Goal: Task Accomplishment & Management: Manage account settings

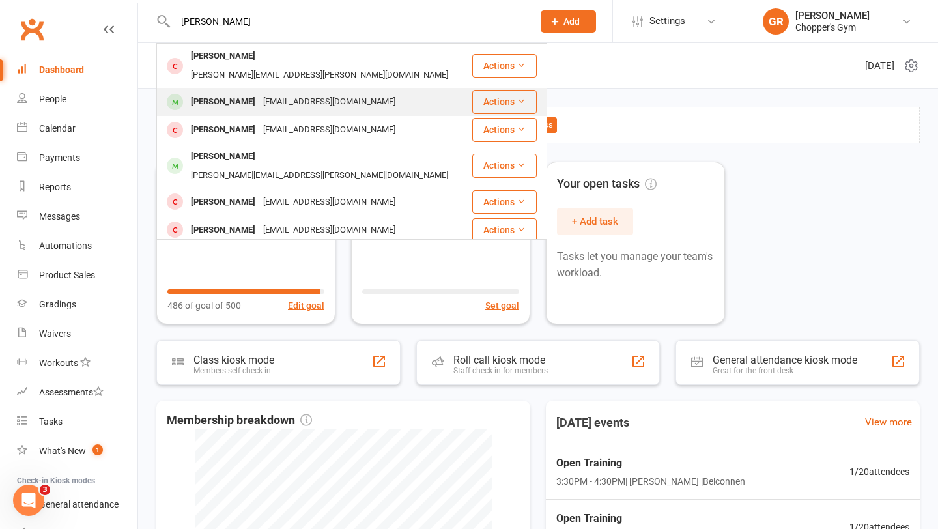
type input "joel"
click at [317, 93] on div "zugnonij@gmail.com" at bounding box center [329, 102] width 140 height 19
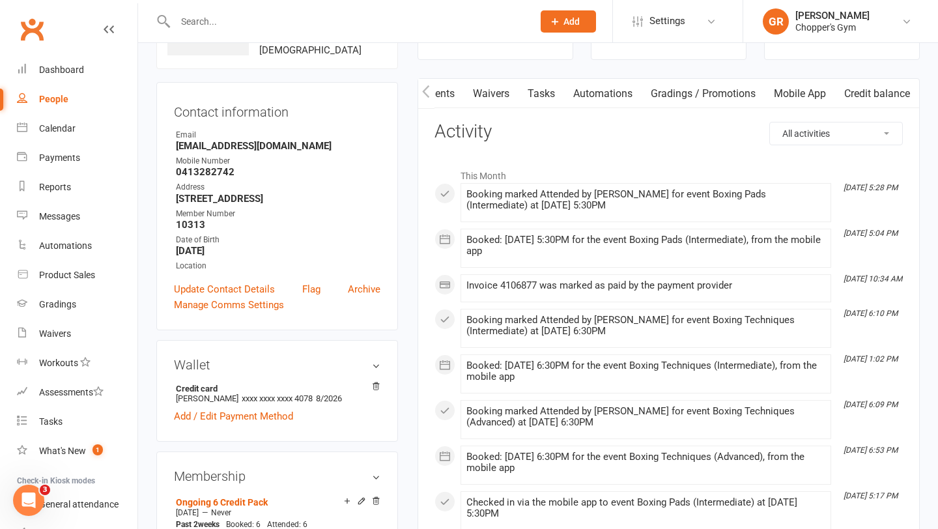
scroll to position [93, 0]
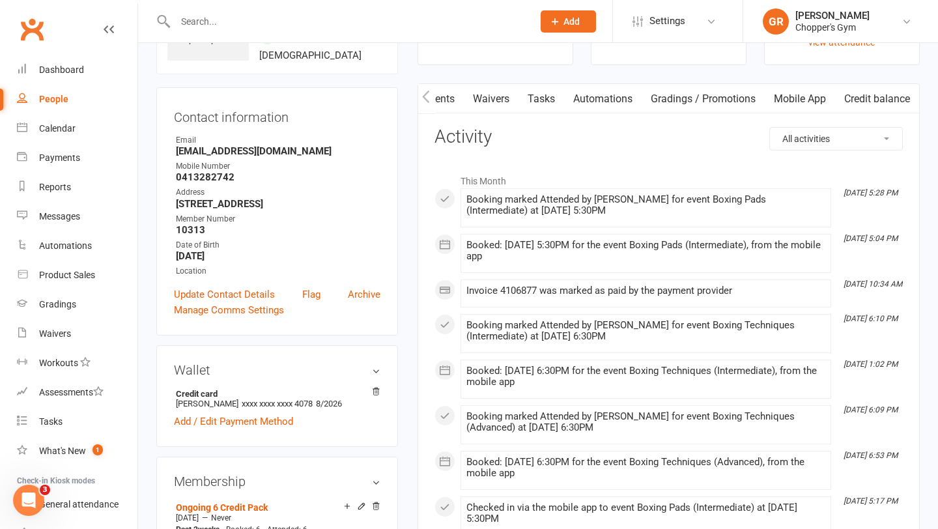
click at [805, 134] on select "All activities Bookings / Attendances Communications Notes Failed SMSes Grading…" at bounding box center [836, 139] width 132 height 22
select select "BookingLogEntry"
click at [770, 128] on select "All activities Bookings / Attendances Communications Notes Failed SMSes Grading…" at bounding box center [836, 139] width 132 height 22
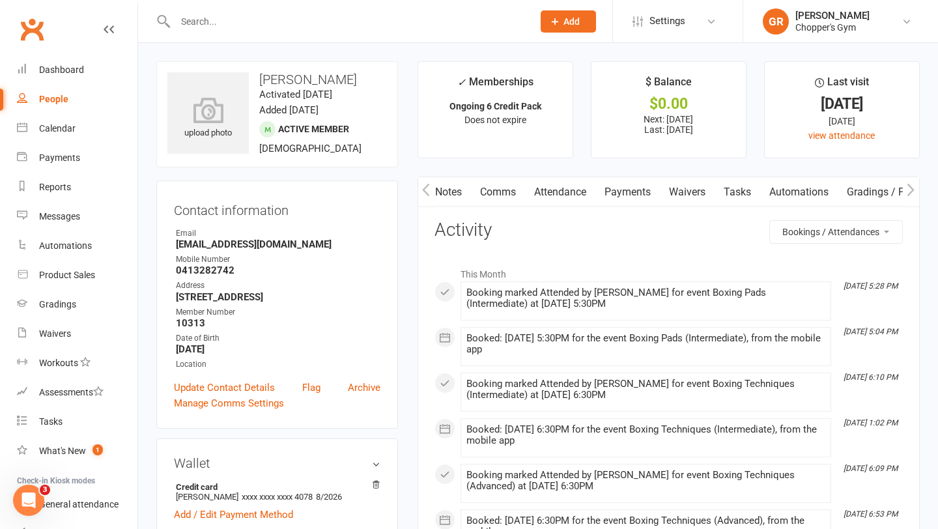
scroll to position [0, 0]
click at [661, 195] on link "Payments" at bounding box center [672, 192] width 64 height 30
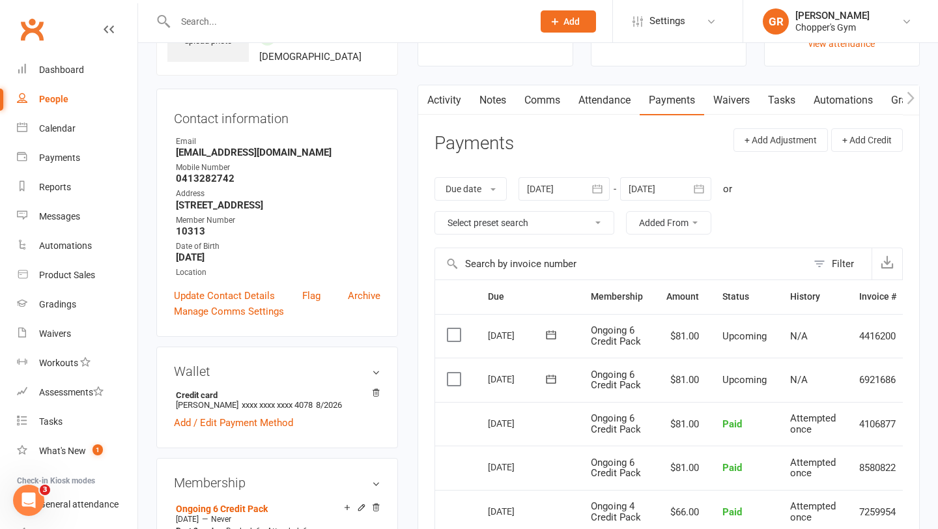
scroll to position [68, 0]
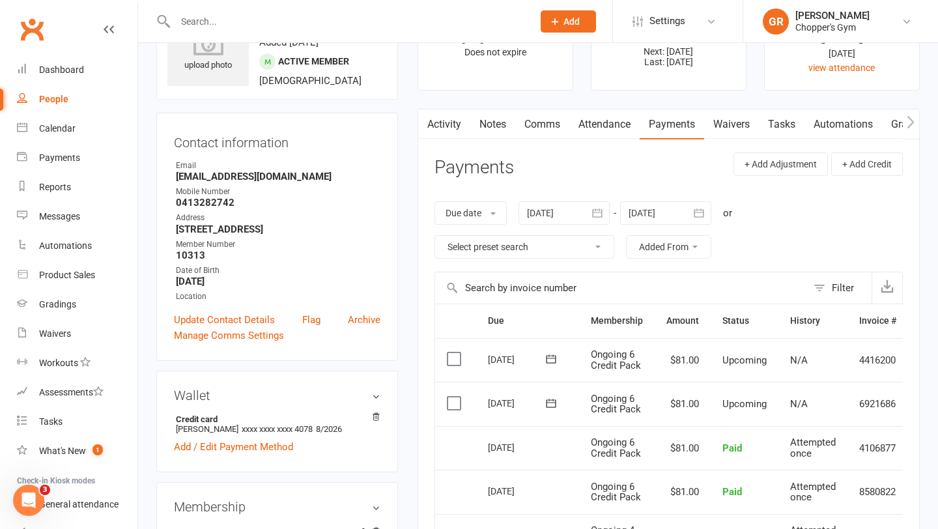
click at [611, 133] on link "Attendance" at bounding box center [604, 124] width 70 height 30
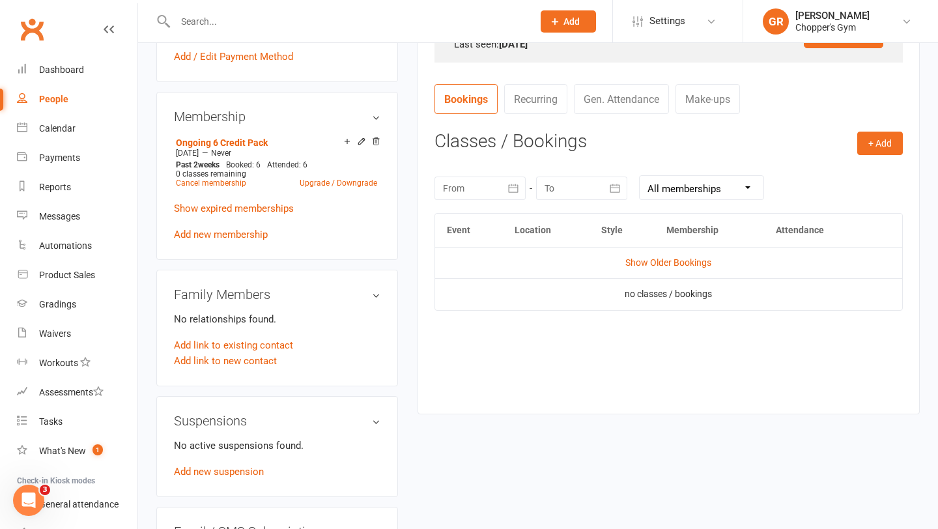
scroll to position [459, 0]
click at [633, 99] on link "Gen. Attendance" at bounding box center [621, 98] width 95 height 30
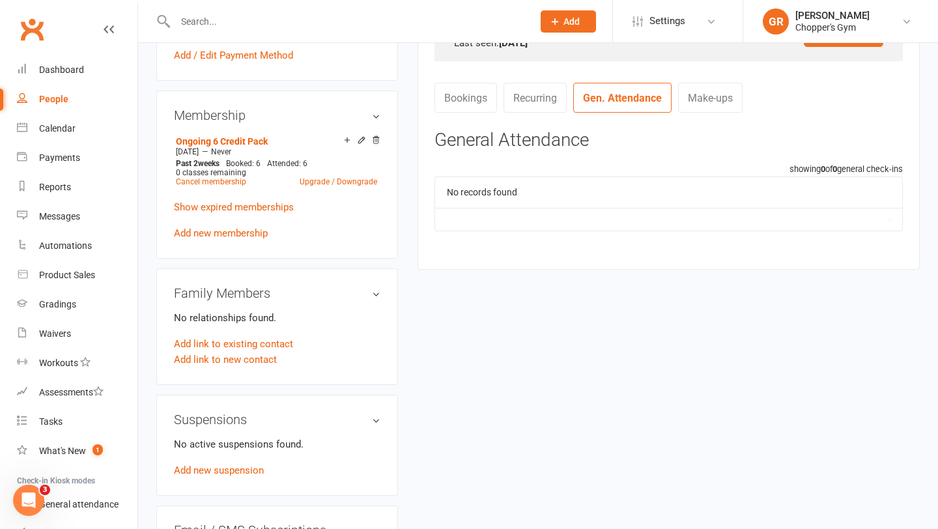
click at [484, 104] on link "Bookings" at bounding box center [465, 98] width 63 height 30
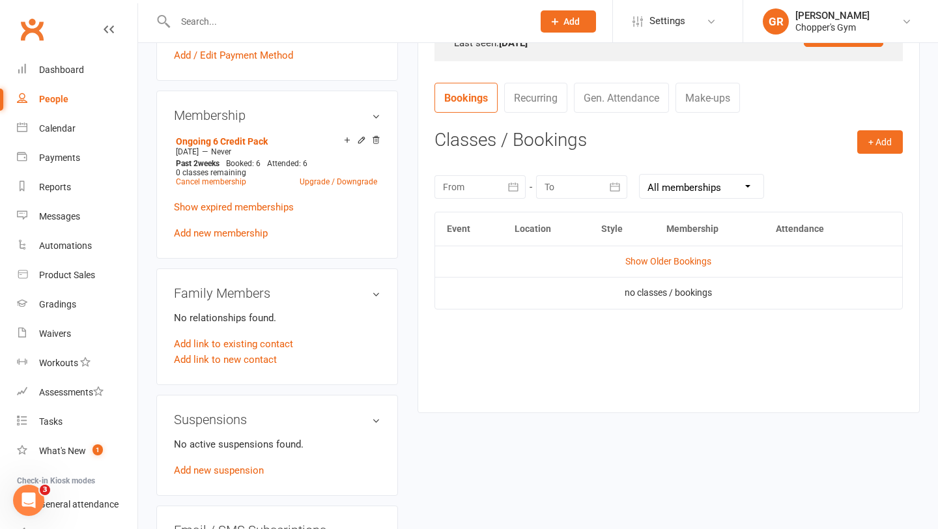
click at [676, 199] on div "September 2025 Sun Mon Tue Wed Thu Fri Sat 36 31 01 02 03 04 05 06 37 07 08 09 …" at bounding box center [668, 186] width 468 height 51
click at [689, 190] on select "All memberships From other Members Ongoing 6 Credit Pack Casual Visit Ongoing 4…" at bounding box center [702, 186] width 124 height 23
select select "1"
click at [640, 175] on select "All memberships From other Members Ongoing 6 Credit Pack Casual Visit Ongoing 4…" at bounding box center [702, 186] width 124 height 23
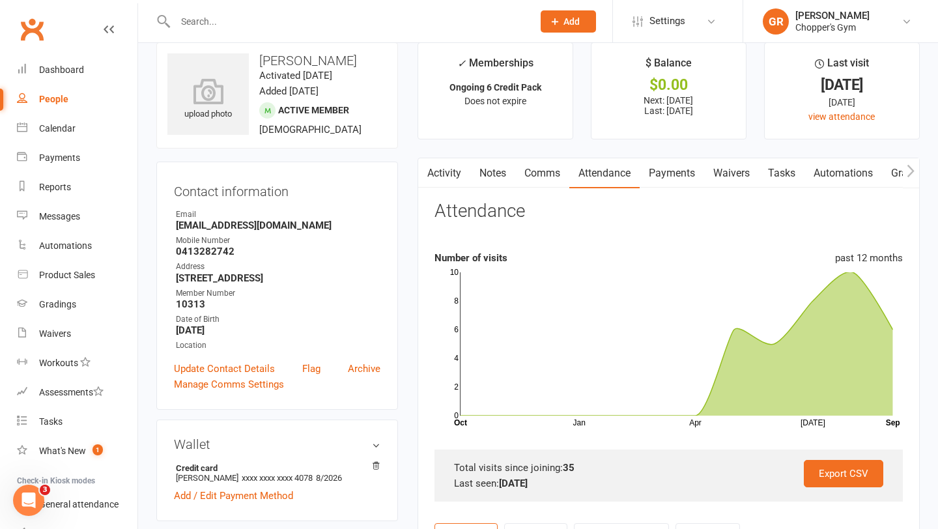
scroll to position [12, 0]
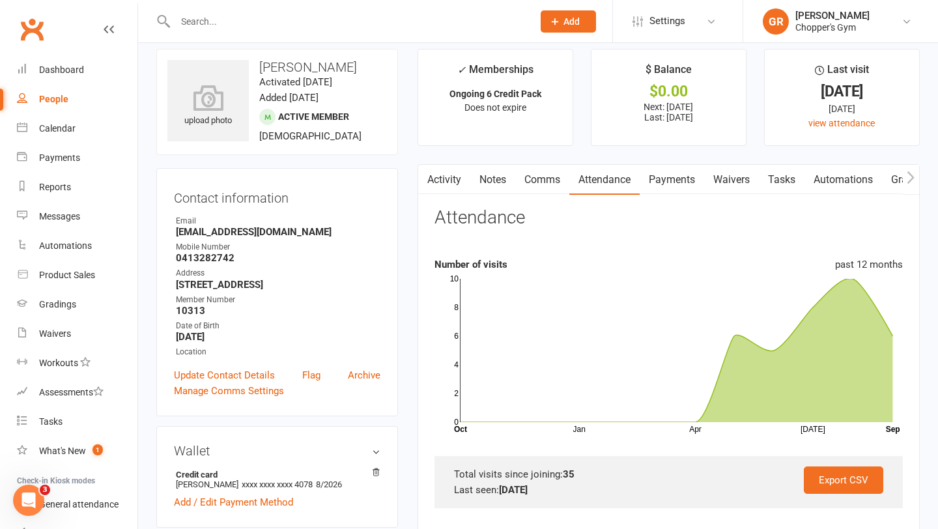
click at [692, 191] on link "Payments" at bounding box center [672, 180] width 64 height 30
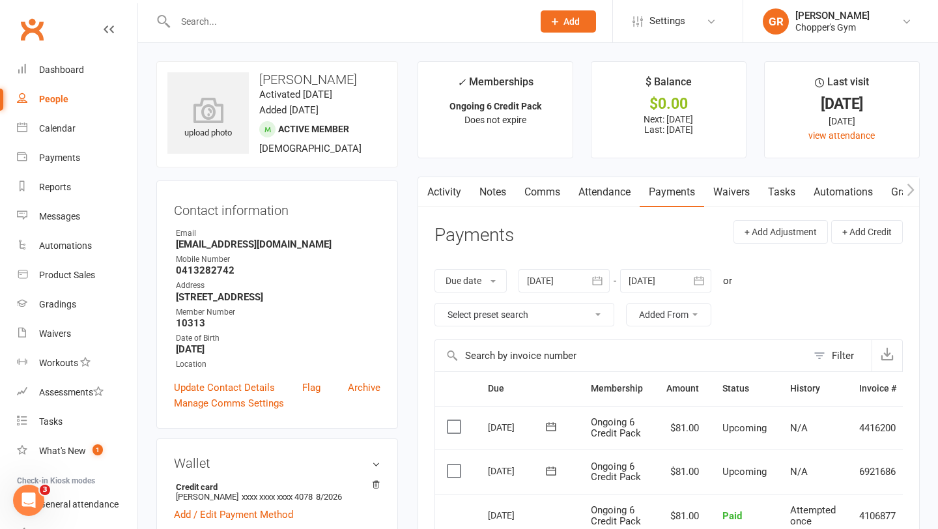
click at [446, 186] on link "Activity" at bounding box center [444, 192] width 52 height 30
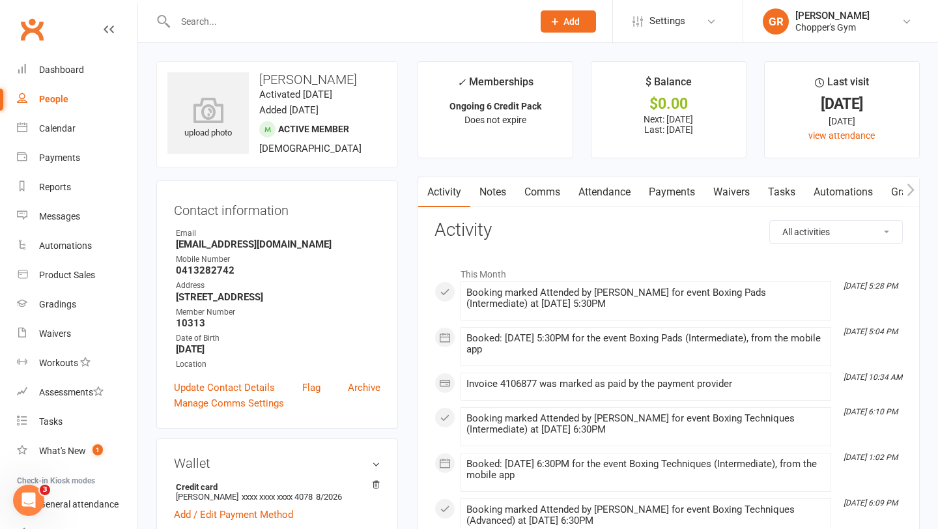
click at [535, 194] on link "Comms" at bounding box center [542, 192] width 54 height 30
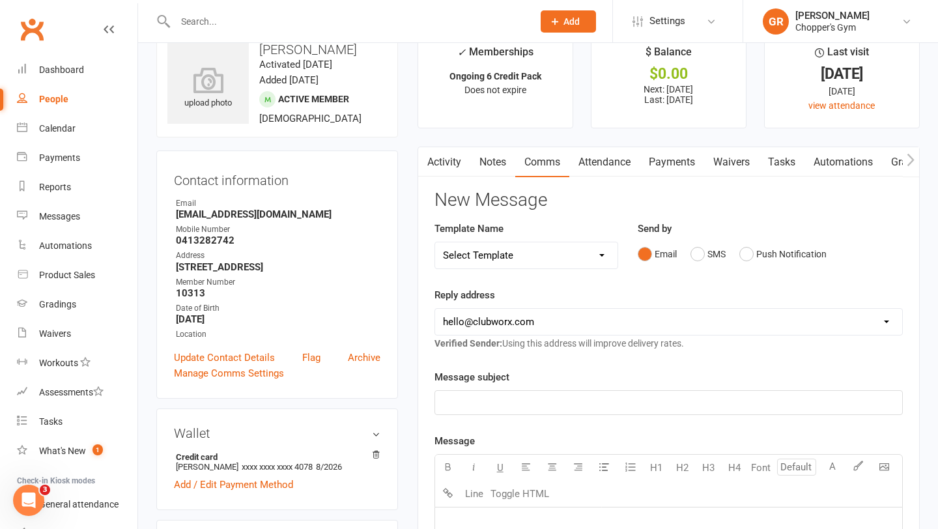
scroll to position [28, 0]
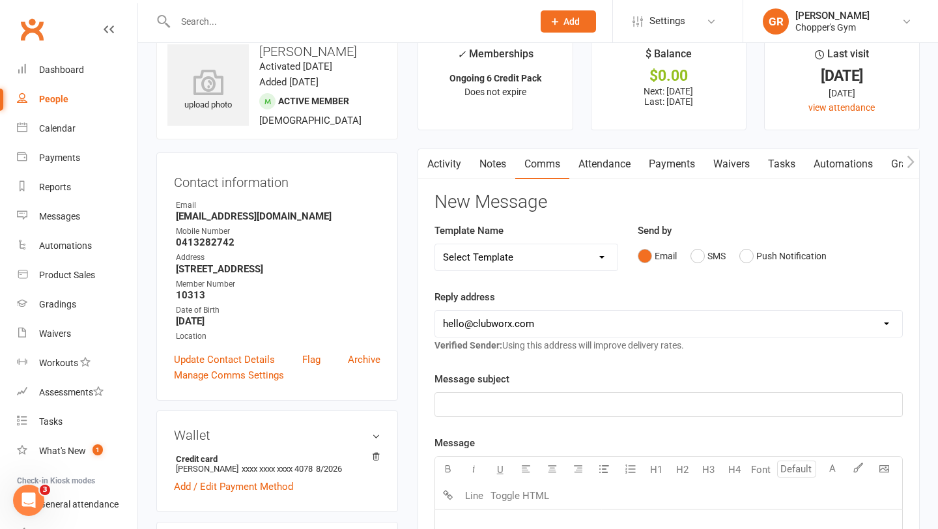
click at [431, 158] on button "button" at bounding box center [426, 163] width 16 height 29
click at [438, 162] on link "Activity" at bounding box center [444, 164] width 52 height 30
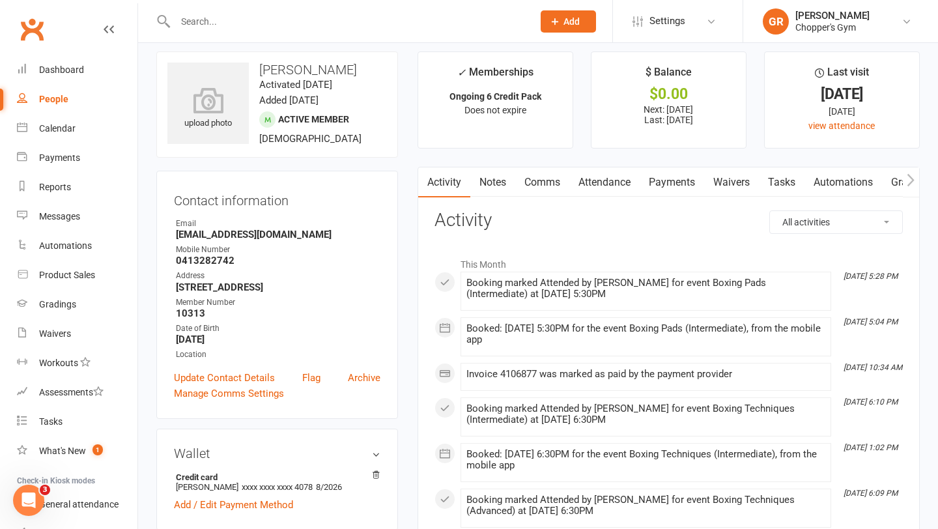
scroll to position [5, 0]
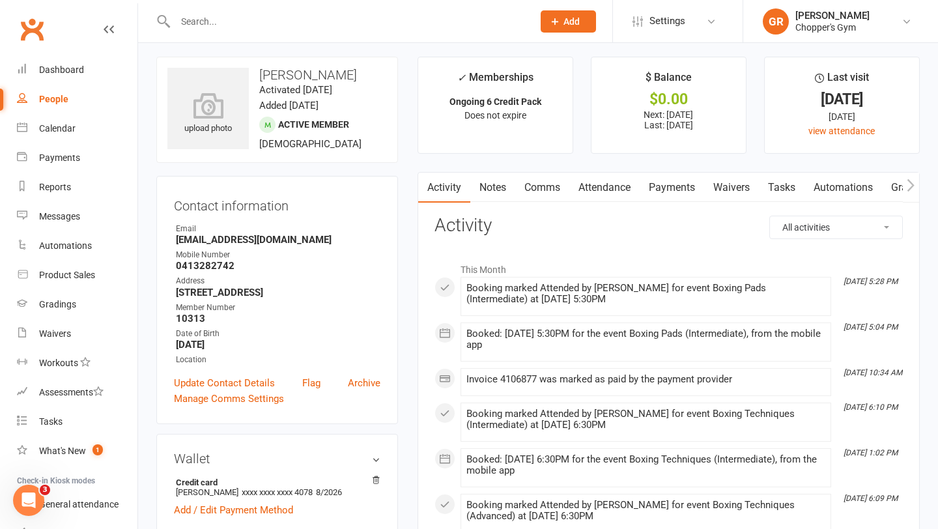
click at [613, 194] on link "Attendance" at bounding box center [604, 188] width 70 height 30
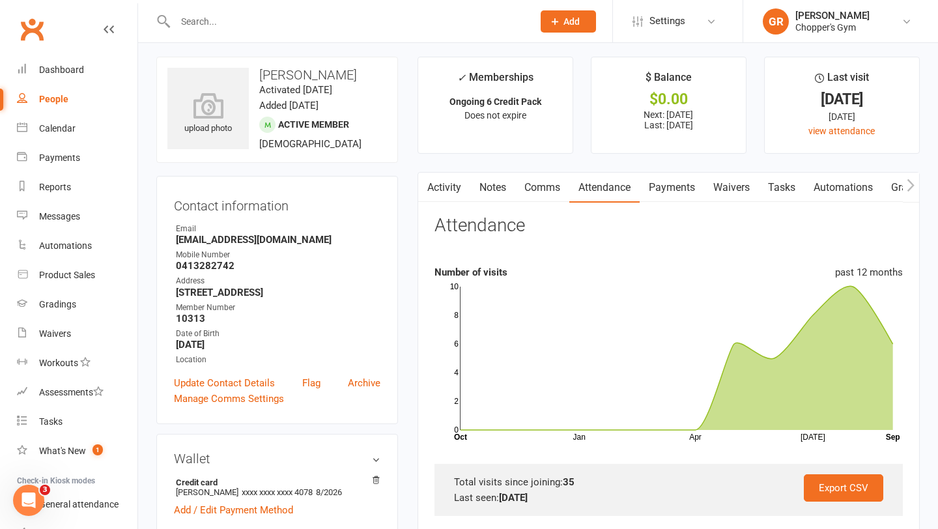
click at [668, 195] on link "Payments" at bounding box center [672, 188] width 64 height 30
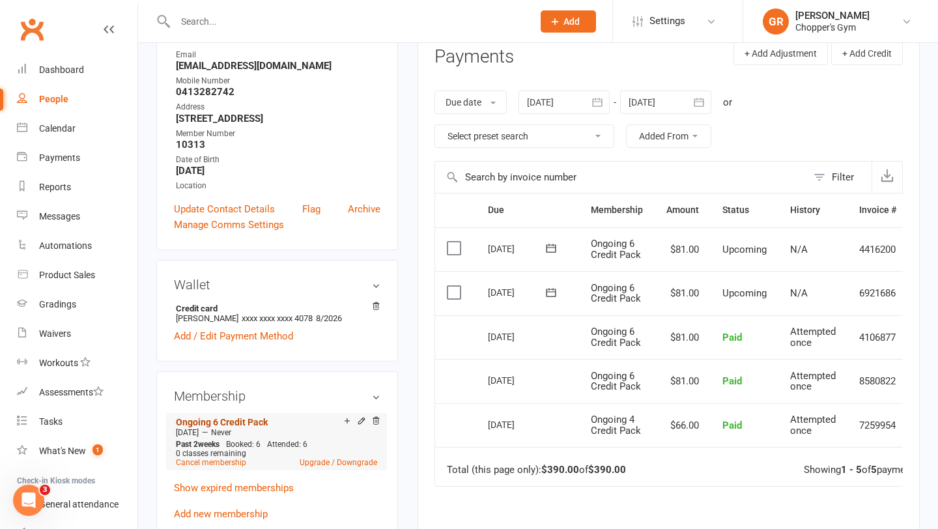
scroll to position [179, 0]
click at [361, 420] on icon at bounding box center [361, 420] width 6 height 6
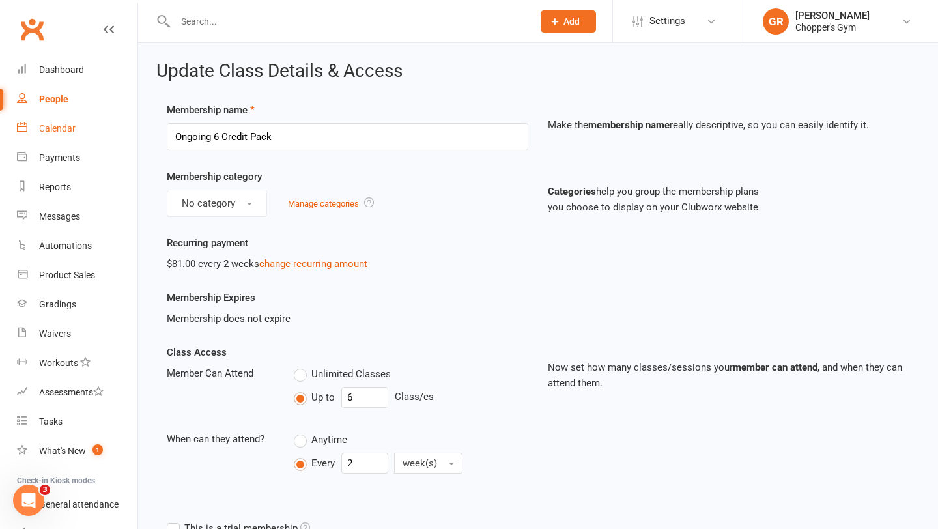
click at [51, 127] on div "Calendar" at bounding box center [57, 128] width 36 height 10
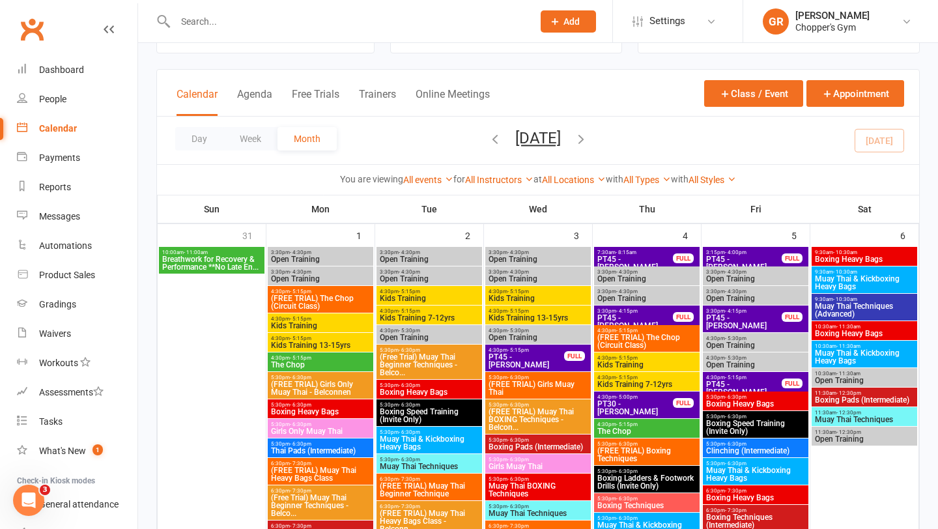
scroll to position [58, 0]
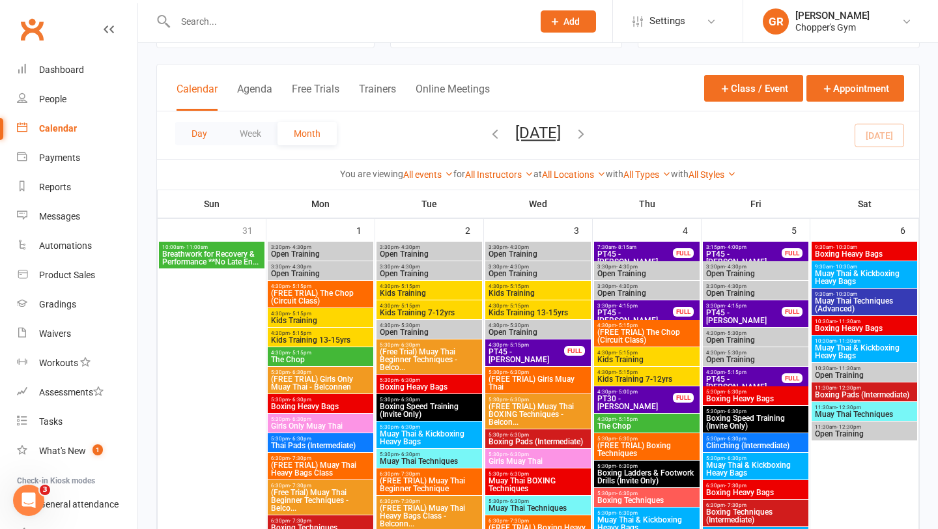
click at [192, 142] on button "Day" at bounding box center [199, 133] width 48 height 23
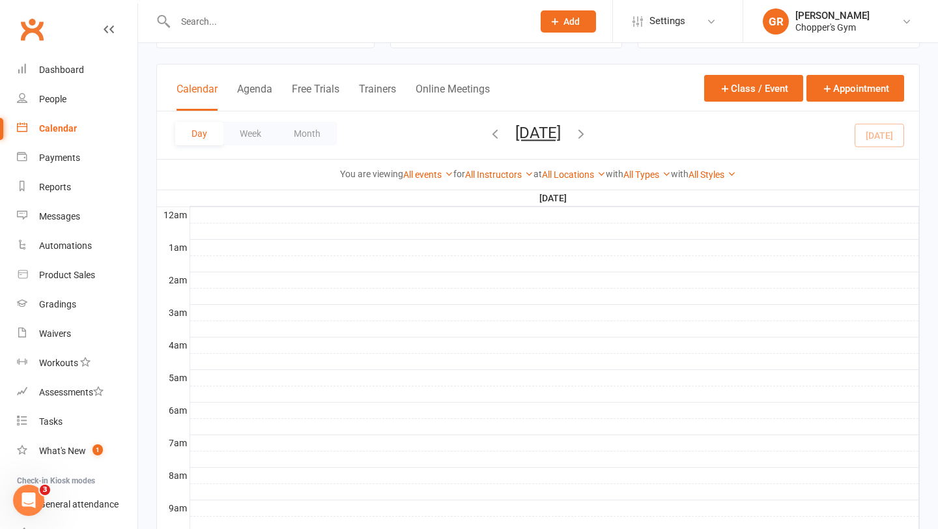
scroll to position [0, 0]
click at [247, 132] on button "Week" at bounding box center [250, 133] width 54 height 23
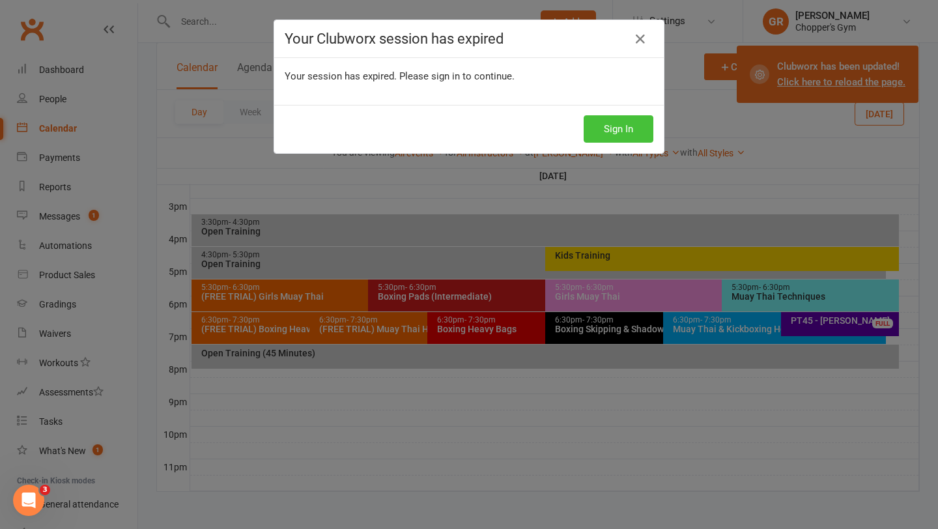
click at [622, 125] on button "Sign In" at bounding box center [619, 128] width 70 height 27
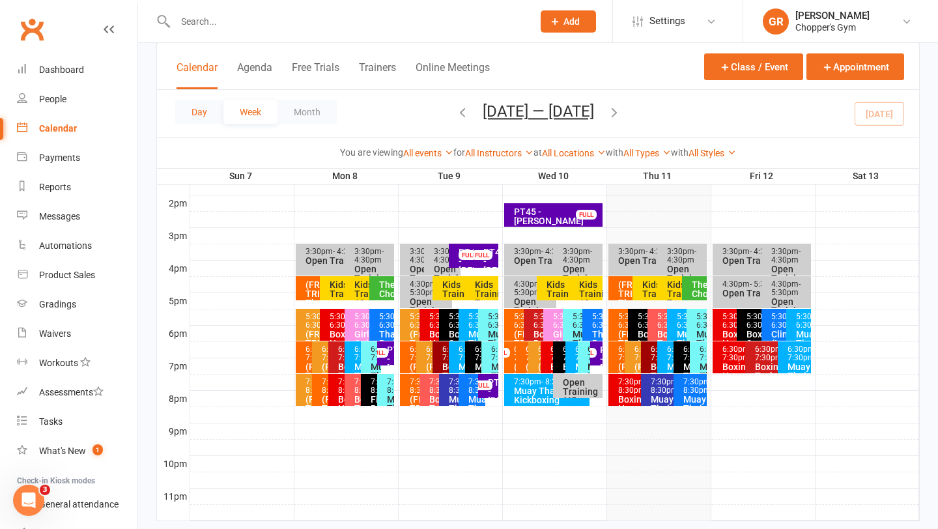
click at [191, 109] on button "Day" at bounding box center [199, 111] width 48 height 23
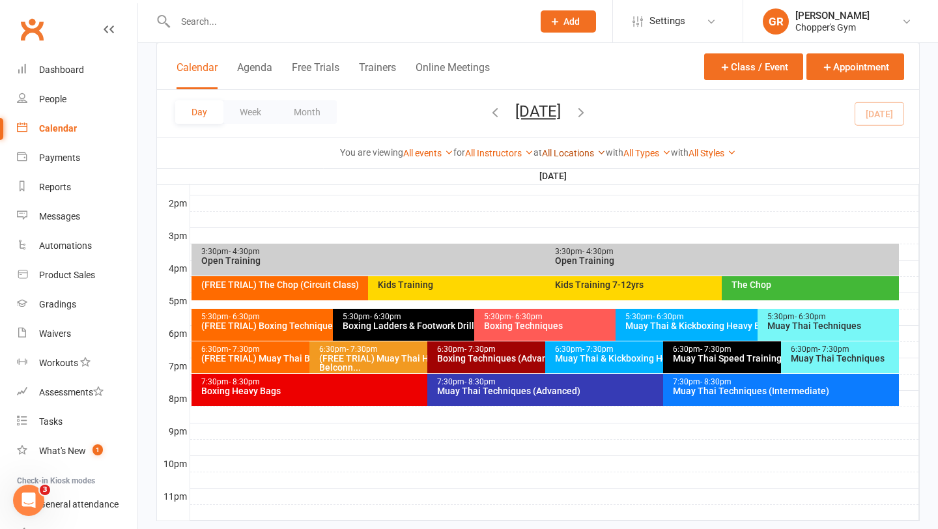
click at [567, 156] on link "All Locations" at bounding box center [574, 153] width 64 height 10
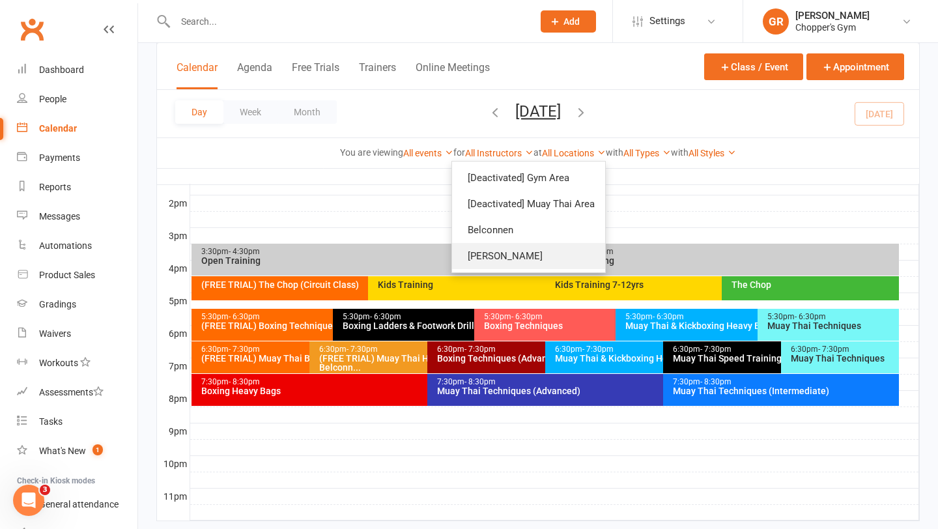
click at [497, 249] on link "[PERSON_NAME]" at bounding box center [528, 256] width 153 height 26
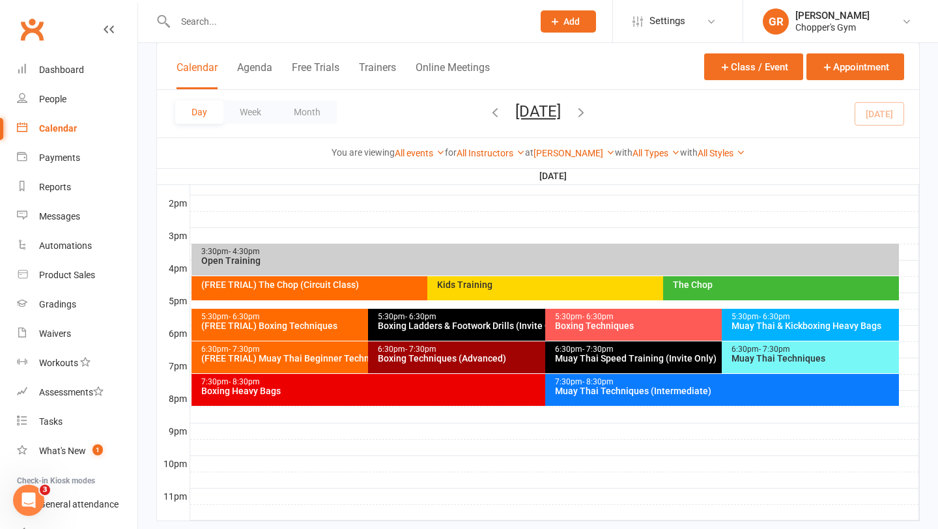
click at [804, 291] on div "The Chop" at bounding box center [781, 288] width 236 height 24
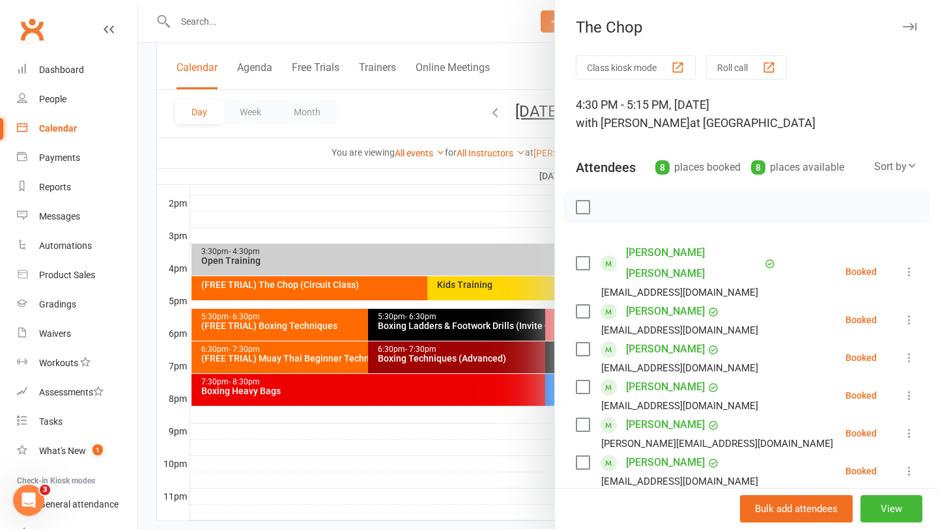
click at [327, 289] on div at bounding box center [538, 264] width 800 height 529
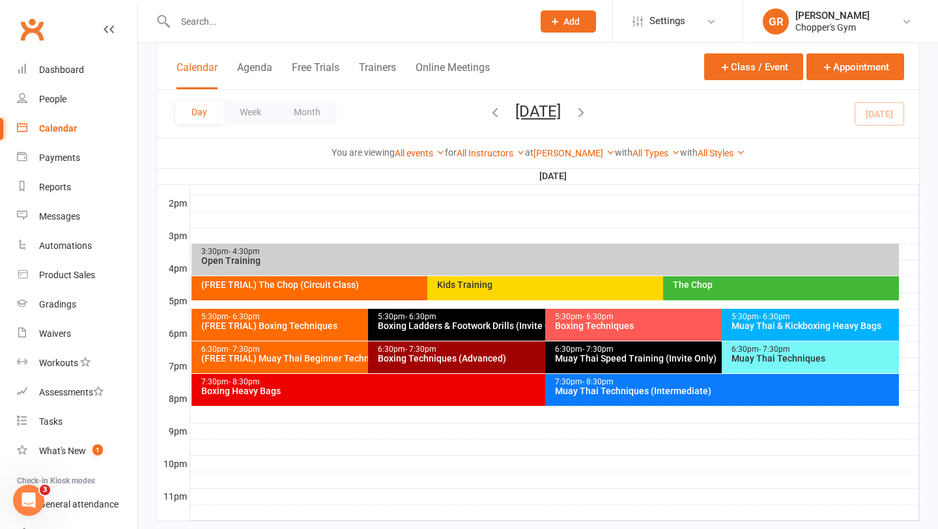
click at [327, 289] on div "(FREE TRIAL) The Chop (Circuit Class)" at bounding box center [424, 284] width 447 height 9
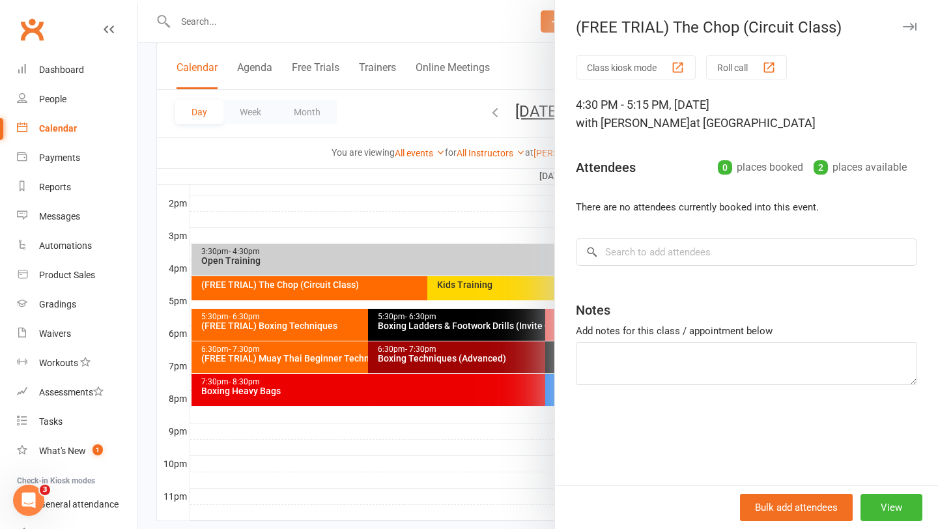
click at [379, 447] on div at bounding box center [538, 264] width 800 height 529
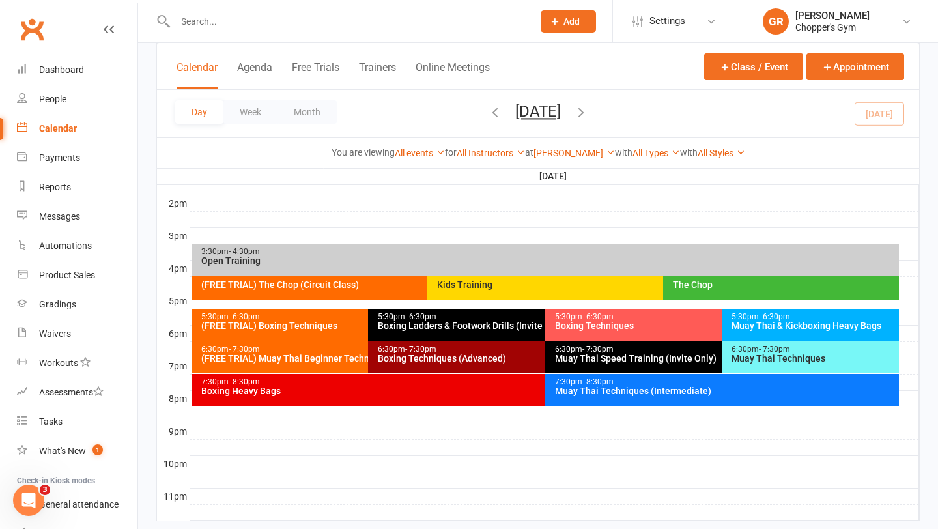
click at [591, 296] on div "Kids Training" at bounding box center [656, 288] width 459 height 24
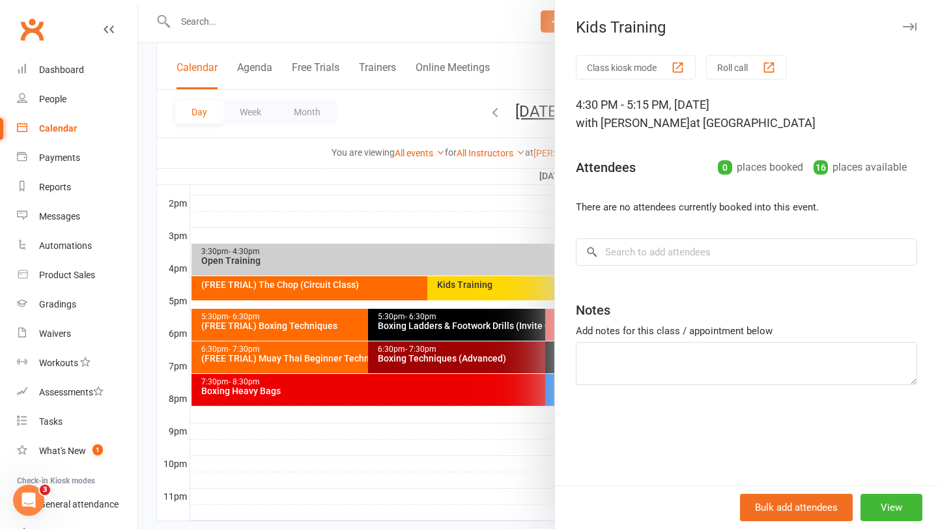
click at [400, 457] on div at bounding box center [538, 264] width 800 height 529
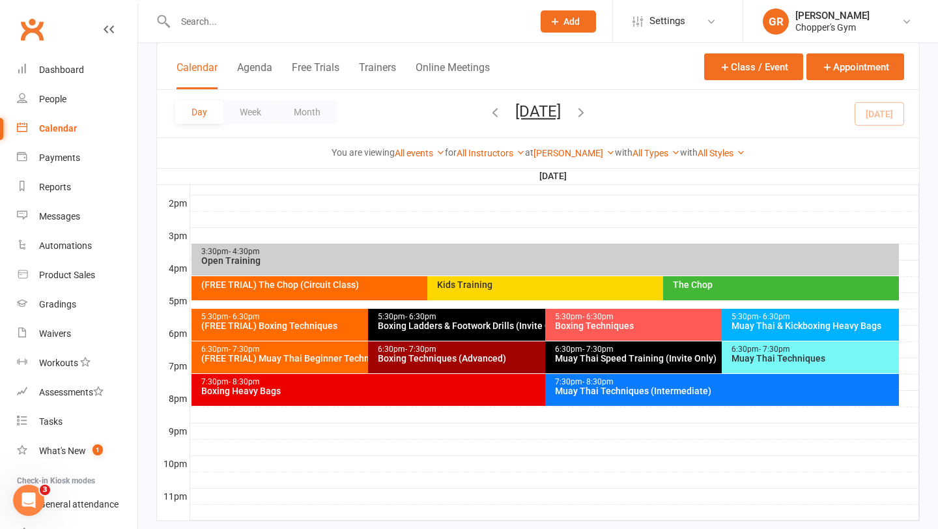
click at [680, 296] on div "The Chop" at bounding box center [781, 288] width 236 height 24
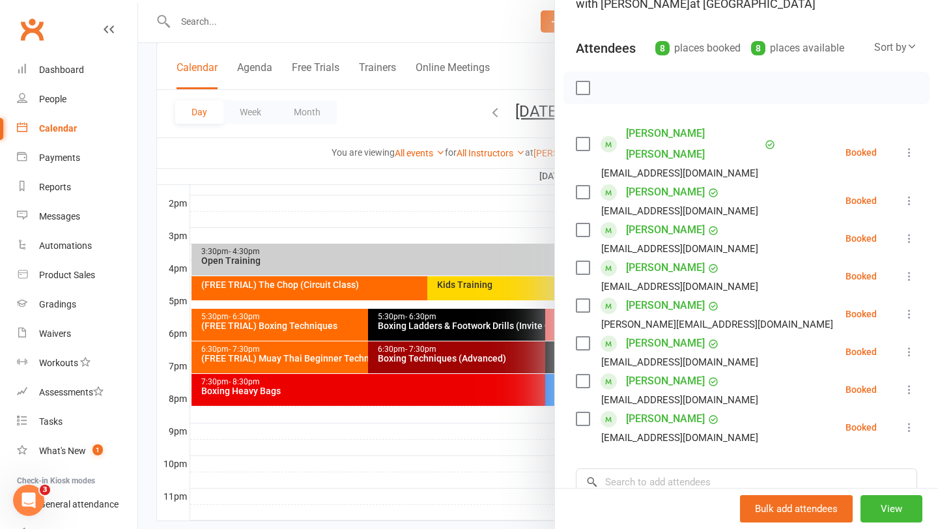
scroll to position [122, 0]
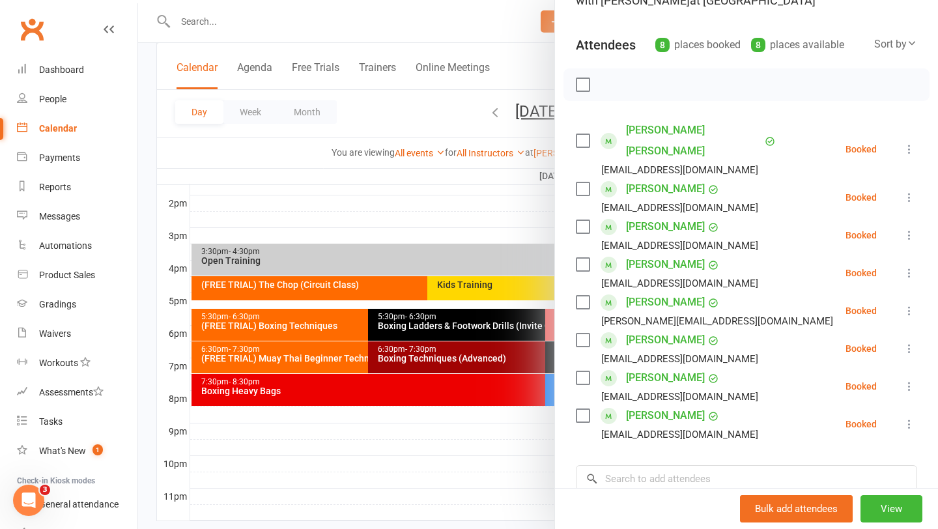
click at [401, 205] on div at bounding box center [538, 264] width 800 height 529
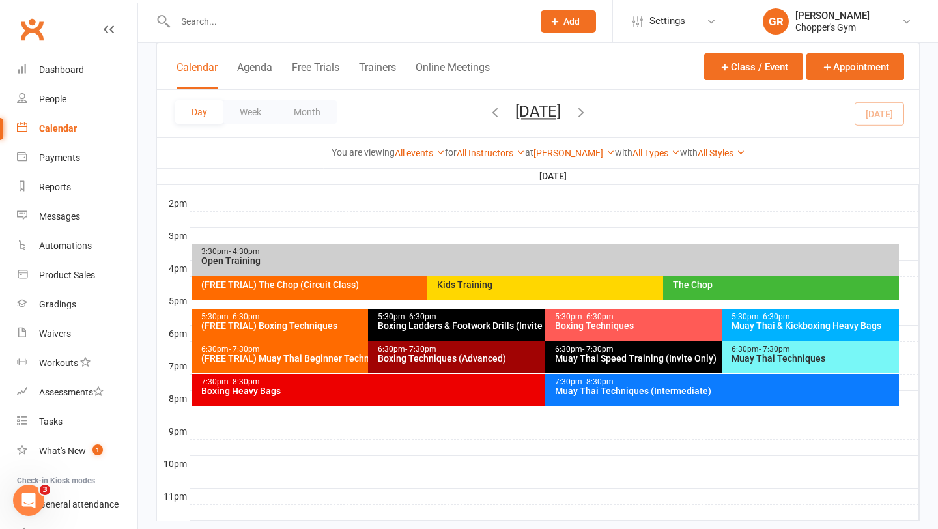
click at [320, 318] on div "5:30pm - 6:30pm" at bounding box center [365, 317] width 329 height 8
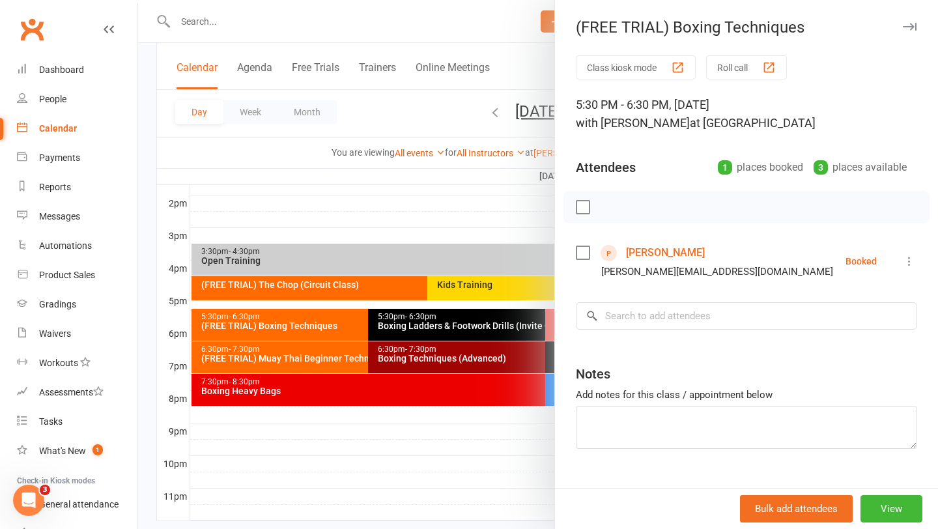
click at [297, 358] on div at bounding box center [538, 264] width 800 height 529
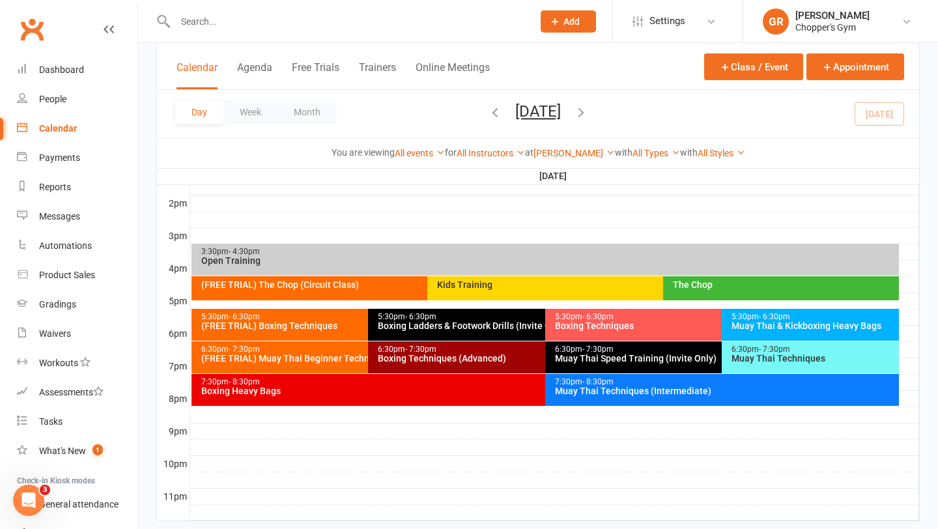
click at [292, 362] on div "(FREE TRIAL) Muay Thai Beginner Technique" at bounding box center [365, 358] width 329 height 9
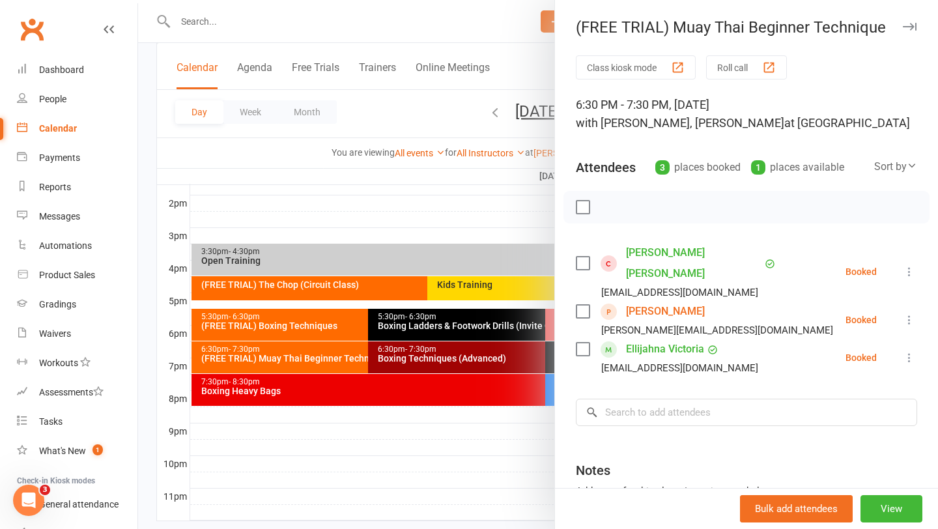
click at [353, 208] on div at bounding box center [538, 264] width 800 height 529
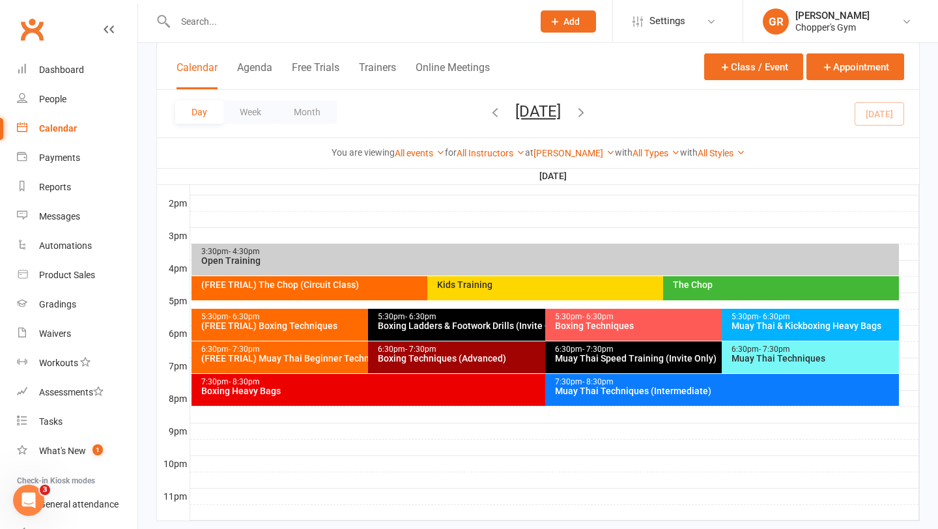
click at [459, 288] on div "Kids Training" at bounding box center [659, 284] width 447 height 9
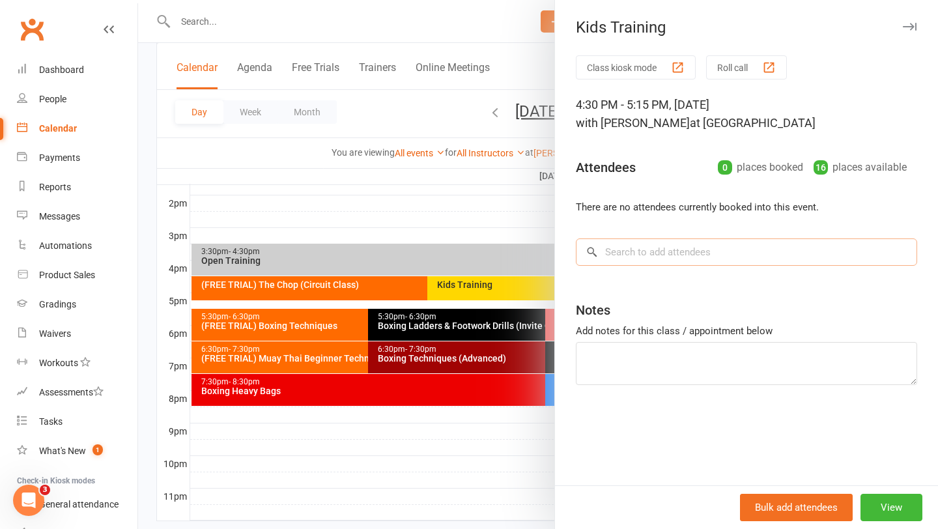
click at [666, 248] on input "search" at bounding box center [746, 251] width 341 height 27
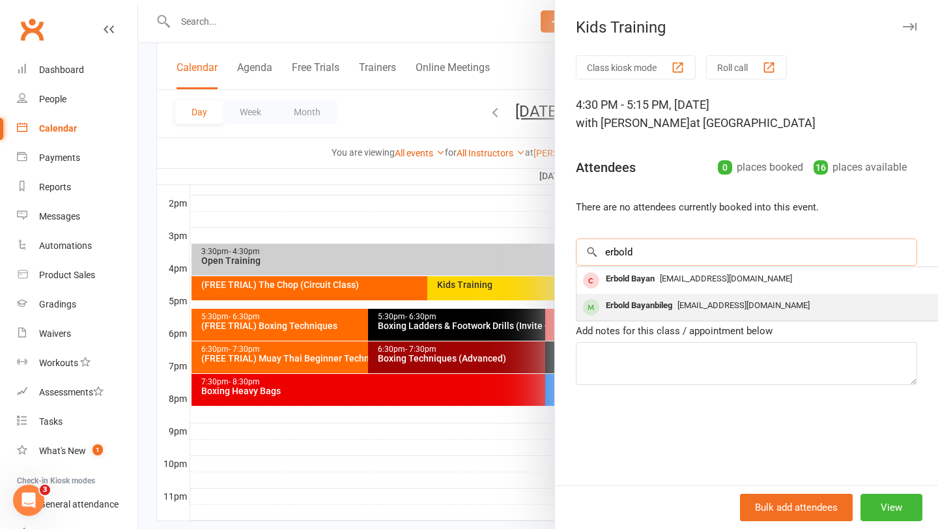
type input "erbold"
click at [676, 304] on div "Erbold Bayanbileg" at bounding box center [639, 305] width 77 height 19
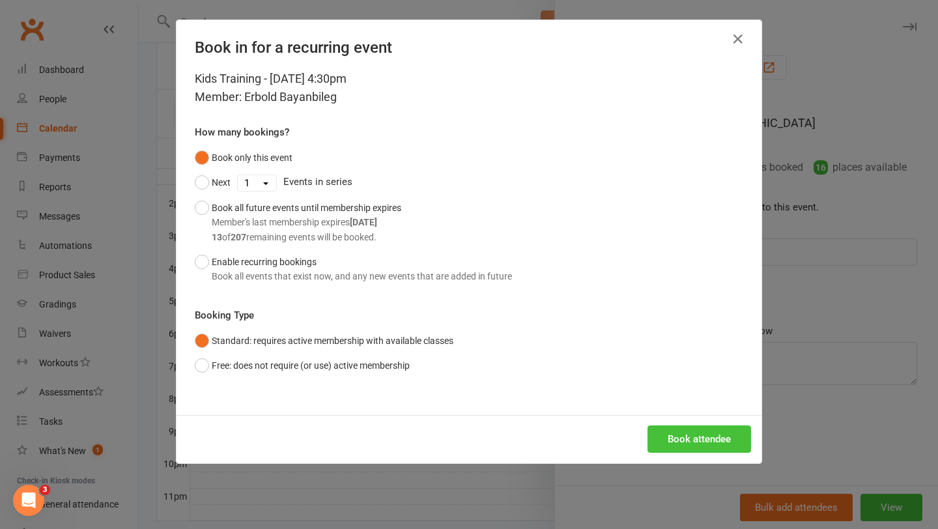
click at [697, 440] on button "Book attendee" at bounding box center [700, 438] width 104 height 27
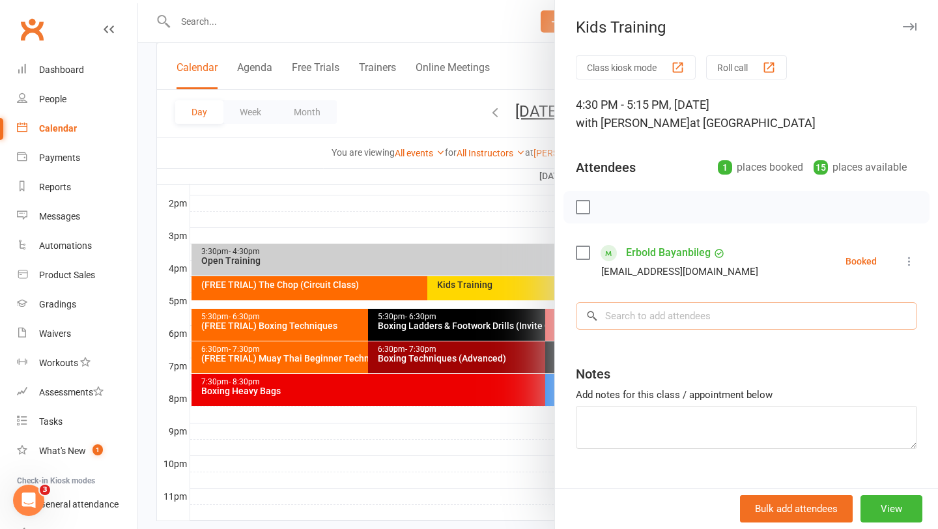
click at [668, 323] on input "search" at bounding box center [746, 315] width 341 height 27
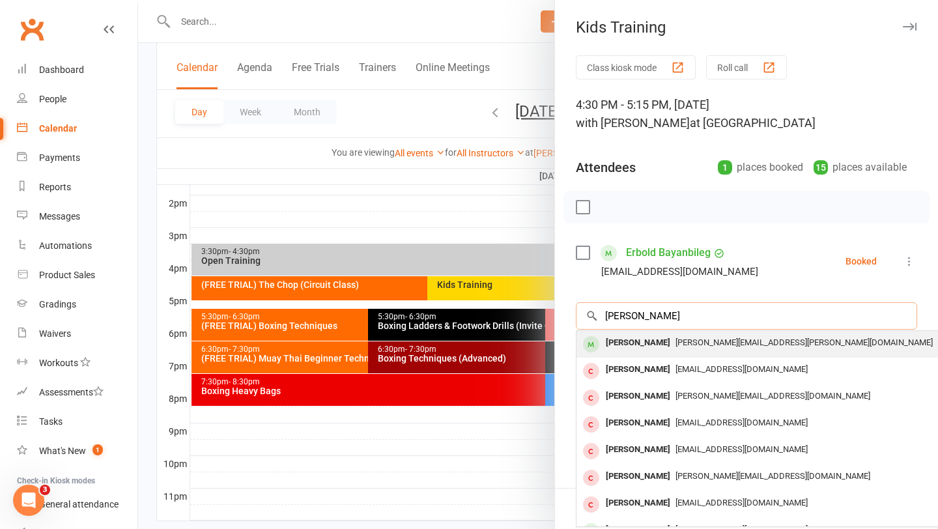
type input "stevie poo"
click at [659, 341] on div "[PERSON_NAME]" at bounding box center [638, 343] width 75 height 19
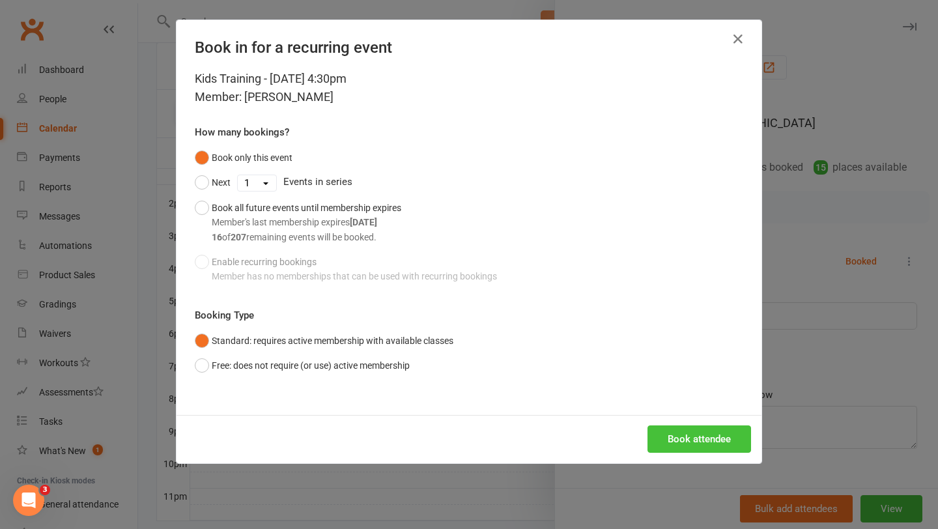
click at [683, 444] on button "Book attendee" at bounding box center [700, 438] width 104 height 27
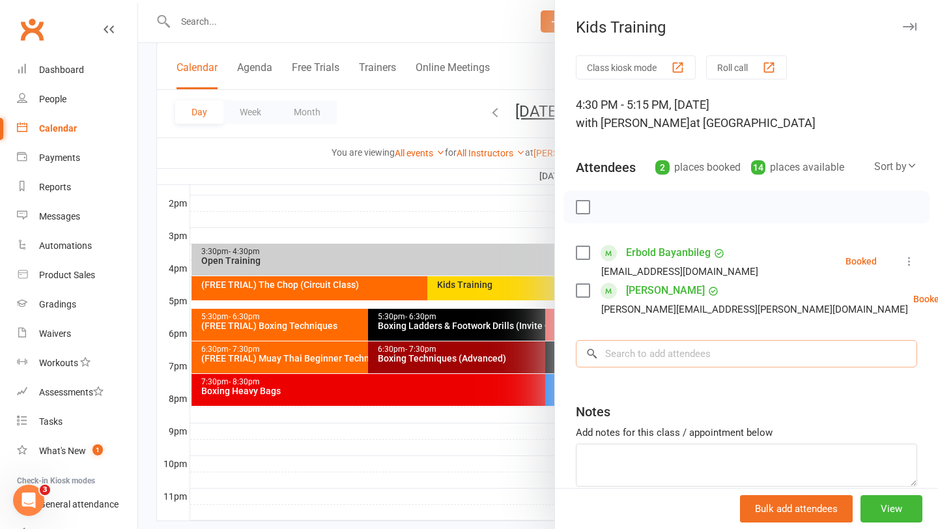
click at [668, 356] on input "search" at bounding box center [746, 353] width 341 height 27
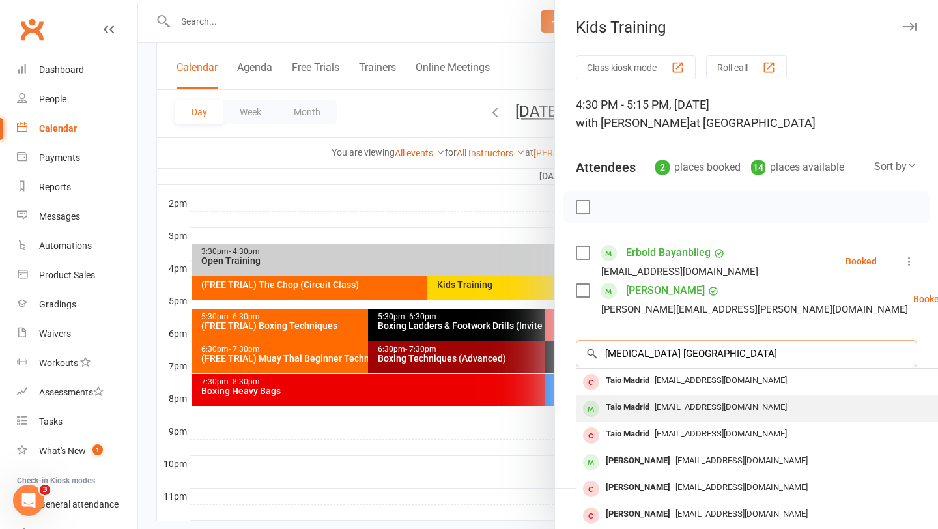
type input "tao madrid"
click at [659, 408] on span "[EMAIL_ADDRESS][DOMAIN_NAME]" at bounding box center [721, 407] width 132 height 10
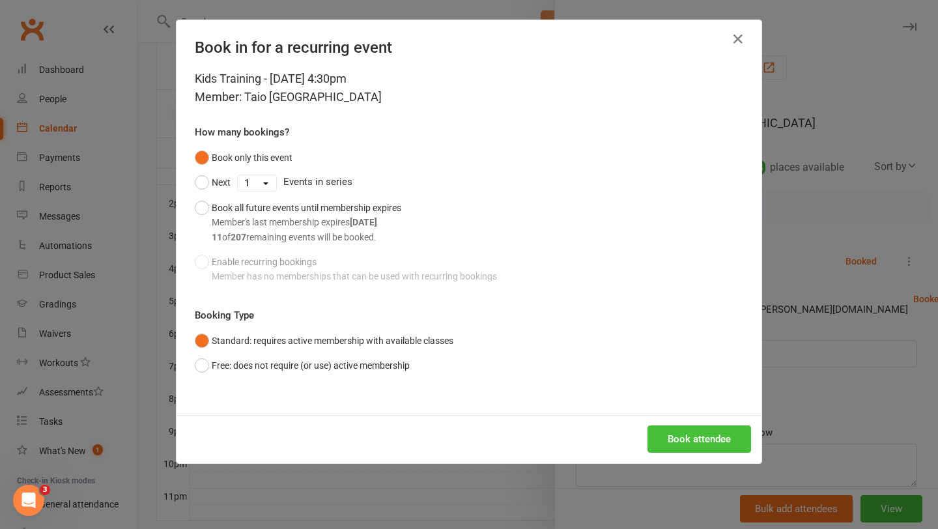
click at [693, 441] on button "Book attendee" at bounding box center [700, 438] width 104 height 27
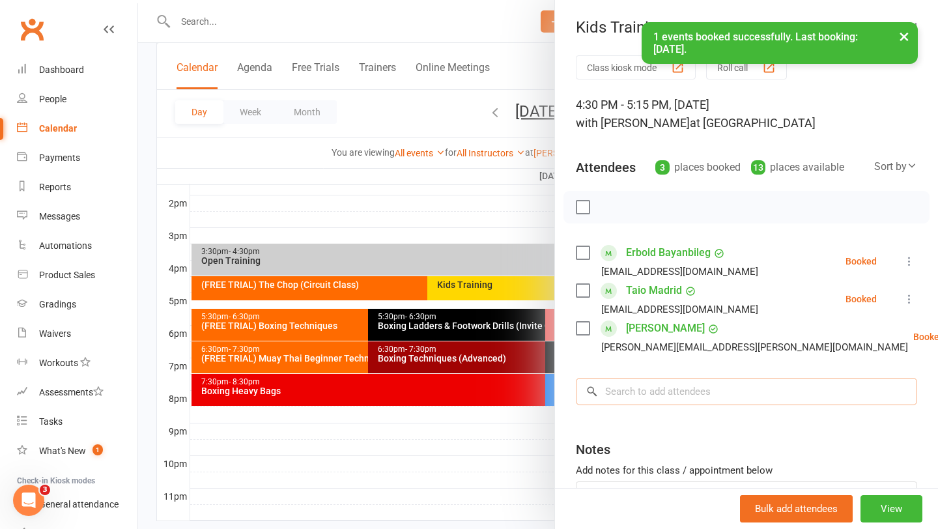
click at [698, 395] on input "search" at bounding box center [746, 391] width 341 height 27
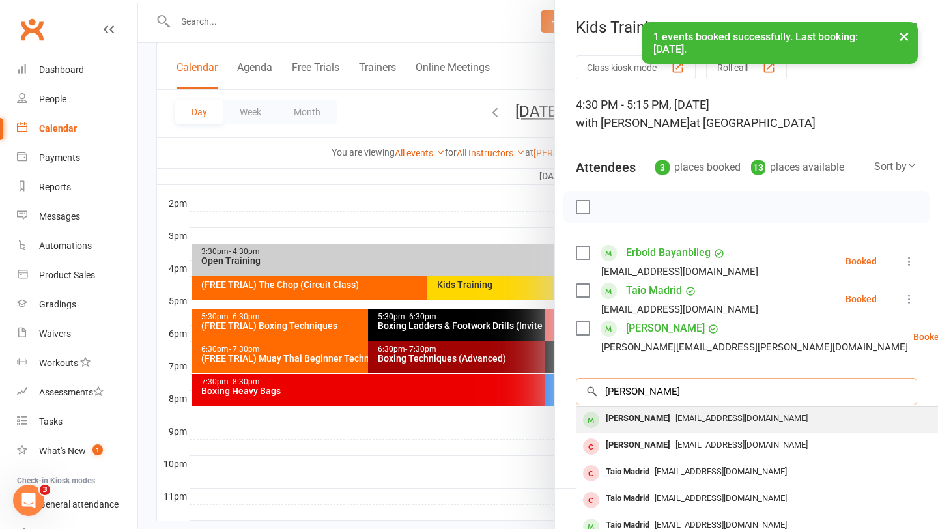
type input "jose madrid"
click at [689, 420] on span "[EMAIL_ADDRESS][DOMAIN_NAME]" at bounding box center [742, 418] width 132 height 10
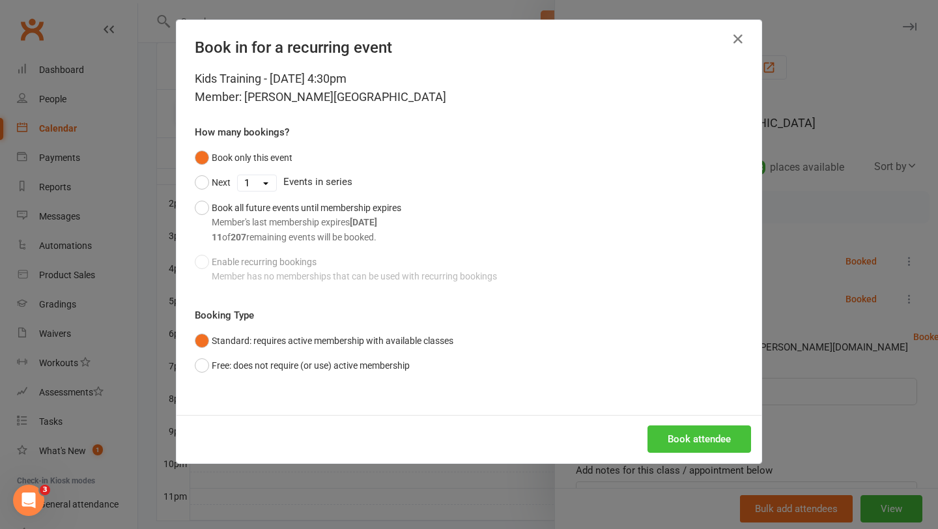
click at [695, 449] on button "Book attendee" at bounding box center [700, 438] width 104 height 27
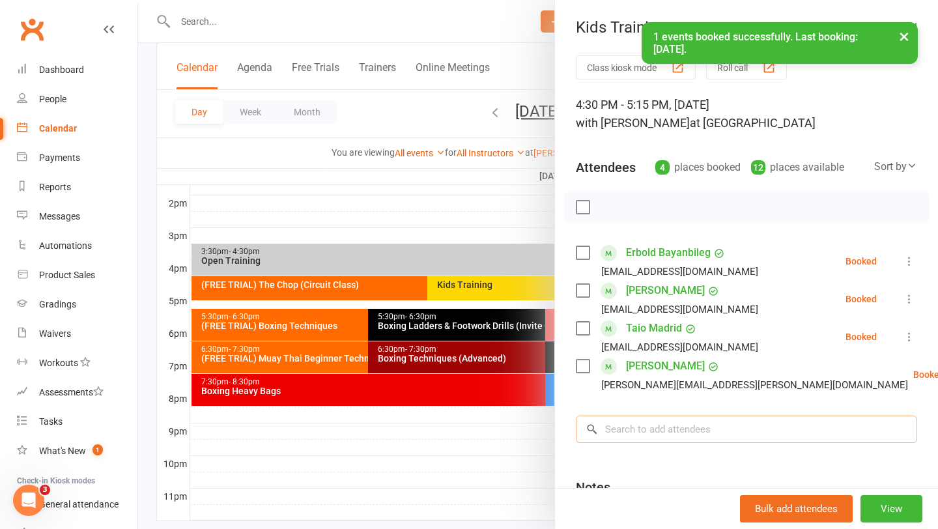
click at [682, 431] on input "search" at bounding box center [746, 429] width 341 height 27
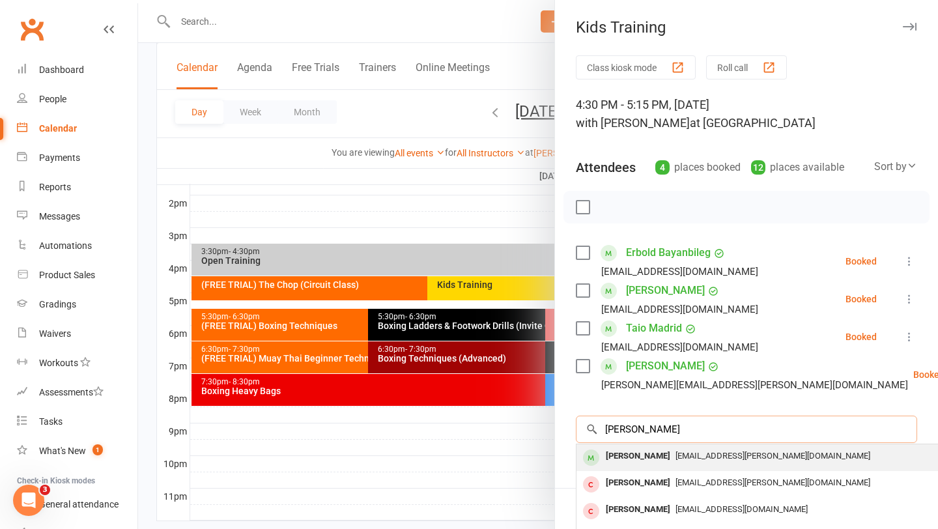
type input "mia fuller"
click at [676, 454] on span "[EMAIL_ADDRESS][PERSON_NAME][DOMAIN_NAME]" at bounding box center [773, 456] width 195 height 10
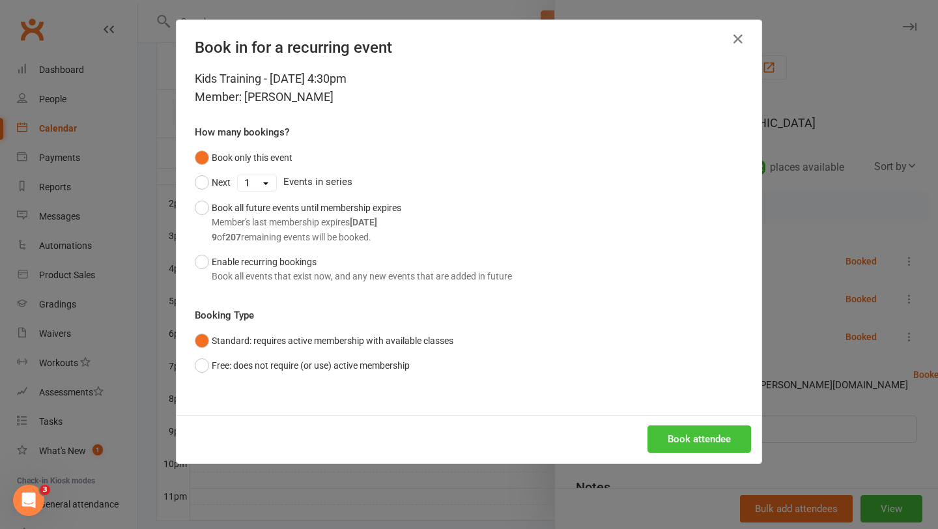
click at [689, 444] on button "Book attendee" at bounding box center [700, 438] width 104 height 27
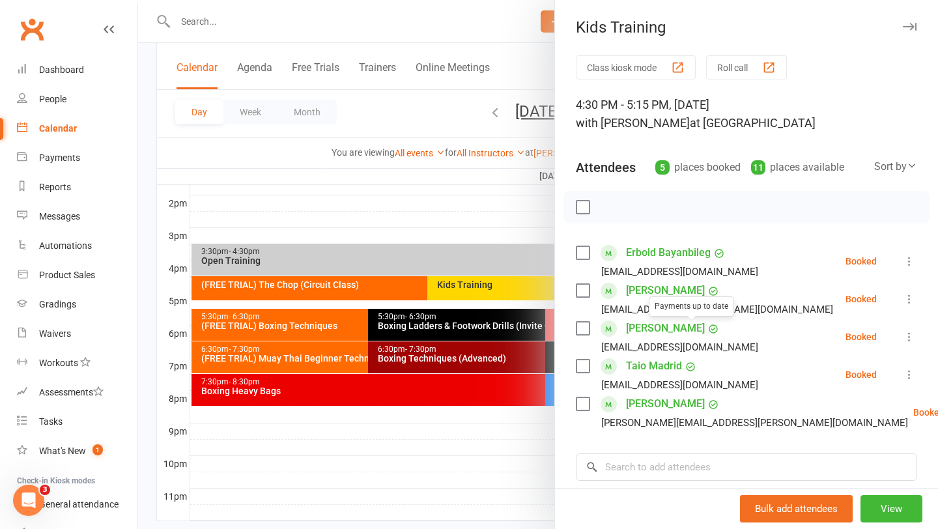
scroll to position [8, 0]
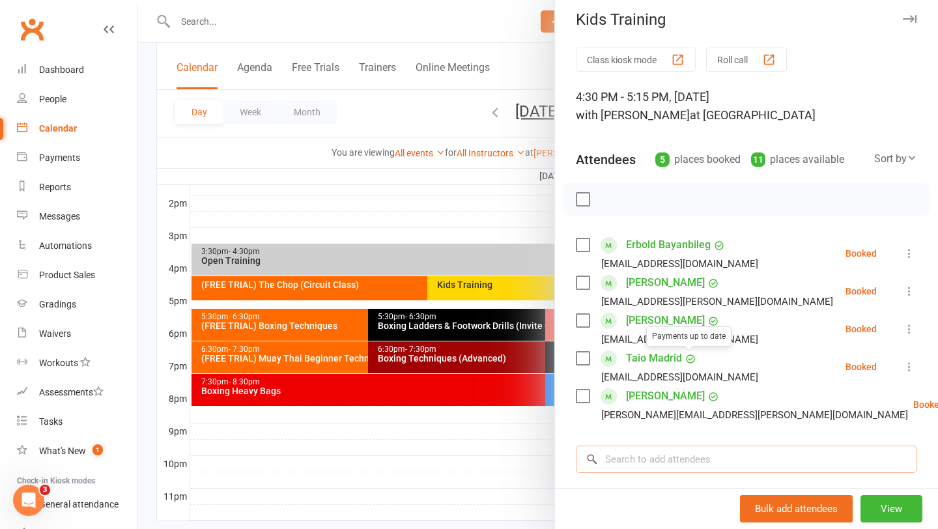
click at [662, 459] on input "search" at bounding box center [746, 459] width 341 height 27
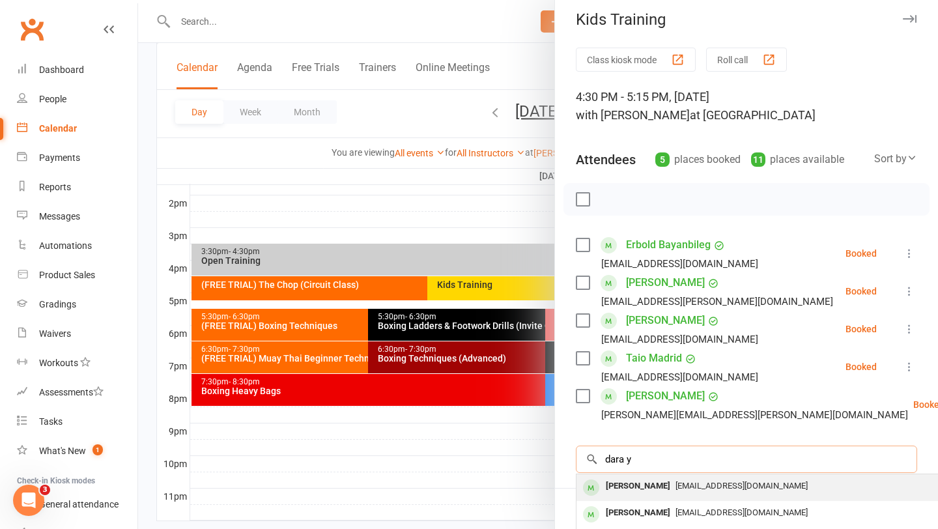
type input "dara y"
click at [640, 492] on div "[PERSON_NAME]" at bounding box center [638, 486] width 75 height 19
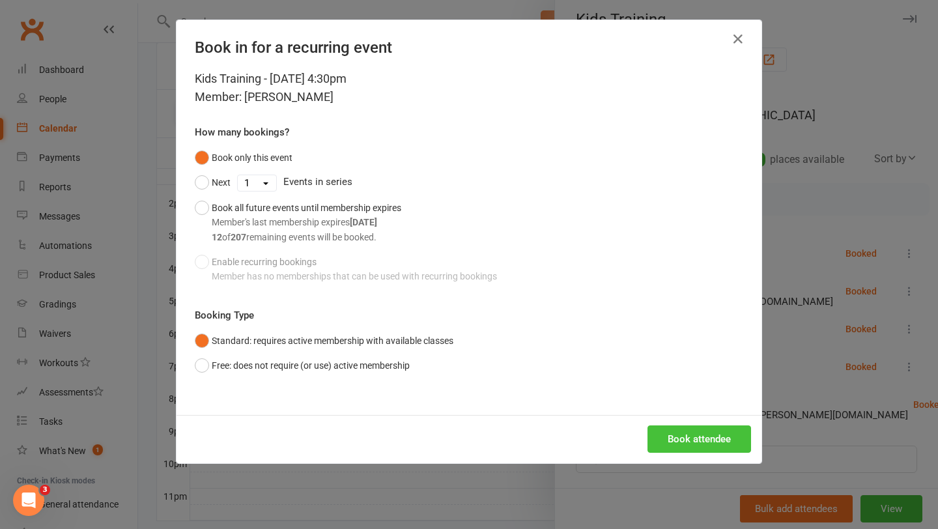
click at [700, 440] on button "Book attendee" at bounding box center [700, 438] width 104 height 27
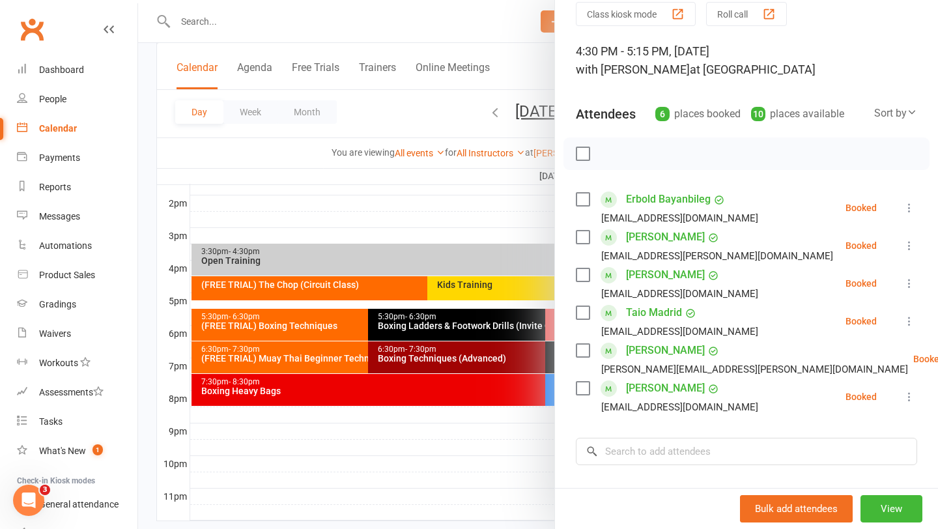
scroll to position [56, 0]
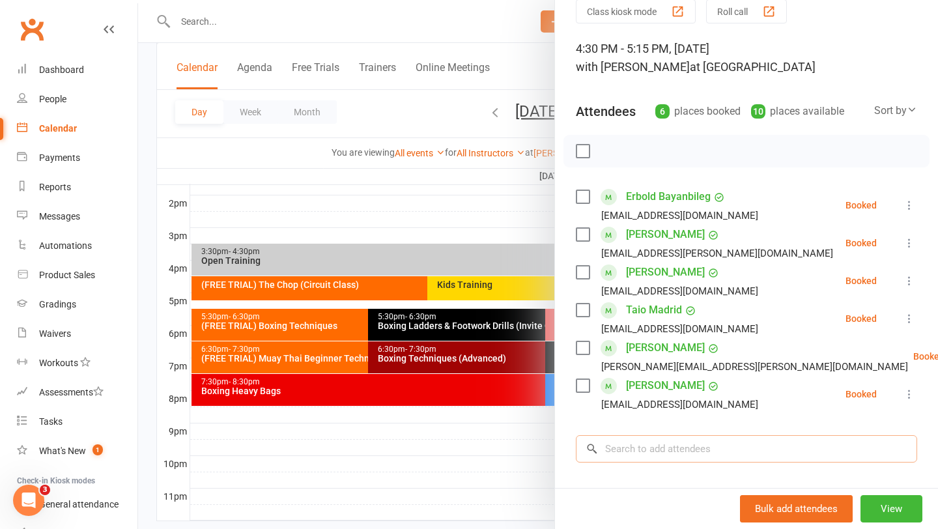
click at [633, 449] on input "search" at bounding box center [746, 448] width 341 height 27
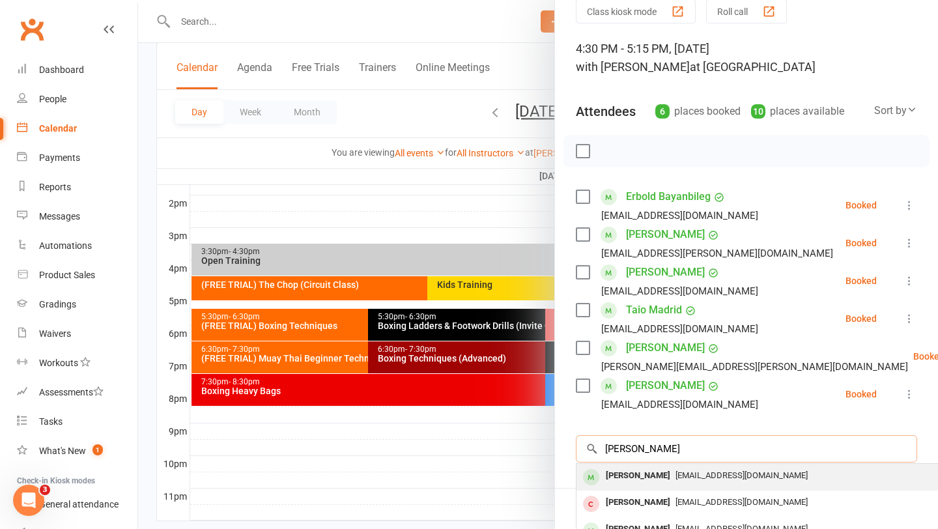
type input "emily wu"
click at [624, 473] on div "[PERSON_NAME]" at bounding box center [638, 475] width 75 height 19
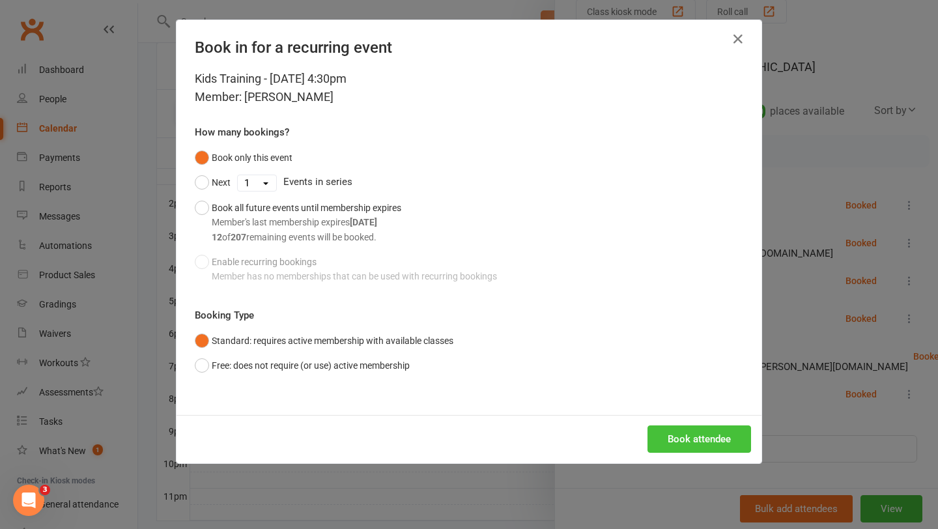
click at [694, 445] on button "Book attendee" at bounding box center [700, 438] width 104 height 27
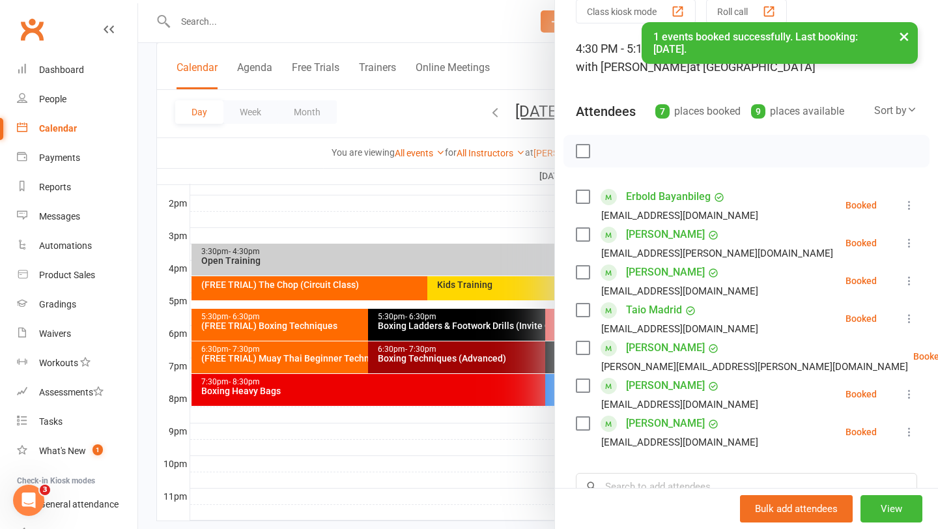
scroll to position [109, 0]
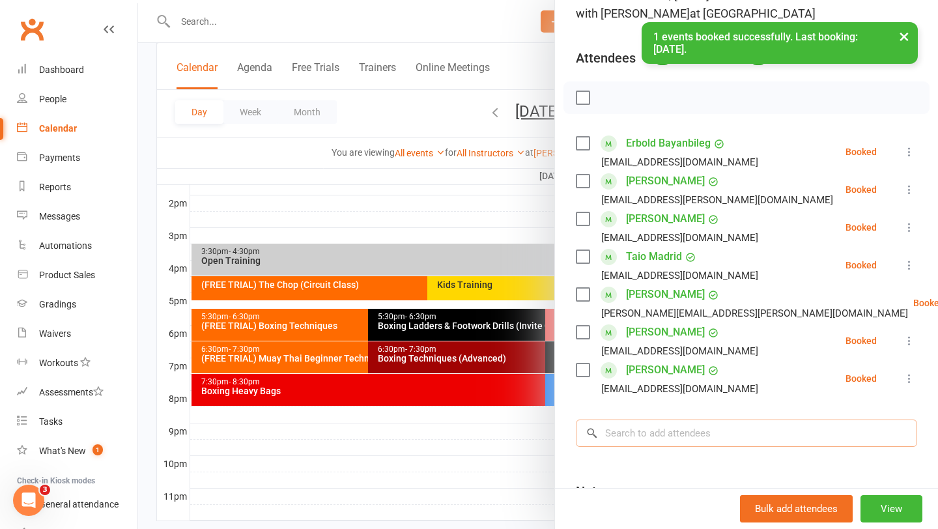
click at [632, 438] on input "search" at bounding box center [746, 433] width 341 height 27
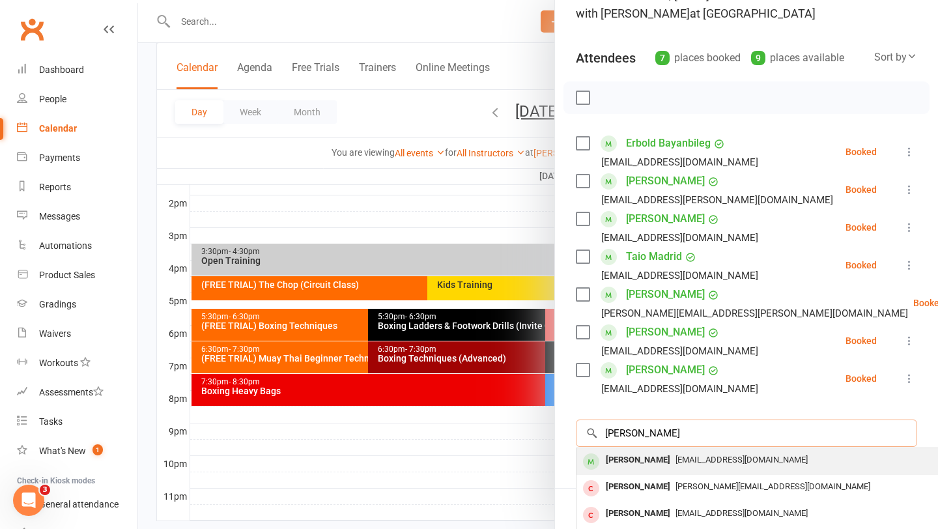
type input "isabella w"
click at [623, 460] on div "[PERSON_NAME]" at bounding box center [638, 460] width 75 height 19
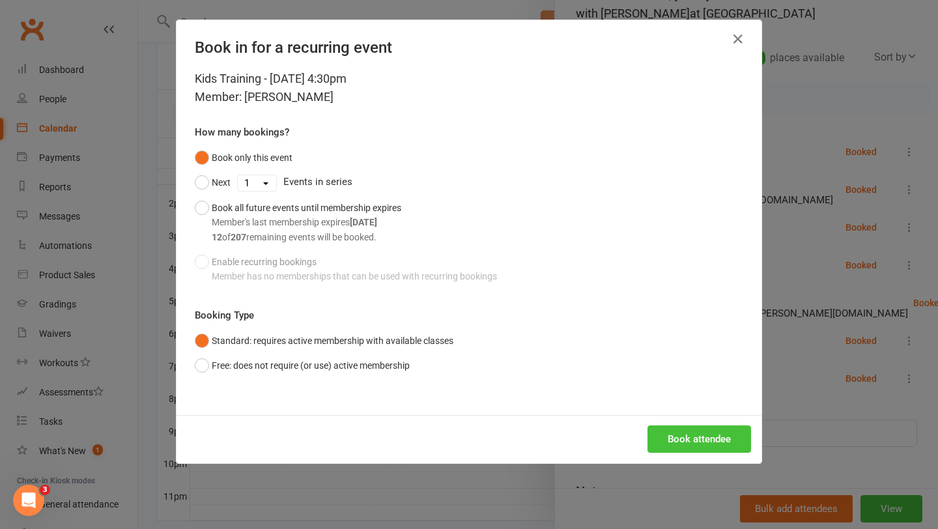
click at [684, 448] on button "Book attendee" at bounding box center [700, 438] width 104 height 27
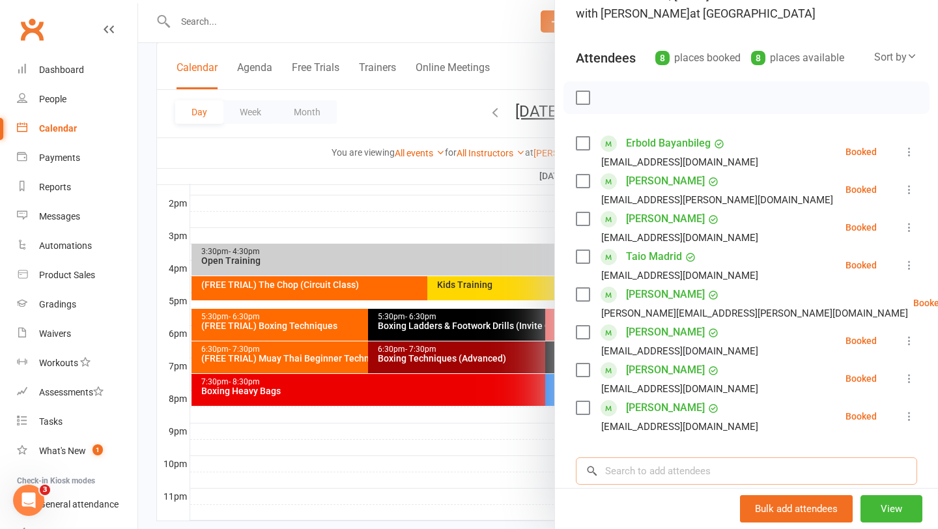
click at [642, 482] on input "search" at bounding box center [746, 470] width 341 height 27
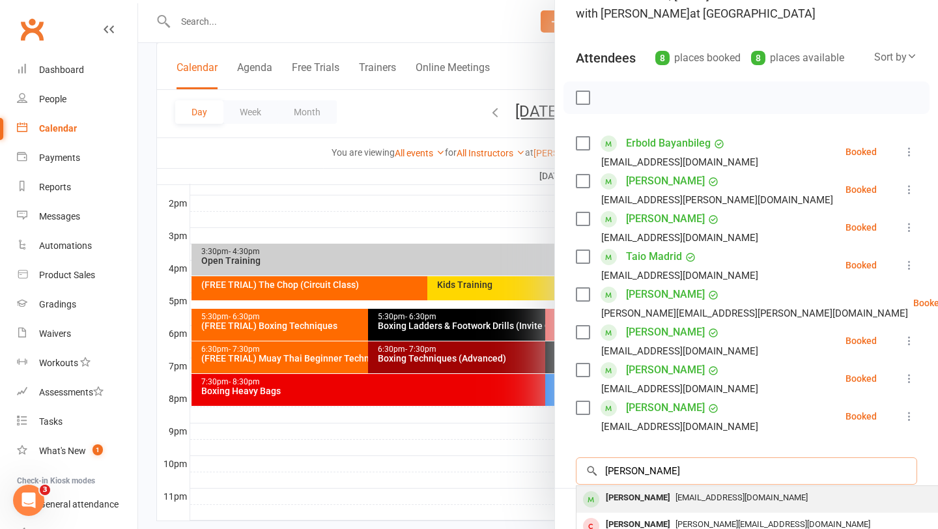
type input "oliver chia"
click at [636, 502] on div "[PERSON_NAME]" at bounding box center [638, 498] width 75 height 19
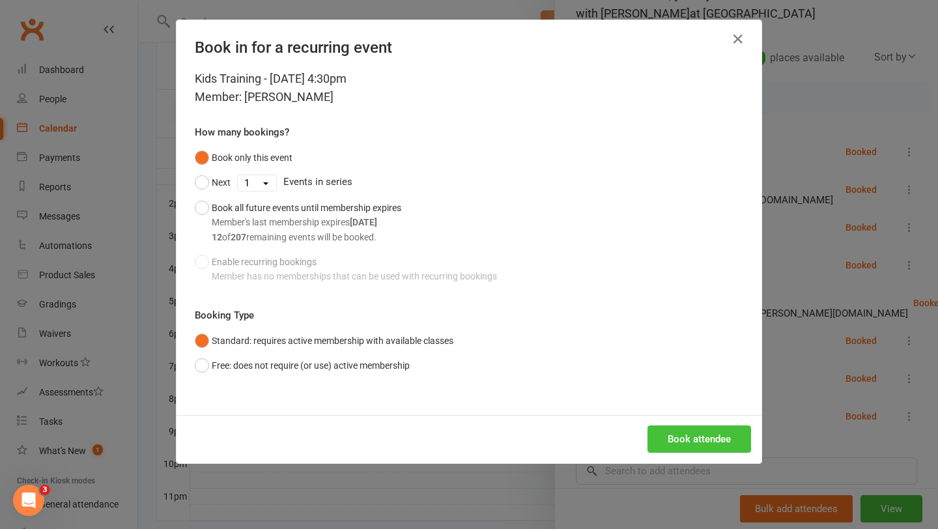
click at [695, 446] on button "Book attendee" at bounding box center [700, 438] width 104 height 27
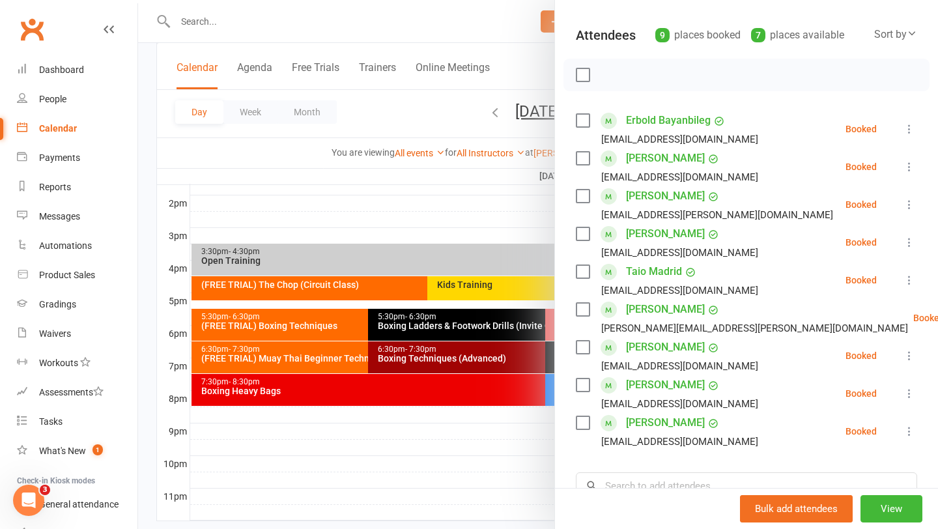
scroll to position [199, 0]
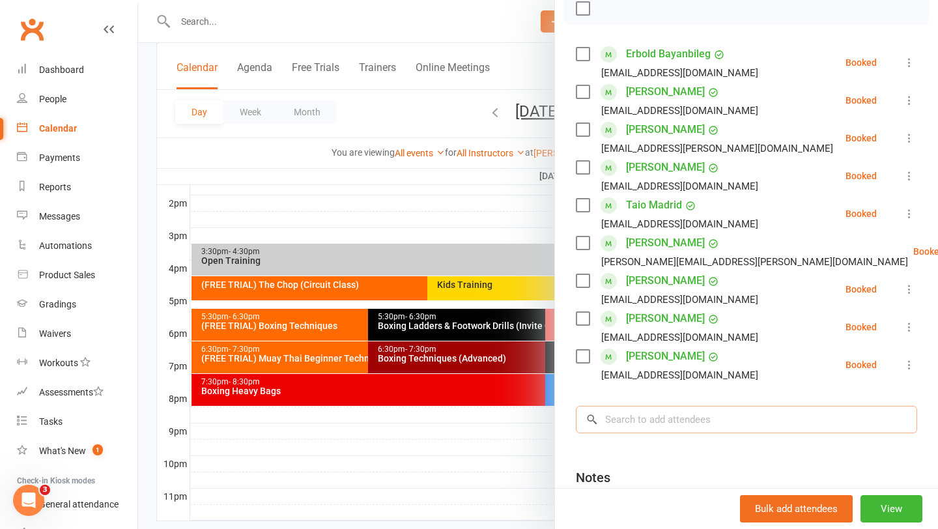
click at [665, 419] on input "search" at bounding box center [746, 419] width 341 height 27
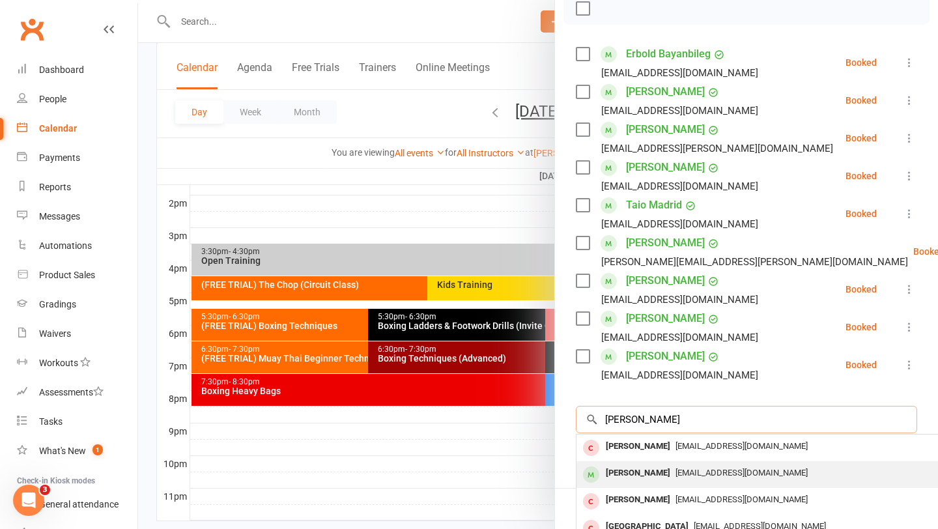
type input "kobe cullen"
click at [631, 470] on div "[PERSON_NAME]" at bounding box center [638, 473] width 75 height 19
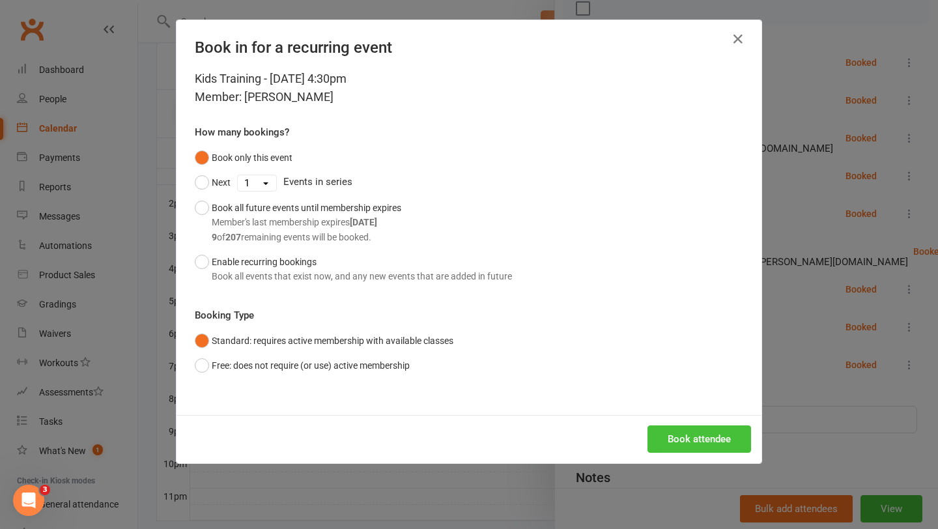
click at [699, 442] on button "Book attendee" at bounding box center [700, 438] width 104 height 27
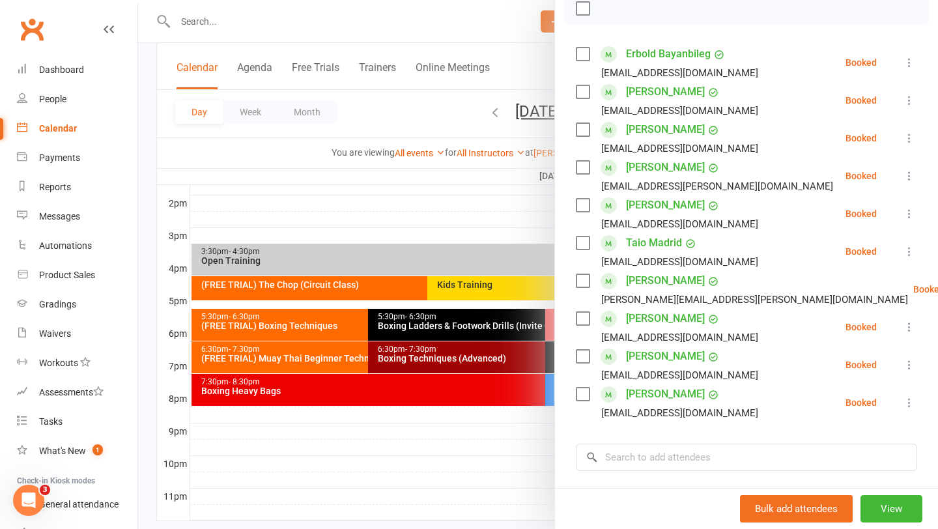
scroll to position [189, 0]
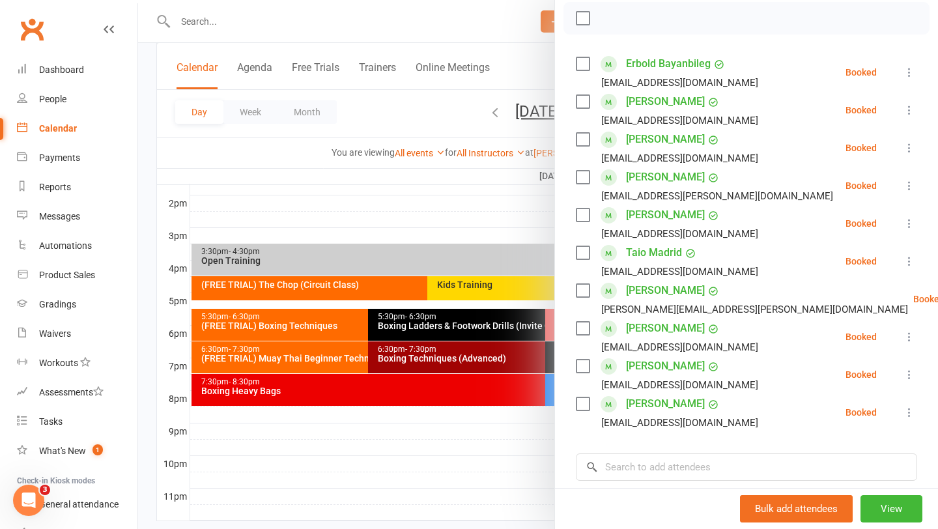
click at [586, 23] on label at bounding box center [582, 18] width 13 height 13
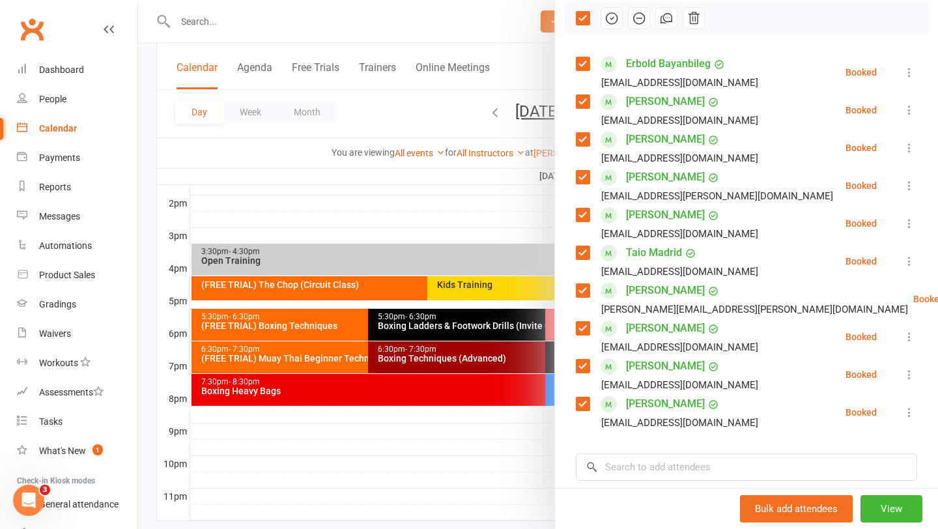
click at [614, 23] on icon "button" at bounding box center [611, 18] width 11 height 11
click at [63, 134] on link "Calendar" at bounding box center [77, 128] width 121 height 29
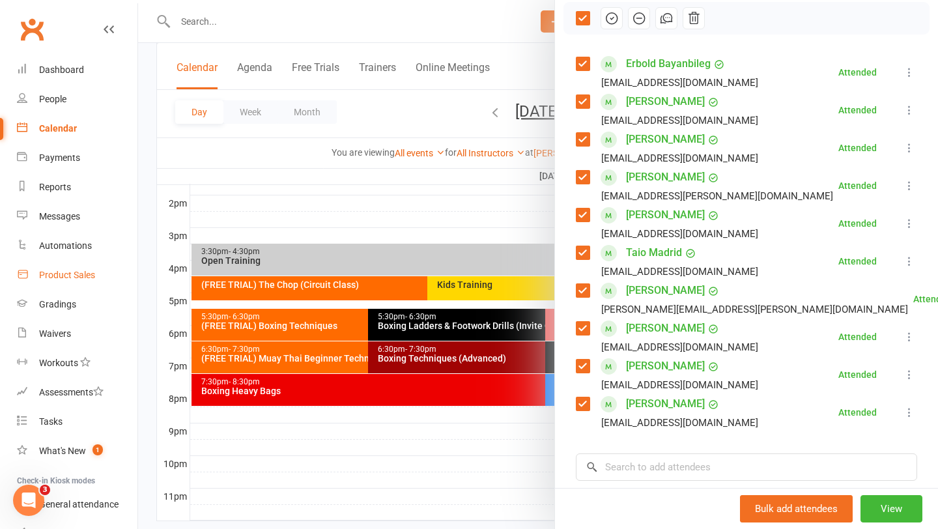
click at [61, 278] on div "Product Sales" at bounding box center [67, 275] width 56 height 10
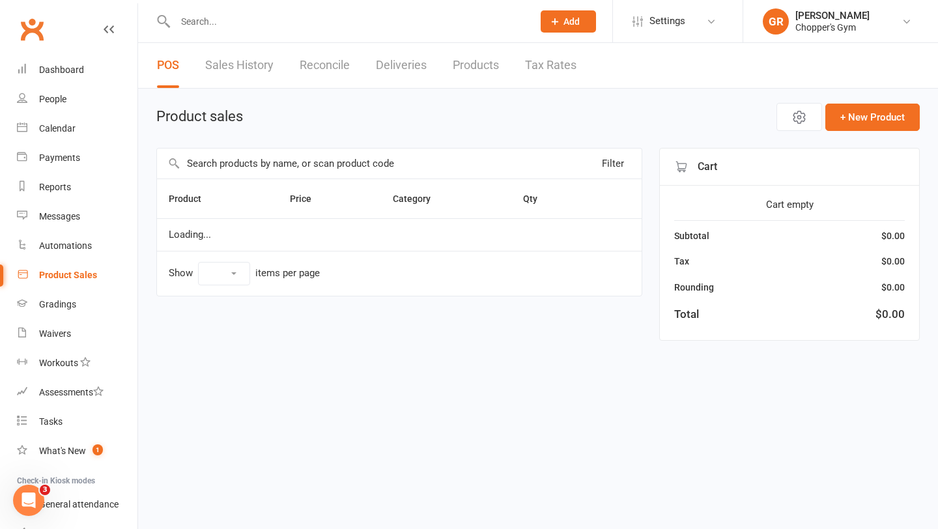
select select "100"
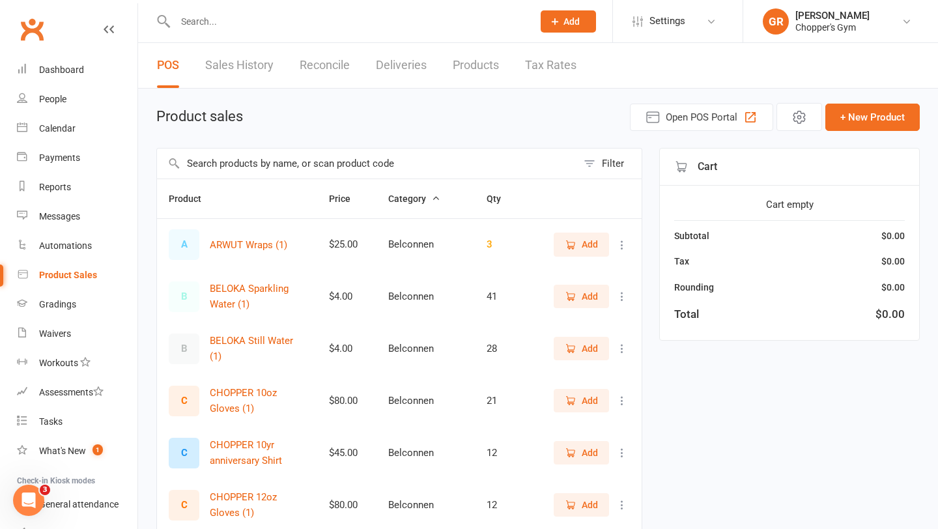
click at [251, 166] on input "text" at bounding box center [367, 164] width 420 height 30
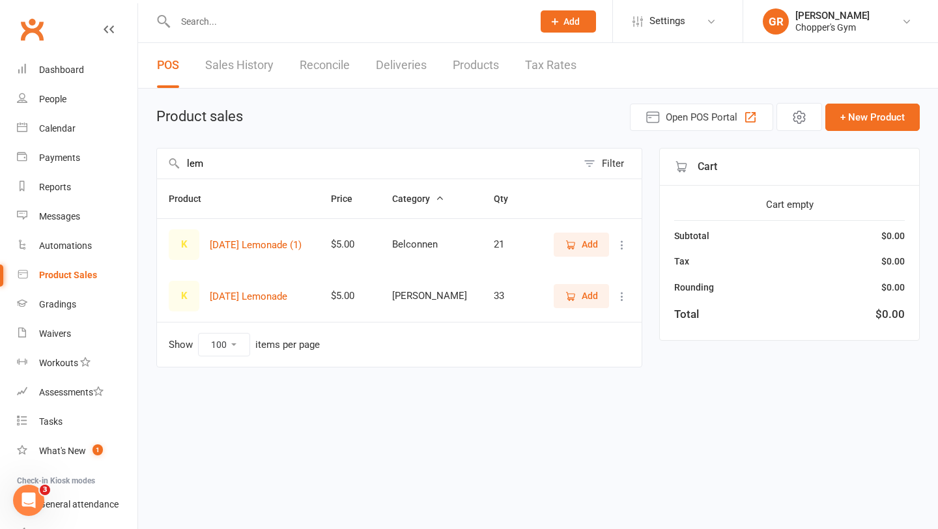
type input "lem"
click at [588, 301] on span "Add" at bounding box center [590, 296] width 16 height 14
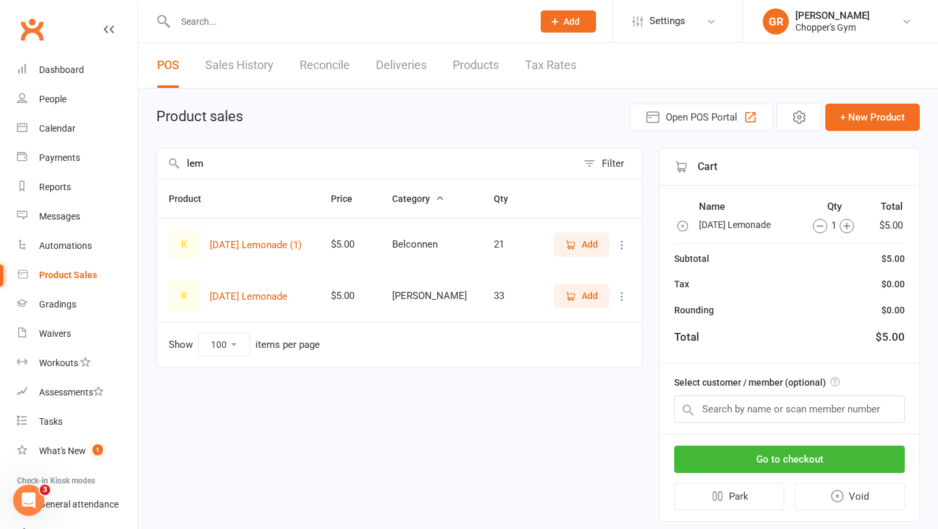
click at [844, 230] on icon "button" at bounding box center [847, 226] width 14 height 14
click at [808, 414] on input "text" at bounding box center [789, 408] width 231 height 27
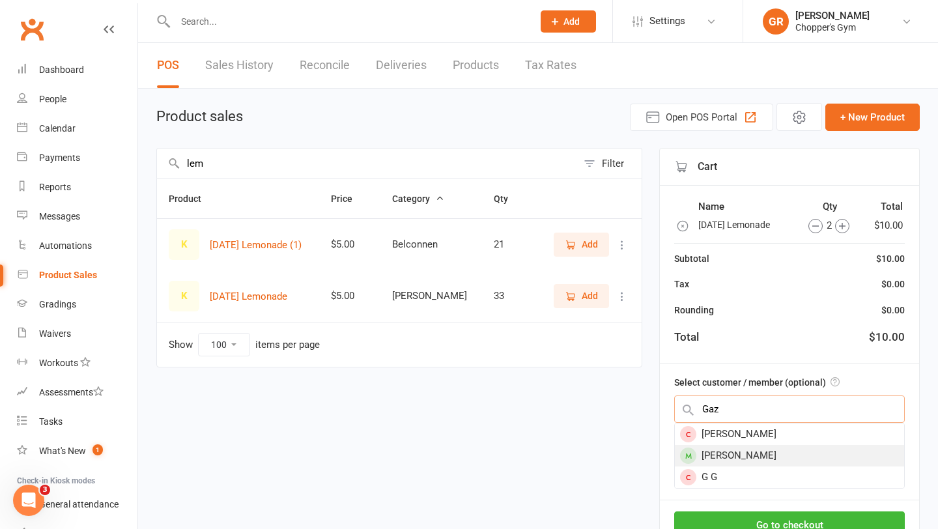
type input "Gaz"
click at [788, 451] on div "Gaz Rees" at bounding box center [789, 455] width 229 height 21
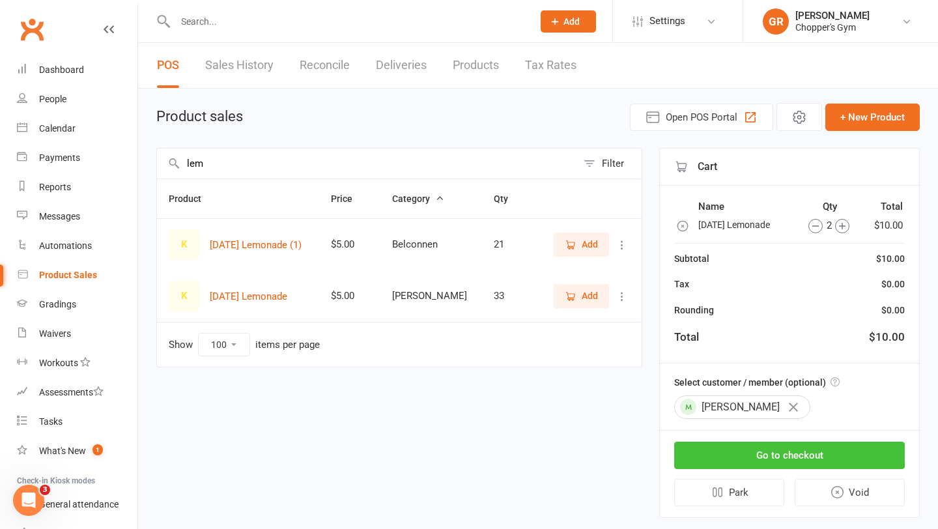
click at [784, 453] on button "Go to checkout" at bounding box center [789, 455] width 231 height 27
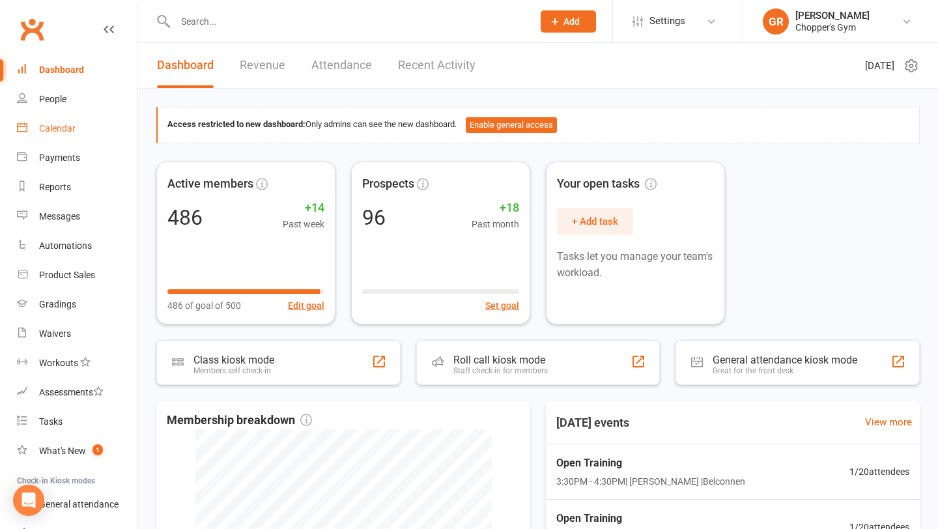
click at [62, 132] on div "Calendar" at bounding box center [57, 128] width 36 height 10
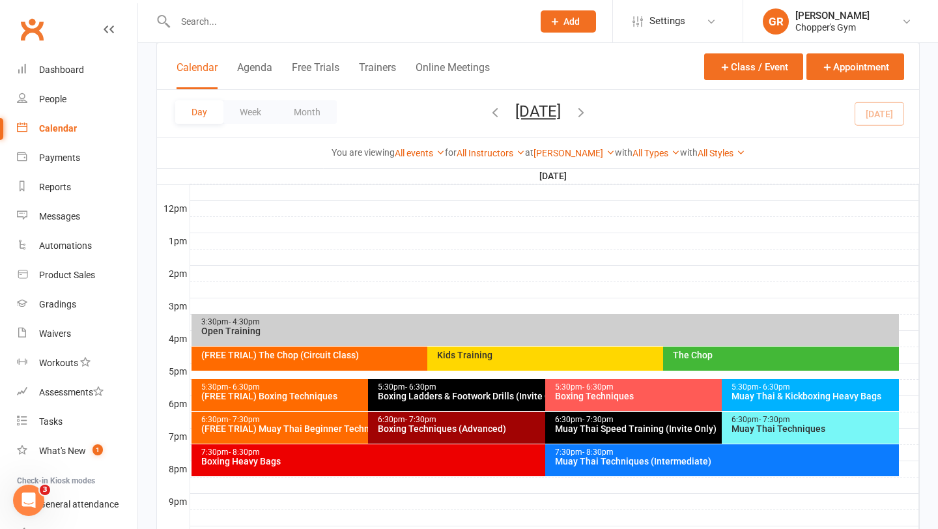
scroll to position [555, 0]
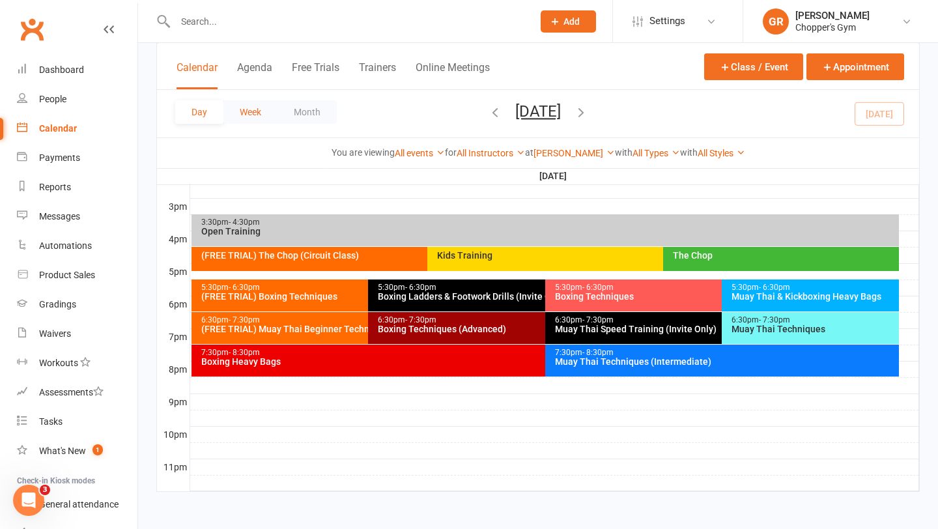
click at [244, 106] on button "Week" at bounding box center [250, 111] width 54 height 23
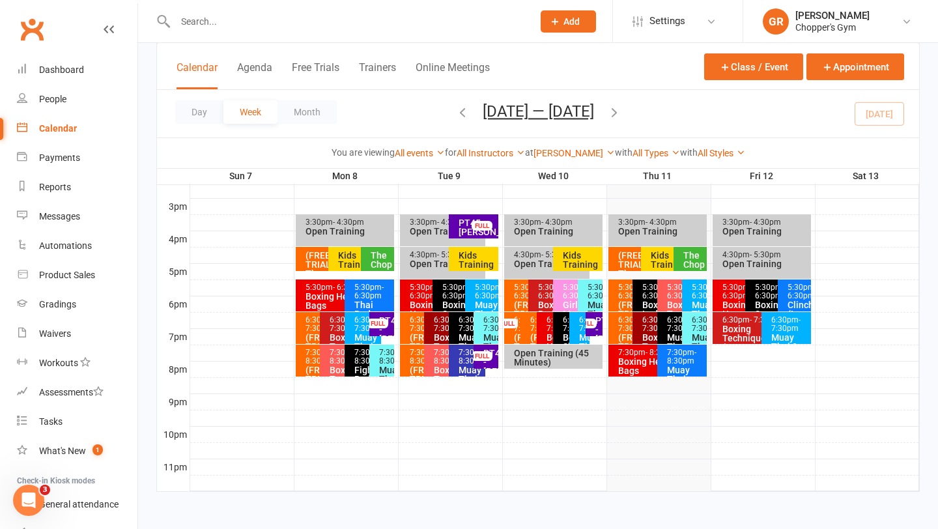
click at [455, 111] on icon "button" at bounding box center [462, 112] width 14 height 14
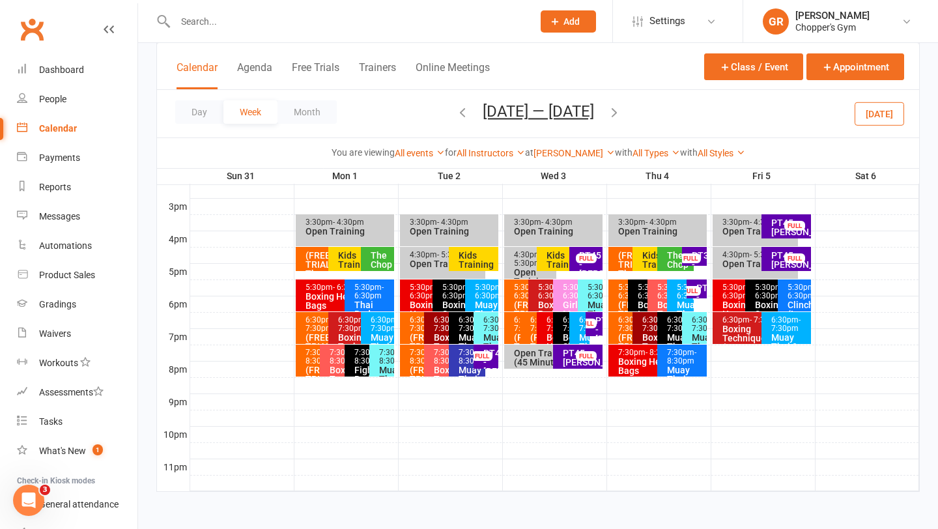
click at [557, 259] on div "Kids Training" at bounding box center [566, 260] width 41 height 18
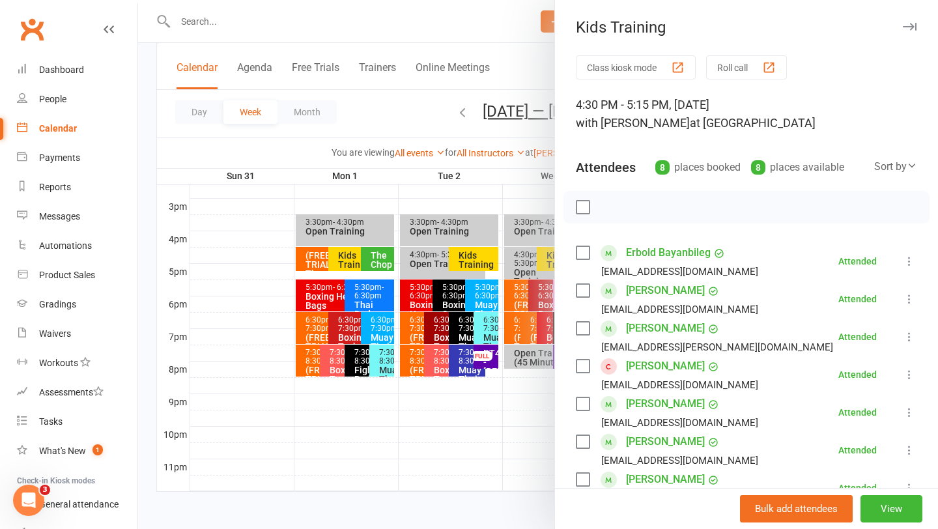
click at [526, 202] on div at bounding box center [538, 264] width 800 height 529
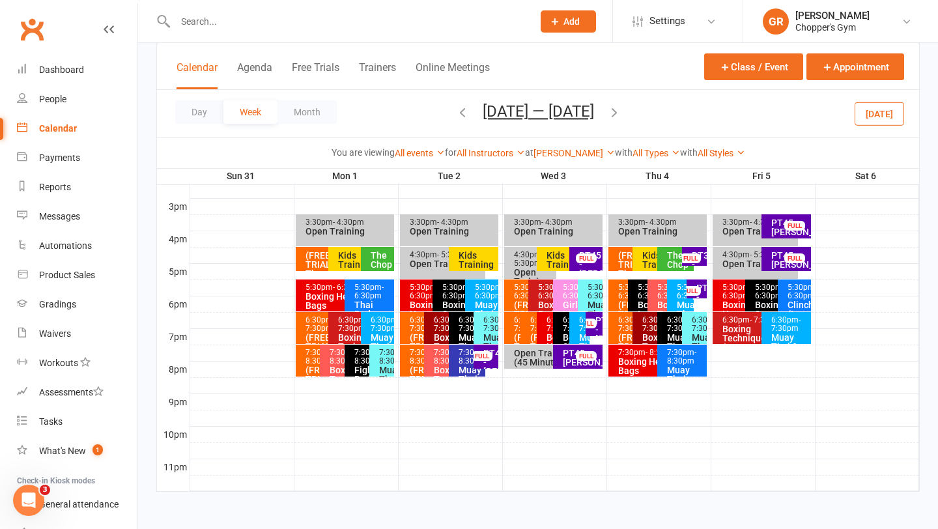
click at [643, 256] on div "Kids Training" at bounding box center [654, 260] width 25 height 18
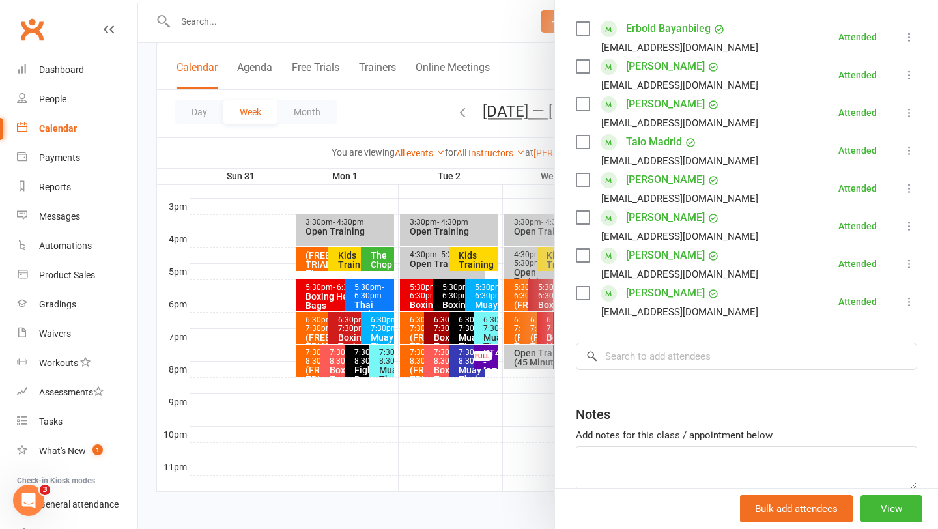
scroll to position [218, 0]
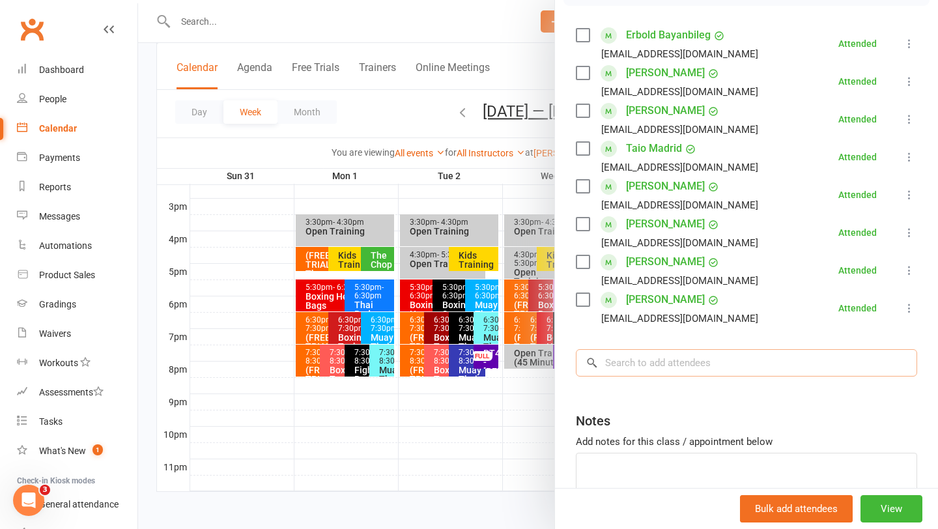
click at [663, 357] on input "search" at bounding box center [746, 362] width 341 height 27
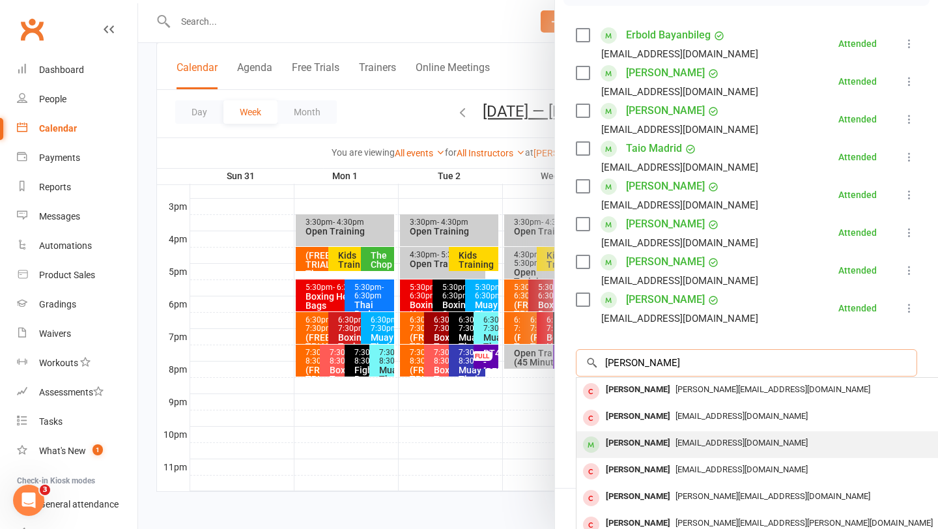
type input "oliver ch"
click at [676, 438] on span "10376842@qq.com" at bounding box center [742, 443] width 132 height 10
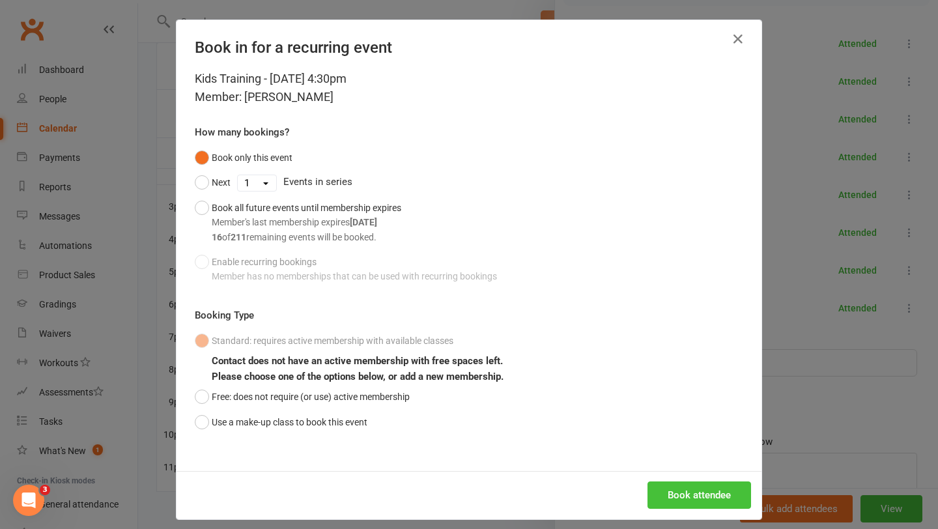
click at [700, 498] on button "Book attendee" at bounding box center [700, 494] width 104 height 27
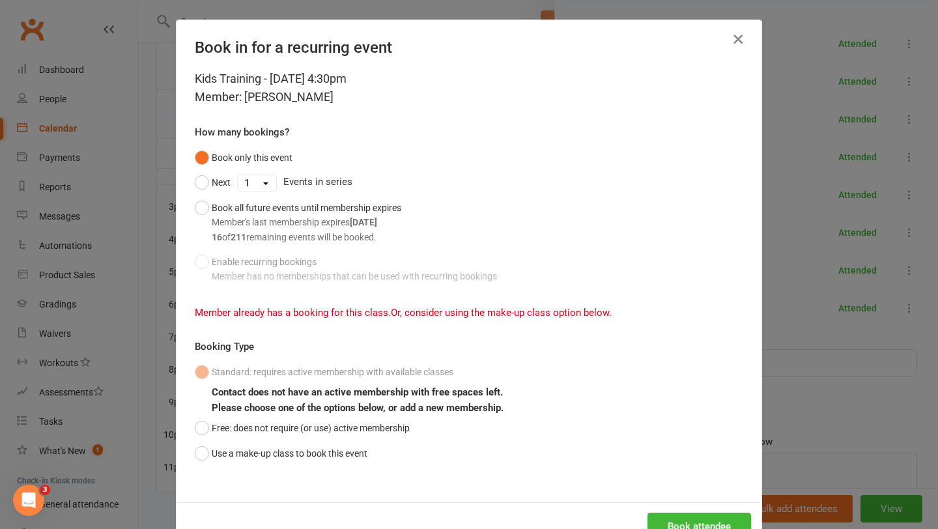
click at [736, 37] on icon "button" at bounding box center [738, 39] width 16 height 16
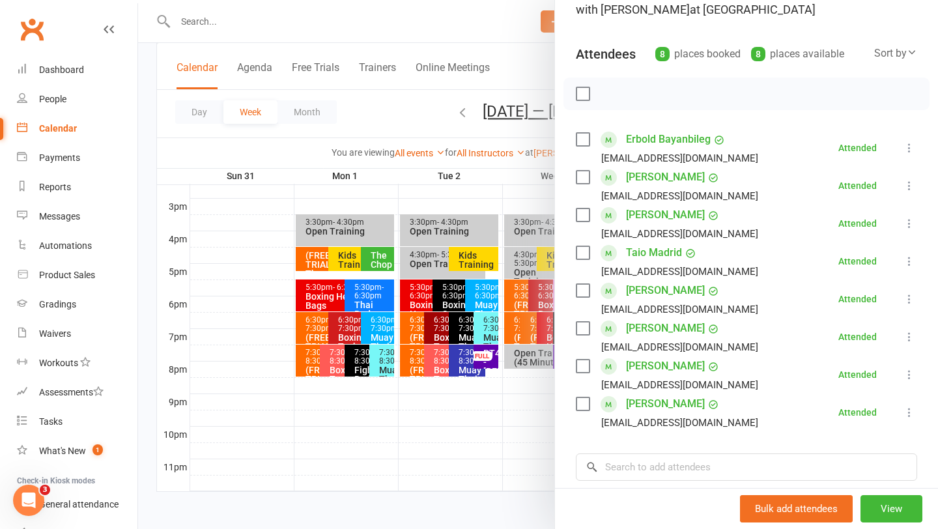
scroll to position [115, 0]
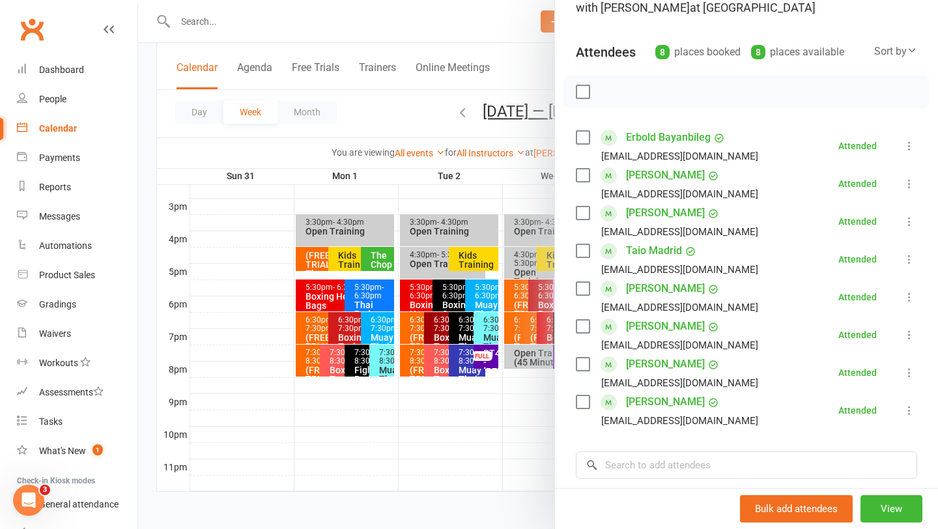
click at [422, 436] on div at bounding box center [538, 264] width 800 height 529
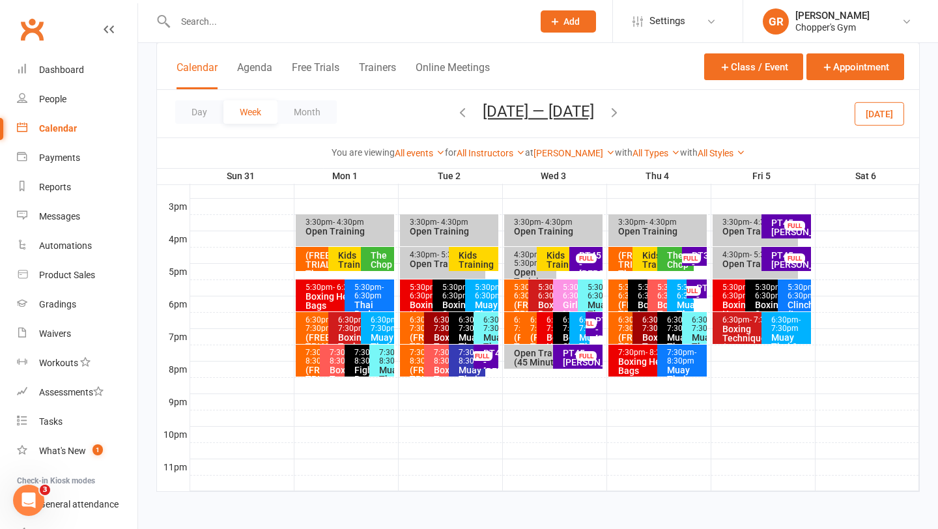
click at [662, 256] on div "The Chop" at bounding box center [675, 259] width 36 height 24
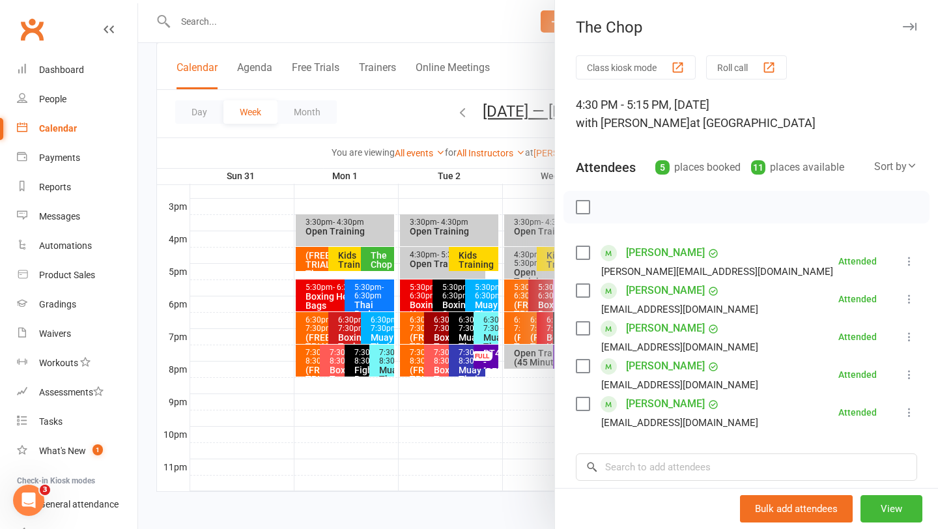
click at [496, 448] on div at bounding box center [538, 264] width 800 height 529
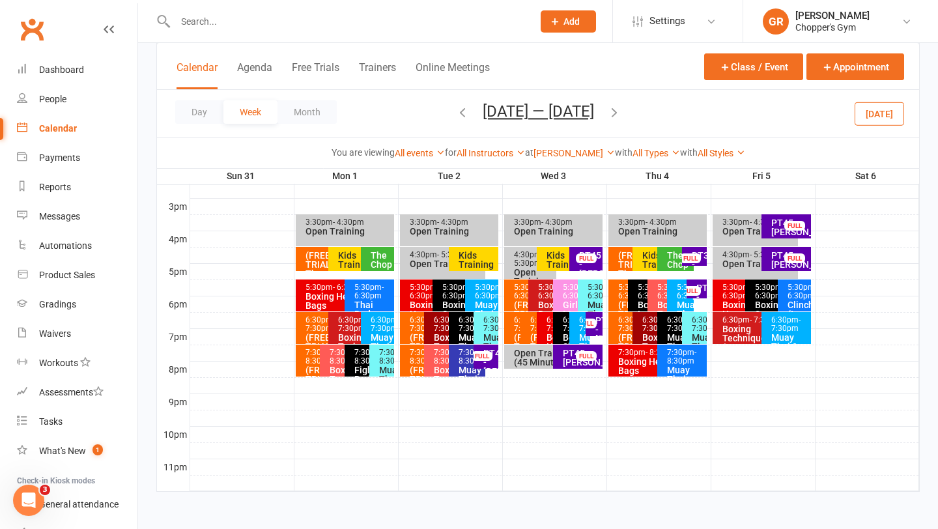
click at [879, 119] on button "[DATE]" at bounding box center [880, 113] width 50 height 23
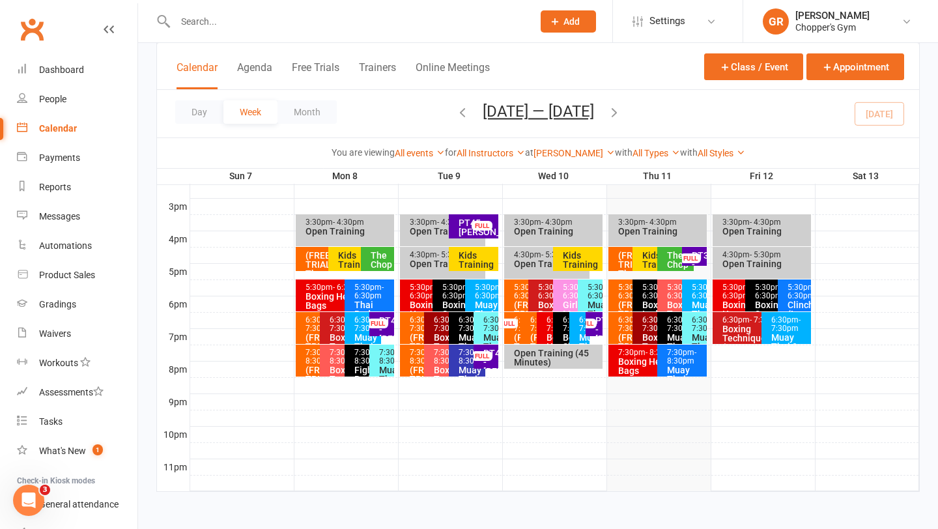
click at [665, 262] on div "The Chop" at bounding box center [675, 259] width 36 height 24
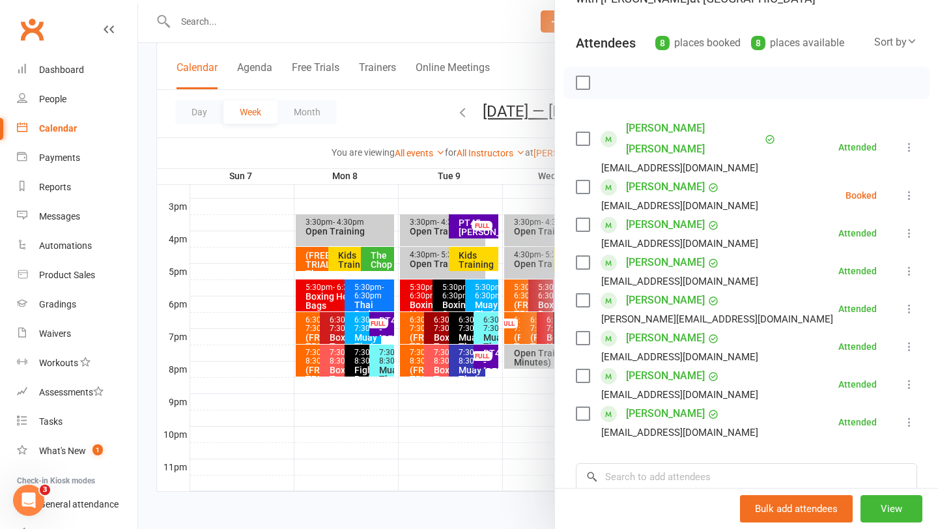
scroll to position [106, 0]
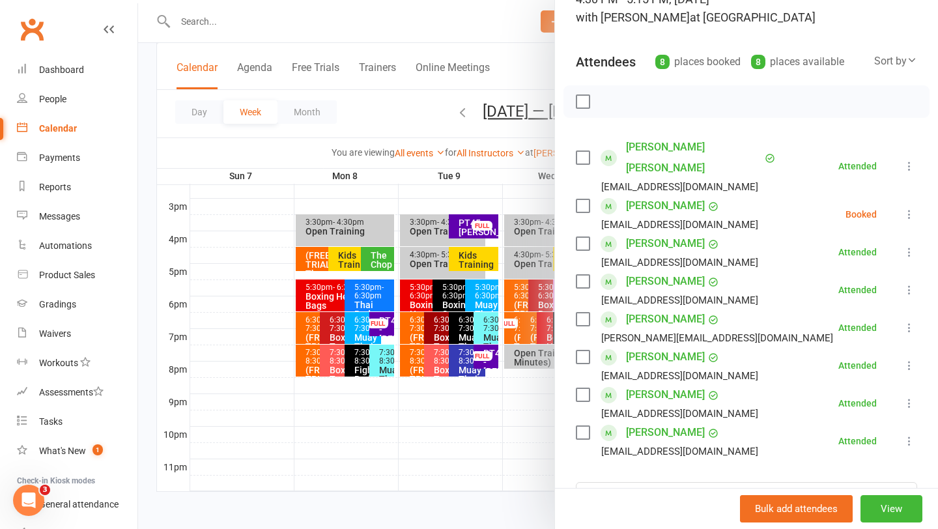
click at [451, 455] on div at bounding box center [538, 264] width 800 height 529
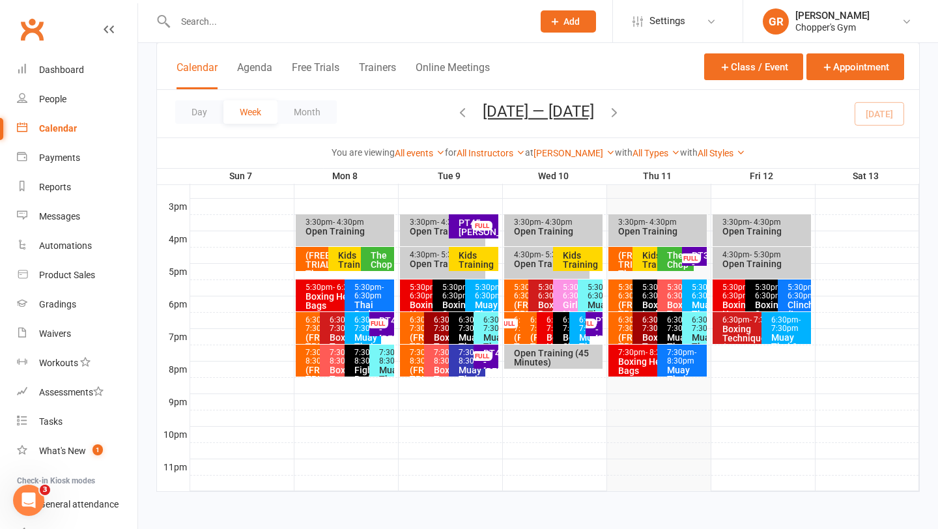
click at [260, 20] on input "text" at bounding box center [347, 21] width 352 height 18
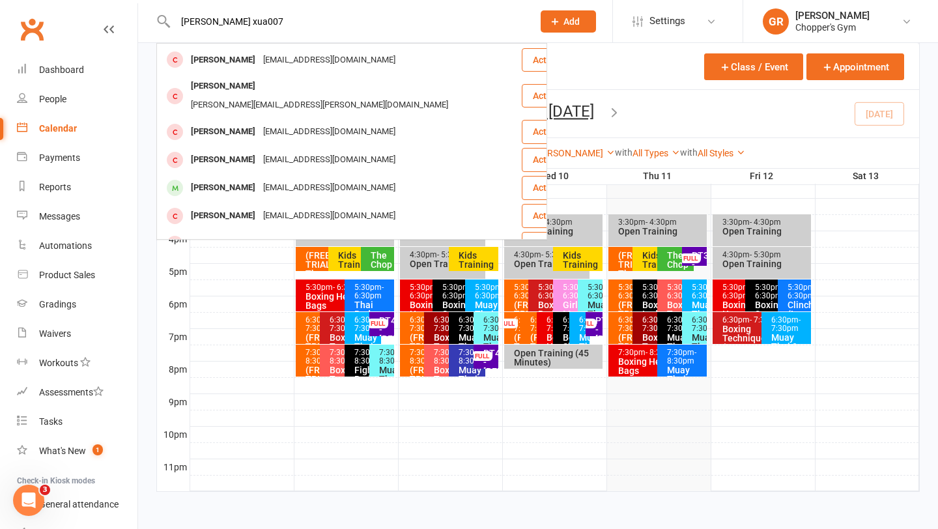
scroll to position [198, 0]
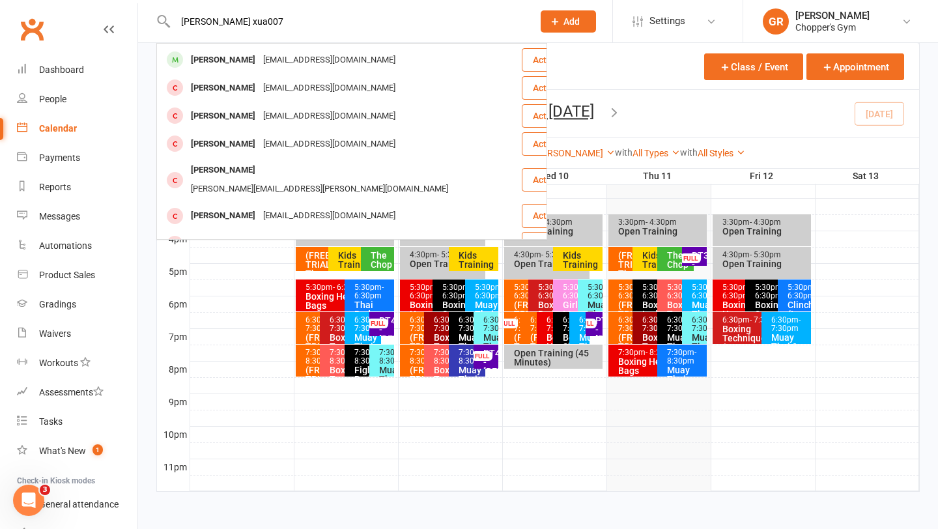
click at [310, 19] on input "anthony xua007" at bounding box center [347, 21] width 352 height 18
paste input "xua0078@gmail.com"
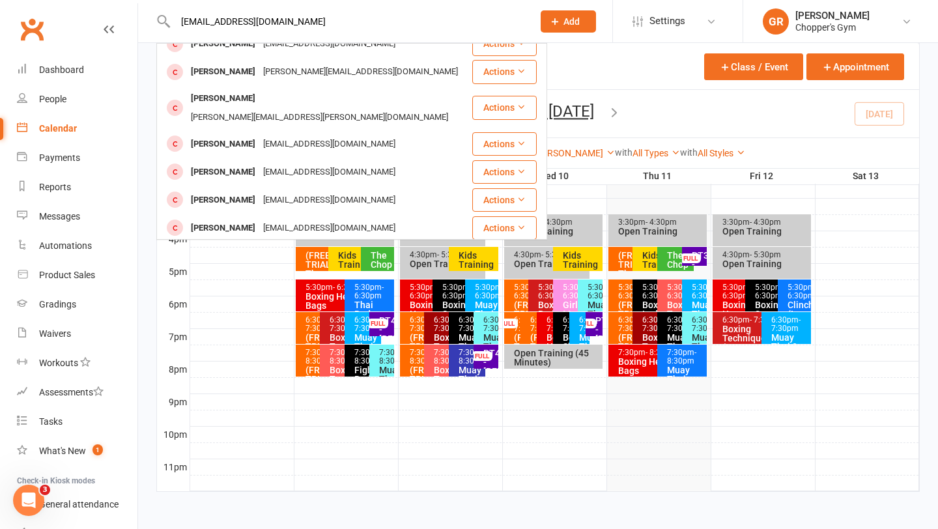
drag, startPoint x: 294, startPoint y: 18, endPoint x: 171, endPoint y: 17, distance: 123.8
click at [171, 17] on div "xua0078@gmail.com Jiachen Xuan xua0078@gmail.com Actions Jimmy Batson Jimmy.bat…" at bounding box center [339, 21] width 367 height 42
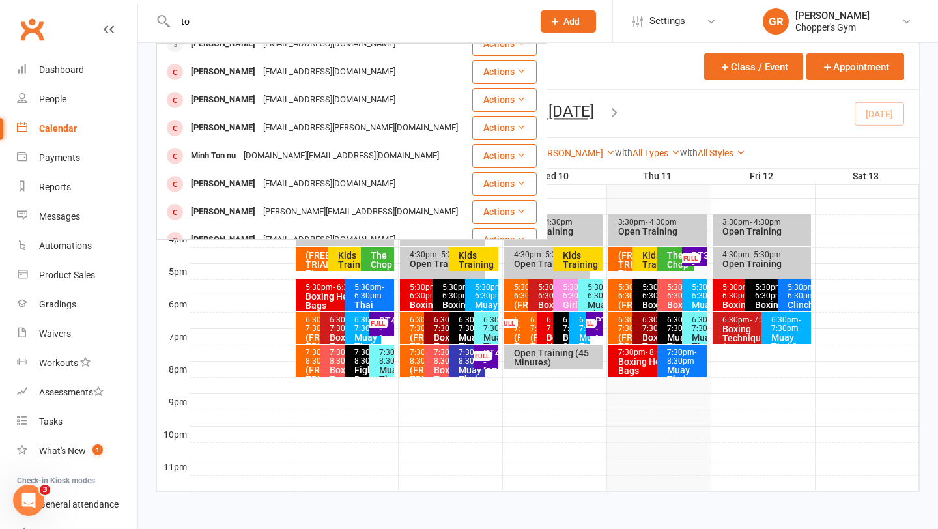
type input "t"
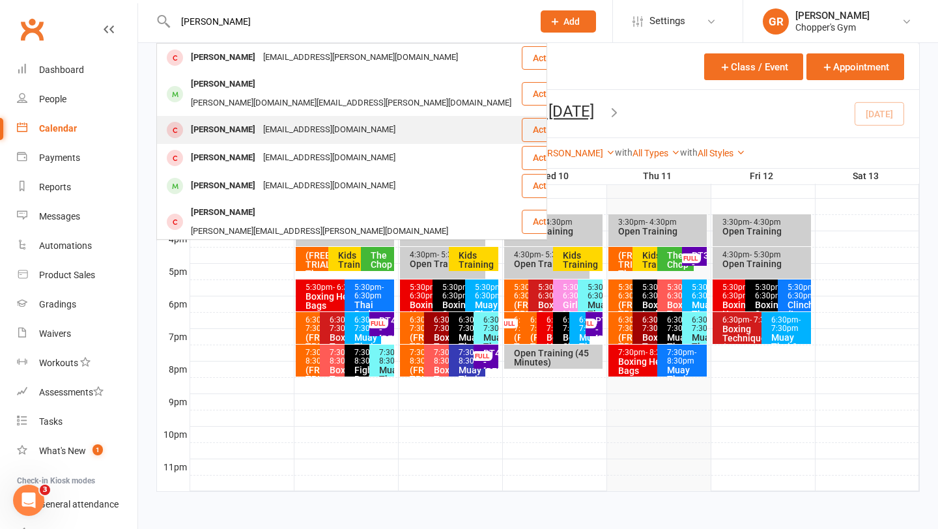
type input "anthony xu"
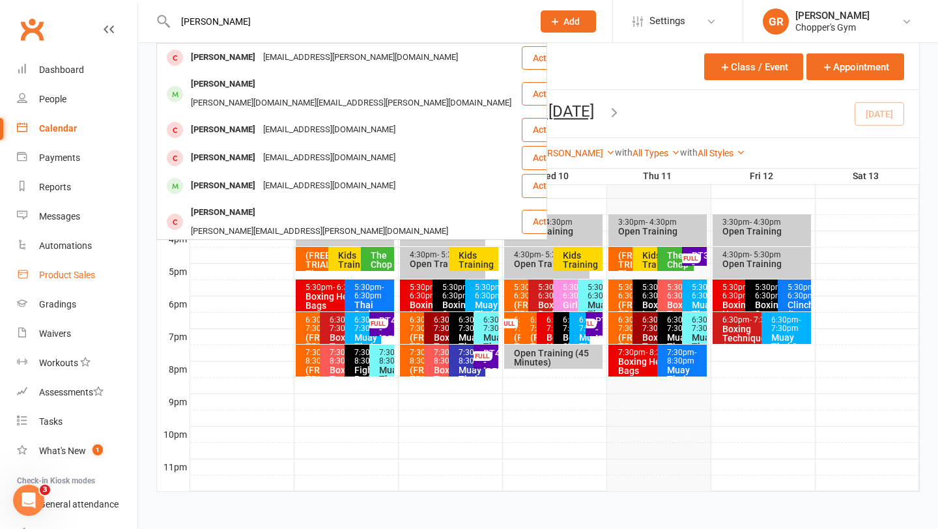
click at [86, 279] on div "Product Sales" at bounding box center [67, 275] width 56 height 10
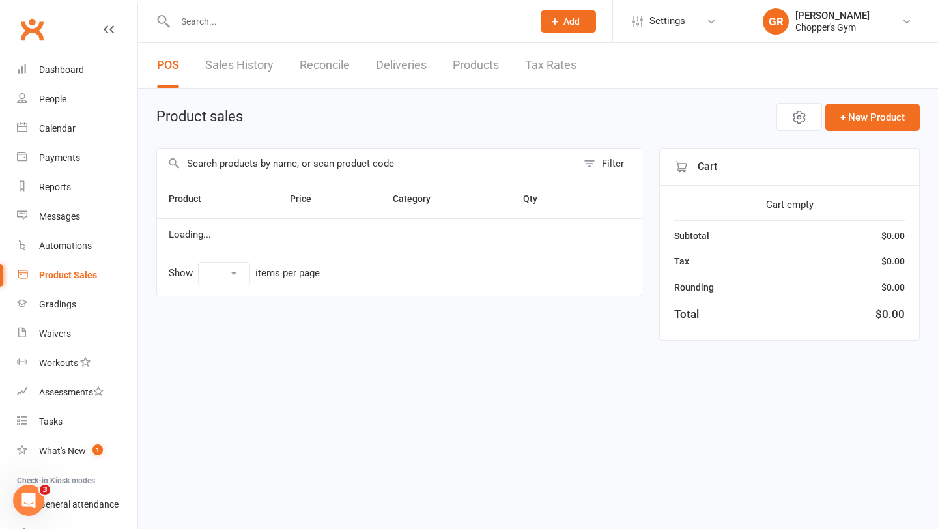
select select "100"
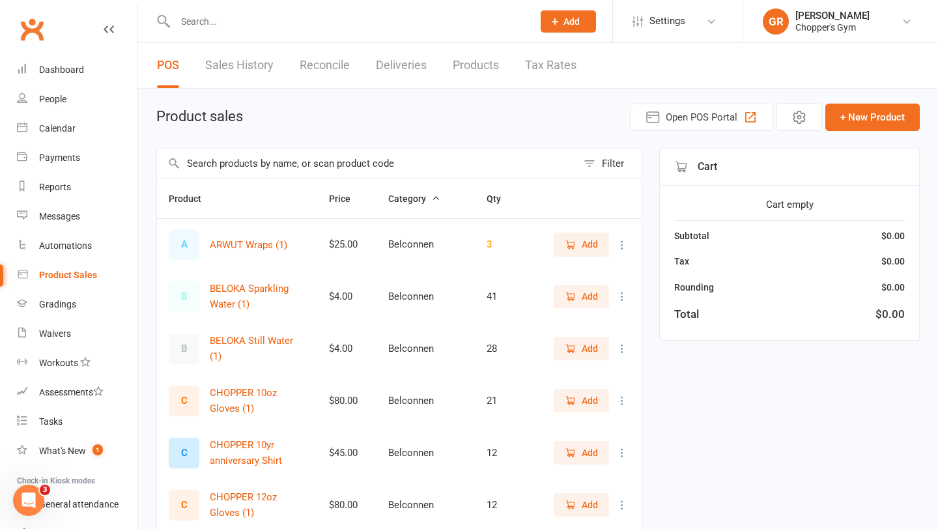
click at [332, 165] on input "text" at bounding box center [367, 164] width 420 height 30
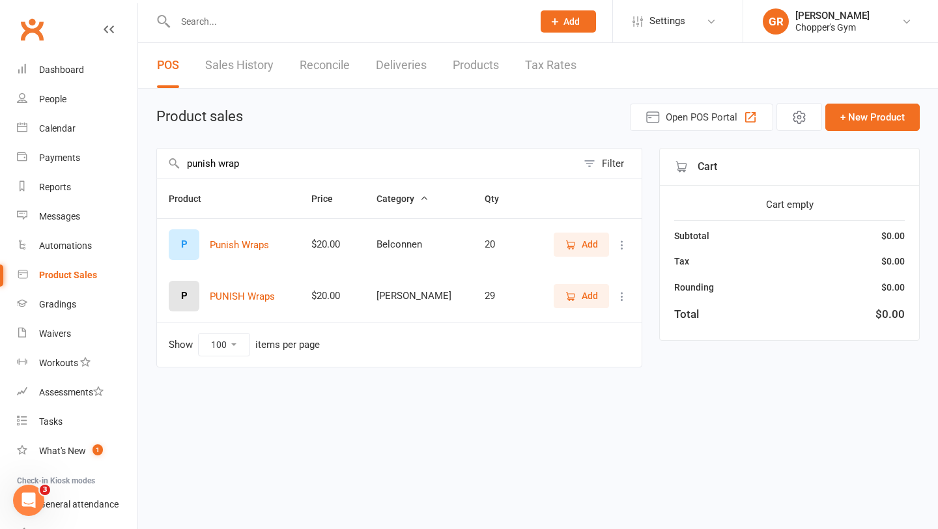
type input "punish wrap"
click at [593, 296] on span "Add" at bounding box center [590, 296] width 16 height 14
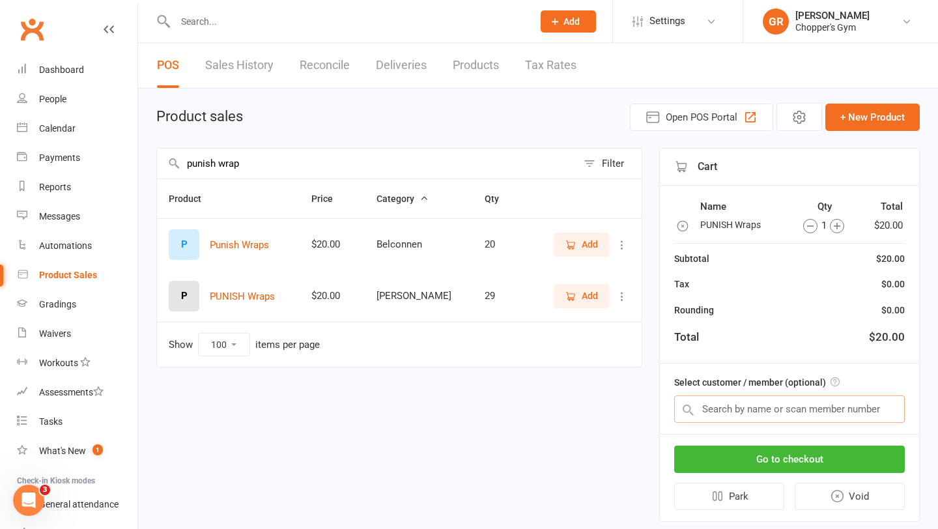
click at [781, 415] on input "text" at bounding box center [789, 408] width 231 height 27
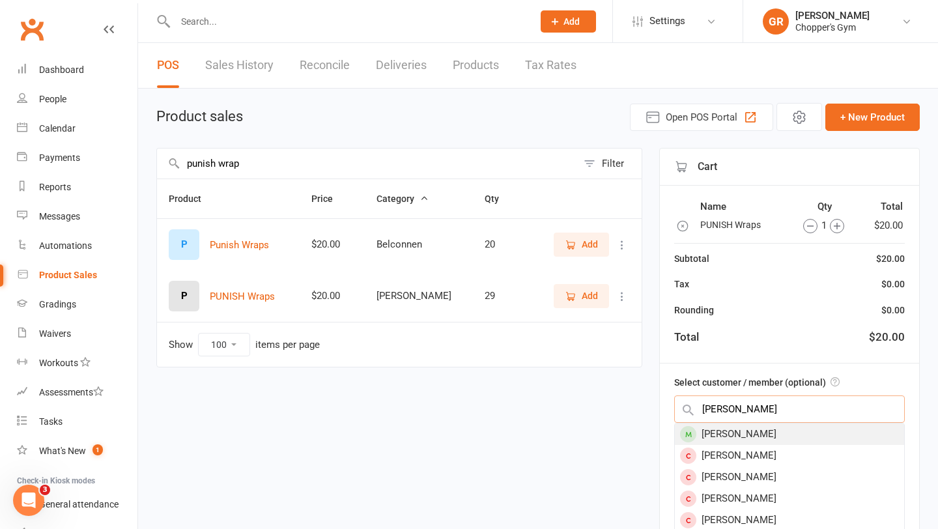
type input "harry kos"
click at [777, 436] on div "Harry Kosmidis" at bounding box center [789, 433] width 229 height 21
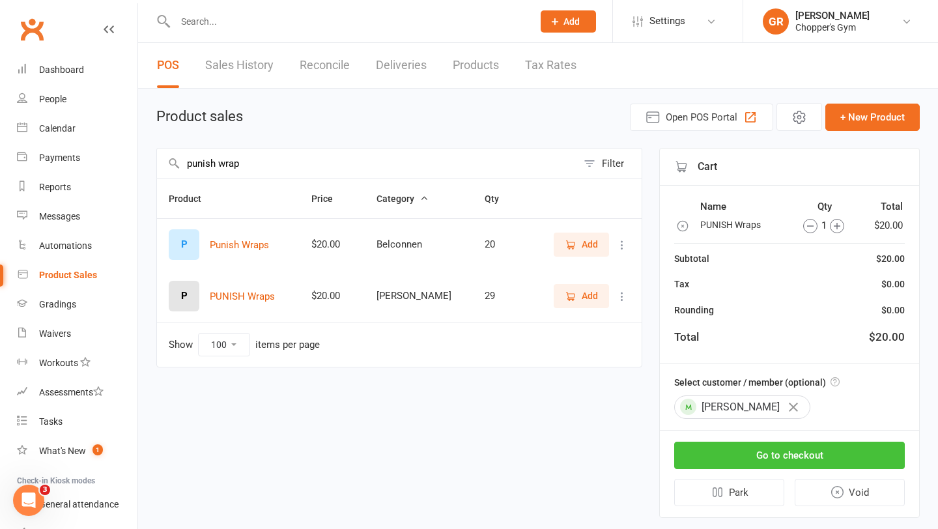
click at [771, 451] on button "Go to checkout" at bounding box center [789, 455] width 231 height 27
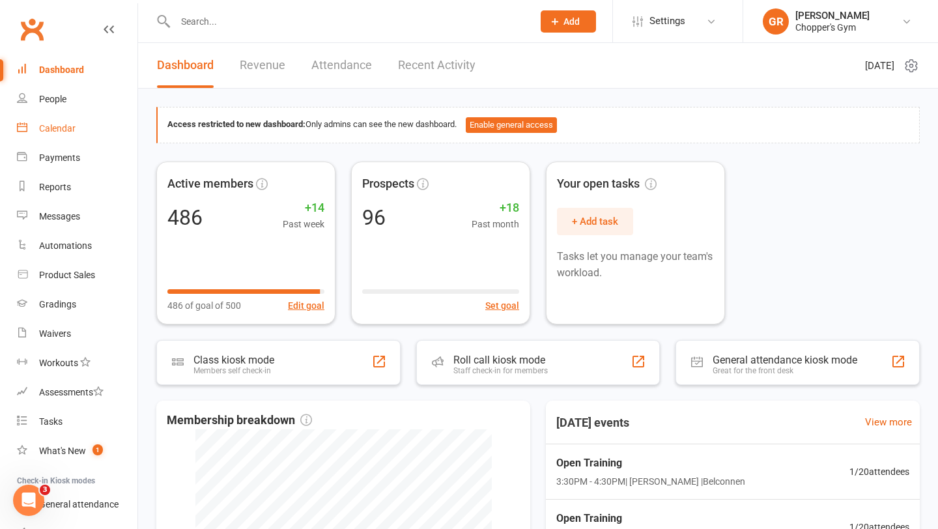
click at [63, 134] on div "Calendar" at bounding box center [57, 128] width 36 height 10
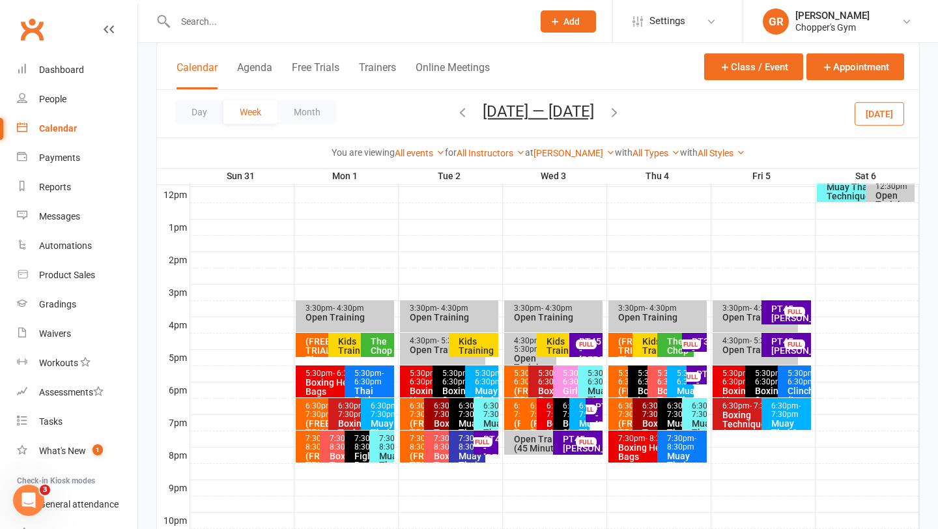
scroll to position [478, 0]
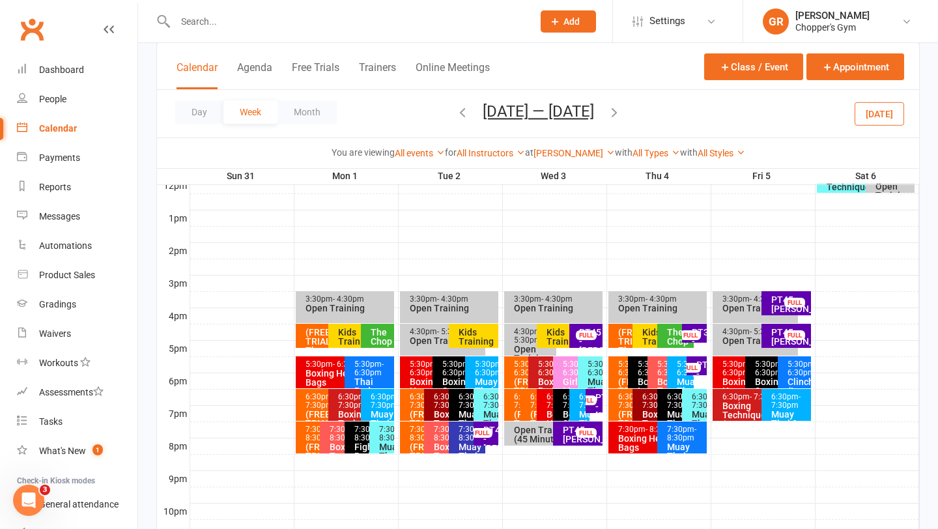
click at [869, 121] on button "[DATE]" at bounding box center [880, 113] width 50 height 23
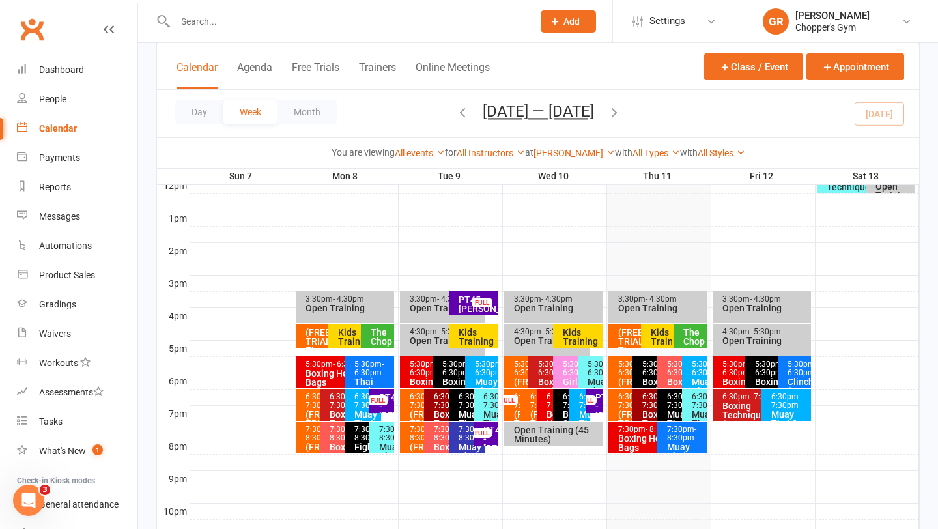
click at [685, 334] on div "The Chop" at bounding box center [693, 337] width 21 height 18
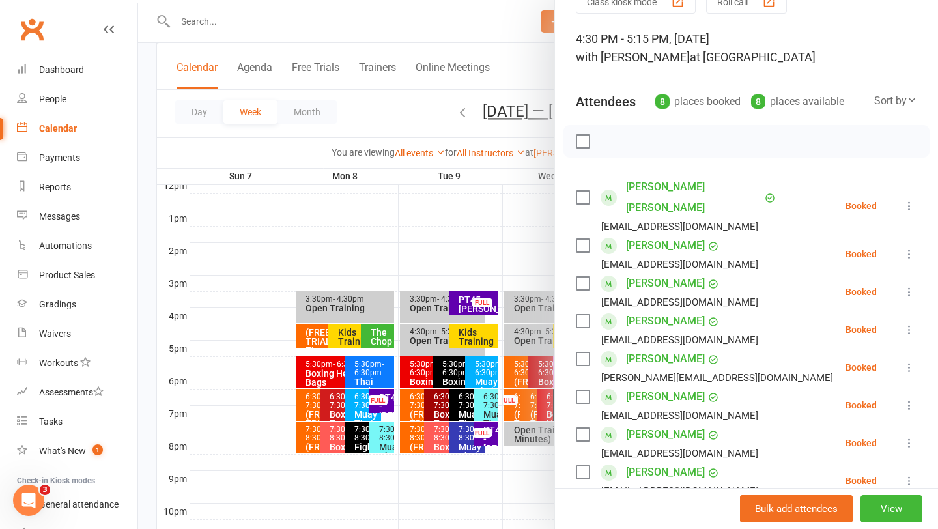
scroll to position [68, 0]
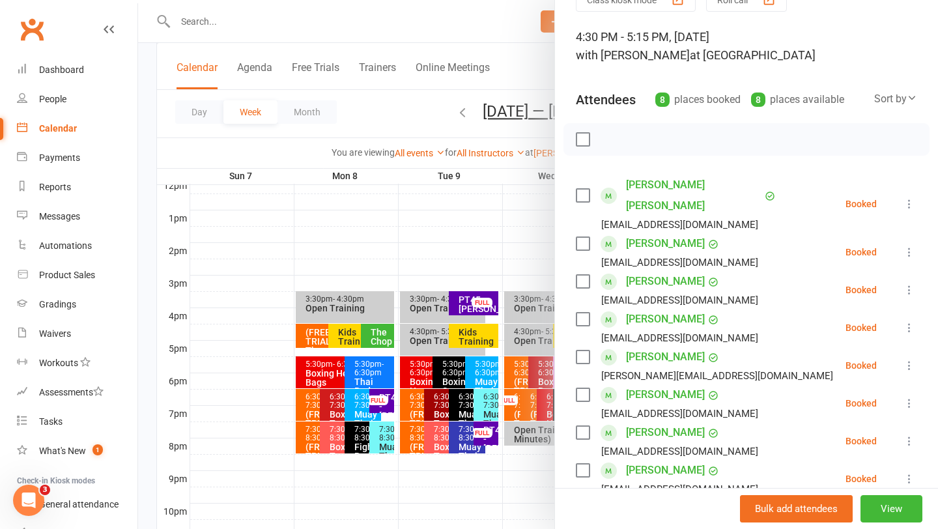
click at [582, 189] on label at bounding box center [582, 195] width 13 height 13
click at [579, 275] on label at bounding box center [582, 281] width 13 height 13
click at [582, 313] on label at bounding box center [582, 319] width 13 height 13
click at [582, 347] on div "Jordon Murray [EMAIL_ADDRESS][DOMAIN_NAME]" at bounding box center [707, 366] width 263 height 38
click at [582, 388] on label at bounding box center [582, 394] width 13 height 13
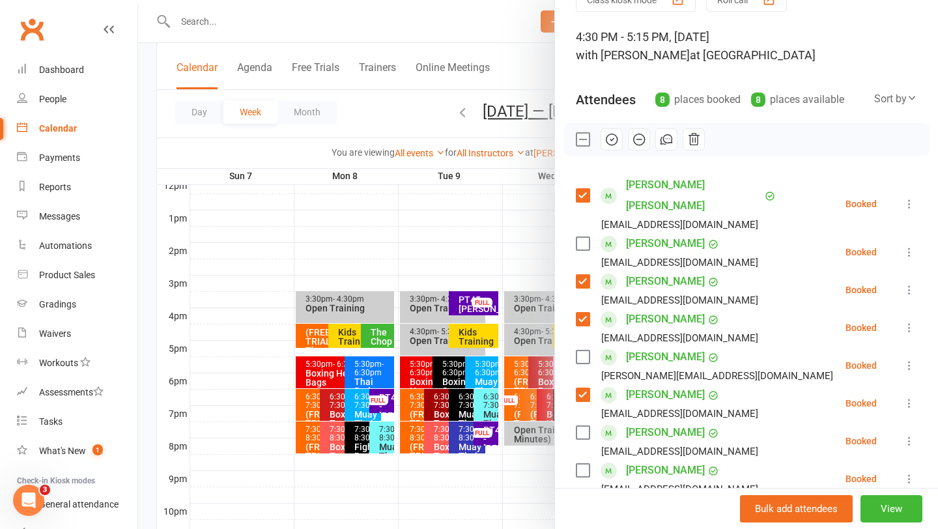
click at [582, 426] on label at bounding box center [582, 432] width 13 height 13
click at [584, 460] on div "[PERSON_NAME] [EMAIL_ADDRESS][DOMAIN_NAME]" at bounding box center [670, 479] width 188 height 38
click at [583, 464] on label at bounding box center [582, 470] width 13 height 13
click at [581, 350] on label at bounding box center [582, 356] width 13 height 13
click at [616, 134] on icon "button" at bounding box center [612, 139] width 14 height 14
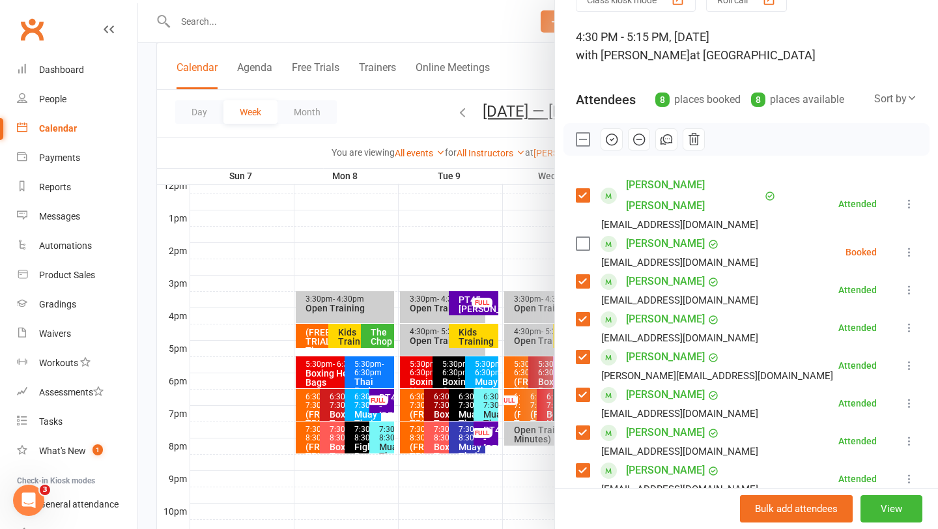
click at [261, 17] on div at bounding box center [538, 264] width 800 height 529
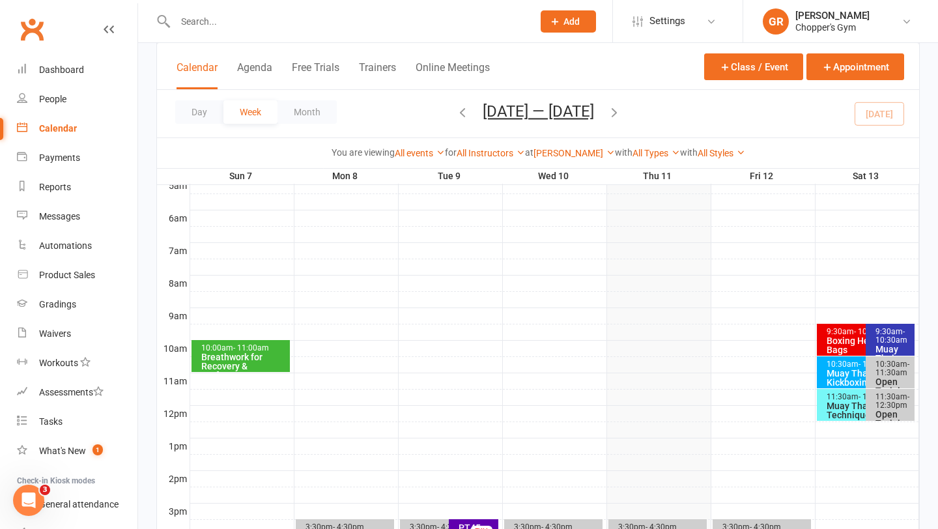
scroll to position [0, 0]
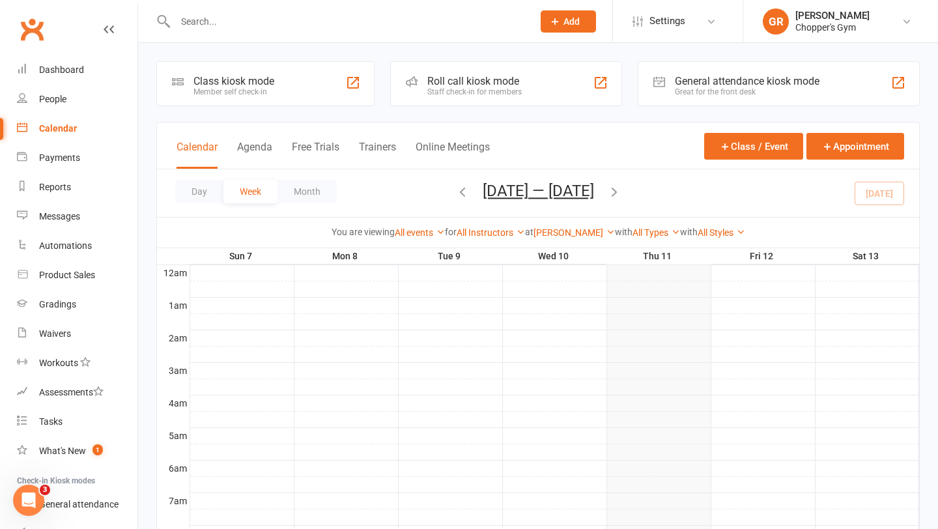
click at [253, 18] on input "text" at bounding box center [347, 21] width 352 height 18
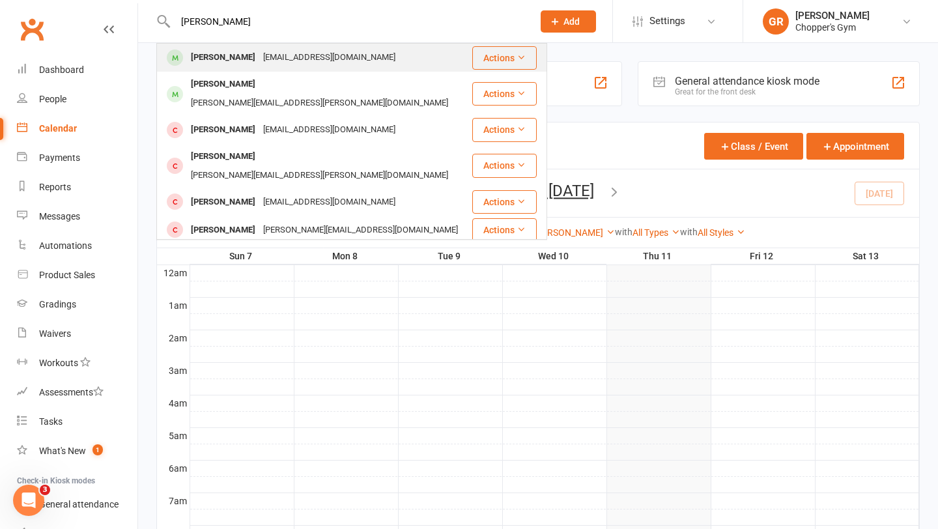
type input "[PERSON_NAME]"
click at [263, 59] on div "[EMAIL_ADDRESS][DOMAIN_NAME]" at bounding box center [329, 57] width 140 height 19
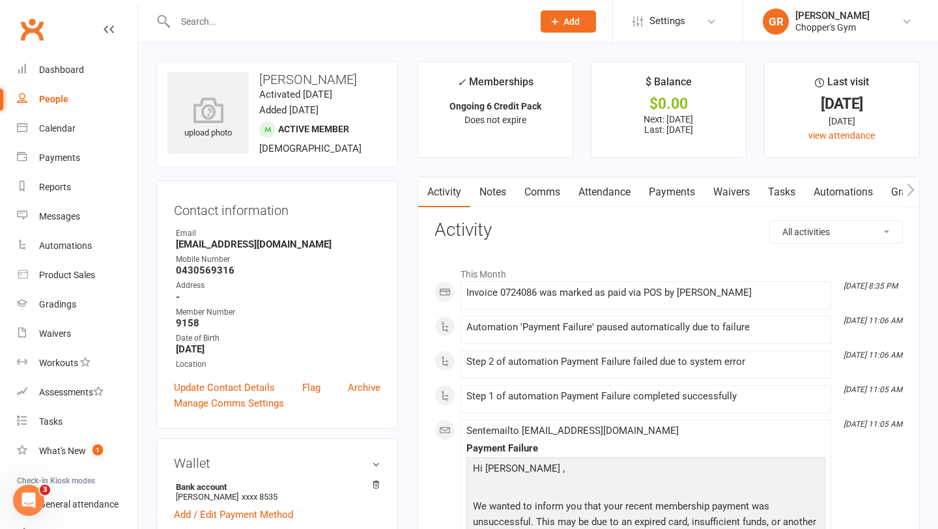
click at [663, 196] on link "Payments" at bounding box center [672, 192] width 64 height 30
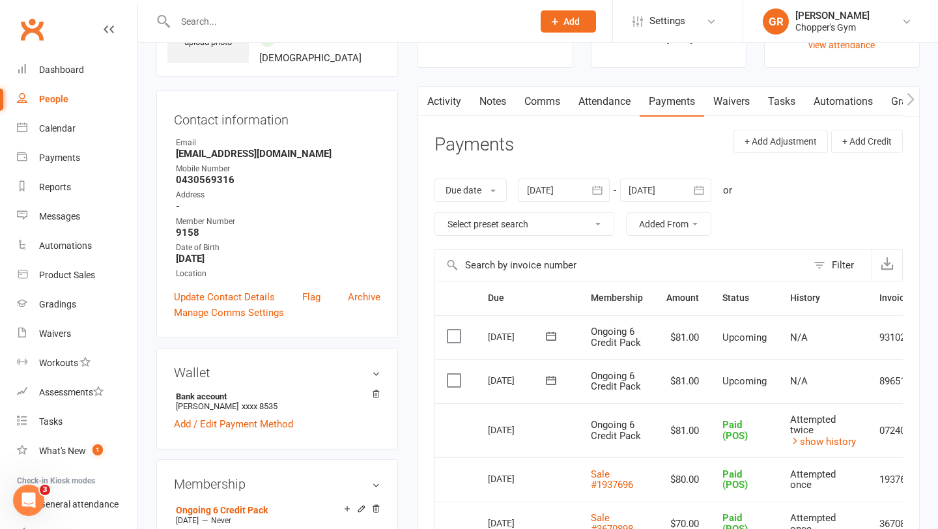
scroll to position [93, 0]
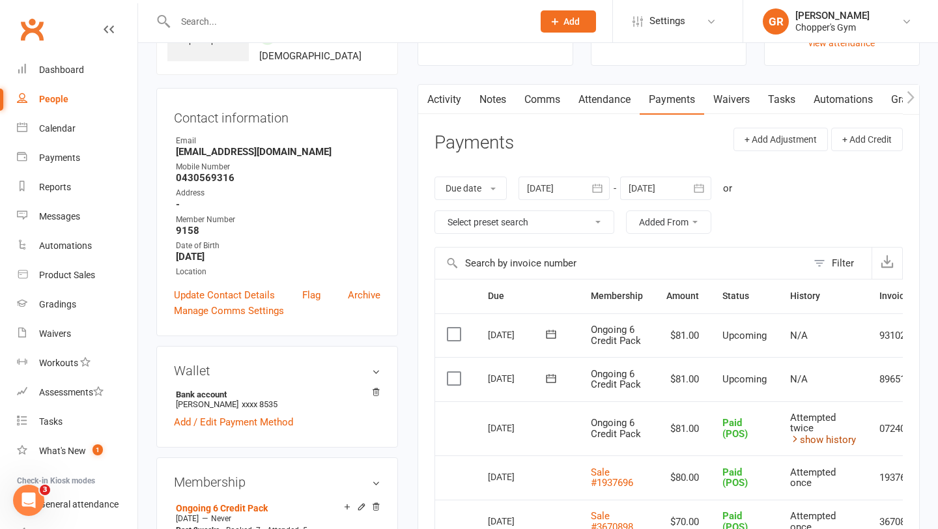
click at [817, 438] on link "show history" at bounding box center [823, 440] width 66 height 12
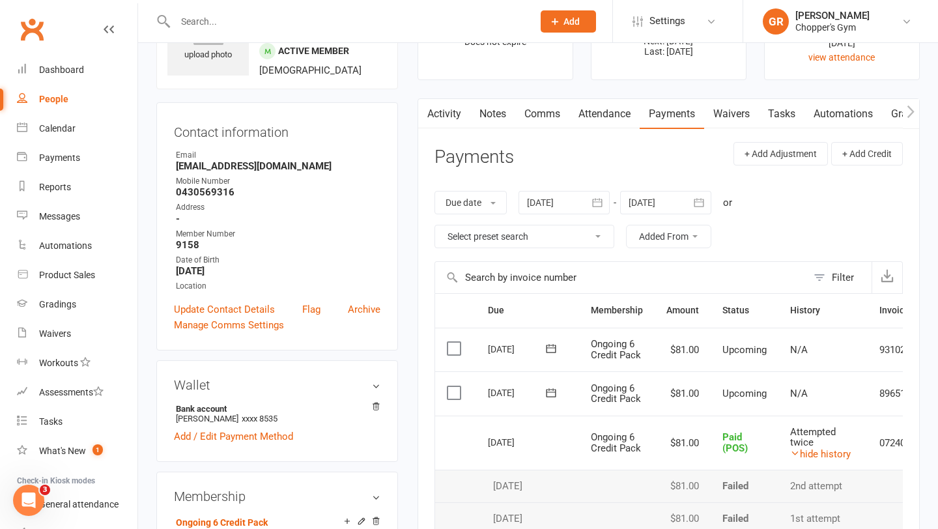
scroll to position [0, 0]
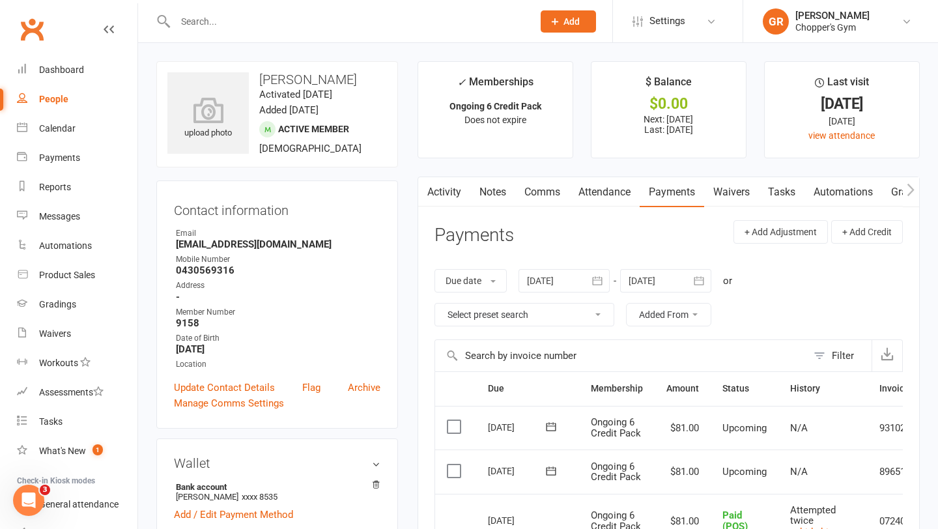
click at [603, 188] on link "Attendance" at bounding box center [604, 192] width 70 height 30
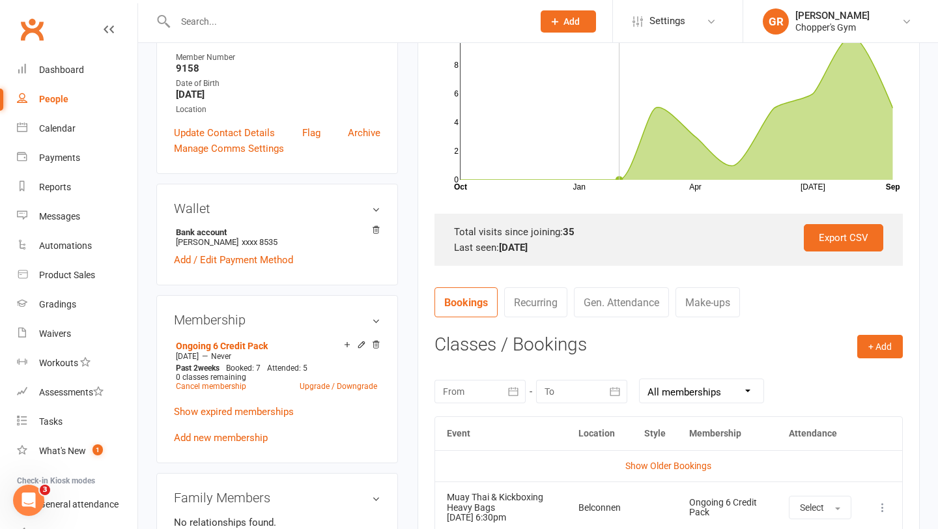
scroll to position [399, 0]
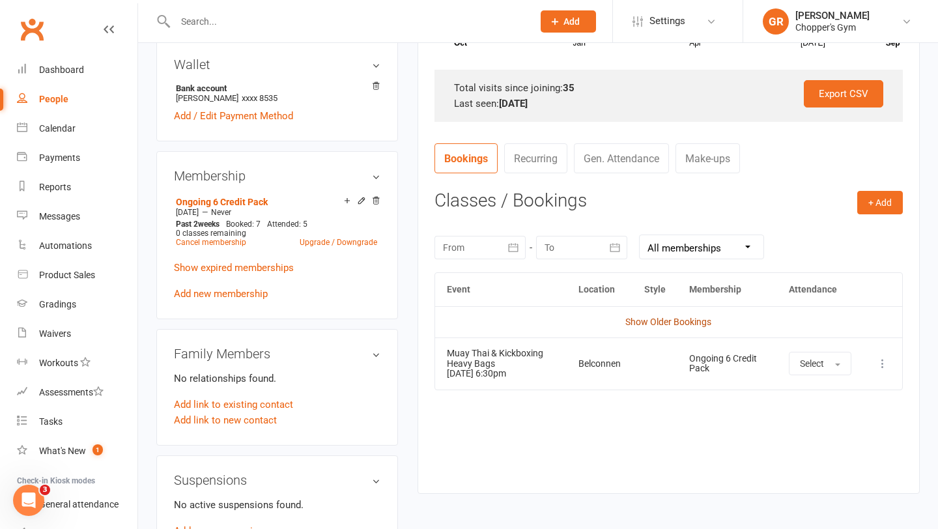
click at [642, 317] on link "Show Older Bookings" at bounding box center [668, 322] width 86 height 10
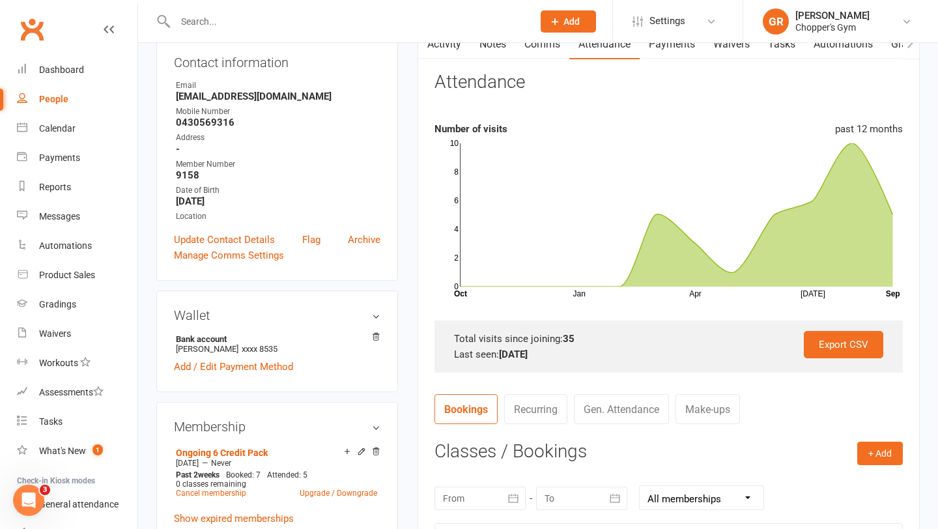
scroll to position [0, 0]
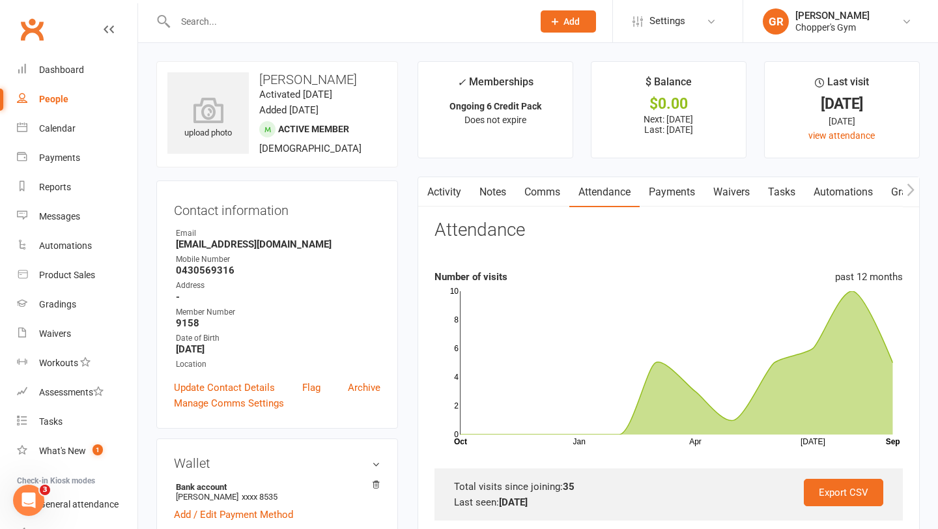
click at [685, 186] on link "Payments" at bounding box center [672, 192] width 64 height 30
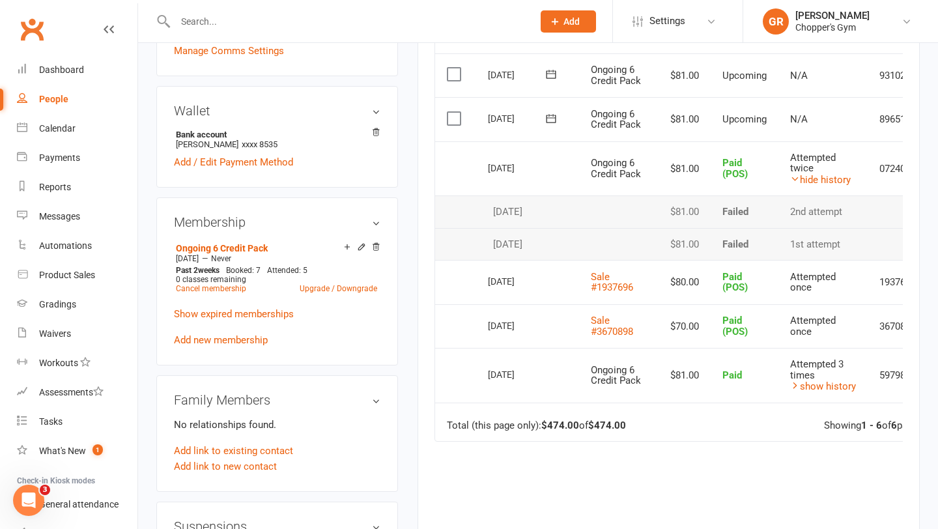
scroll to position [341, 0]
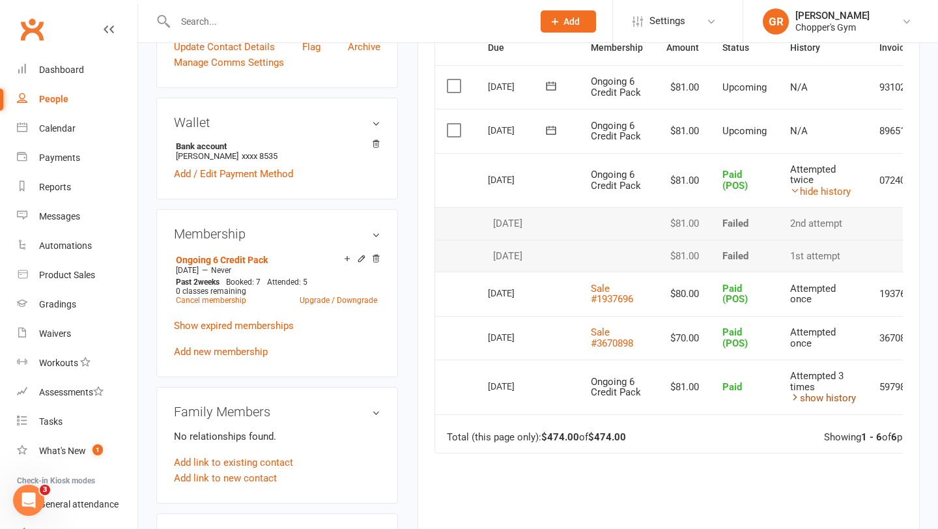
click at [800, 396] on link "show history" at bounding box center [823, 398] width 66 height 12
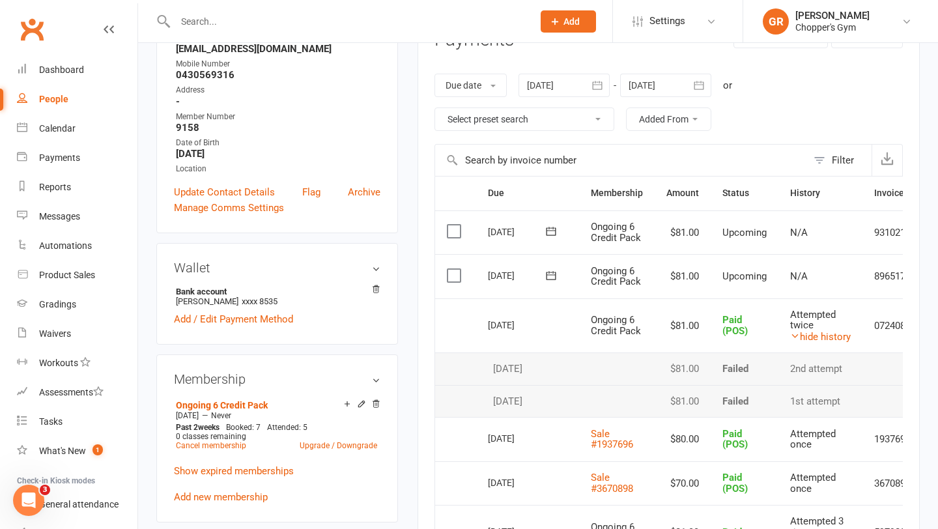
scroll to position [100, 0]
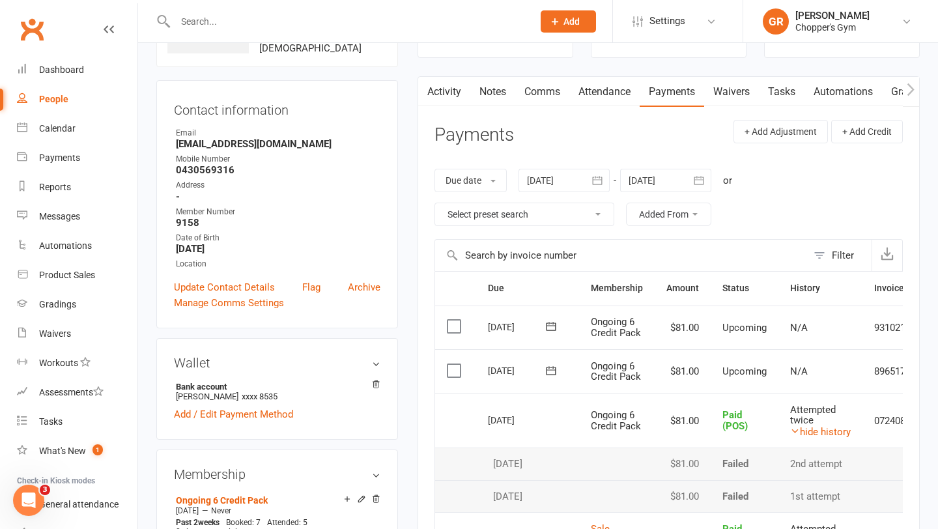
click at [597, 92] on link "Attendance" at bounding box center [604, 92] width 70 height 30
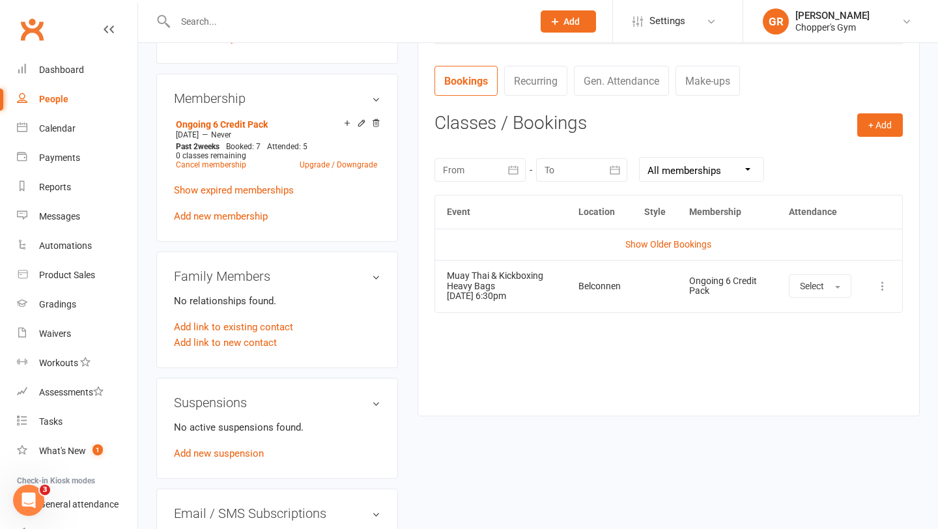
scroll to position [527, 0]
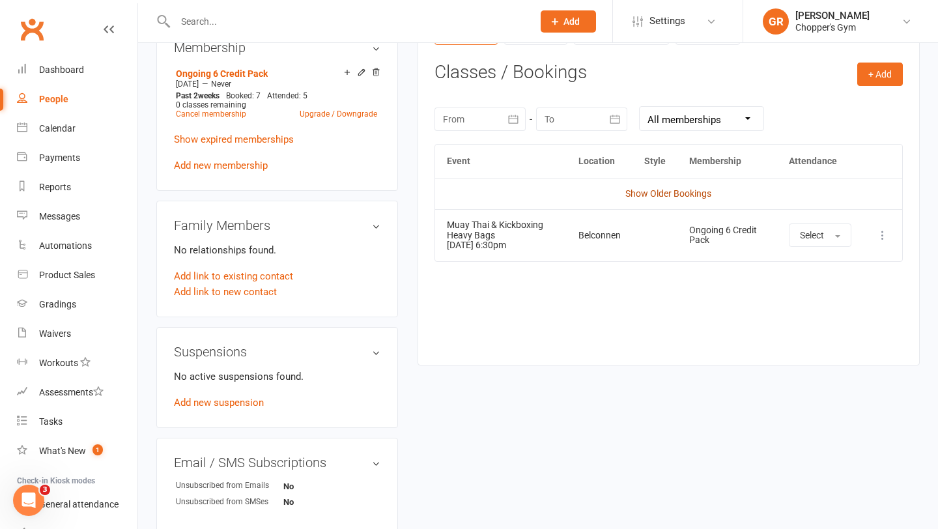
click at [662, 197] on link "Show Older Bookings" at bounding box center [668, 193] width 86 height 10
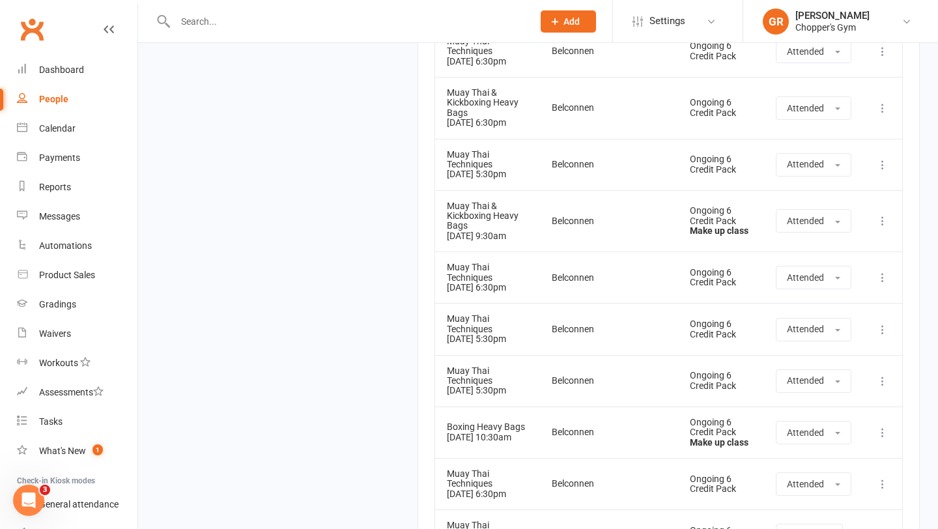
scroll to position [2094, 0]
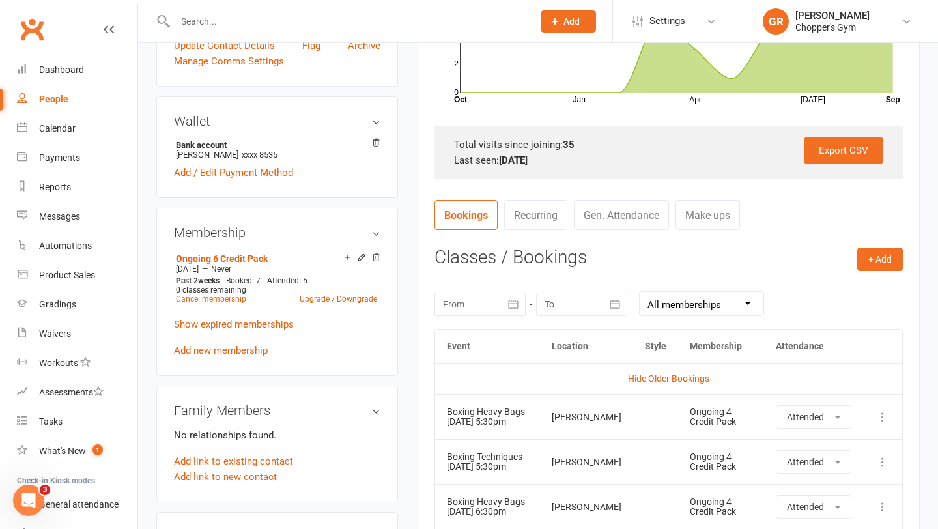
scroll to position [0, 0]
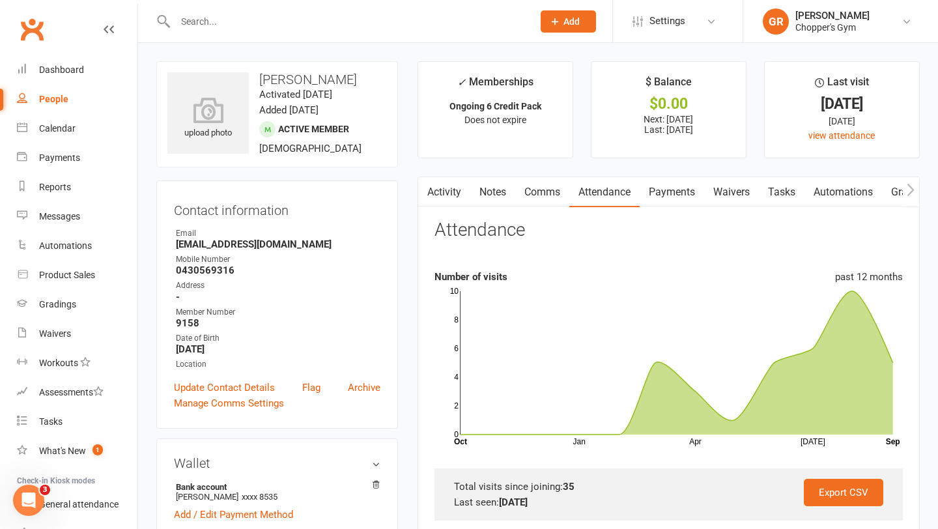
click at [676, 195] on link "Payments" at bounding box center [672, 192] width 64 height 30
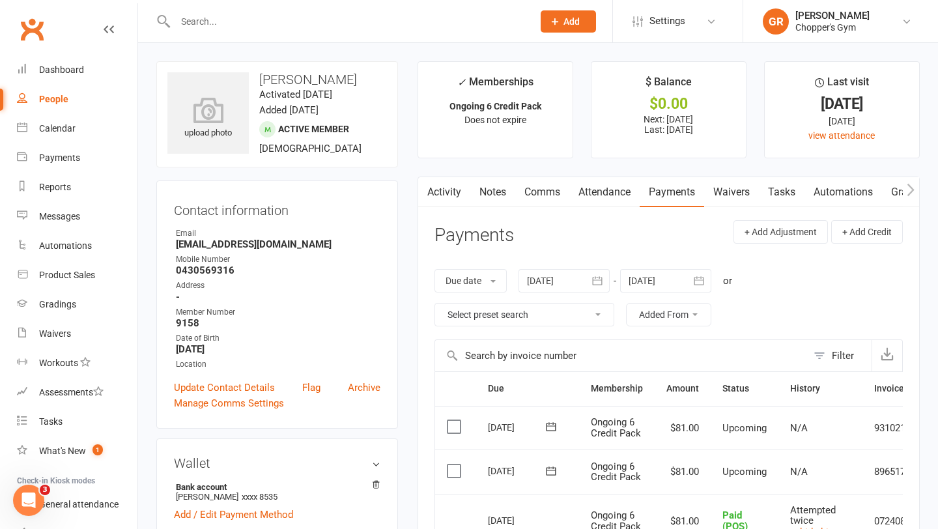
click at [612, 192] on link "Attendance" at bounding box center [604, 192] width 70 height 30
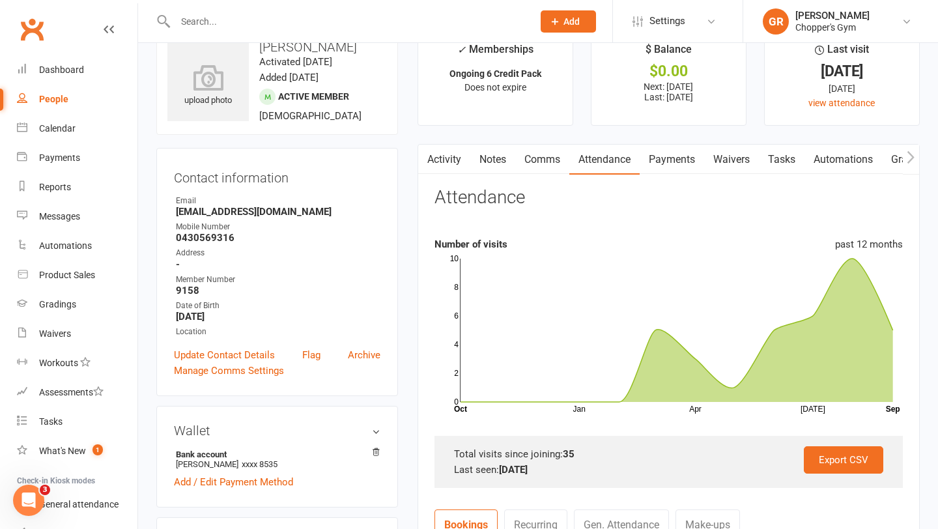
scroll to position [31, 0]
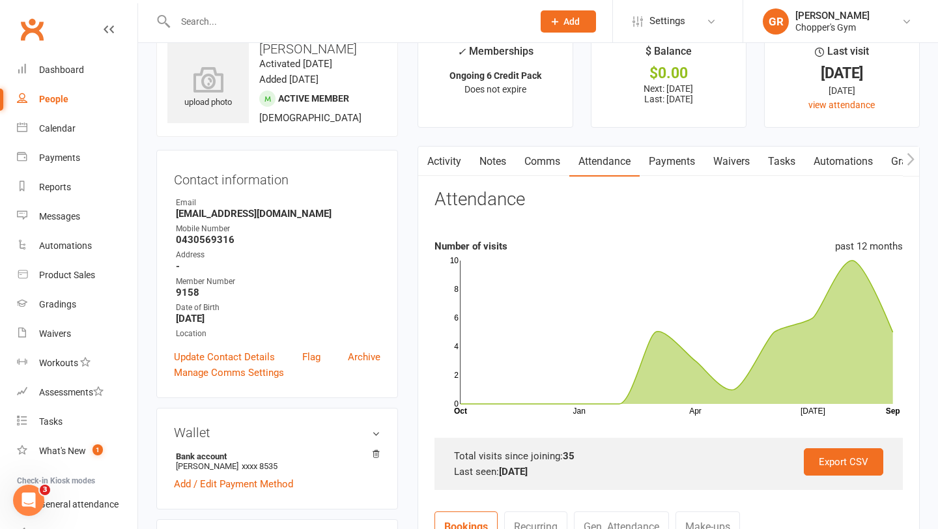
click at [674, 169] on link "Payments" at bounding box center [672, 162] width 64 height 30
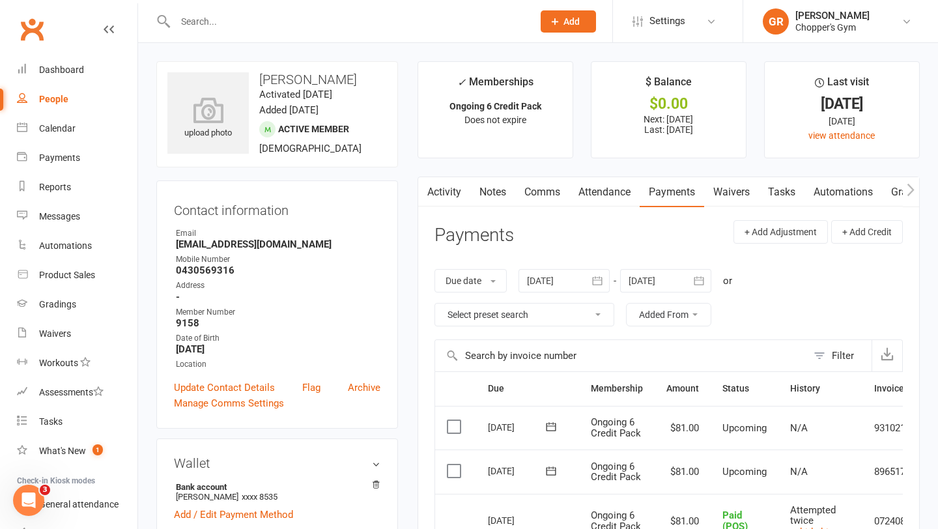
click at [612, 196] on link "Attendance" at bounding box center [604, 192] width 70 height 30
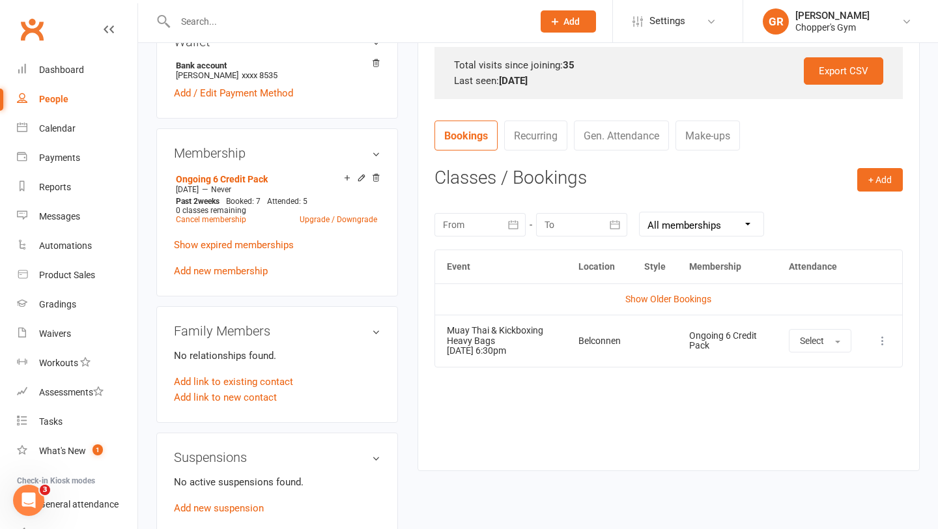
scroll to position [304, 0]
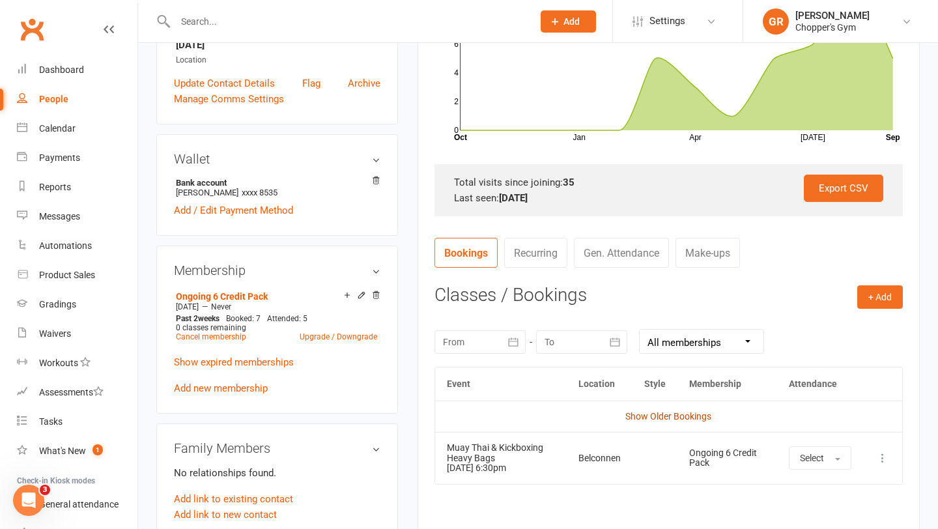
click at [637, 414] on link "Show Older Bookings" at bounding box center [668, 416] width 86 height 10
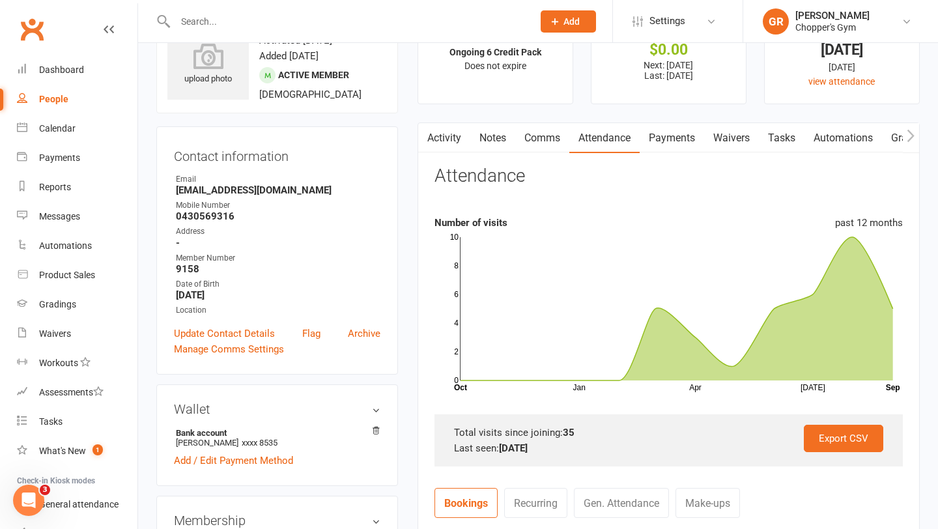
scroll to position [0, 0]
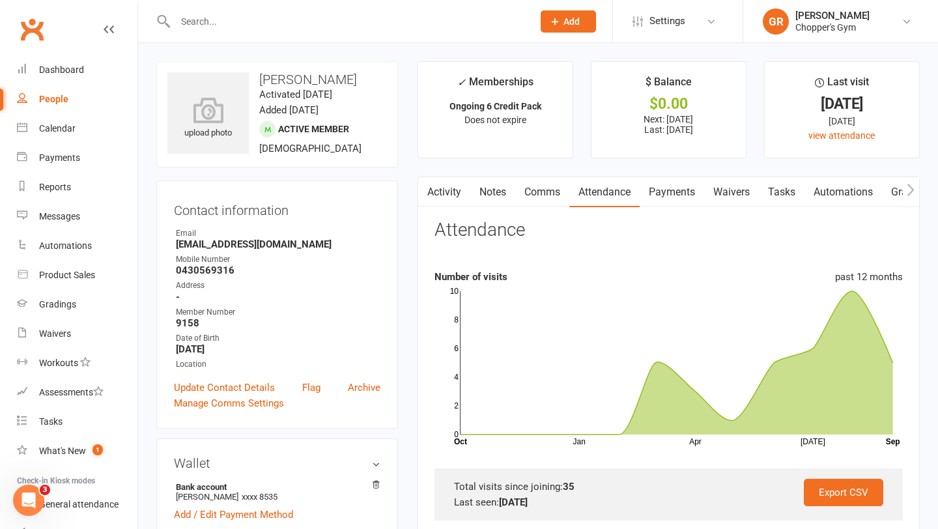
click at [662, 191] on link "Payments" at bounding box center [672, 192] width 64 height 30
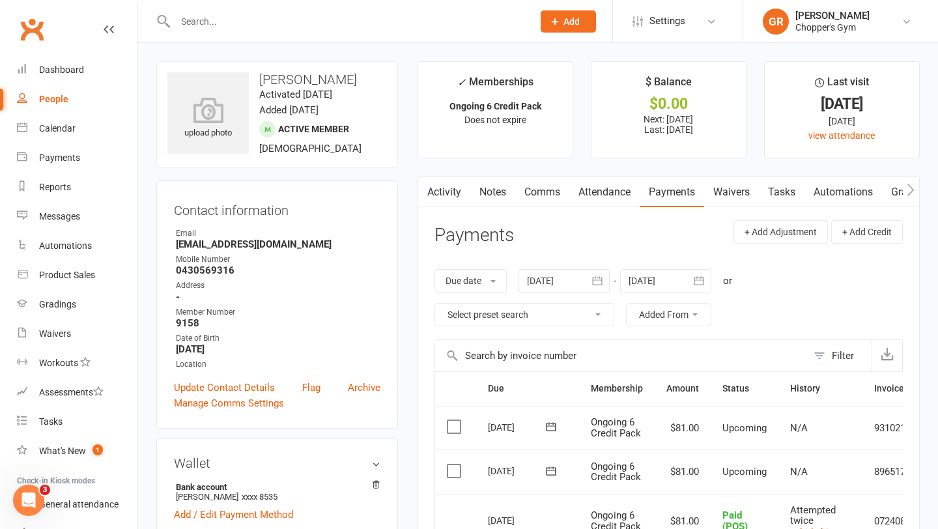
click at [604, 195] on link "Attendance" at bounding box center [604, 192] width 70 height 30
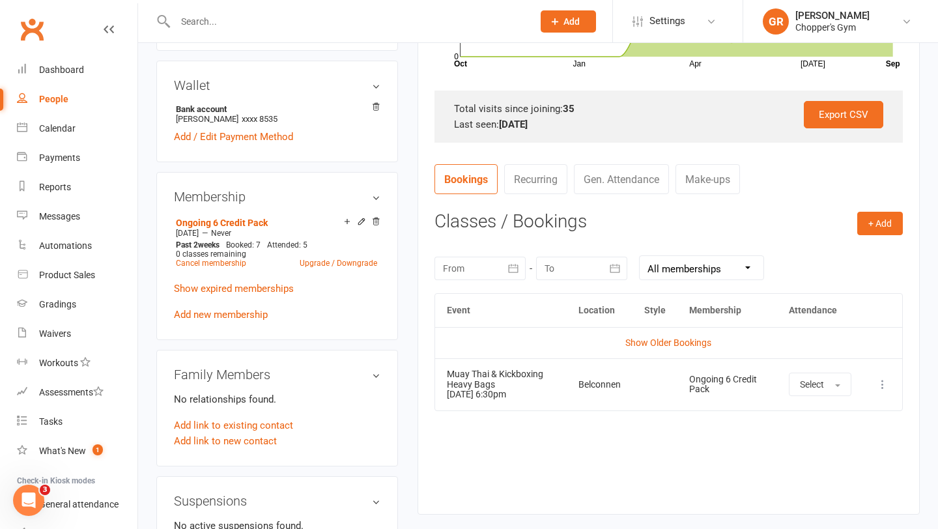
scroll to position [381, 0]
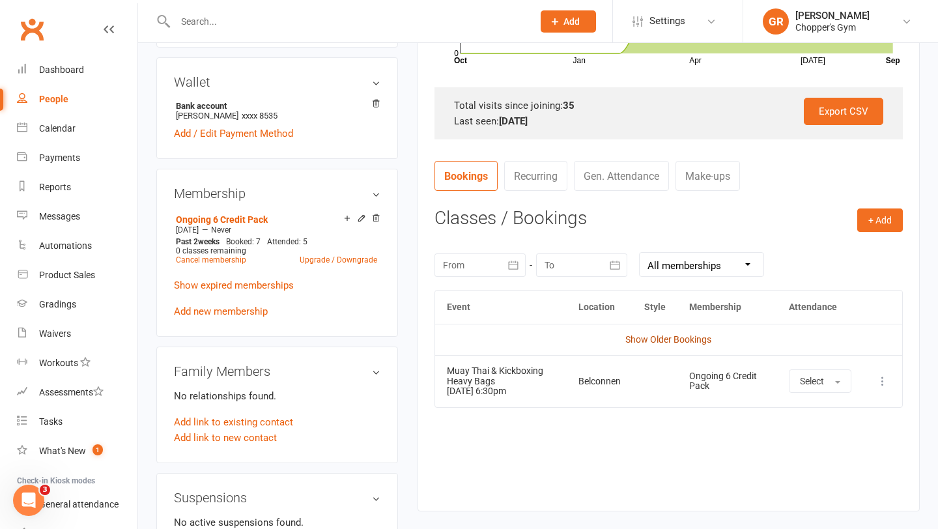
click at [653, 337] on link "Show Older Bookings" at bounding box center [668, 339] width 86 height 10
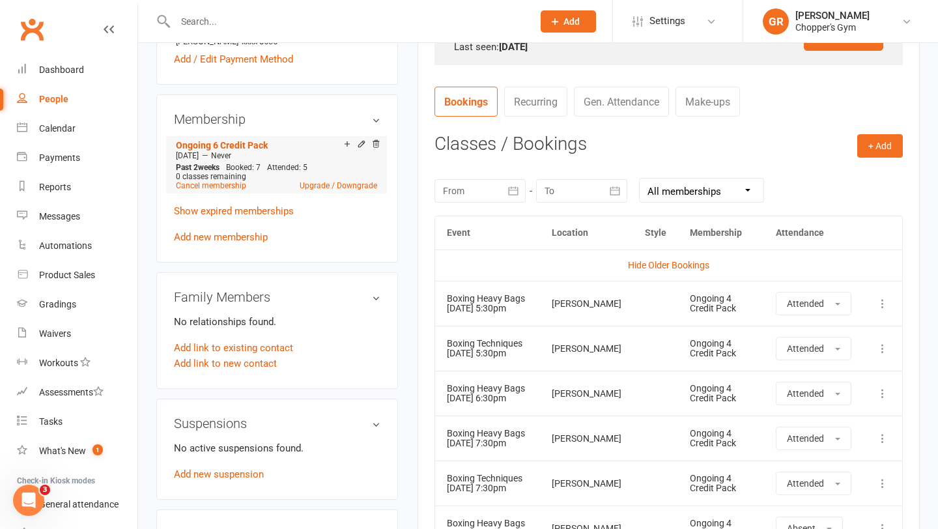
scroll to position [451, 0]
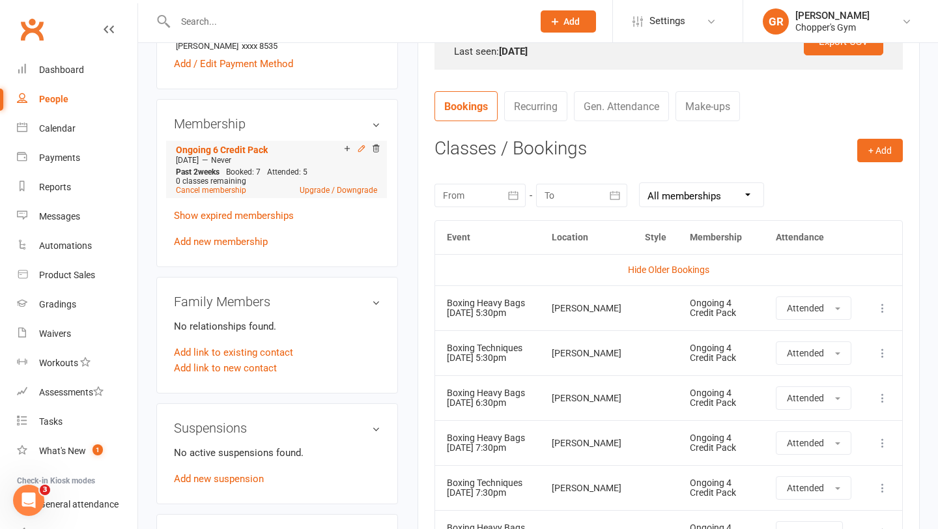
click at [360, 150] on icon at bounding box center [361, 148] width 9 height 9
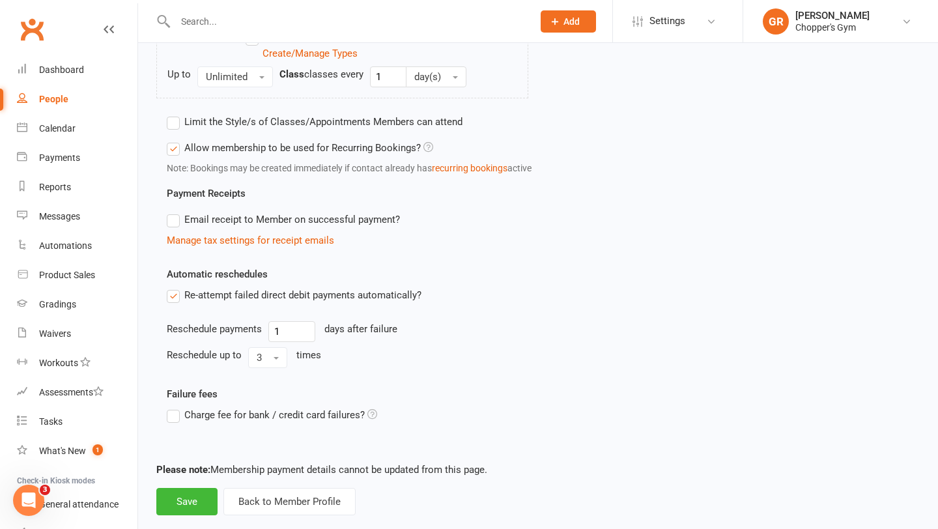
scroll to position [718, 0]
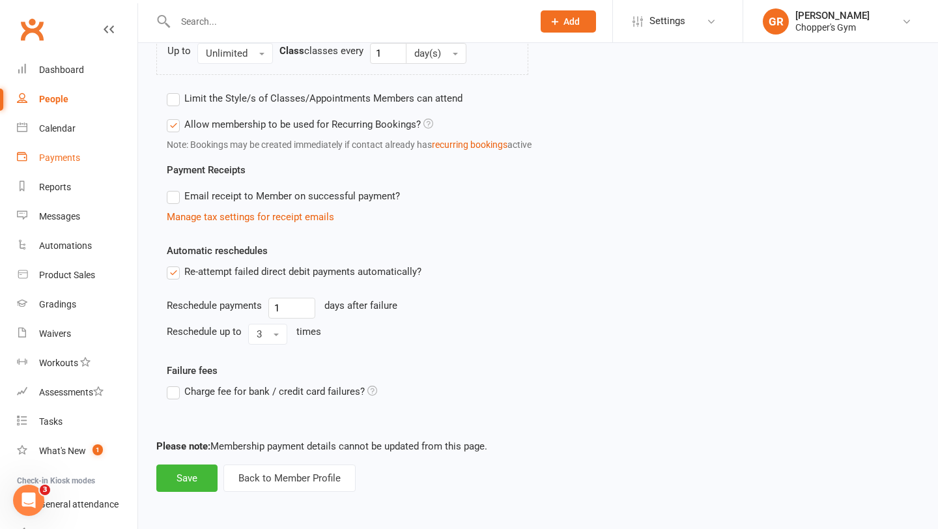
click at [55, 160] on div "Payments" at bounding box center [59, 157] width 41 height 10
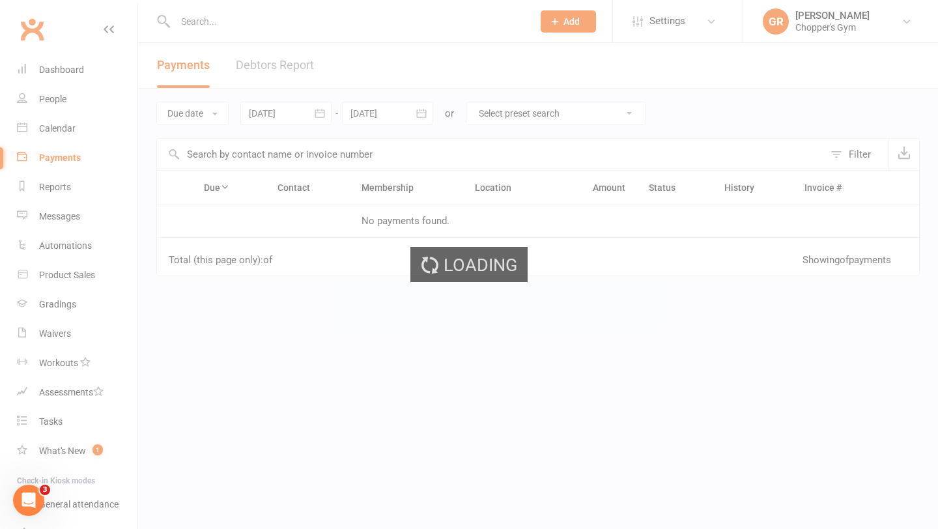
click at [56, 130] on div "Calendar" at bounding box center [57, 128] width 36 height 10
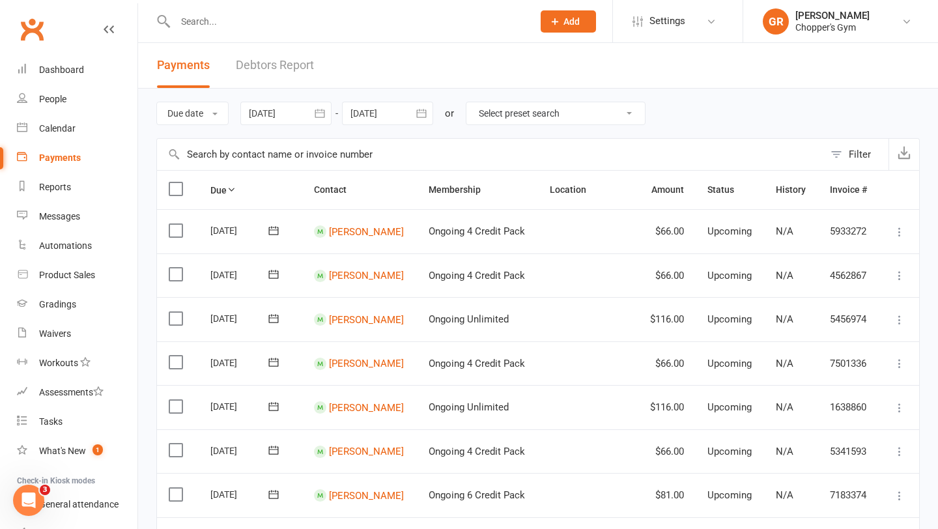
click at [0, 0] on div "Loading" at bounding box center [0, 0] width 0 height 0
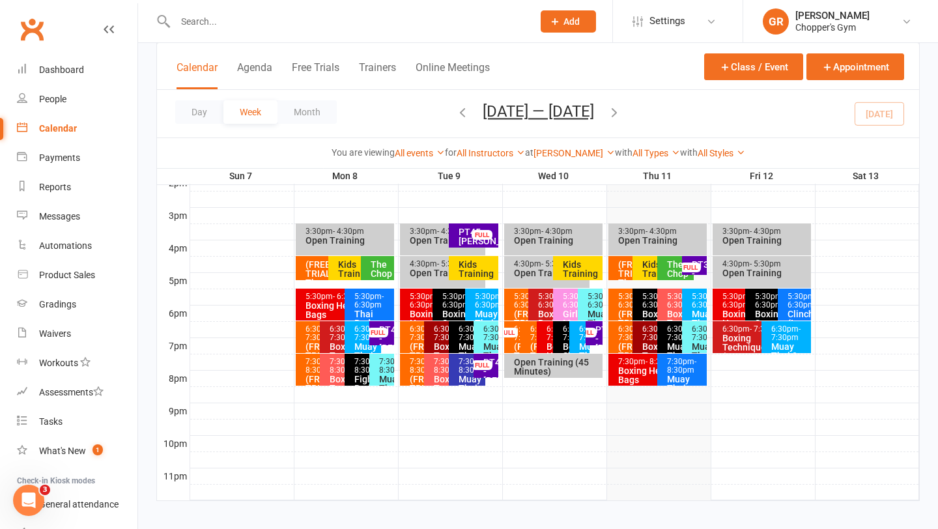
scroll to position [555, 0]
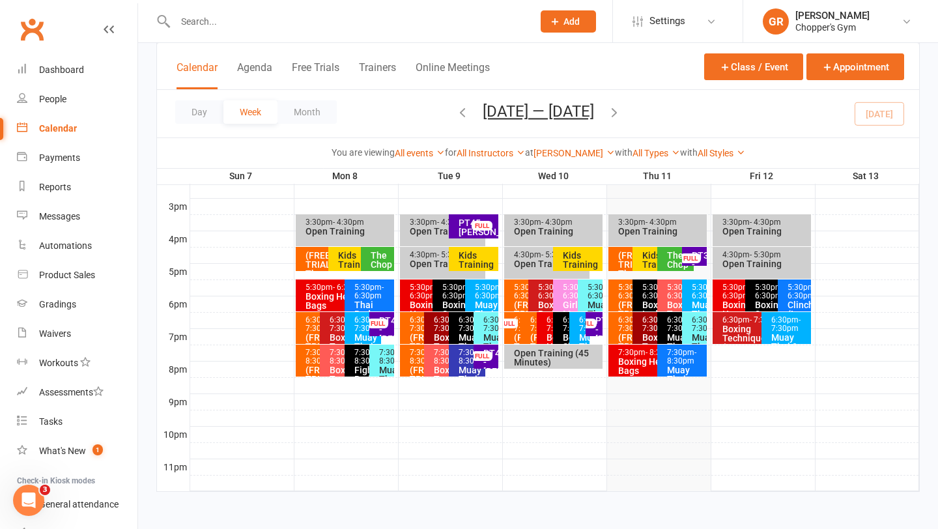
click at [625, 296] on div "5:30pm - 6:30pm" at bounding box center [630, 291] width 25 height 17
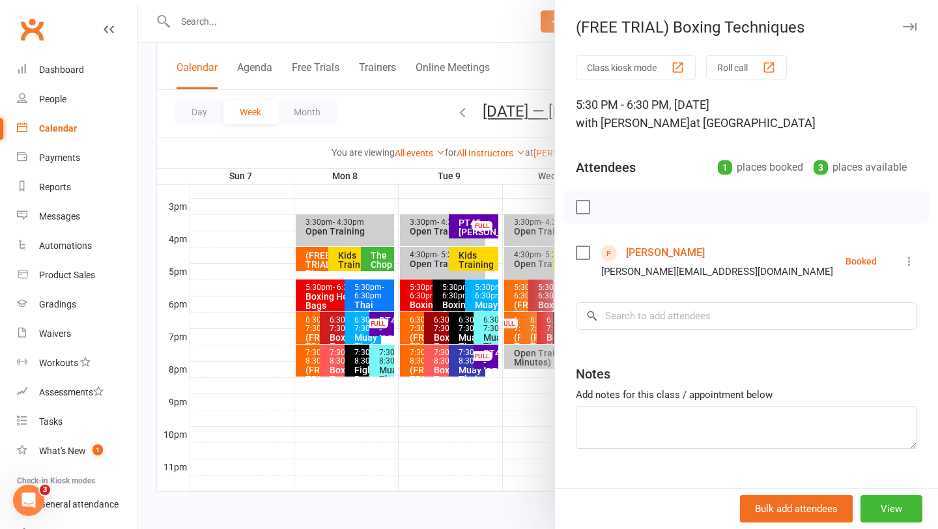
click at [479, 192] on div at bounding box center [538, 264] width 800 height 529
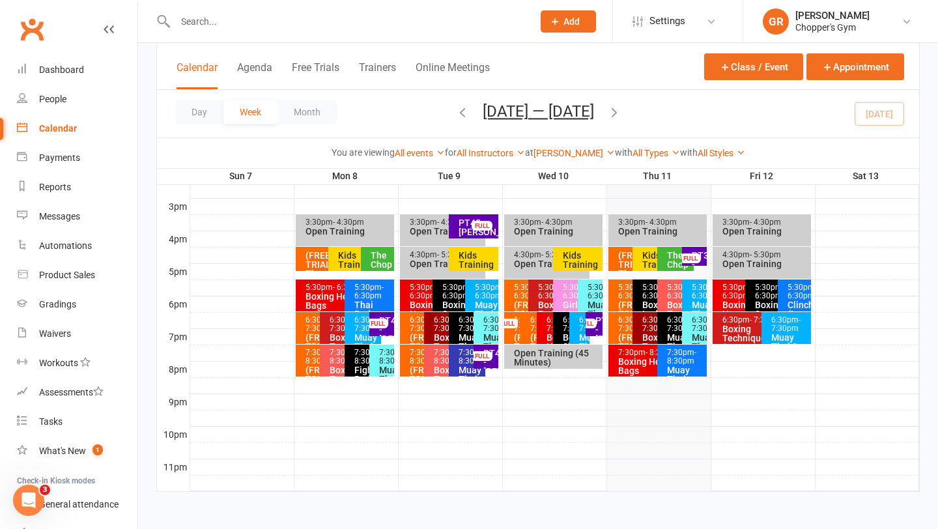
click at [667, 263] on div "The Chop" at bounding box center [678, 260] width 25 height 18
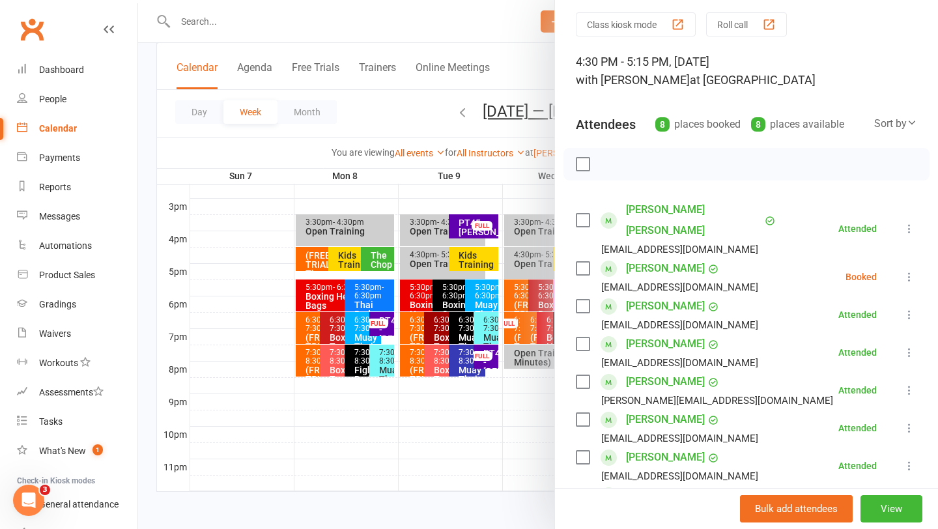
scroll to position [49, 0]
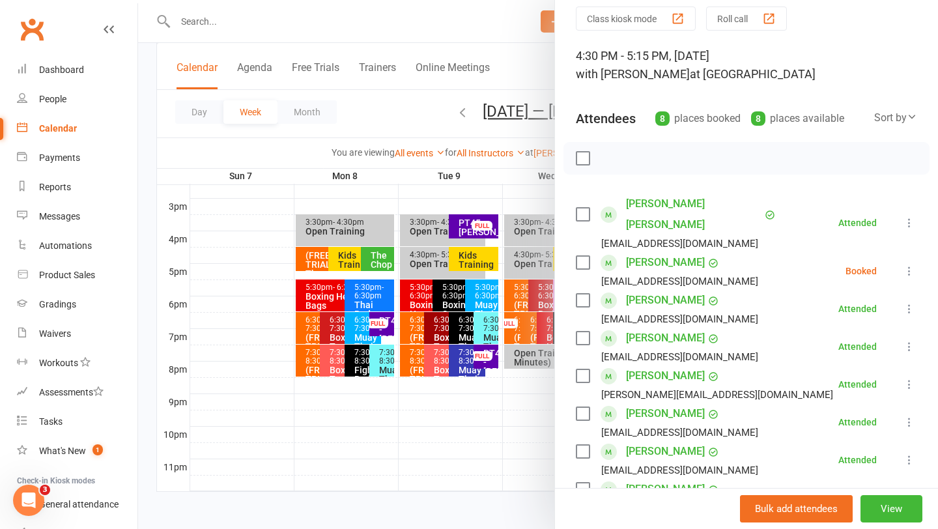
click at [508, 199] on div at bounding box center [538, 264] width 800 height 529
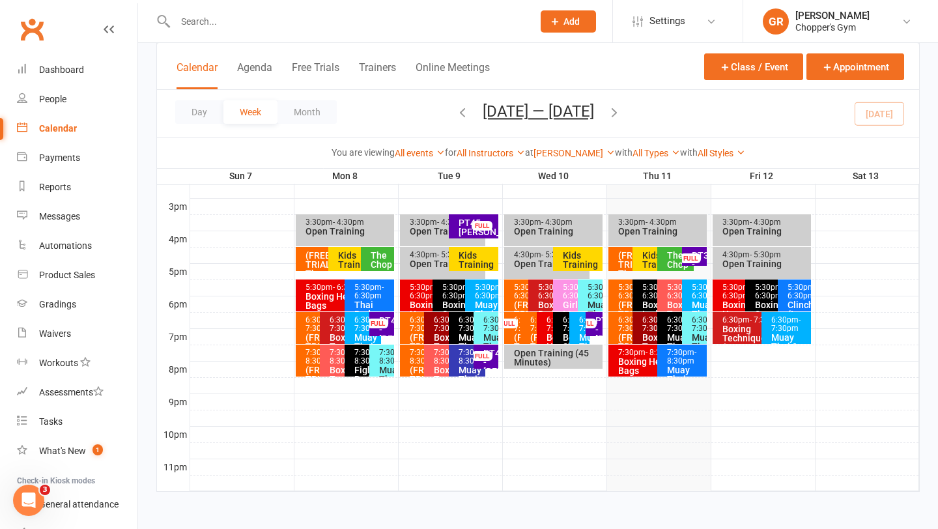
click at [649, 257] on div "Kids Training" at bounding box center [654, 260] width 25 height 18
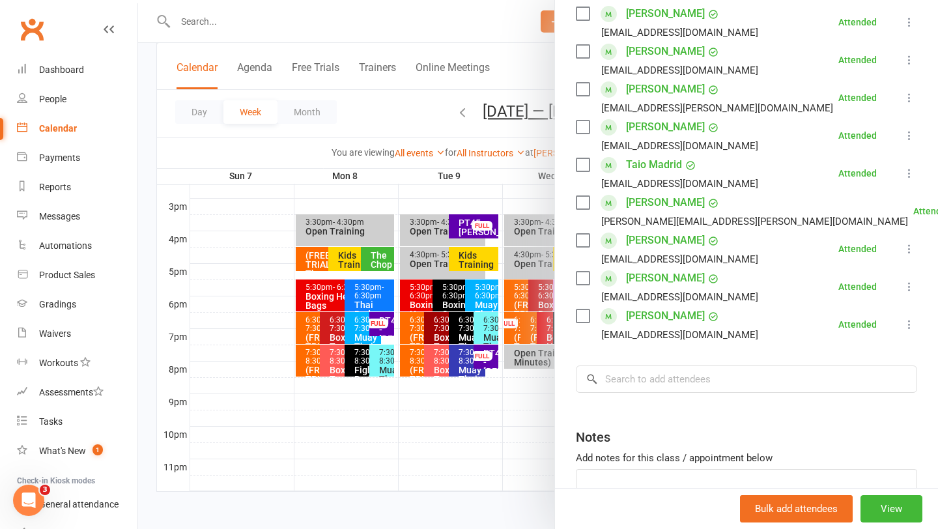
scroll to position [158, 0]
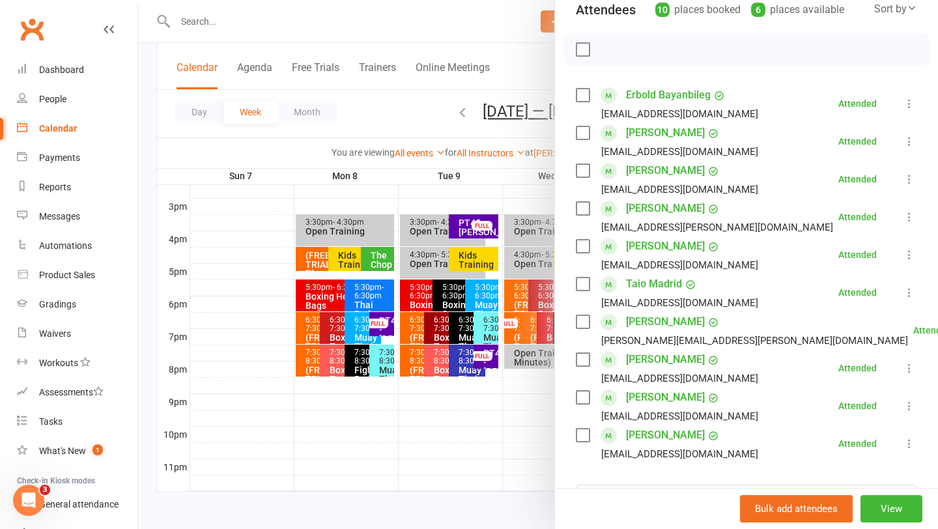
click at [540, 203] on div at bounding box center [538, 264] width 800 height 529
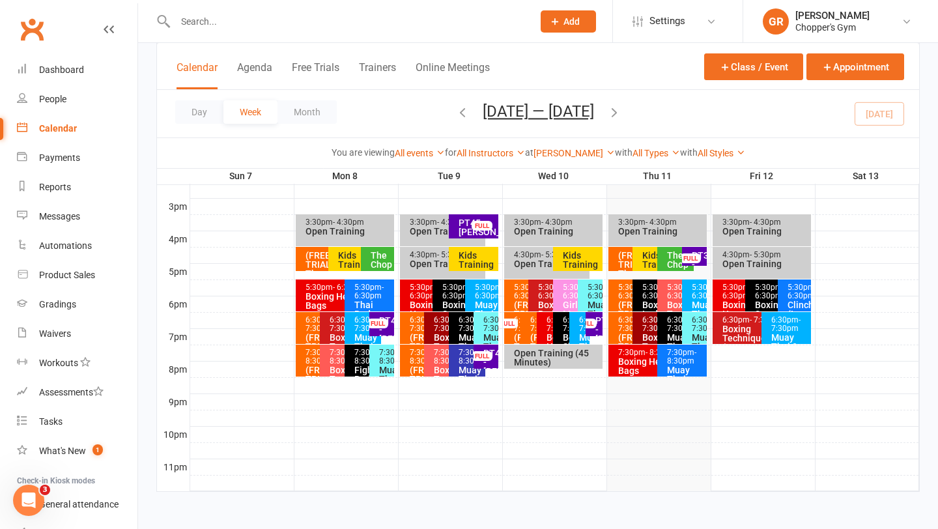
click at [670, 261] on div "The Chop" at bounding box center [678, 260] width 25 height 18
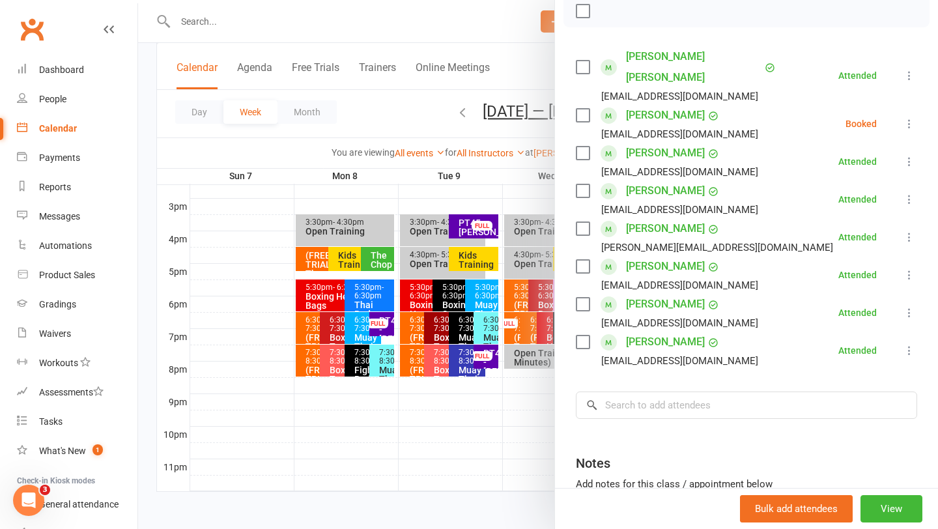
scroll to position [223, 0]
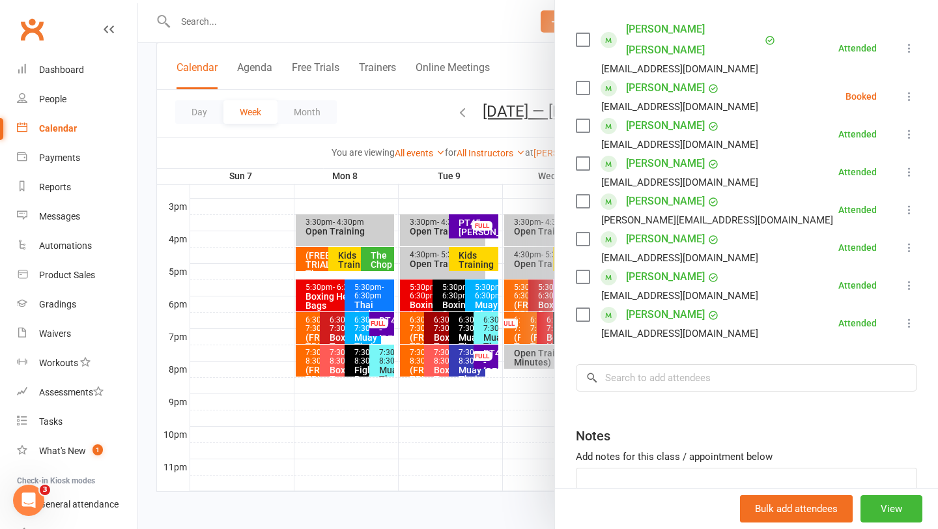
click at [532, 199] on div at bounding box center [538, 264] width 800 height 529
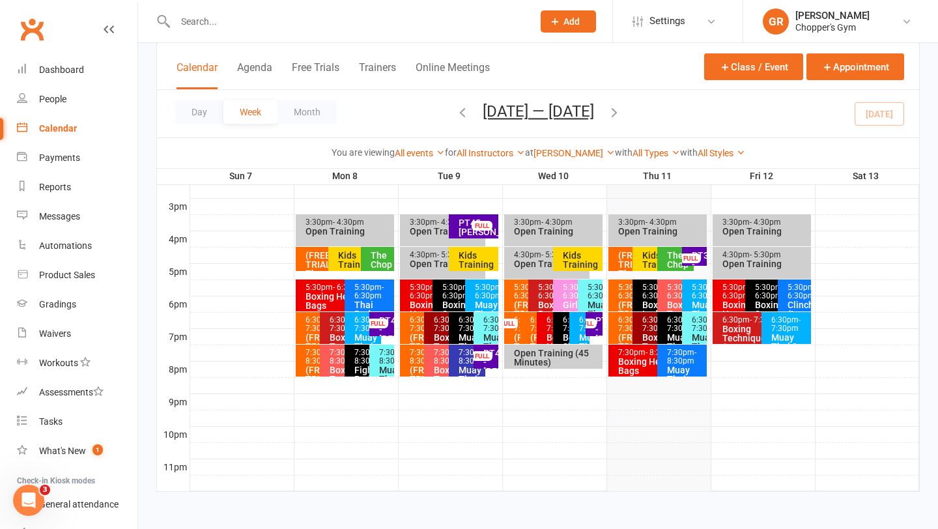
click at [620, 259] on div "(FREE TRIAL) The Chop (Circuit Class)" at bounding box center [630, 278] width 25 height 55
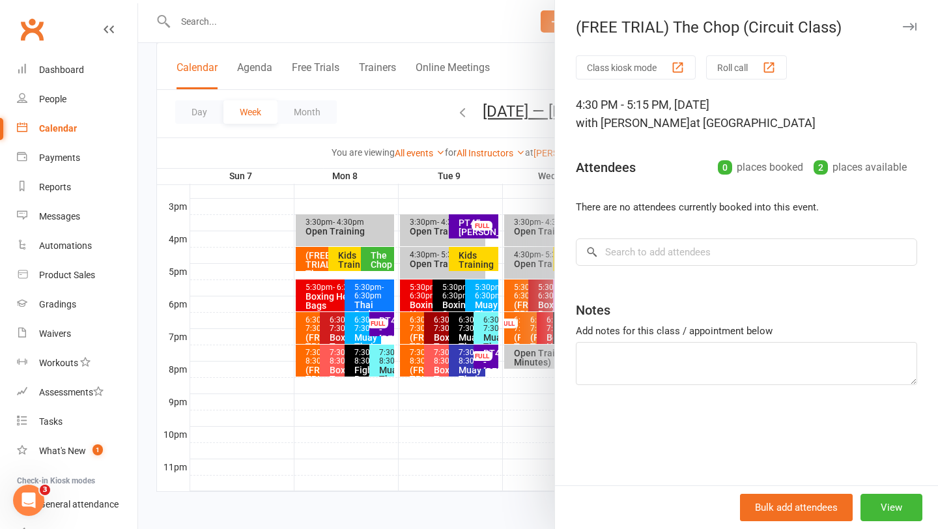
click at [540, 202] on div at bounding box center [538, 264] width 800 height 529
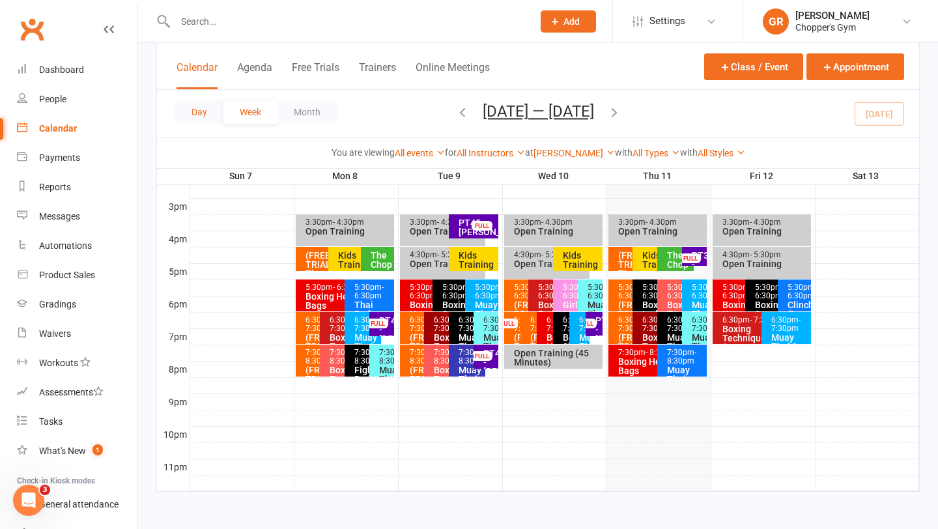
click at [197, 105] on button "Day" at bounding box center [199, 111] width 48 height 23
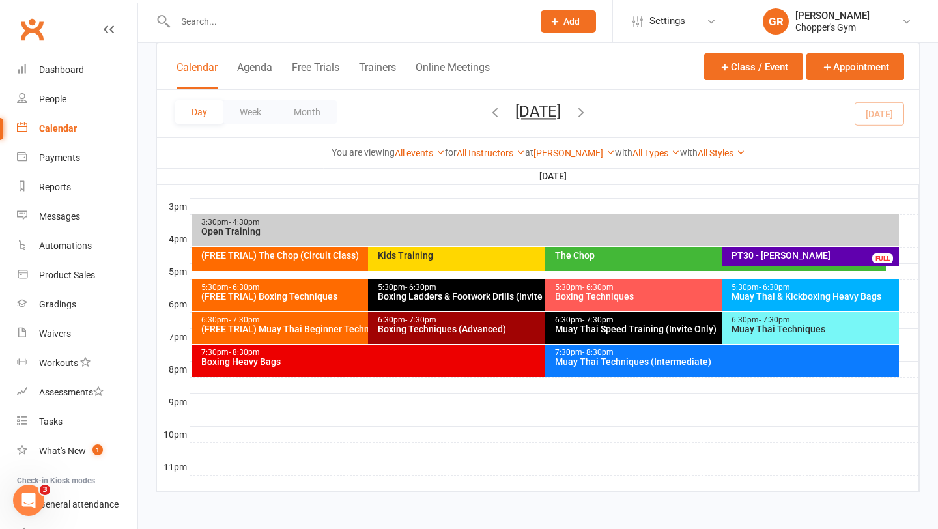
click at [588, 292] on div "Boxing Techniques" at bounding box center [718, 296] width 329 height 9
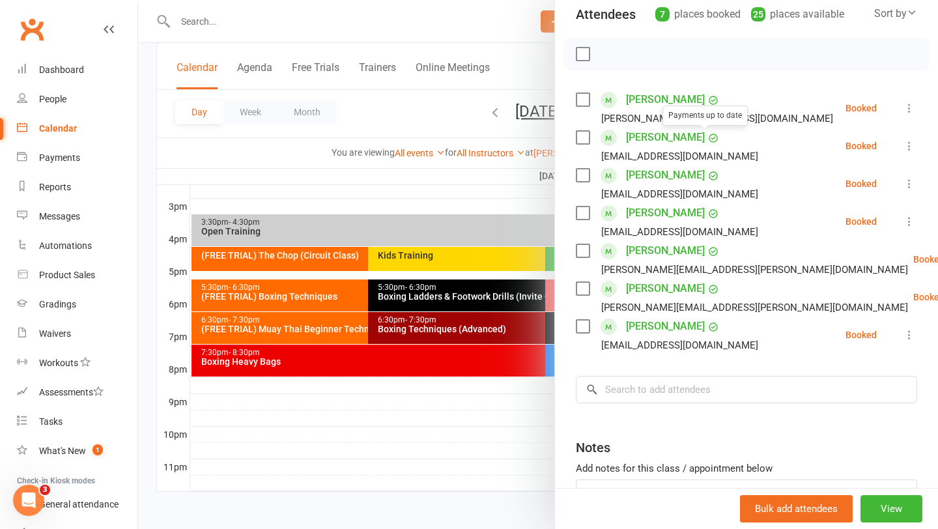
scroll to position [154, 0]
click at [486, 202] on div at bounding box center [538, 264] width 800 height 529
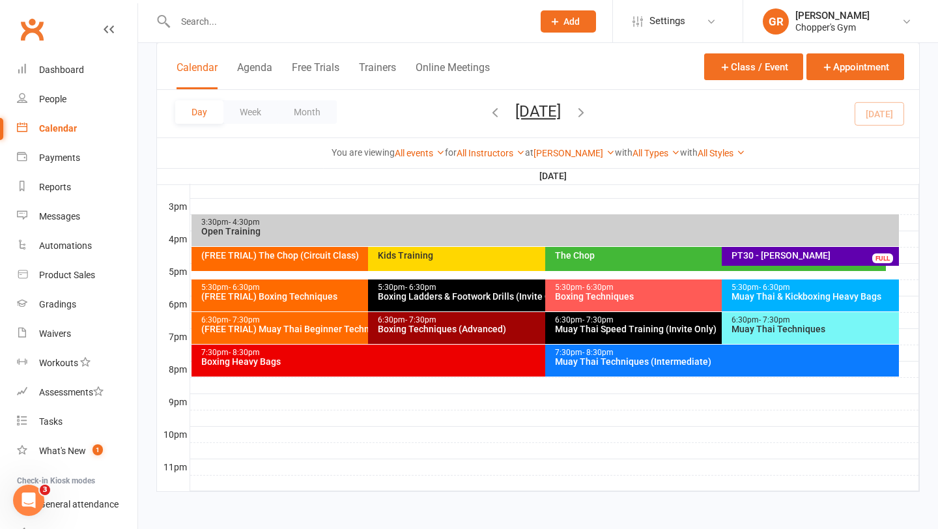
click at [311, 292] on div "(FREE TRIAL) Boxing Techniques" at bounding box center [365, 296] width 329 height 9
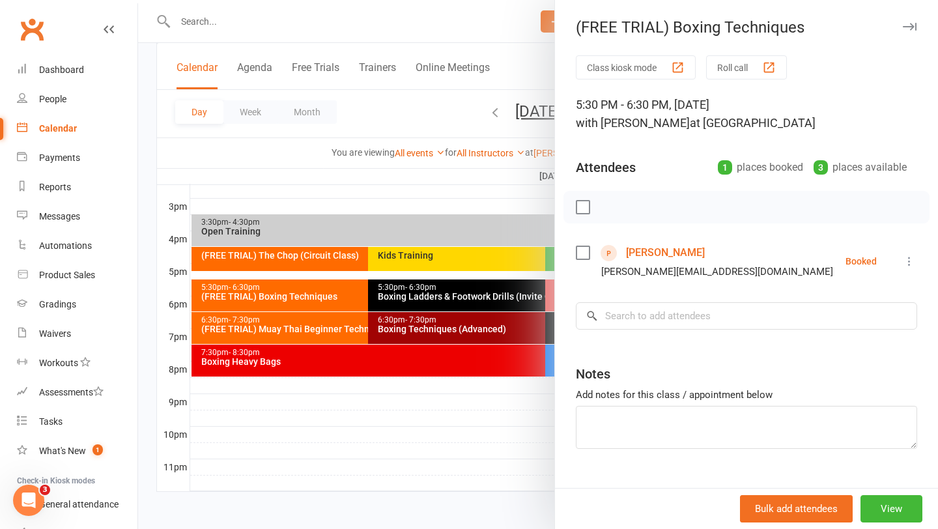
scroll to position [4, 0]
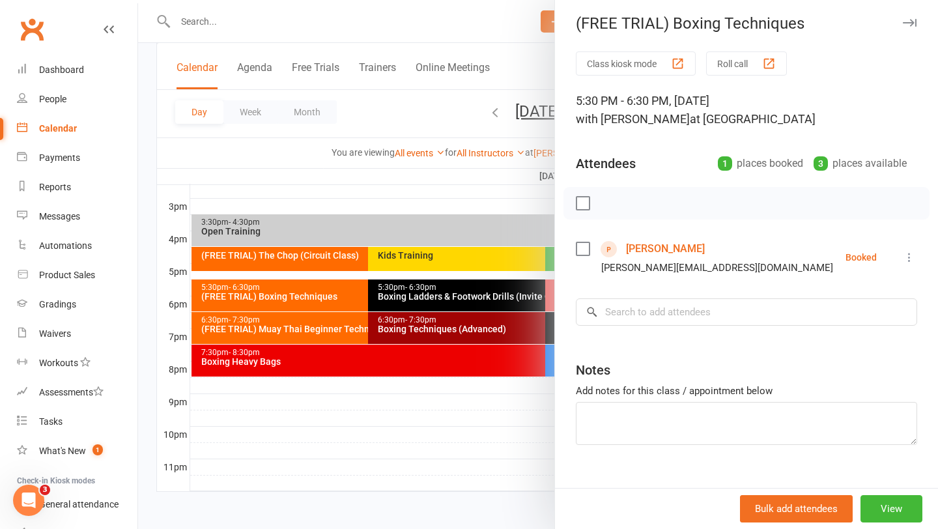
click at [326, 326] on div at bounding box center [538, 264] width 800 height 529
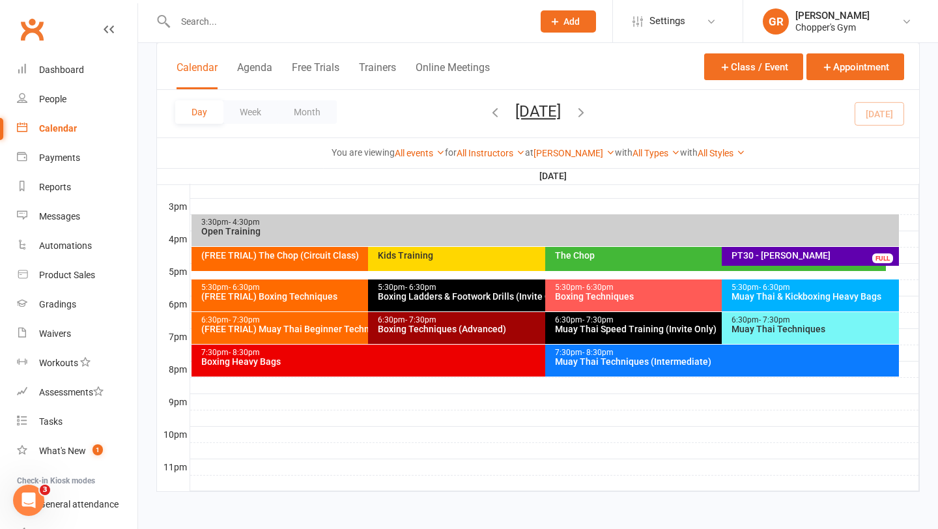
click at [309, 326] on div "(FREE TRIAL) Muay Thai Beginner Technique" at bounding box center [365, 328] width 329 height 9
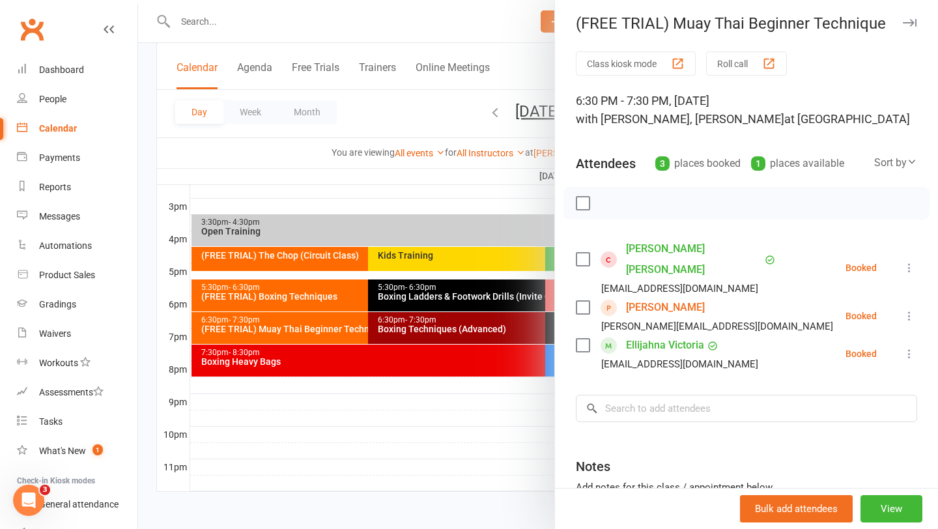
click at [420, 320] on div at bounding box center [538, 264] width 800 height 529
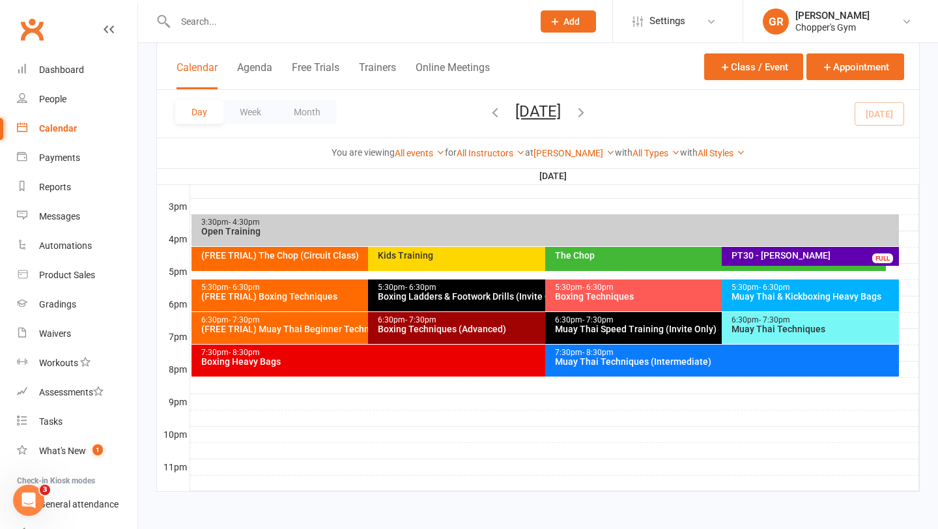
click at [420, 325] on div "Boxing Techniques (Advanced)" at bounding box center [541, 328] width 329 height 9
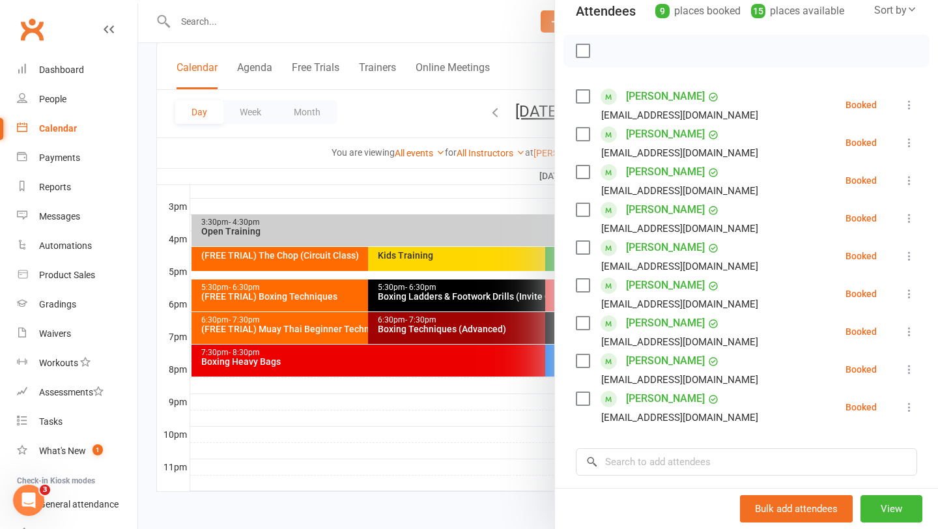
scroll to position [159, 0]
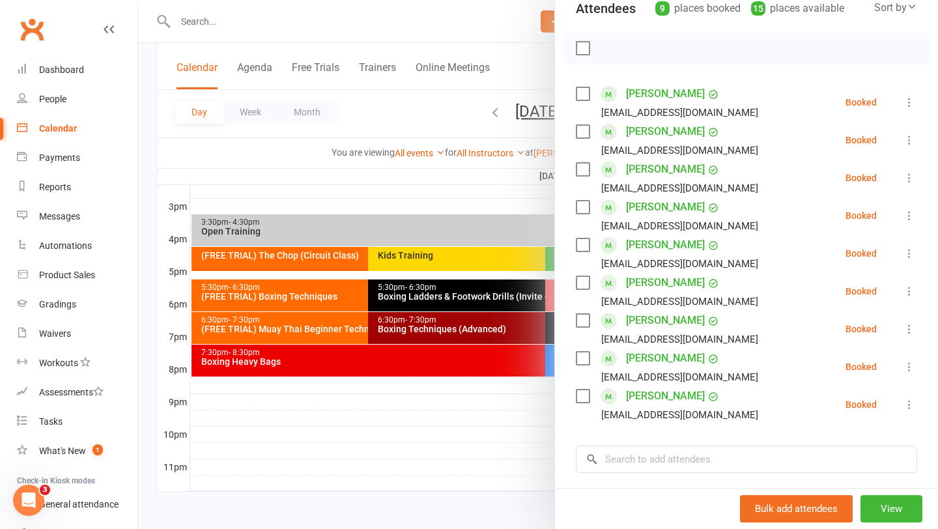
click at [464, 299] on div at bounding box center [538, 264] width 800 height 529
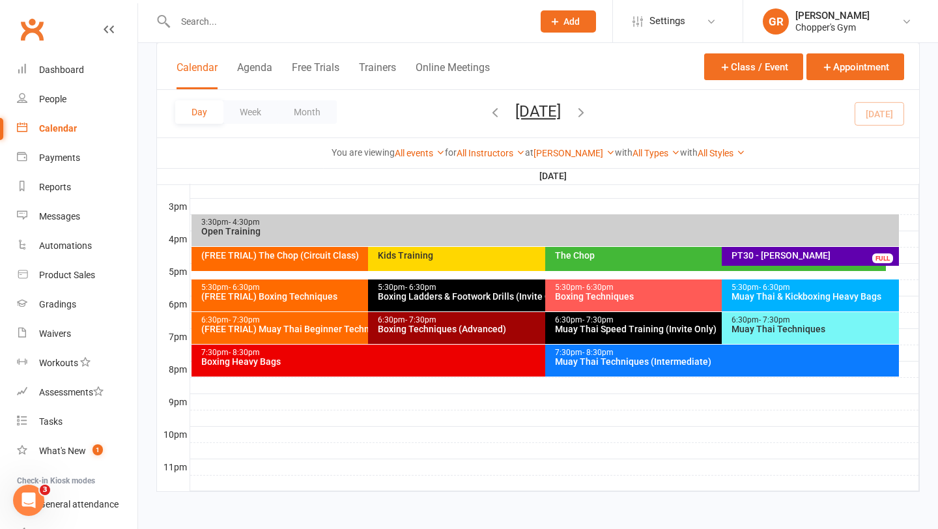
click at [609, 327] on div "Muay Thai Speed Training (Invite Only)" at bounding box center [718, 328] width 329 height 9
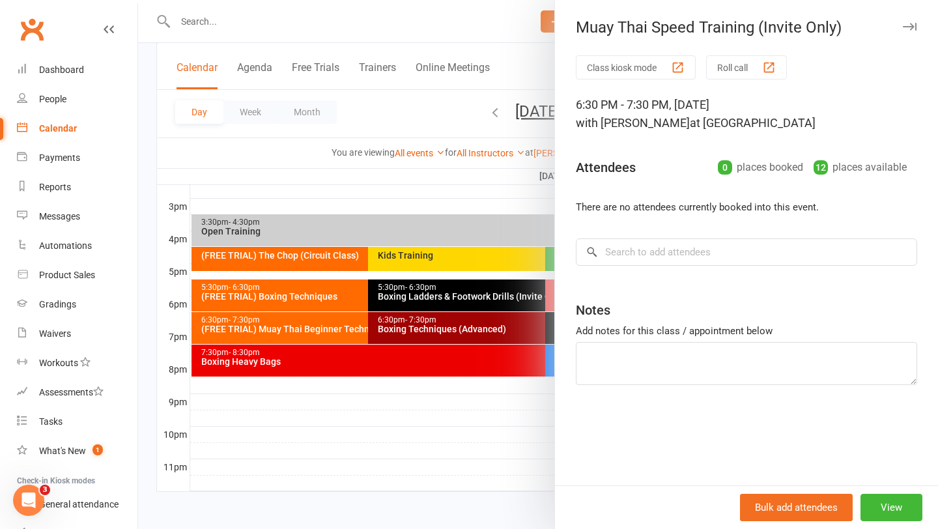
click at [477, 194] on div at bounding box center [538, 264] width 800 height 529
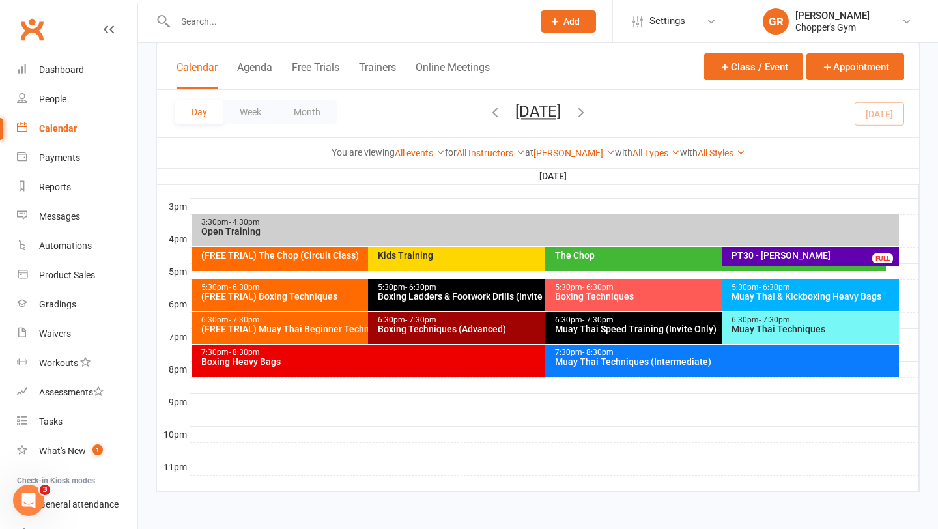
click at [748, 332] on div "Muay Thai Techniques" at bounding box center [813, 328] width 165 height 9
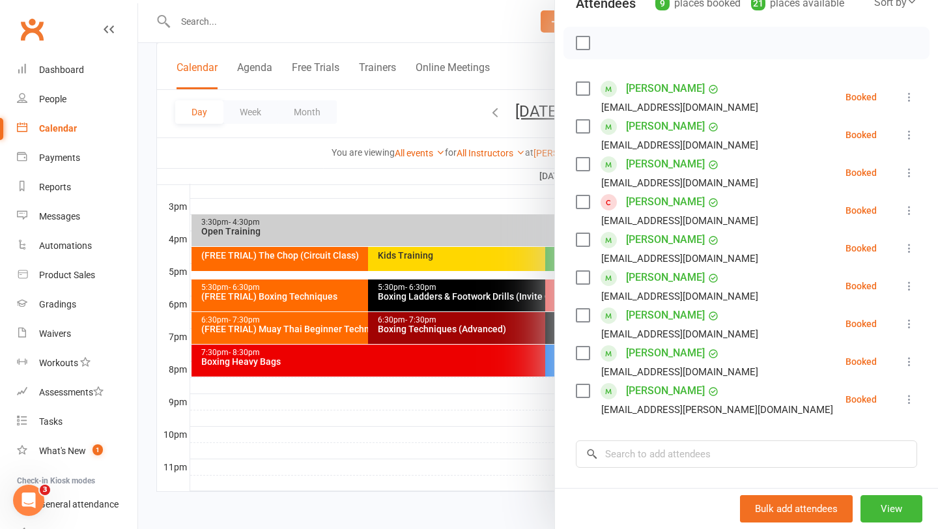
scroll to position [147, 0]
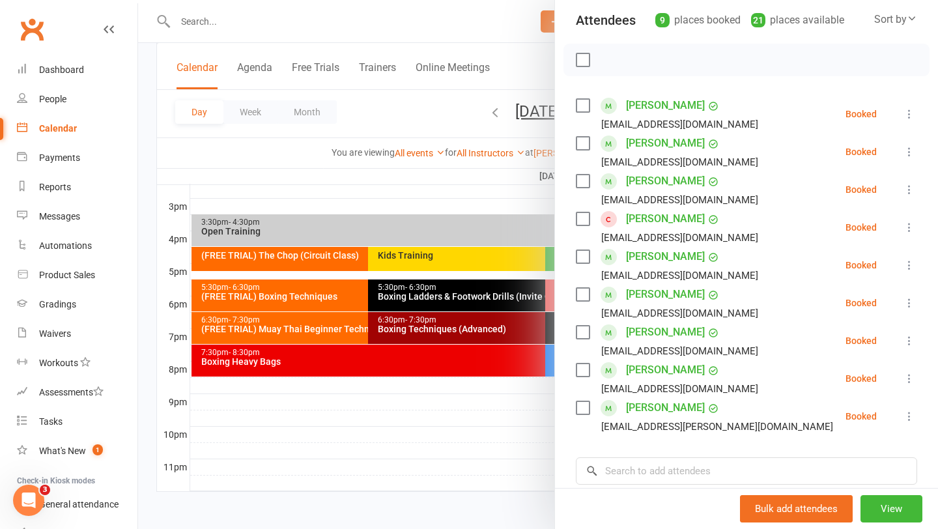
click at [468, 203] on div at bounding box center [538, 264] width 800 height 529
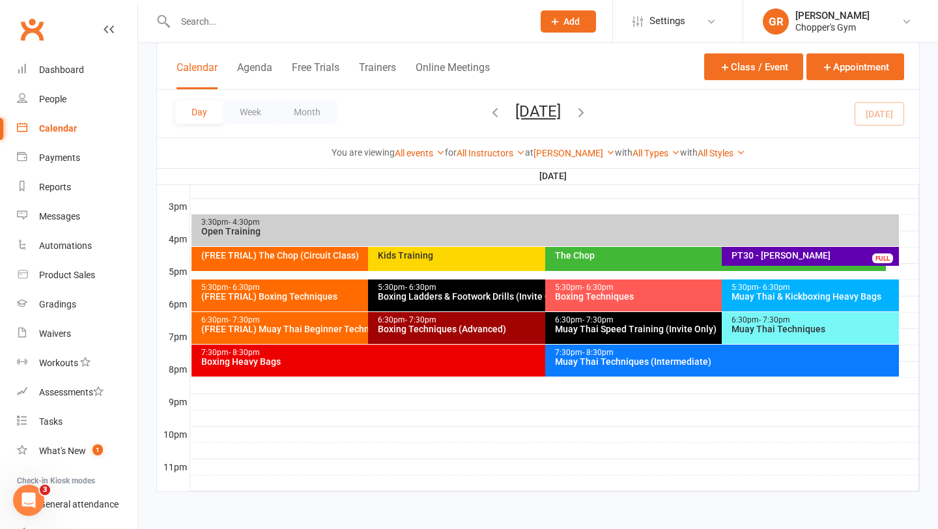
click at [760, 329] on div "Muay Thai Techniques" at bounding box center [813, 328] width 165 height 9
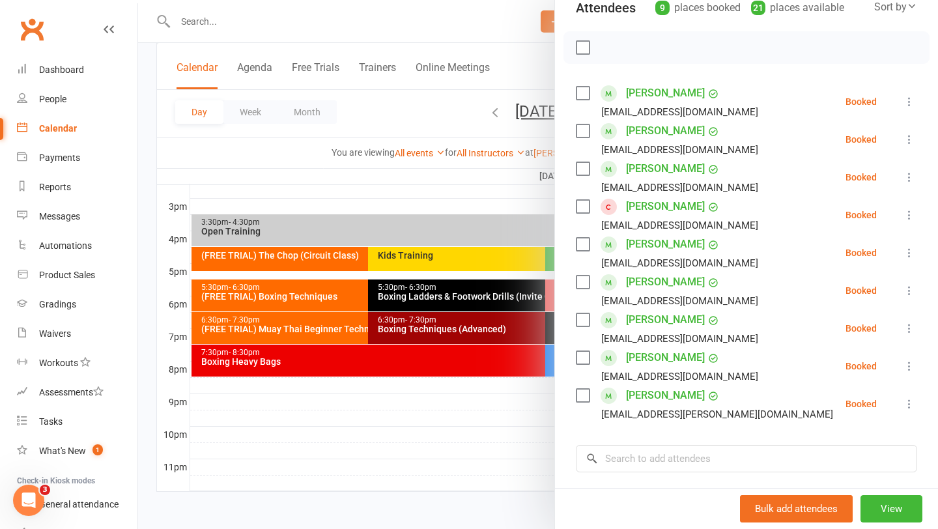
scroll to position [166, 0]
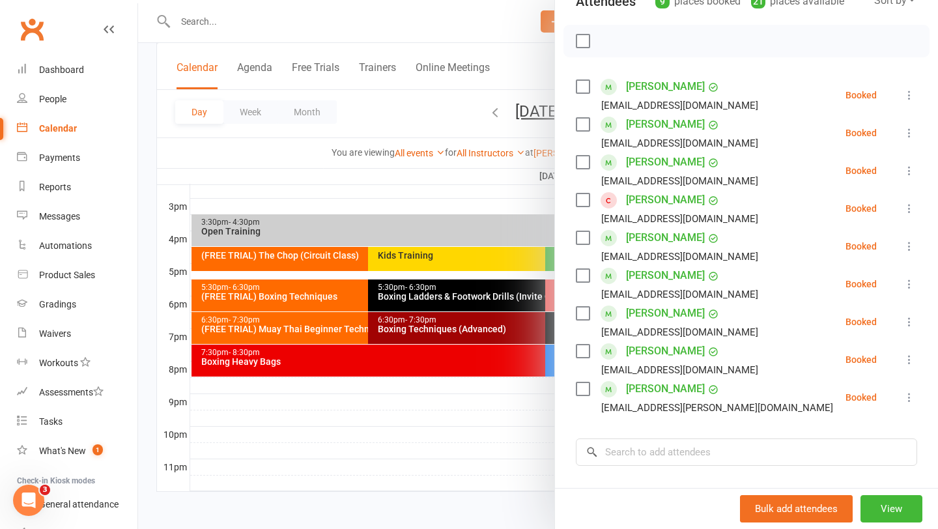
click at [463, 198] on div at bounding box center [538, 264] width 800 height 529
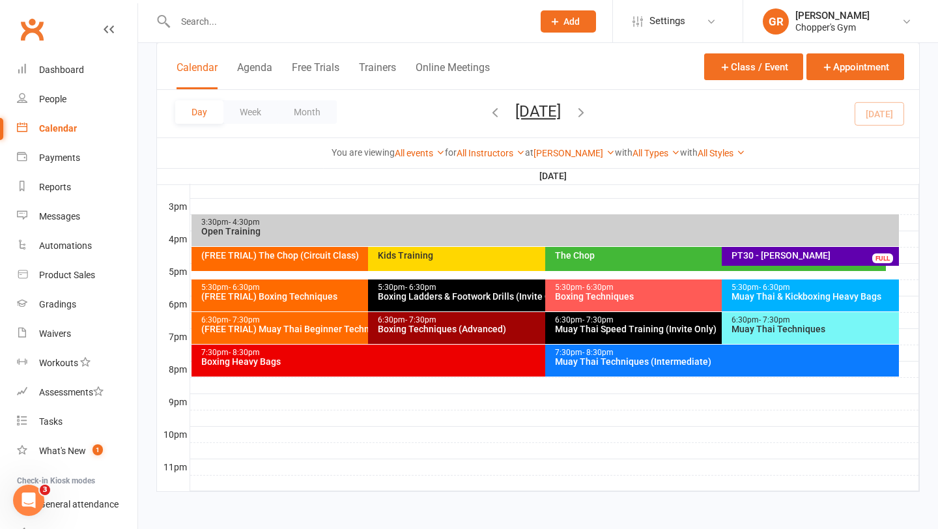
click at [784, 292] on div "Muay Thai & Kickboxing Heavy Bags" at bounding box center [813, 296] width 165 height 9
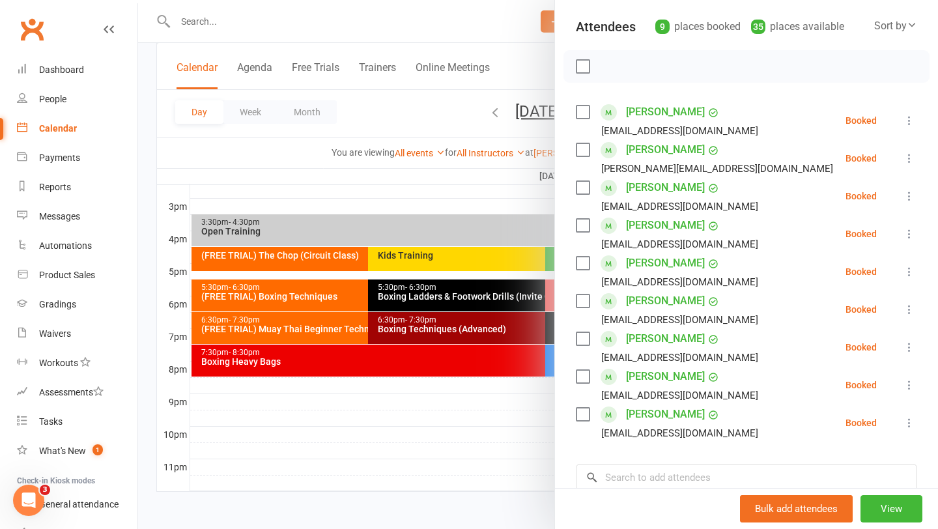
scroll to position [149, 0]
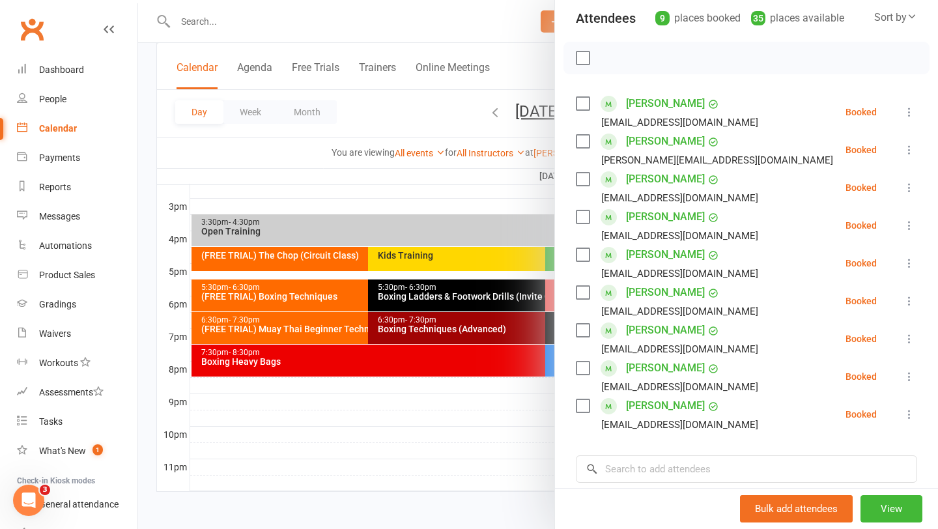
click at [580, 255] on label at bounding box center [582, 254] width 13 height 13
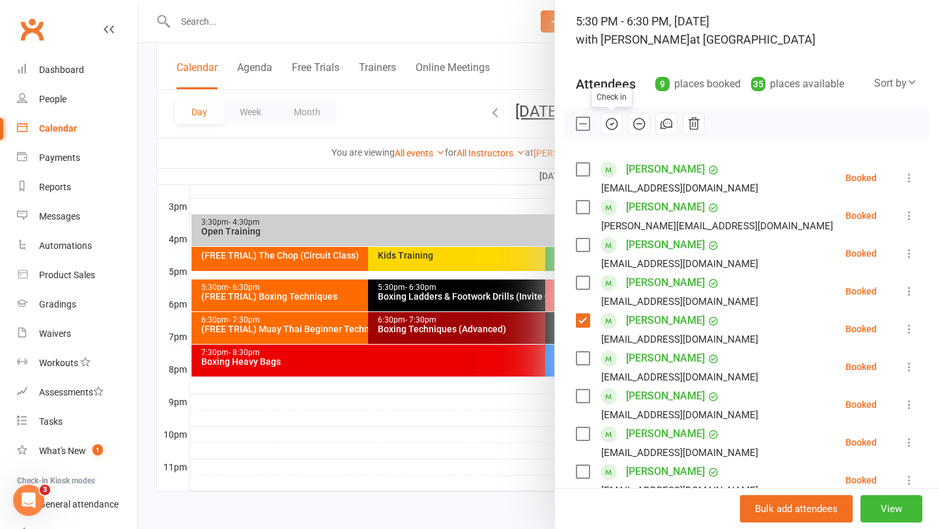
click at [618, 124] on icon "button" at bounding box center [612, 124] width 14 height 14
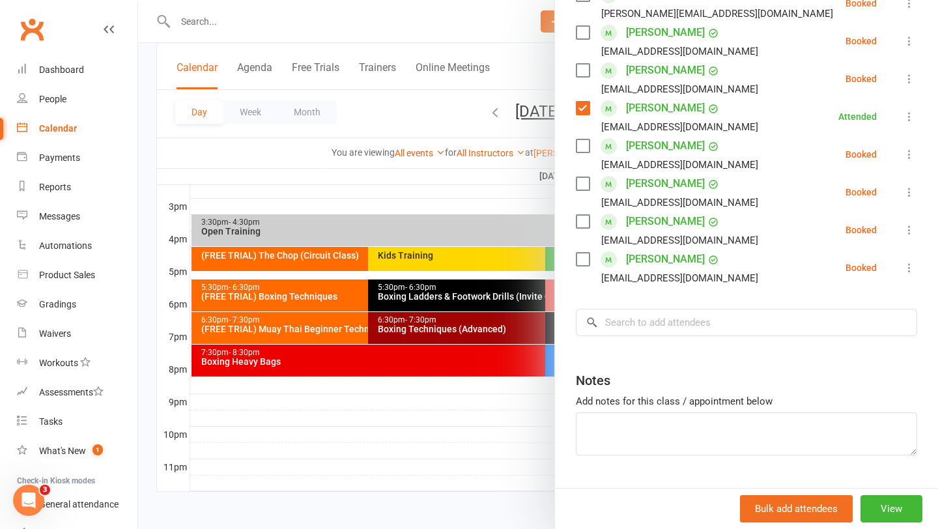
scroll to position [302, 0]
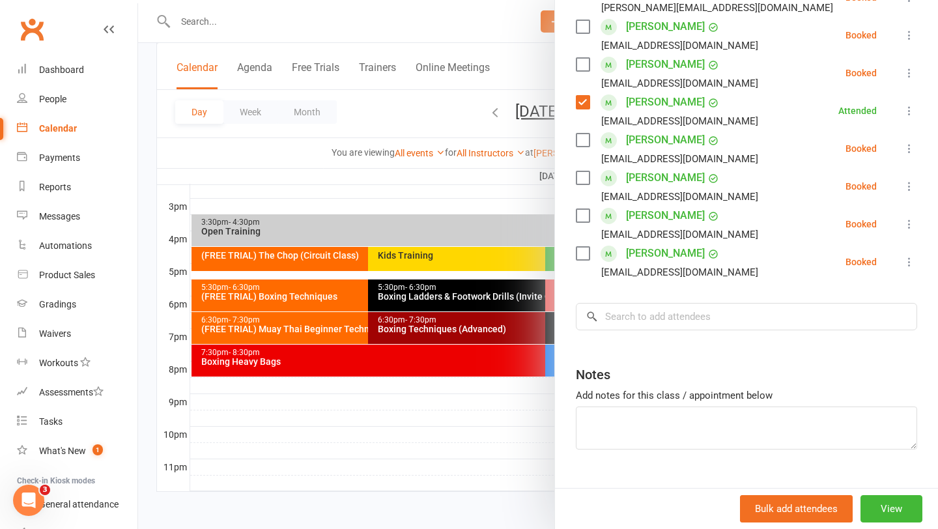
click at [339, 201] on div at bounding box center [538, 264] width 800 height 529
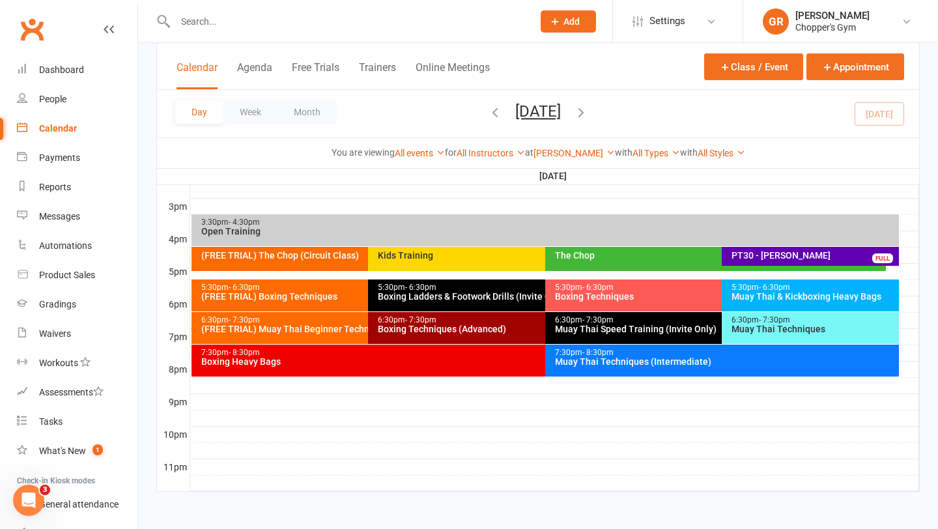
click at [292, 297] on div "(FREE TRIAL) Boxing Techniques" at bounding box center [365, 296] width 329 height 9
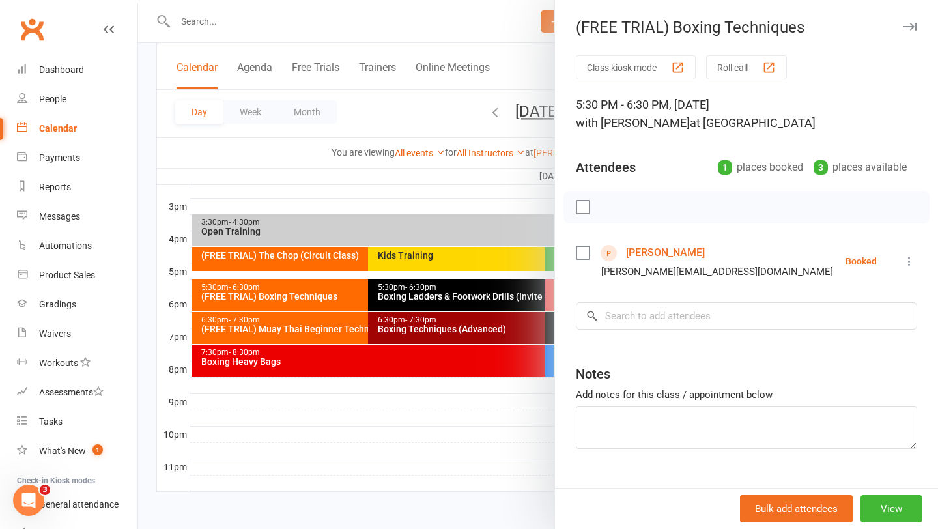
click at [381, 202] on div at bounding box center [538, 264] width 800 height 529
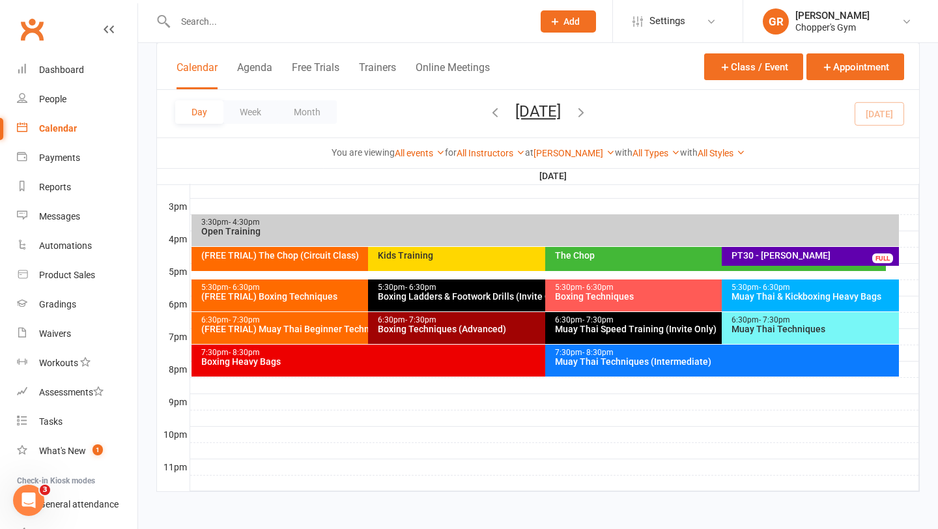
click at [311, 294] on div "(FREE TRIAL) Boxing Techniques" at bounding box center [365, 296] width 329 height 9
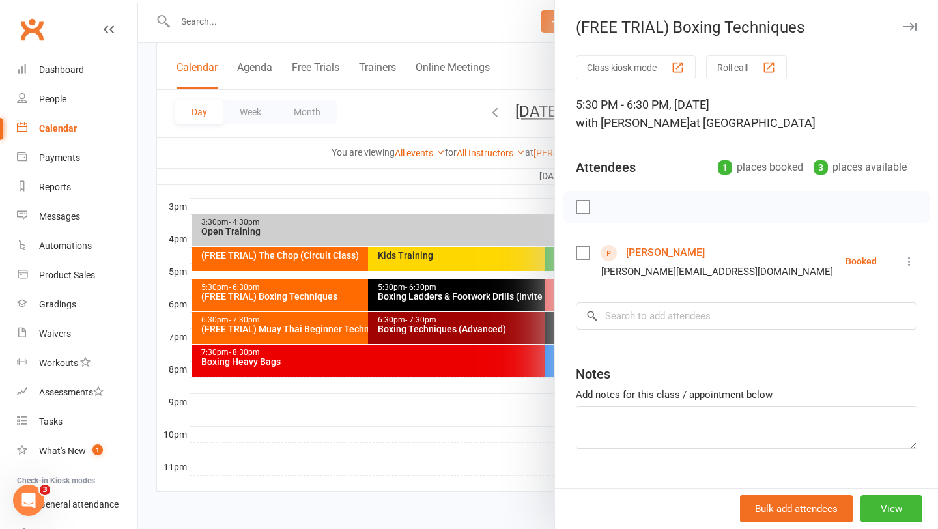
click at [257, 22] on div at bounding box center [538, 264] width 800 height 529
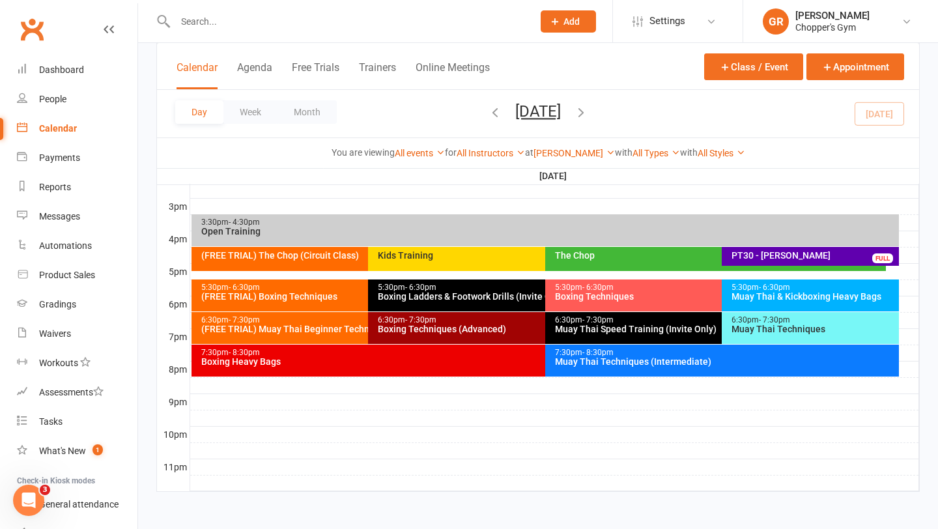
click at [252, 24] on input "text" at bounding box center [347, 21] width 352 height 18
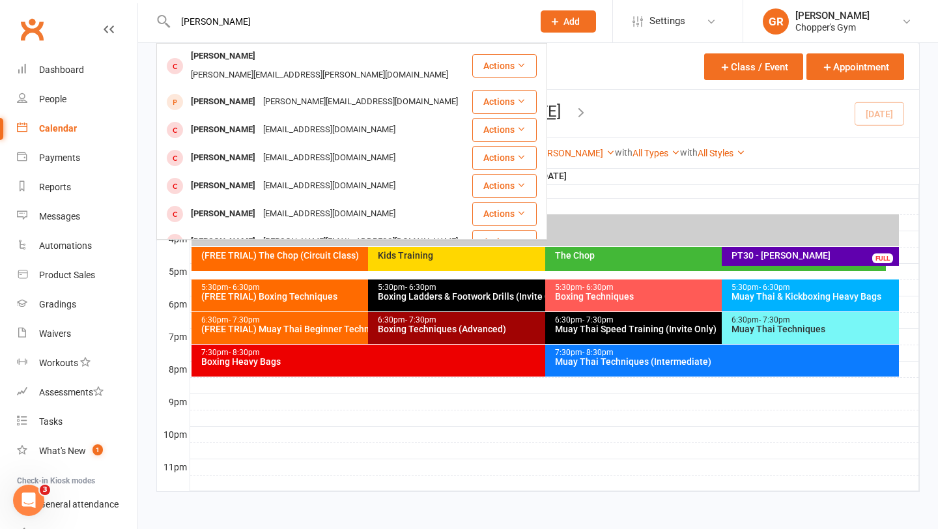
type input "[PERSON_NAME]"
click at [687, 435] on div at bounding box center [554, 435] width 729 height 16
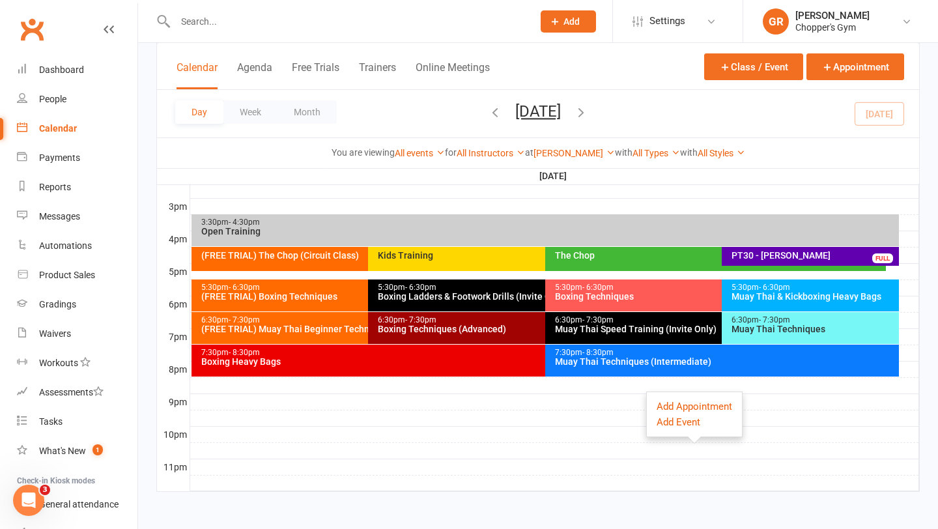
click at [579, 427] on div at bounding box center [554, 435] width 729 height 16
click at [769, 296] on div "Muay Thai & Kickboxing Heavy Bags" at bounding box center [813, 296] width 165 height 9
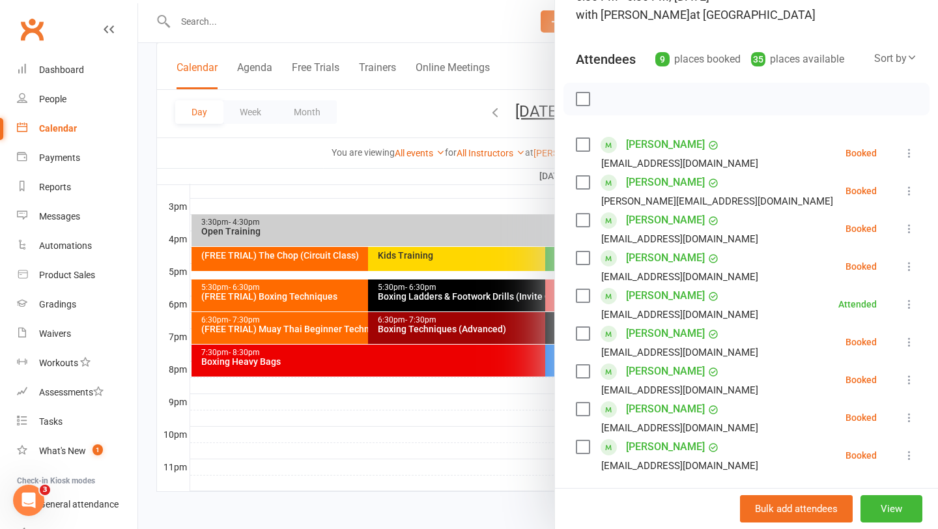
scroll to position [122, 0]
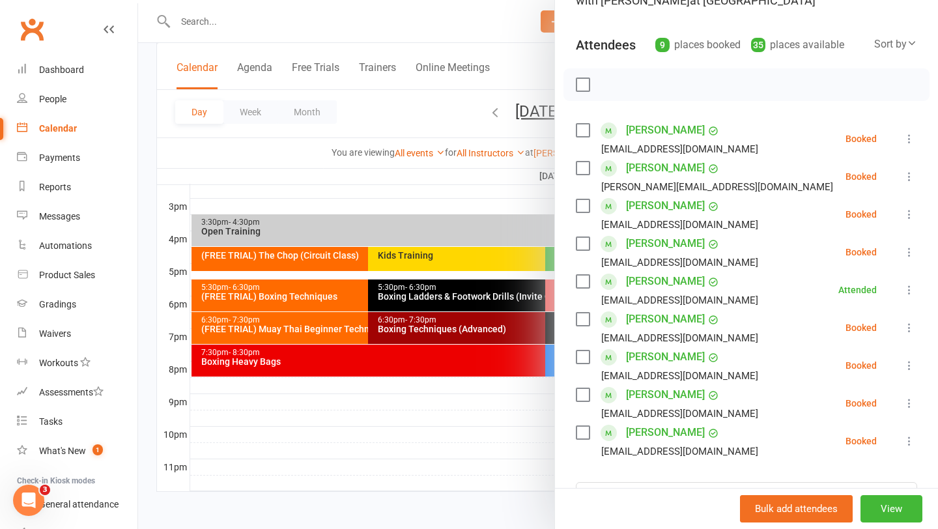
click at [579, 240] on label at bounding box center [582, 243] width 13 height 13
click at [64, 274] on div "Product Sales" at bounding box center [67, 275] width 56 height 10
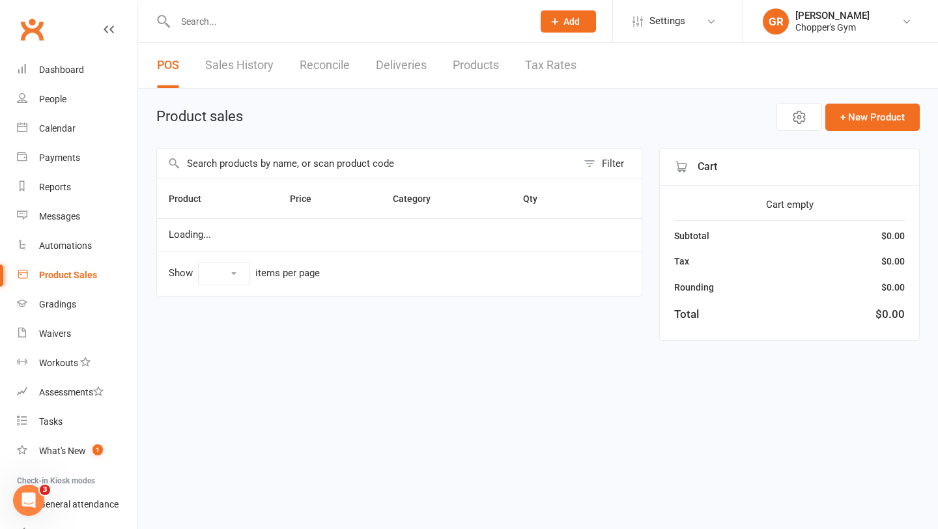
select select "100"
click at [304, 164] on input "text" at bounding box center [367, 164] width 420 height 30
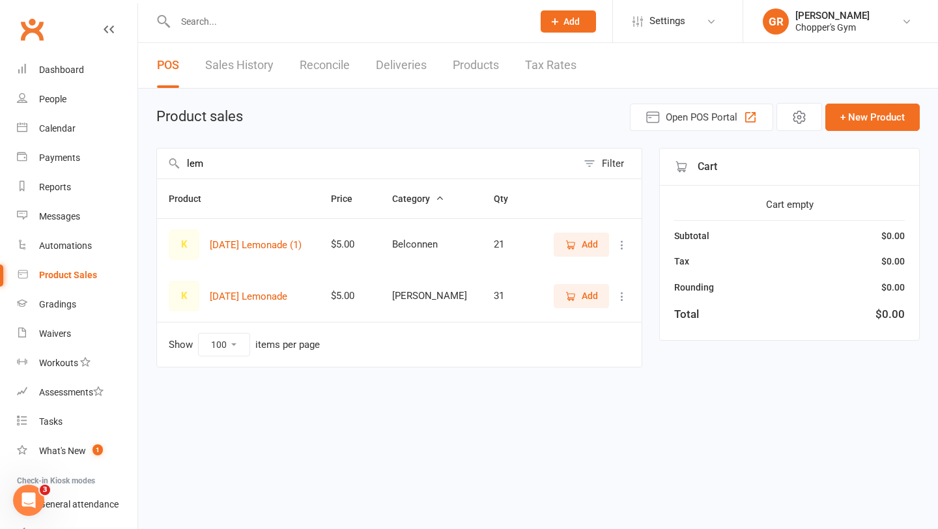
click at [577, 296] on span "Add" at bounding box center [581, 296] width 33 height 14
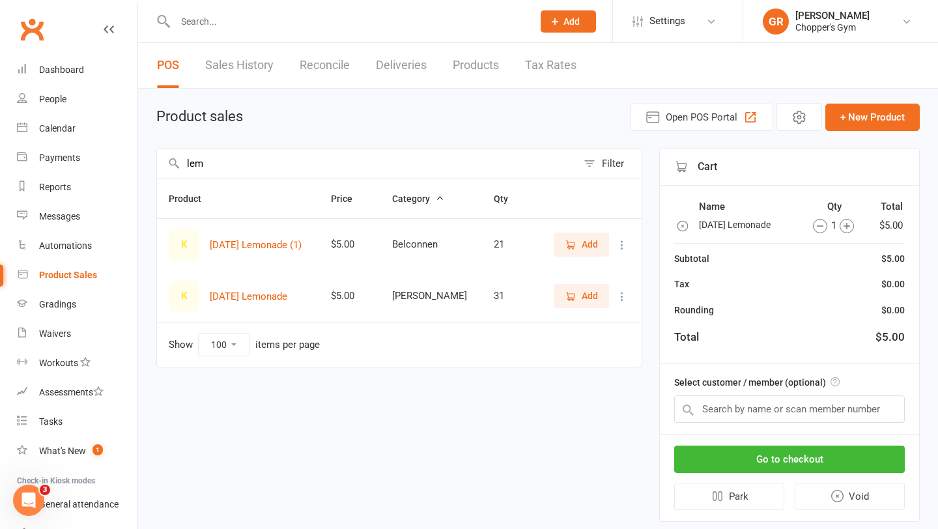
click at [325, 160] on input "lem" at bounding box center [367, 164] width 420 height 30
type input "blackcu"
click at [575, 300] on icon "button" at bounding box center [571, 297] width 12 height 12
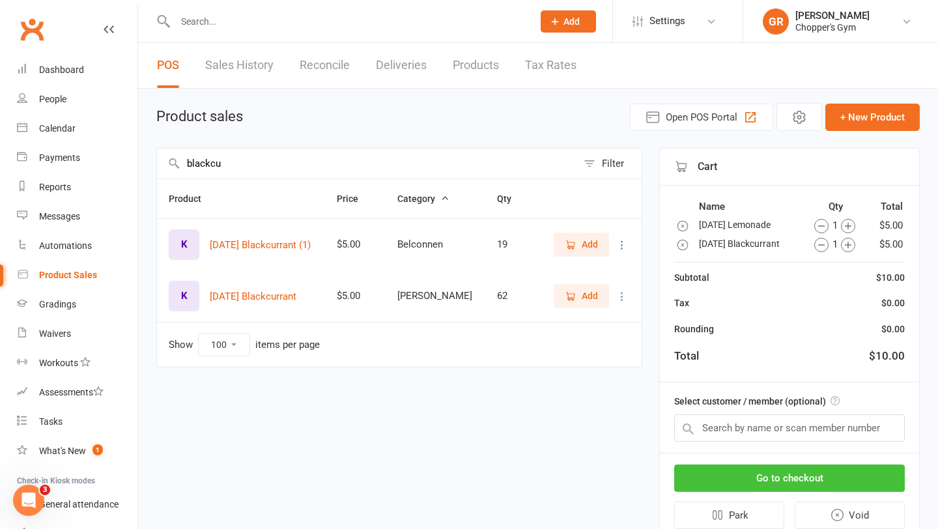
click at [780, 477] on button "Go to checkout" at bounding box center [789, 477] width 231 height 27
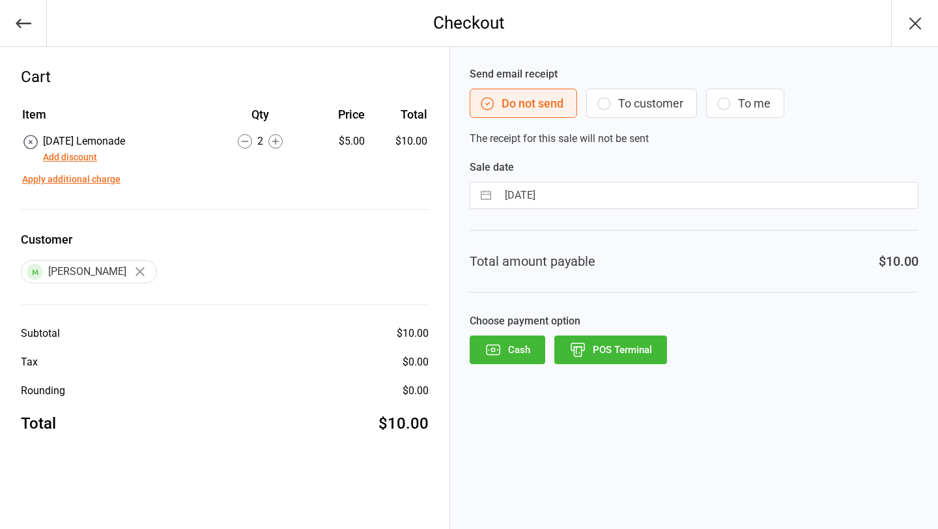
click at [57, 156] on button "Add discount" at bounding box center [70, 157] width 54 height 14
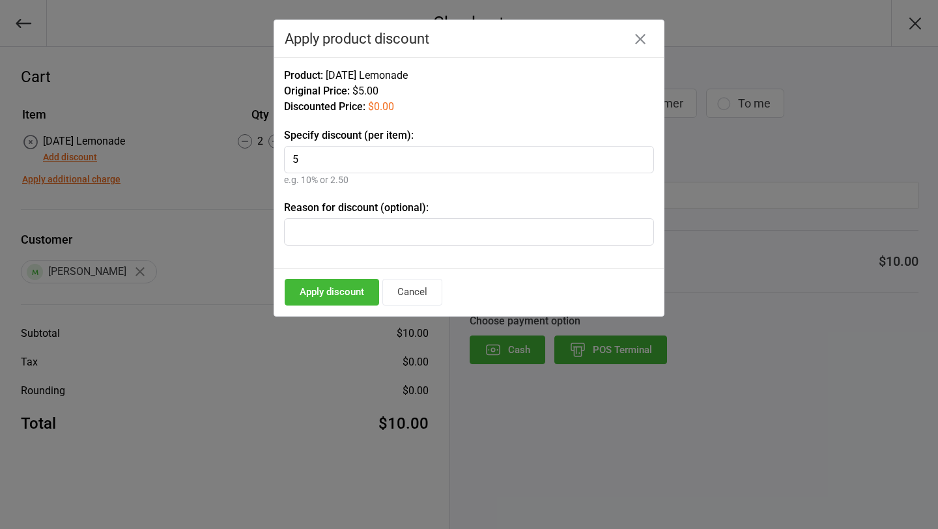
type input "5"
click at [342, 305] on button "Apply discount" at bounding box center [332, 292] width 94 height 27
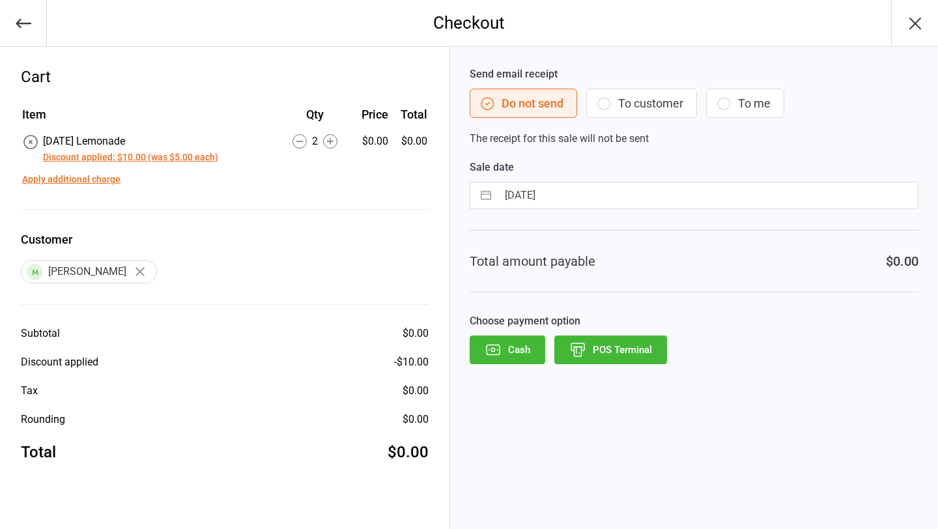
click at [616, 356] on button "POS Terminal" at bounding box center [610, 349] width 113 height 29
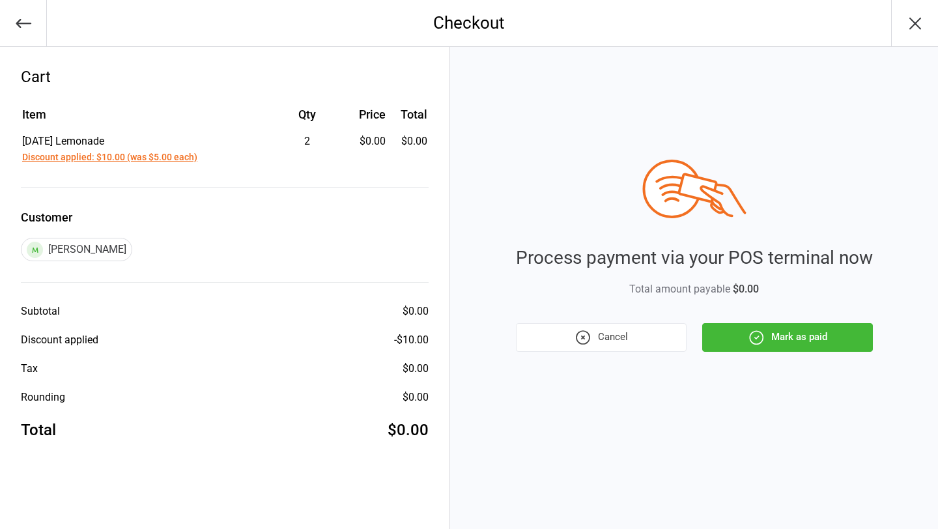
click at [765, 332] on button "Mark as paid" at bounding box center [787, 337] width 171 height 29
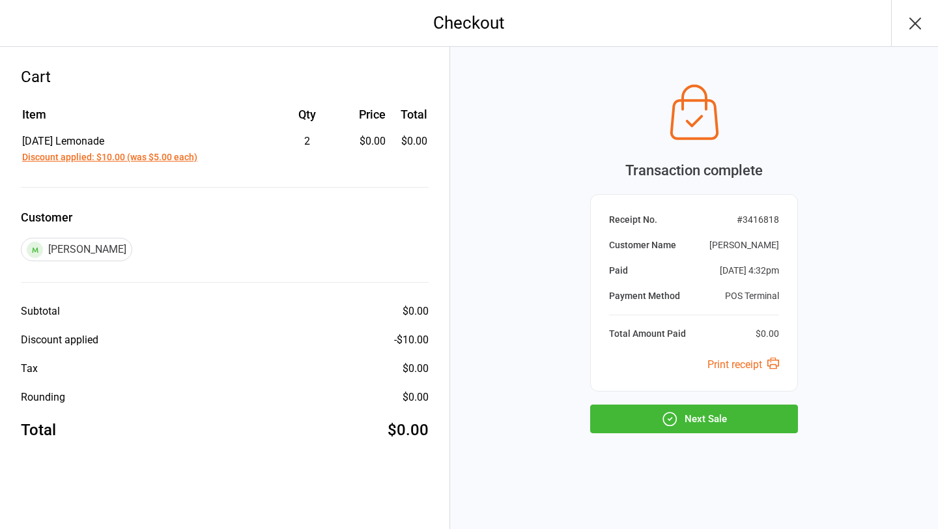
click at [709, 432] on button "Next Sale" at bounding box center [694, 419] width 208 height 29
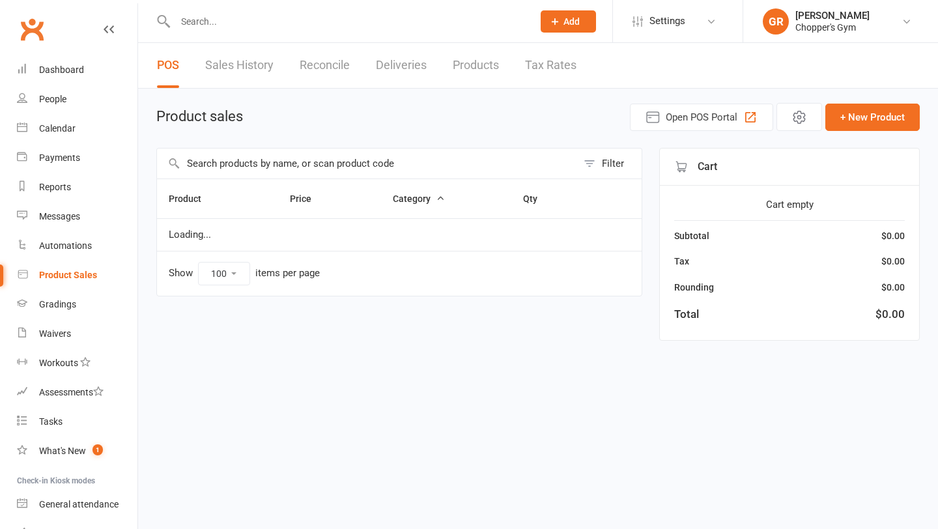
select select "100"
click at [54, 131] on div "Calendar" at bounding box center [57, 128] width 36 height 10
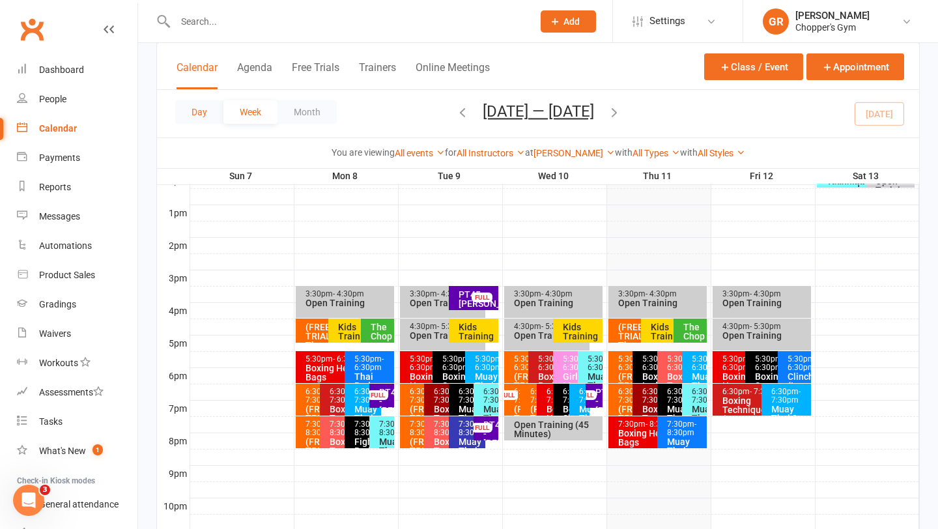
click at [192, 108] on button "Day" at bounding box center [199, 111] width 48 height 23
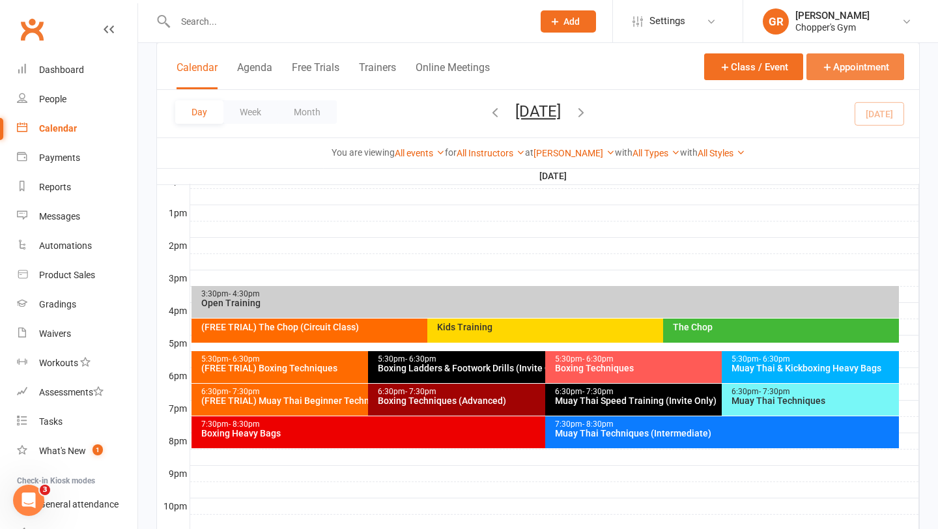
click at [833, 66] on button "Appointment" at bounding box center [855, 66] width 98 height 27
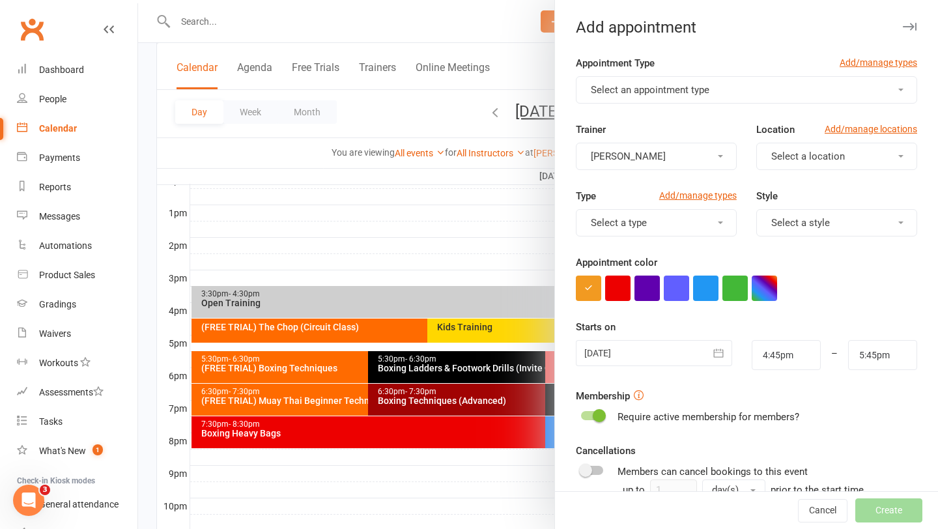
click at [656, 84] on span "Select an appointment type" at bounding box center [650, 90] width 119 height 12
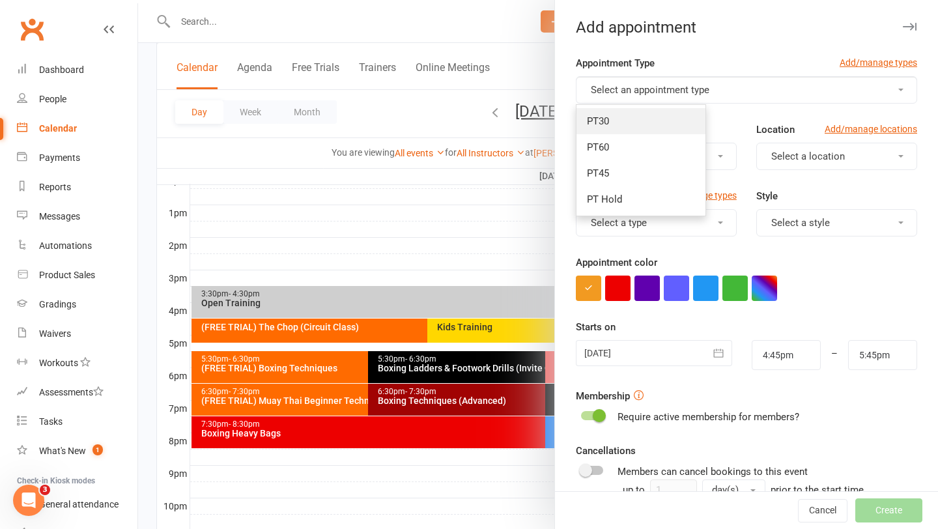
click at [631, 122] on link "PT30" at bounding box center [641, 121] width 129 height 26
type input "5:15pm"
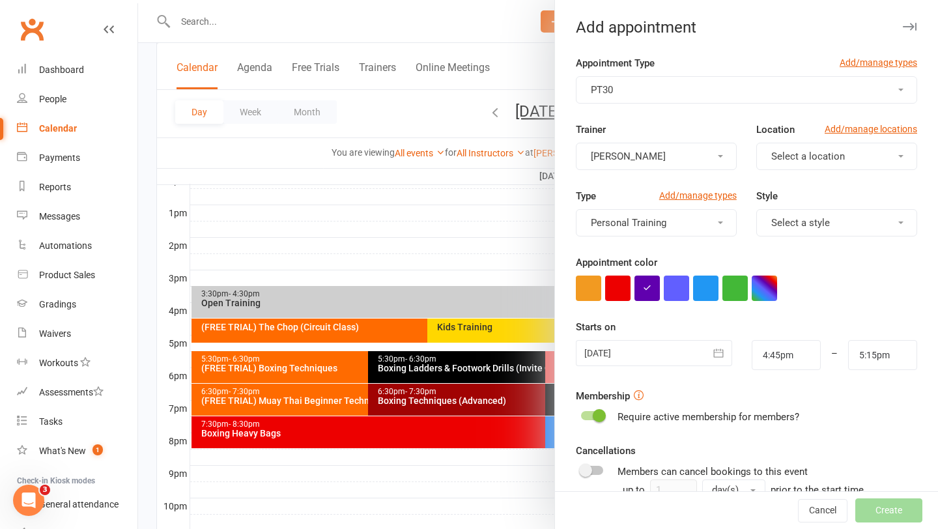
click at [682, 152] on button "[PERSON_NAME]" at bounding box center [656, 156] width 161 height 27
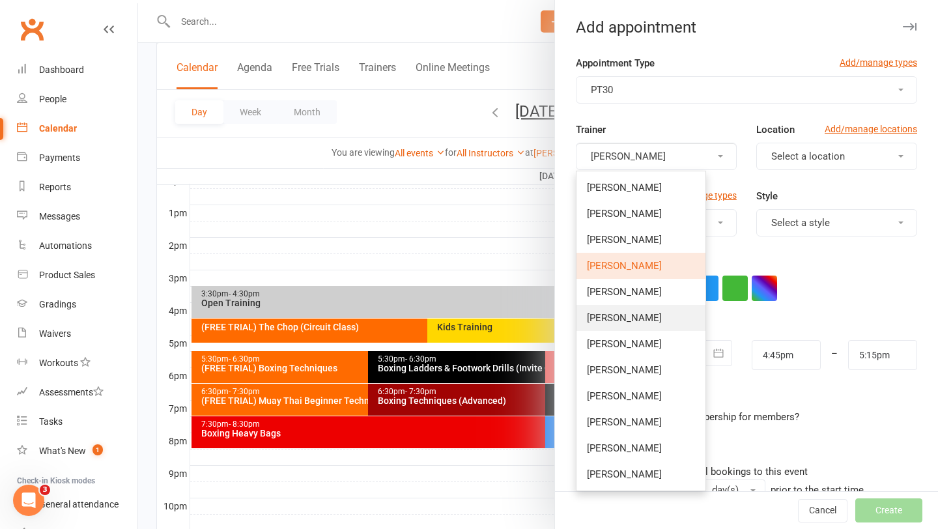
click at [664, 307] on link "[PERSON_NAME]" at bounding box center [641, 318] width 129 height 26
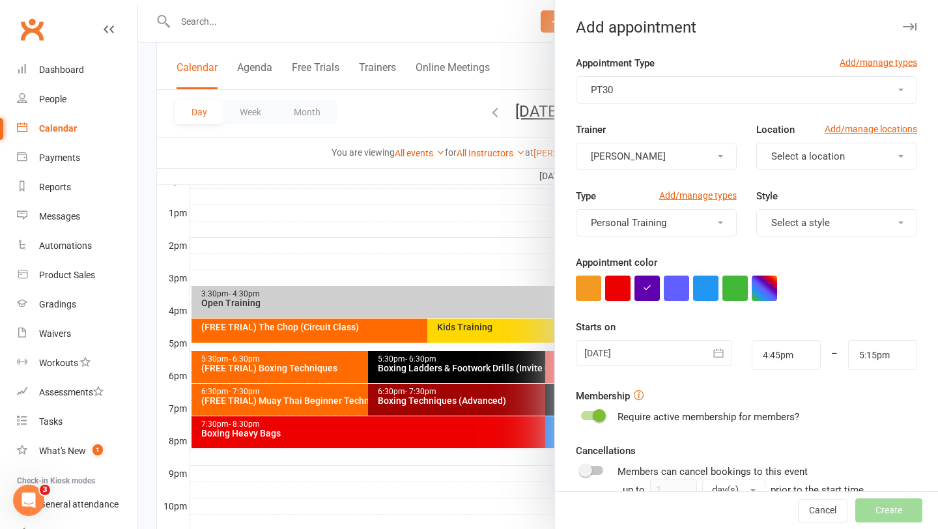
click at [874, 158] on button "Select a location" at bounding box center [836, 156] width 161 height 27
click at [840, 211] on link "[PERSON_NAME]" at bounding box center [821, 214] width 129 height 26
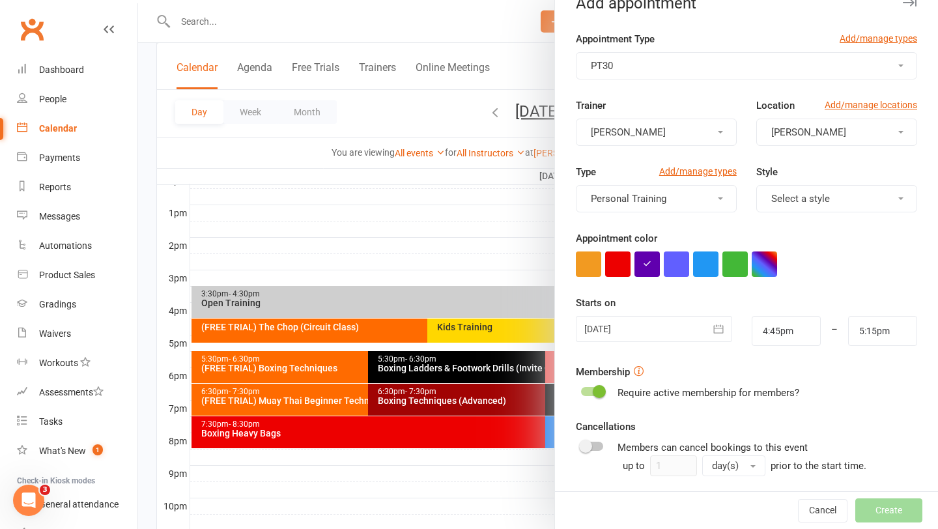
scroll to position [25, 0]
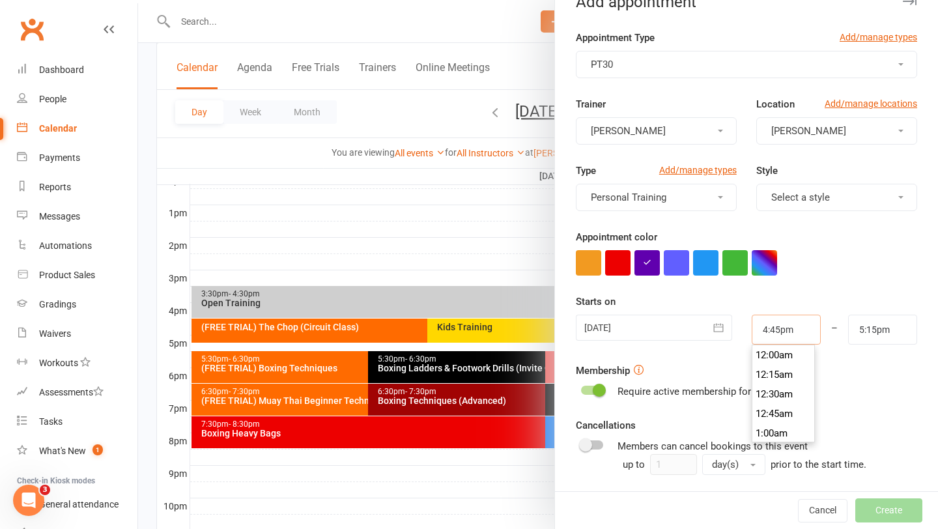
click at [780, 329] on input "4:45pm" at bounding box center [786, 330] width 69 height 30
type input "4:30pm"
click at [774, 359] on li "4:30pm" at bounding box center [783, 355] width 63 height 20
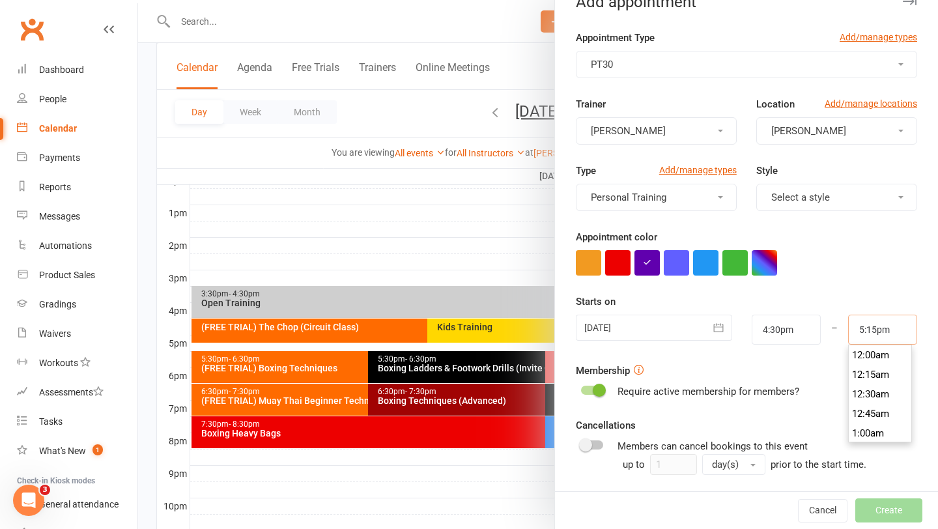
click at [862, 330] on input "5:15pm" at bounding box center [882, 330] width 69 height 30
type input "5:00pm"
click at [868, 358] on li "5:00pm" at bounding box center [880, 355] width 63 height 20
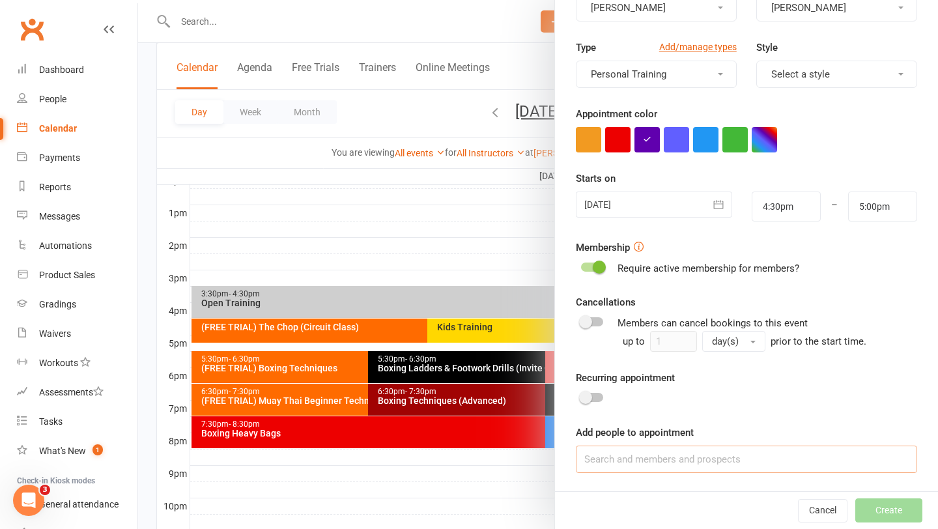
click at [709, 468] on input at bounding box center [746, 459] width 341 height 27
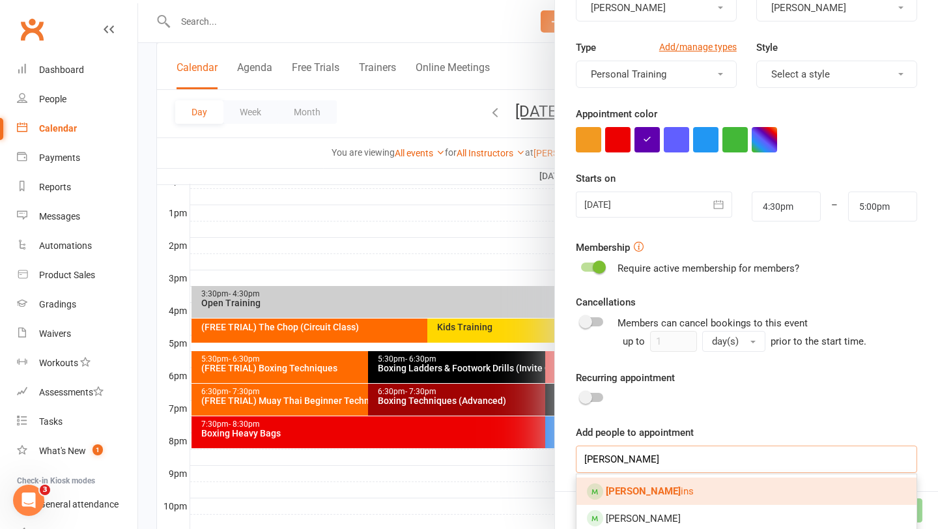
type input "jesse cumm"
click at [693, 489] on link "Jesse Cumm ins" at bounding box center [747, 490] width 340 height 27
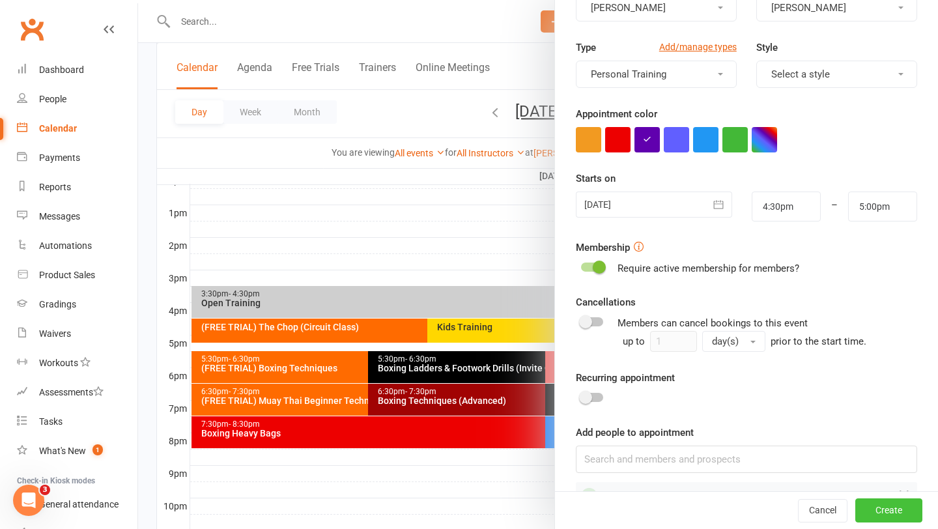
click at [880, 511] on button "Create" at bounding box center [888, 510] width 67 height 23
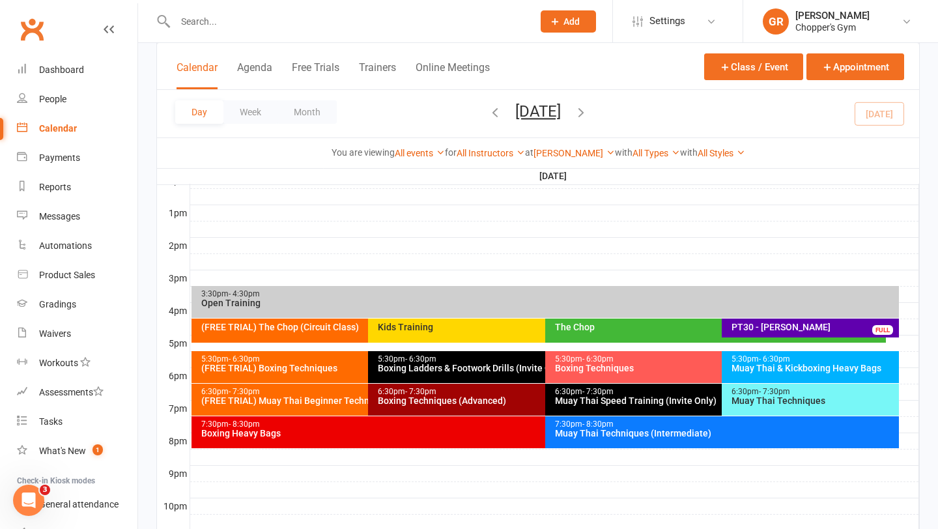
click at [788, 330] on div "PT30 - [PERSON_NAME]" at bounding box center [813, 326] width 165 height 9
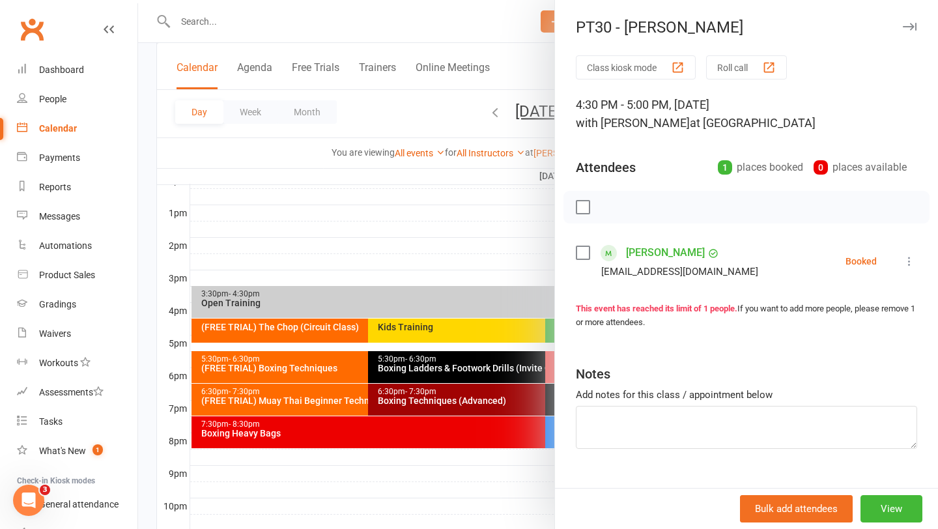
click at [654, 252] on link "[PERSON_NAME]" at bounding box center [665, 252] width 79 height 21
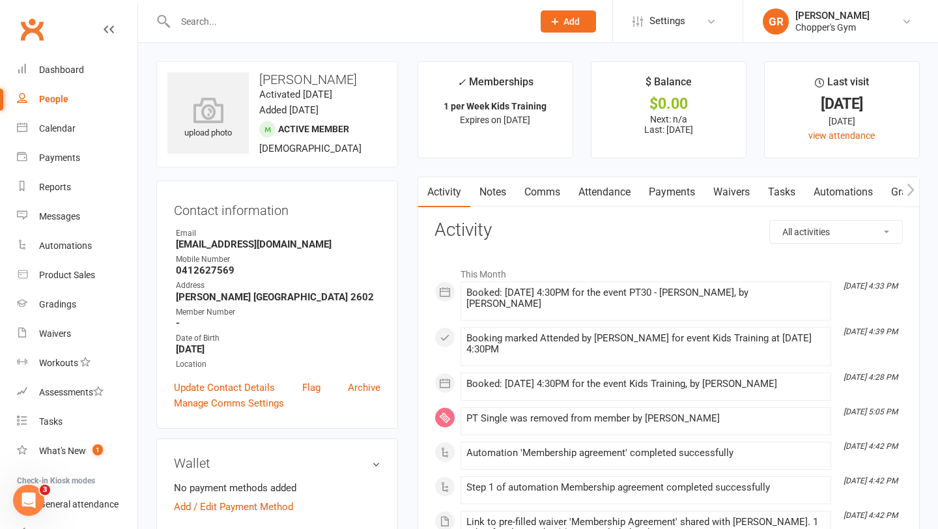
click at [686, 195] on link "Payments" at bounding box center [672, 192] width 64 height 30
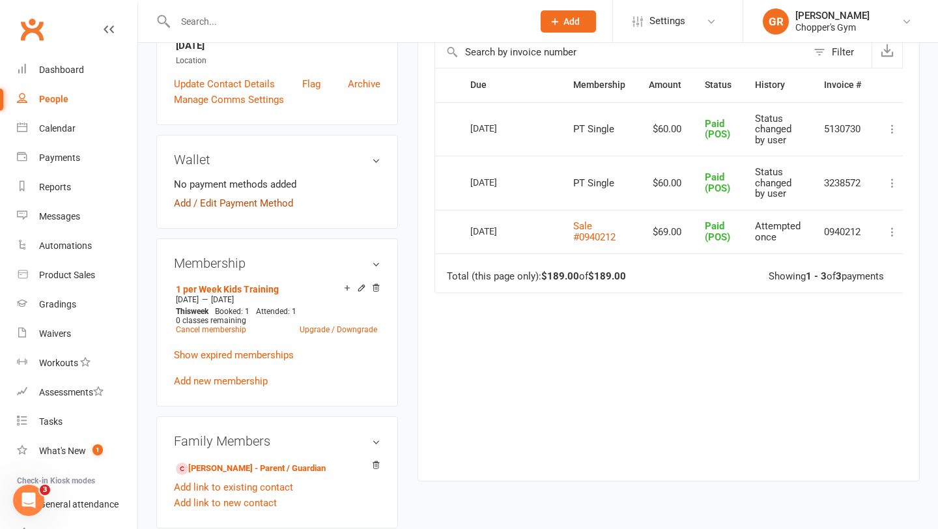
scroll to position [334, 0]
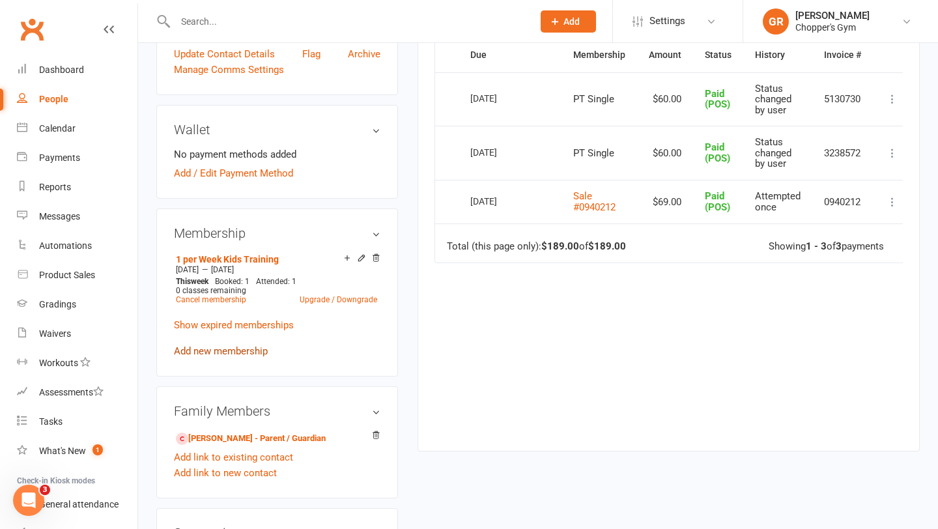
click at [218, 357] on link "Add new membership" at bounding box center [221, 351] width 94 height 12
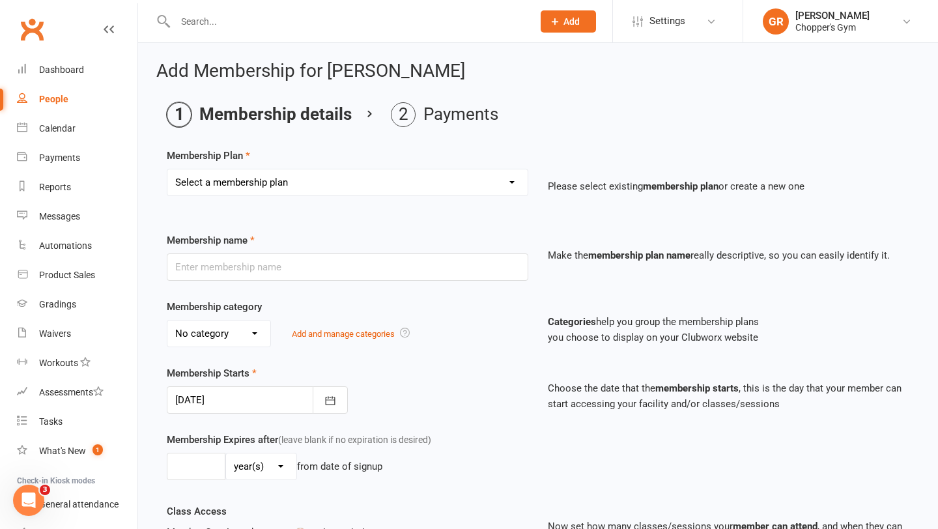
click at [505, 182] on select "Select a membership plan Create new Membership Plan Staff Membership Ongoing Un…" at bounding box center [347, 182] width 360 height 26
select select "13"
click at [167, 169] on select "Select a membership plan Create new Membership Plan Staff Membership Ongoing Un…" at bounding box center [347, 182] width 360 height 26
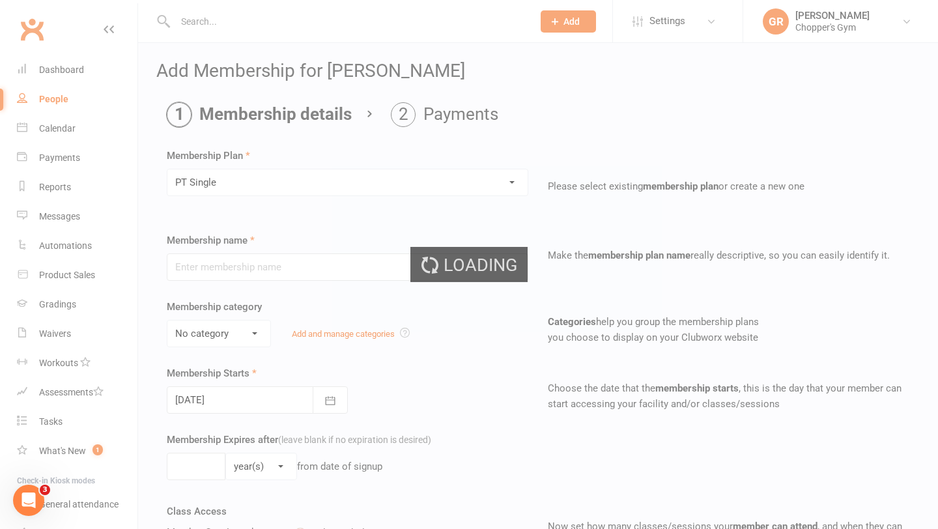
type input "PT Single"
select select "3"
type input "0"
type input "1"
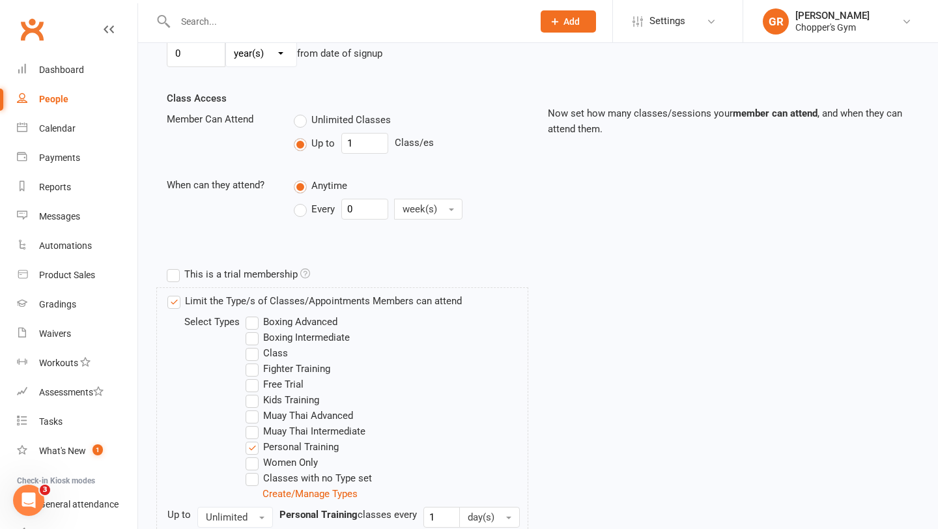
scroll to position [595, 0]
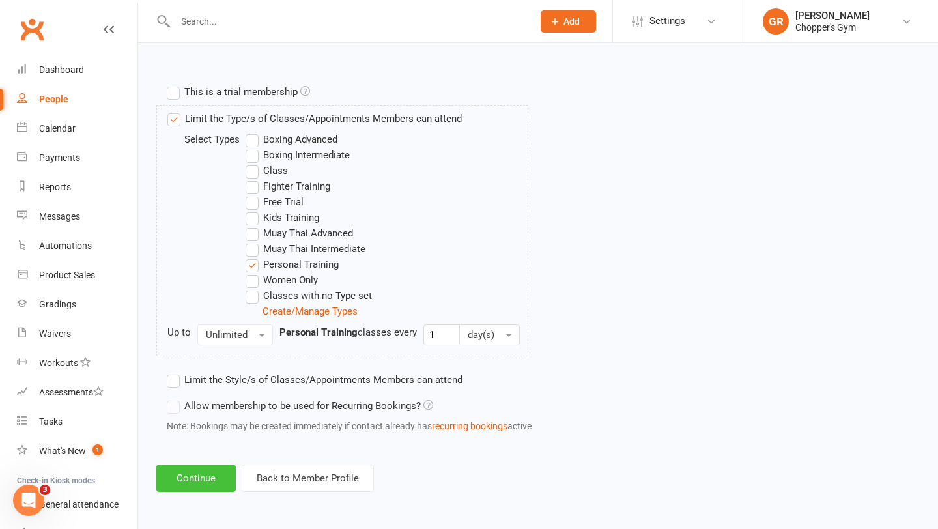
click at [200, 468] on button "Continue" at bounding box center [195, 477] width 79 height 27
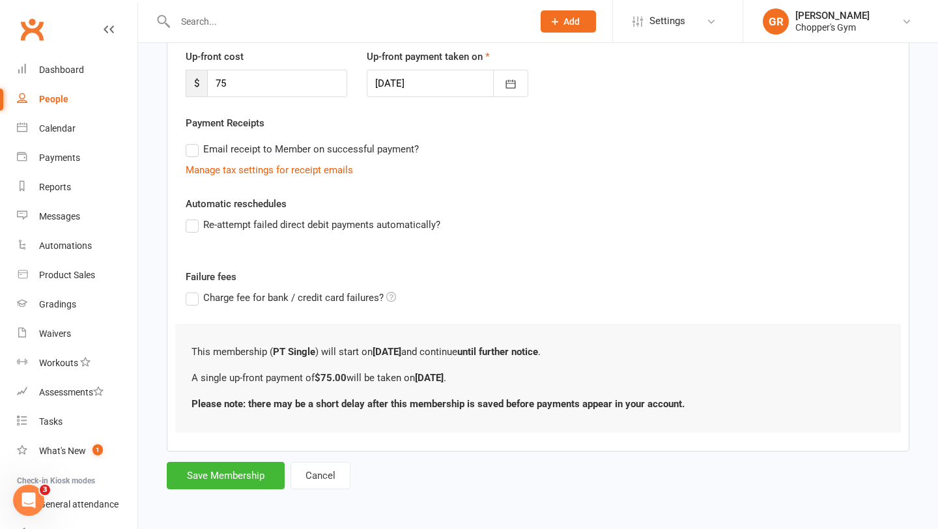
scroll to position [0, 0]
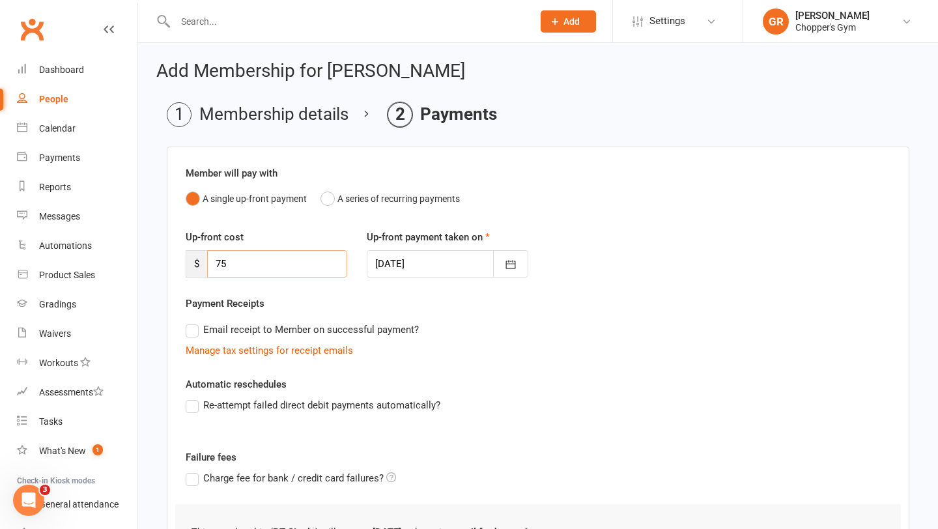
click at [272, 255] on input "75" at bounding box center [277, 263] width 140 height 27
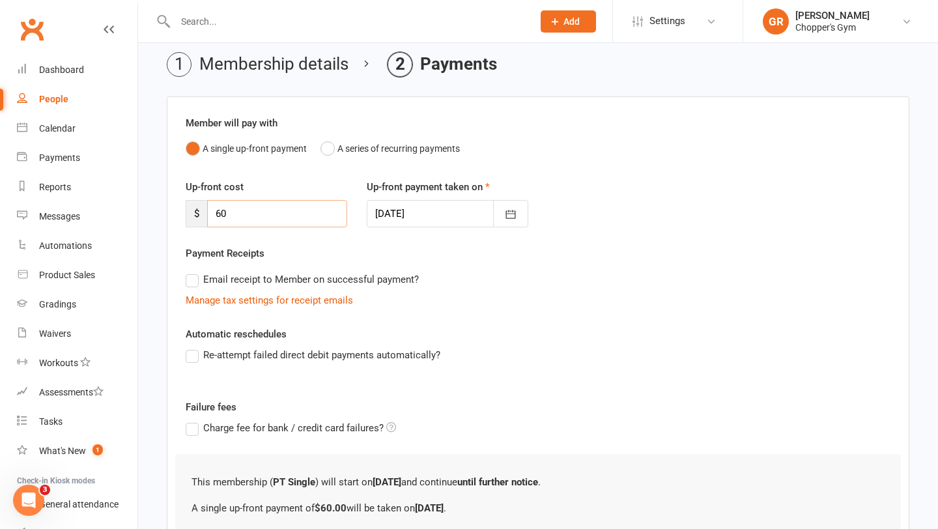
scroll to position [180, 0]
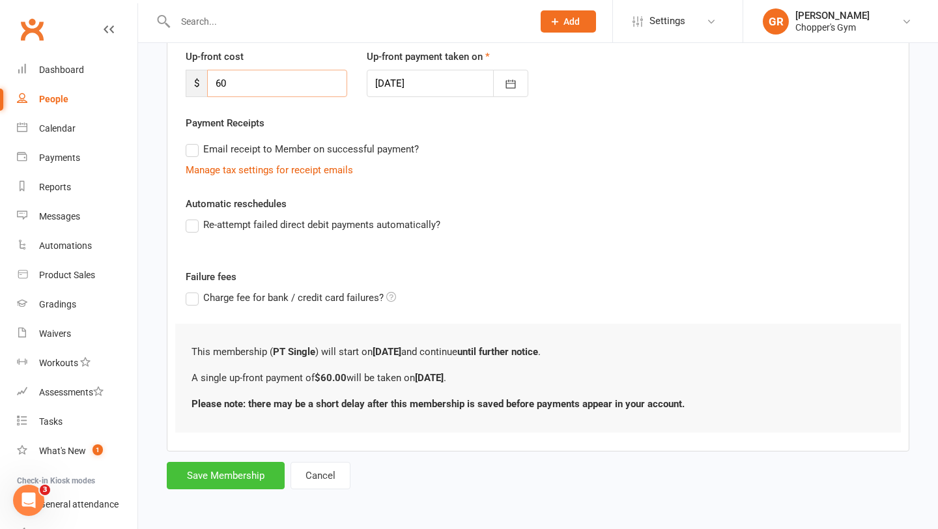
type input "60"
click at [246, 483] on button "Save Membership" at bounding box center [226, 475] width 118 height 27
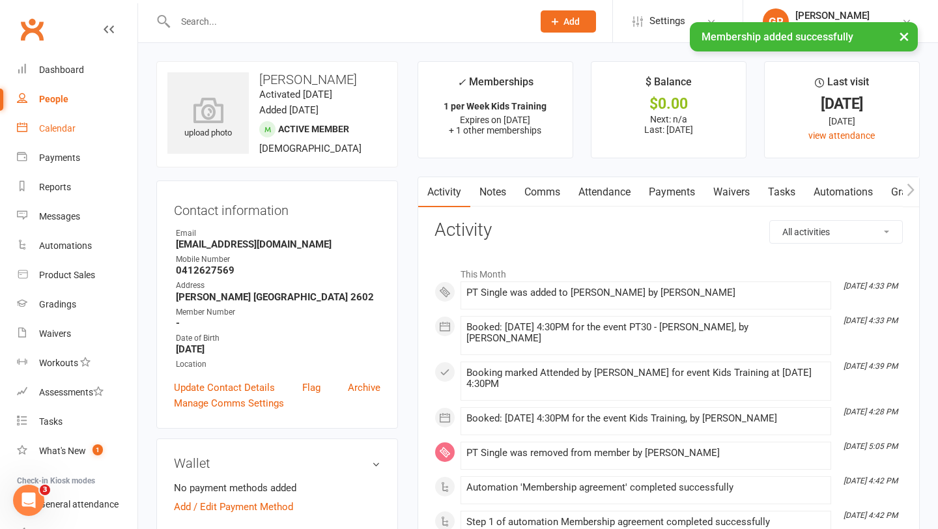
click at [53, 128] on div "Calendar" at bounding box center [57, 128] width 36 height 10
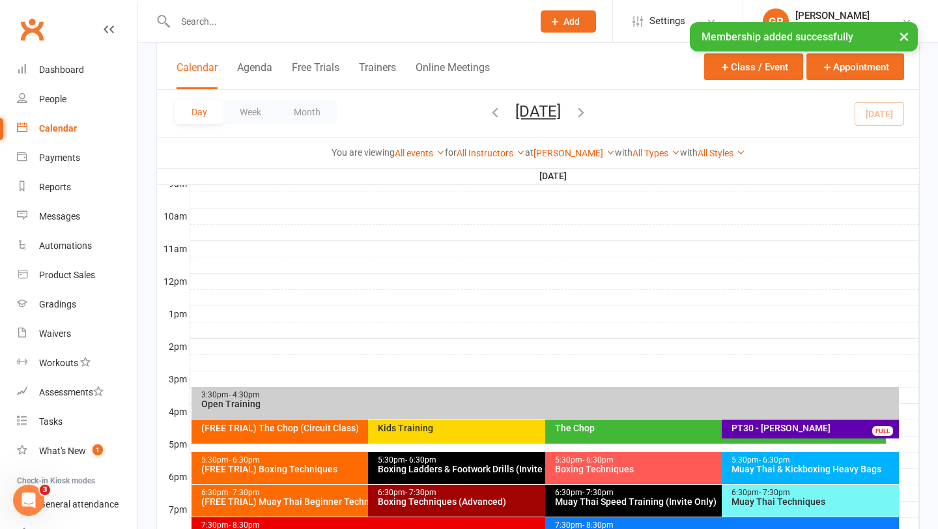
scroll to position [414, 0]
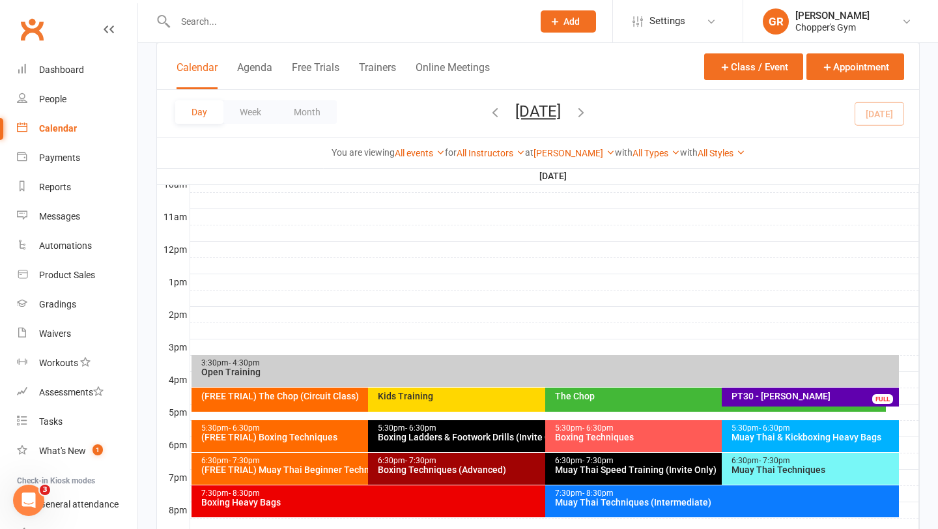
click at [229, 15] on input "text" at bounding box center [347, 21] width 352 height 18
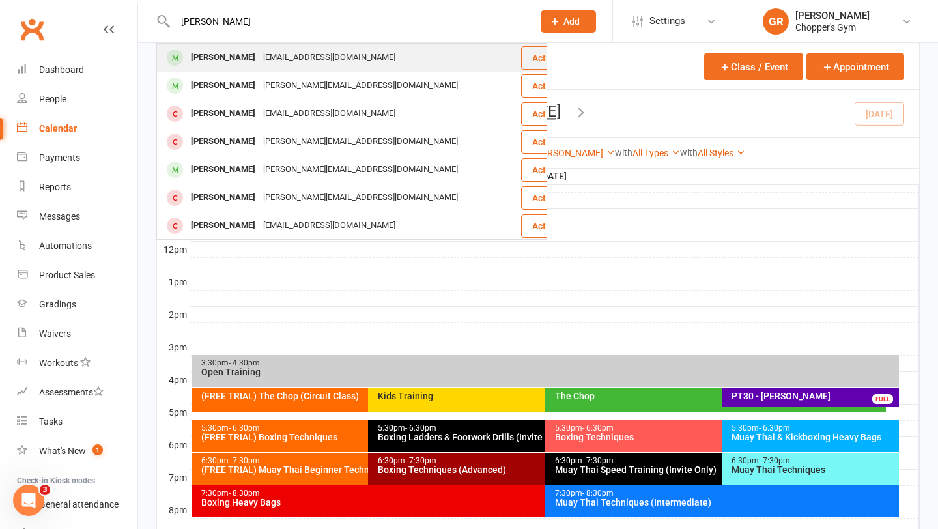
type input "jesse cumm"
click at [238, 50] on div "[PERSON_NAME]" at bounding box center [223, 57] width 72 height 19
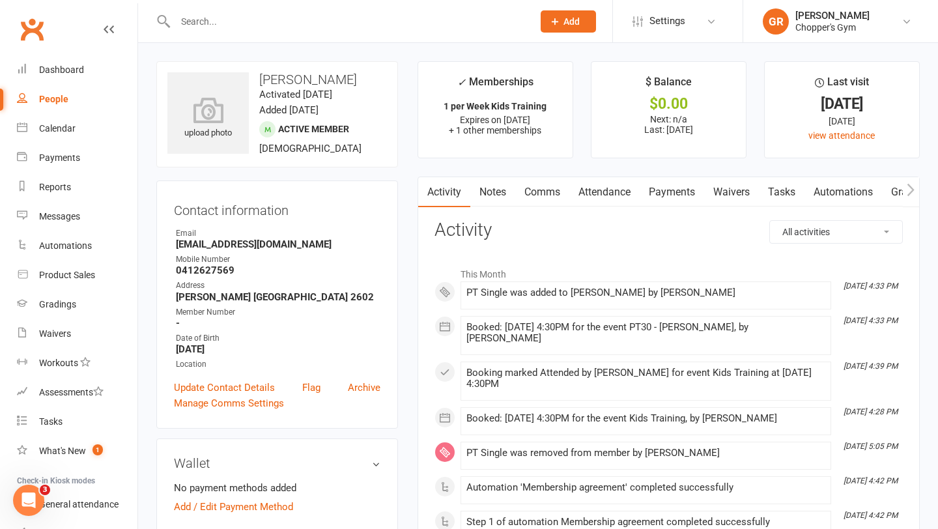
click at [681, 195] on link "Payments" at bounding box center [672, 192] width 64 height 30
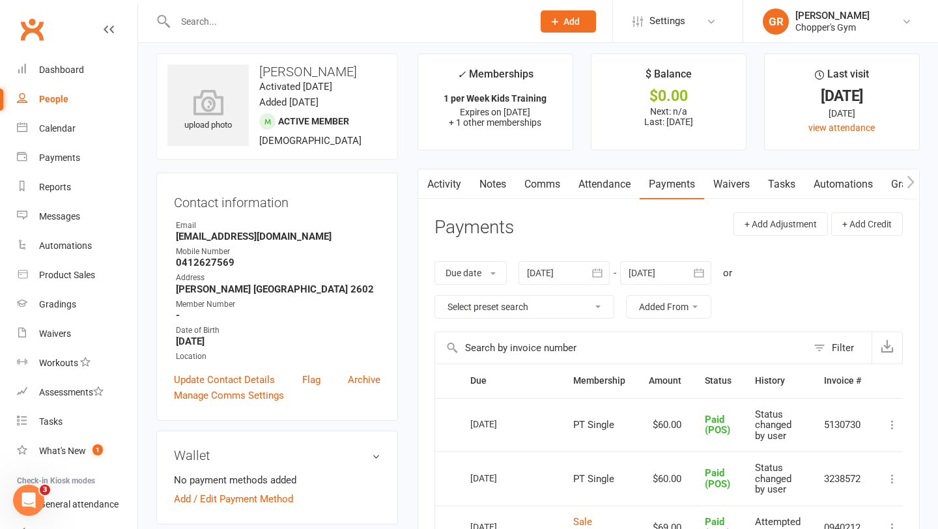
scroll to position [10, 0]
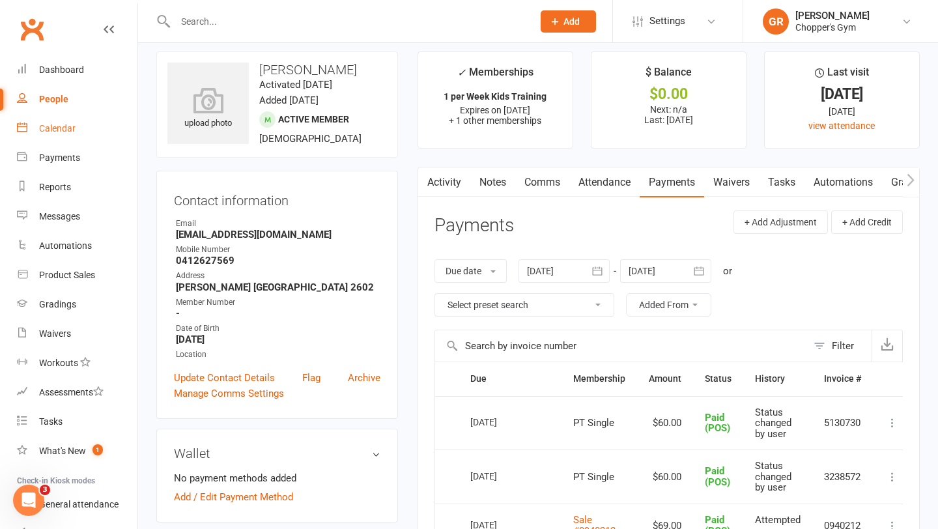
click at [64, 130] on div "Calendar" at bounding box center [57, 128] width 36 height 10
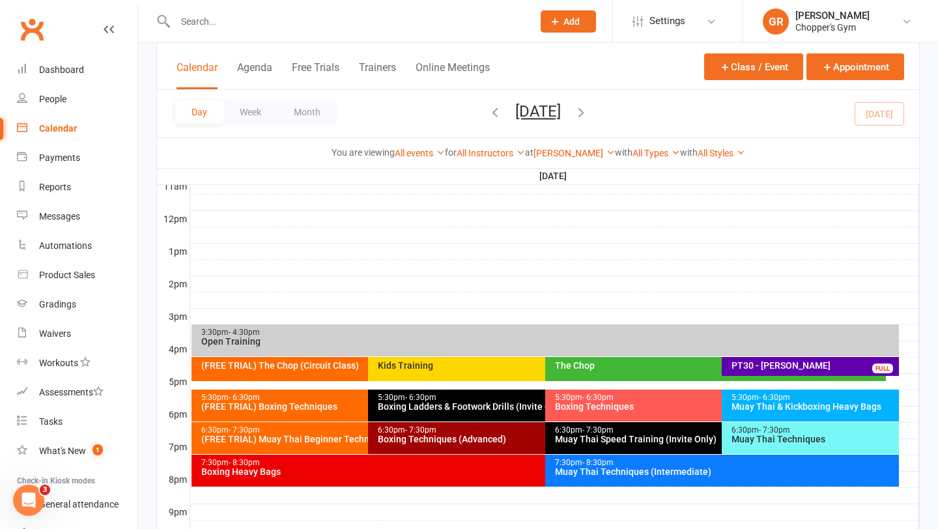
scroll to position [449, 0]
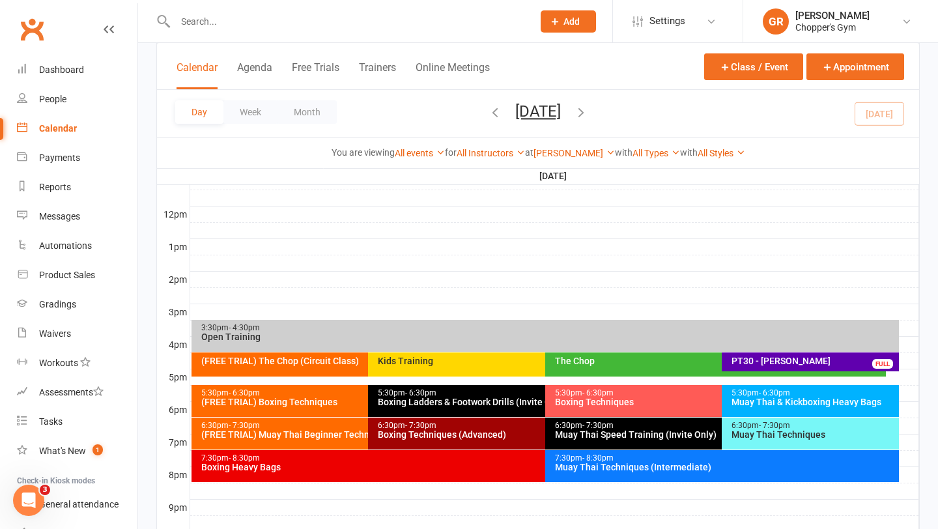
click at [278, 27] on input "text" at bounding box center [347, 21] width 352 height 18
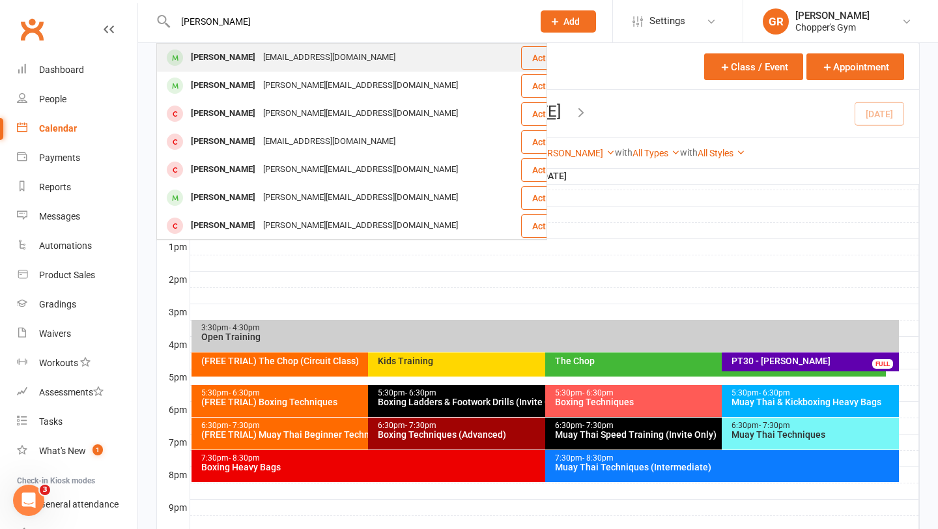
type input "jesse cummins"
click at [251, 53] on div "[PERSON_NAME]" at bounding box center [223, 57] width 72 height 19
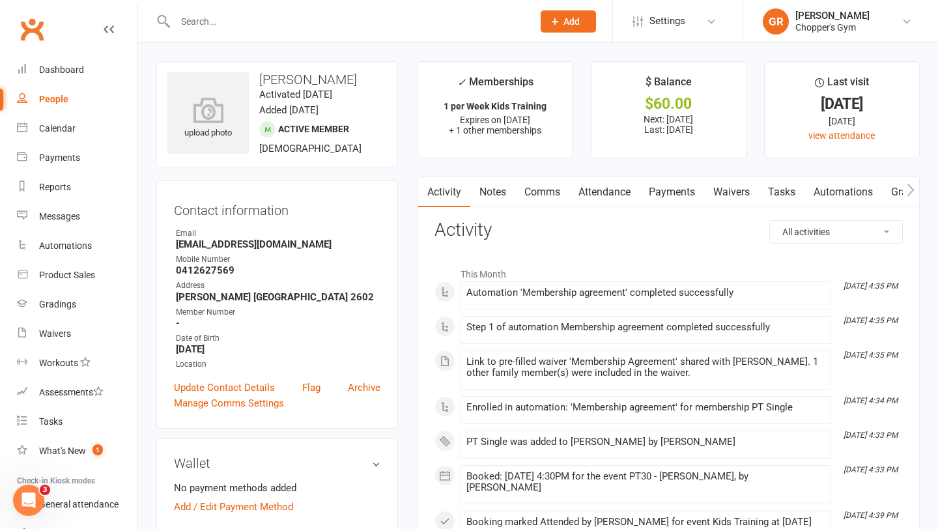
drag, startPoint x: 687, startPoint y: 190, endPoint x: 682, endPoint y: 207, distance: 18.2
click at [687, 190] on link "Payments" at bounding box center [672, 192] width 64 height 30
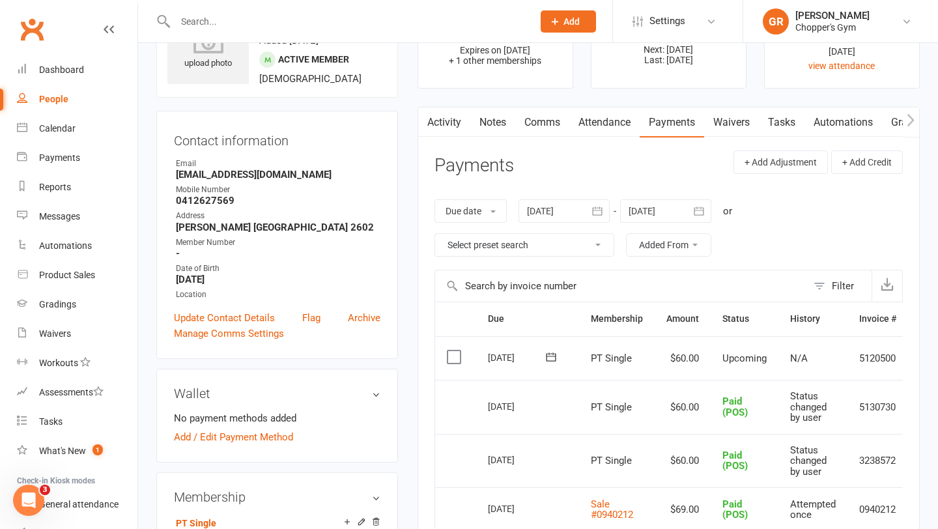
scroll to position [75, 0]
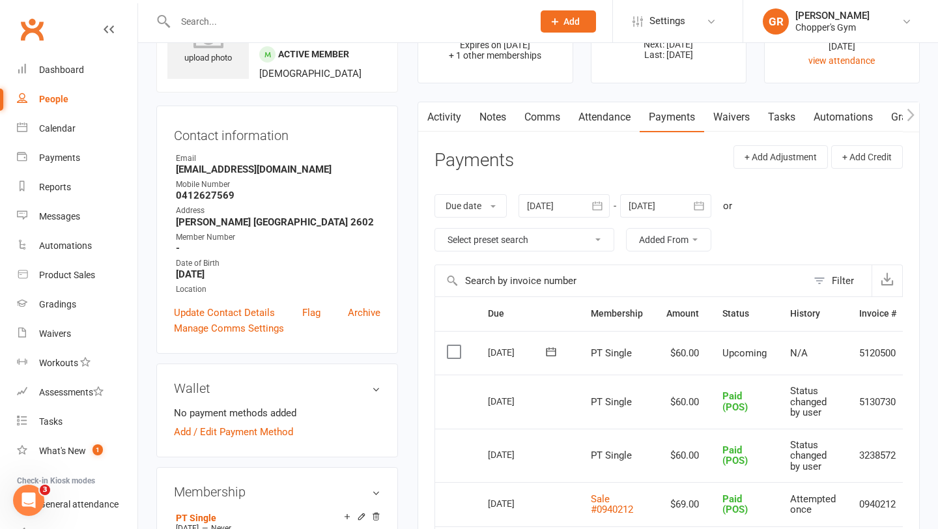
click at [453, 354] on label at bounding box center [456, 351] width 18 height 13
click at [453, 345] on input "checkbox" at bounding box center [451, 345] width 8 height 0
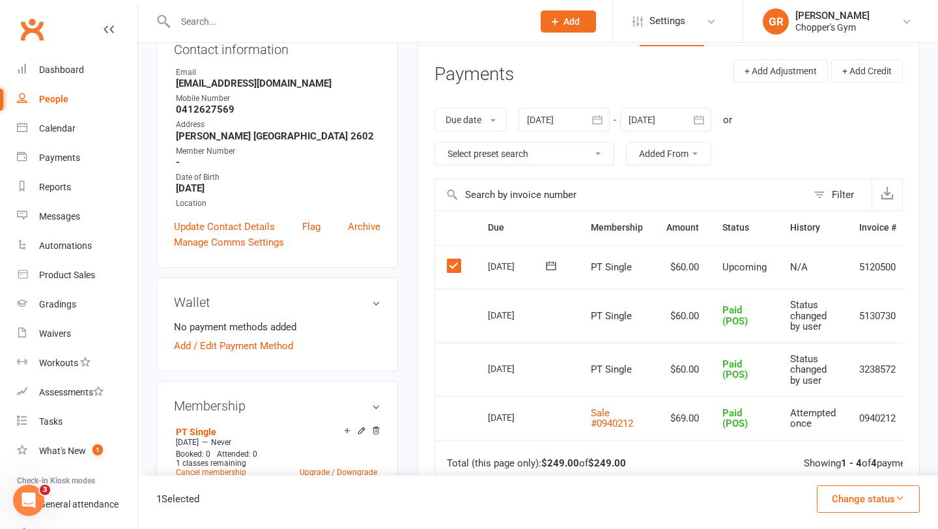
scroll to position [167, 0]
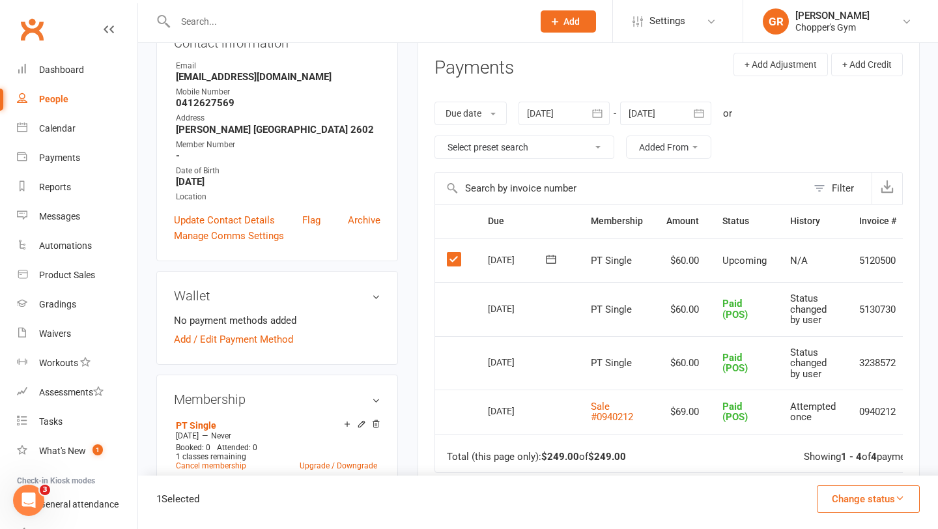
click at [901, 496] on icon "button" at bounding box center [900, 498] width 10 height 10
click at [846, 408] on link "Paid (POS)" at bounding box center [854, 412] width 129 height 26
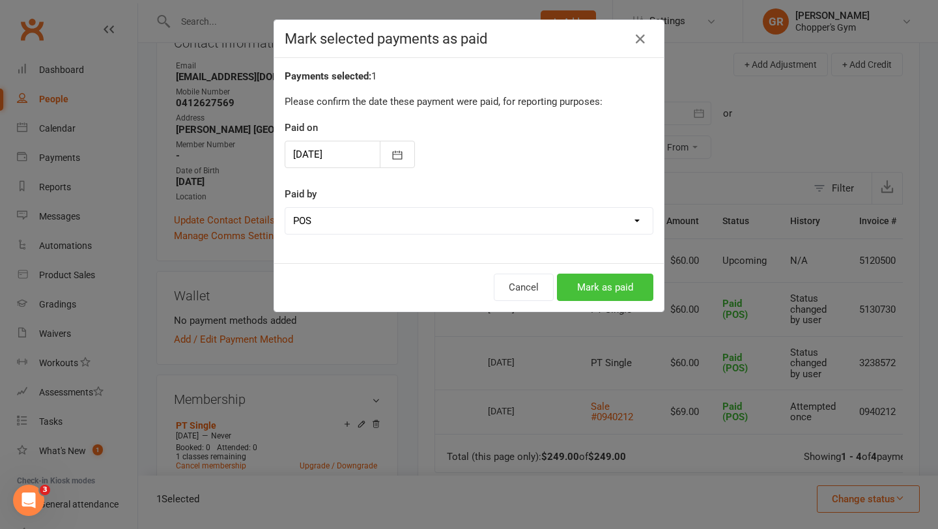
click at [625, 294] on button "Mark as paid" at bounding box center [605, 287] width 96 height 27
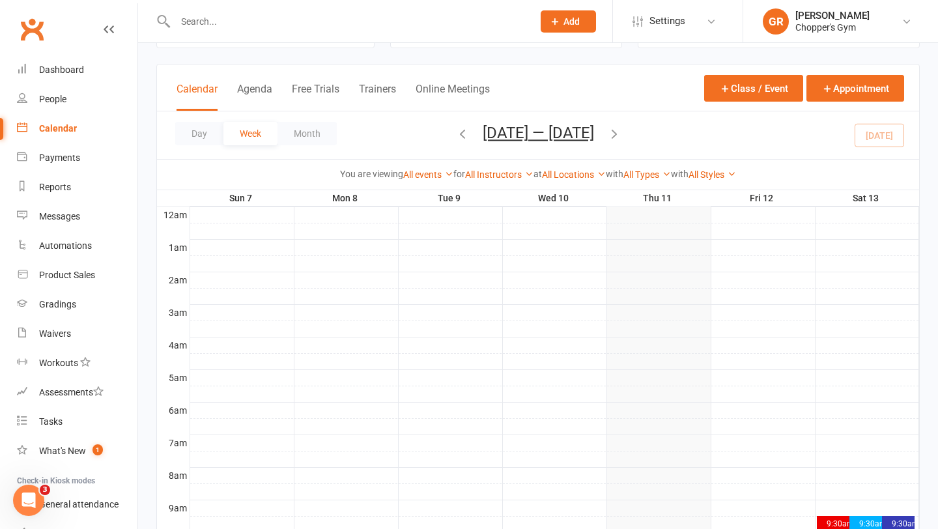
scroll to position [58, 0]
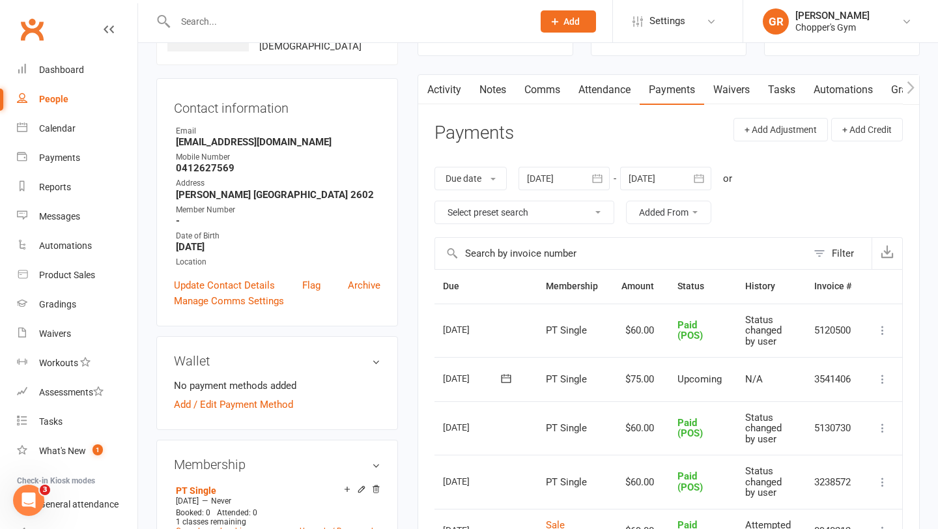
click at [879, 379] on icon at bounding box center [882, 379] width 13 height 13
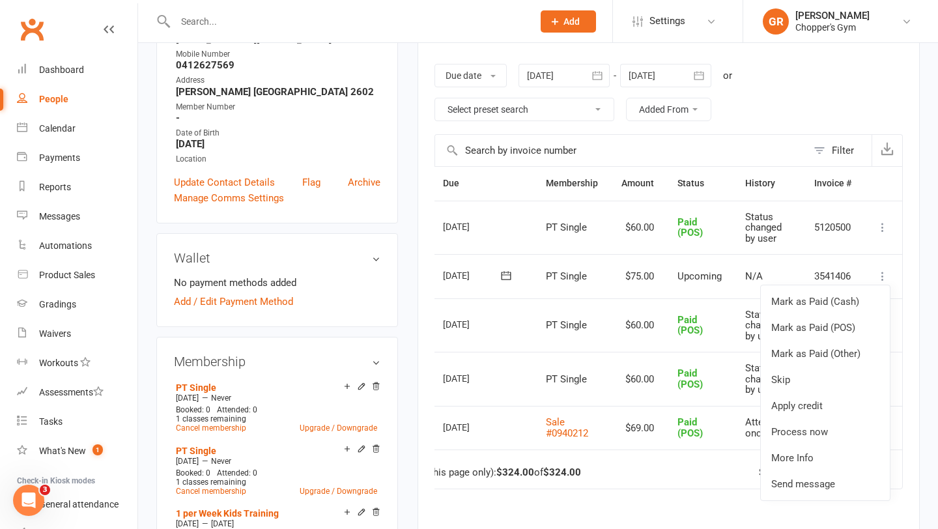
scroll to position [237, 0]
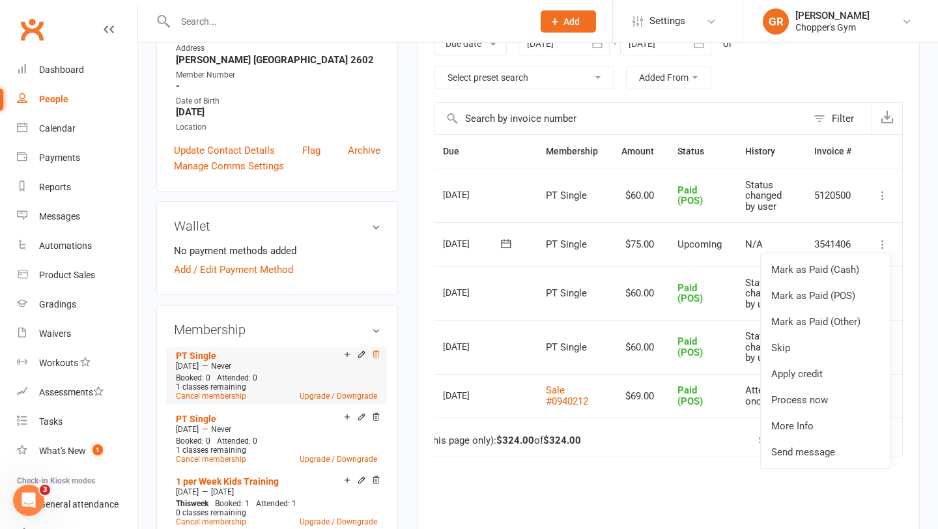
click at [375, 359] on icon at bounding box center [375, 354] width 9 height 9
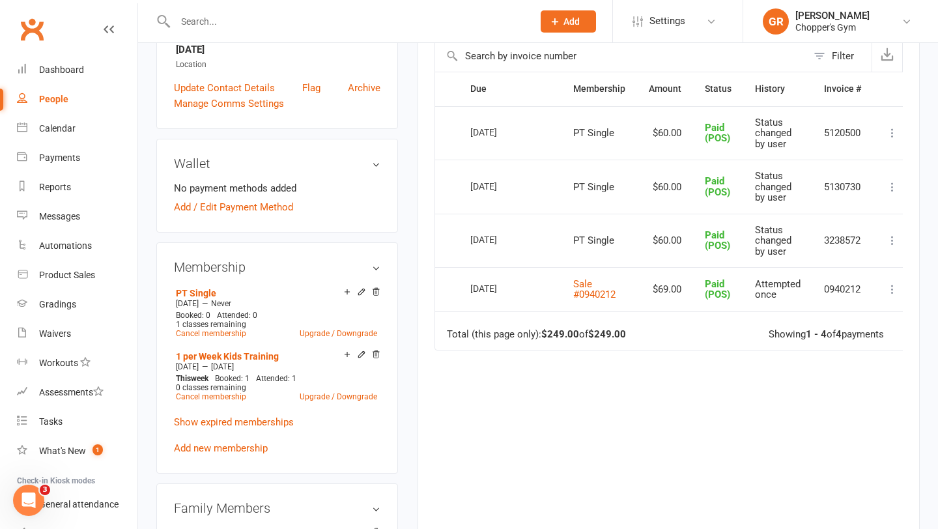
scroll to position [298, 0]
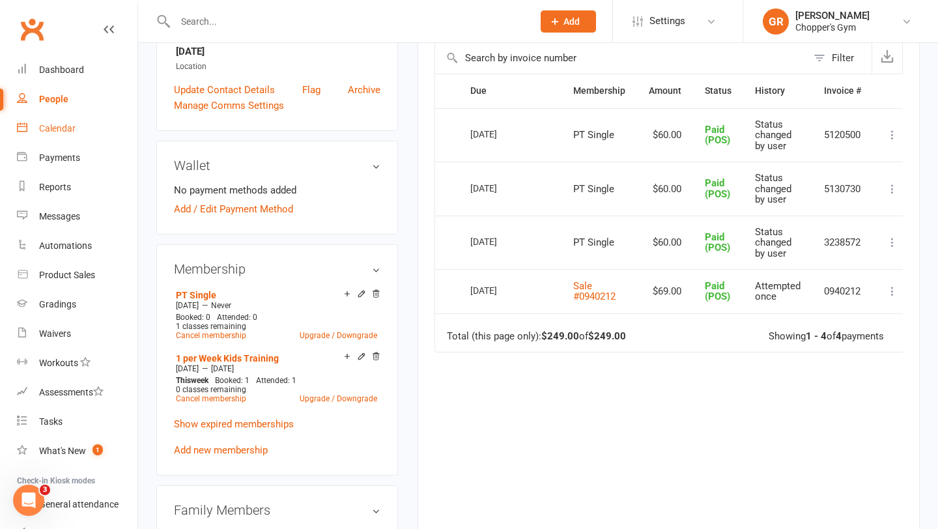
click at [58, 126] on div "Calendar" at bounding box center [57, 128] width 36 height 10
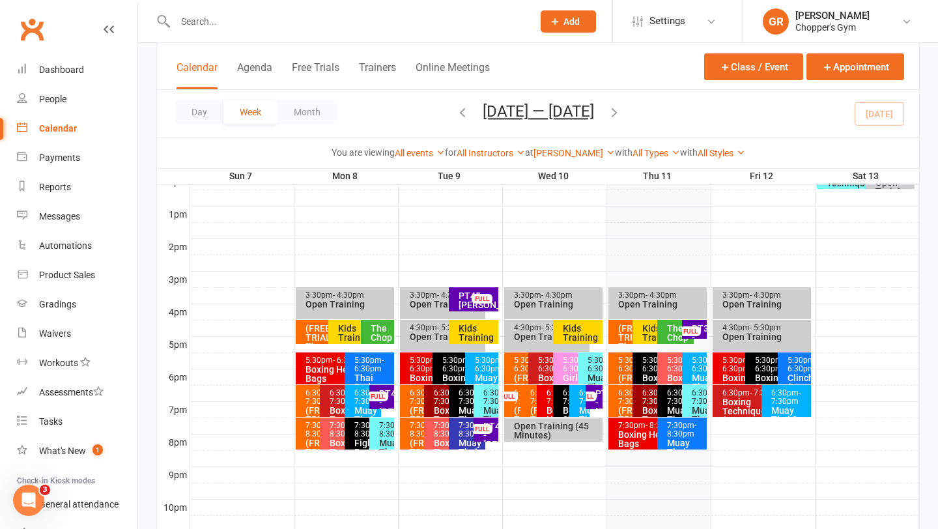
scroll to position [523, 0]
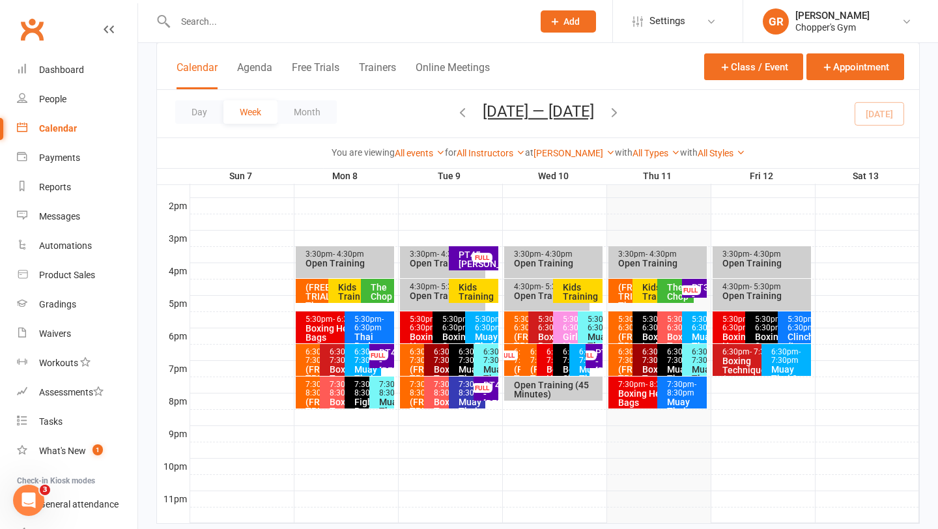
click at [210, 21] on input "text" at bounding box center [347, 21] width 352 height 18
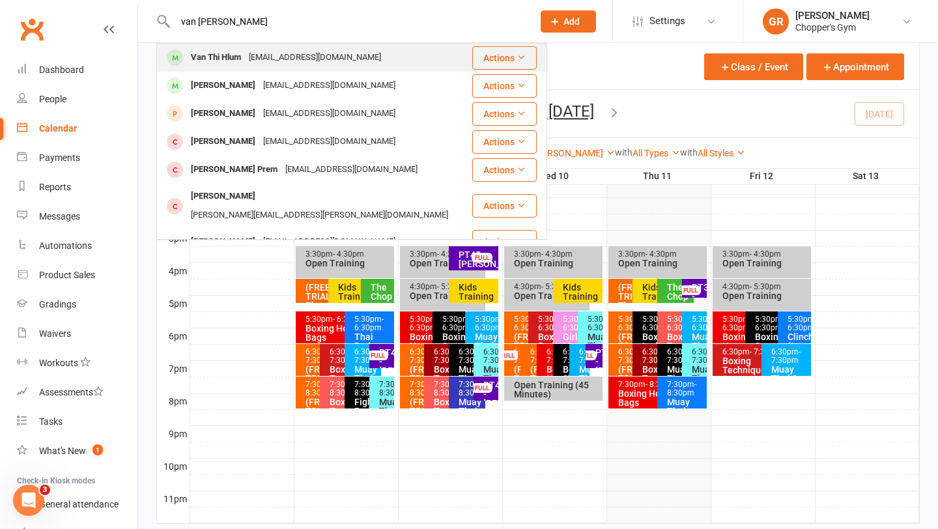
type input "van [PERSON_NAME]"
click at [202, 55] on div "Van Thi Hlum" at bounding box center [216, 57] width 58 height 19
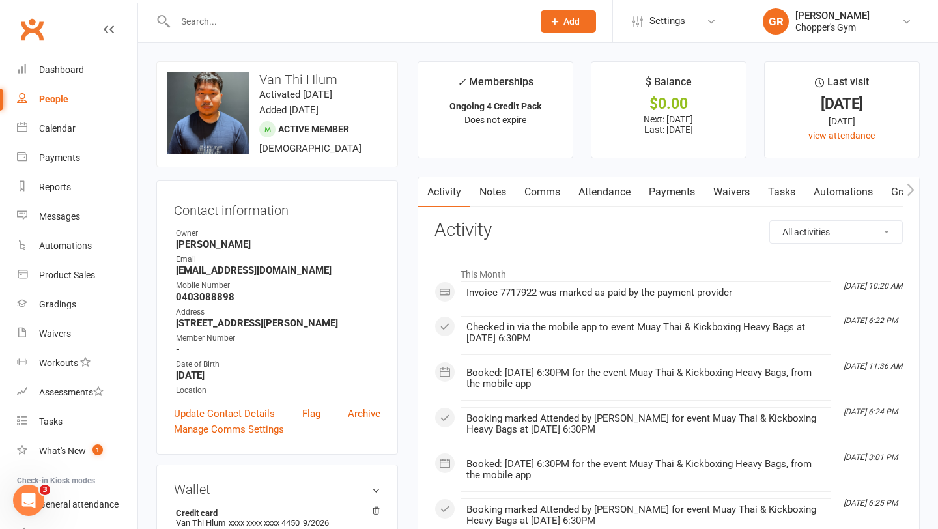
click at [597, 192] on link "Attendance" at bounding box center [604, 192] width 70 height 30
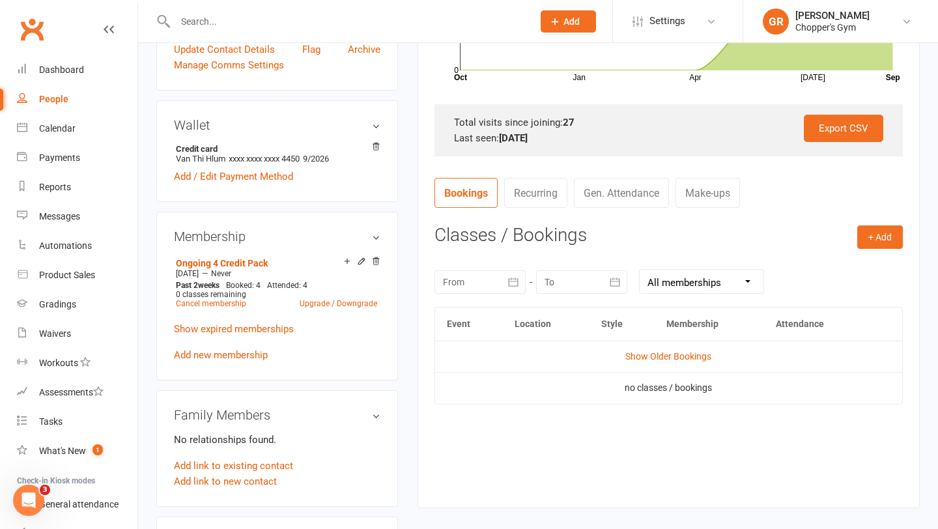
scroll to position [372, 0]
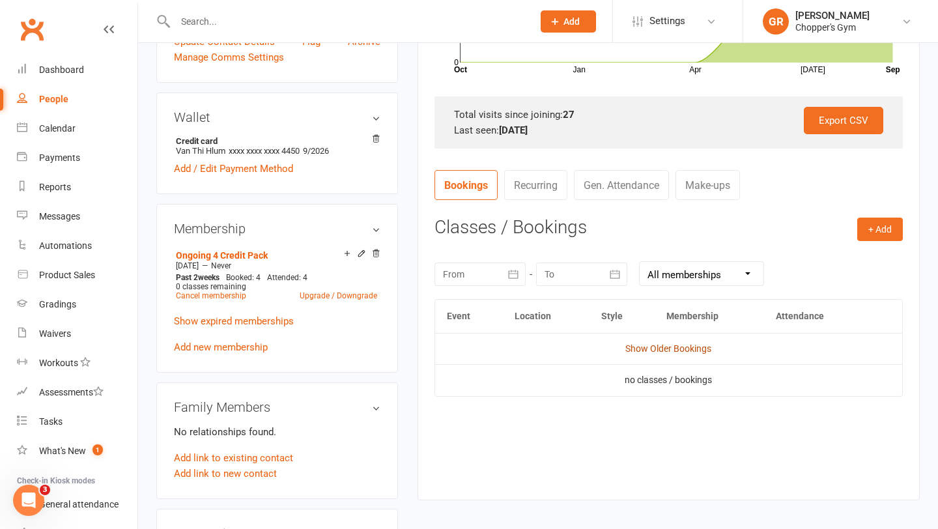
click at [634, 349] on link "Show Older Bookings" at bounding box center [668, 348] width 86 height 10
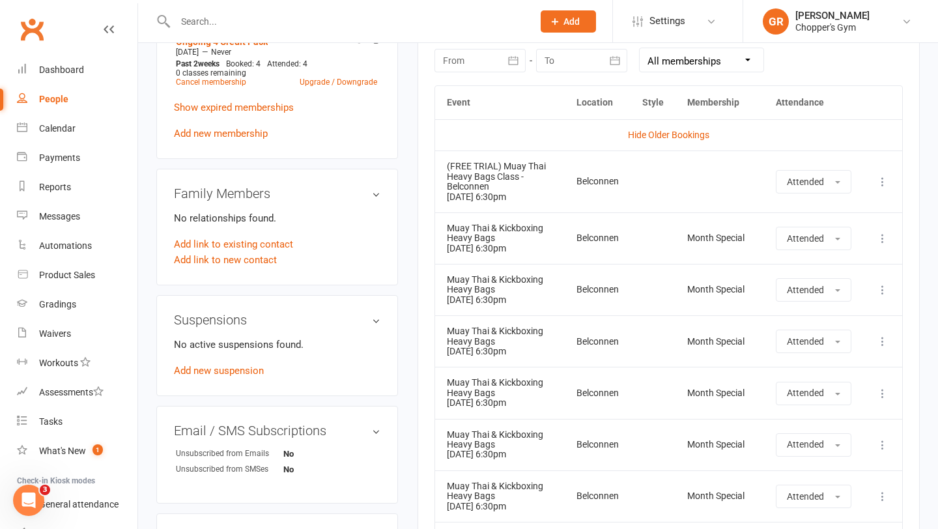
scroll to position [0, 0]
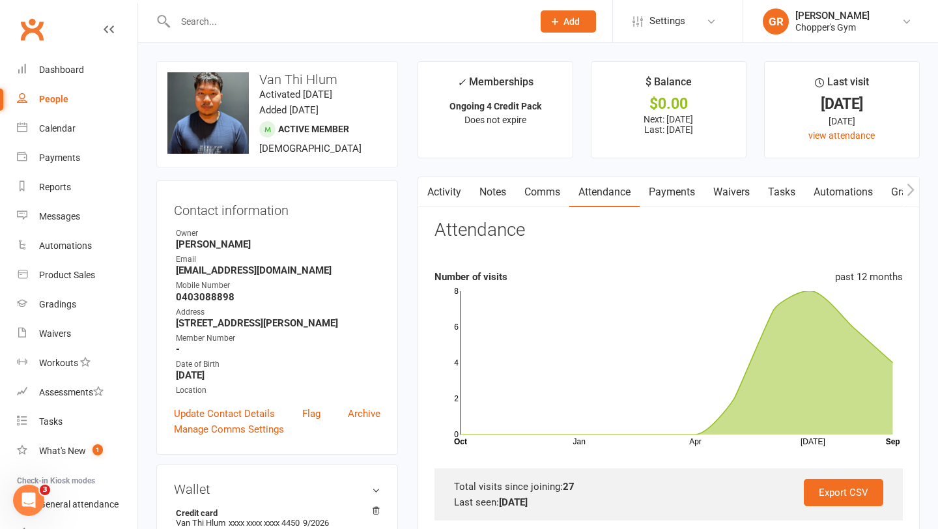
click at [671, 192] on link "Payments" at bounding box center [672, 192] width 64 height 30
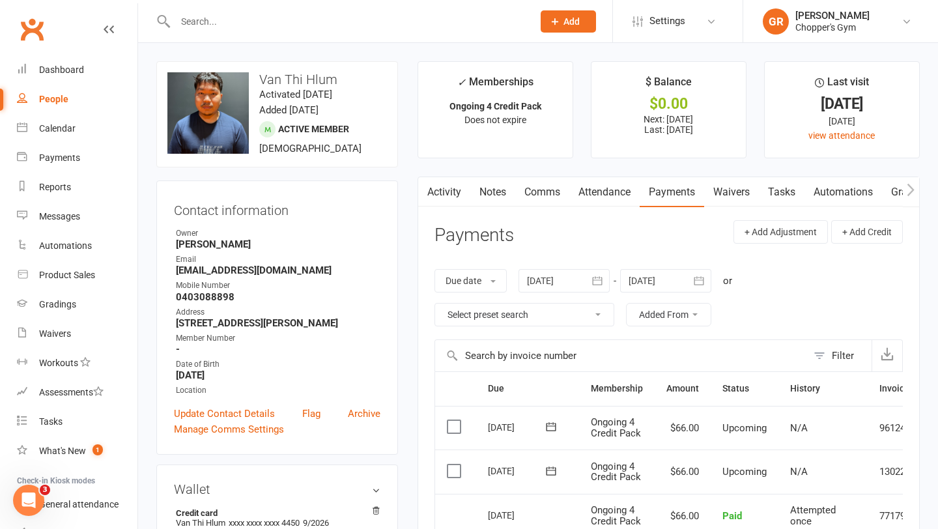
click at [610, 203] on link "Attendance" at bounding box center [604, 192] width 70 height 30
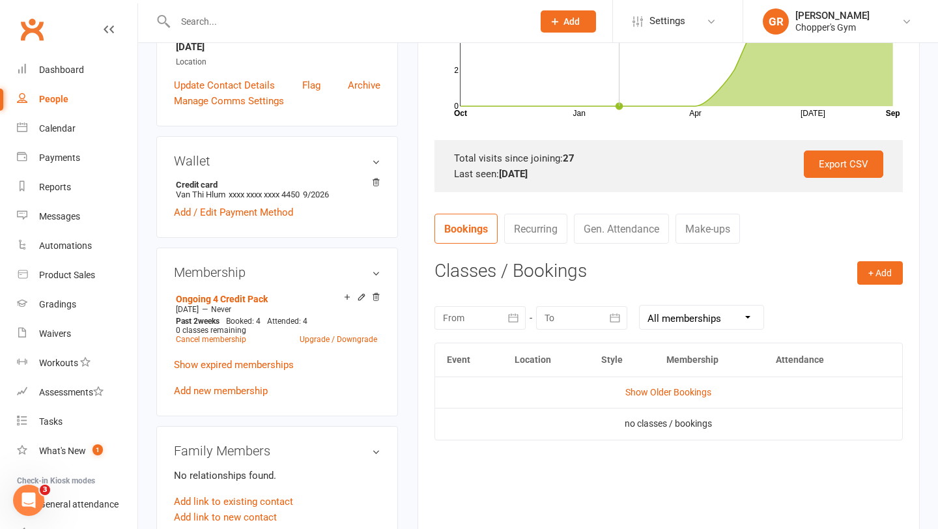
scroll to position [582, 0]
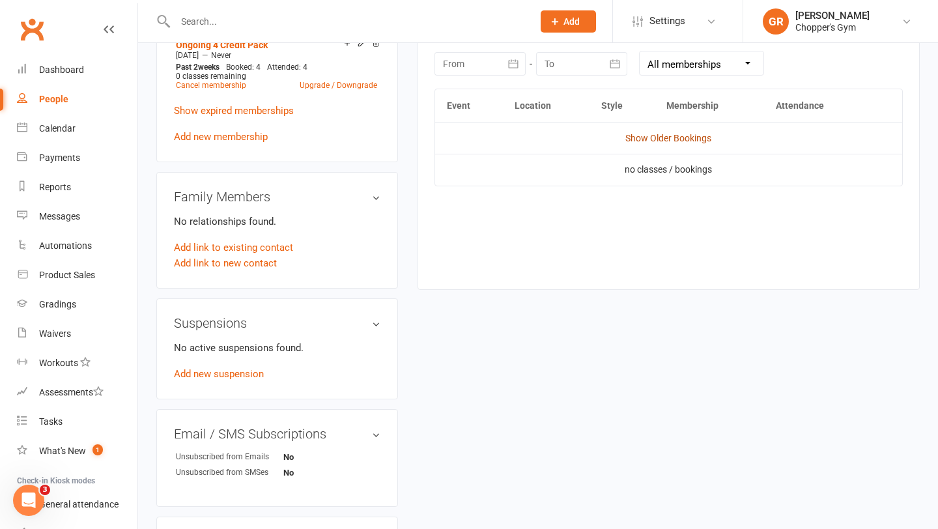
click at [641, 139] on link "Show Older Bookings" at bounding box center [668, 138] width 86 height 10
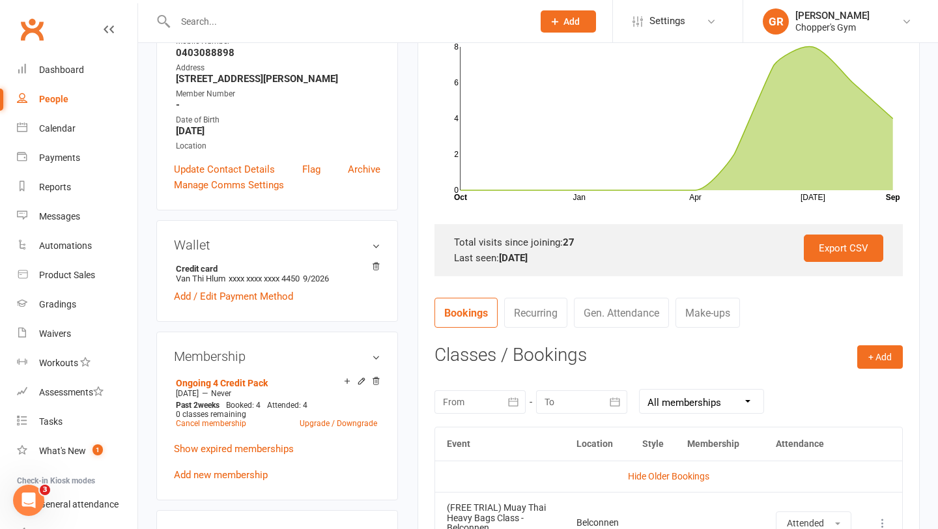
scroll to position [51, 0]
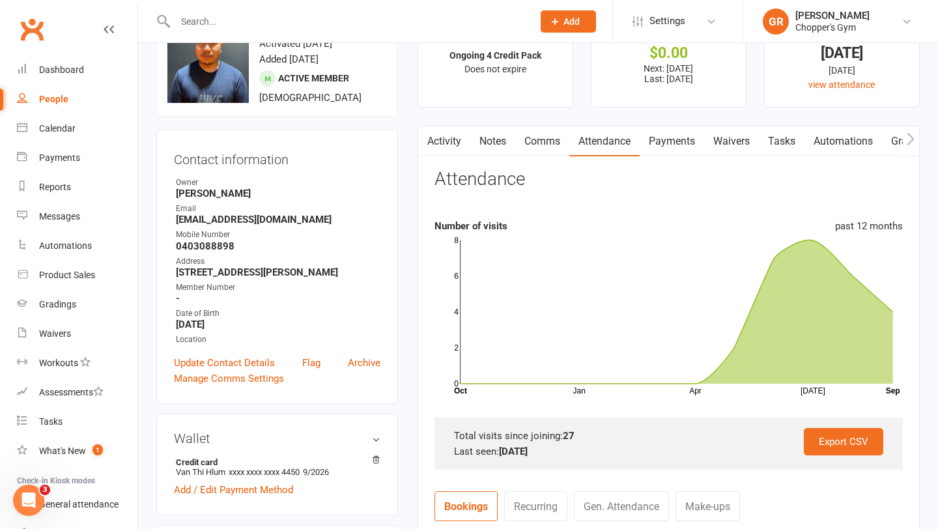
click at [675, 147] on link "Payments" at bounding box center [672, 141] width 64 height 30
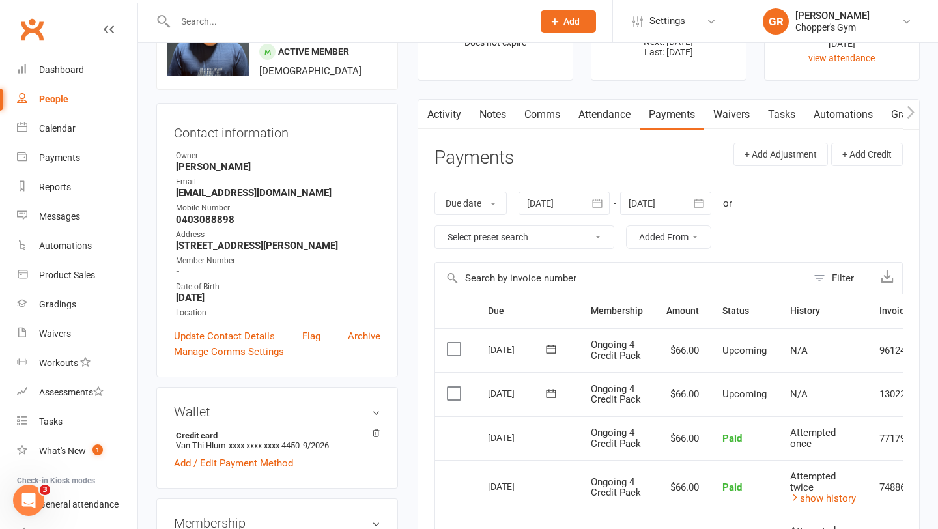
scroll to position [79, 0]
click at [55, 131] on div "Calendar" at bounding box center [57, 128] width 36 height 10
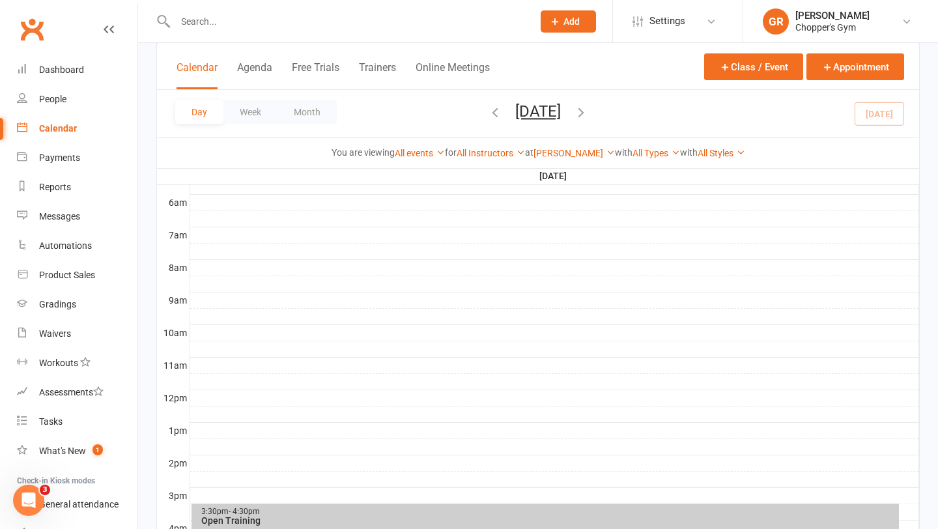
scroll to position [521, 0]
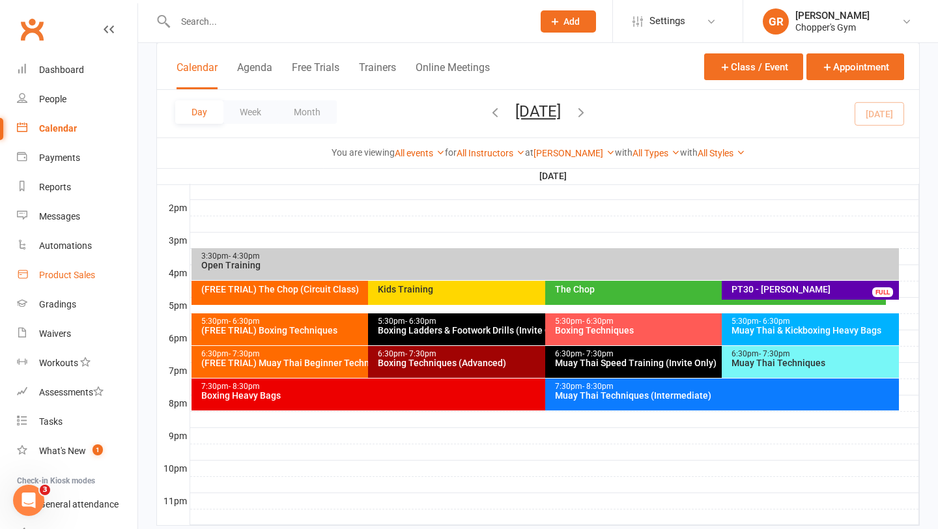
click at [57, 285] on link "Product Sales" at bounding box center [77, 275] width 121 height 29
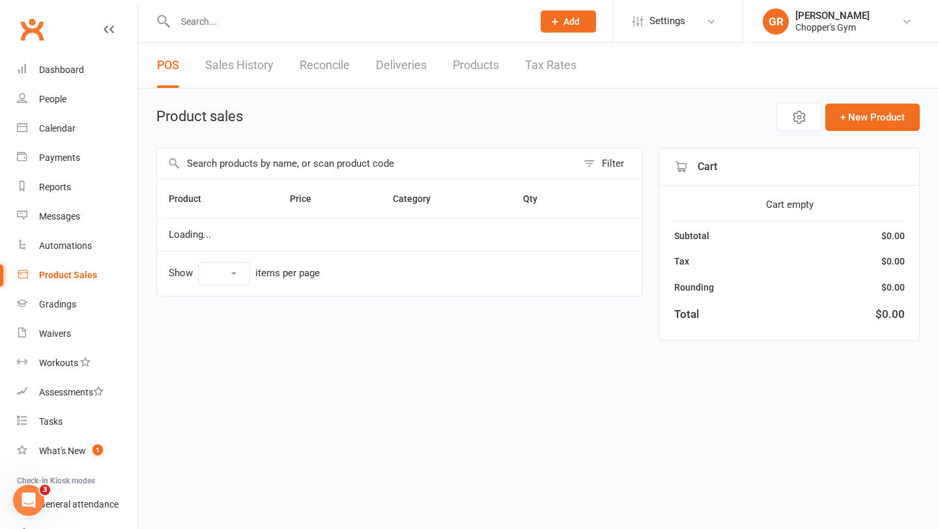
select select "100"
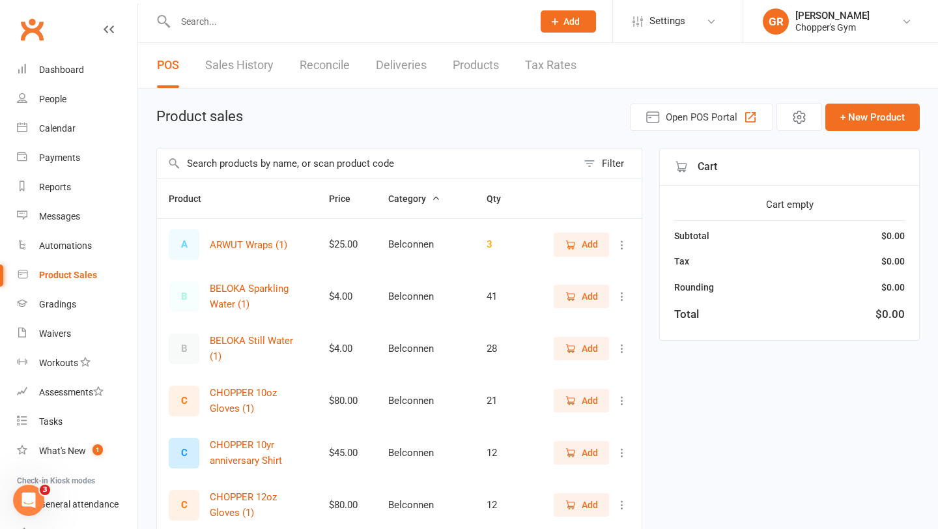
click at [257, 162] on input "text" at bounding box center [367, 164] width 420 height 30
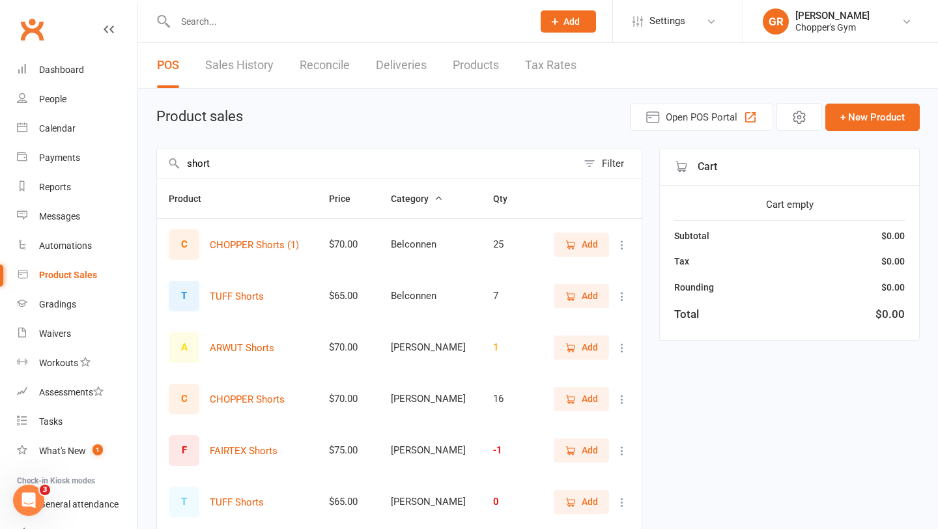
type input "short"
click at [583, 403] on span "Add" at bounding box center [590, 399] width 16 height 14
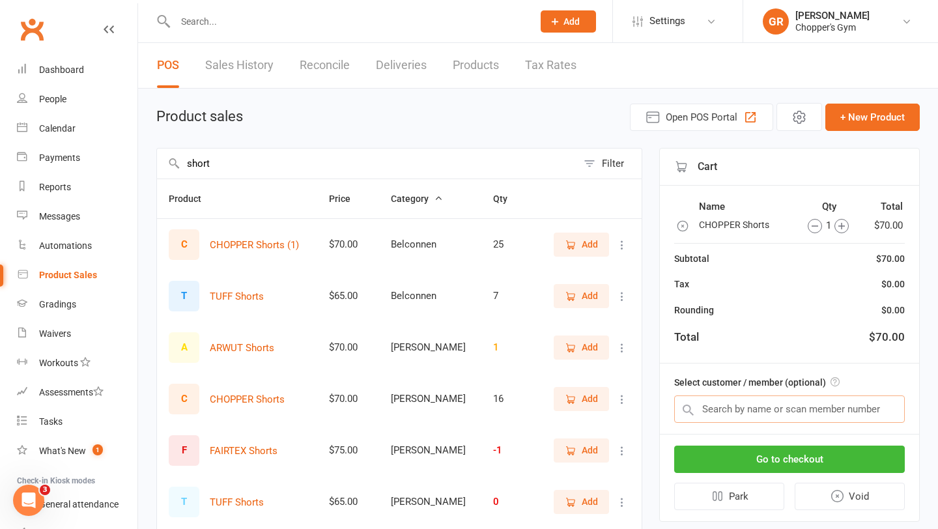
click at [763, 407] on input "text" at bounding box center [789, 408] width 231 height 27
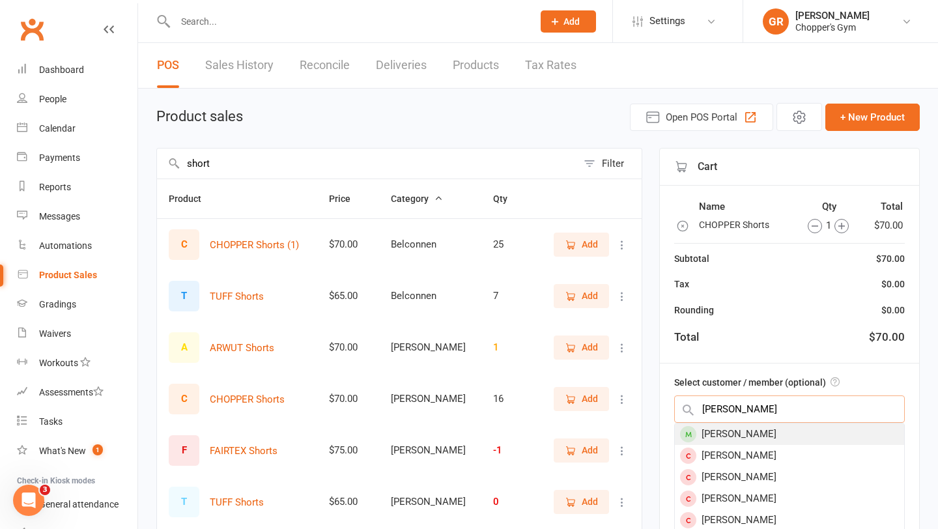
type input "daniel kent"
click at [776, 434] on div "[PERSON_NAME]" at bounding box center [789, 433] width 229 height 21
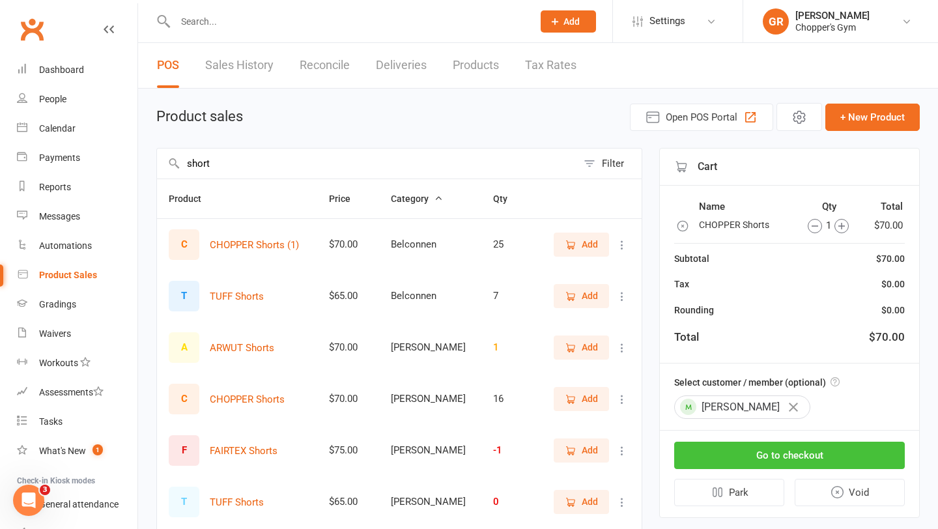
click at [778, 452] on button "Go to checkout" at bounding box center [789, 455] width 231 height 27
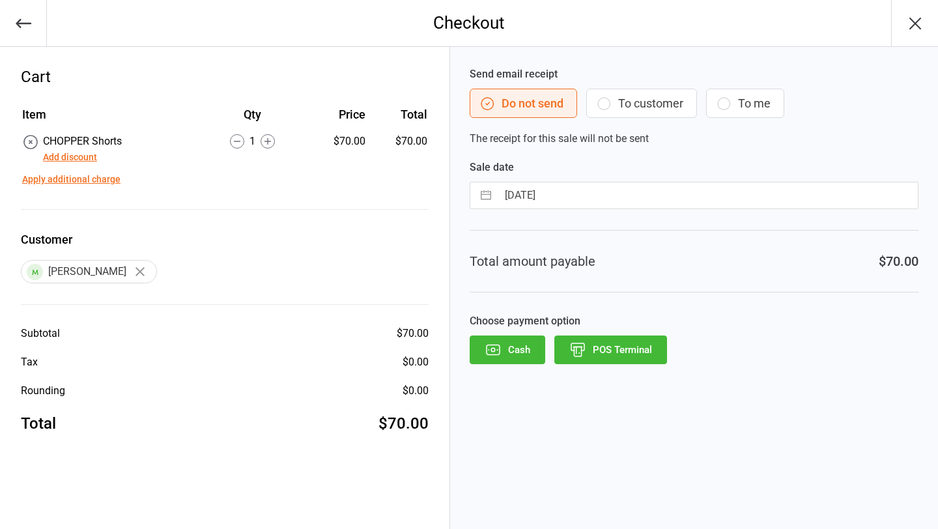
click at [613, 350] on button "POS Terminal" at bounding box center [610, 349] width 113 height 29
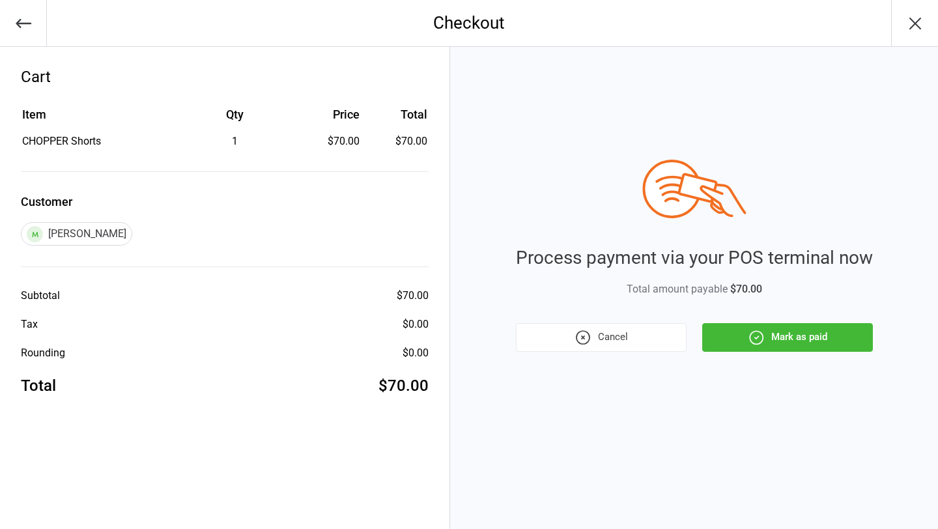
click at [748, 330] on icon "button" at bounding box center [756, 337] width 17 height 17
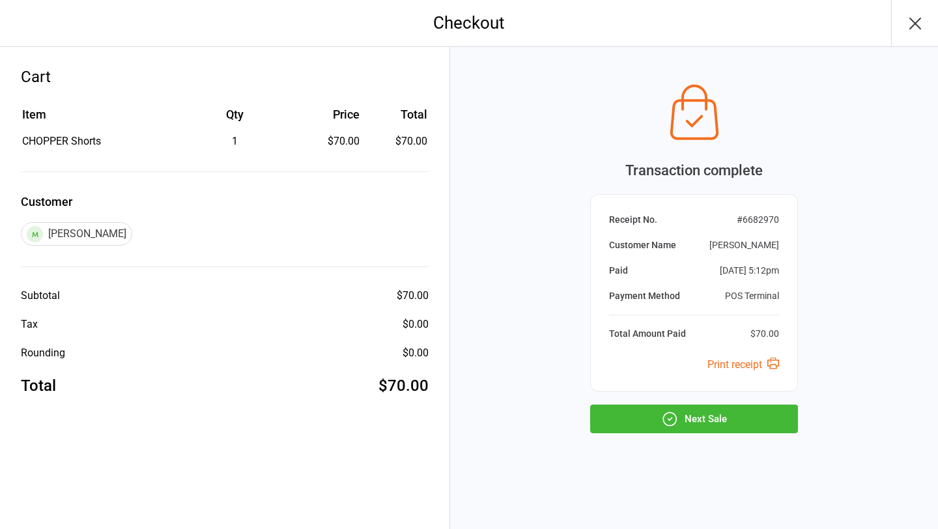
click at [711, 429] on button "Next Sale" at bounding box center [694, 419] width 208 height 29
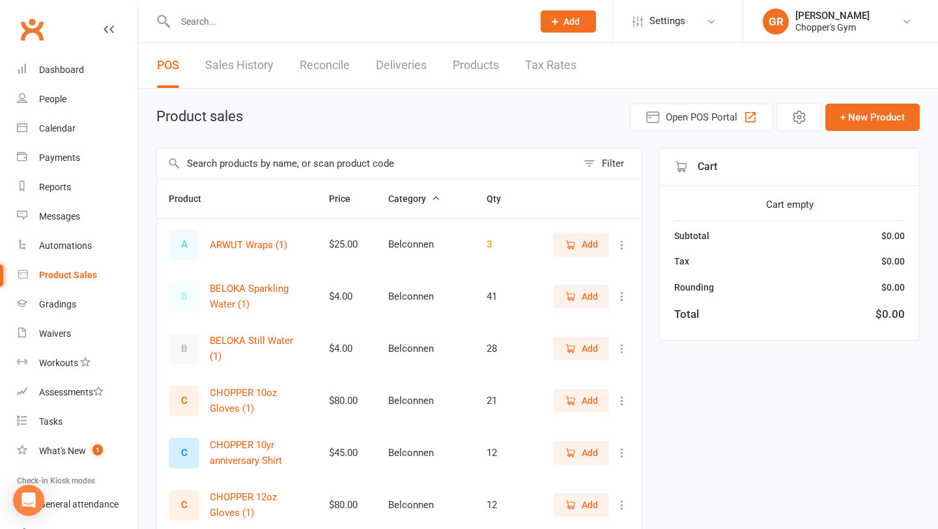
select select "100"
click at [225, 18] on input "text" at bounding box center [347, 21] width 352 height 18
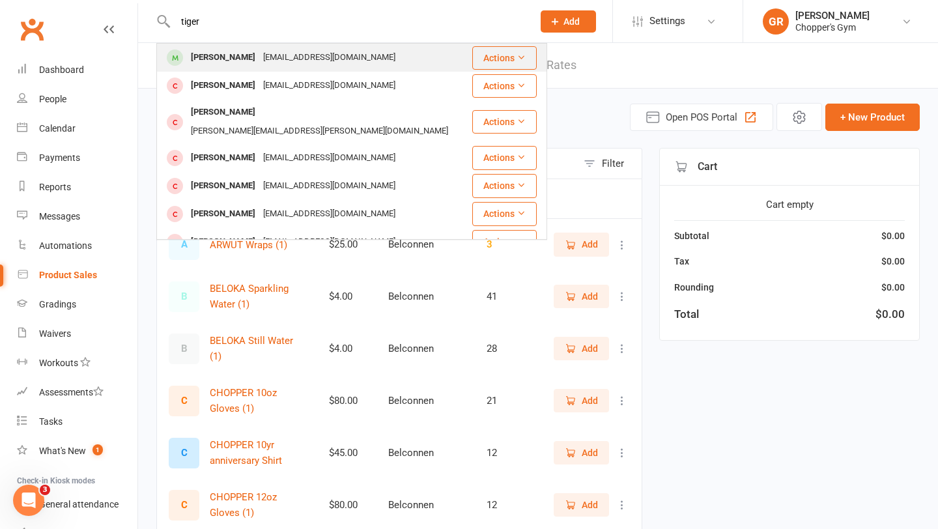
type input "tiger"
click at [234, 48] on div "[PERSON_NAME]" at bounding box center [223, 57] width 72 height 19
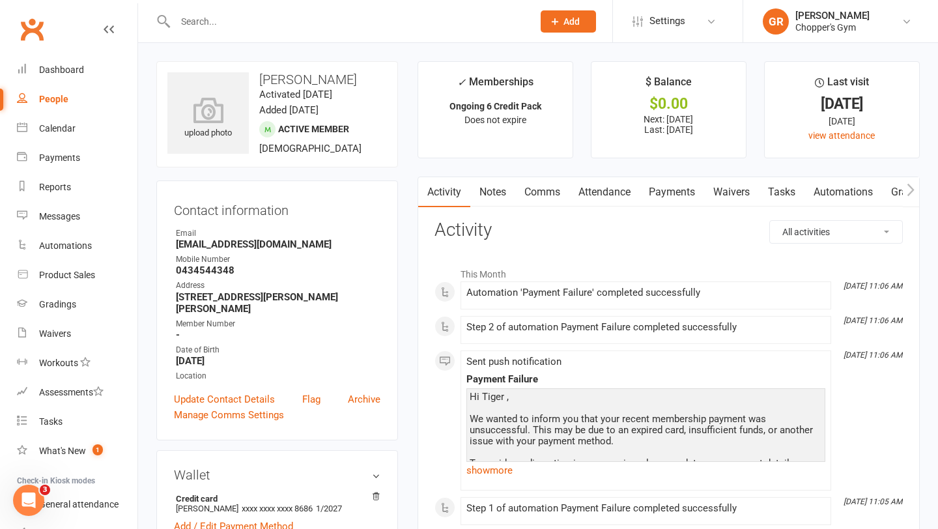
click at [681, 188] on link "Payments" at bounding box center [672, 192] width 64 height 30
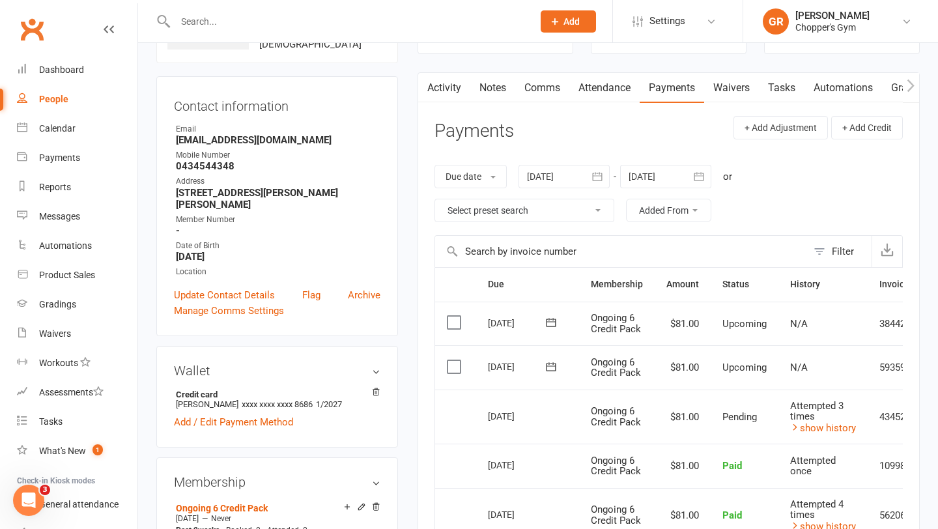
scroll to position [111, 0]
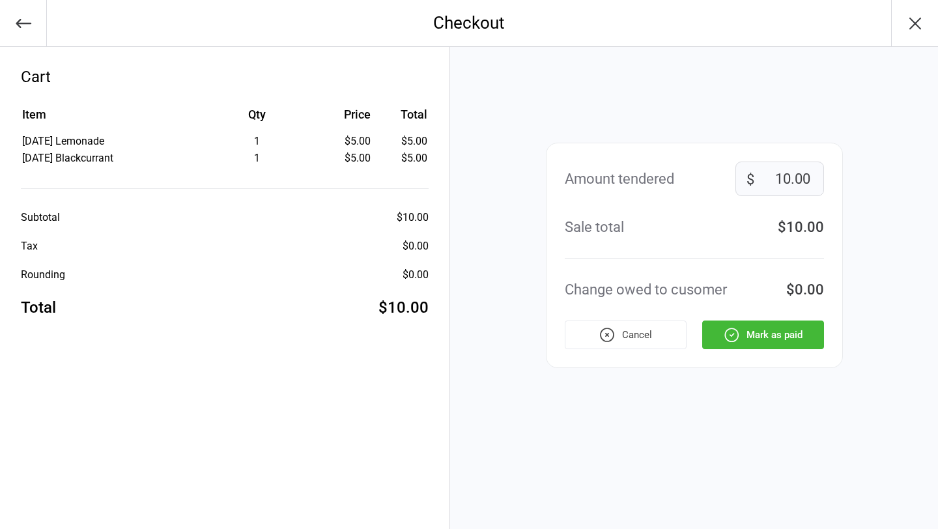
click at [741, 328] on button "Mark as paid" at bounding box center [763, 334] width 122 height 29
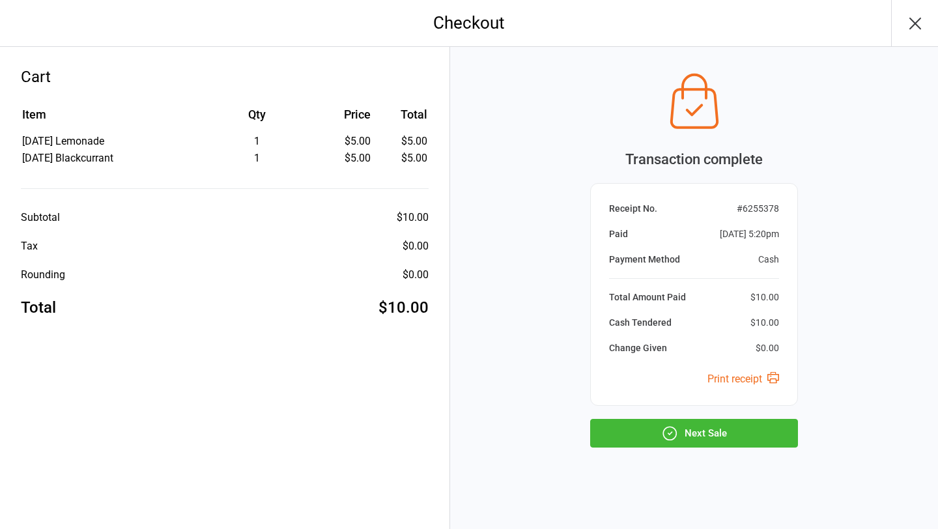
click at [698, 438] on button "Next Sale" at bounding box center [694, 433] width 208 height 29
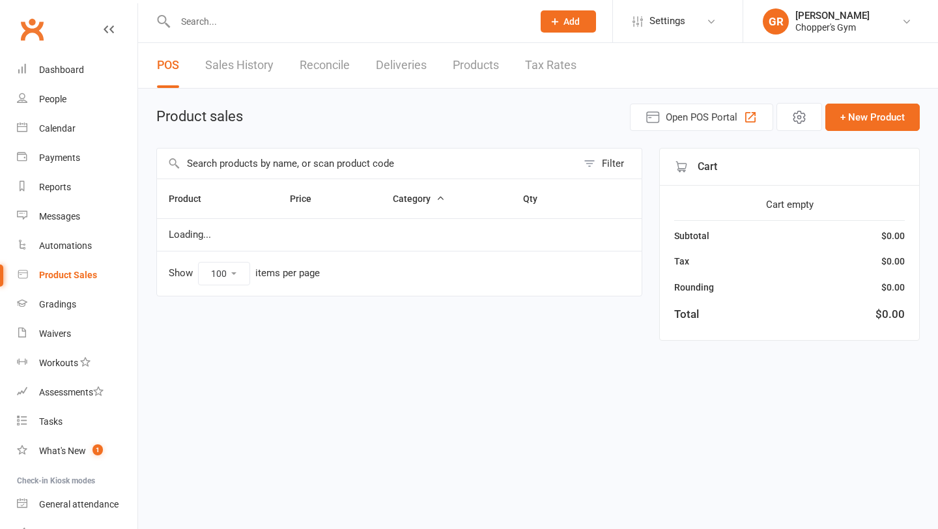
select select "100"
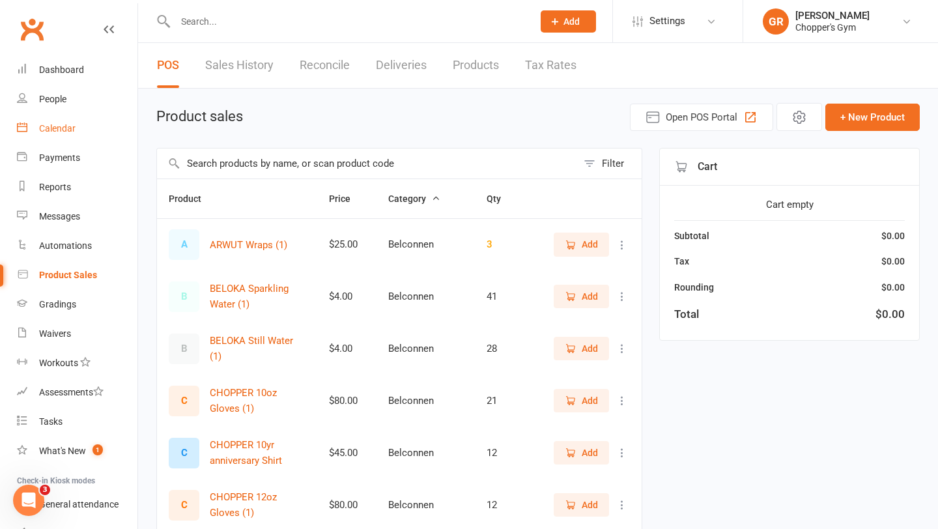
click at [70, 122] on link "Calendar" at bounding box center [77, 128] width 121 height 29
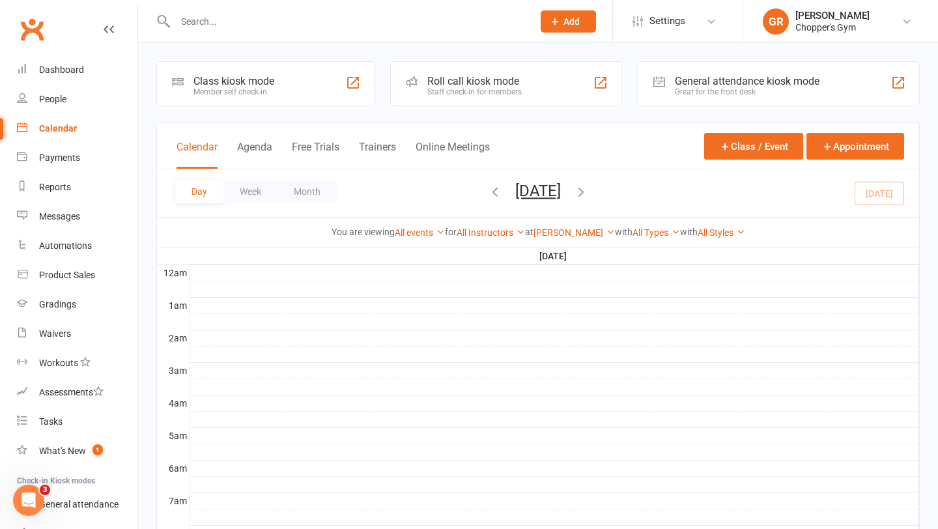
click at [264, 29] on input "text" at bounding box center [347, 21] width 352 height 18
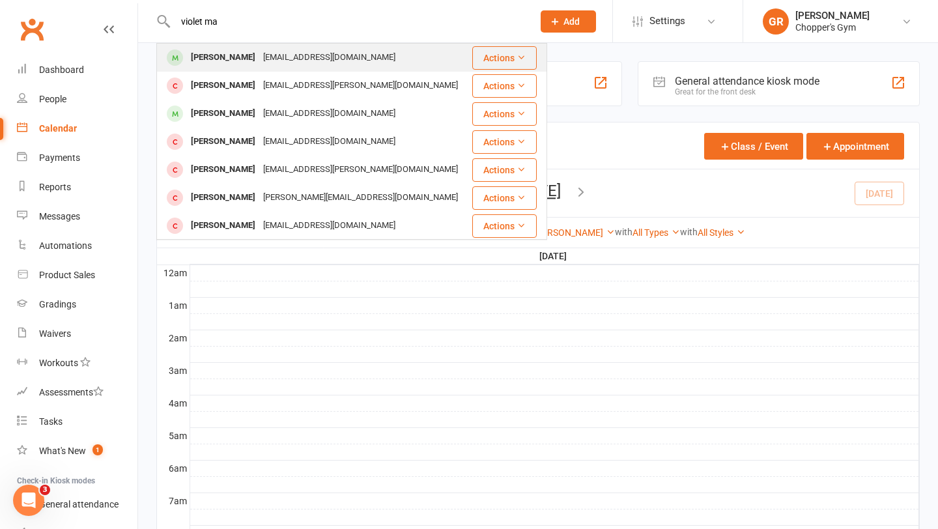
type input "violet ma"
click at [249, 64] on div "Violet Marriott" at bounding box center [223, 57] width 72 height 19
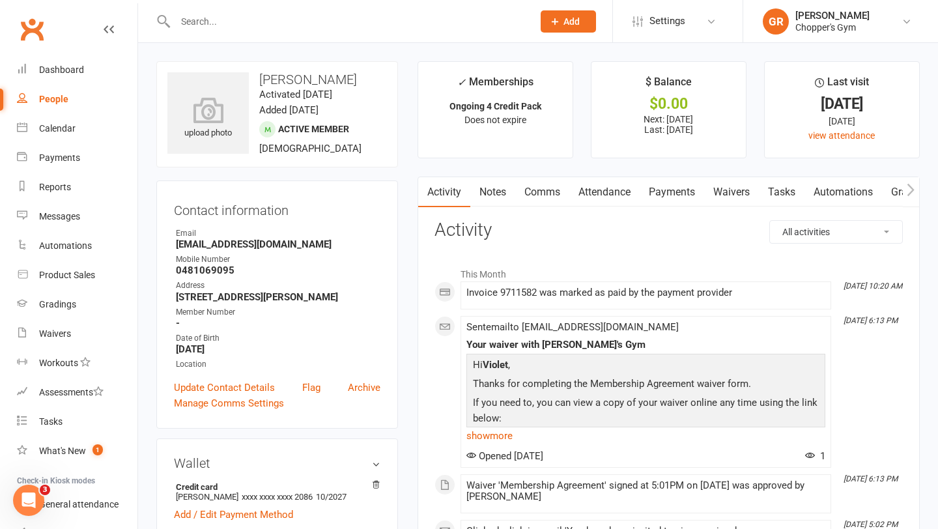
click at [669, 184] on link "Payments" at bounding box center [672, 192] width 64 height 30
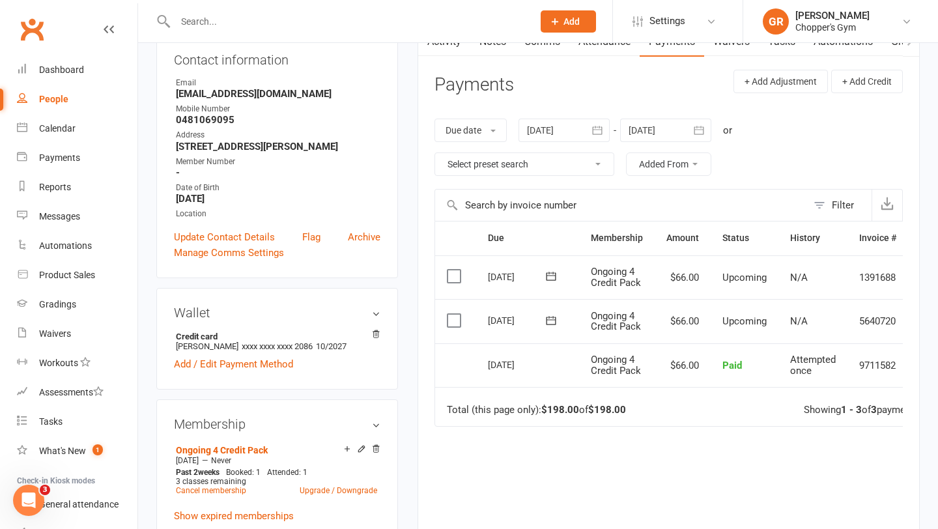
scroll to position [220, 0]
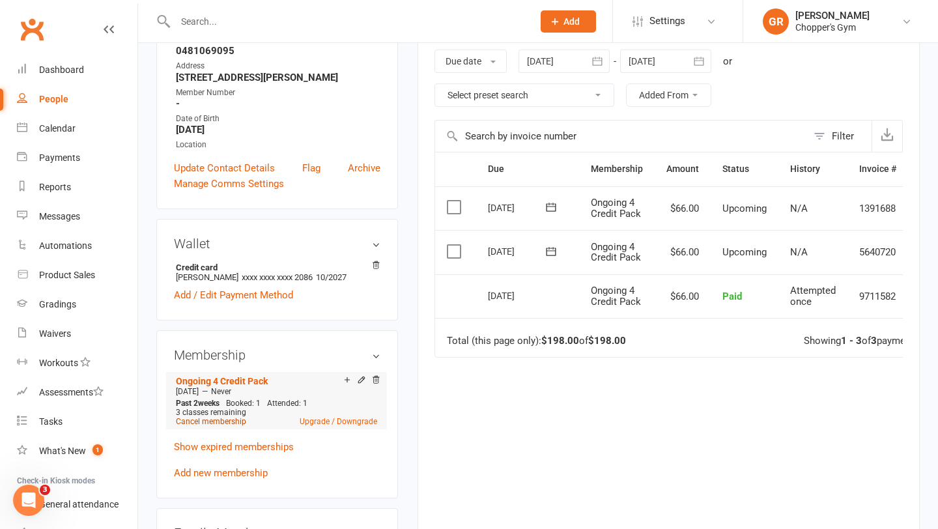
click at [235, 426] on link "Cancel membership" at bounding box center [211, 421] width 70 height 9
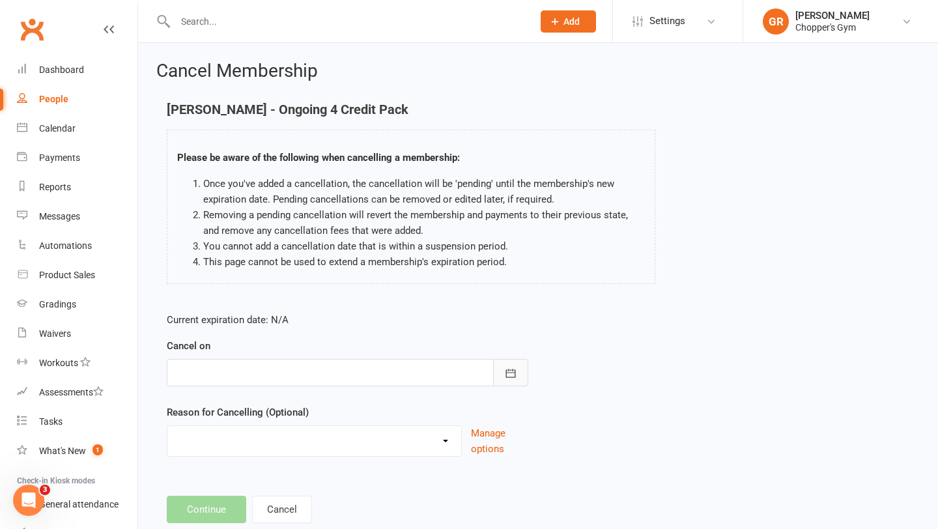
click at [501, 369] on button "button" at bounding box center [510, 372] width 35 height 27
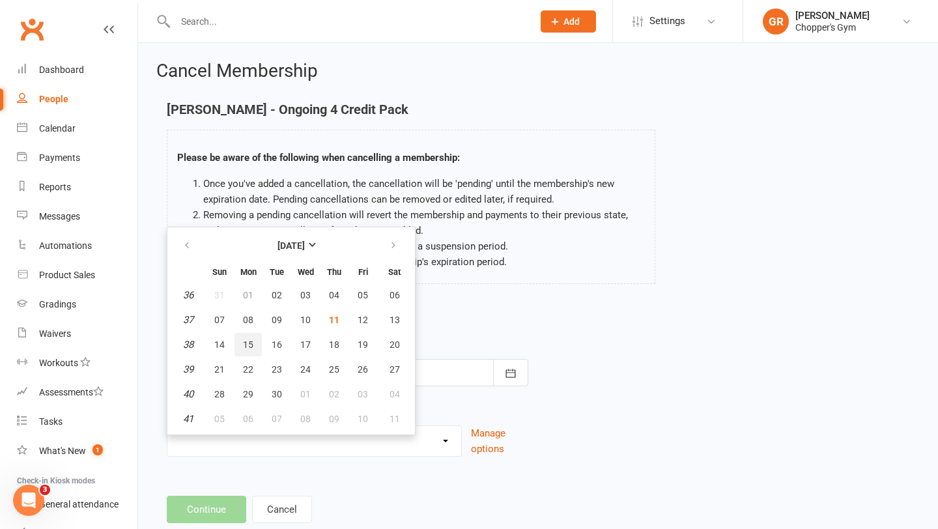
click at [240, 346] on button "15" at bounding box center [248, 344] width 27 height 23
type input "15 Sep 2025"
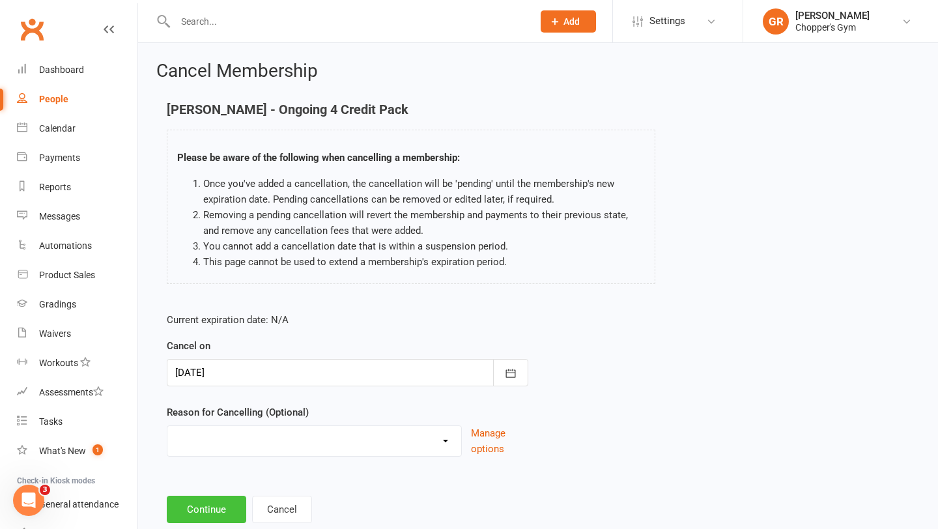
click at [195, 507] on button "Continue" at bounding box center [206, 509] width 79 height 27
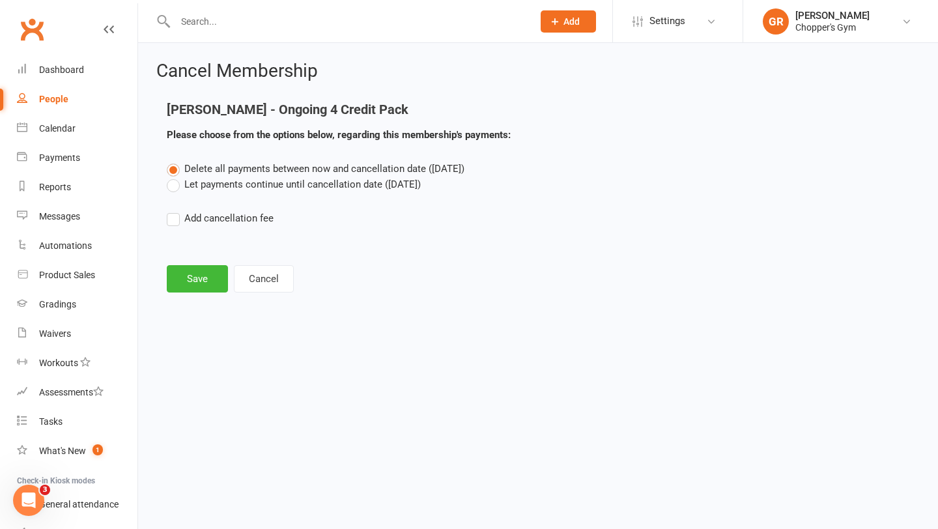
click at [175, 187] on label "Let payments continue until cancellation date (Sep 15, 2025)" at bounding box center [294, 185] width 254 height 16
click at [175, 177] on input "Let payments continue until cancellation date (Sep 15, 2025)" at bounding box center [171, 177] width 8 height 0
click at [203, 284] on button "Save" at bounding box center [197, 278] width 61 height 27
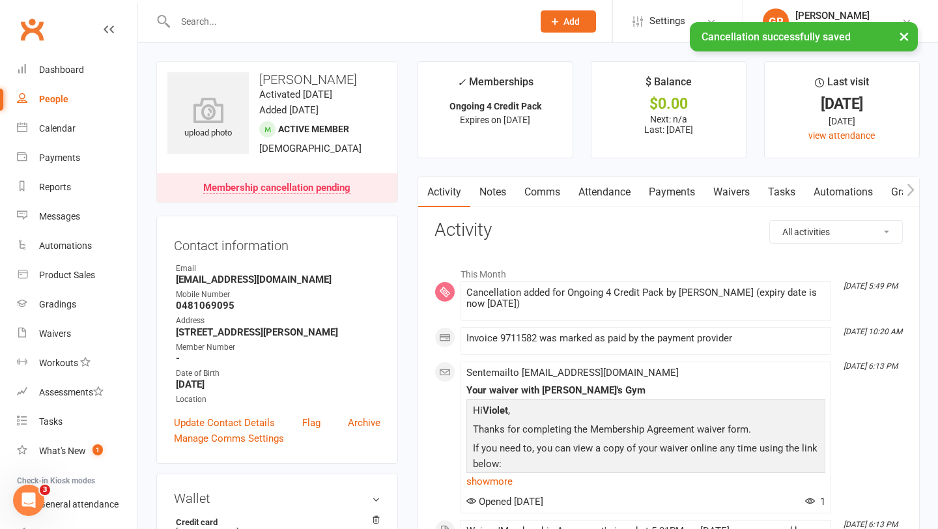
click at [656, 190] on link "Payments" at bounding box center [672, 192] width 64 height 30
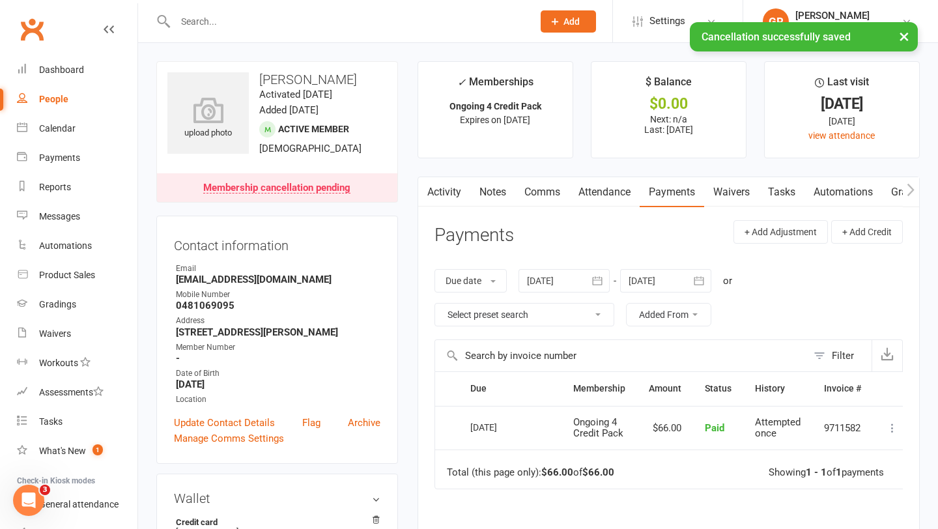
scroll to position [16, 0]
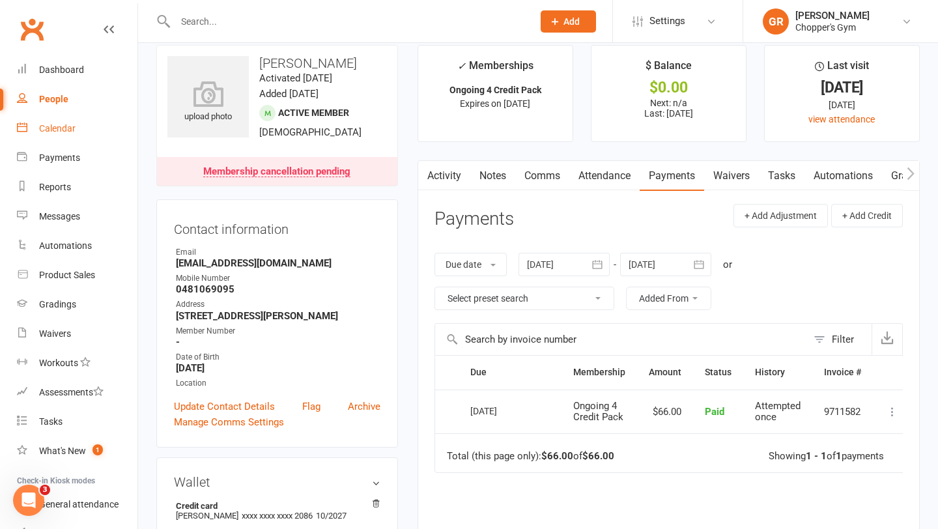
click at [53, 119] on link "Calendar" at bounding box center [77, 128] width 121 height 29
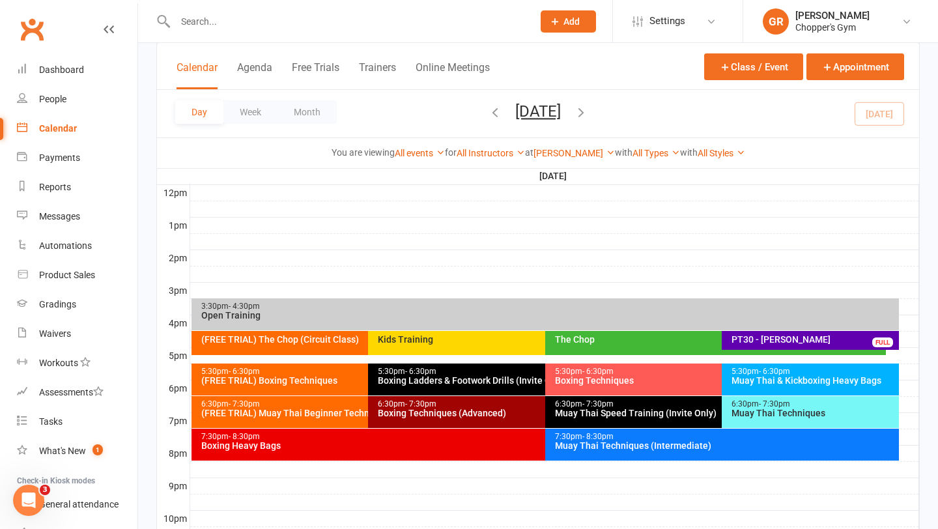
scroll to position [474, 0]
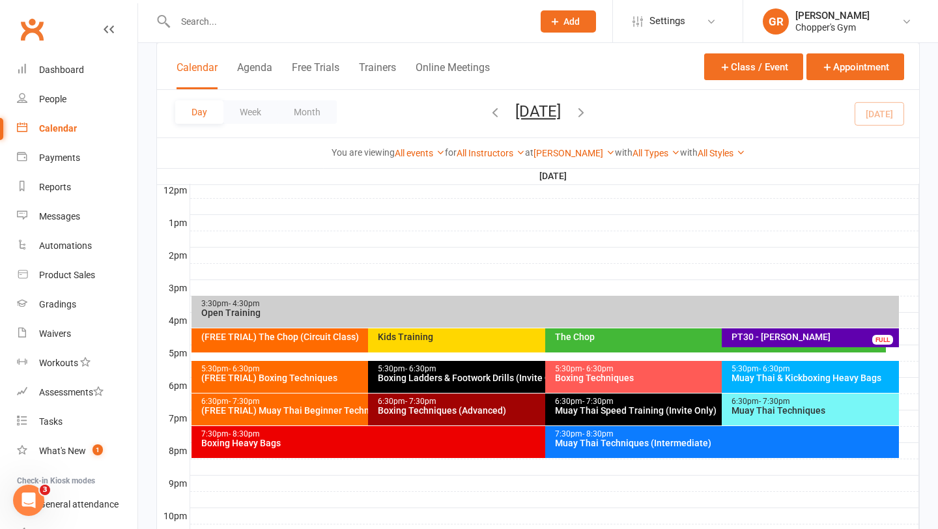
click at [314, 378] on div "(FREE TRIAL) Boxing Techniques" at bounding box center [365, 377] width 329 height 9
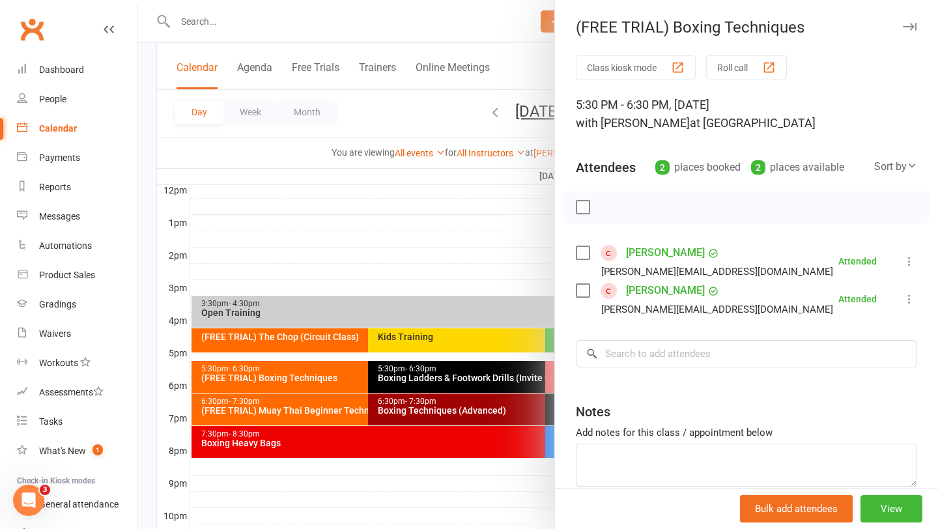
click at [397, 376] on div at bounding box center [538, 264] width 800 height 529
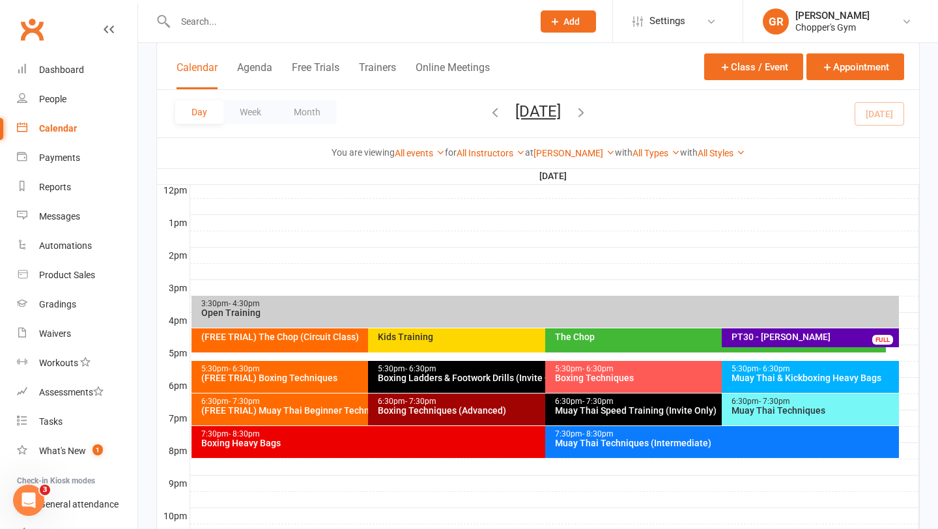
click at [434, 378] on div "Boxing Ladders & Footwork Drills (Invite Only)" at bounding box center [541, 377] width 329 height 9
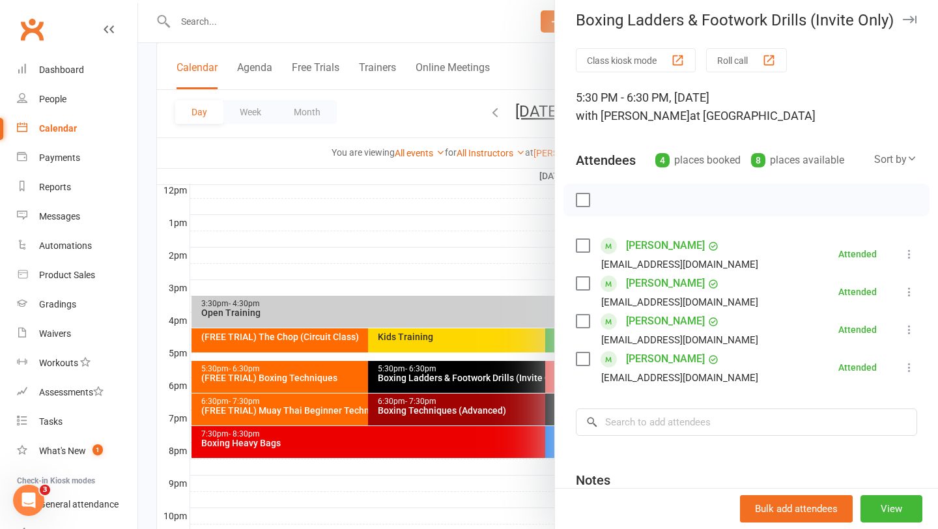
scroll to position [8, 0]
click at [488, 378] on div at bounding box center [538, 264] width 800 height 529
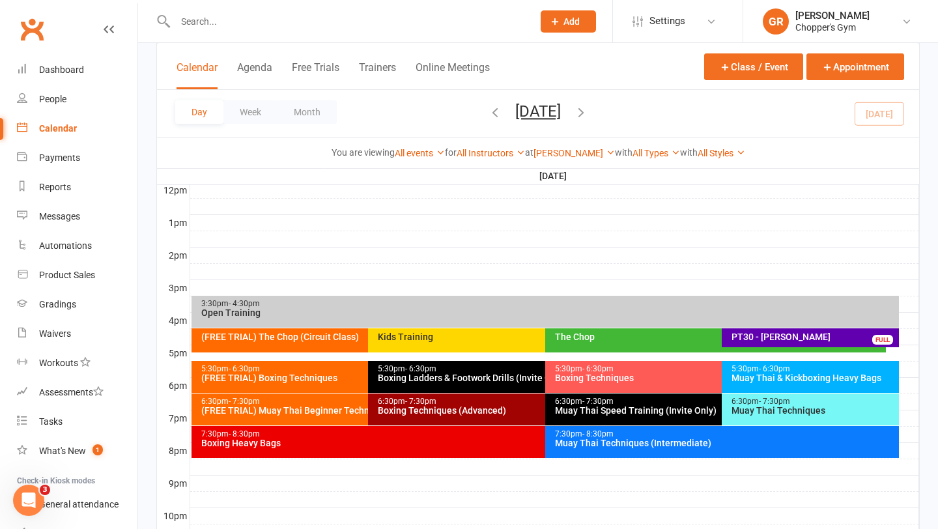
click at [599, 388] on div "5:30pm - 6:30pm Boxing Techniques" at bounding box center [715, 377] width 341 height 32
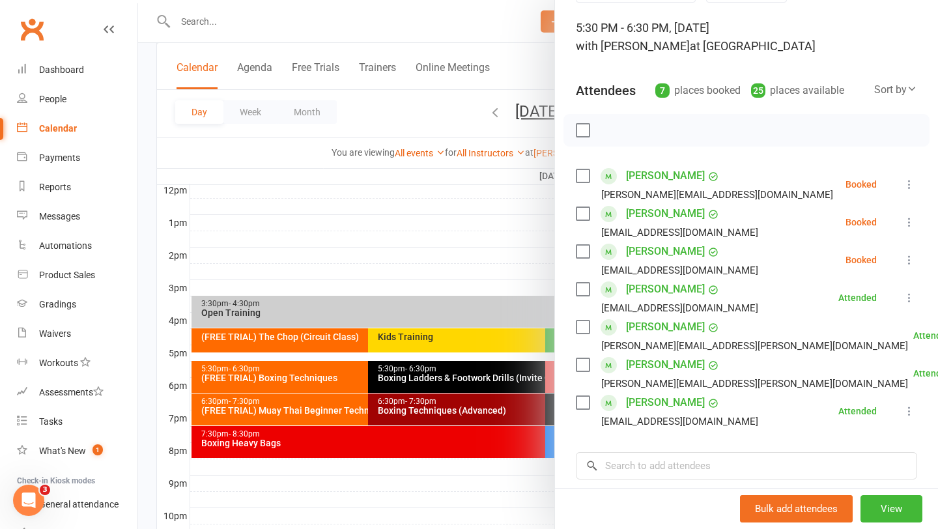
scroll to position [78, 0]
click at [667, 251] on link "Cam Gregory" at bounding box center [665, 250] width 79 height 21
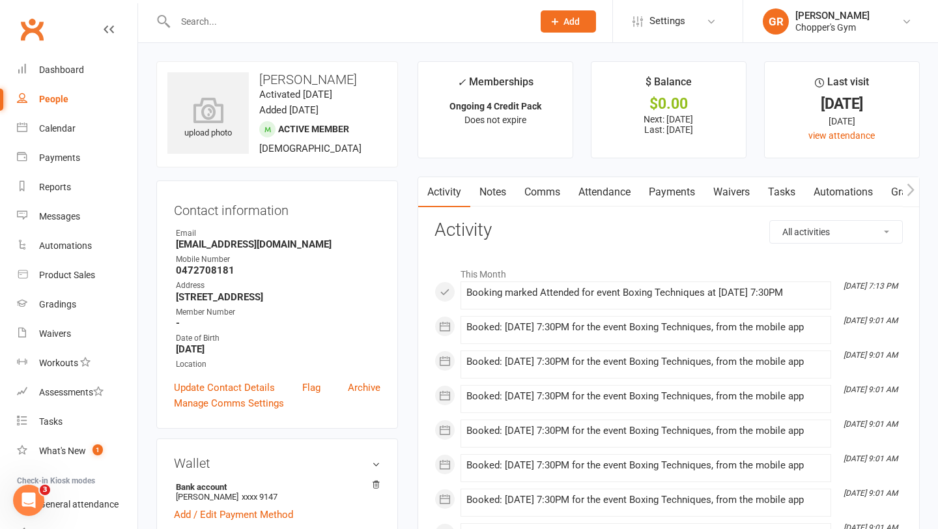
click at [605, 197] on link "Attendance" at bounding box center [604, 192] width 70 height 30
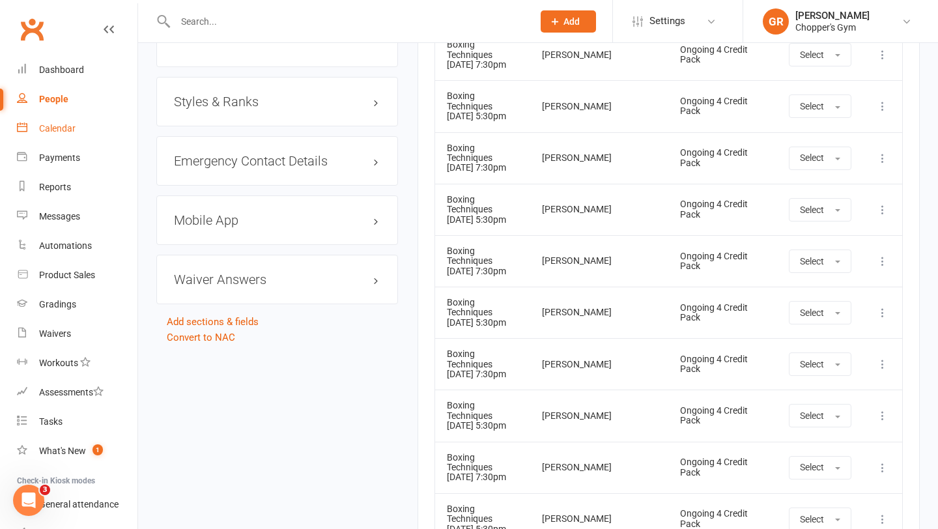
scroll to position [967, 0]
click at [59, 134] on div "Calendar" at bounding box center [57, 128] width 36 height 10
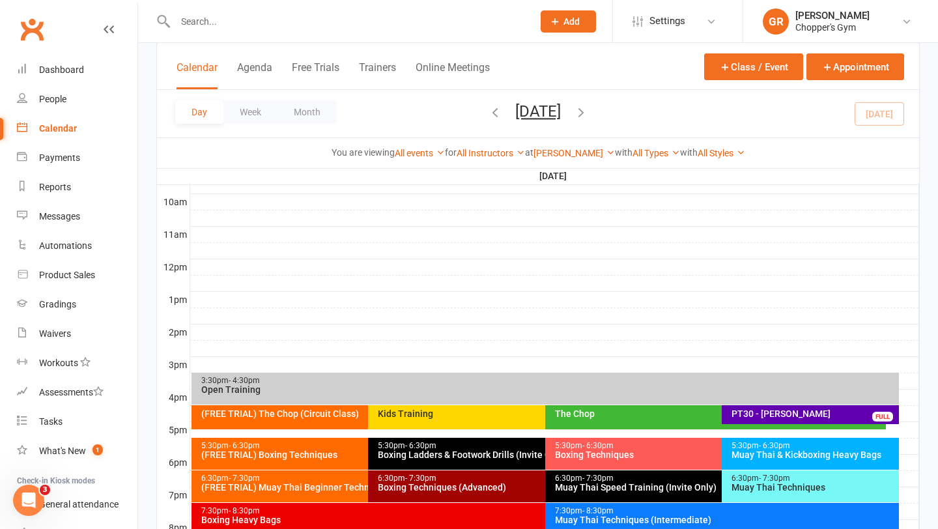
scroll to position [555, 0]
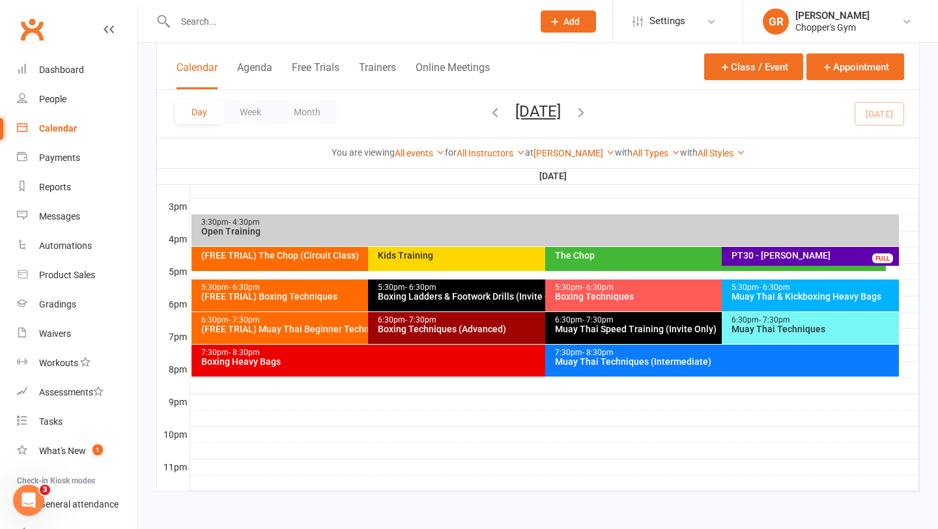
click at [647, 288] on div "5:30pm - 6:30pm" at bounding box center [718, 287] width 329 height 8
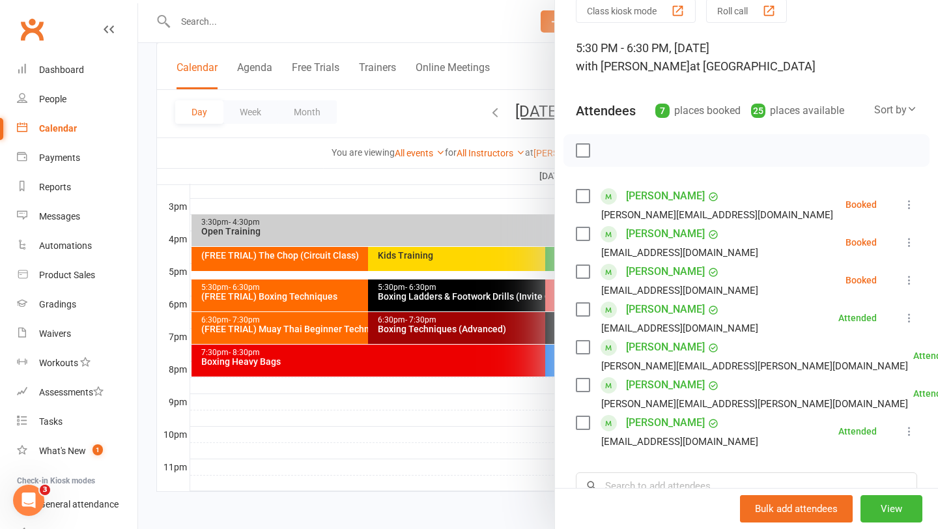
scroll to position [60, 0]
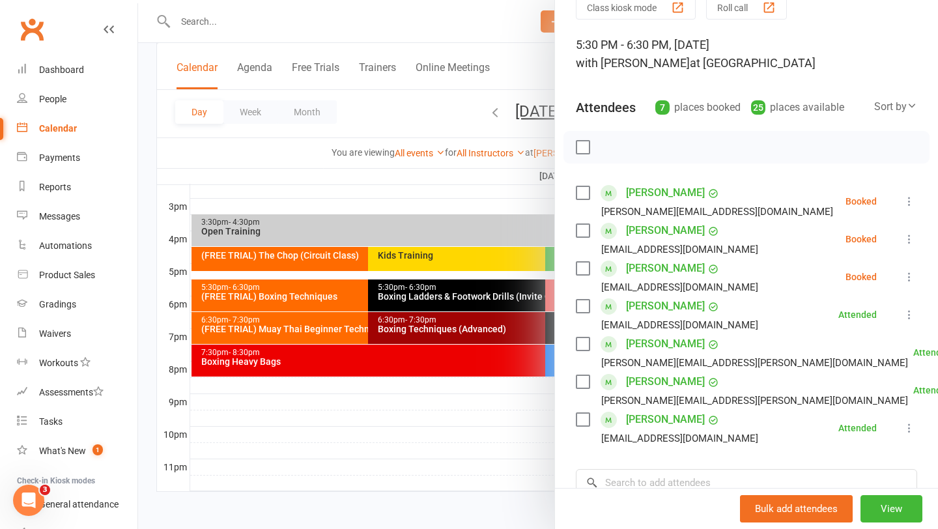
click at [474, 200] on div at bounding box center [538, 264] width 800 height 529
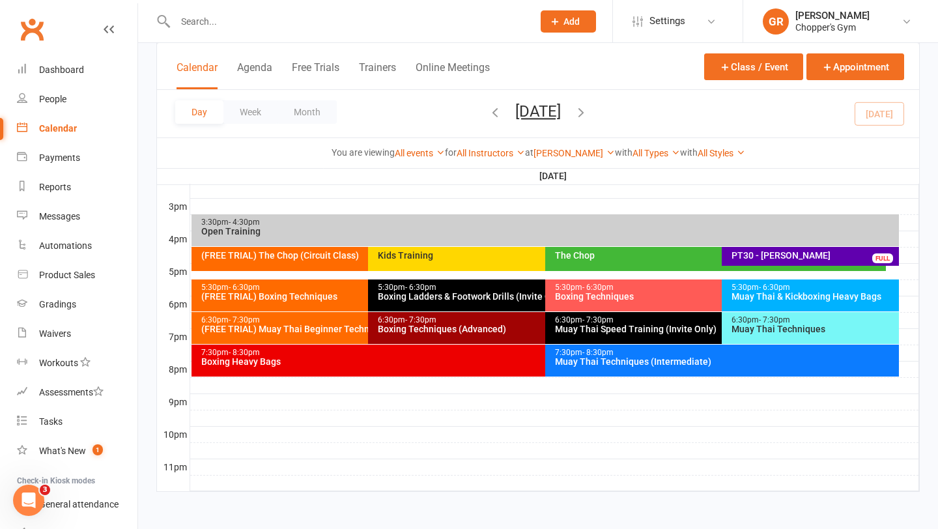
click at [433, 330] on div "Boxing Techniques (Advanced)" at bounding box center [541, 328] width 329 height 9
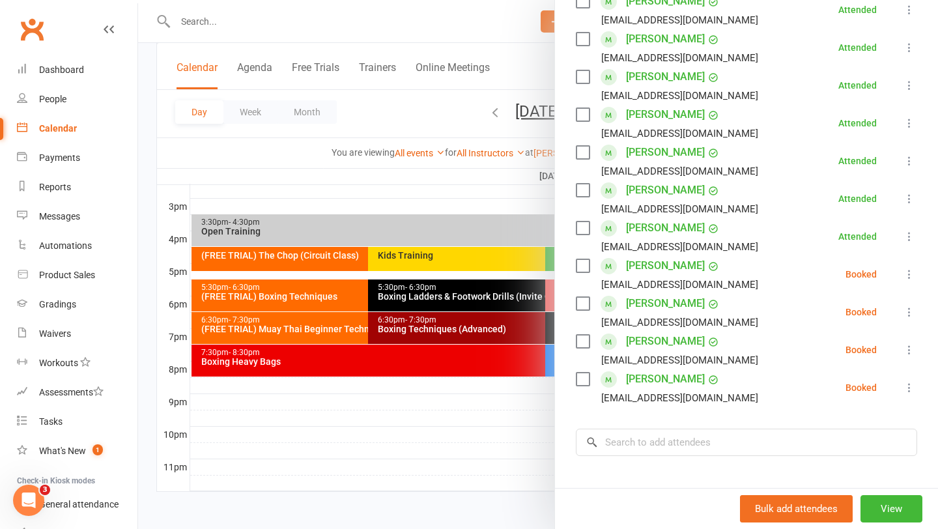
scroll to position [313, 0]
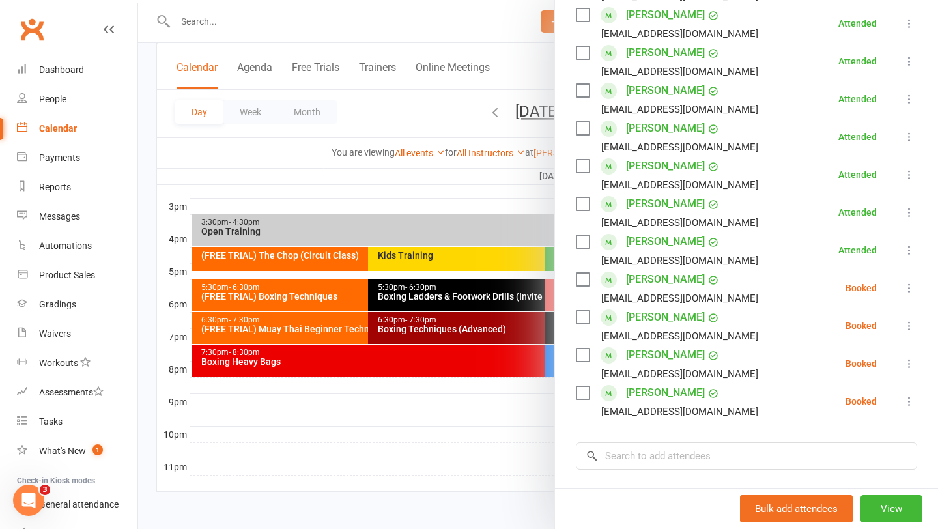
click at [480, 369] on div at bounding box center [538, 264] width 800 height 529
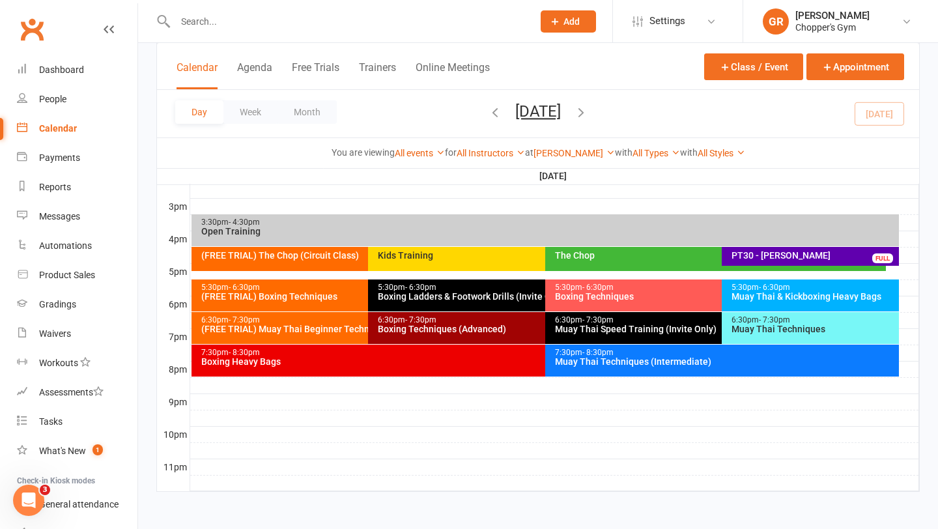
click at [459, 362] on div "Boxing Heavy Bags" at bounding box center [542, 361] width 683 height 9
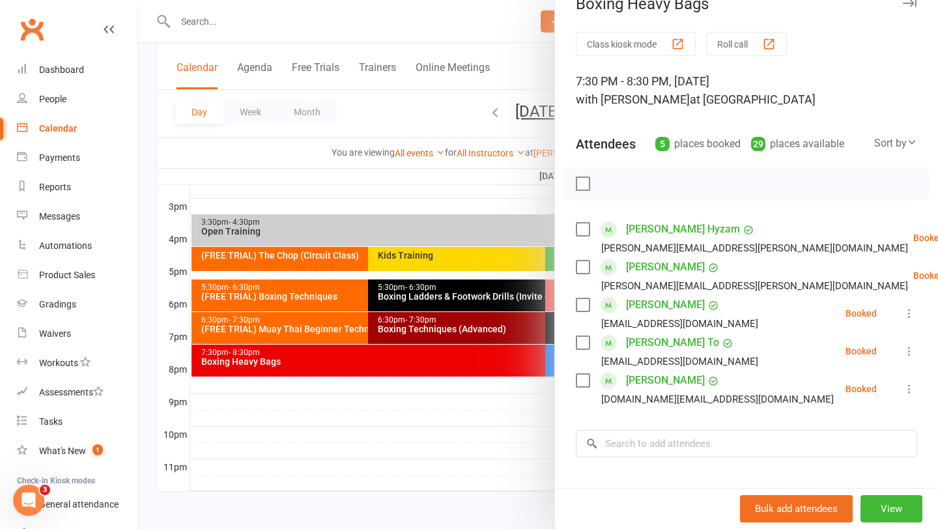
scroll to position [25, 0]
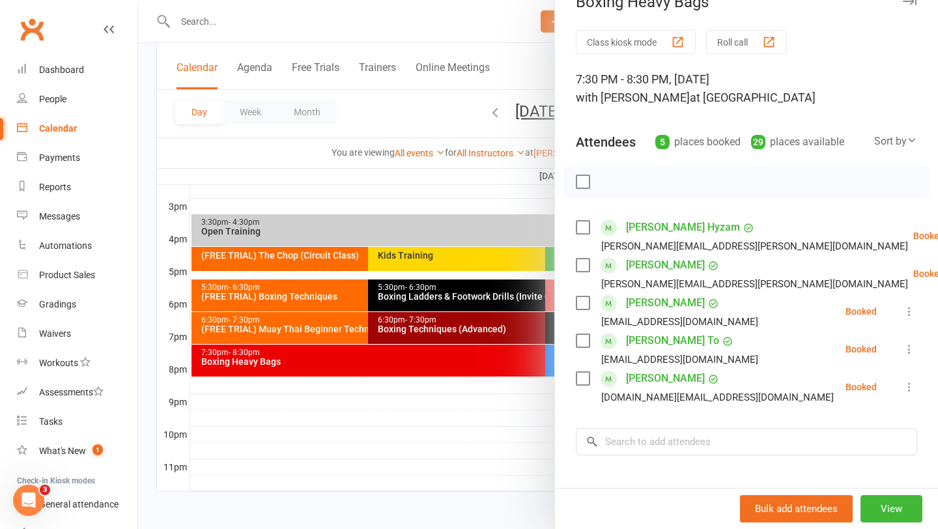
click at [510, 409] on div at bounding box center [538, 264] width 800 height 529
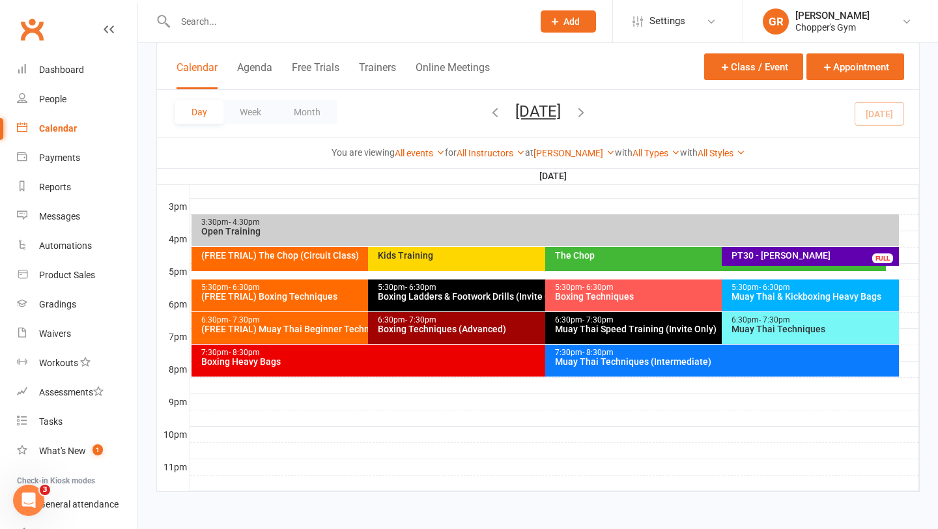
click at [666, 368] on div "7:30pm - 8:30pm Muay Thai Techniques (Intermediate)" at bounding box center [722, 361] width 354 height 32
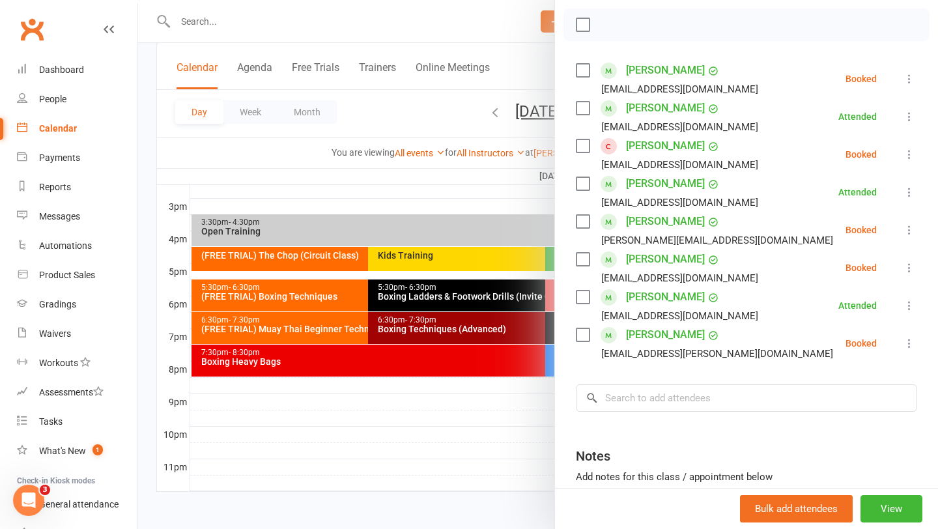
scroll to position [186, 0]
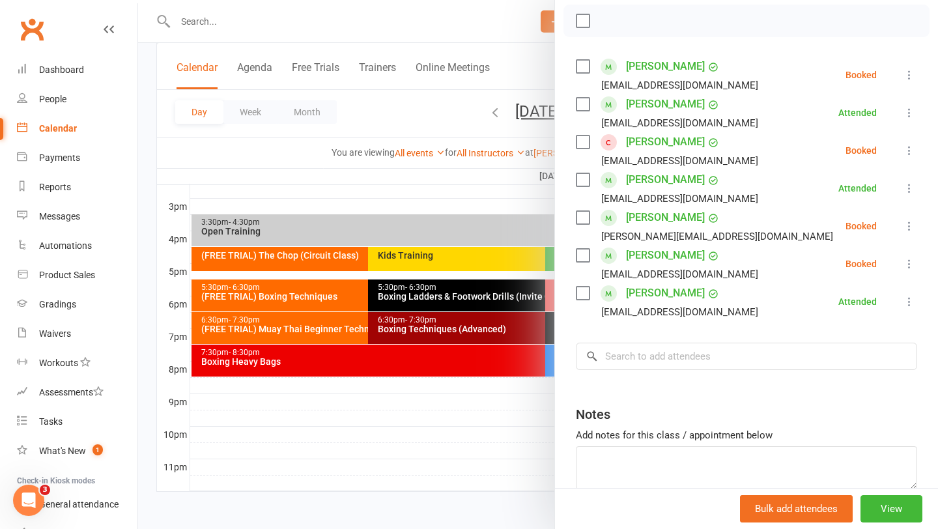
click at [429, 440] on div at bounding box center [538, 264] width 800 height 529
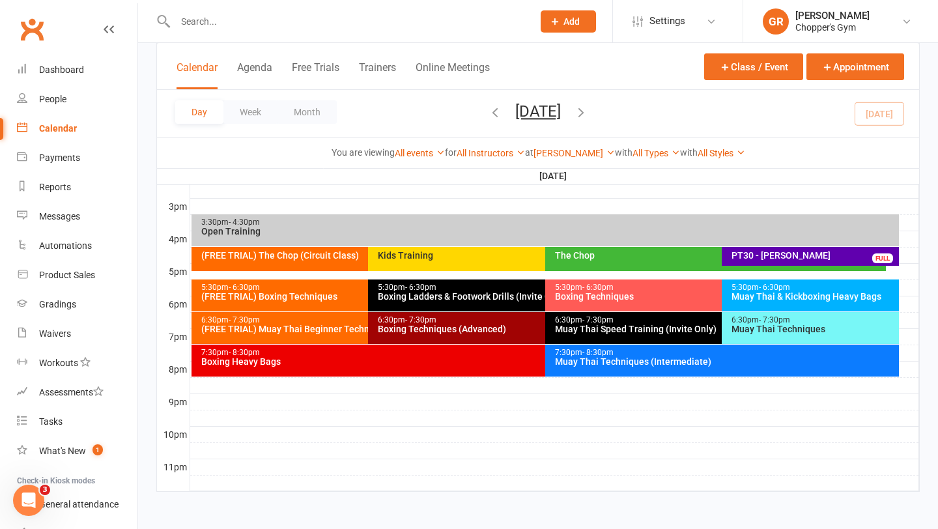
click at [770, 298] on div "Muay Thai & Kickboxing Heavy Bags" at bounding box center [813, 296] width 165 height 9
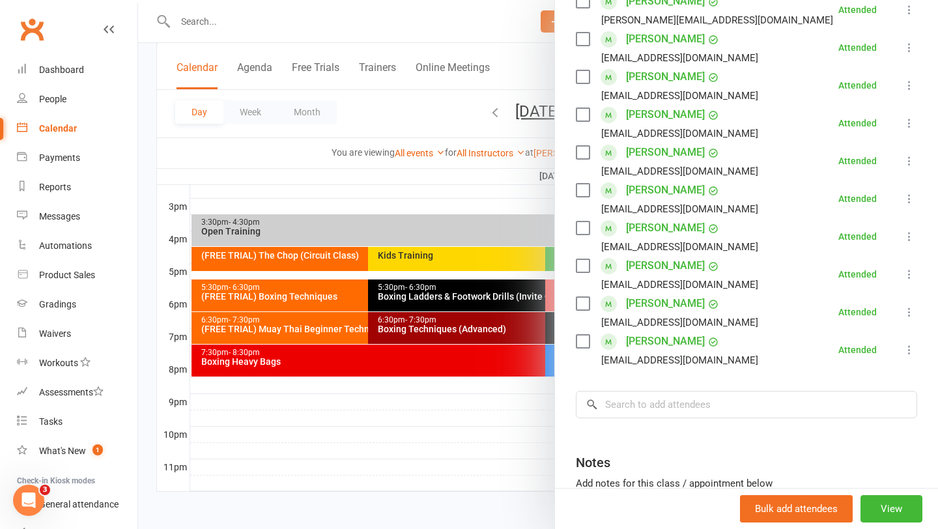
scroll to position [290, 0]
click at [287, 326] on div at bounding box center [538, 264] width 800 height 529
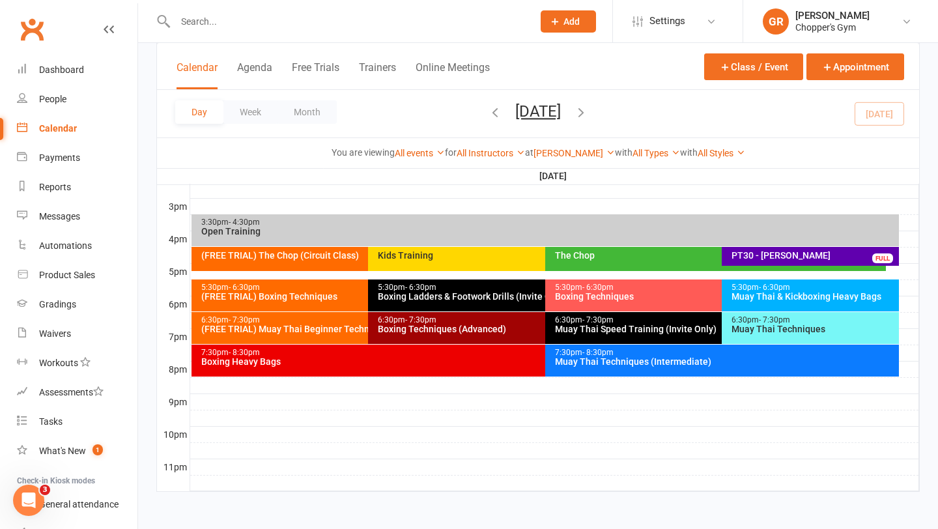
click at [287, 327] on div "(FREE TRIAL) Muay Thai Beginner Technique" at bounding box center [365, 328] width 329 height 9
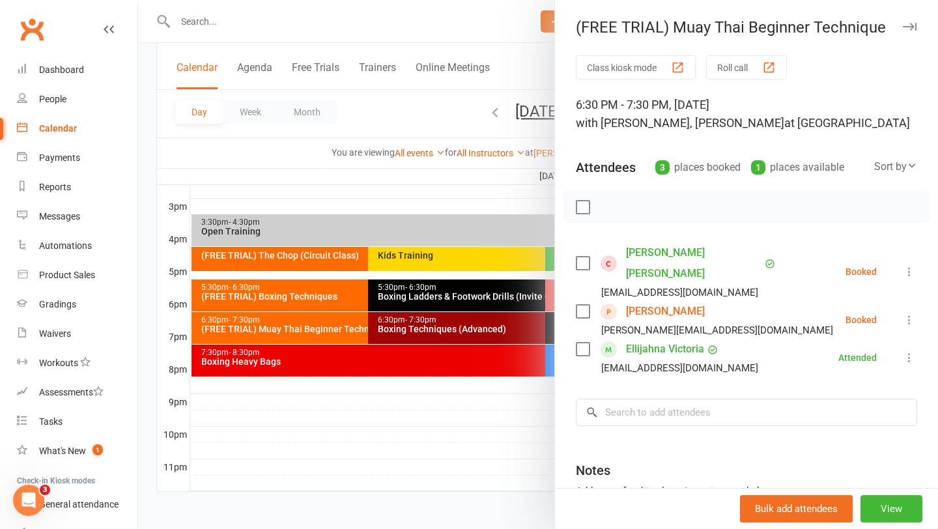
click at [454, 197] on div at bounding box center [538, 264] width 800 height 529
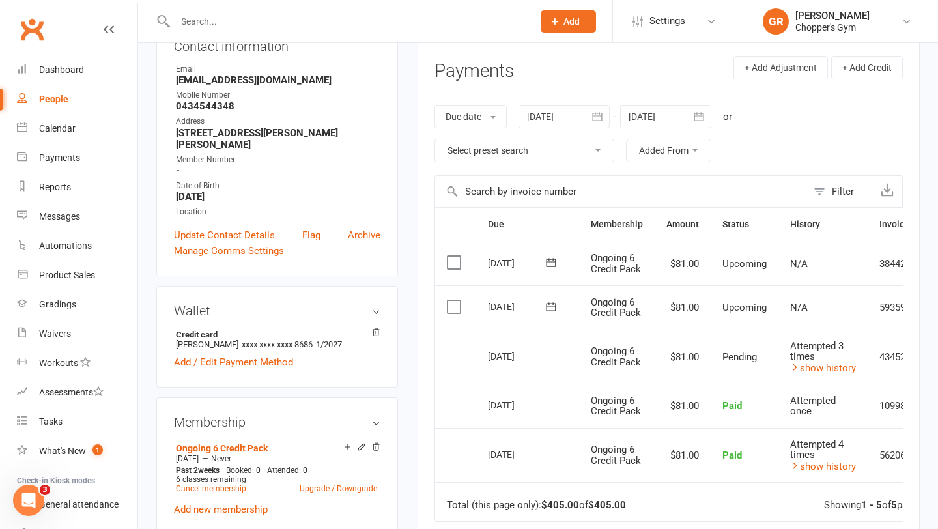
scroll to position [167, 0]
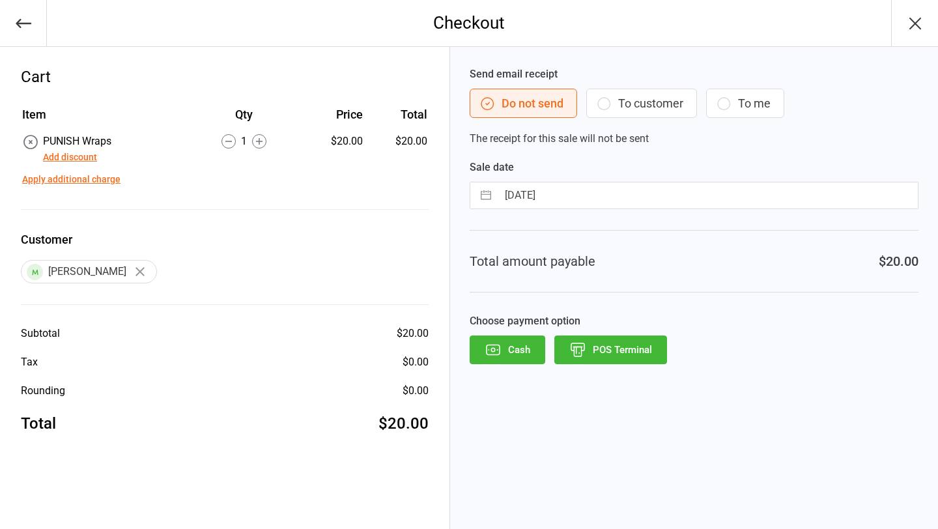
click at [646, 358] on button "POS Terminal" at bounding box center [610, 349] width 113 height 29
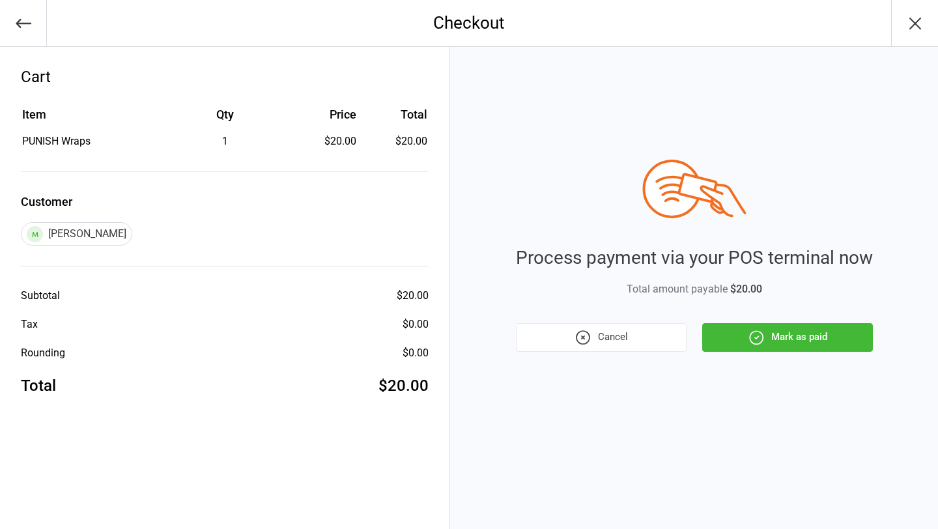
click at [801, 337] on button "Mark as paid" at bounding box center [787, 337] width 171 height 29
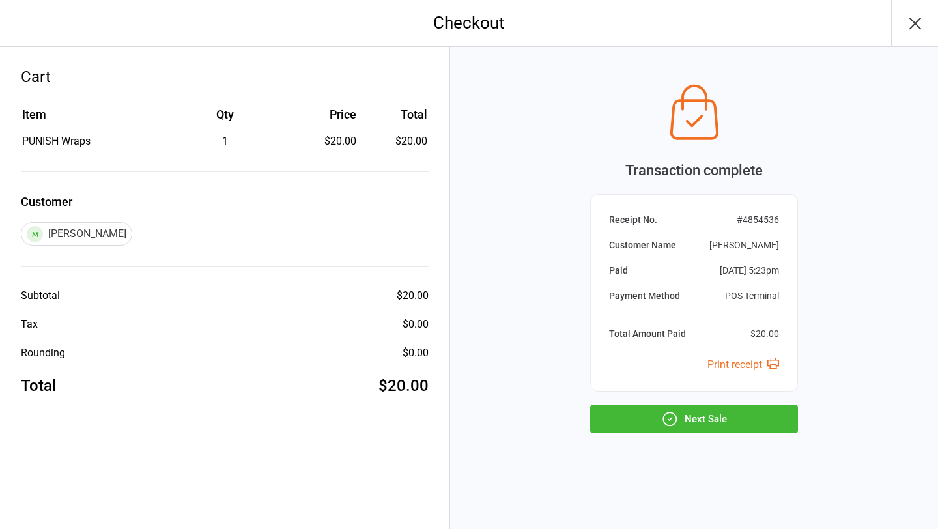
click at [720, 428] on button "Next Sale" at bounding box center [694, 419] width 208 height 29
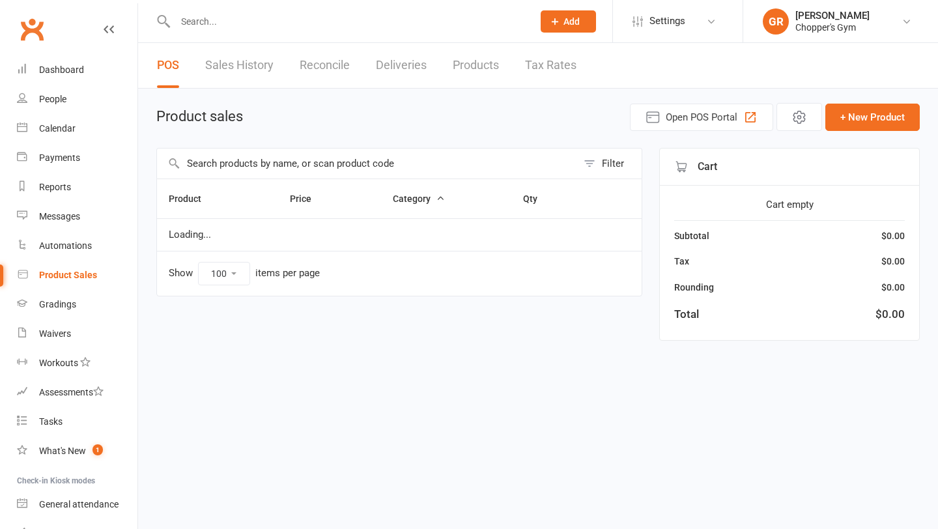
select select "100"
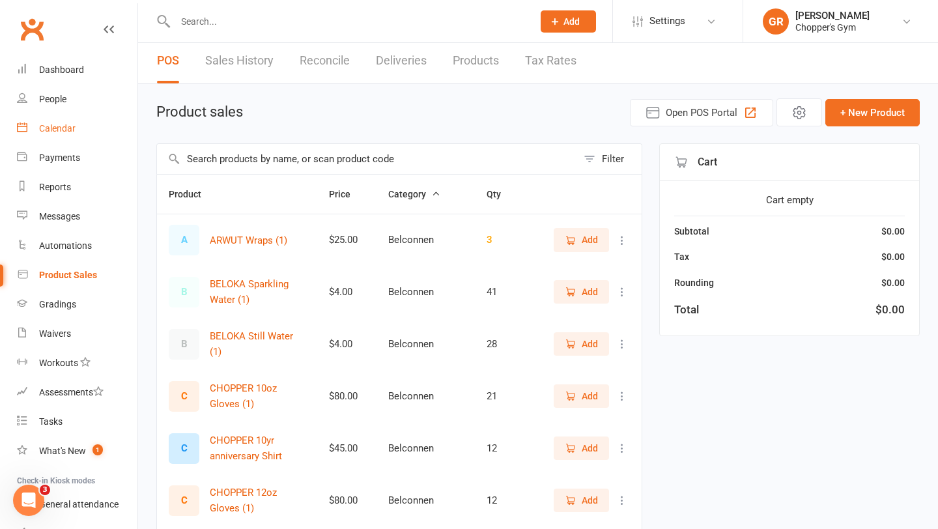
click at [73, 128] on div "Calendar" at bounding box center [57, 128] width 36 height 10
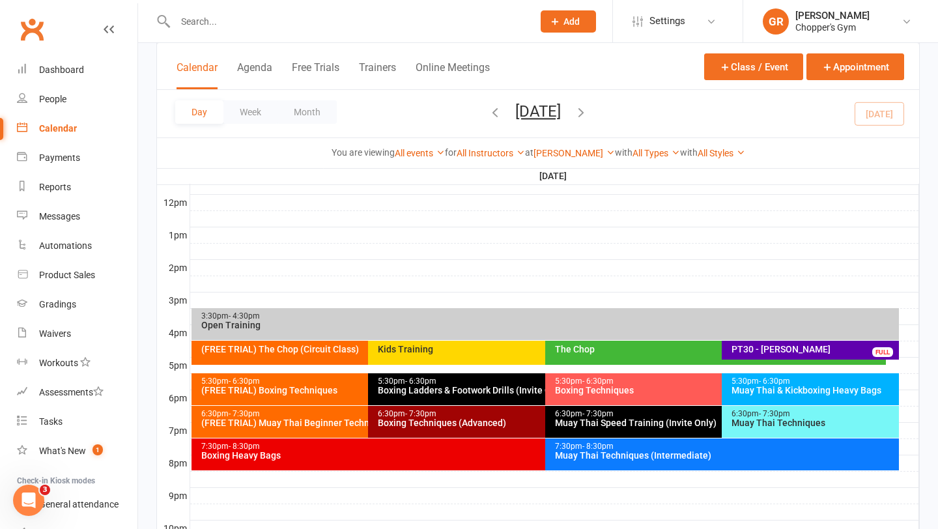
scroll to position [547, 0]
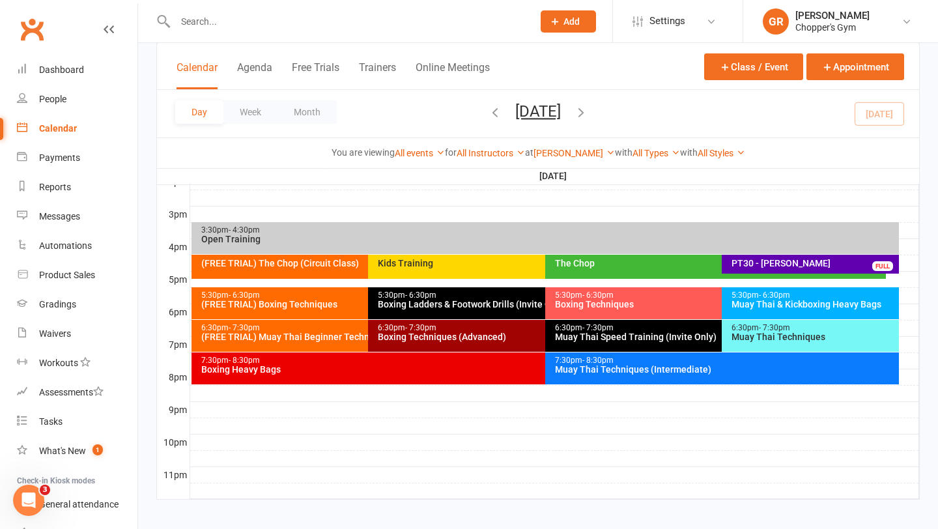
click at [759, 298] on span "- 6:30pm" at bounding box center [774, 295] width 31 height 9
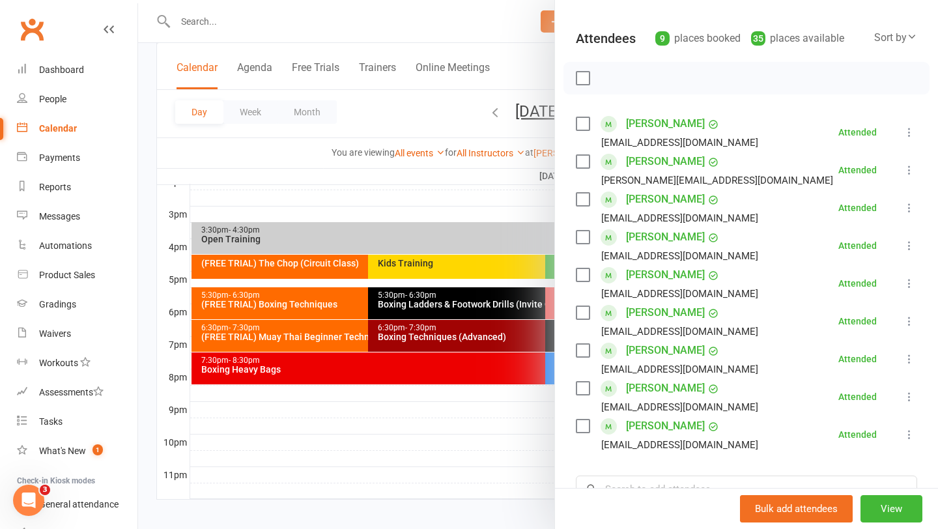
scroll to position [215, 0]
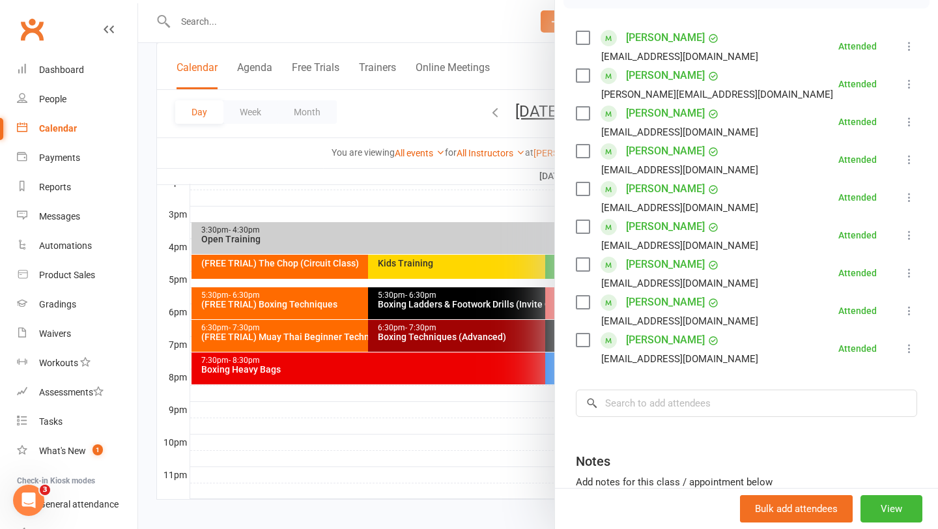
click at [492, 442] on div at bounding box center [538, 264] width 800 height 529
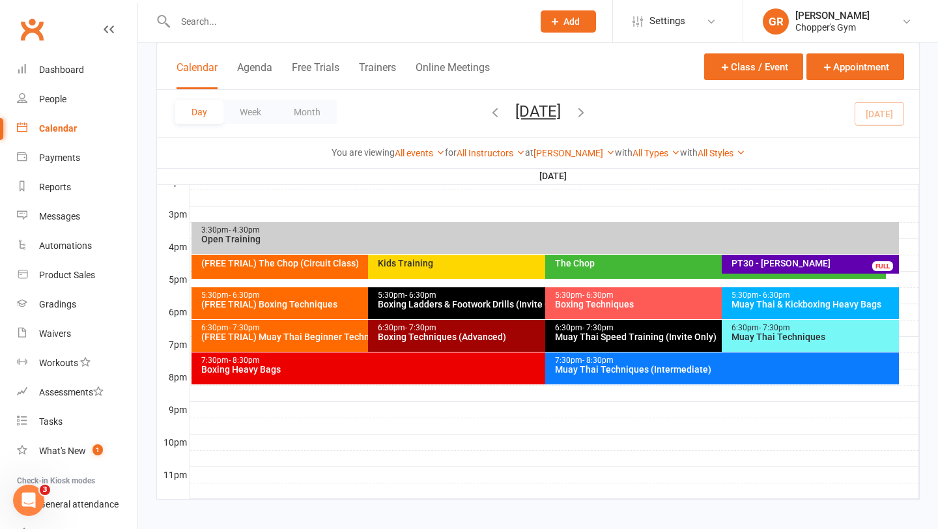
click at [631, 313] on div "5:30pm - 6:30pm Boxing Techniques" at bounding box center [715, 303] width 341 height 32
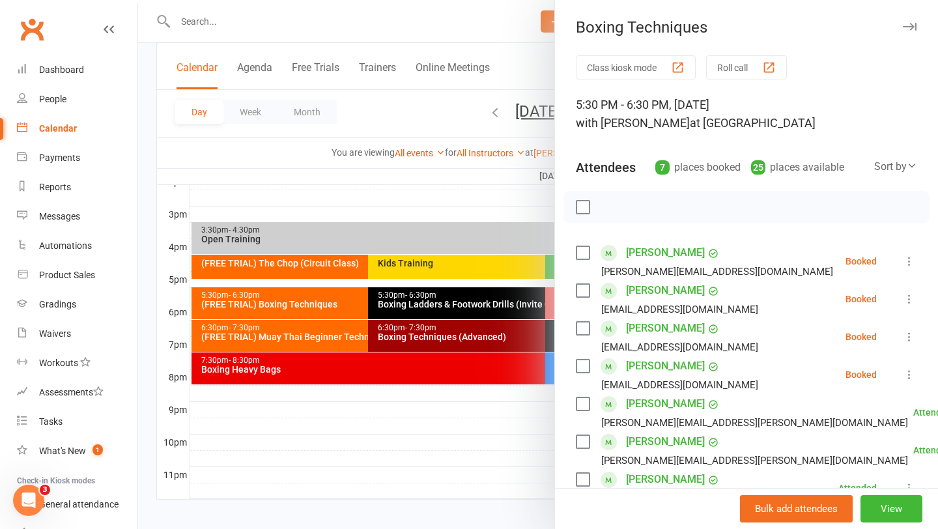
click at [529, 399] on div at bounding box center [538, 264] width 800 height 529
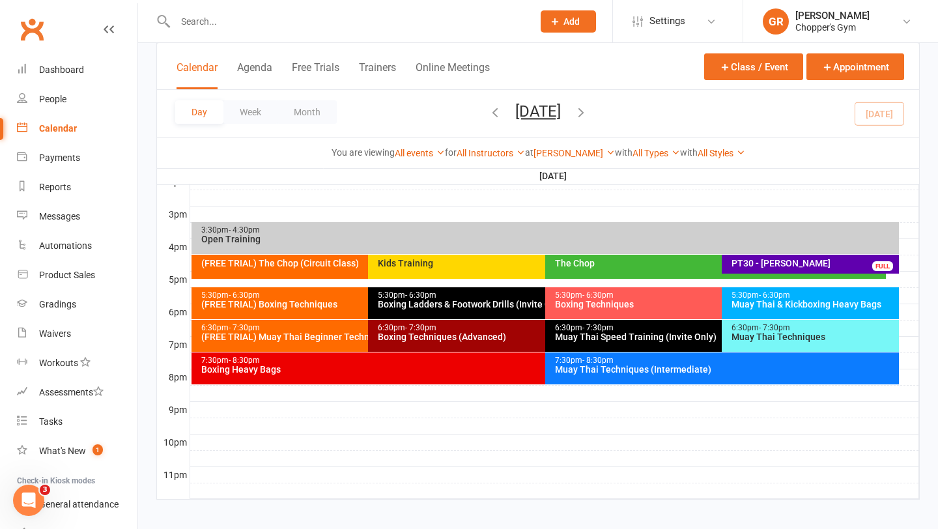
click at [317, 308] on div "(FREE TRIAL) Boxing Techniques" at bounding box center [365, 304] width 329 height 9
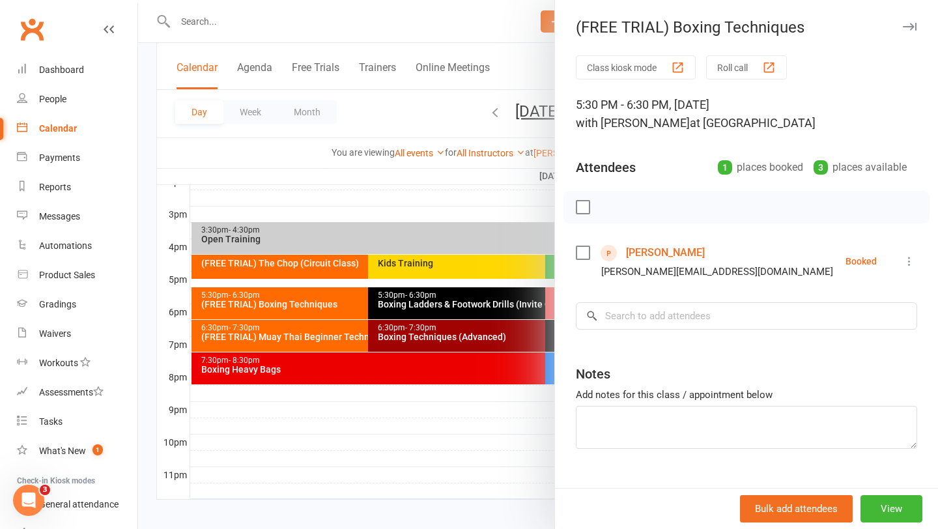
click at [293, 218] on div at bounding box center [538, 264] width 800 height 529
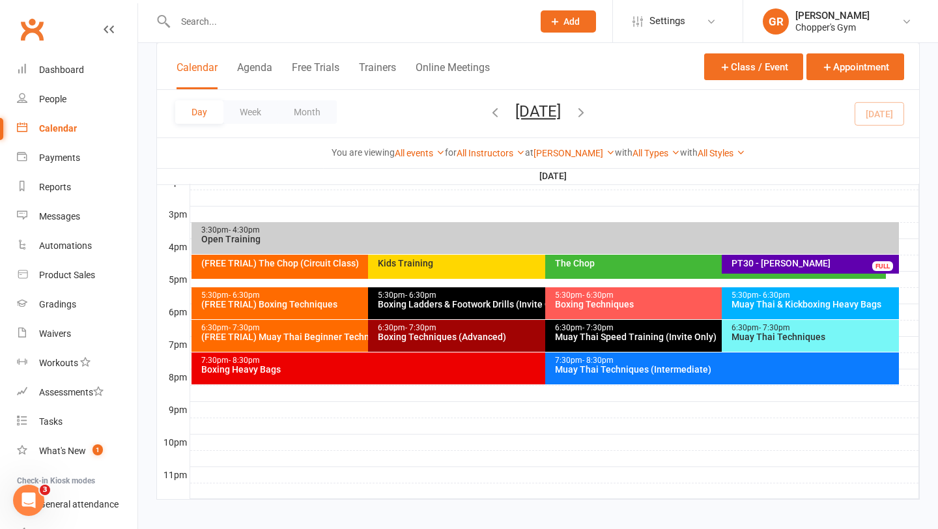
click at [300, 28] on input "text" at bounding box center [347, 21] width 352 height 18
click at [268, 21] on input "text" at bounding box center [347, 21] width 352 height 18
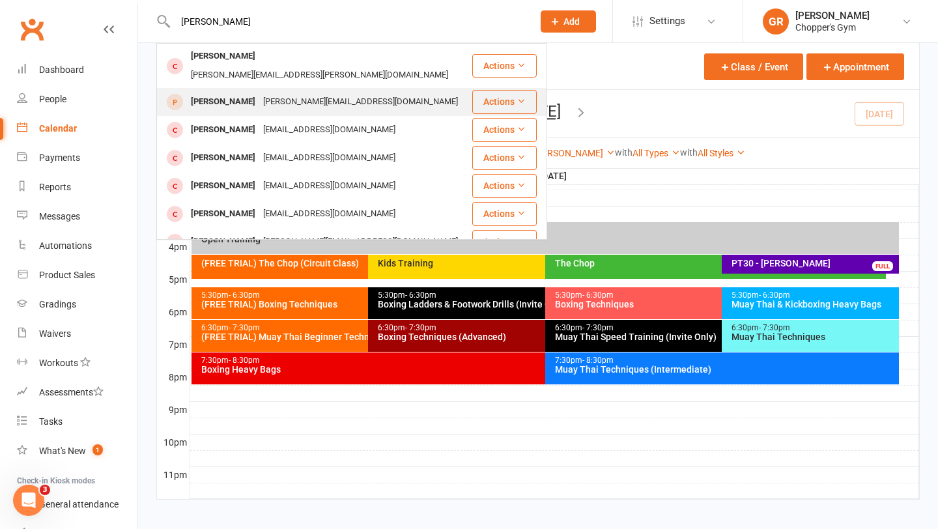
type input "[PERSON_NAME]"
click at [252, 93] on div "[PERSON_NAME]" at bounding box center [223, 102] width 72 height 19
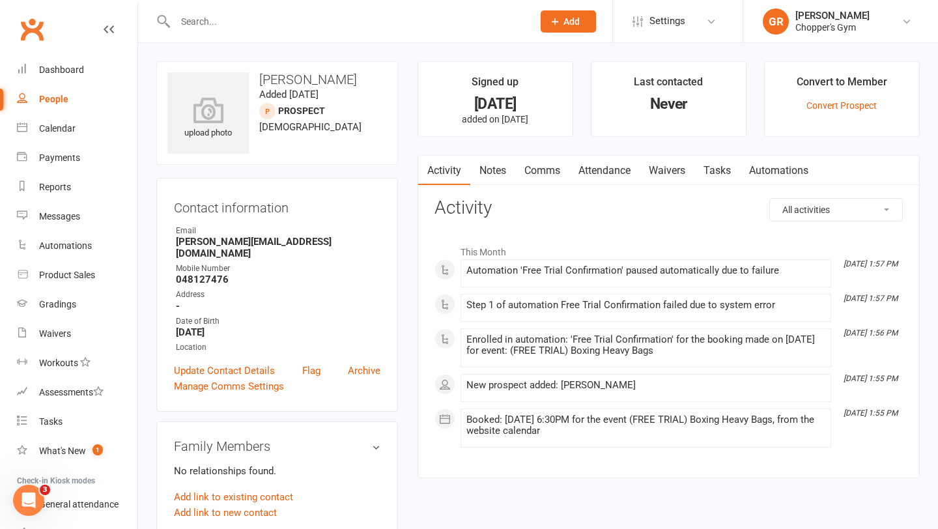
click at [661, 179] on link "Waivers" at bounding box center [667, 171] width 55 height 30
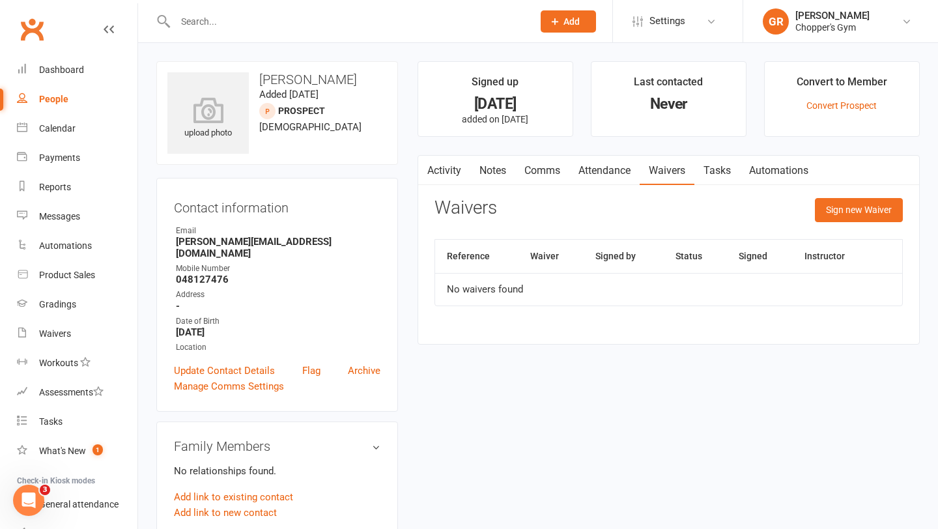
click at [605, 165] on link "Attendance" at bounding box center [604, 171] width 70 height 30
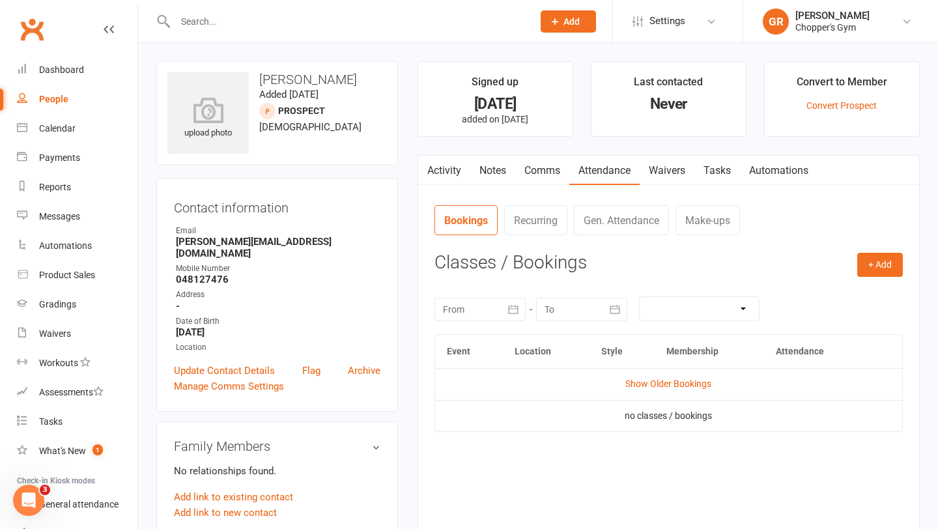
click at [638, 391] on td "Show Older Bookings" at bounding box center [668, 383] width 467 height 31
click at [651, 388] on link "Show Older Bookings" at bounding box center [668, 383] width 86 height 10
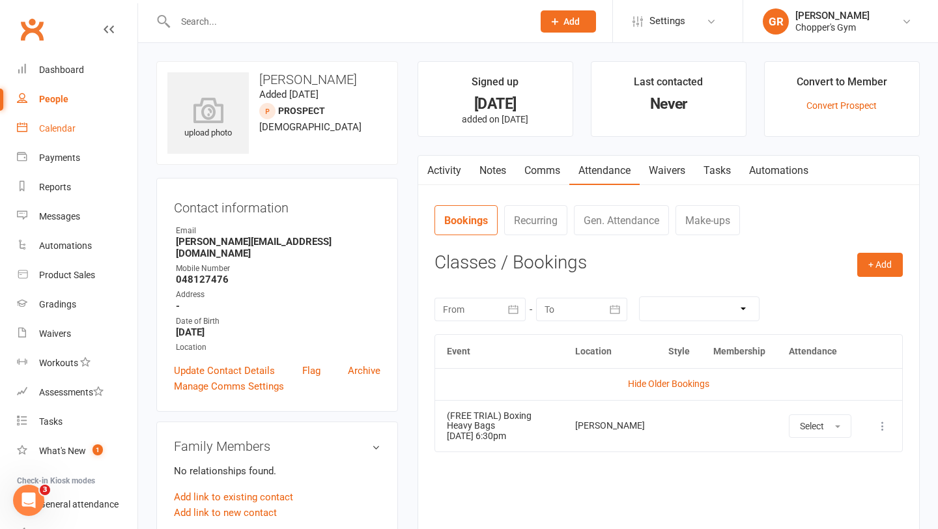
click at [58, 126] on div "Calendar" at bounding box center [57, 128] width 36 height 10
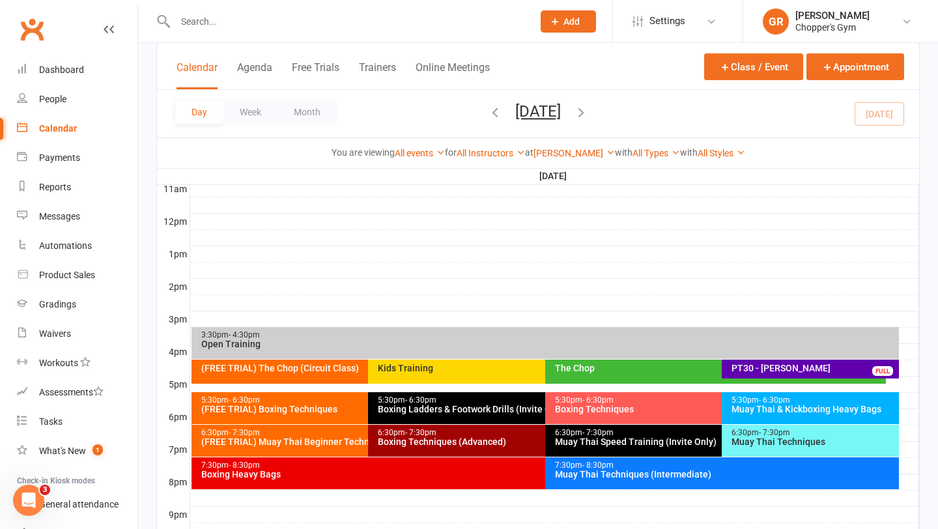
scroll to position [444, 0]
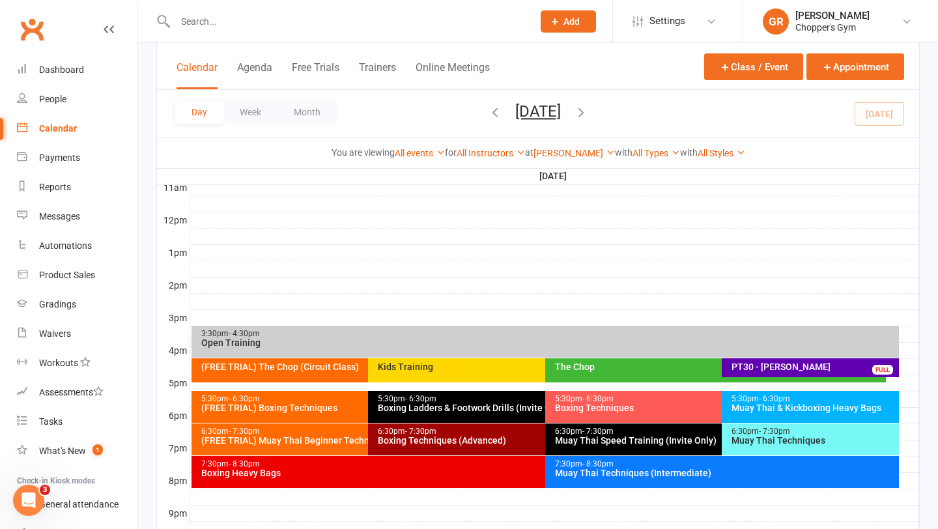
click at [309, 413] on div "5:30pm - 6:30pm (FREE TRIAL) Boxing Techniques" at bounding box center [362, 407] width 341 height 32
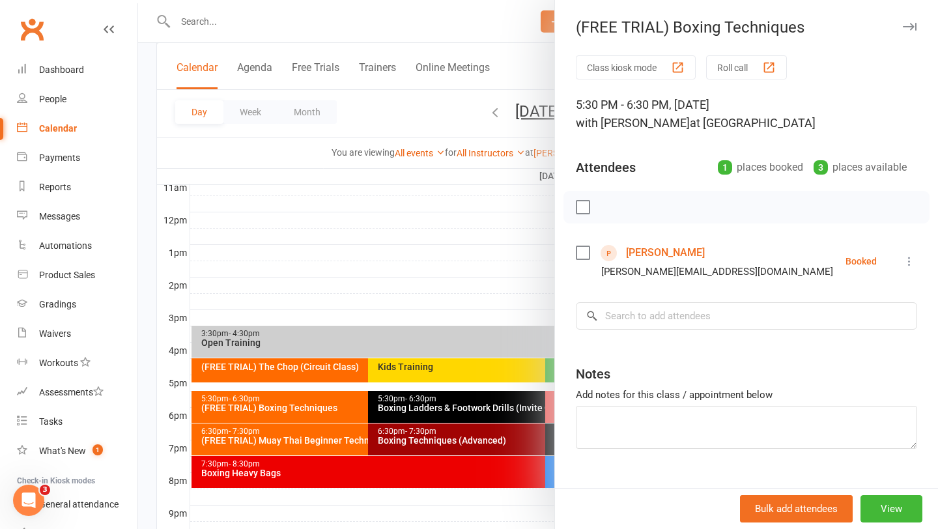
click at [435, 284] on div at bounding box center [538, 264] width 800 height 529
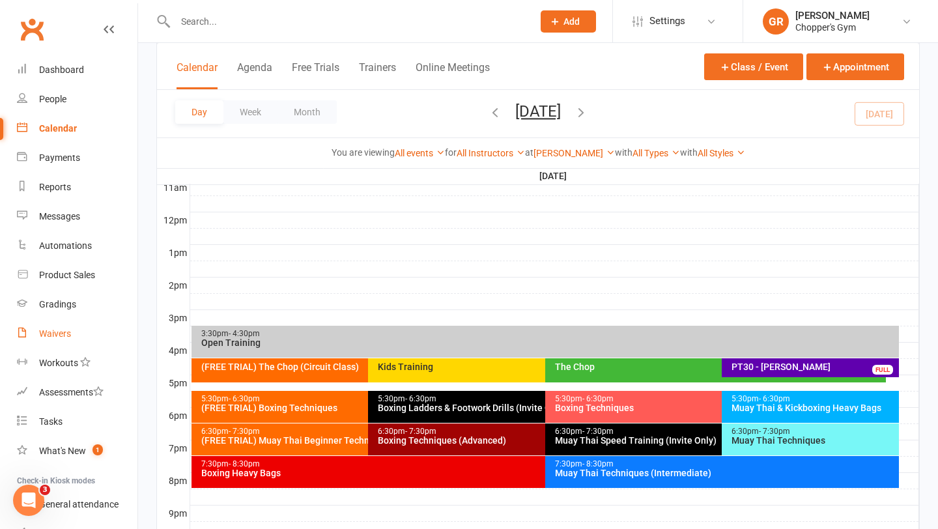
click at [53, 328] on link "Waivers" at bounding box center [77, 333] width 121 height 29
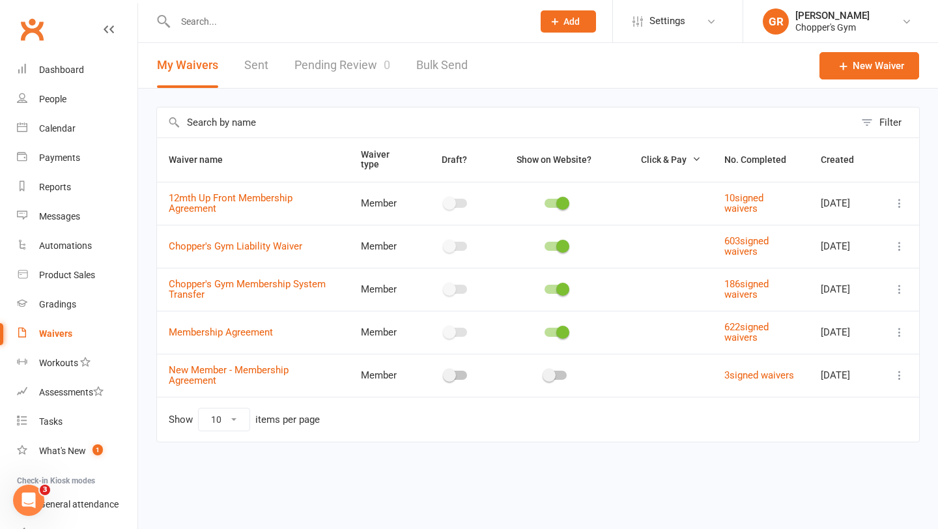
click at [328, 124] on input "text" at bounding box center [506, 122] width 698 height 30
click at [345, 58] on link "Pending Review 0" at bounding box center [342, 65] width 96 height 45
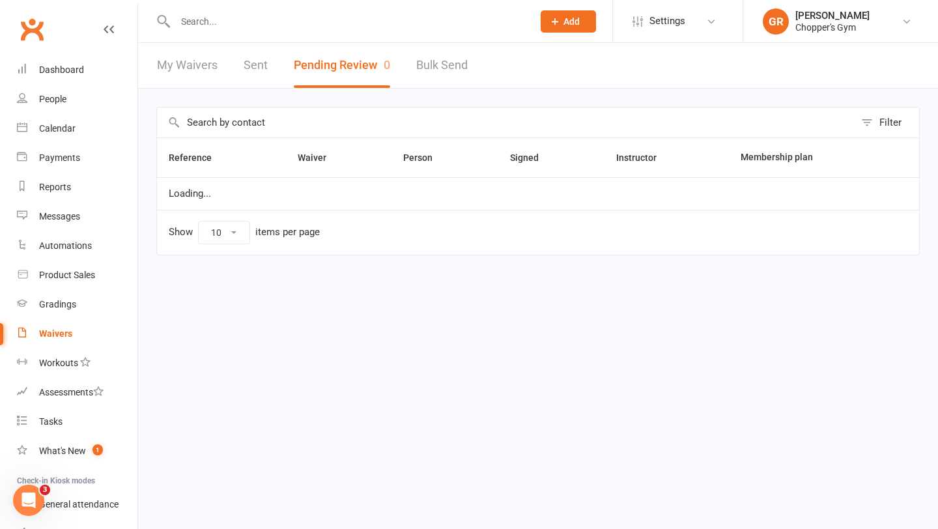
select select "50"
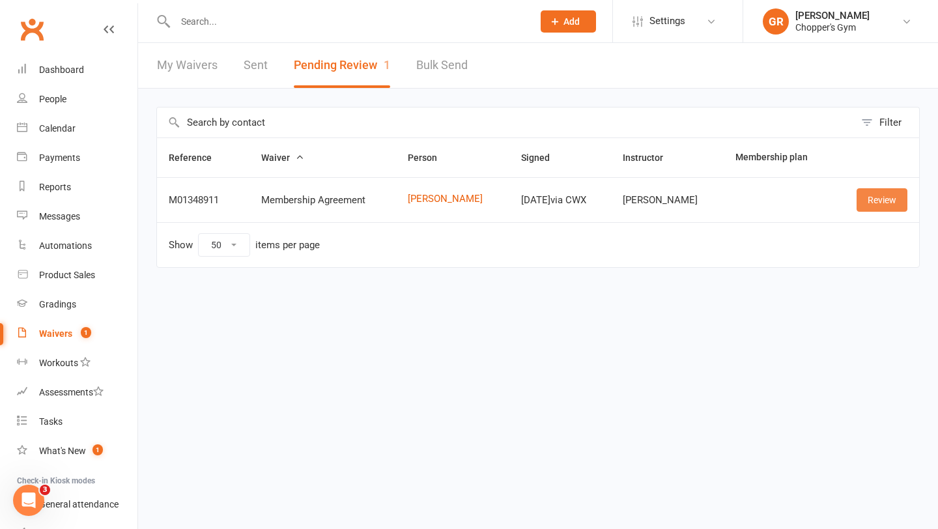
click at [885, 208] on link "Review" at bounding box center [882, 199] width 51 height 23
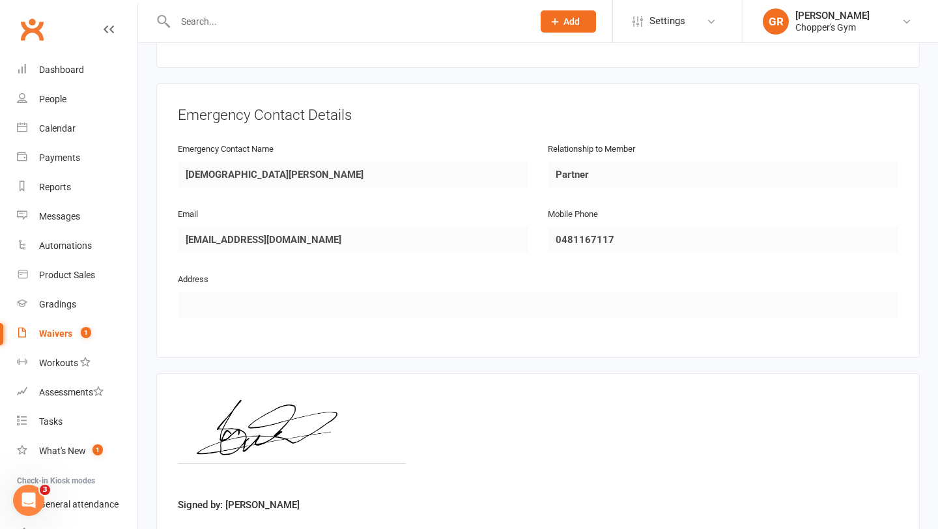
scroll to position [631, 0]
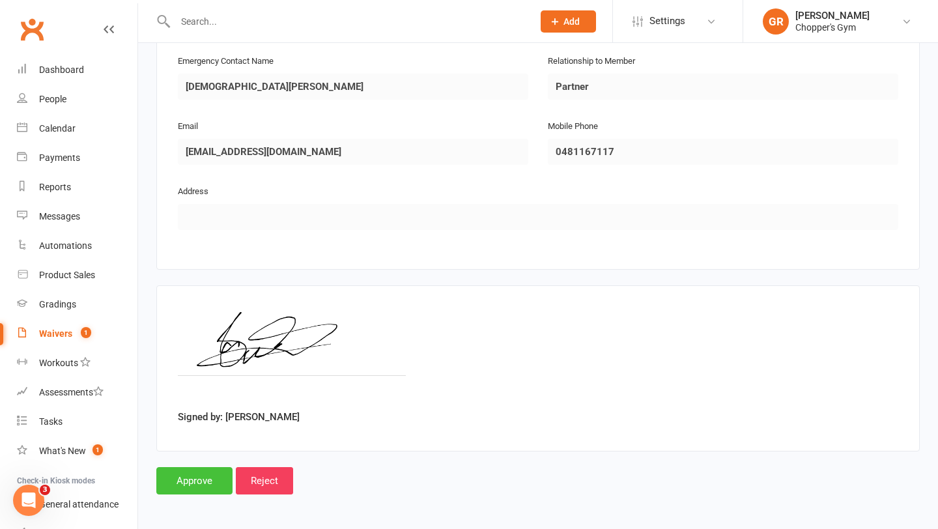
click at [199, 475] on input "Approve" at bounding box center [194, 480] width 76 height 27
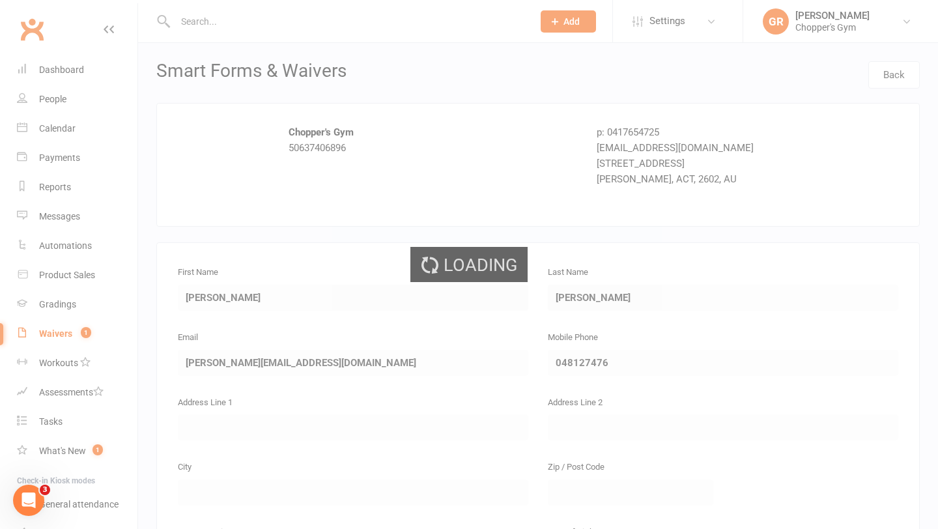
select select "50"
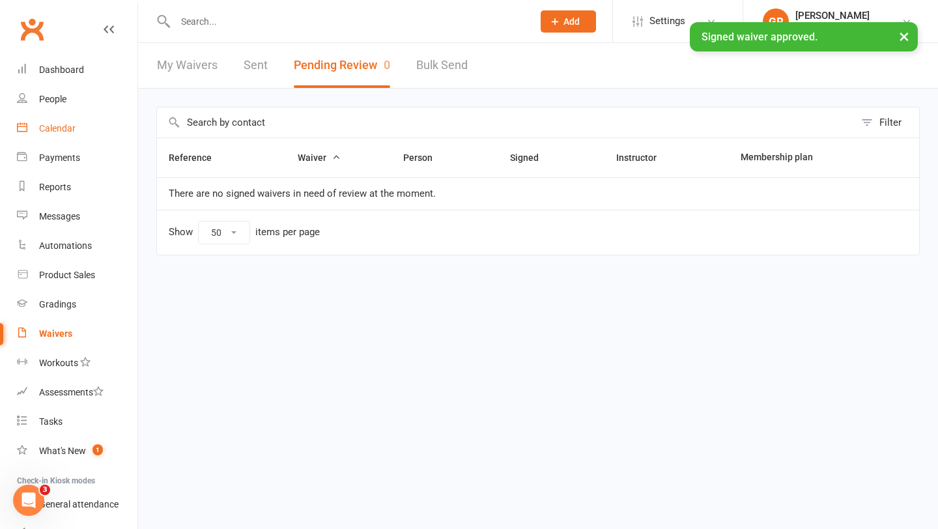
click at [57, 132] on div "Calendar" at bounding box center [57, 128] width 36 height 10
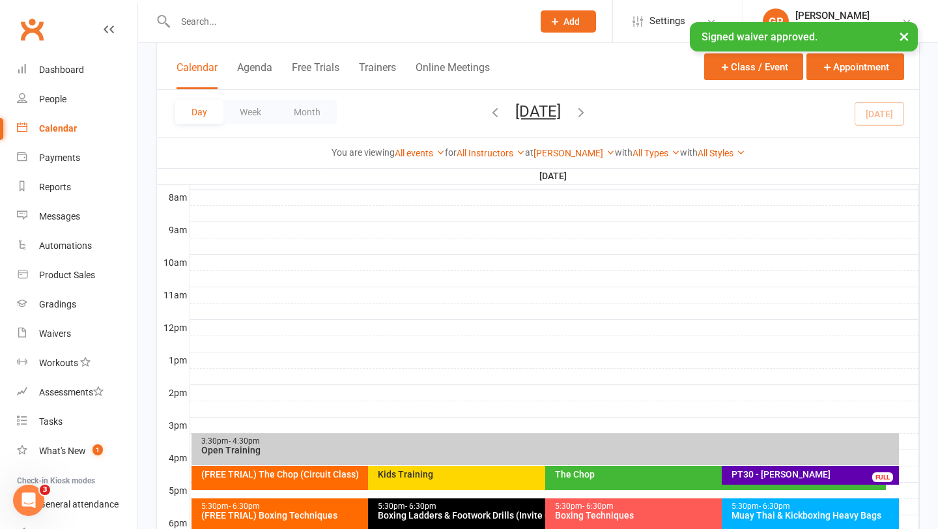
scroll to position [547, 0]
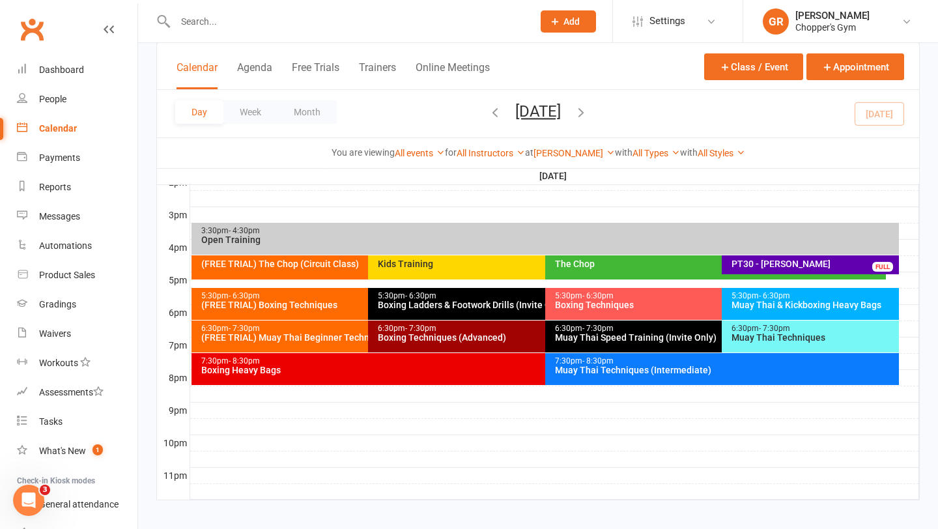
click at [307, 303] on div "(FREE TRIAL) Boxing Techniques" at bounding box center [365, 304] width 329 height 9
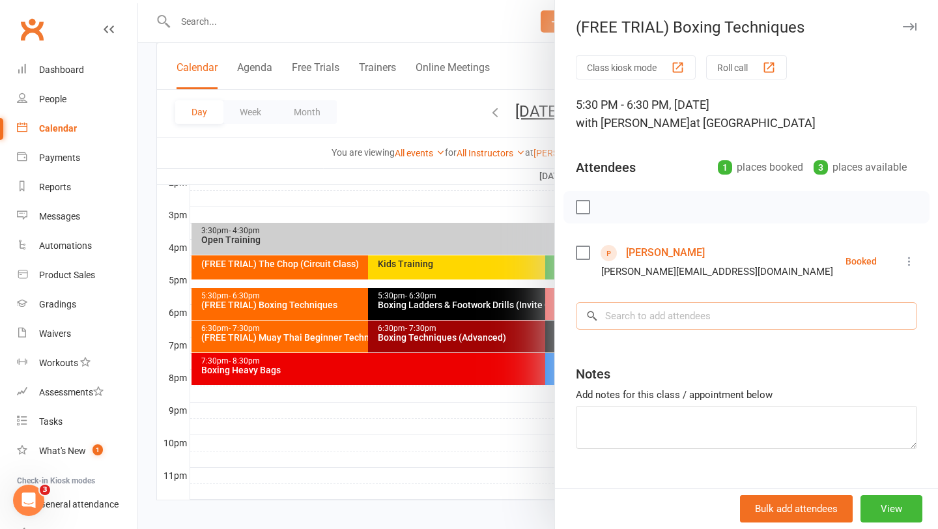
click at [610, 314] on input "search" at bounding box center [746, 315] width 341 height 27
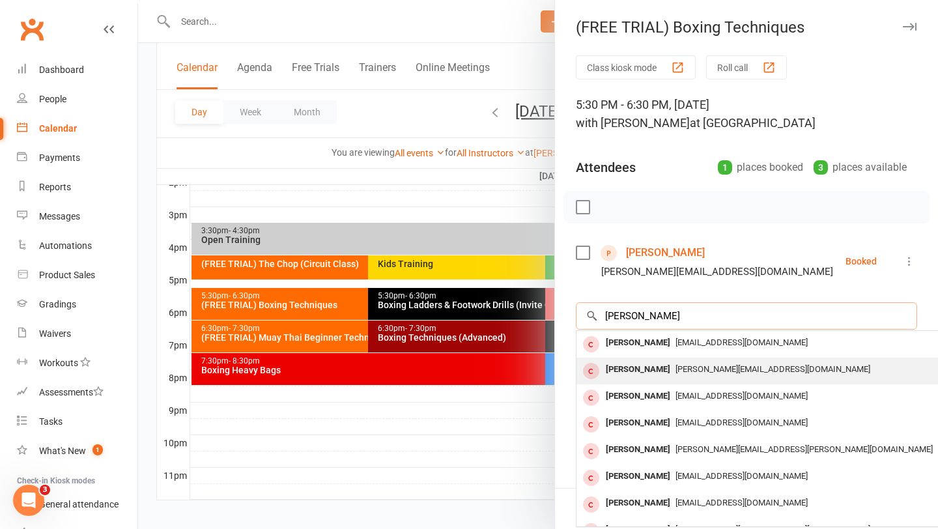
type input "chris lang"
click at [639, 366] on div "Christopher Langley" at bounding box center [638, 369] width 75 height 19
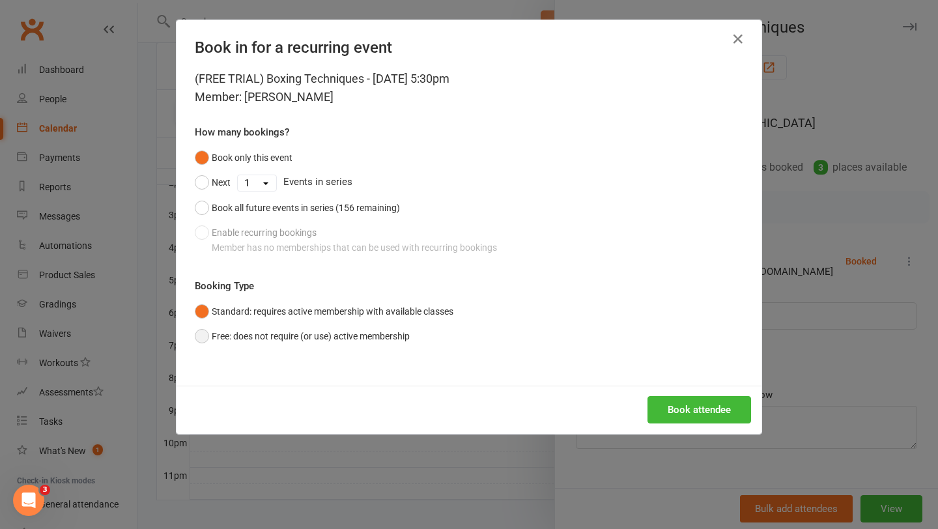
click at [257, 340] on button "Free: does not require (or use) active membership" at bounding box center [302, 336] width 215 height 25
click at [695, 406] on button "Book attendee" at bounding box center [700, 409] width 104 height 27
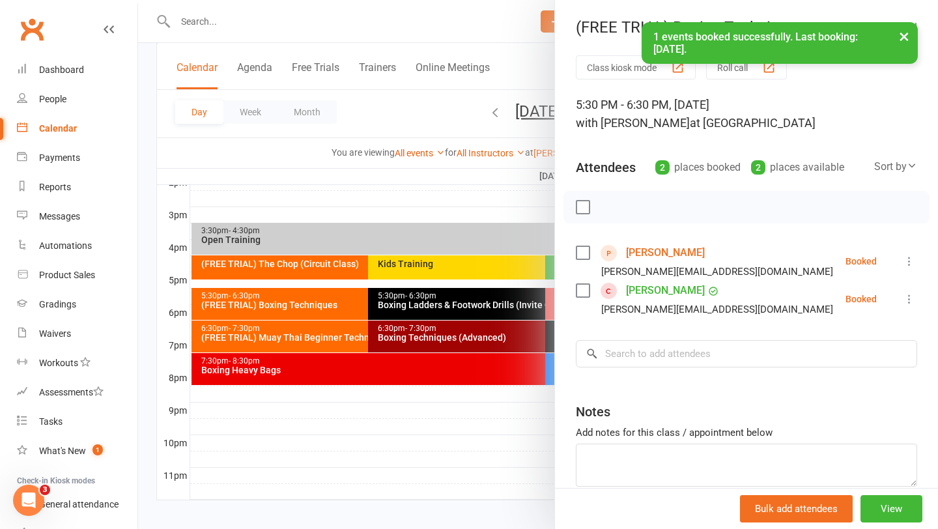
click at [653, 290] on link "Christopher Langley" at bounding box center [665, 290] width 79 height 21
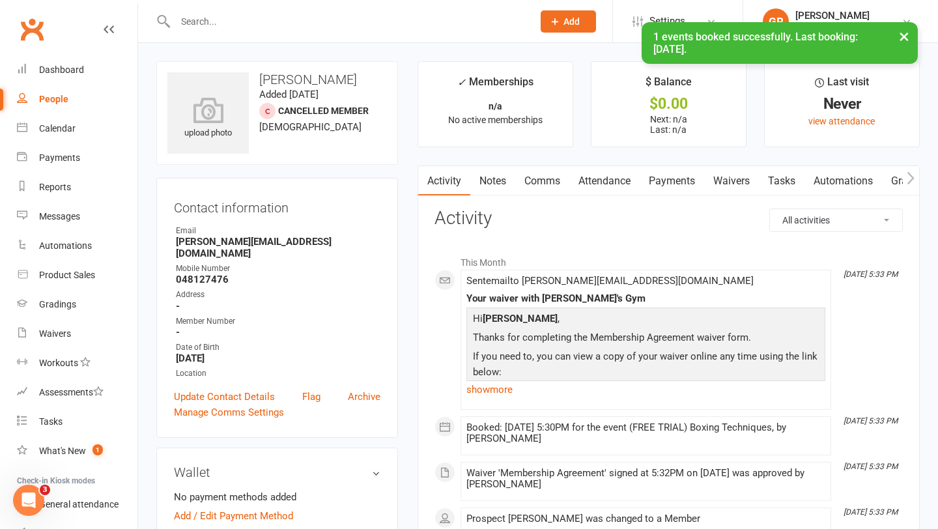
click at [730, 182] on link "Waivers" at bounding box center [731, 181] width 55 height 30
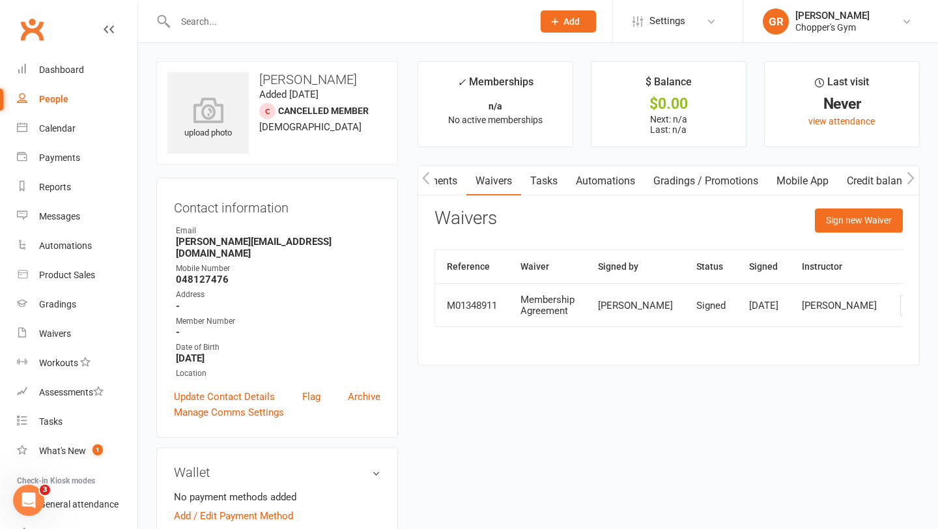
scroll to position [0, 245]
click at [832, 177] on link "Mobile App" at bounding box center [800, 181] width 70 height 30
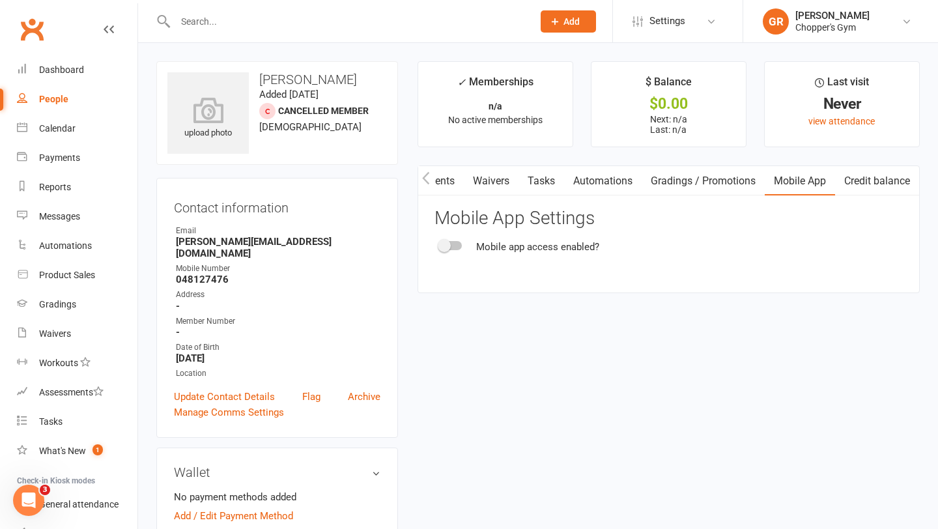
click at [444, 242] on span at bounding box center [444, 245] width 13 height 13
click at [440, 244] on input "checkbox" at bounding box center [440, 244] width 0 height 0
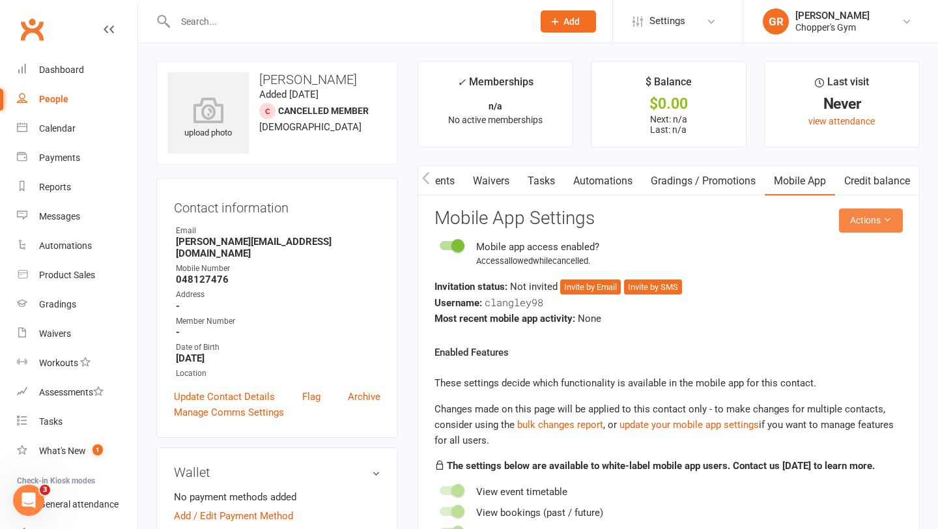
click at [868, 216] on button "Actions" at bounding box center [871, 219] width 64 height 23
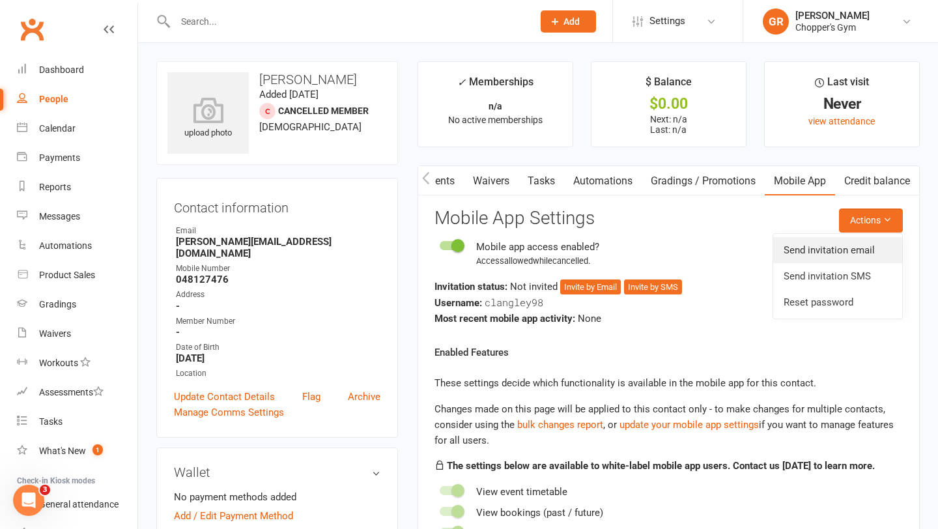
click at [827, 256] on link "Send invitation email" at bounding box center [837, 250] width 129 height 26
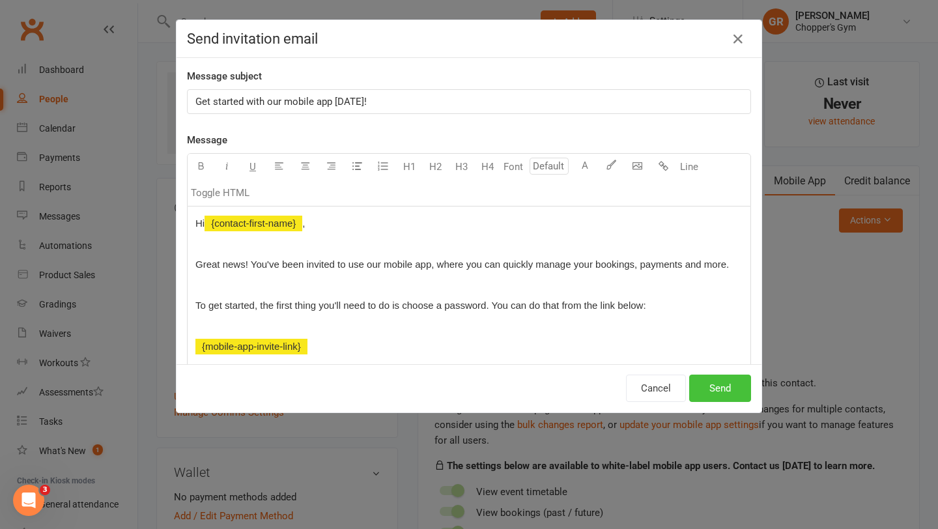
click at [709, 384] on button "Send" at bounding box center [720, 388] width 62 height 27
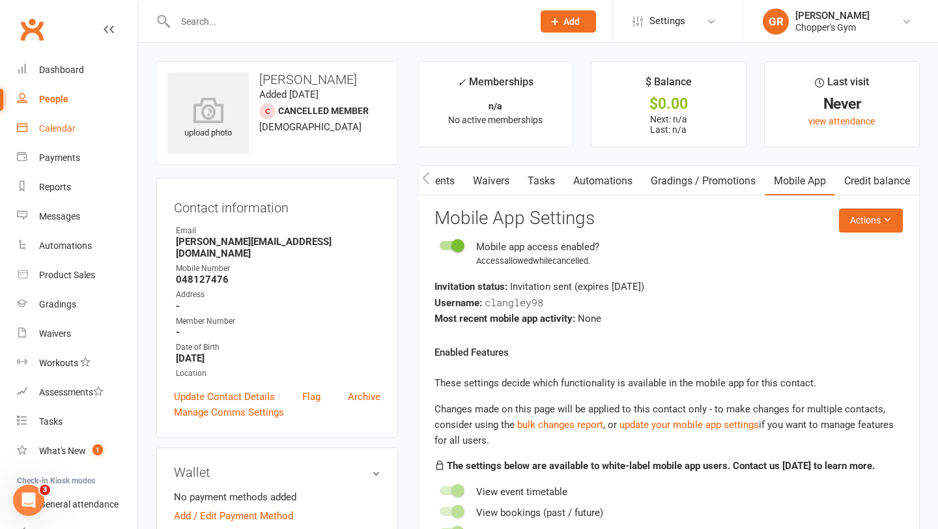
click at [58, 128] on div "Calendar" at bounding box center [57, 128] width 36 height 10
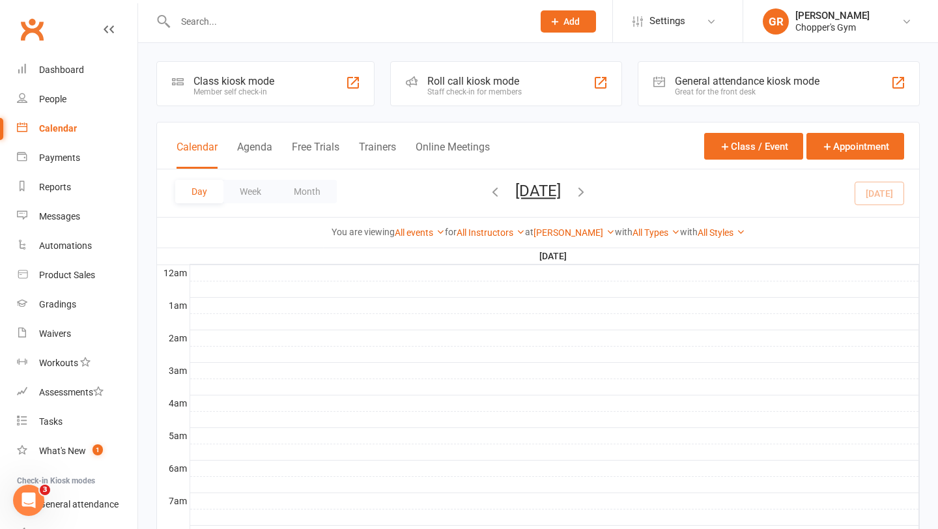
click at [49, 133] on div "Calendar" at bounding box center [58, 128] width 38 height 10
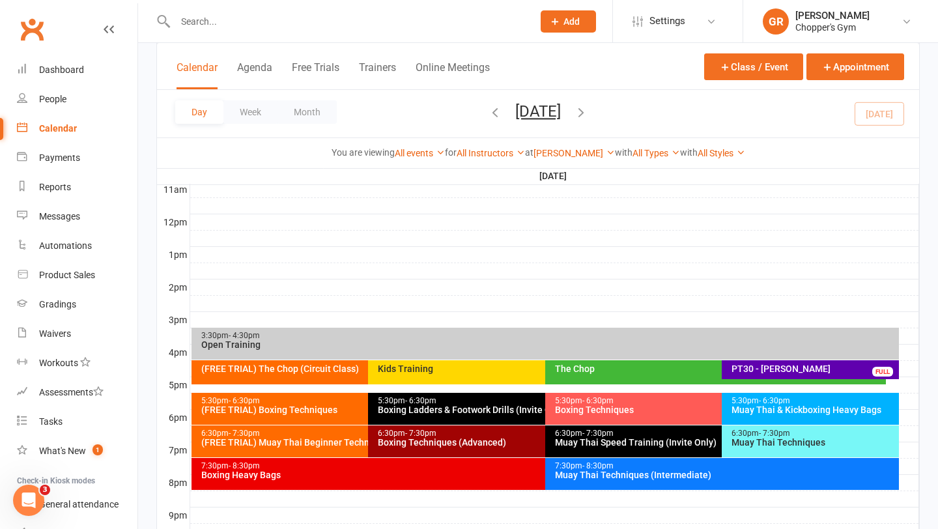
scroll to position [443, 0]
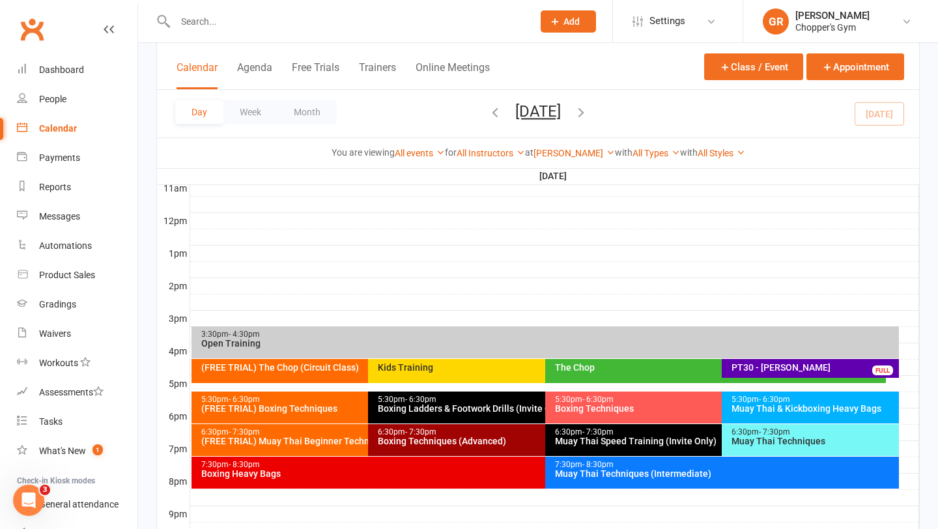
click at [733, 443] on div "Muay Thai Techniques" at bounding box center [813, 440] width 165 height 9
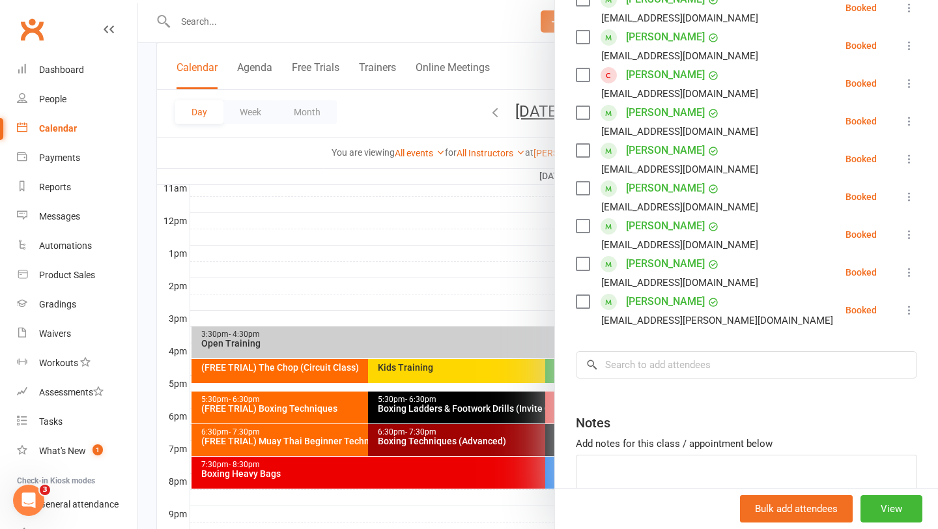
scroll to position [307, 0]
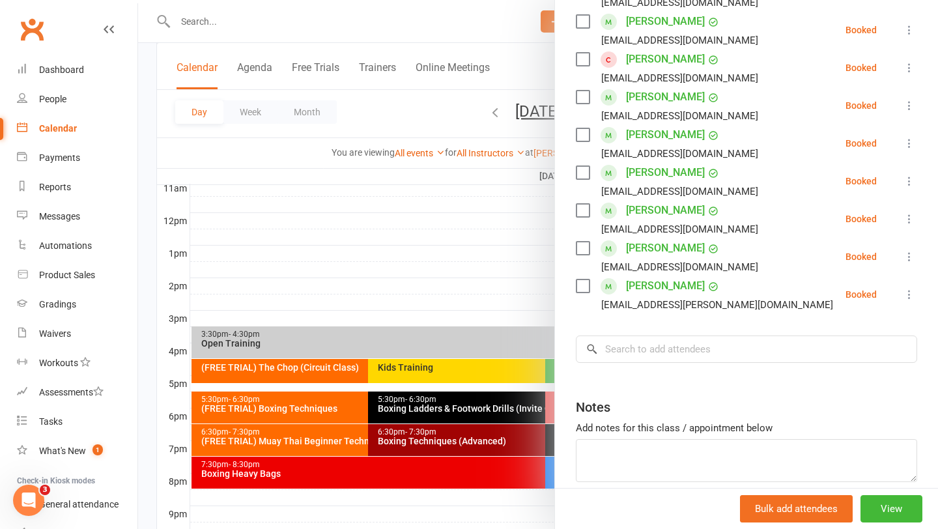
click at [514, 255] on div at bounding box center [538, 264] width 800 height 529
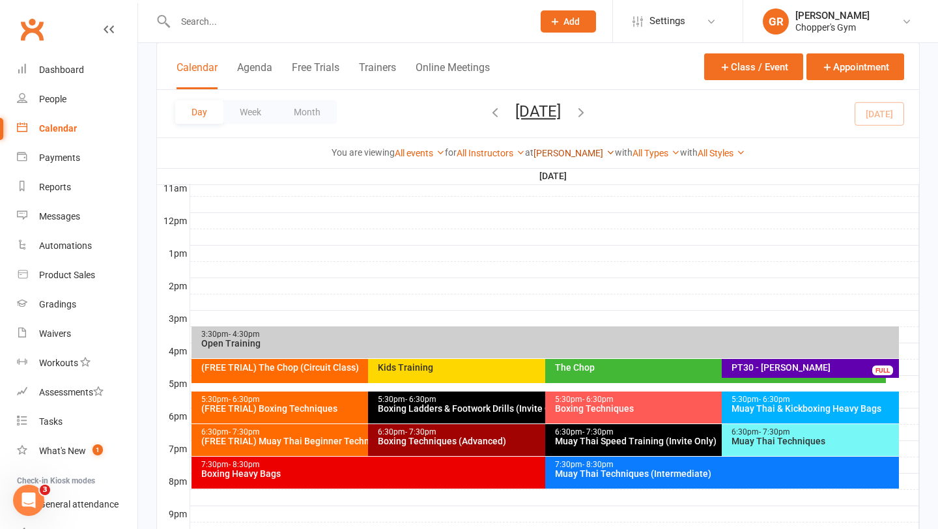
click at [585, 154] on link "[PERSON_NAME]" at bounding box center [574, 153] width 81 height 10
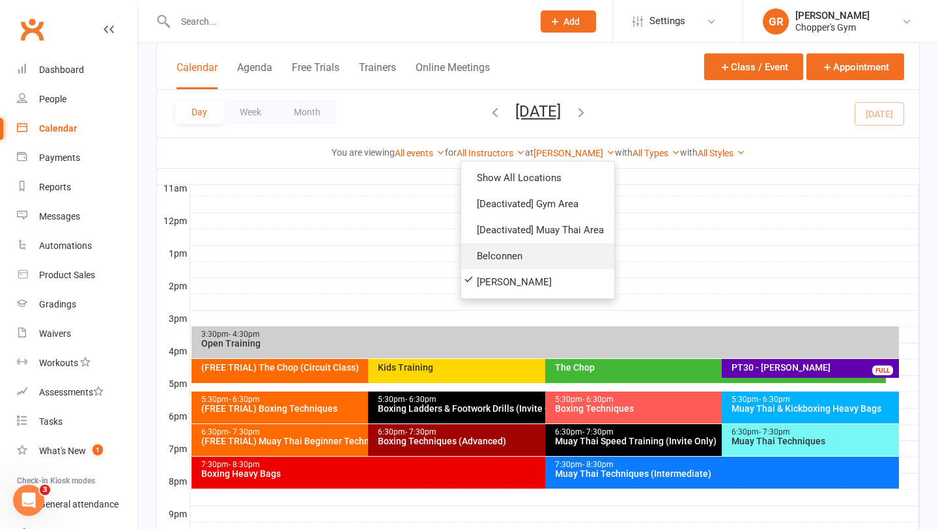
click at [509, 264] on link "Belconnen" at bounding box center [537, 256] width 153 height 26
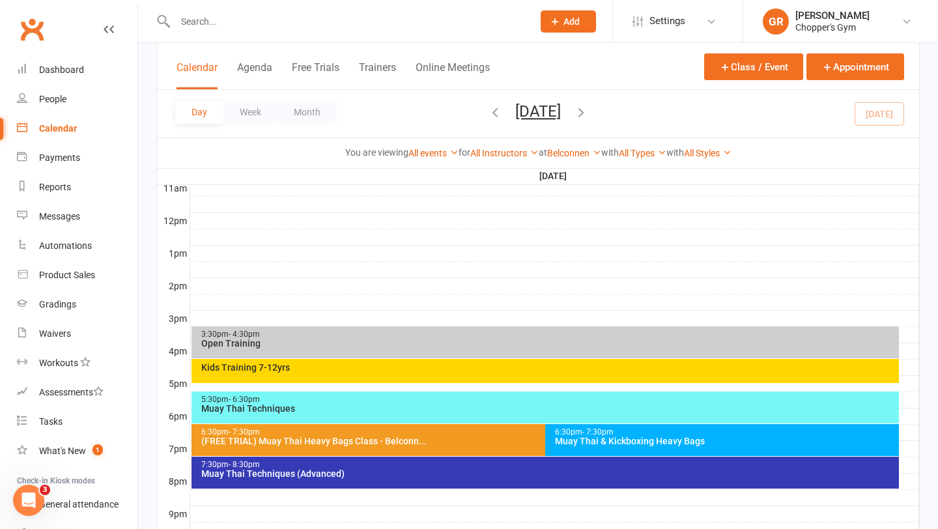
click at [649, 440] on div "Muay Thai & Kickboxing Heavy Bags" at bounding box center [725, 440] width 342 height 9
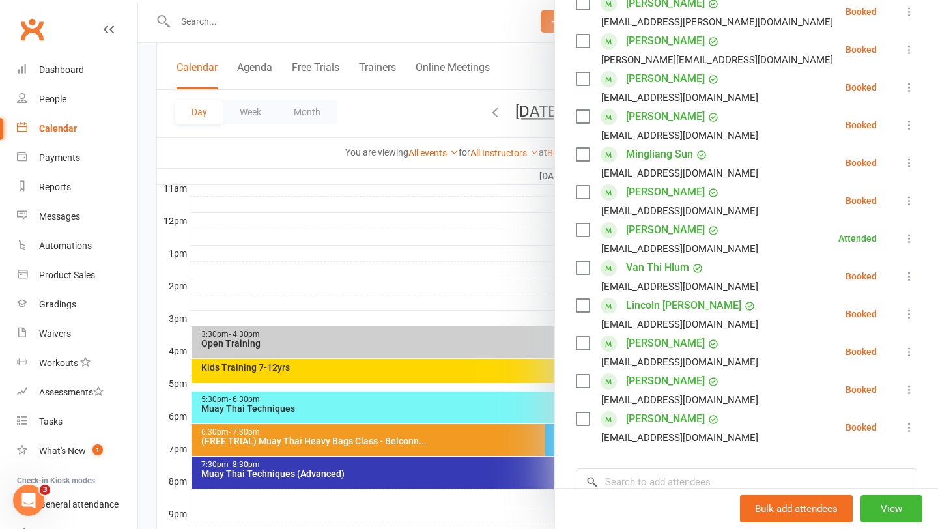
scroll to position [365, 0]
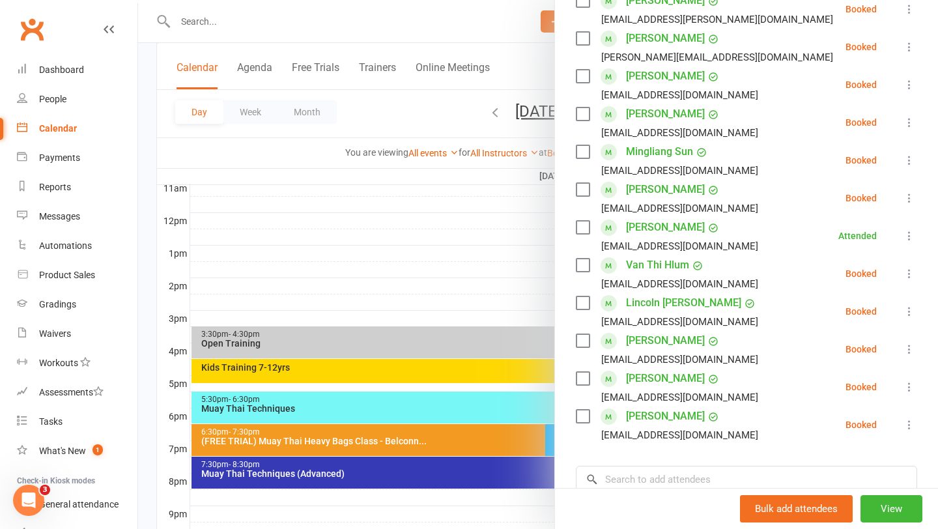
click at [462, 289] on div at bounding box center [538, 264] width 800 height 529
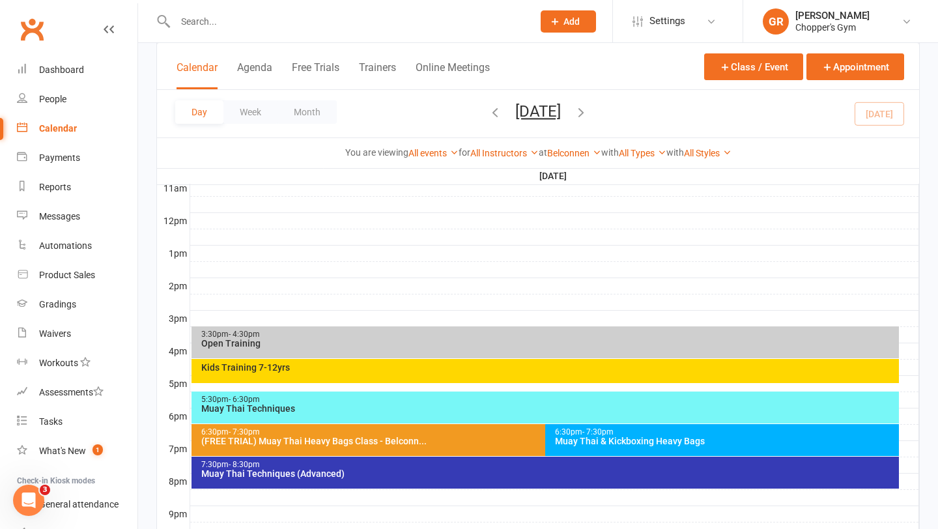
click at [671, 410] on div "Muay Thai Techniques" at bounding box center [549, 408] width 696 height 9
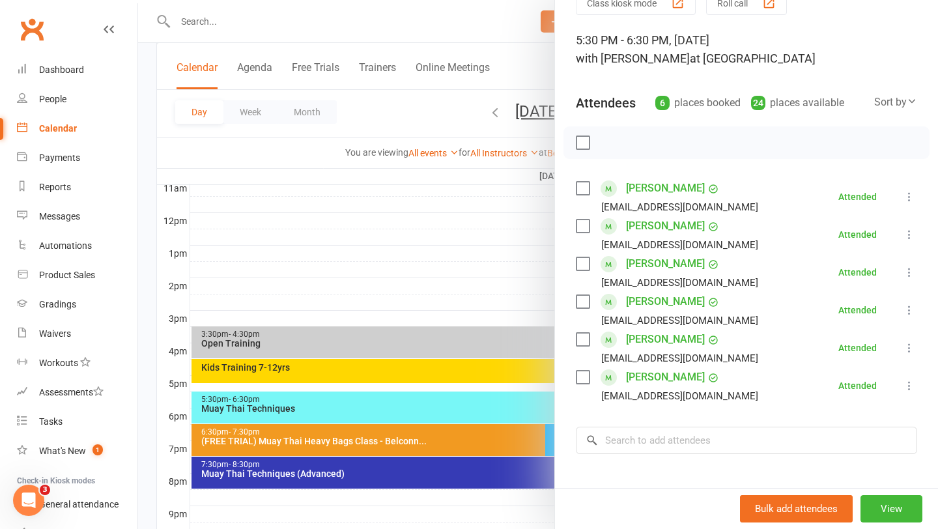
scroll to position [66, 0]
click at [479, 291] on div at bounding box center [538, 264] width 800 height 529
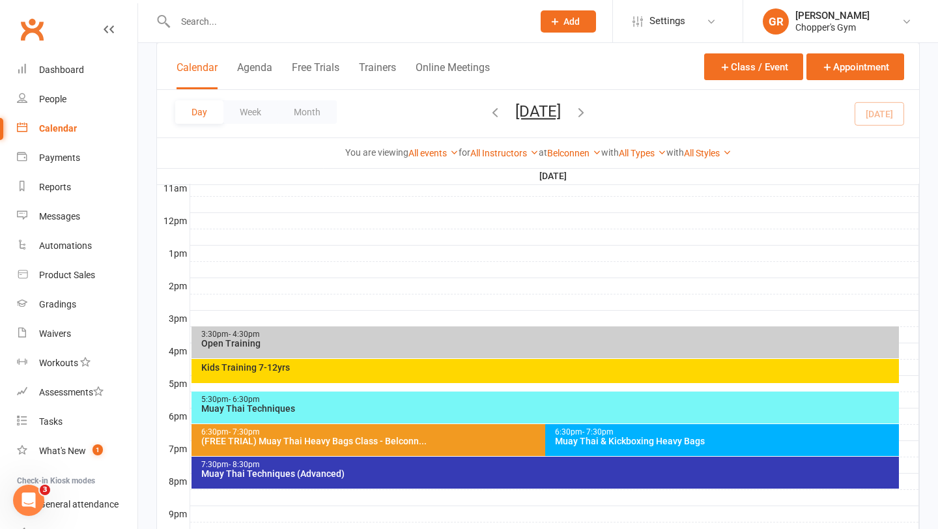
click at [437, 471] on div "Muay Thai Techniques (Advanced)" at bounding box center [549, 473] width 696 height 9
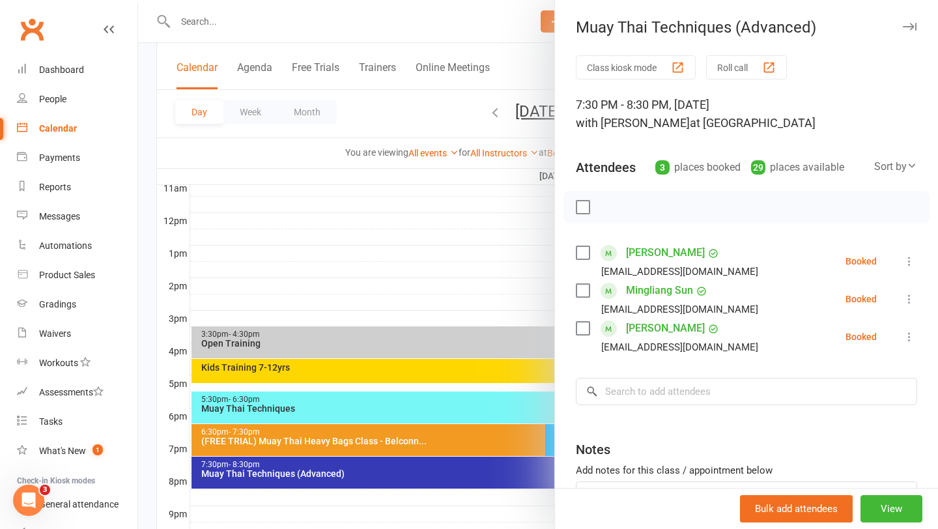
scroll to position [4, 0]
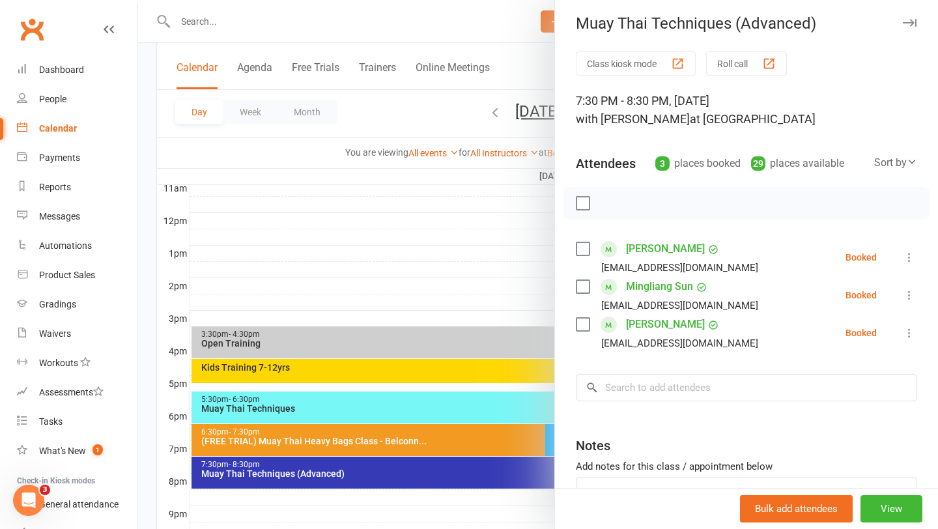
click at [408, 322] on div at bounding box center [538, 264] width 800 height 529
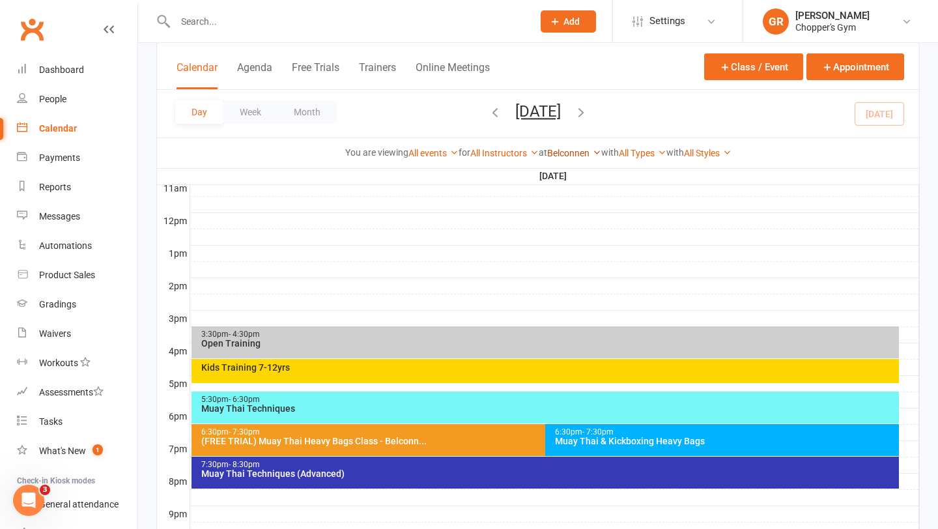
click at [590, 154] on link "Belconnen" at bounding box center [574, 153] width 54 height 10
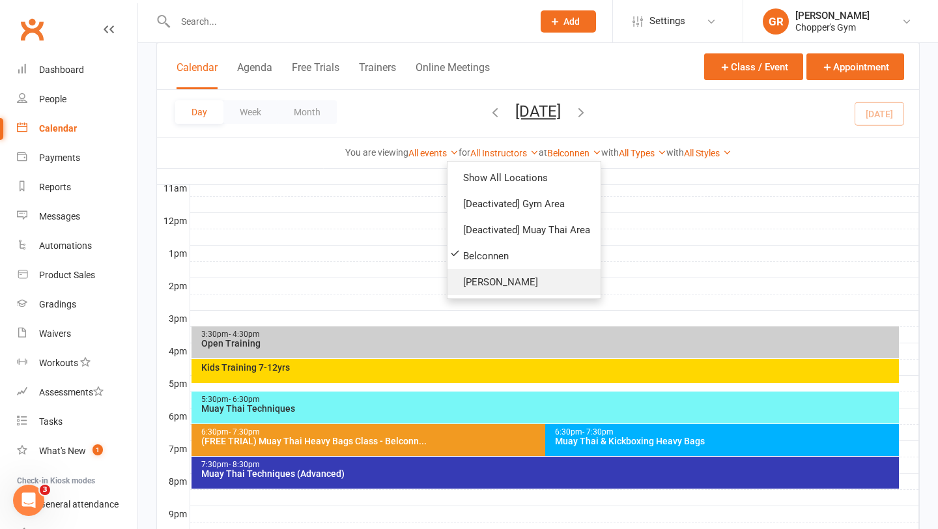
click at [505, 281] on link "[PERSON_NAME]" at bounding box center [524, 282] width 153 height 26
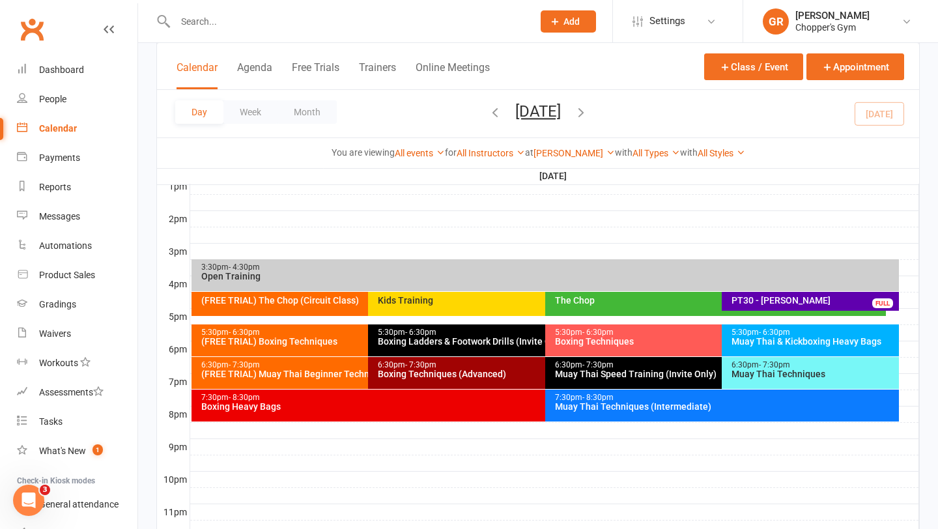
scroll to position [555, 0]
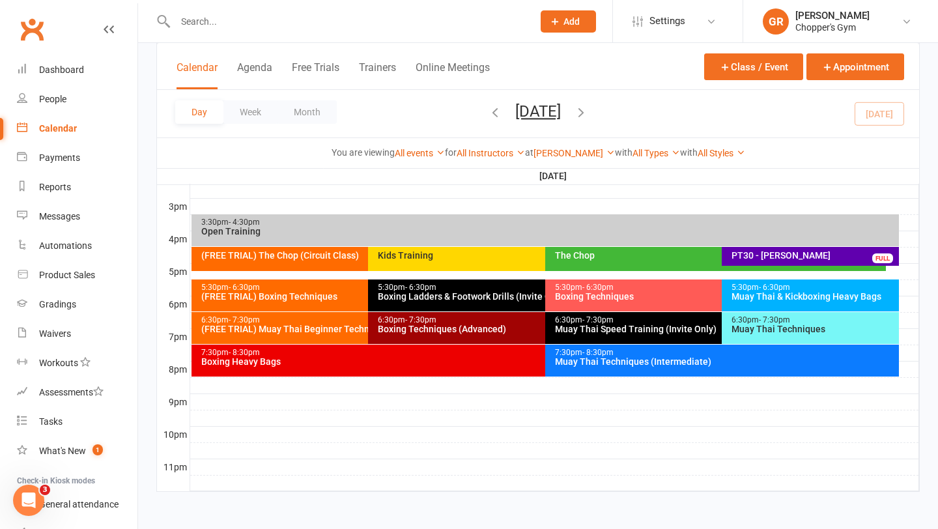
click at [644, 357] on div "Muay Thai Techniques (Intermediate)" at bounding box center [725, 361] width 342 height 9
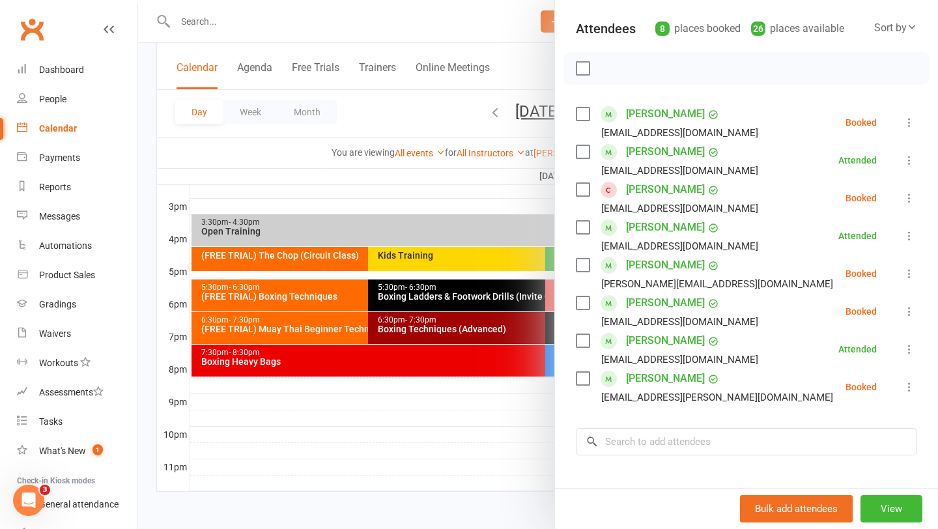
scroll to position [128, 0]
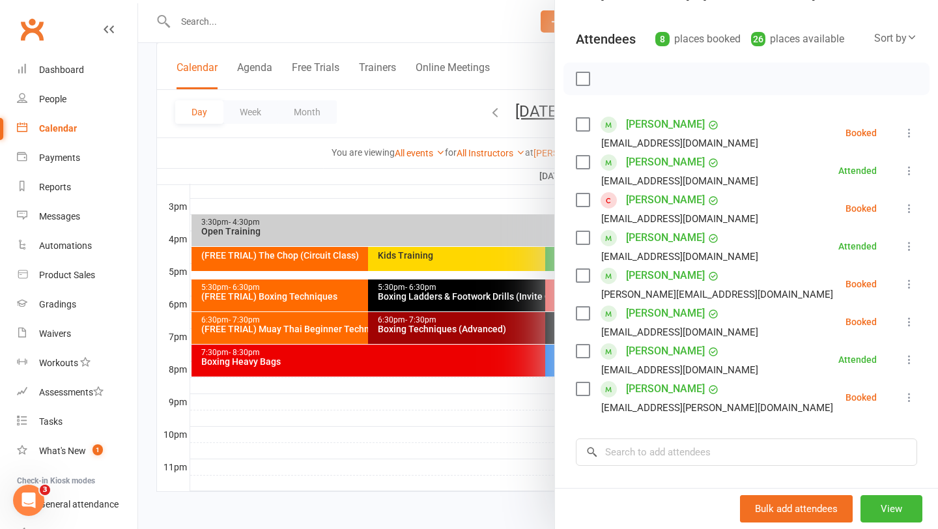
click at [449, 195] on div at bounding box center [538, 264] width 800 height 529
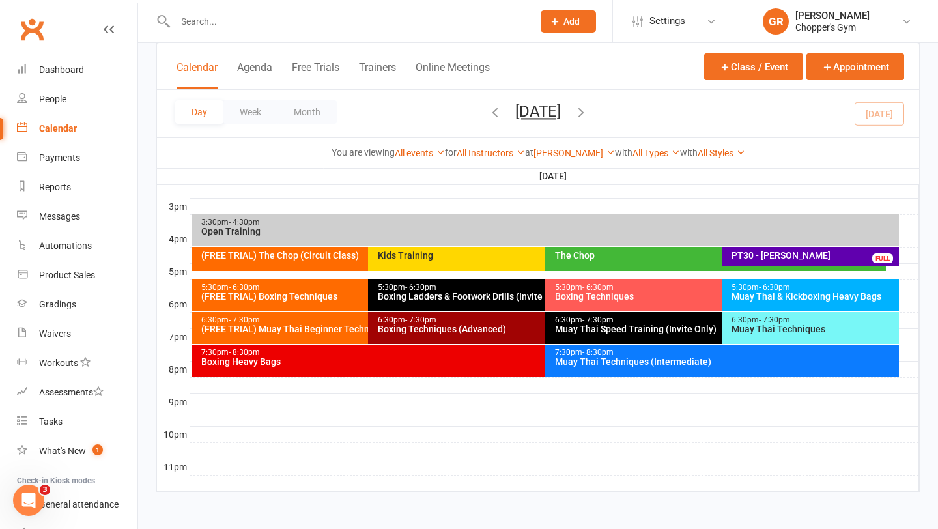
click at [436, 363] on div "Boxing Heavy Bags" at bounding box center [542, 361] width 683 height 9
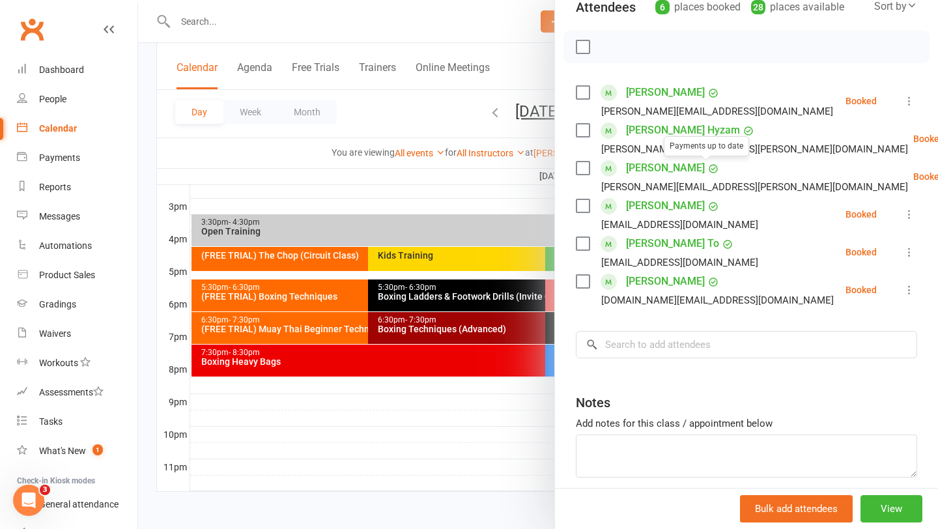
scroll to position [164, 0]
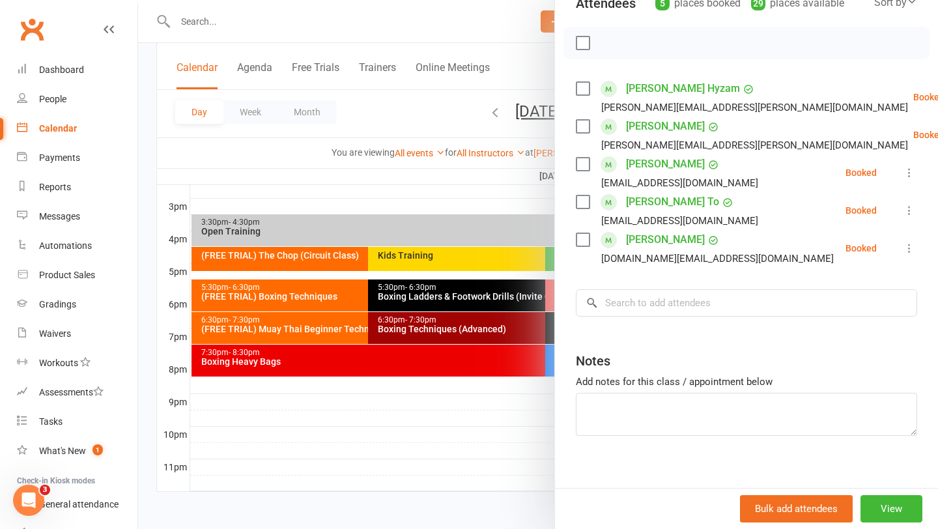
click at [471, 160] on div at bounding box center [538, 264] width 800 height 529
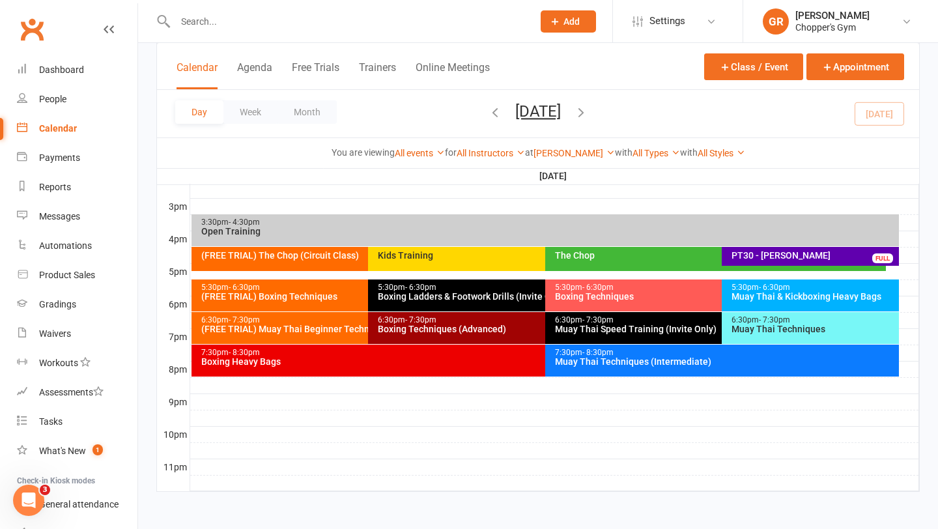
click at [255, 327] on div "(FREE TRIAL) Muay Thai Beginner Technique" at bounding box center [365, 328] width 329 height 9
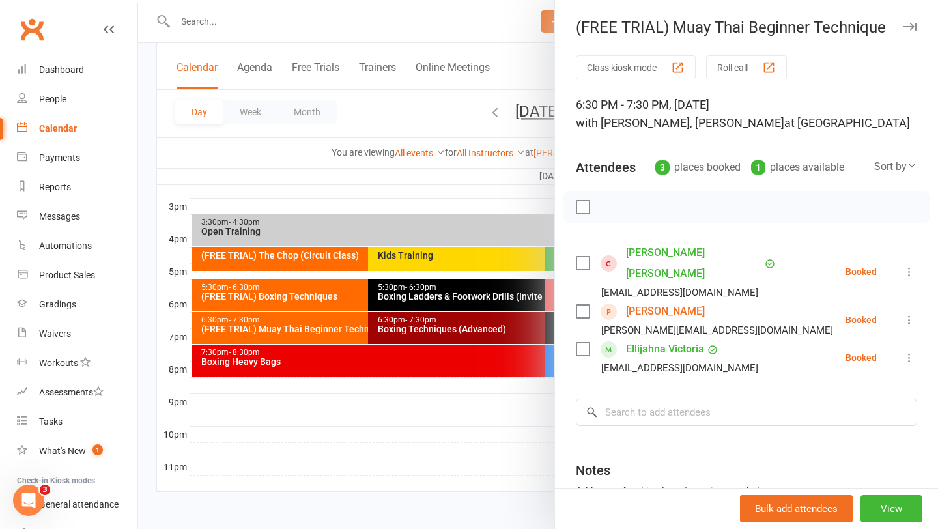
click at [309, 365] on div at bounding box center [538, 264] width 800 height 529
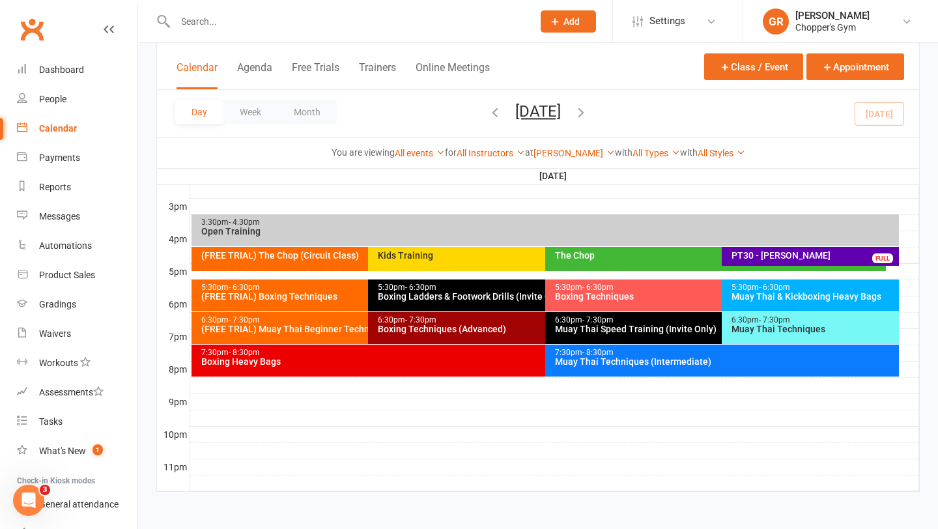
click at [309, 365] on div "Boxing Heavy Bags" at bounding box center [542, 361] width 683 height 9
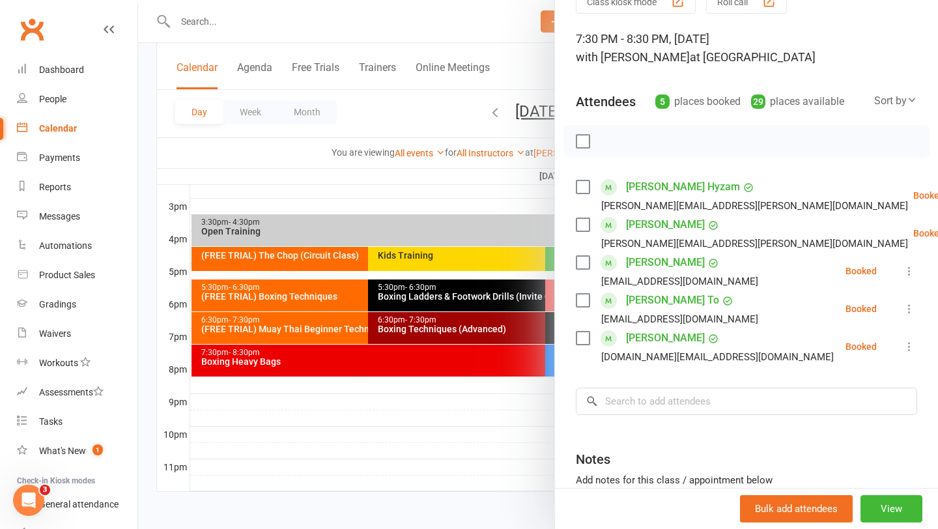
scroll to position [126, 0]
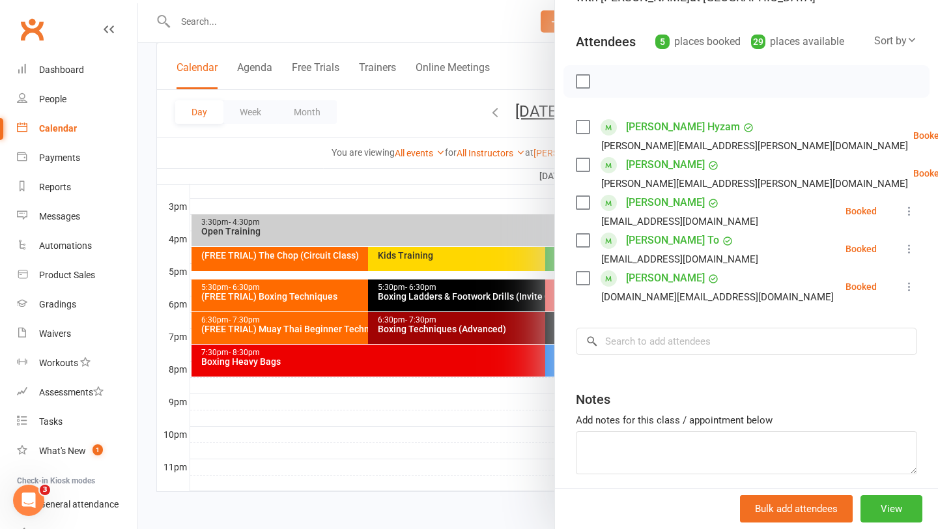
click at [436, 358] on div at bounding box center [538, 264] width 800 height 529
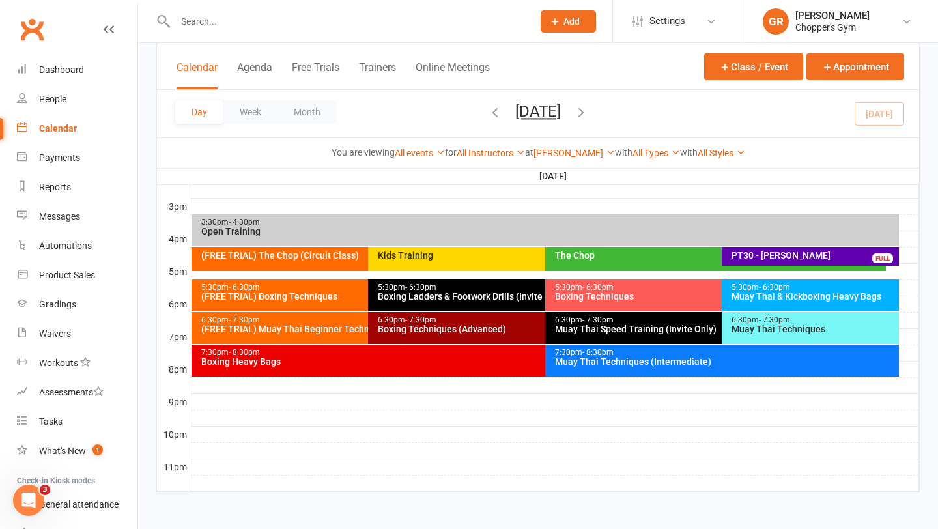
click at [585, 355] on span "- 8:30pm" at bounding box center [597, 352] width 31 height 9
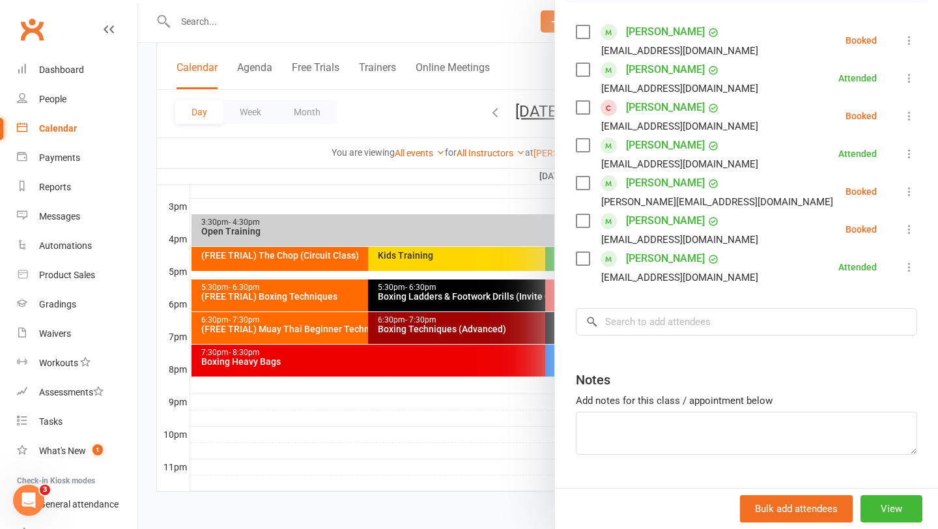
scroll to position [207, 0]
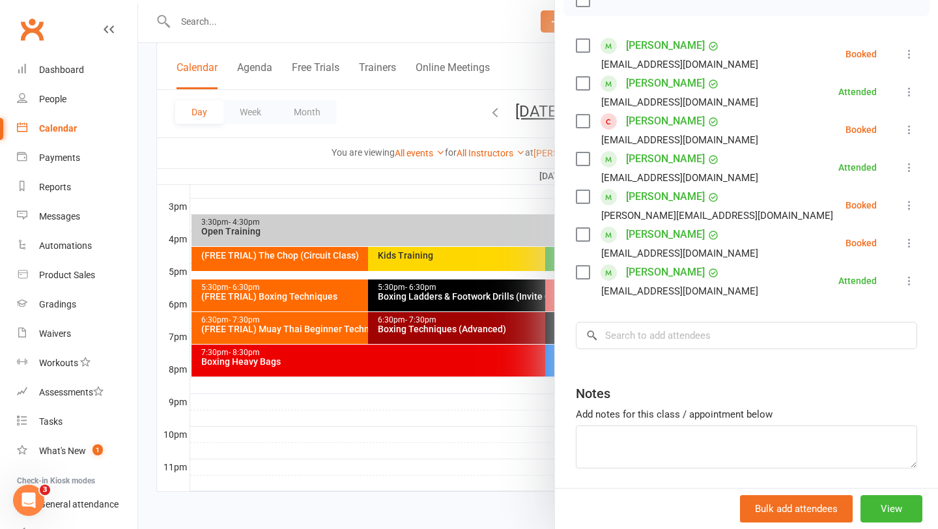
click at [477, 209] on div at bounding box center [538, 264] width 800 height 529
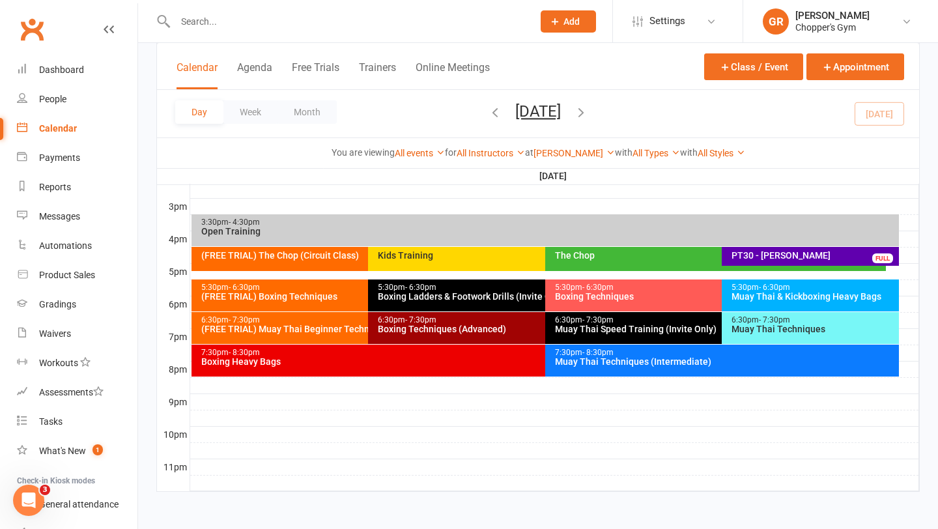
click at [585, 360] on div "Muay Thai Techniques (Intermediate)" at bounding box center [725, 361] width 342 height 9
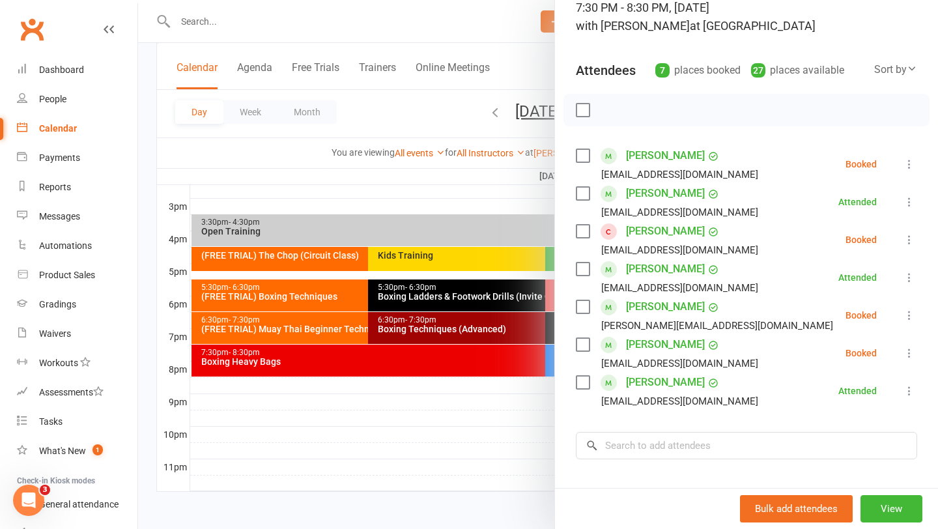
scroll to position [202, 0]
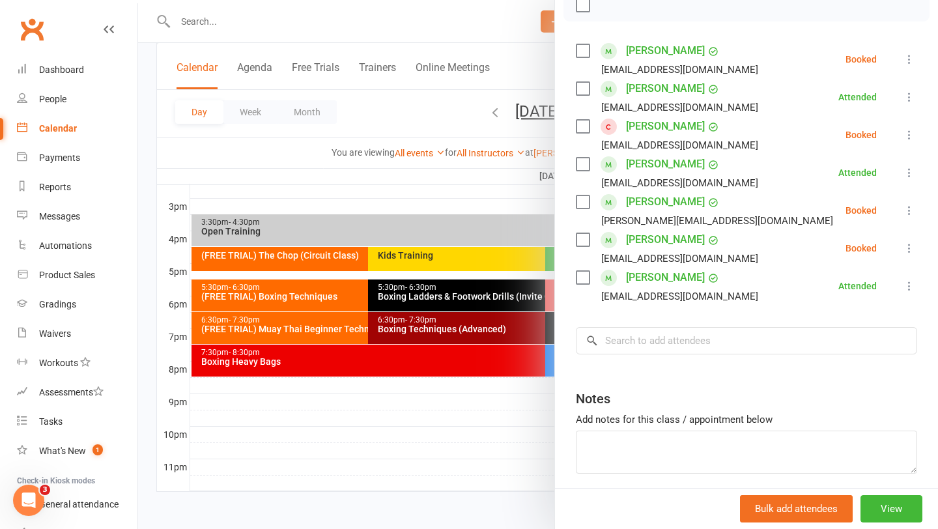
click at [417, 366] on div at bounding box center [538, 264] width 800 height 529
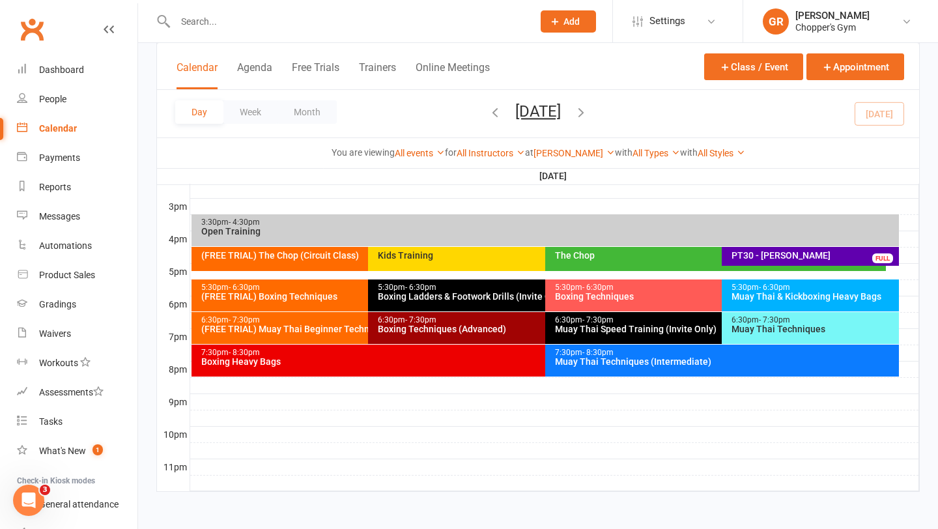
click at [431, 366] on div "7:30pm - 8:30pm Boxing Heavy Bags" at bounding box center [539, 361] width 695 height 32
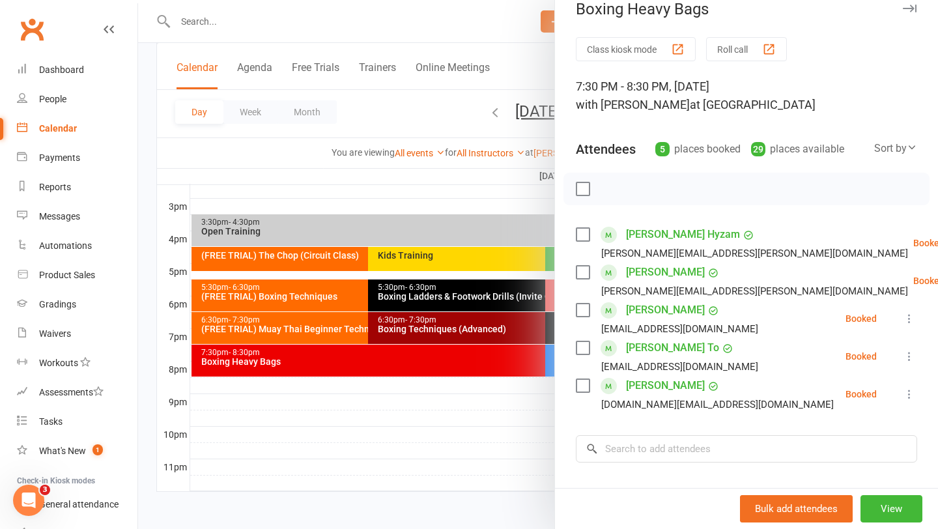
scroll to position [36, 0]
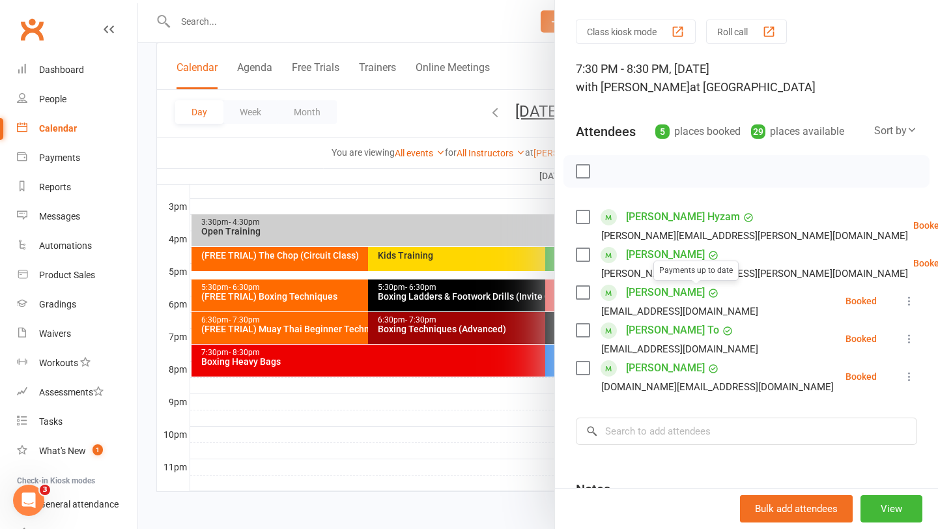
click at [432, 204] on div at bounding box center [538, 264] width 800 height 529
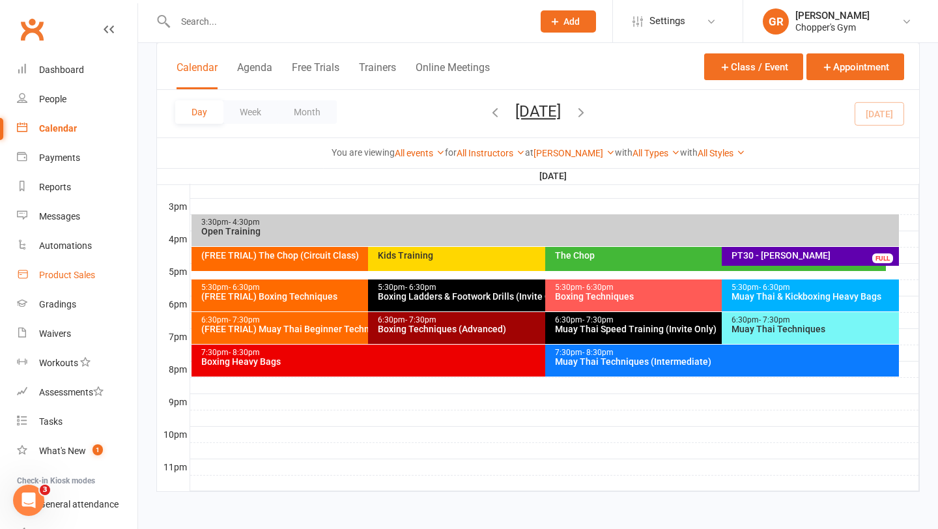
click at [61, 270] on div "Product Sales" at bounding box center [67, 275] width 56 height 10
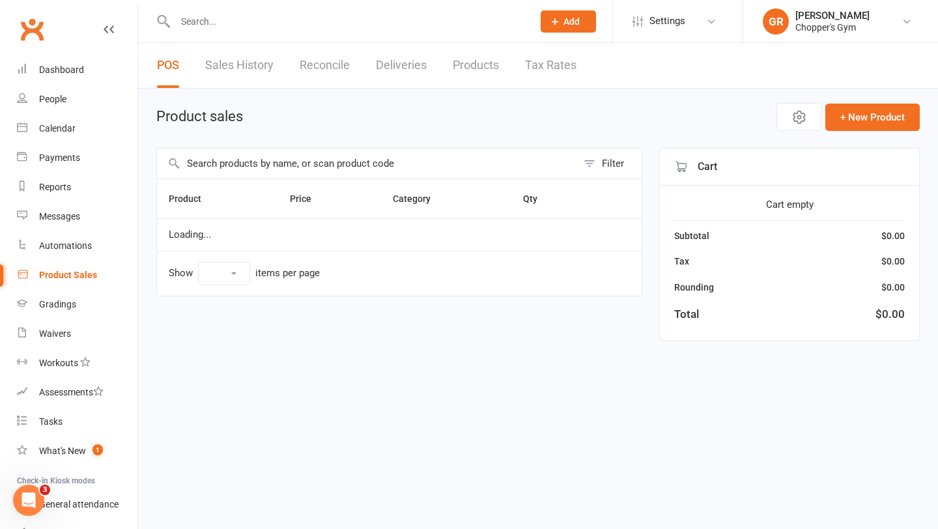
select select "100"
click at [253, 163] on input "text" at bounding box center [367, 164] width 420 height 30
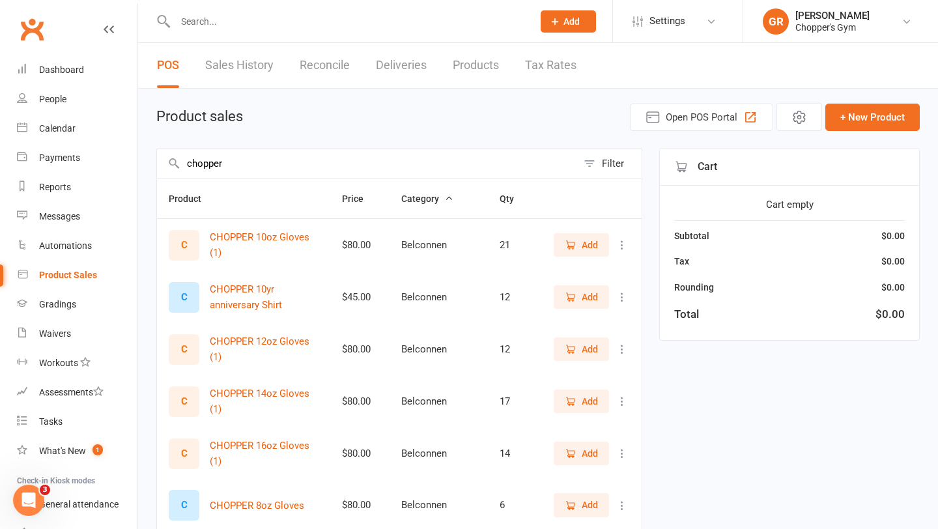
click at [210, 162] on input "chopper" at bounding box center [367, 164] width 420 height 30
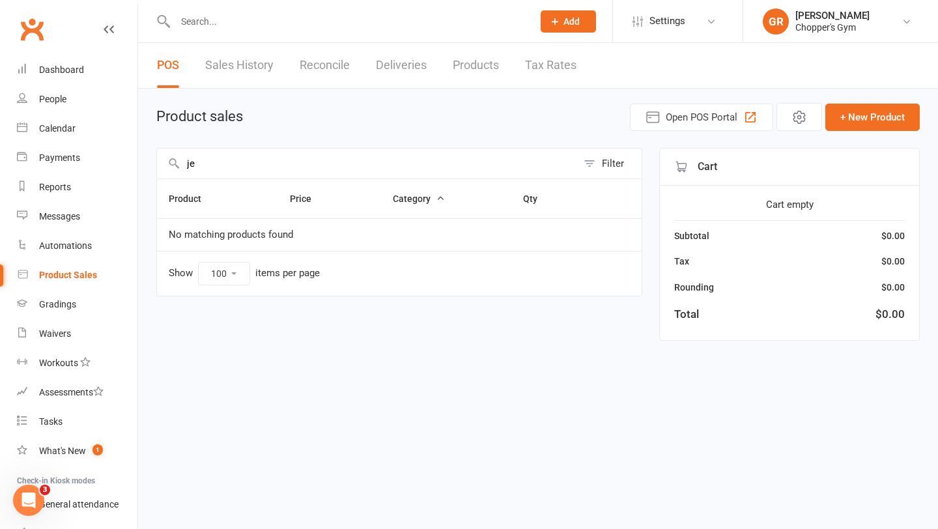
type input "j"
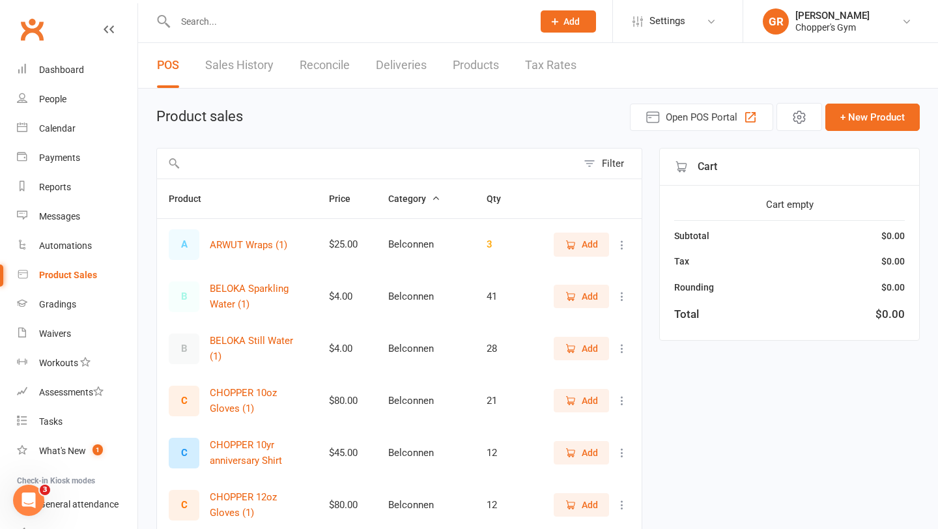
type input "j"
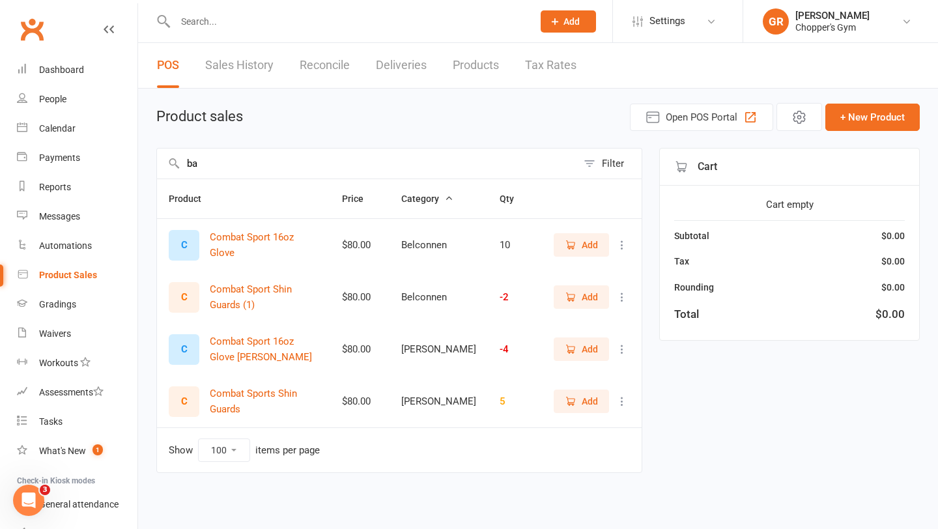
type input "b"
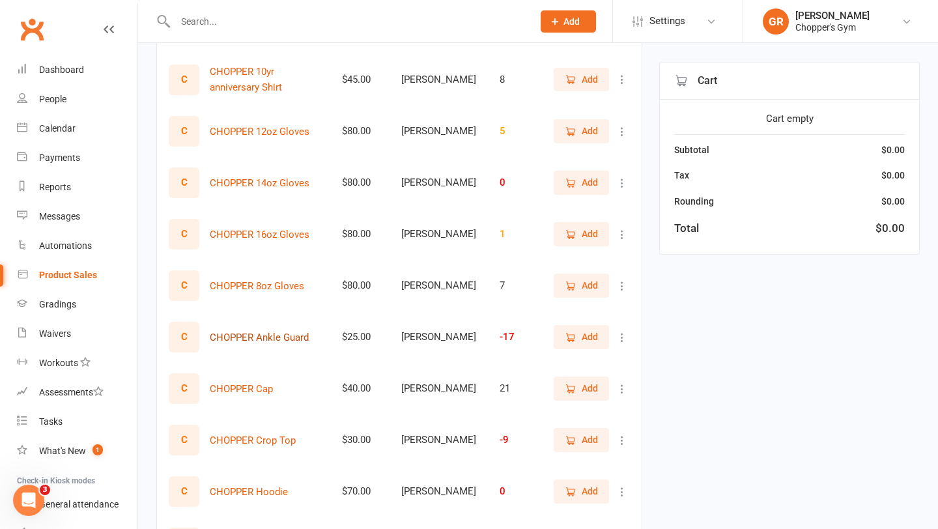
scroll to position [838, 0]
type input "chop"
click at [57, 120] on link "Calendar" at bounding box center [77, 128] width 121 height 29
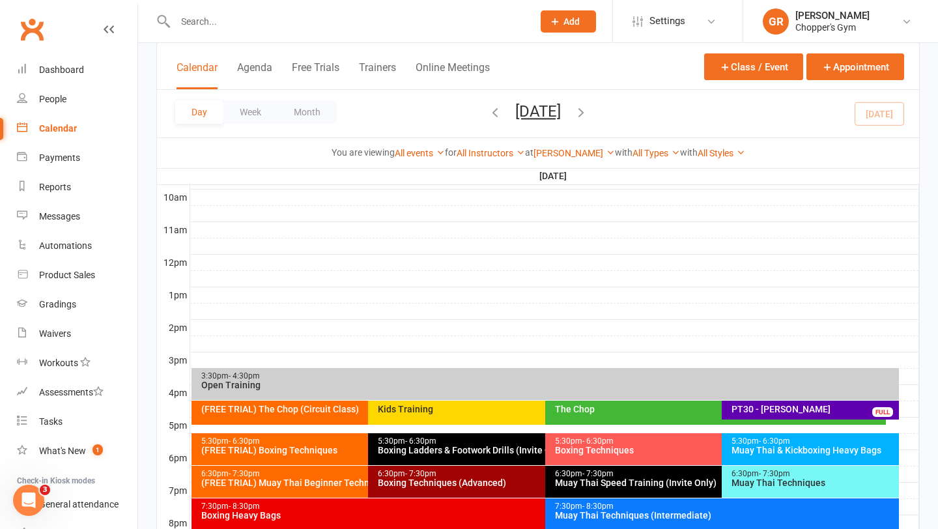
scroll to position [555, 0]
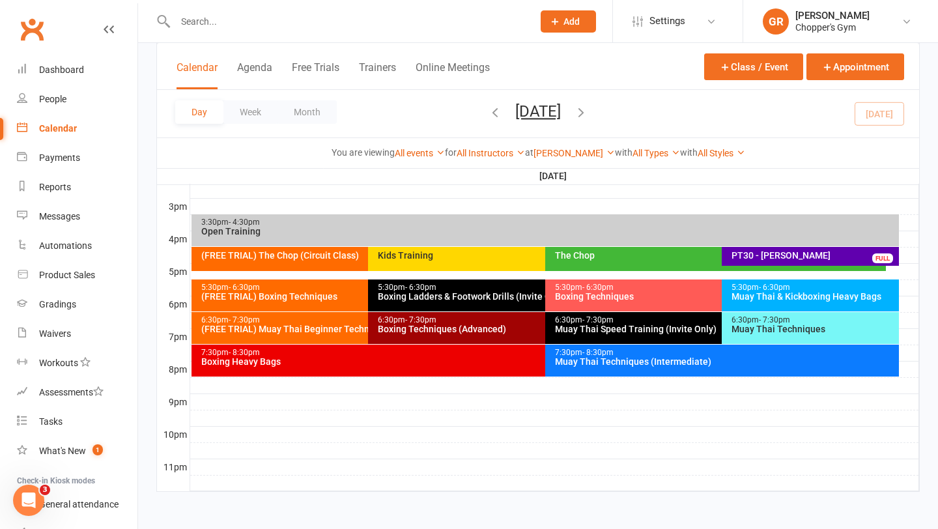
click at [803, 331] on div "Muay Thai Techniques" at bounding box center [813, 328] width 165 height 9
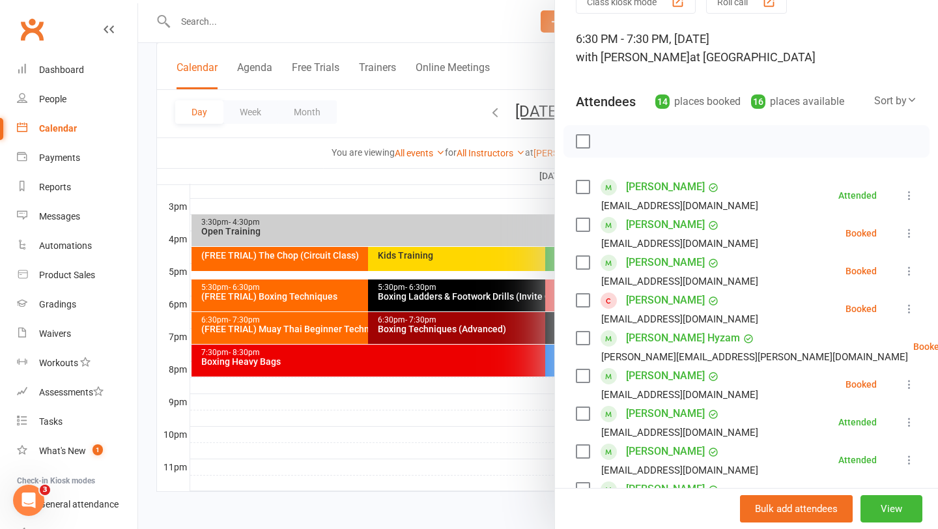
scroll to position [68, 0]
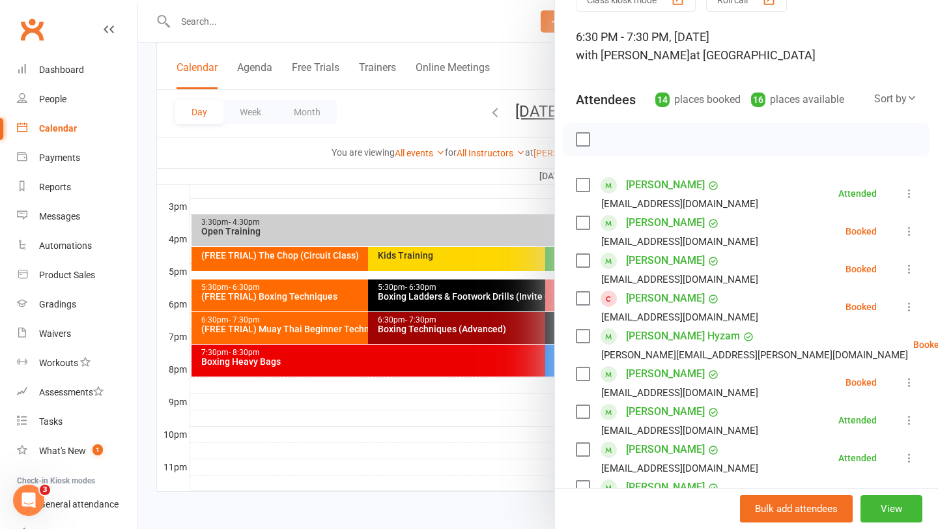
click at [581, 300] on label at bounding box center [582, 298] width 13 height 13
click at [657, 299] on link "Talen Fitz-Gerald" at bounding box center [665, 298] width 79 height 21
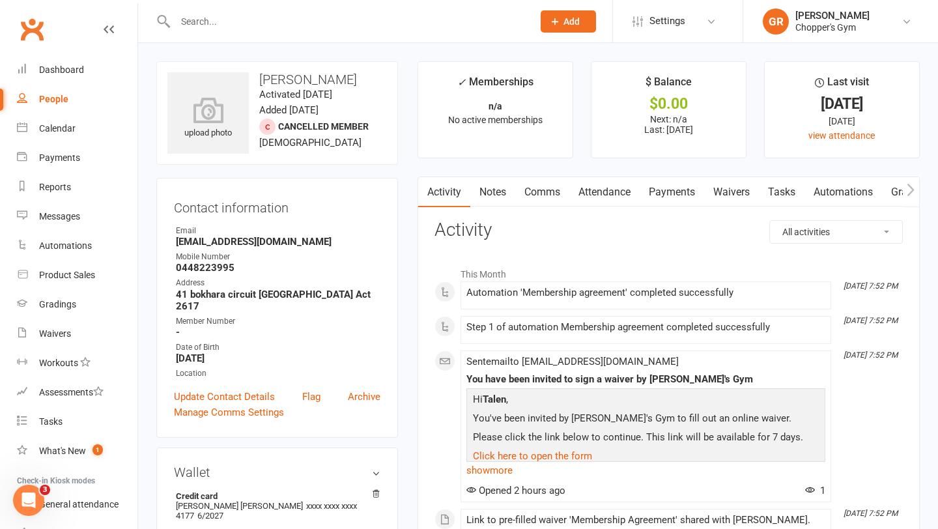
click at [672, 194] on link "Payments" at bounding box center [672, 192] width 64 height 30
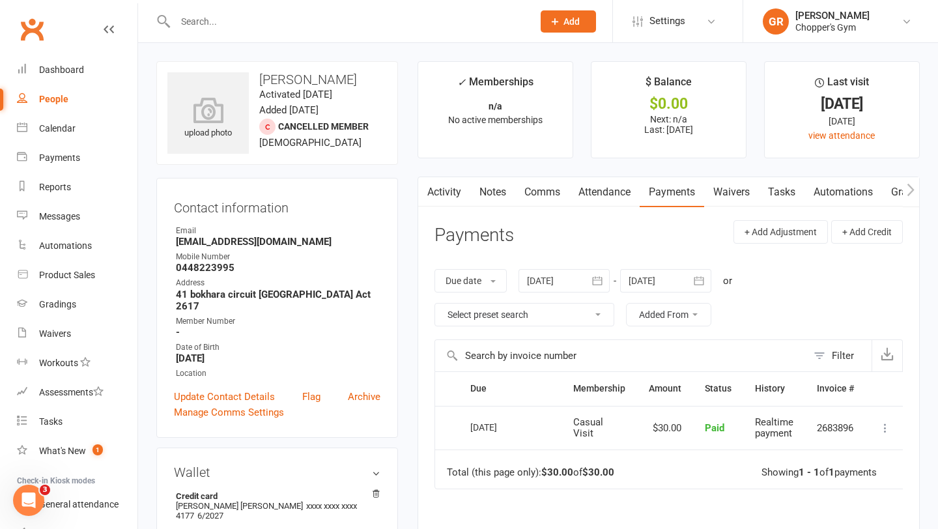
click at [597, 197] on link "Attendance" at bounding box center [604, 192] width 70 height 30
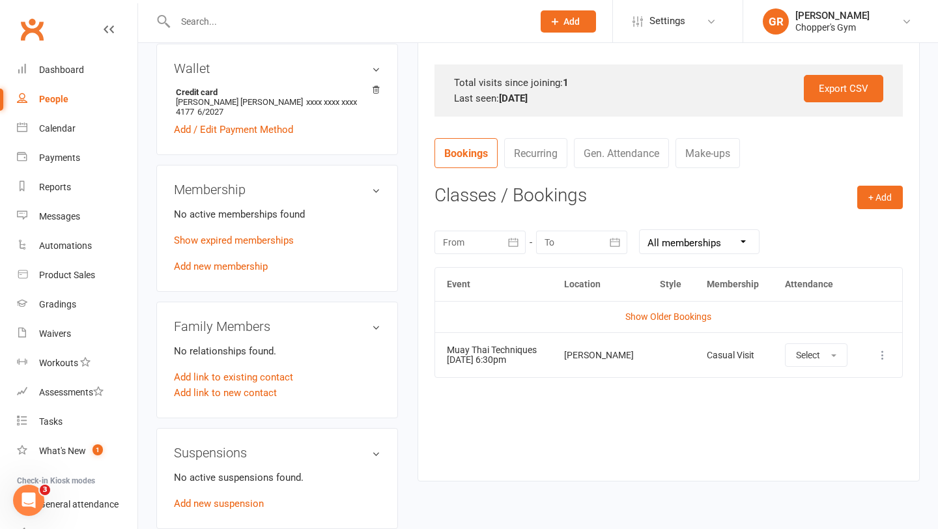
scroll to position [407, 0]
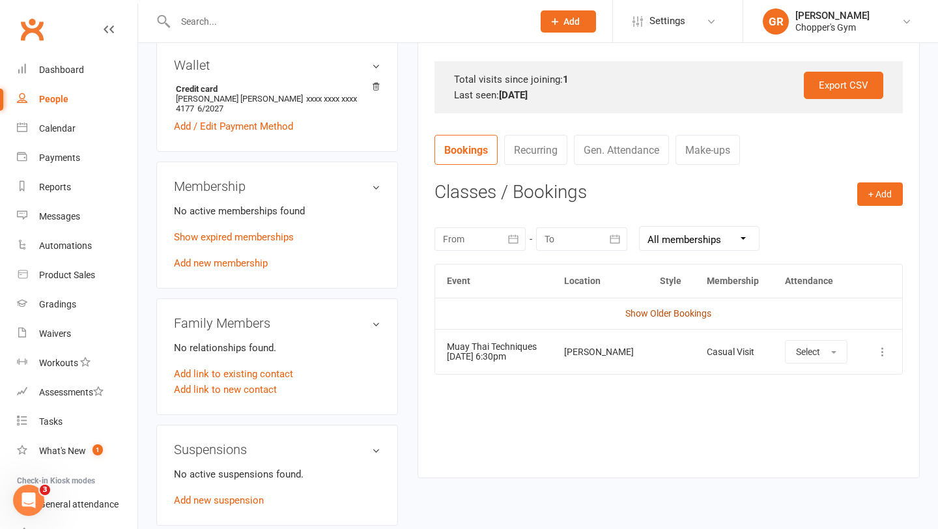
click at [646, 315] on link "Show Older Bookings" at bounding box center [668, 313] width 86 height 10
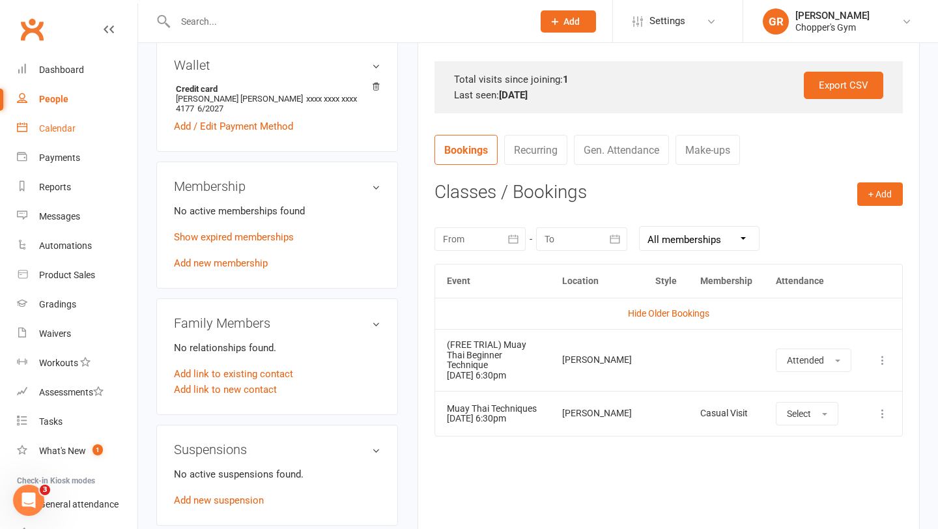
click at [58, 133] on div "Calendar" at bounding box center [57, 128] width 36 height 10
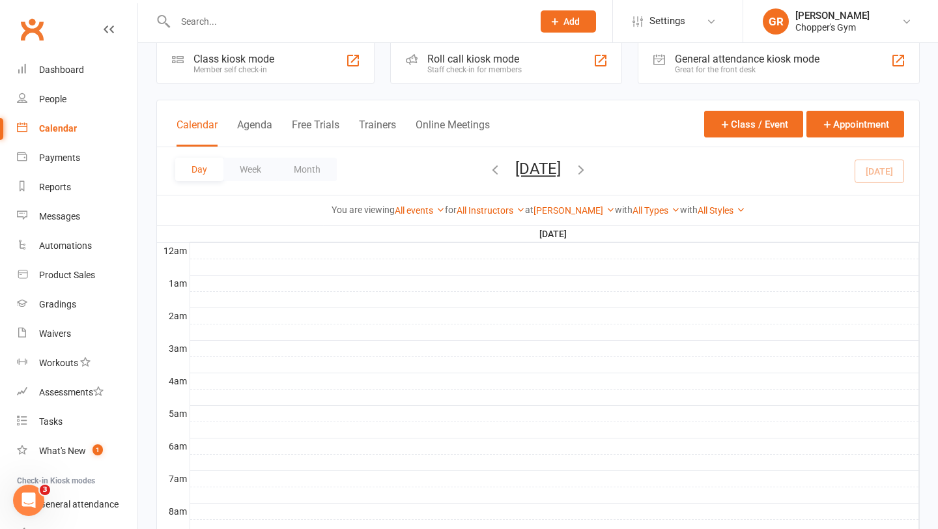
scroll to position [23, 0]
click at [258, 18] on input "text" at bounding box center [347, 21] width 352 height 18
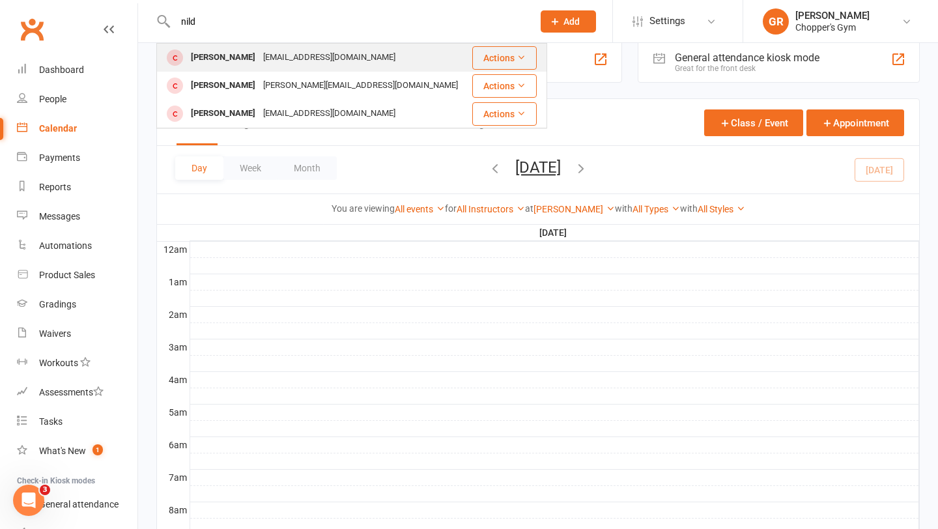
type input "nild"
click at [241, 58] on div "Nild Mendigorin" at bounding box center [223, 57] width 72 height 19
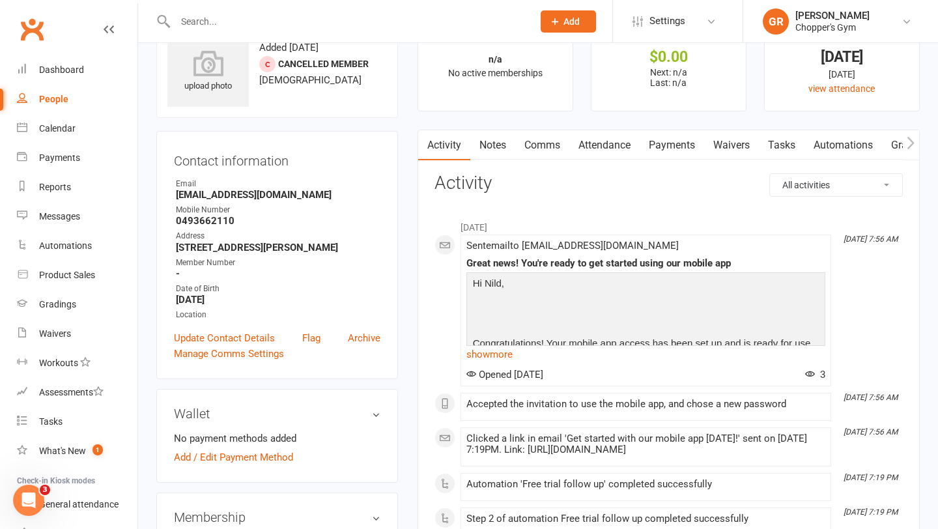
scroll to position [50, 0]
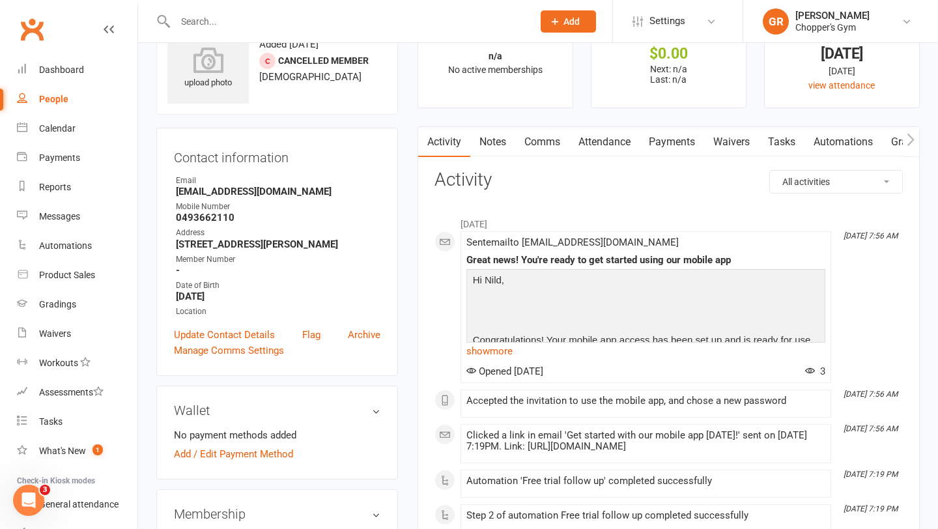
click at [608, 145] on link "Attendance" at bounding box center [604, 142] width 70 height 30
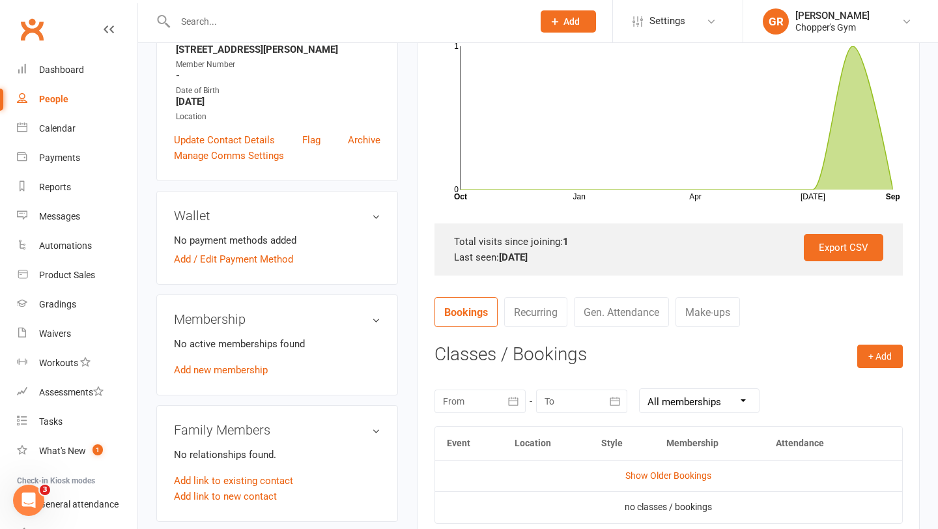
scroll to position [347, 0]
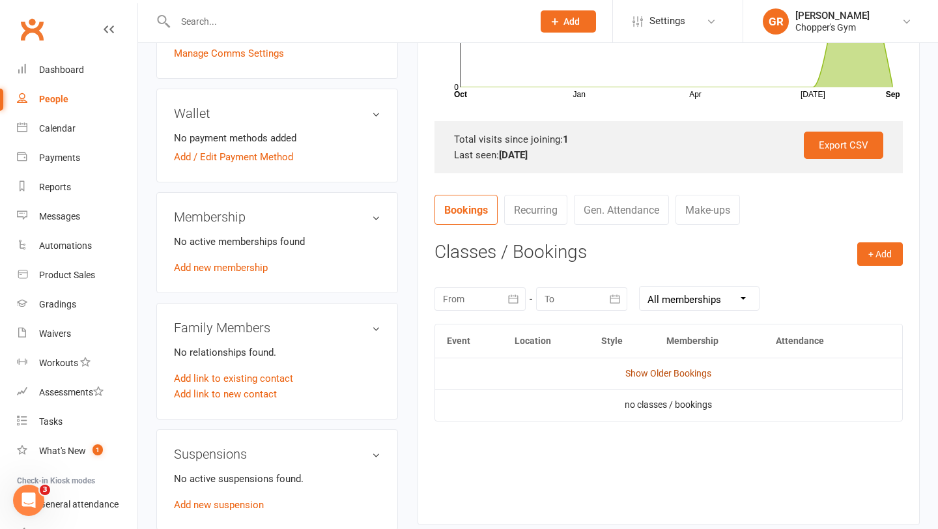
click at [670, 373] on link "Show Older Bookings" at bounding box center [668, 373] width 86 height 10
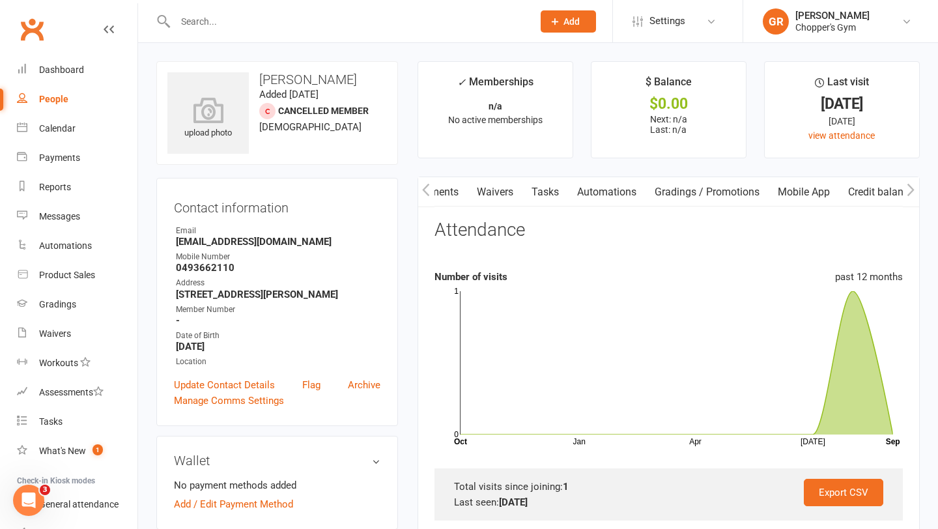
scroll to position [0, 245]
click at [806, 192] on link "Mobile App" at bounding box center [800, 192] width 70 height 30
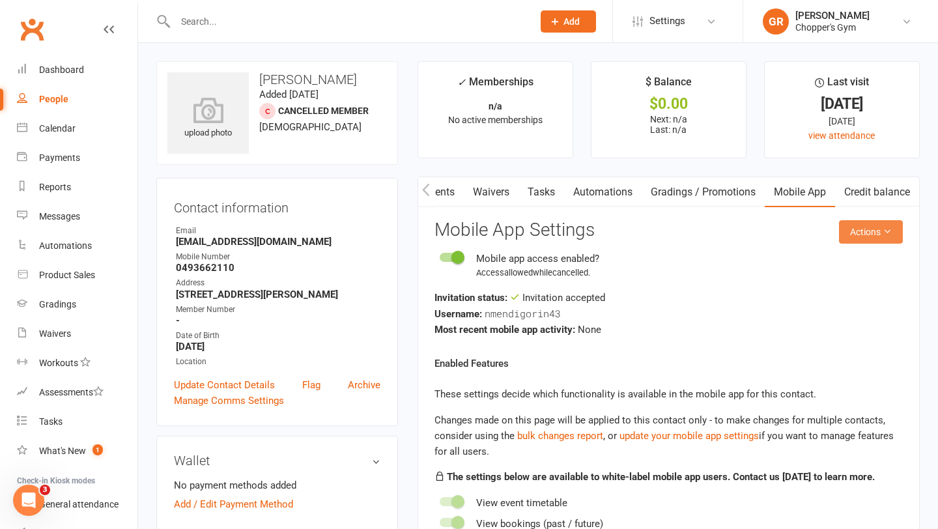
click at [878, 237] on button "Actions" at bounding box center [871, 231] width 64 height 23
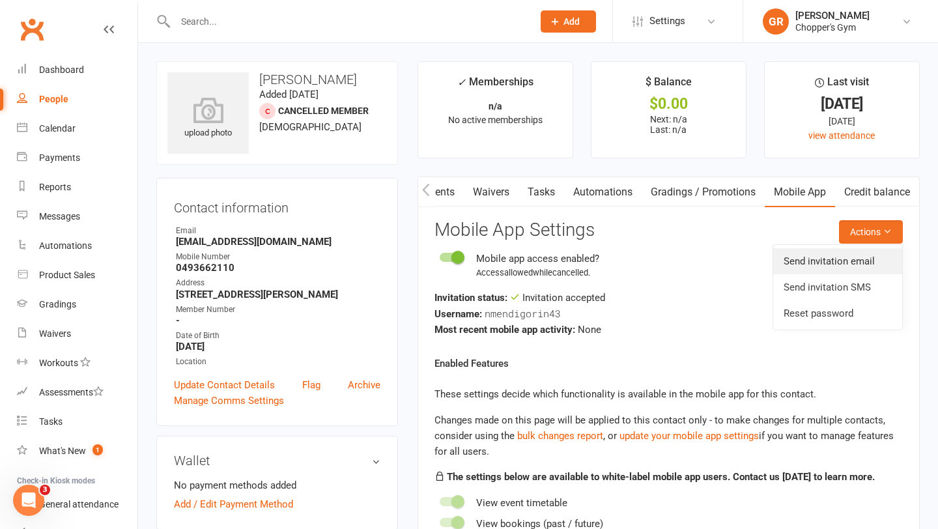
click at [825, 271] on link "Send invitation email" at bounding box center [837, 261] width 129 height 26
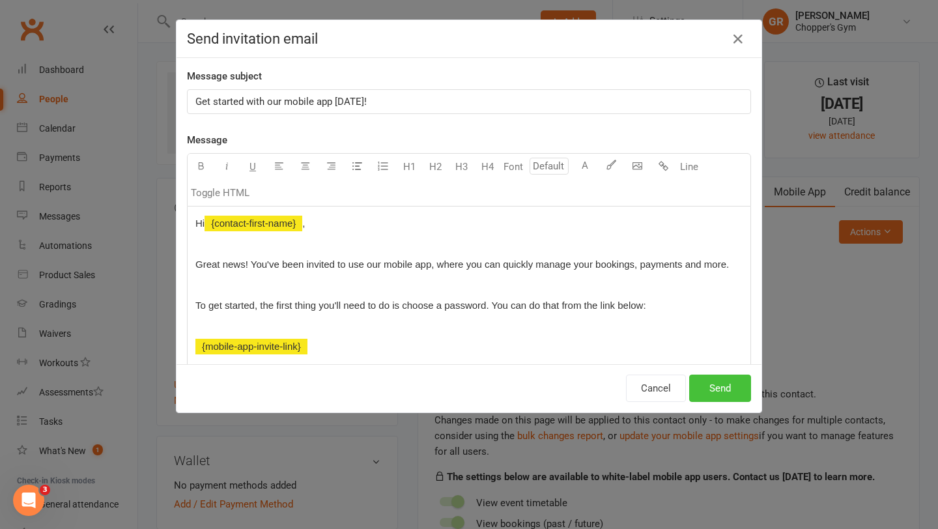
click at [723, 395] on button "Send" at bounding box center [720, 388] width 62 height 27
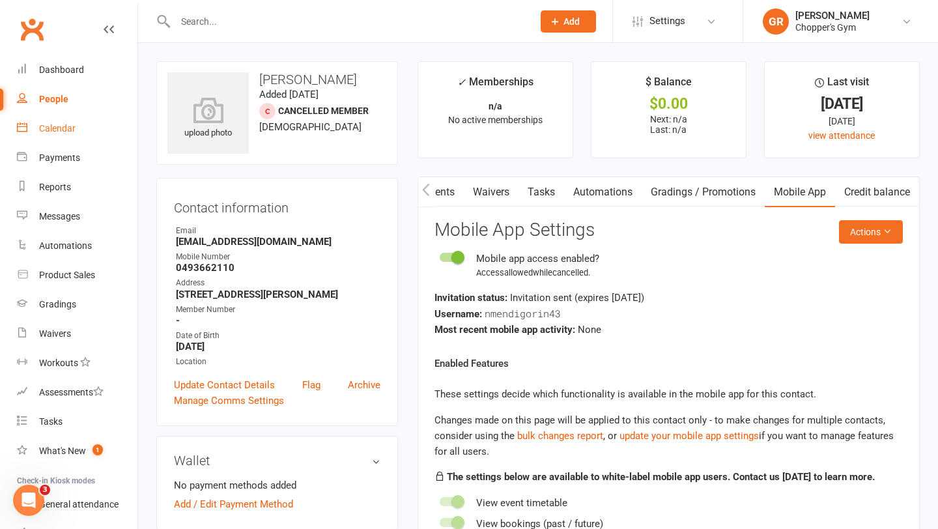
click at [72, 124] on div "Calendar" at bounding box center [57, 128] width 36 height 10
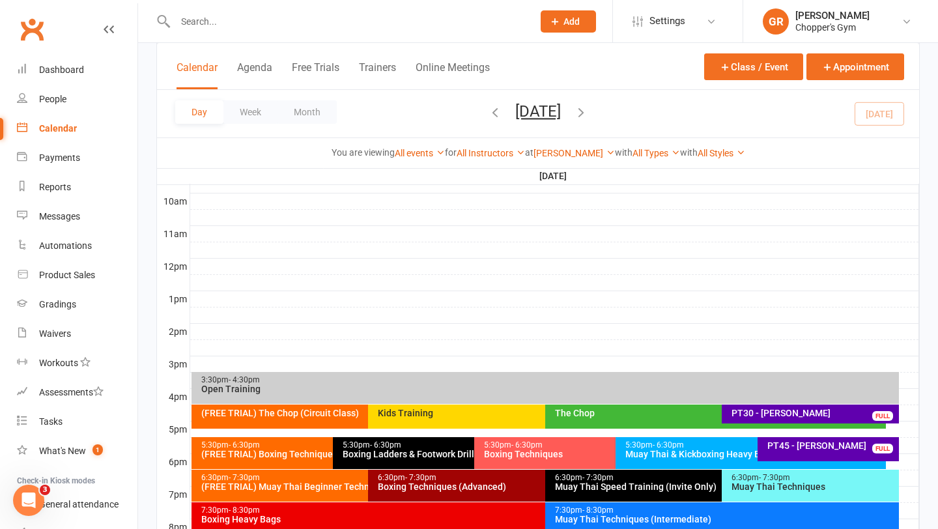
scroll to position [405, 0]
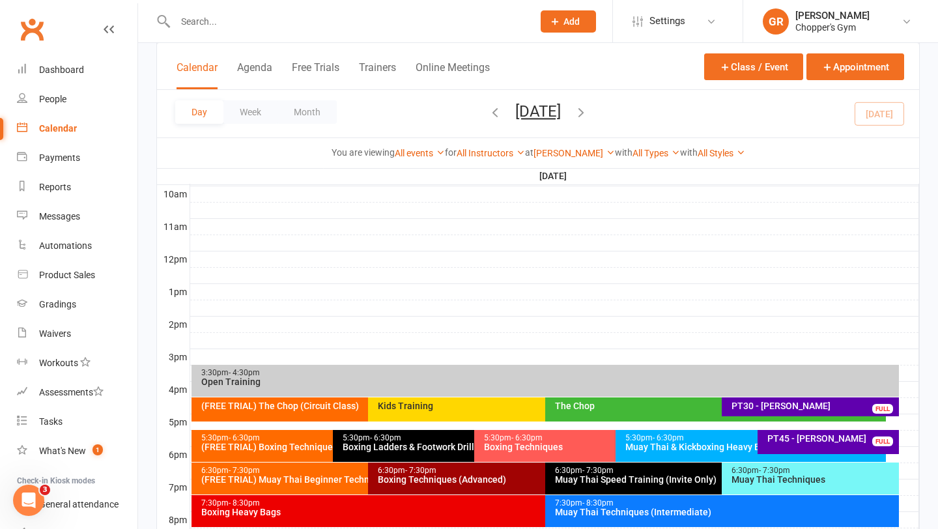
click at [360, 509] on div "Boxing Heavy Bags" at bounding box center [542, 511] width 683 height 9
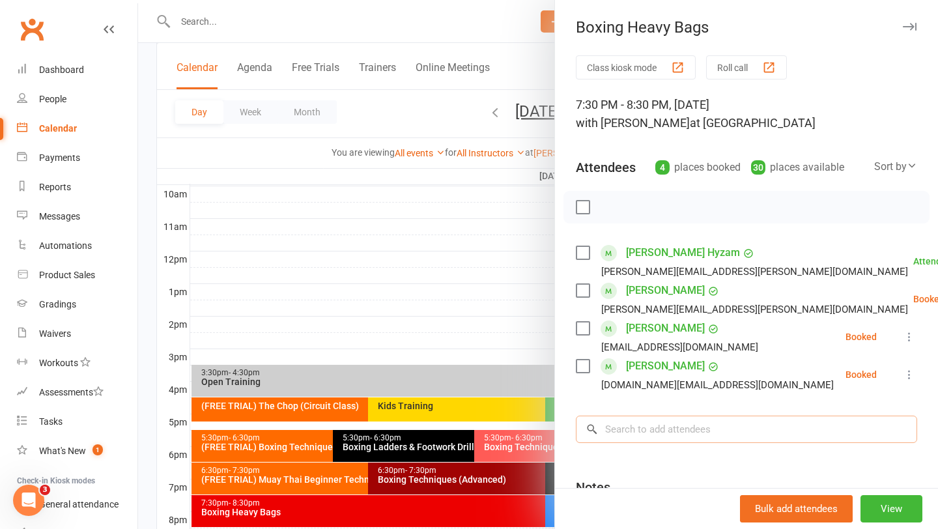
click at [646, 423] on input "search" at bounding box center [746, 429] width 341 height 27
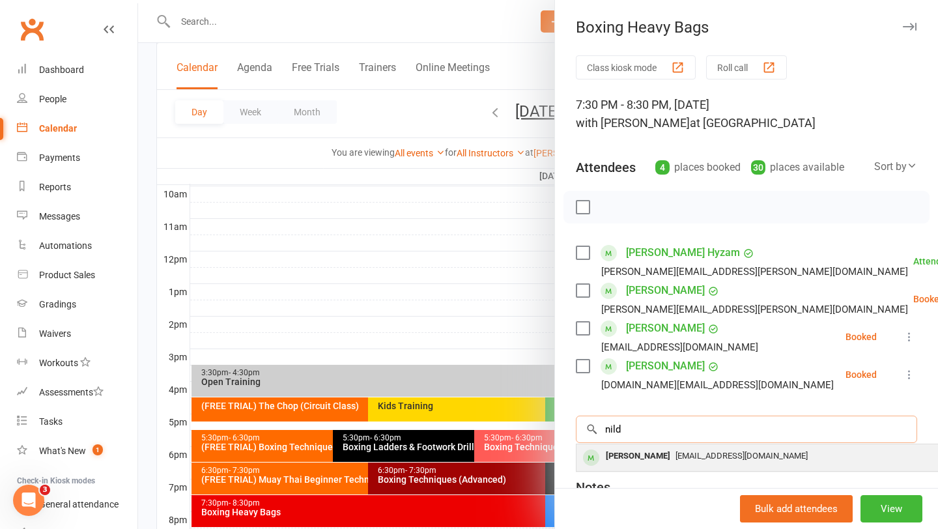
type input "nild"
click at [648, 460] on div "Nild Mendigorin" at bounding box center [638, 456] width 75 height 19
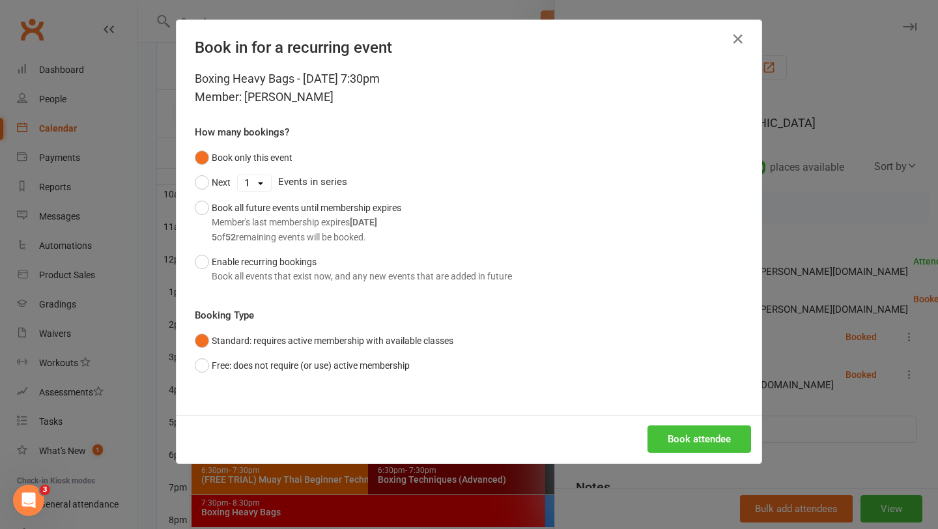
click at [690, 445] on button "Book attendee" at bounding box center [700, 438] width 104 height 27
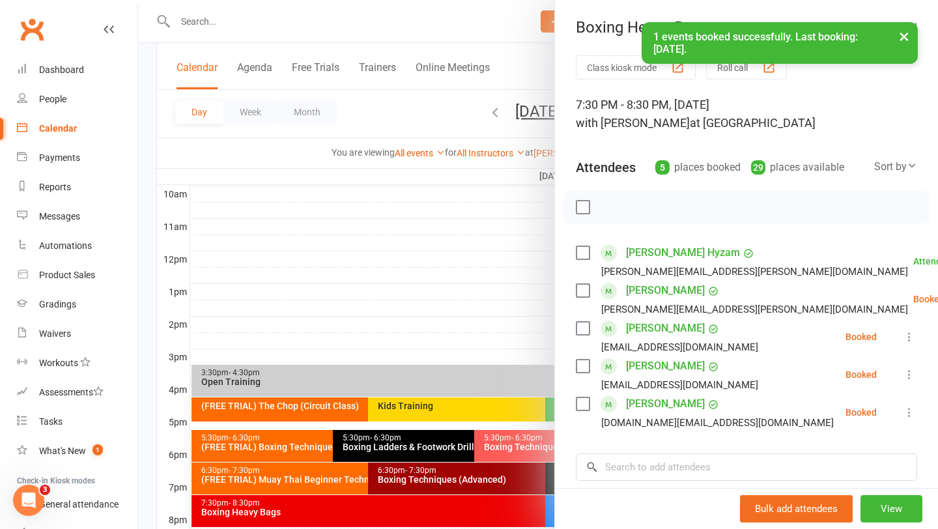
click at [582, 331] on label at bounding box center [582, 328] width 13 height 13
click at [610, 210] on icon "button" at bounding box center [612, 207] width 14 height 14
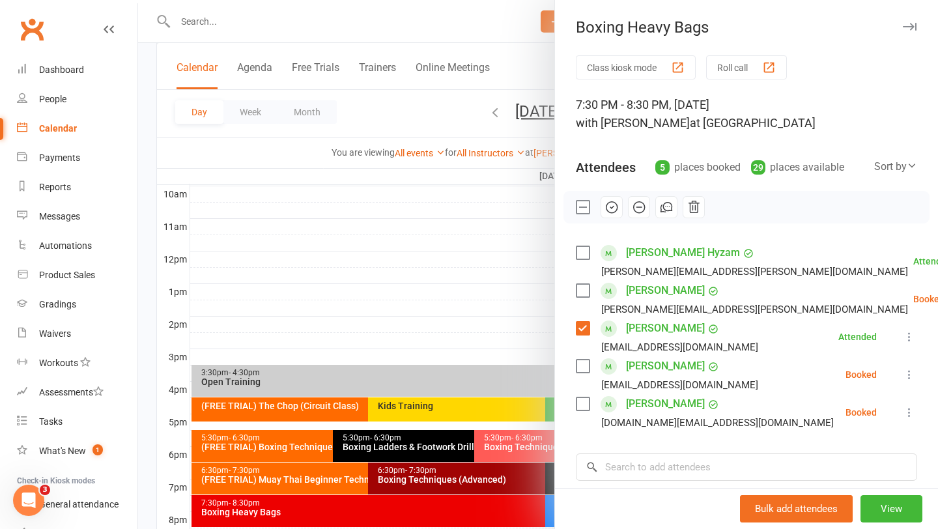
click at [638, 328] on link "[PERSON_NAME]" at bounding box center [665, 328] width 79 height 21
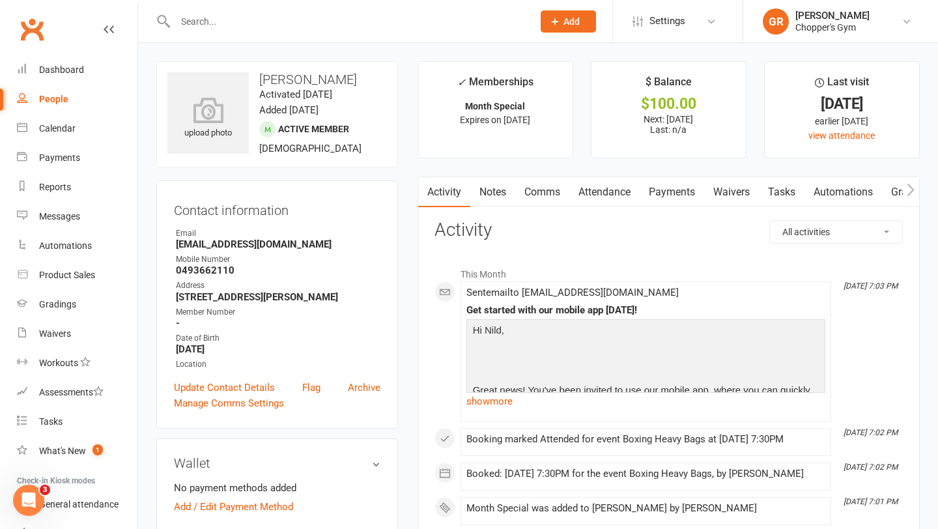
click at [672, 195] on link "Payments" at bounding box center [672, 192] width 64 height 30
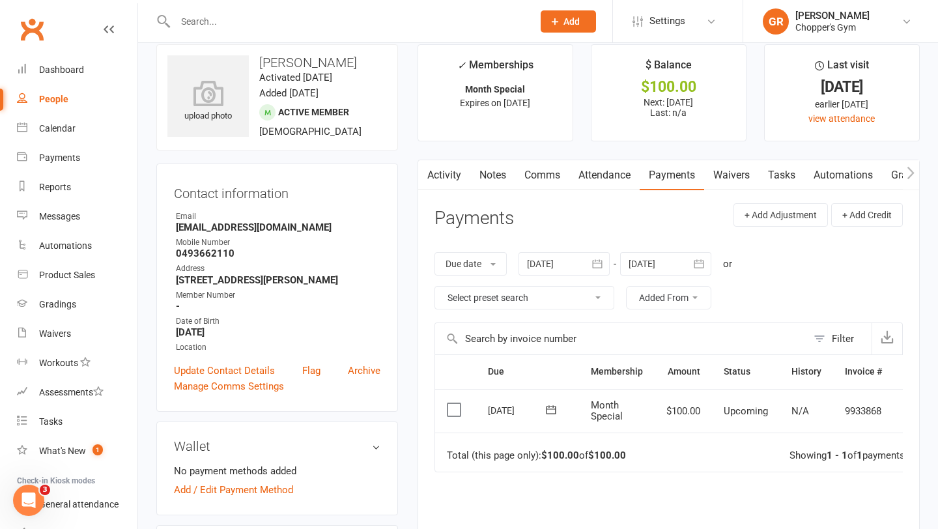
scroll to position [25, 0]
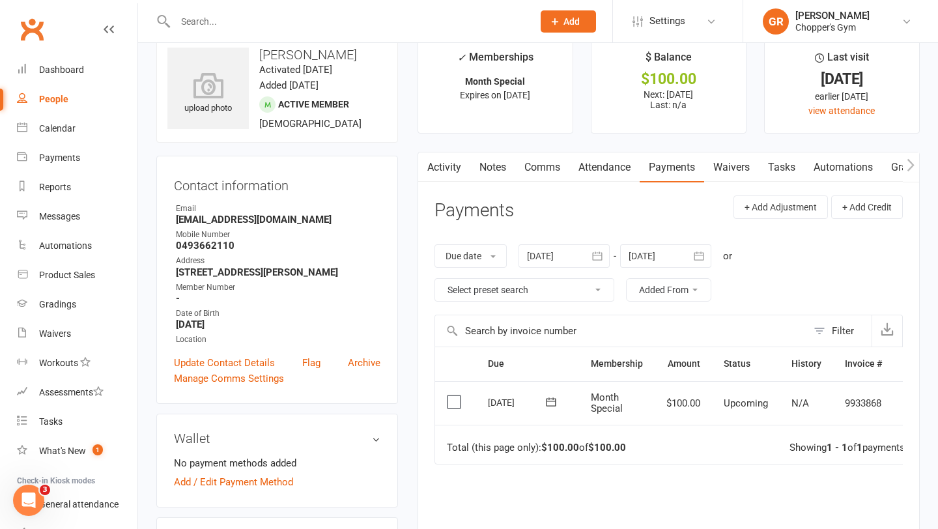
click at [453, 400] on label at bounding box center [456, 401] width 18 height 13
click at [453, 395] on input "checkbox" at bounding box center [451, 395] width 8 height 0
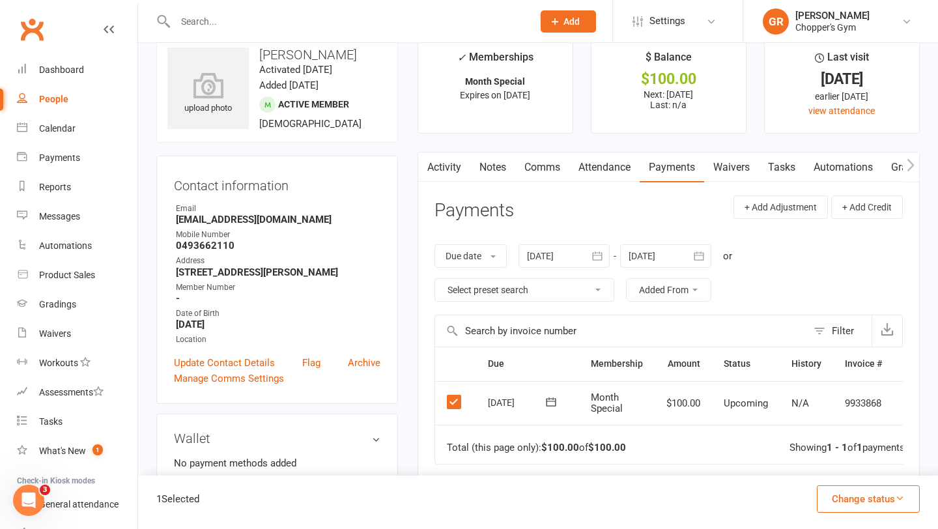
scroll to position [0, 32]
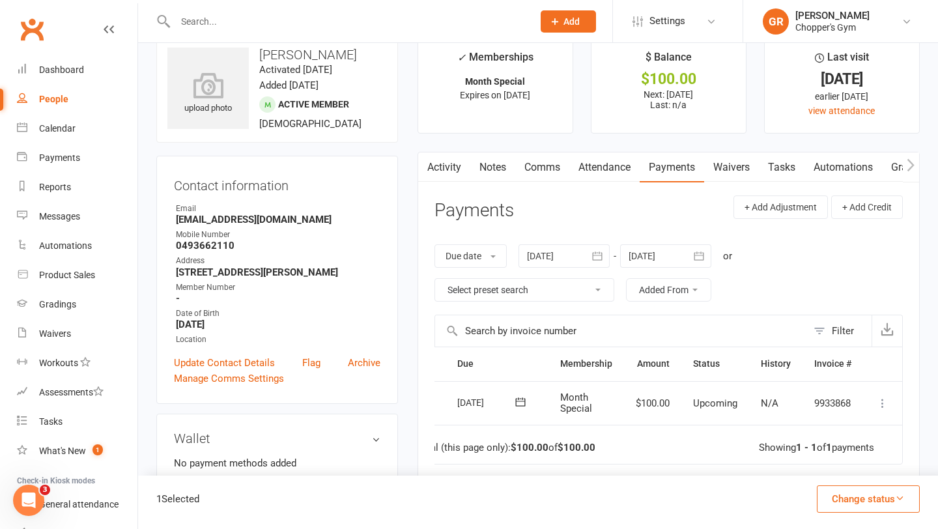
click at [872, 505] on button "Change status" at bounding box center [868, 498] width 103 height 27
click at [839, 419] on link "Paid (POS)" at bounding box center [854, 412] width 129 height 26
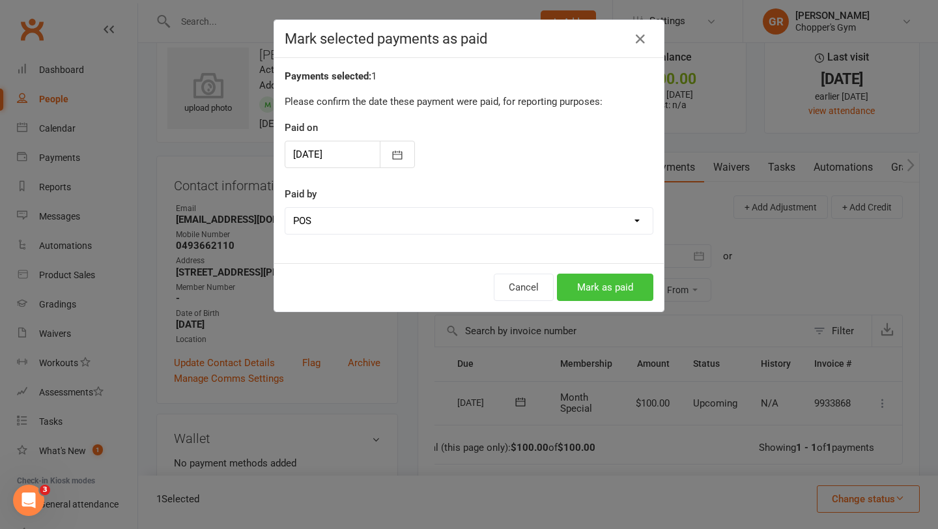
click at [608, 287] on button "Mark as paid" at bounding box center [605, 287] width 96 height 27
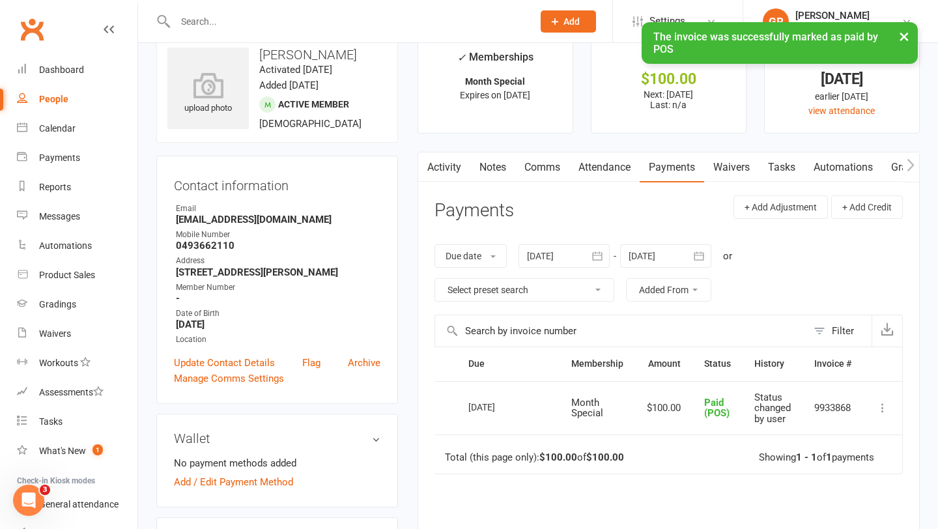
scroll to position [0, 4]
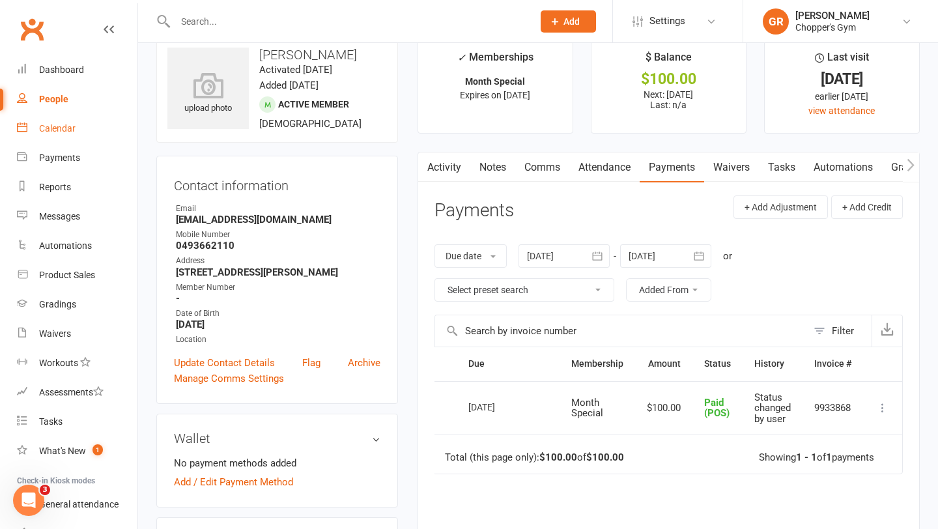
click at [46, 128] on div "Calendar" at bounding box center [57, 128] width 36 height 10
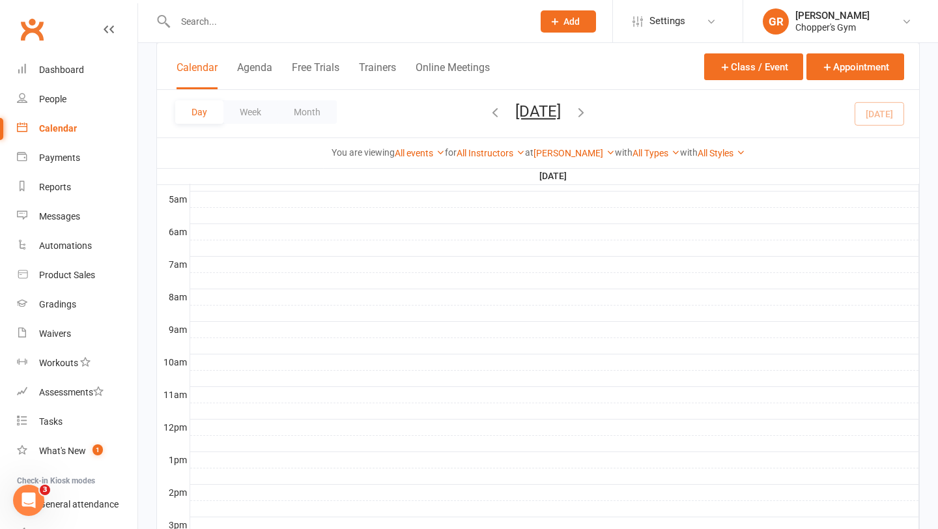
scroll to position [520, 0]
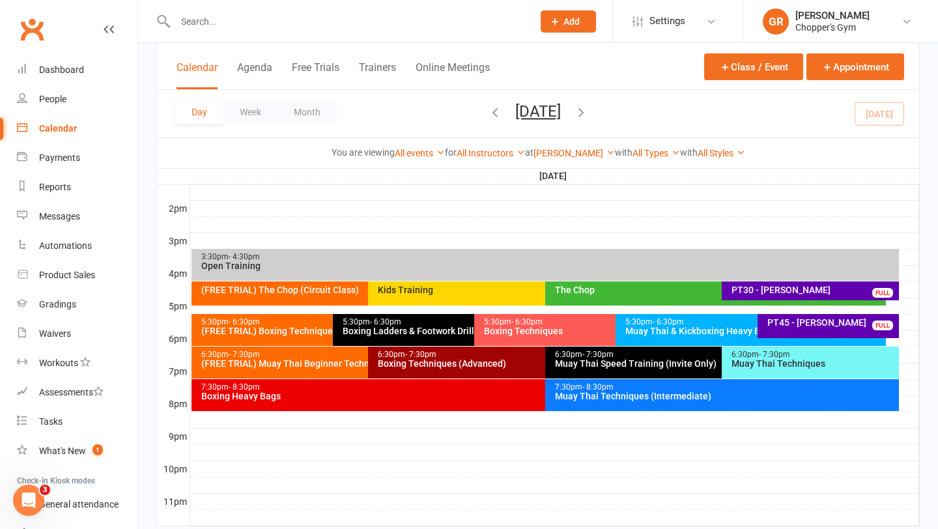
click at [649, 374] on div "6:30pm - 7:30pm Muay Thai Speed Training (Invite Only)" at bounding box center [715, 363] width 341 height 32
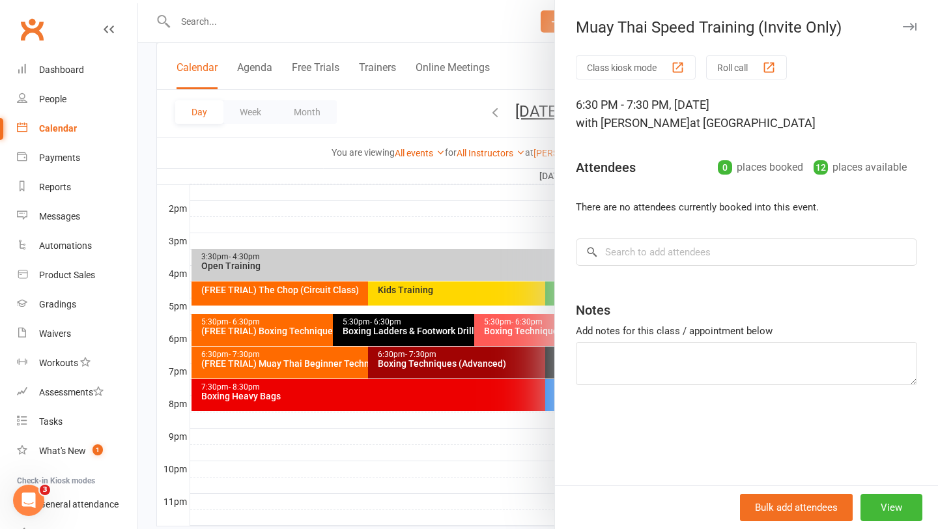
scroll to position [555, 0]
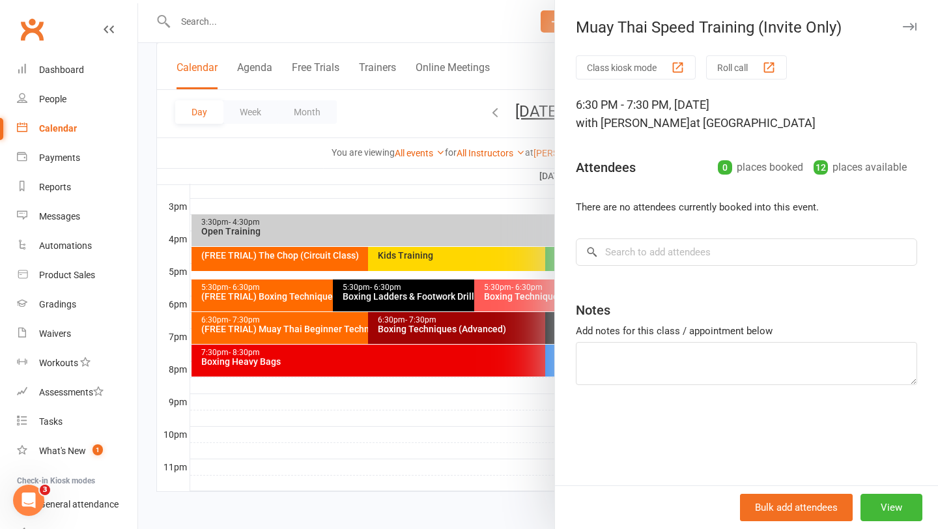
click at [457, 412] on div at bounding box center [538, 264] width 800 height 529
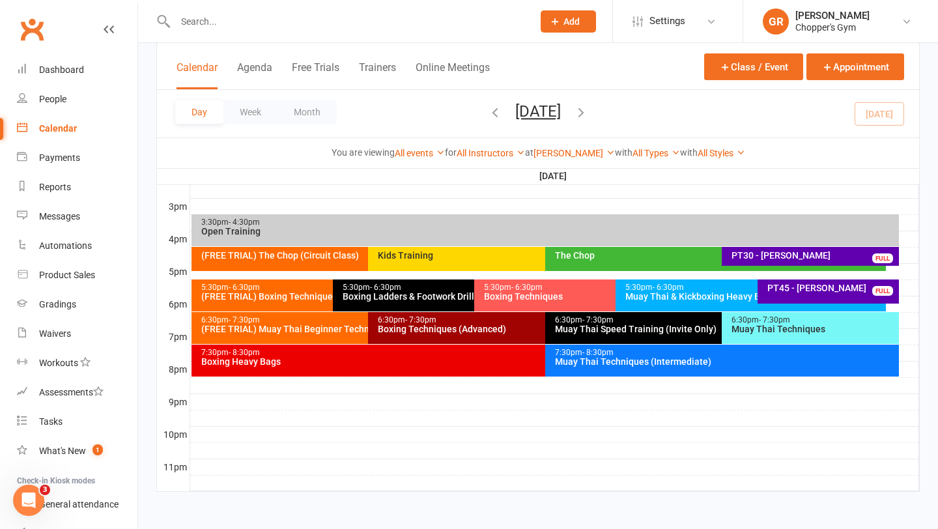
click at [608, 327] on div "Muay Thai Speed Training (Invite Only)" at bounding box center [718, 328] width 329 height 9
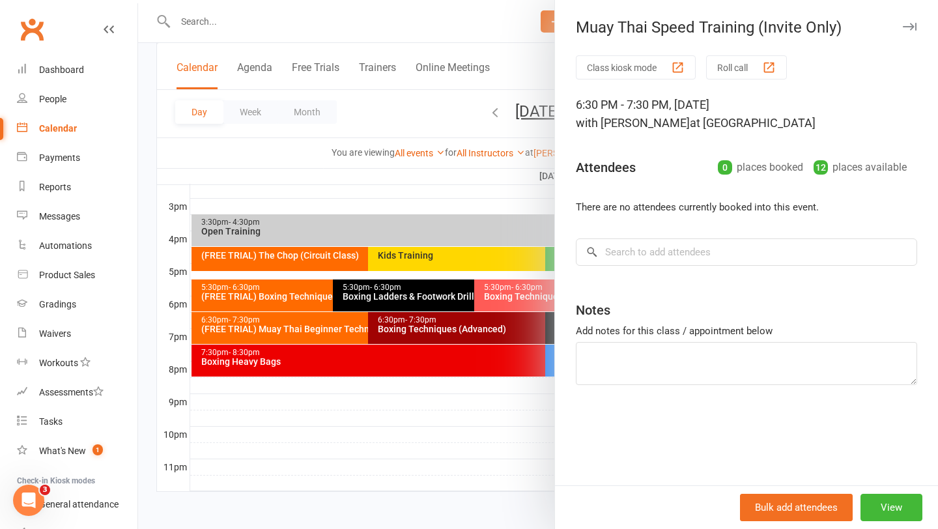
click at [446, 441] on div at bounding box center [538, 264] width 800 height 529
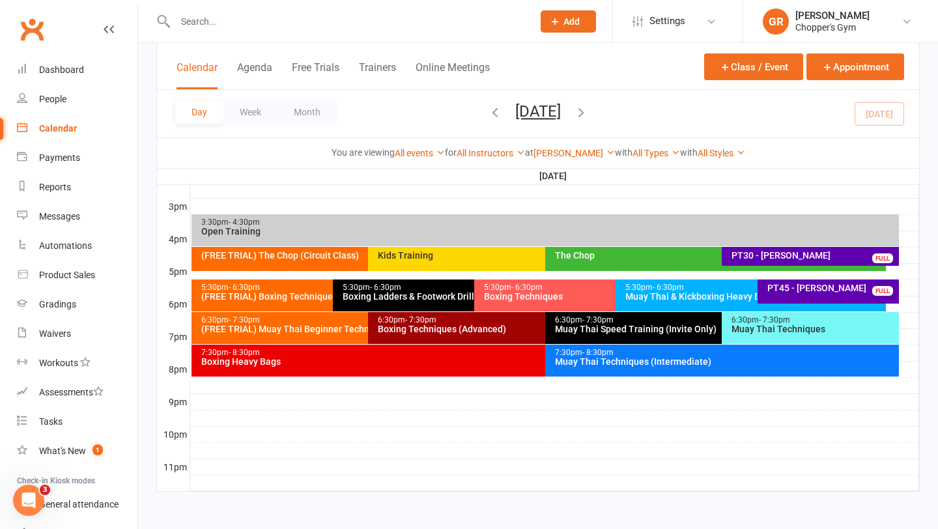
click at [663, 369] on div "7:30pm - 8:30pm Muay Thai Techniques (Intermediate)" at bounding box center [722, 361] width 354 height 32
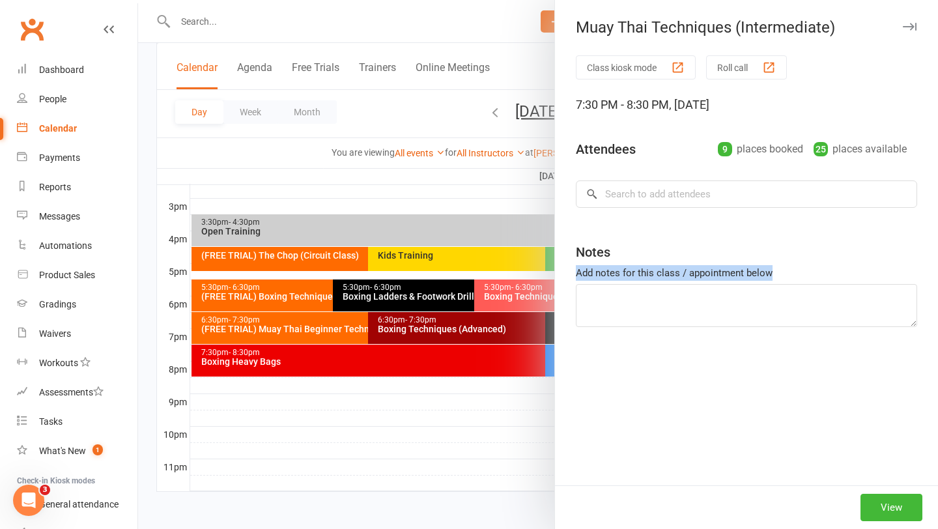
click at [663, 369] on div "Class kiosk mode Roll call 7:30 PM - 8:30 PM, Thursday, September, 11, 2025 Att…" at bounding box center [746, 270] width 383 height 430
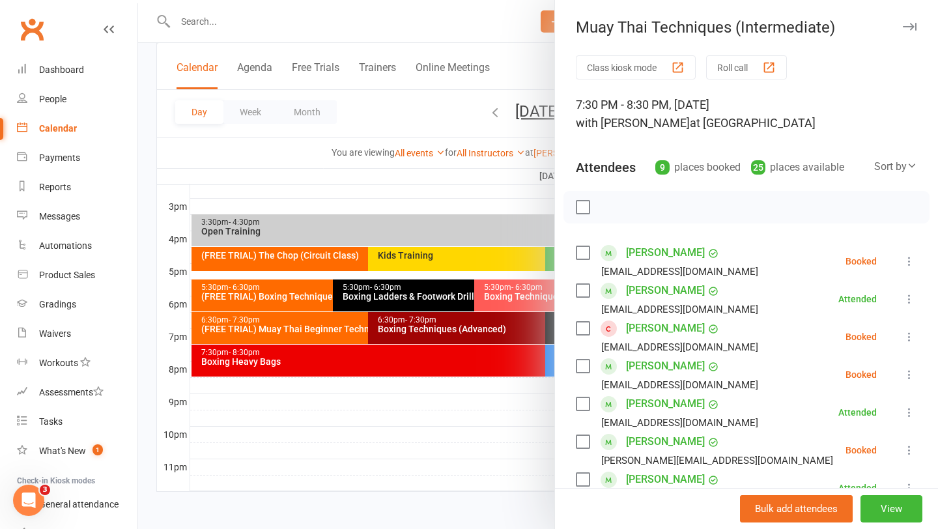
click at [909, 294] on icon at bounding box center [909, 298] width 13 height 13
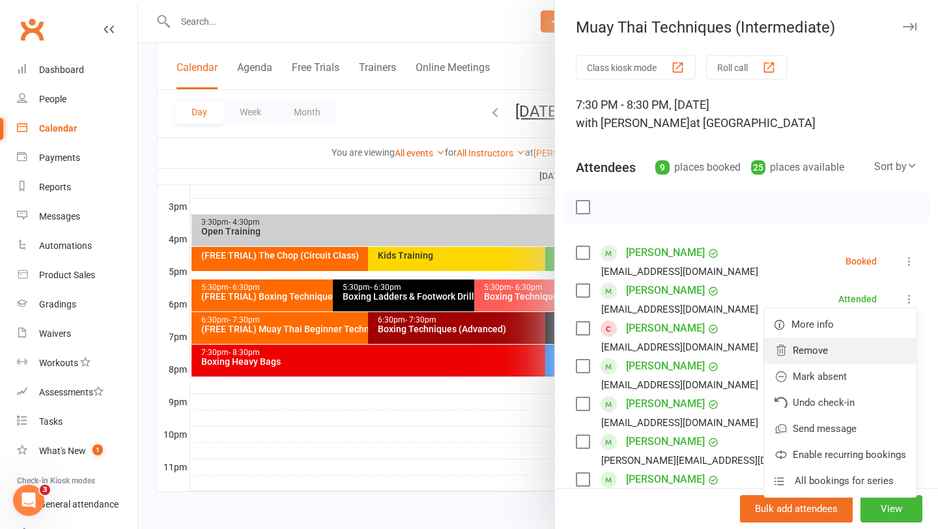
click at [815, 355] on link "Remove" at bounding box center [840, 350] width 152 height 26
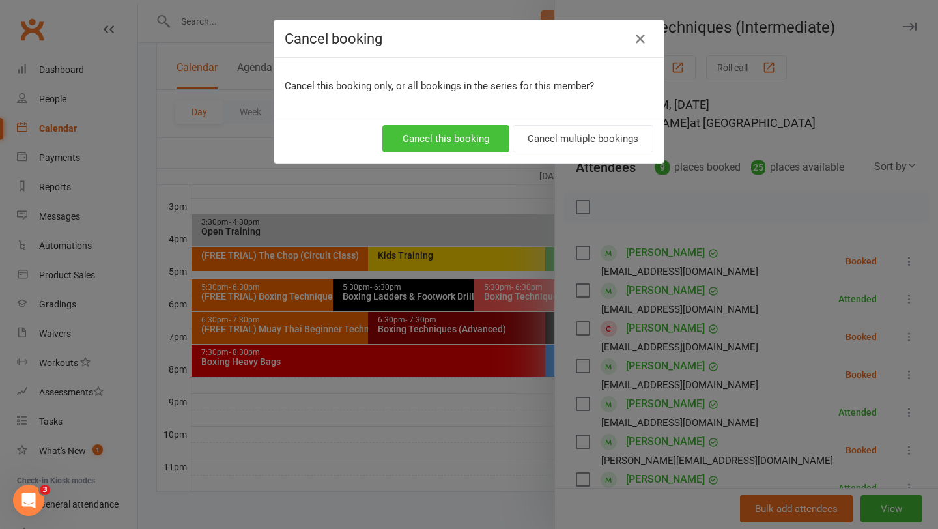
click at [477, 137] on button "Cancel this booking" at bounding box center [445, 138] width 127 height 27
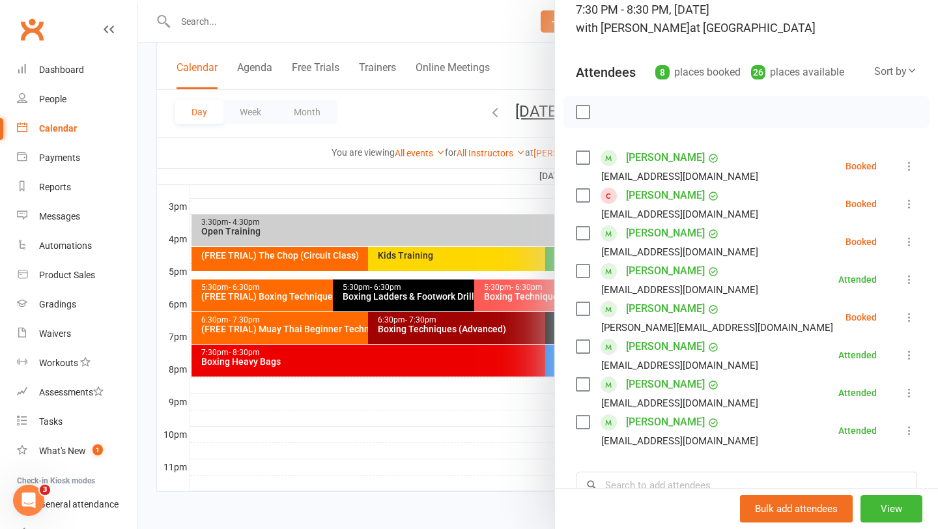
scroll to position [94, 0]
click at [420, 422] on div at bounding box center [538, 264] width 800 height 529
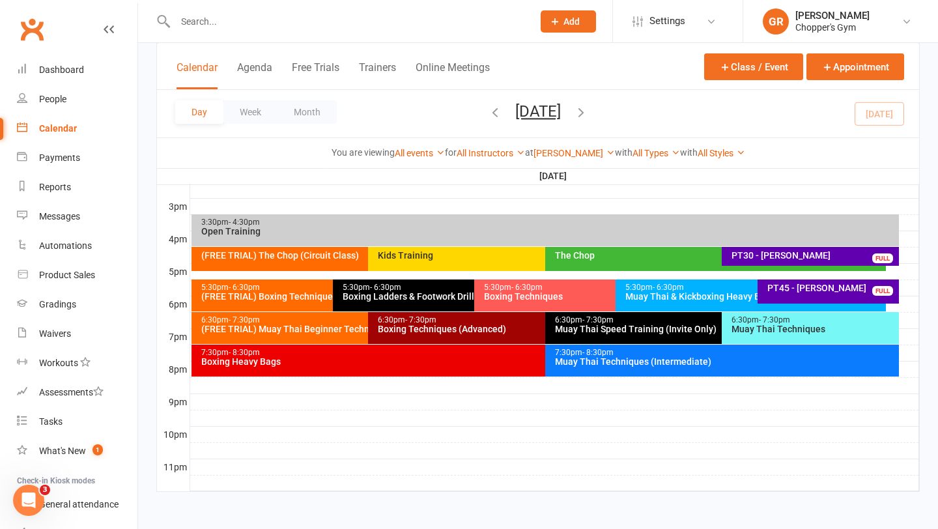
click at [608, 357] on div "Muay Thai Techniques (Intermediate)" at bounding box center [725, 361] width 342 height 9
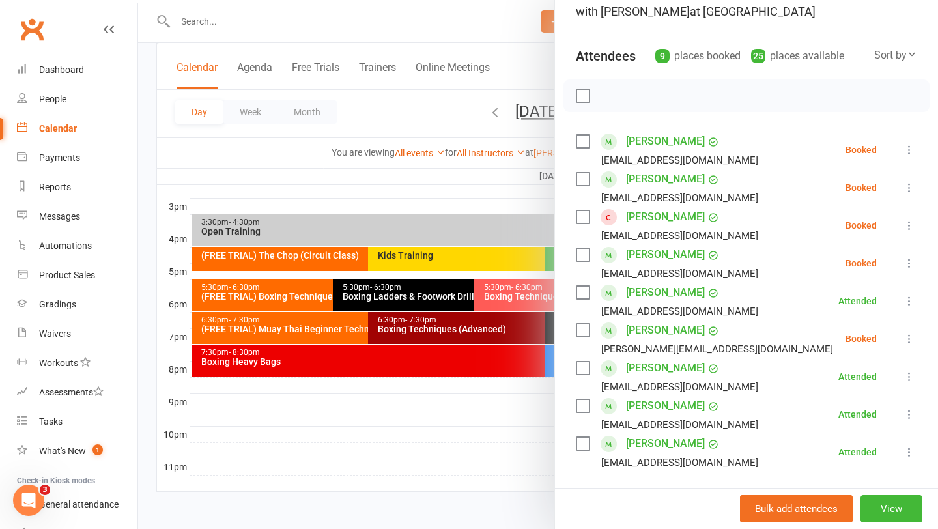
scroll to position [140, 0]
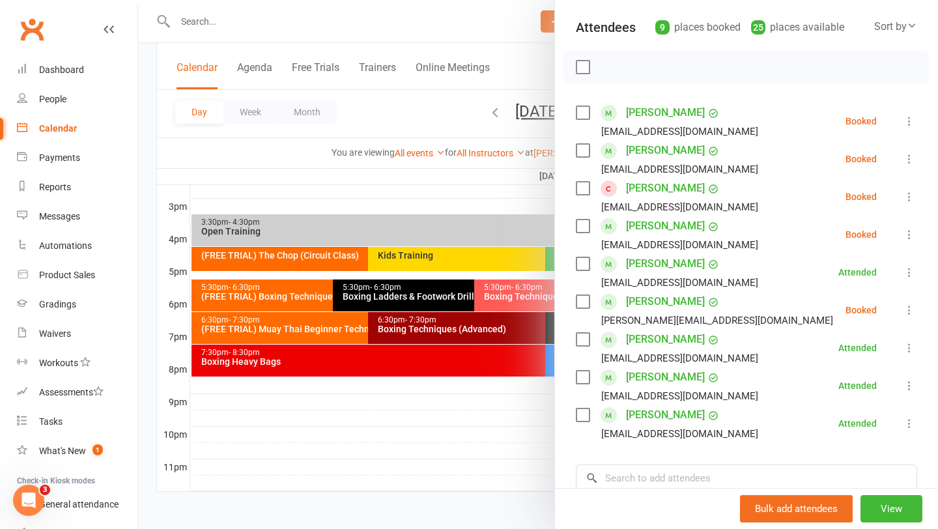
click at [581, 111] on label at bounding box center [582, 112] width 13 height 13
click at [583, 113] on label at bounding box center [582, 112] width 13 height 13
click at [408, 406] on div at bounding box center [538, 264] width 800 height 529
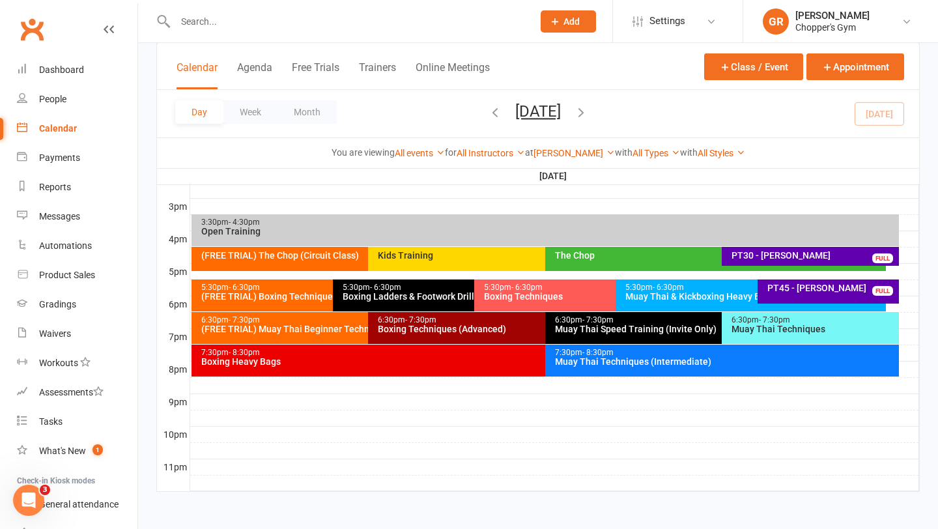
click at [426, 365] on div "7:30pm - 8:30pm Boxing Heavy Bags" at bounding box center [539, 361] width 695 height 32
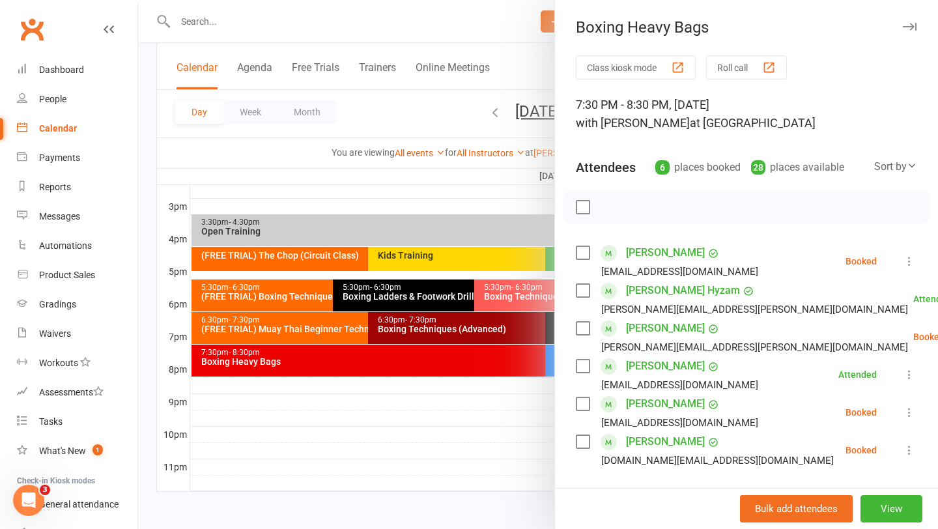
click at [463, 399] on div at bounding box center [538, 264] width 800 height 529
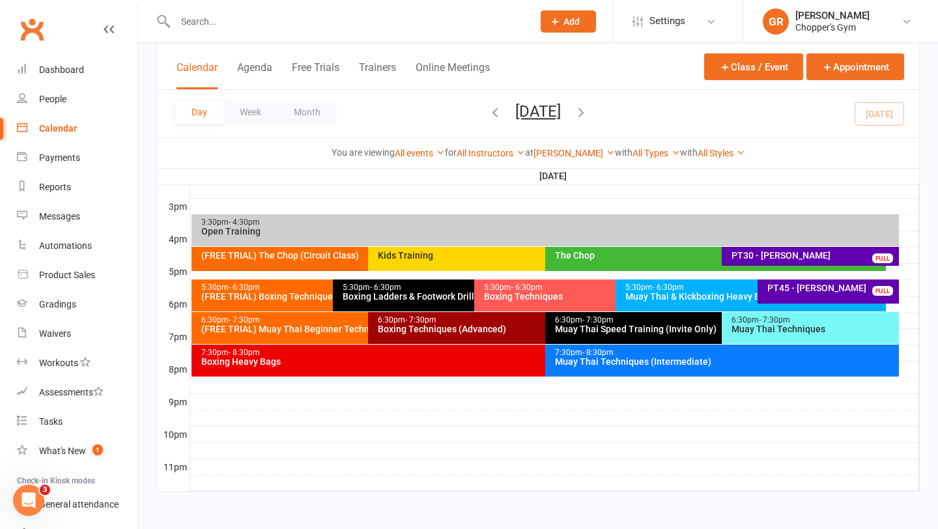
click at [464, 337] on div "6:30pm - 7:30pm Boxing Techniques (Advanced)" at bounding box center [538, 328] width 341 height 32
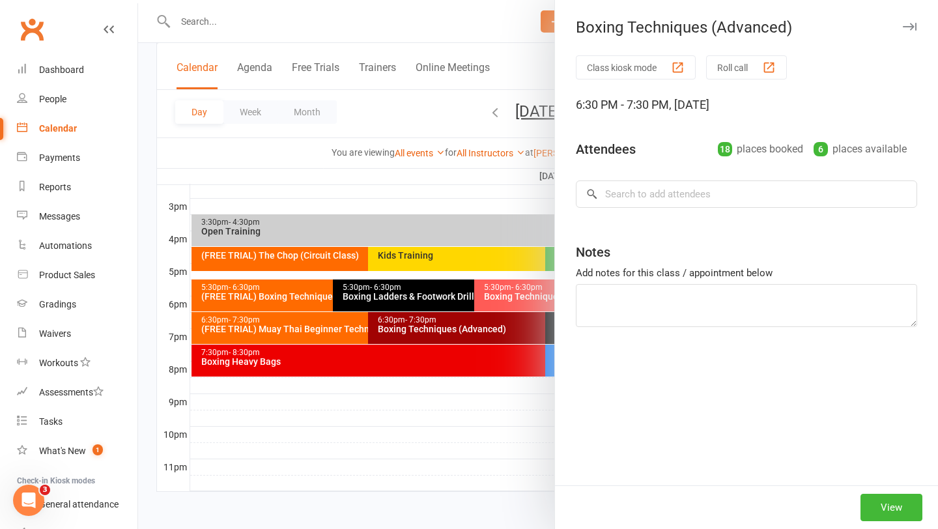
click at [488, 331] on div at bounding box center [538, 264] width 800 height 529
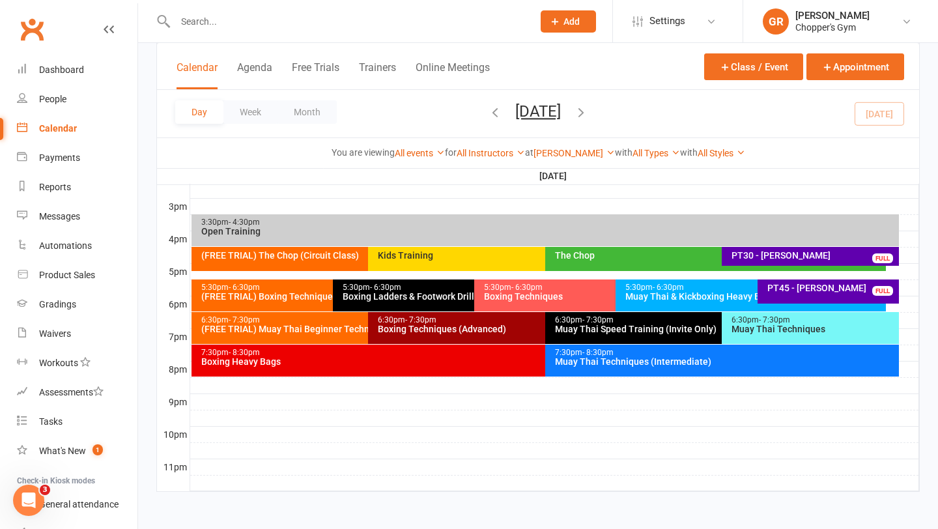
click at [488, 331] on div "Boxing Techniques (Advanced)" at bounding box center [541, 328] width 329 height 9
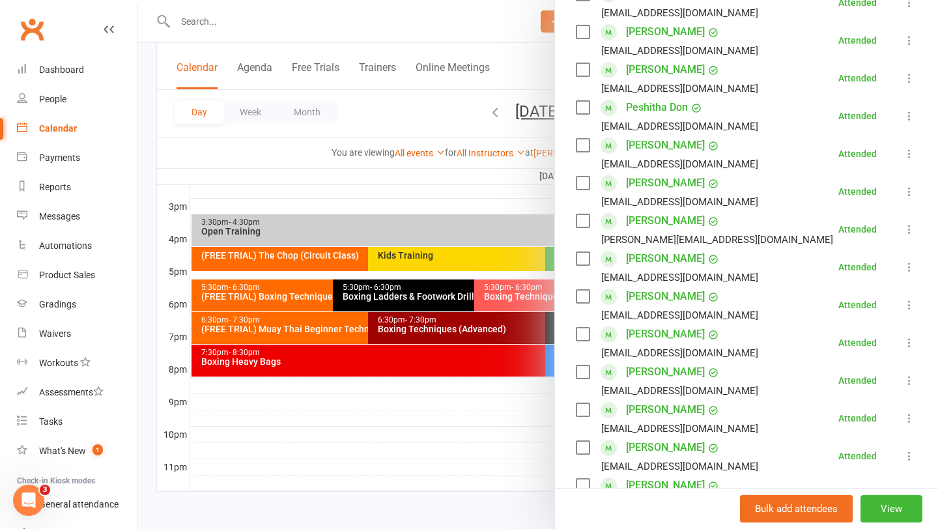
scroll to position [494, 0]
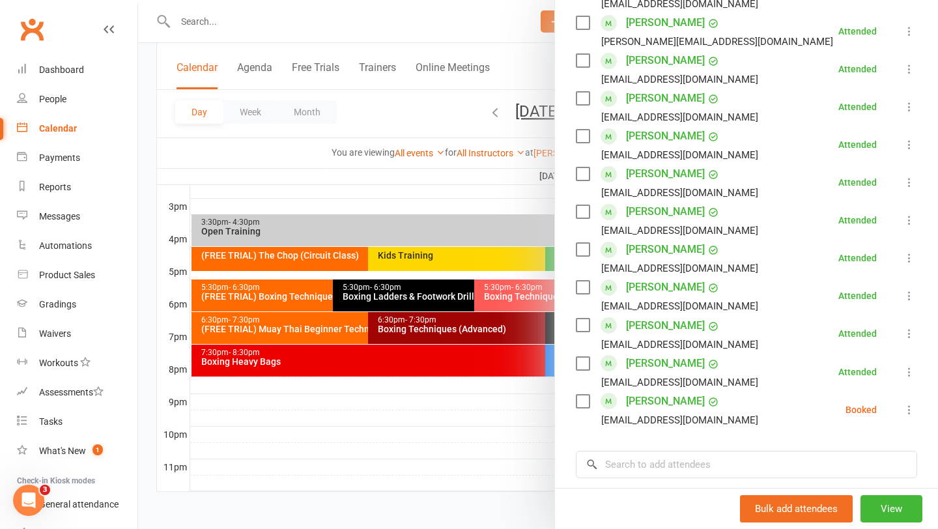
click at [459, 408] on div at bounding box center [538, 264] width 800 height 529
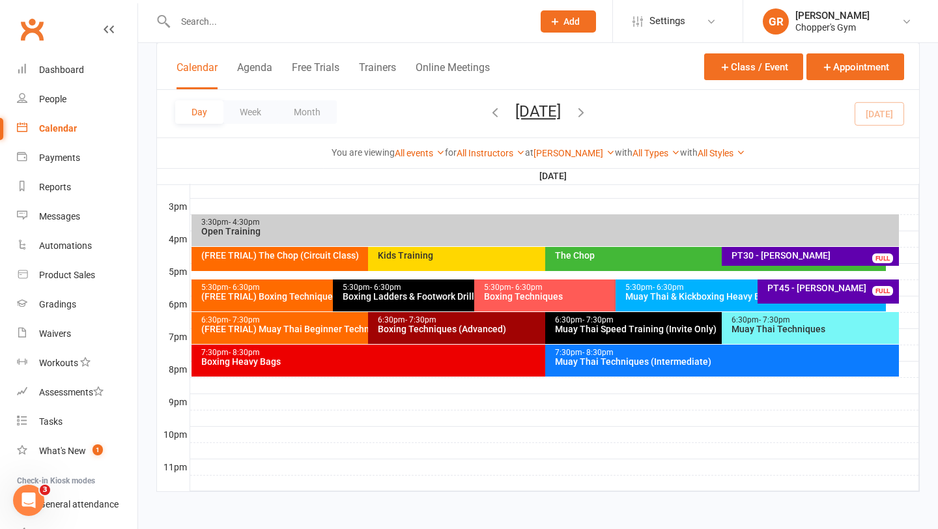
click at [408, 362] on div "Boxing Heavy Bags" at bounding box center [542, 361] width 683 height 9
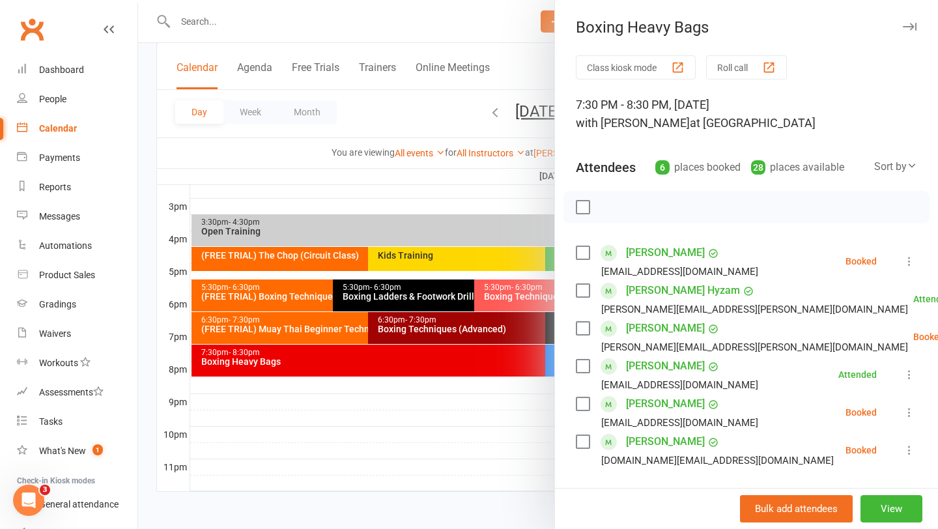
click at [383, 377] on div at bounding box center [538, 264] width 800 height 529
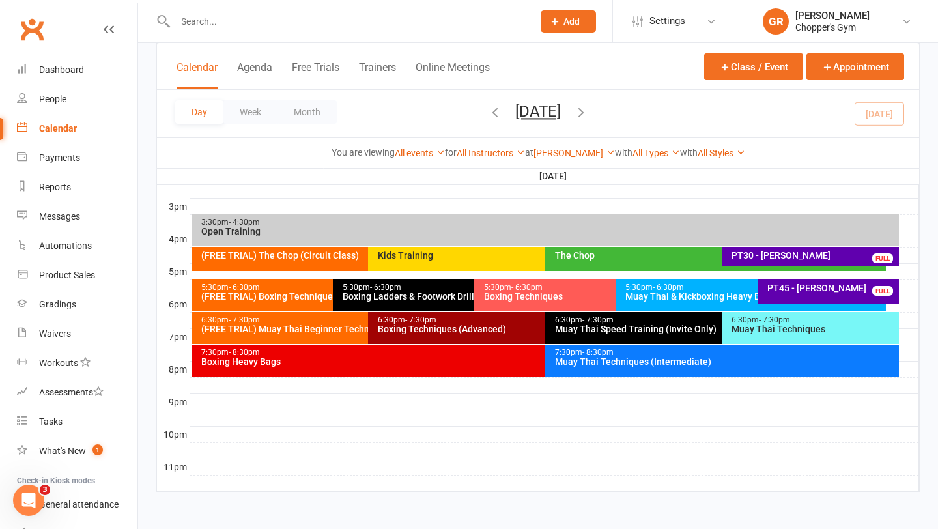
click at [771, 324] on div "Muay Thai Techniques" at bounding box center [813, 328] width 165 height 9
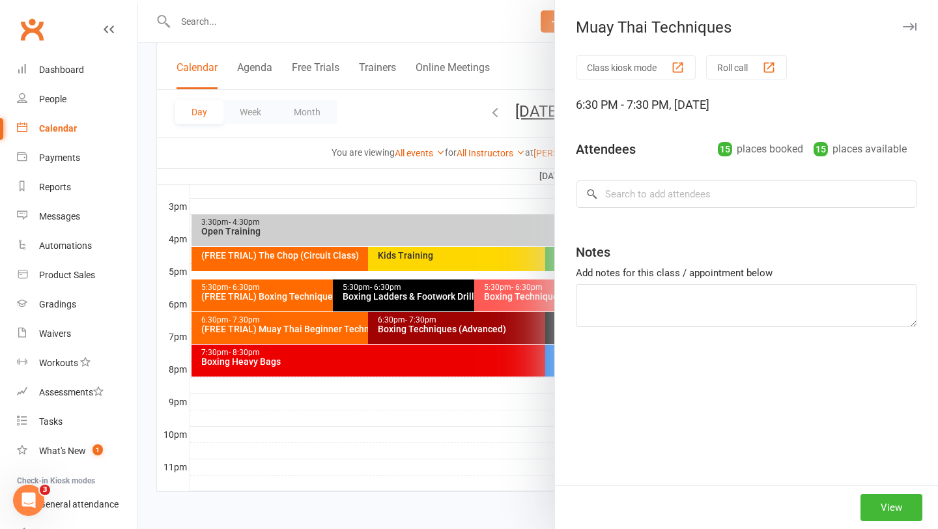
click at [762, 328] on div "Class kiosk mode Roll call 6:30 PM - 7:30 PM, Thursday, September, 11, 2025 Att…" at bounding box center [746, 270] width 383 height 430
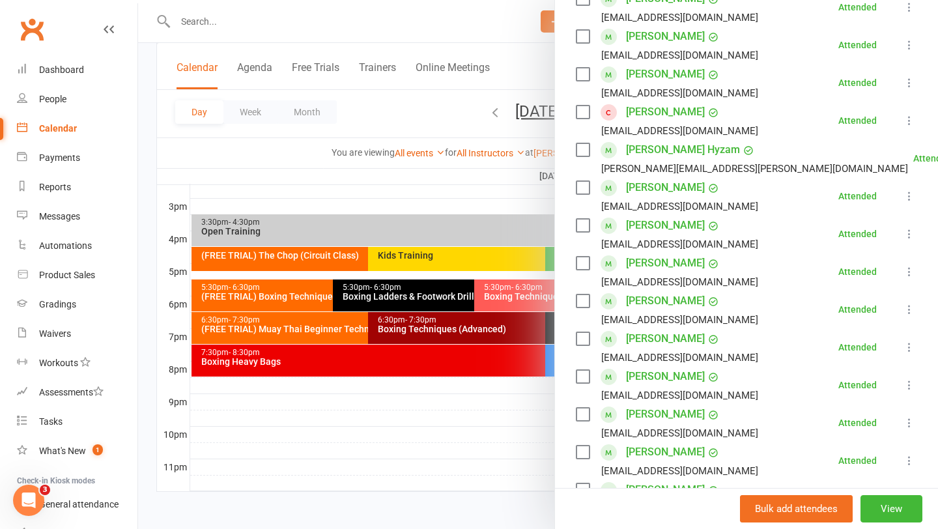
scroll to position [255, 0]
click at [636, 418] on link "Liam Ward" at bounding box center [665, 413] width 79 height 21
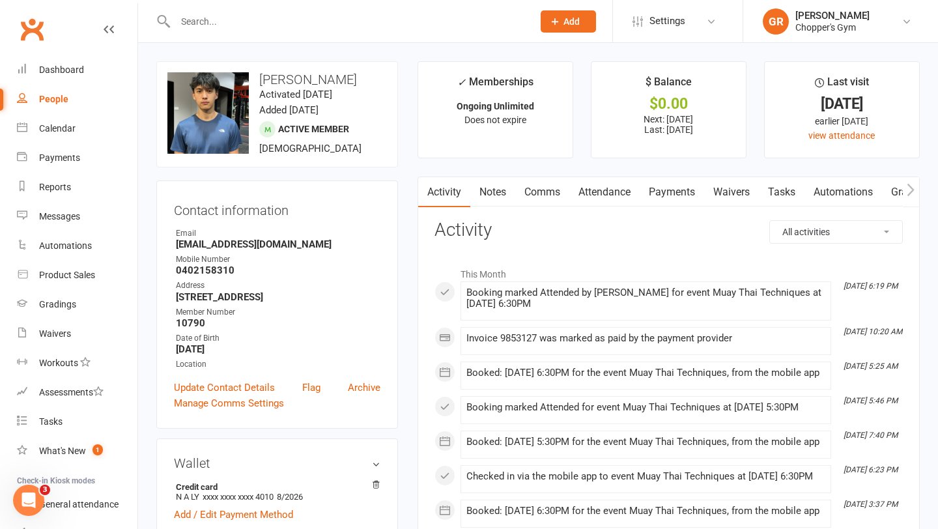
click at [487, 195] on link "Notes" at bounding box center [492, 192] width 45 height 30
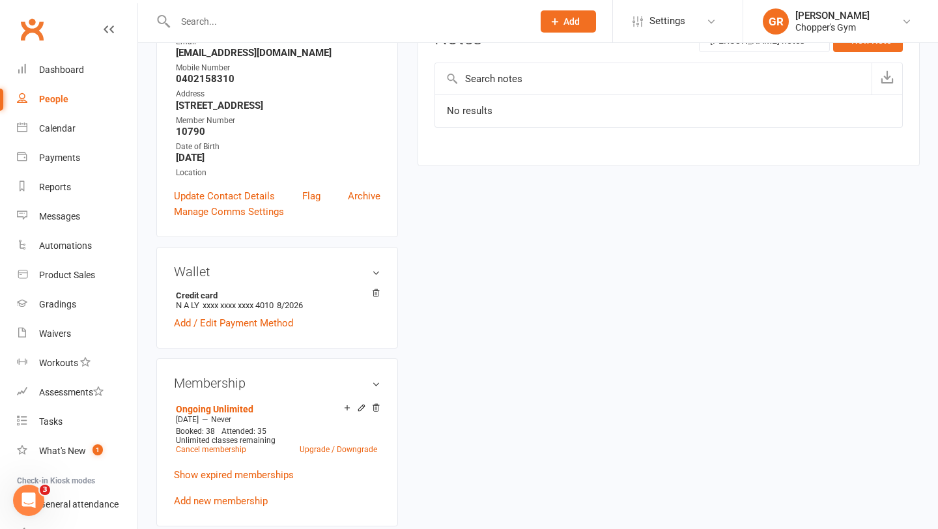
scroll to position [286, 0]
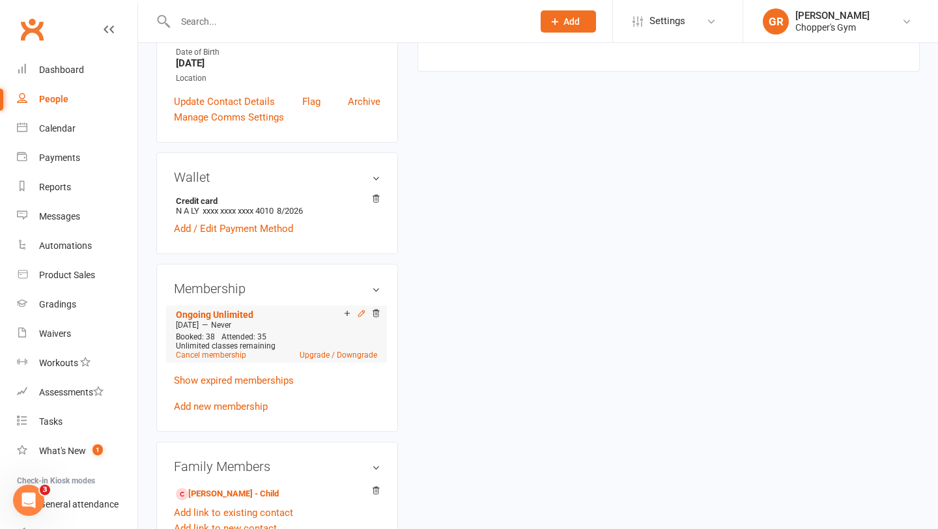
click at [360, 315] on icon at bounding box center [361, 313] width 9 height 9
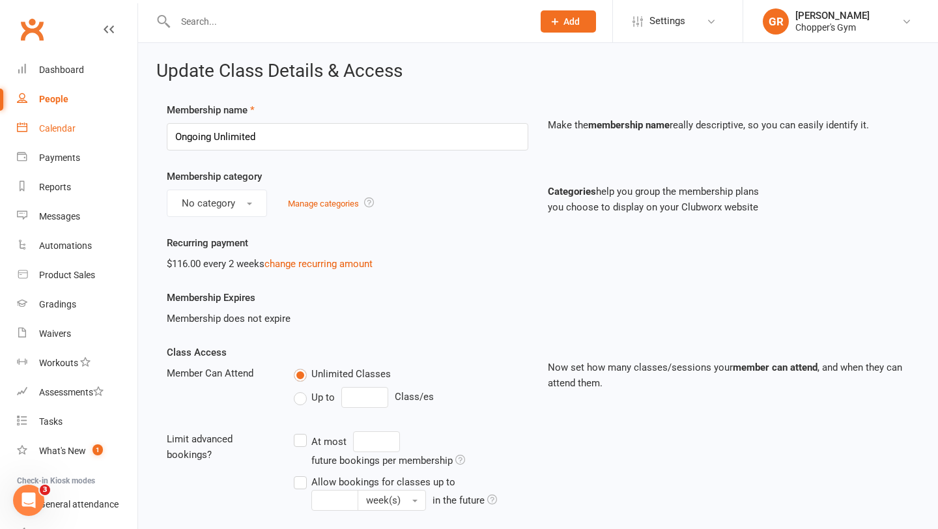
click at [50, 125] on div "Calendar" at bounding box center [57, 128] width 36 height 10
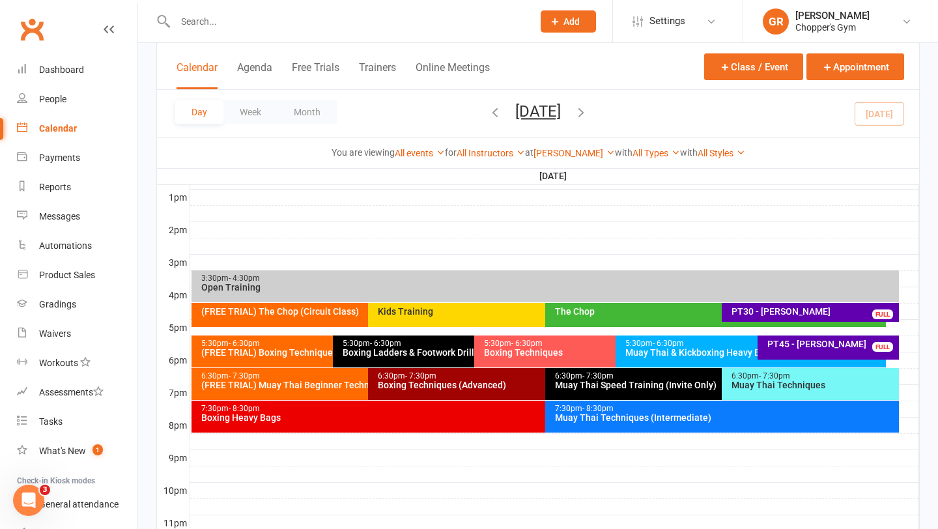
scroll to position [555, 0]
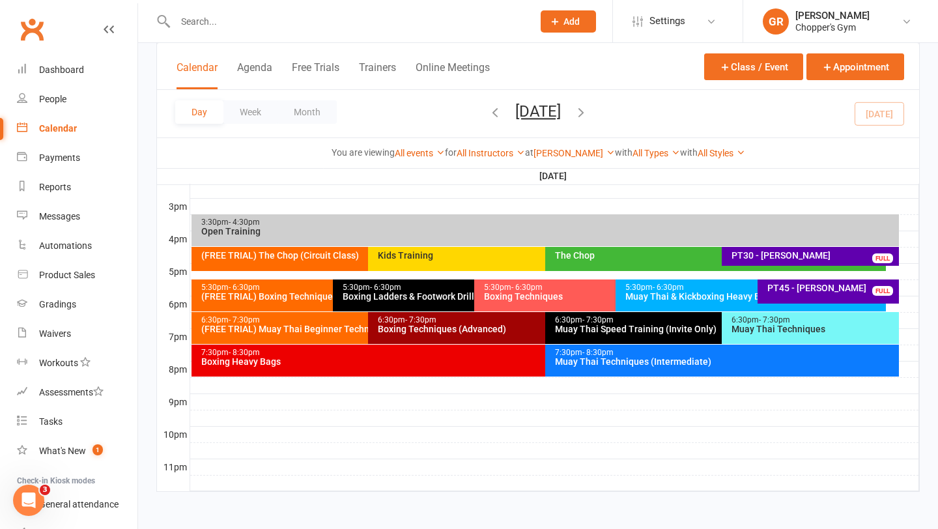
click at [759, 335] on div "6:30pm - 7:30pm Muay Thai Techniques" at bounding box center [810, 328] width 177 height 32
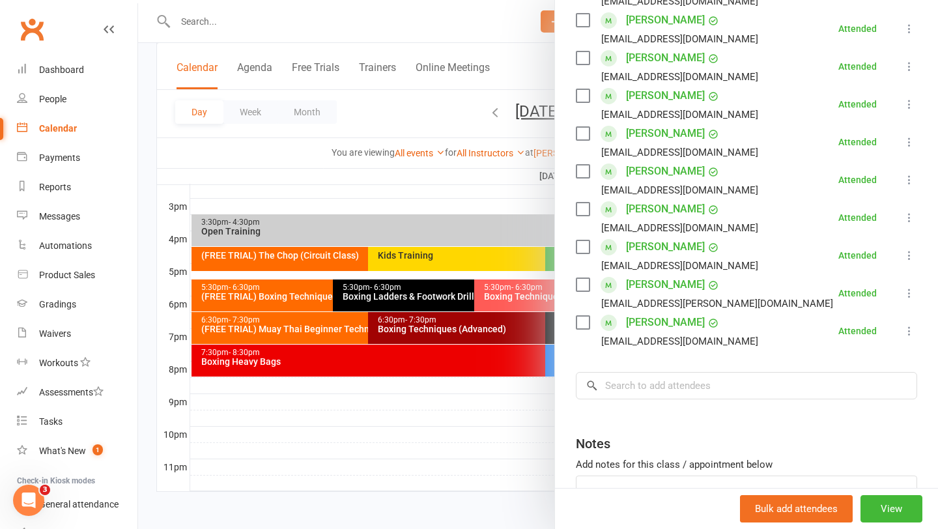
scroll to position [446, 0]
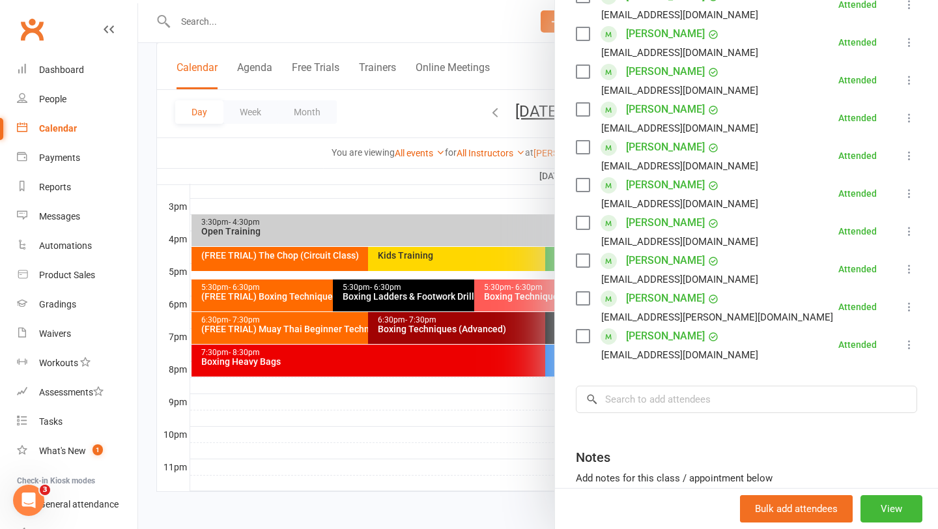
click at [641, 185] on link "Kosta Vlahos" at bounding box center [665, 185] width 79 height 21
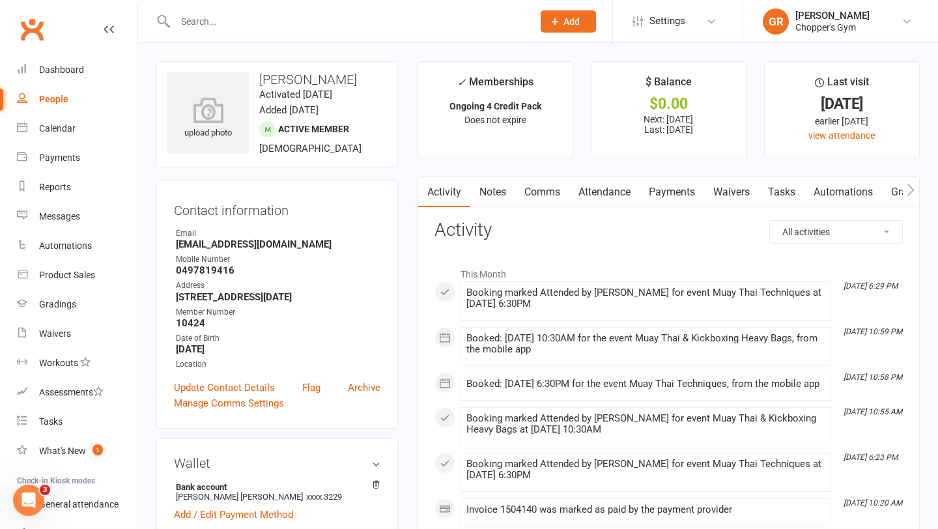
click at [491, 190] on link "Notes" at bounding box center [492, 192] width 45 height 30
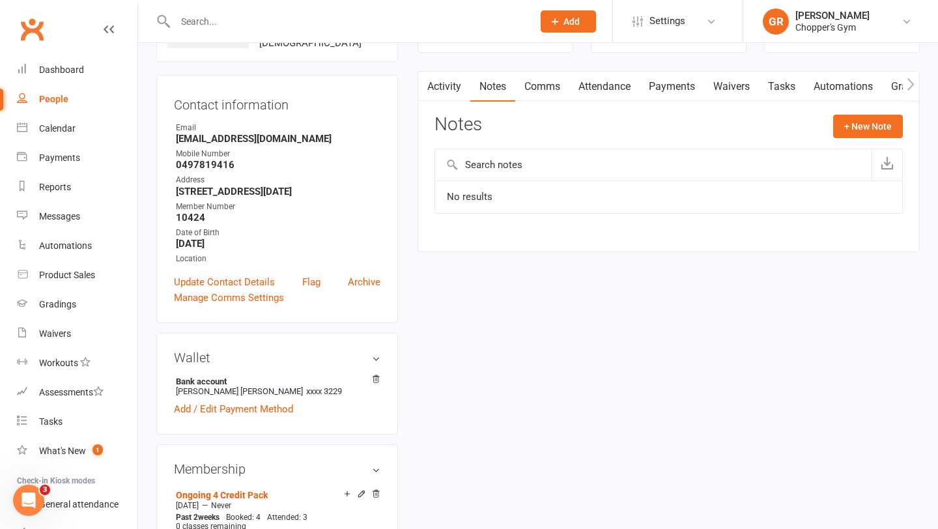
scroll to position [149, 0]
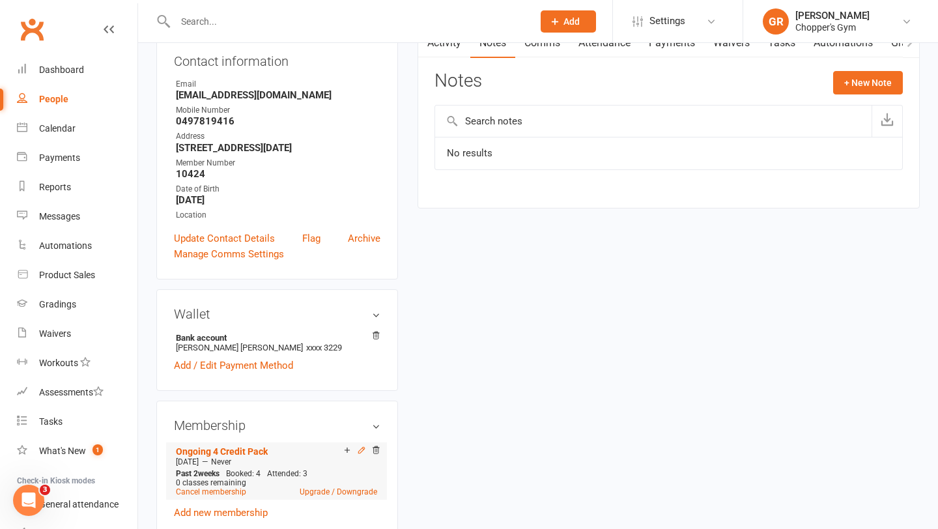
click at [361, 451] on icon at bounding box center [361, 450] width 9 height 9
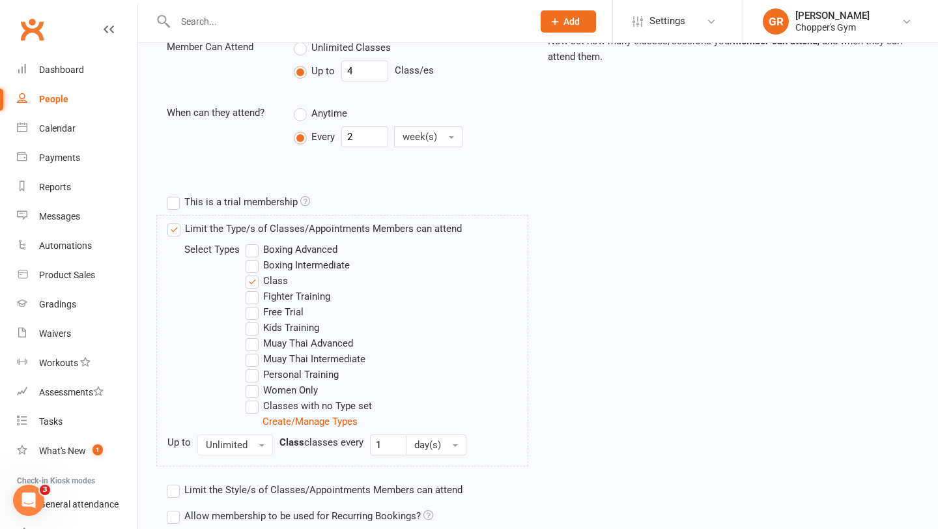
scroll to position [365, 0]
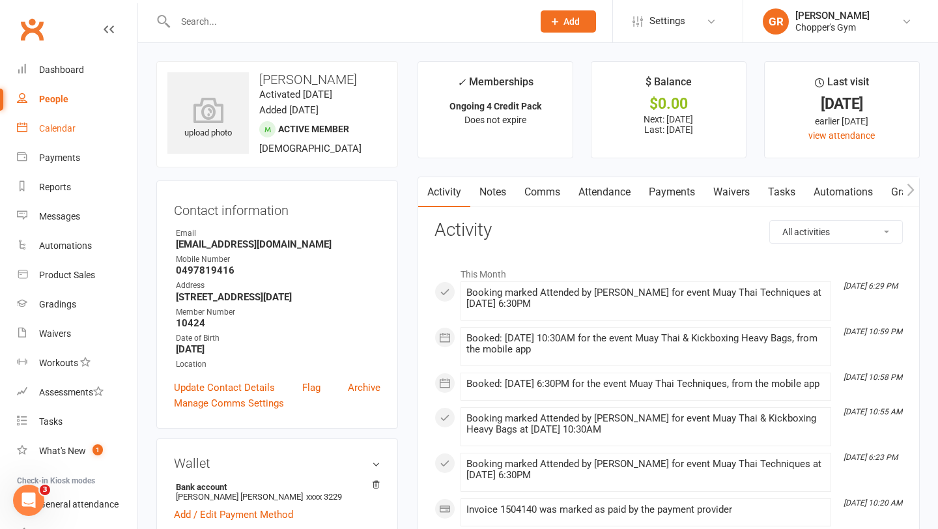
click at [60, 123] on div "Calendar" at bounding box center [57, 128] width 36 height 10
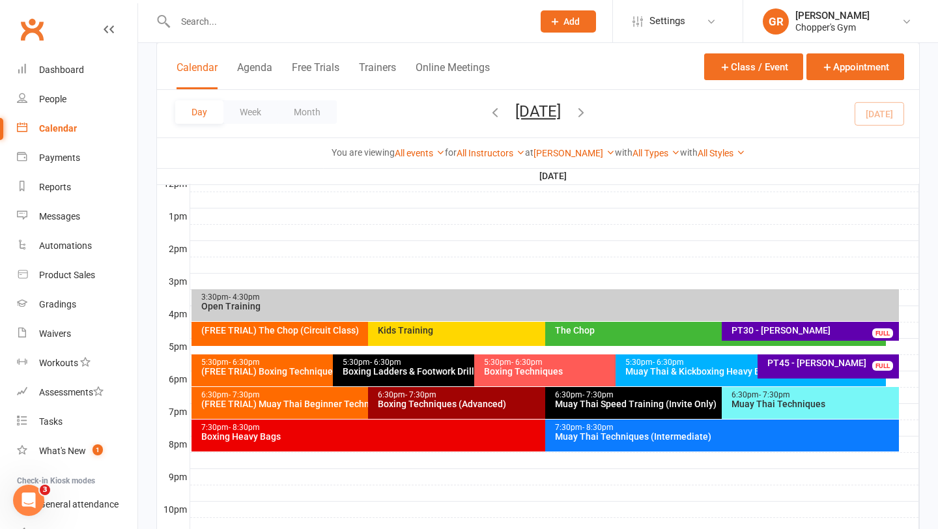
scroll to position [555, 0]
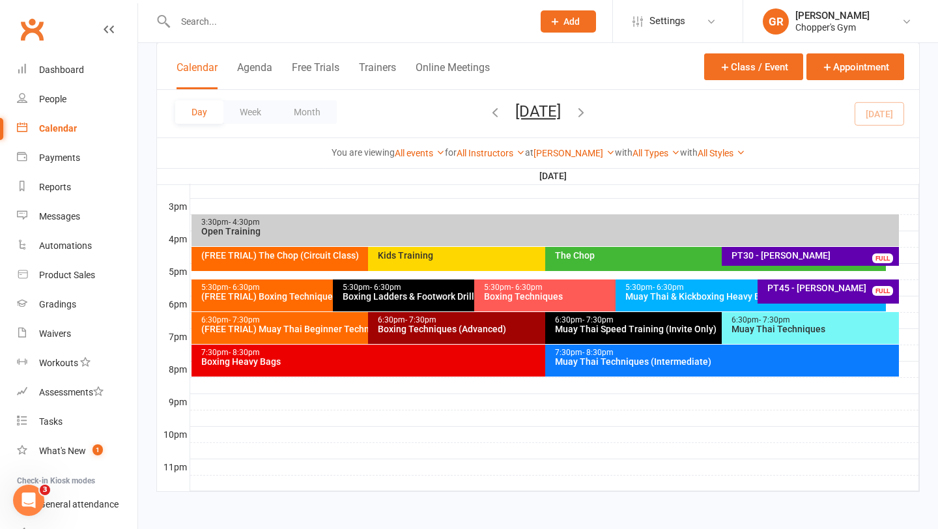
click at [785, 324] on div "Muay Thai Techniques" at bounding box center [813, 328] width 165 height 9
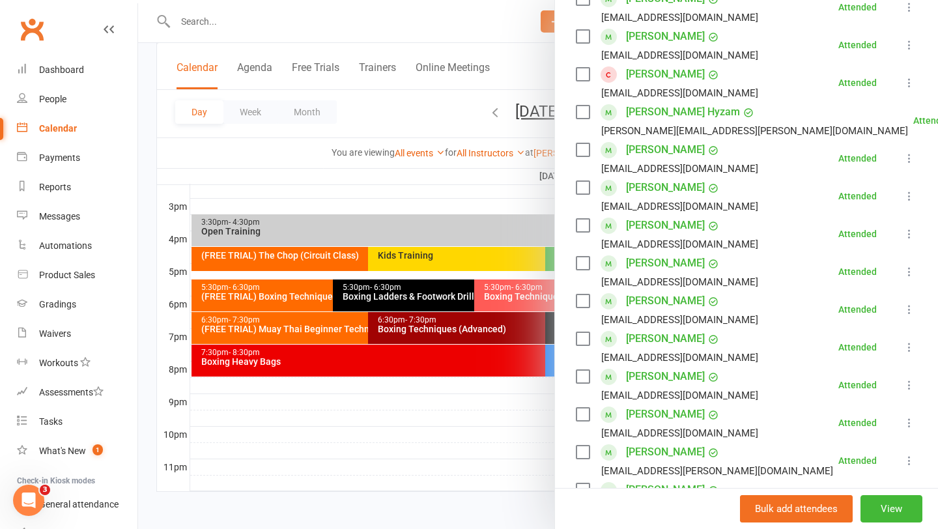
scroll to position [295, 0]
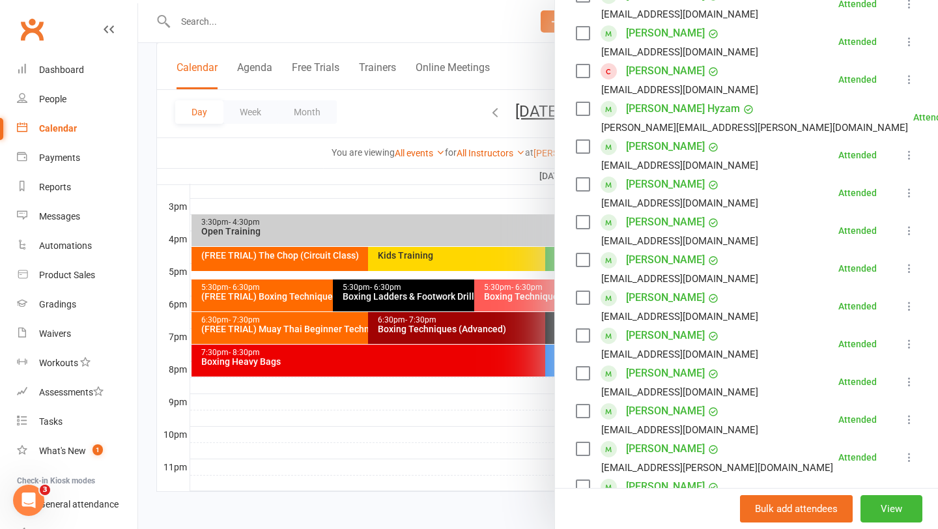
click at [640, 298] on link "Dimity Vlahos" at bounding box center [665, 297] width 79 height 21
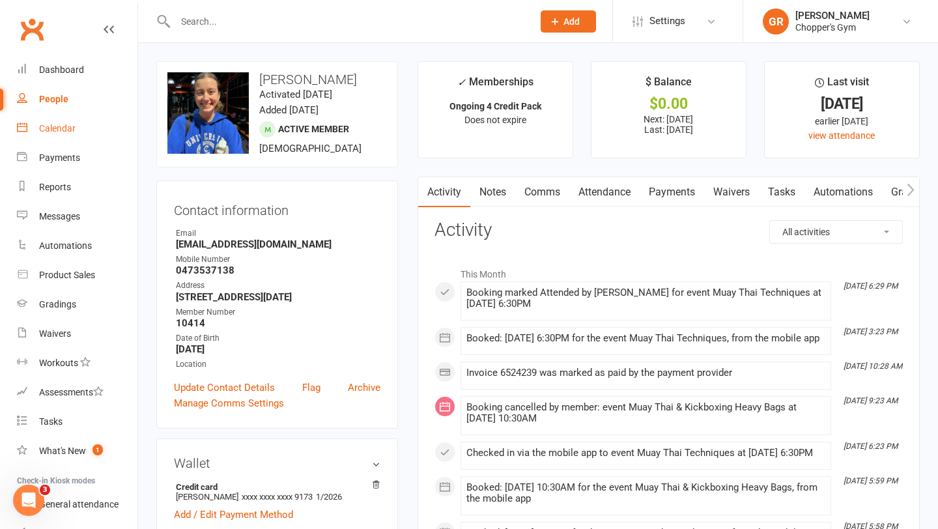
click at [68, 128] on div "Calendar" at bounding box center [57, 128] width 36 height 10
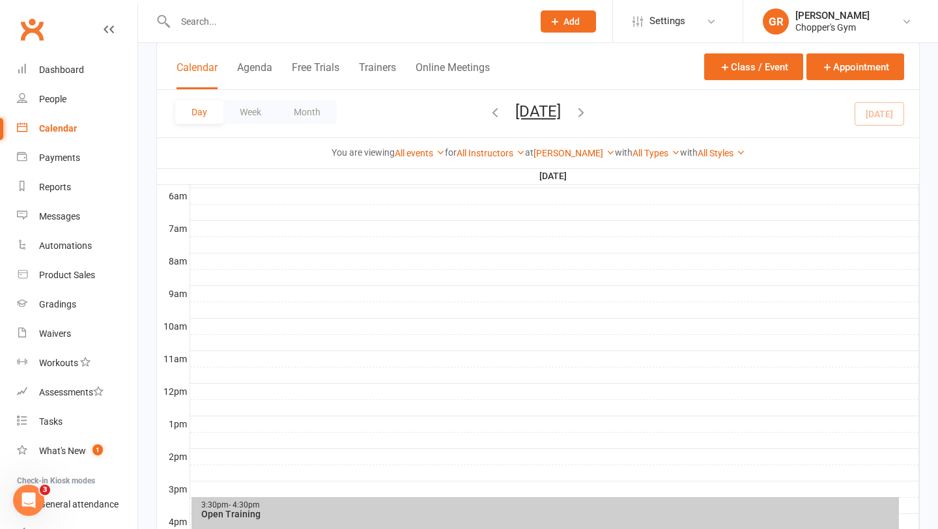
scroll to position [479, 0]
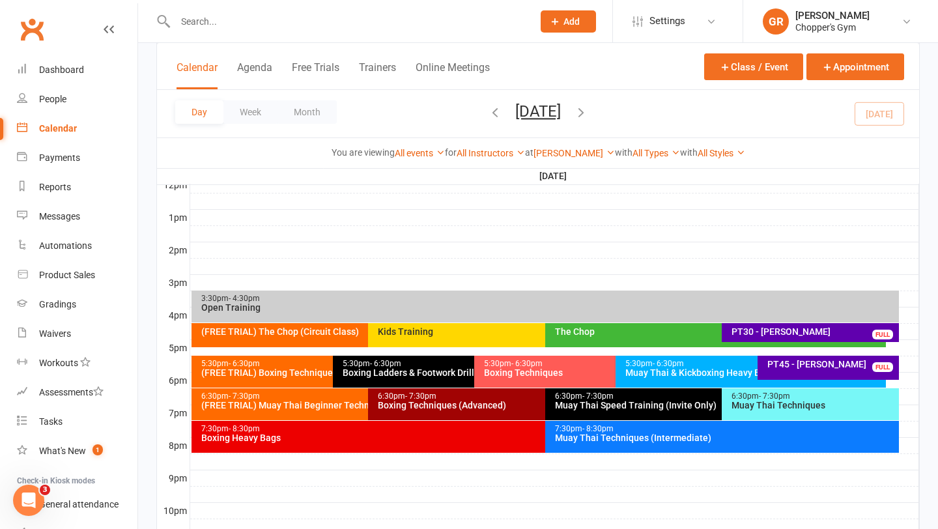
click at [502, 435] on div "Boxing Heavy Bags" at bounding box center [542, 437] width 683 height 9
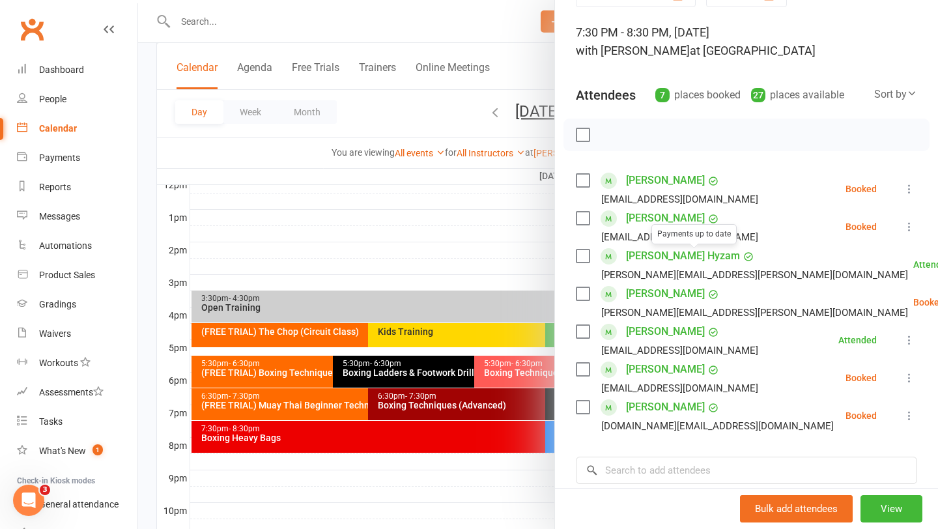
scroll to position [74, 0]
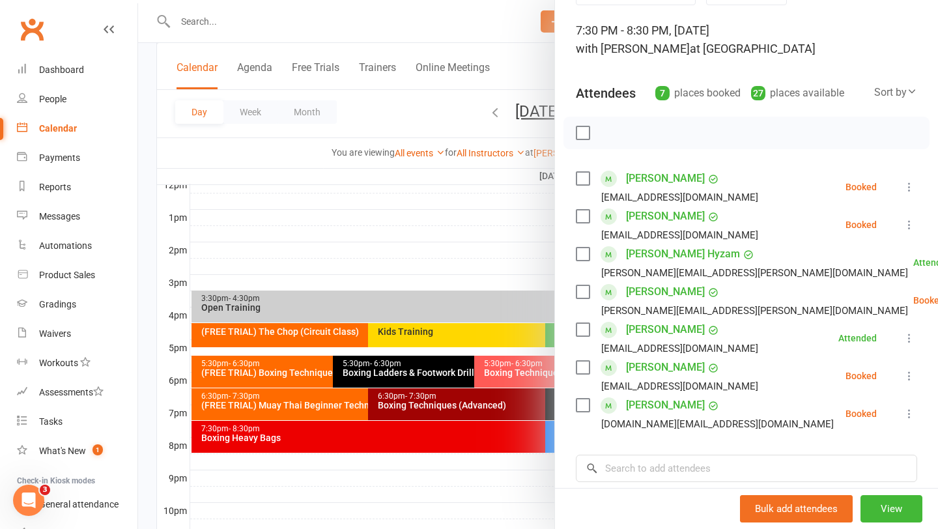
click at [584, 181] on label at bounding box center [582, 178] width 13 height 13
click at [611, 131] on icon "button" at bounding box center [612, 133] width 14 height 14
click at [406, 257] on div at bounding box center [538, 264] width 800 height 529
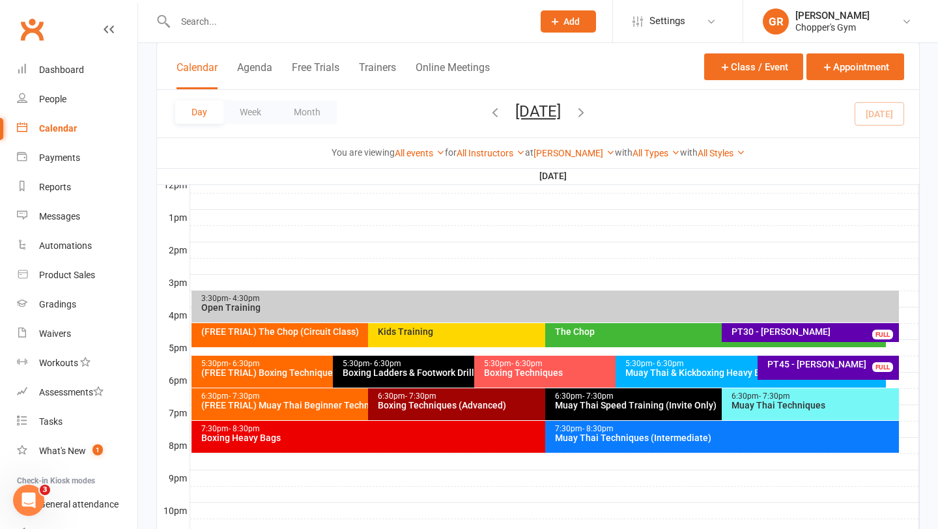
click at [652, 442] on div "Muay Thai Techniques (Intermediate)" at bounding box center [725, 437] width 342 height 9
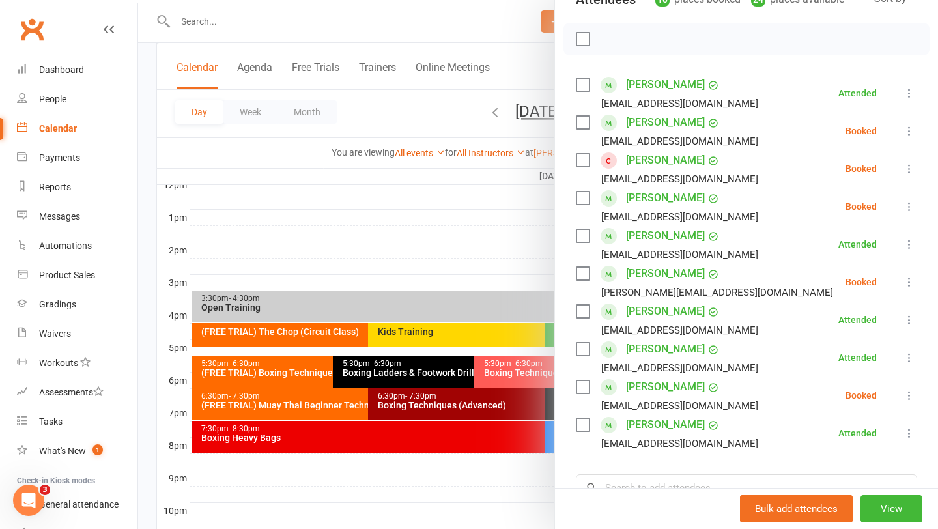
scroll to position [169, 0]
click at [582, 121] on label at bounding box center [582, 121] width 13 height 13
click at [585, 193] on label at bounding box center [582, 197] width 13 height 13
click at [620, 36] on button "button" at bounding box center [612, 38] width 22 height 22
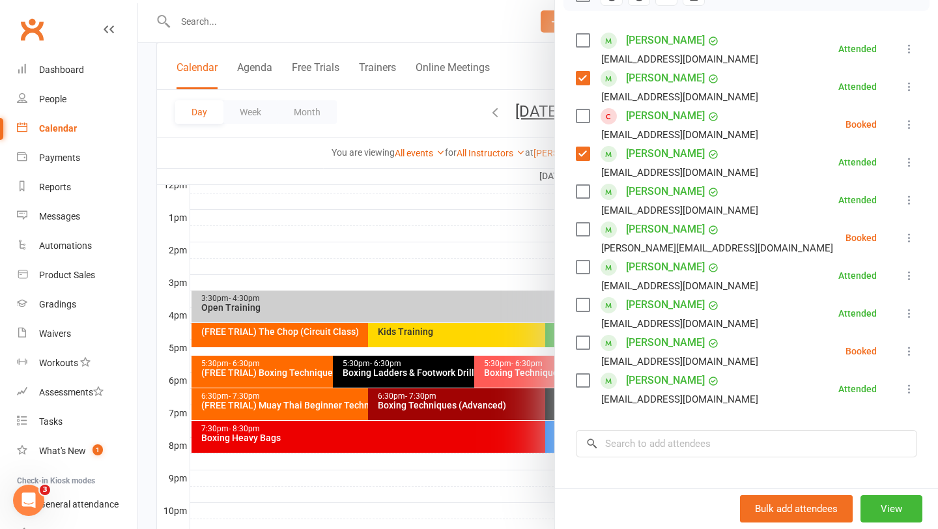
scroll to position [225, 0]
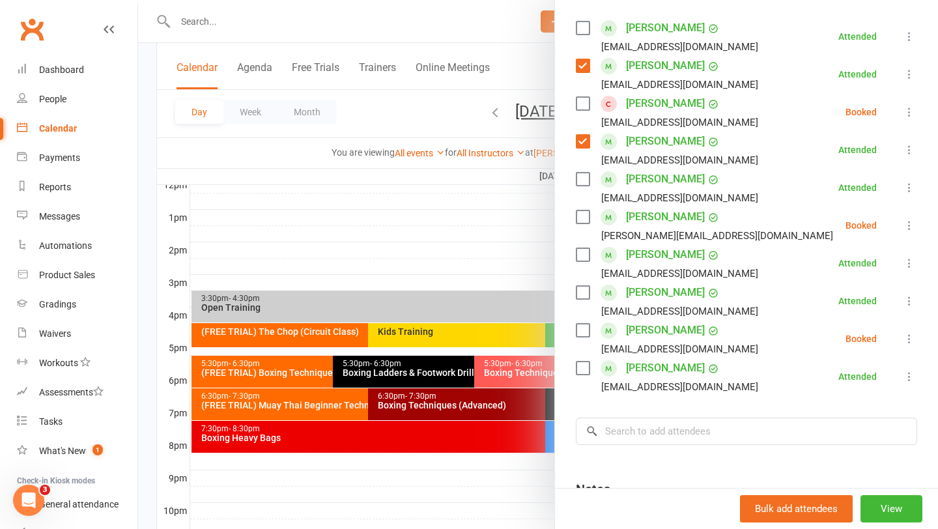
click at [516, 254] on div at bounding box center [538, 264] width 800 height 529
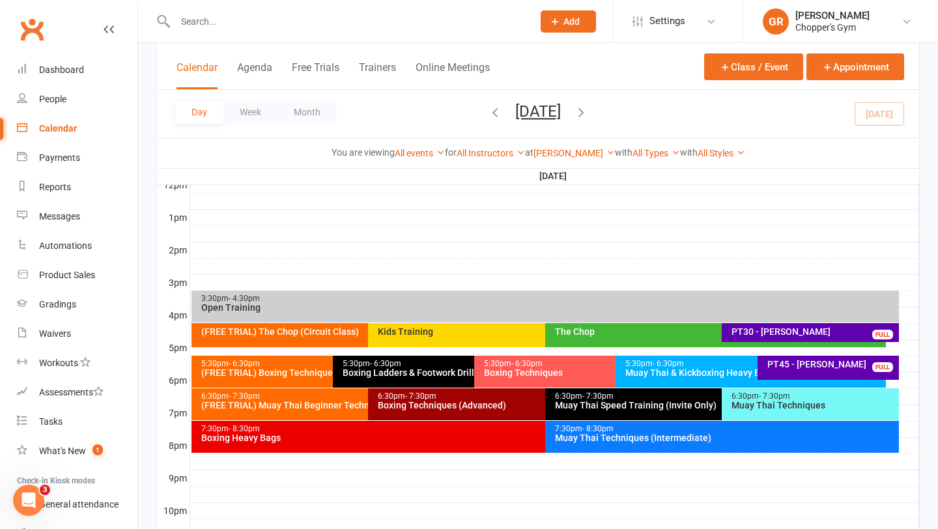
click at [762, 410] on div "6:30pm - 7:30pm Muay Thai Techniques" at bounding box center [810, 404] width 177 height 32
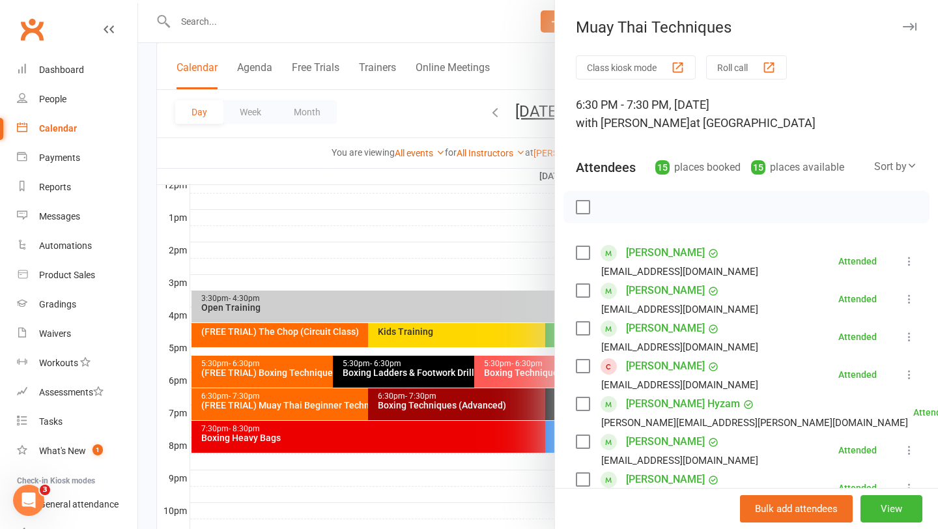
click at [523, 262] on div at bounding box center [538, 264] width 800 height 529
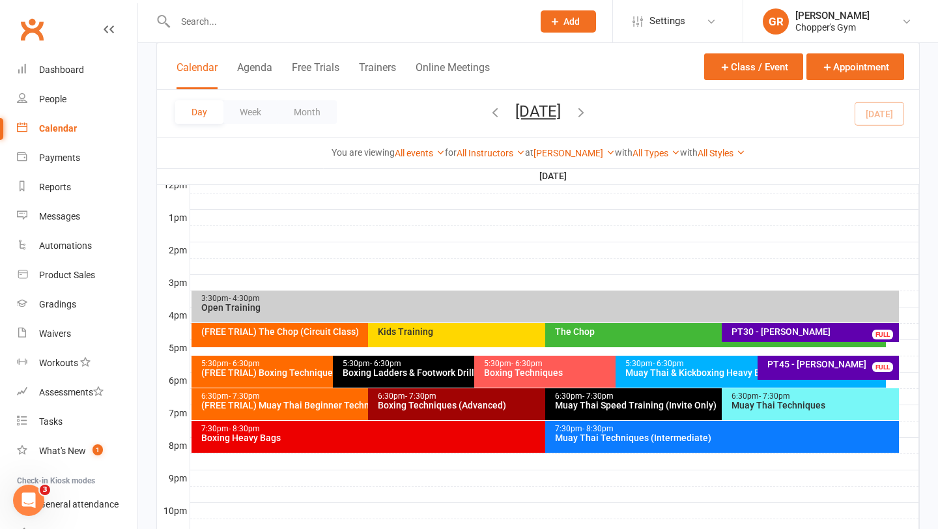
click at [696, 433] on div "Muay Thai Techniques (Intermediate)" at bounding box center [725, 437] width 342 height 9
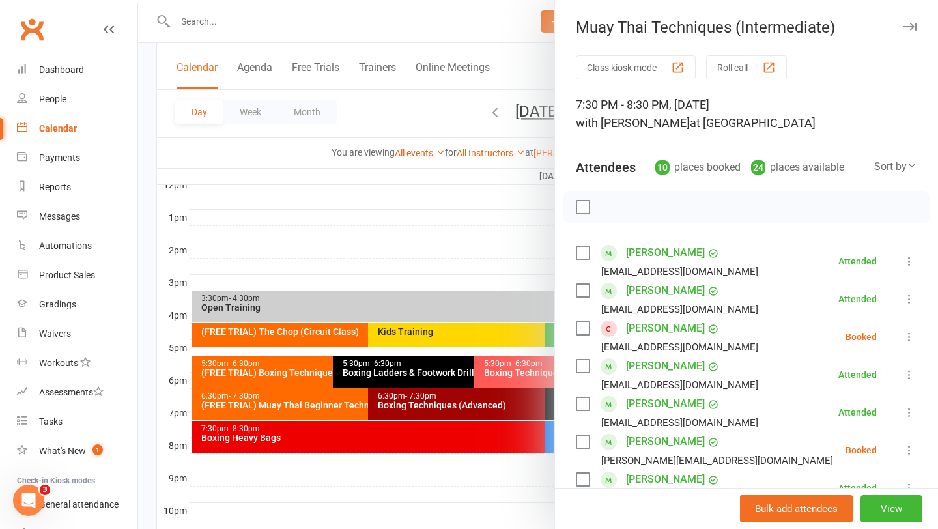
click at [404, 201] on div at bounding box center [538, 264] width 800 height 529
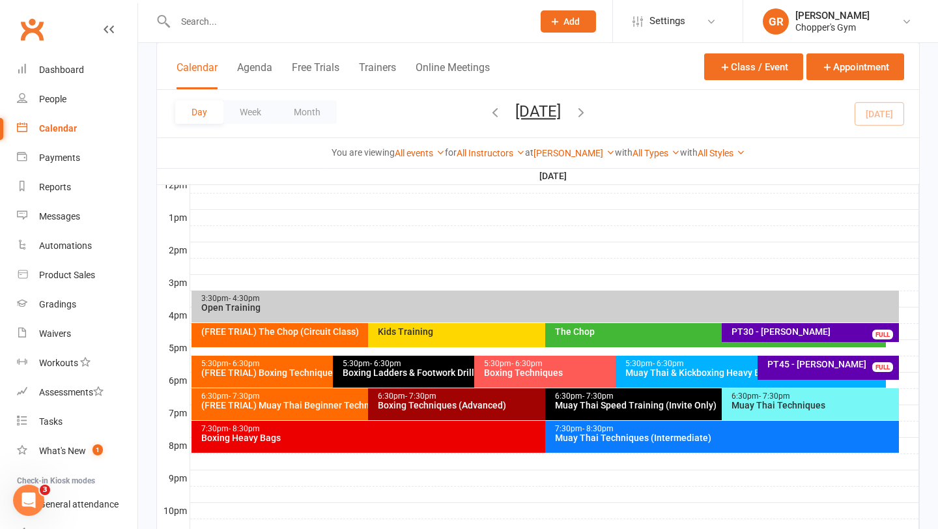
click at [807, 408] on div "Muay Thai Techniques" at bounding box center [813, 405] width 165 height 9
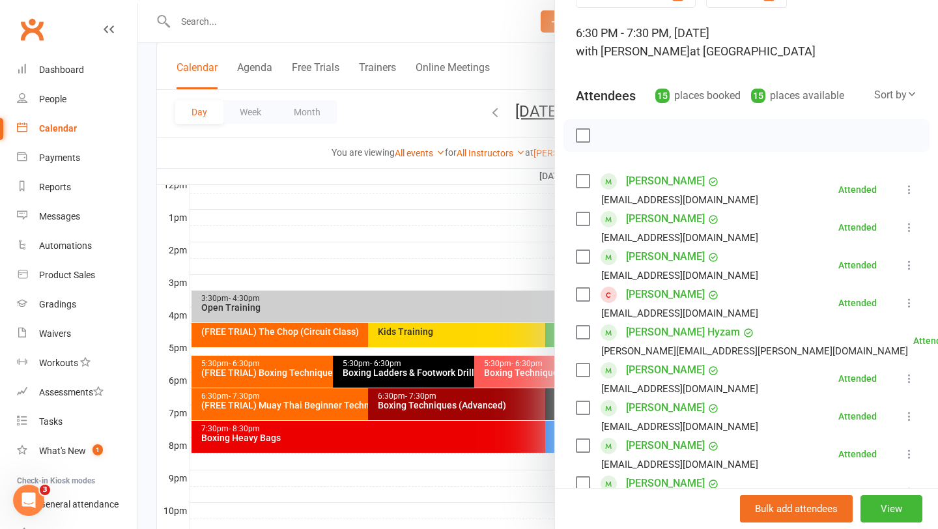
scroll to position [75, 0]
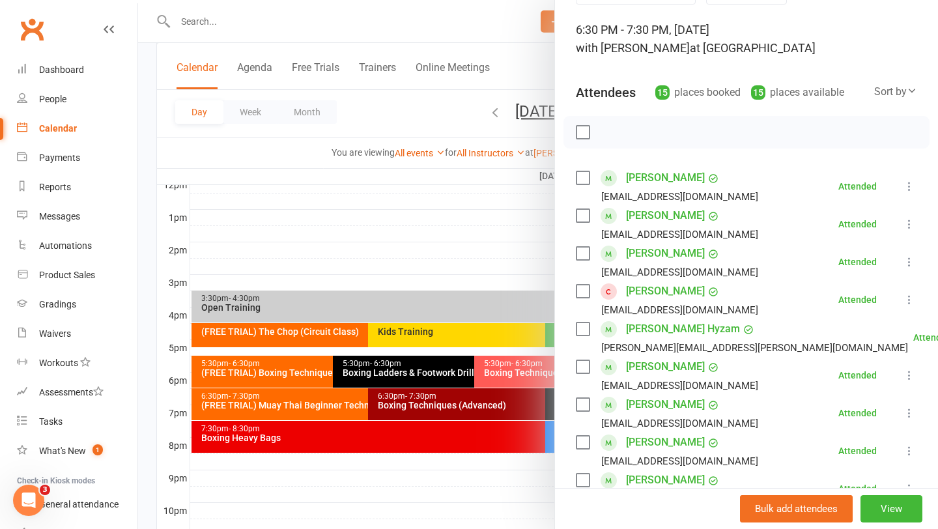
click at [477, 212] on div at bounding box center [538, 264] width 800 height 529
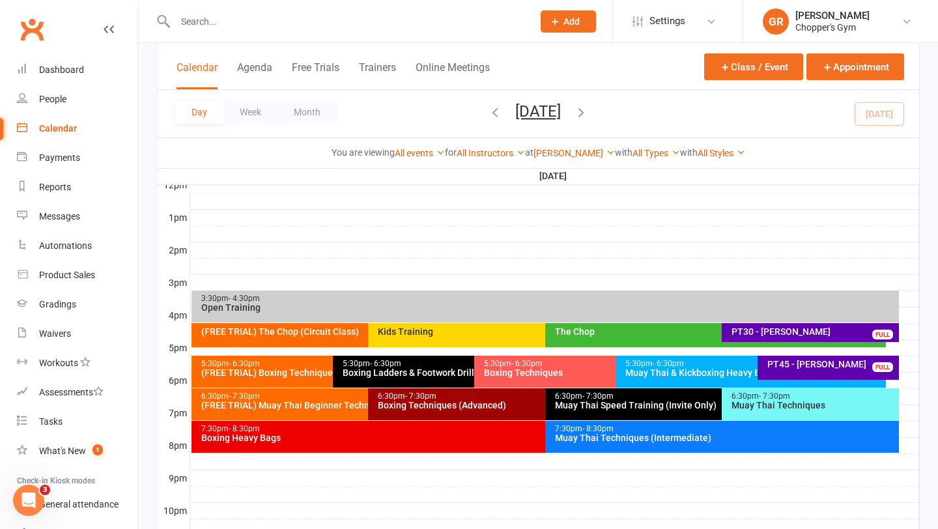
click at [771, 428] on div "7:30pm - 8:30pm" at bounding box center [725, 429] width 342 height 8
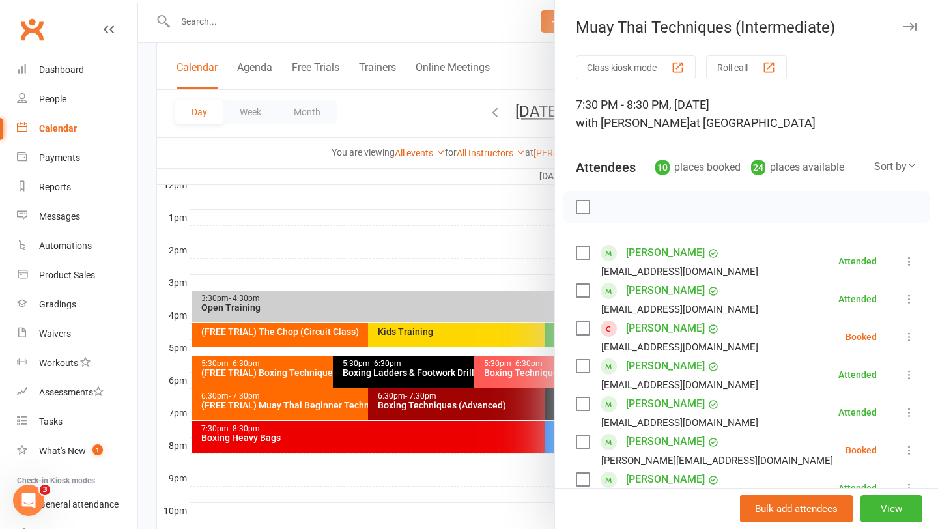
click at [505, 249] on div at bounding box center [538, 264] width 800 height 529
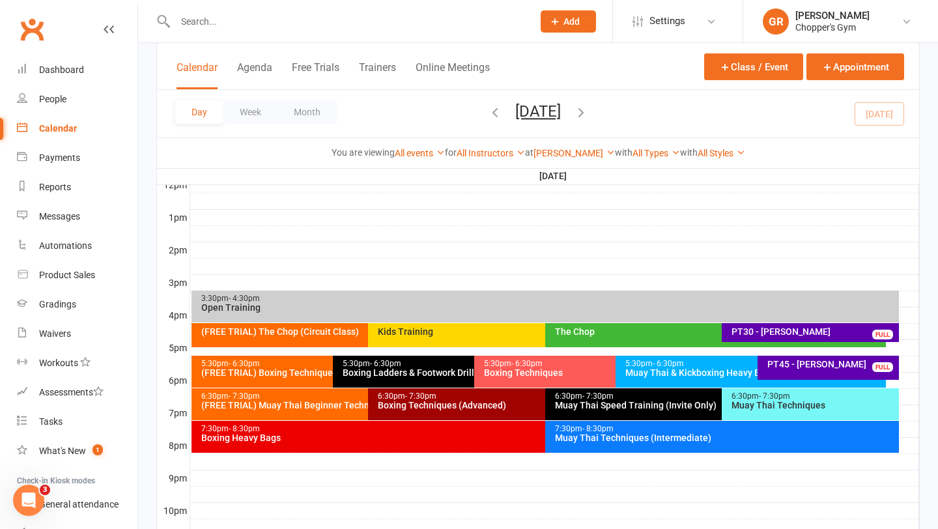
click at [758, 411] on div "6:30pm - 7:30pm Muay Thai Techniques" at bounding box center [810, 404] width 177 height 32
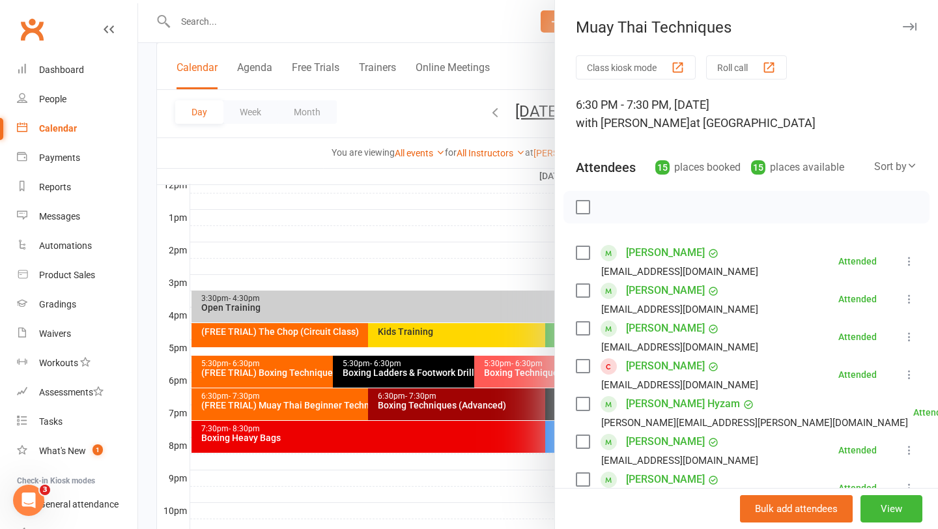
click at [657, 328] on link "Ethan Doherty" at bounding box center [665, 328] width 79 height 21
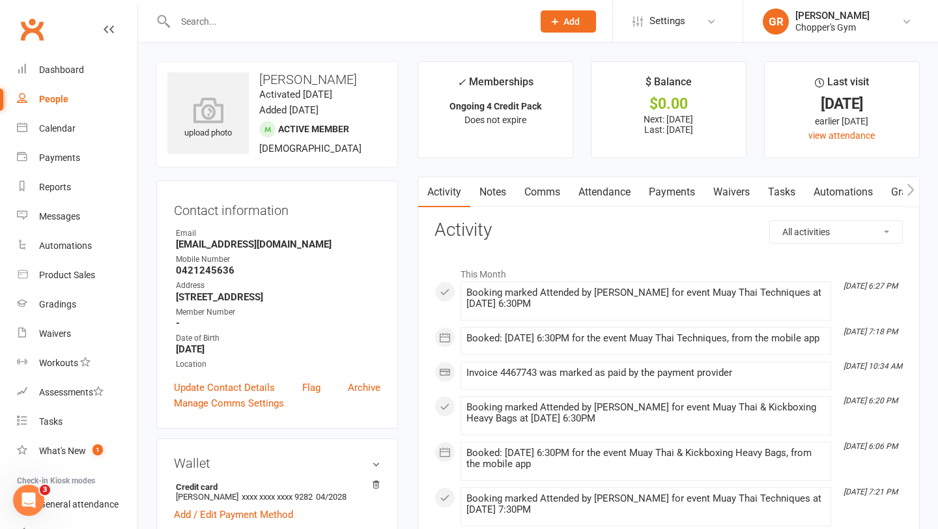
click at [500, 195] on link "Notes" at bounding box center [492, 192] width 45 height 30
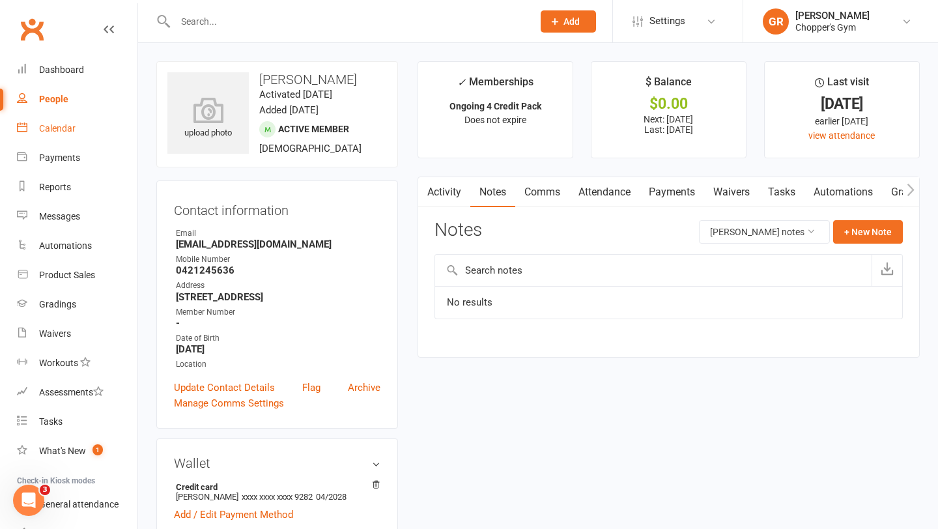
click at [65, 127] on div "Calendar" at bounding box center [57, 128] width 36 height 10
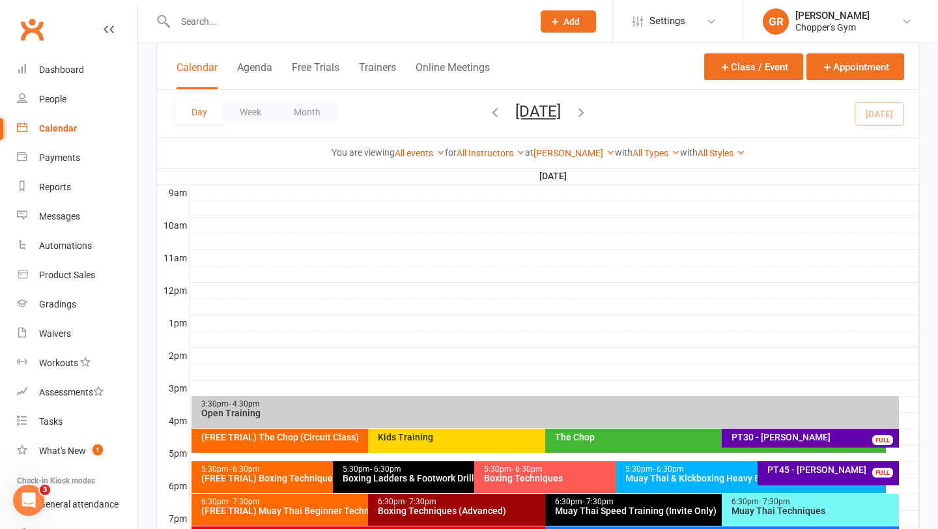
scroll to position [399, 0]
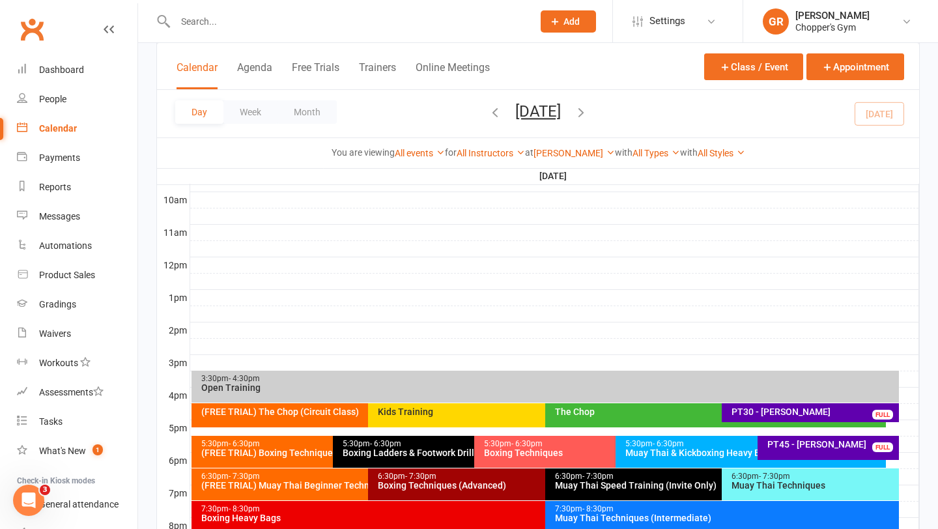
click at [765, 483] on div "Muay Thai Techniques" at bounding box center [813, 485] width 165 height 9
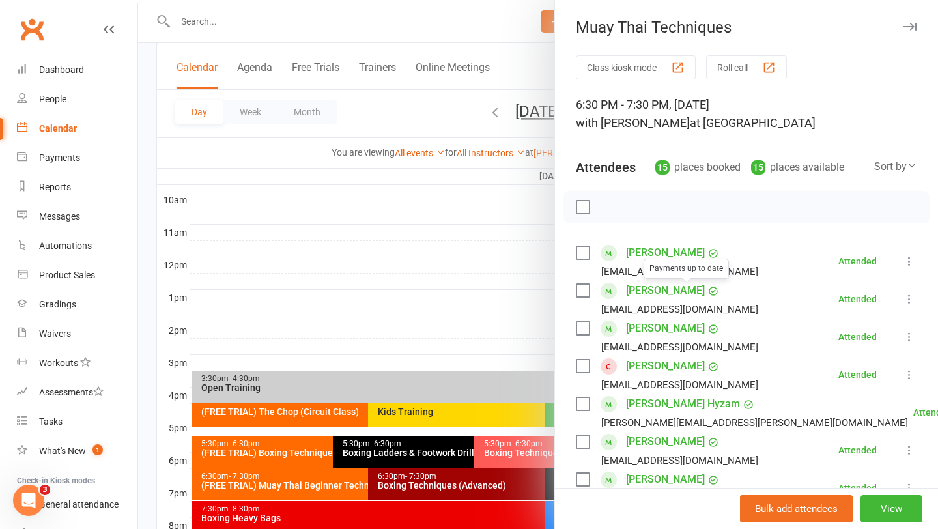
click at [647, 291] on link "Edan Cross" at bounding box center [665, 290] width 79 height 21
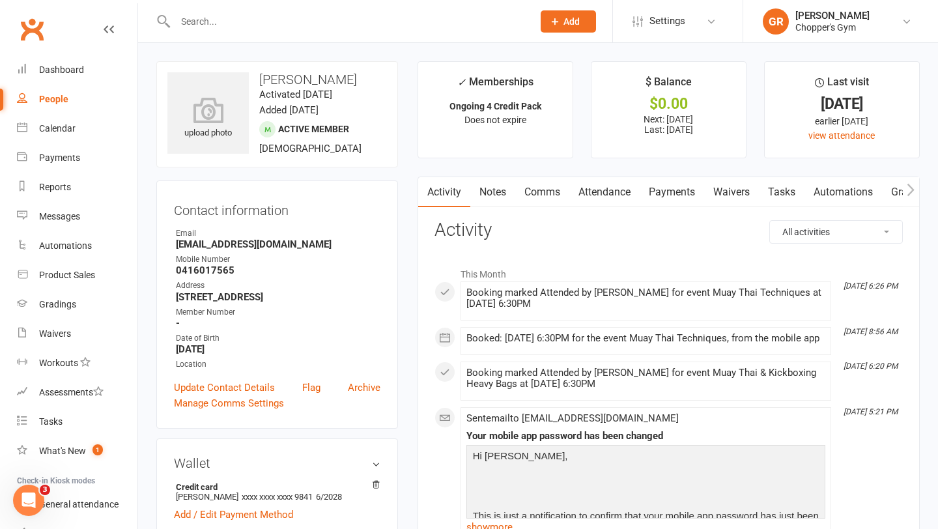
click at [499, 191] on link "Notes" at bounding box center [492, 192] width 45 height 30
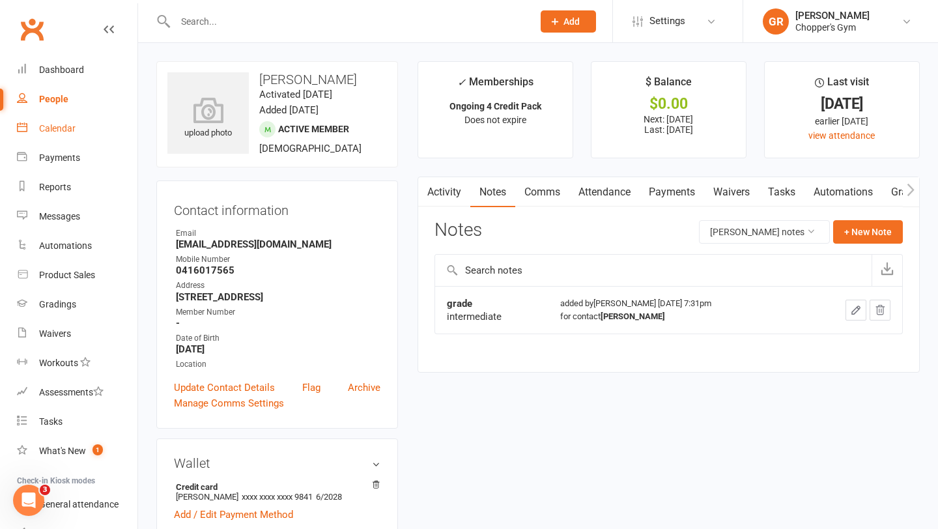
click at [61, 123] on div "Calendar" at bounding box center [57, 128] width 36 height 10
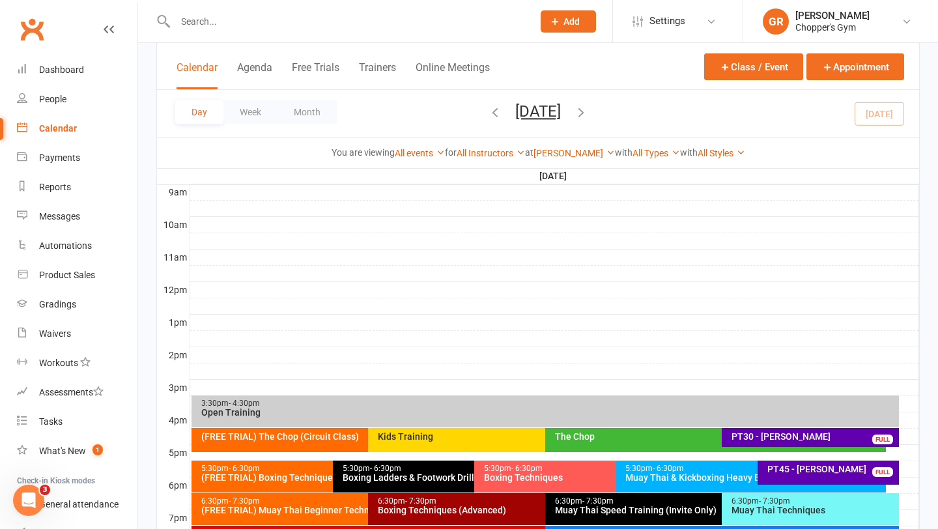
scroll to position [555, 0]
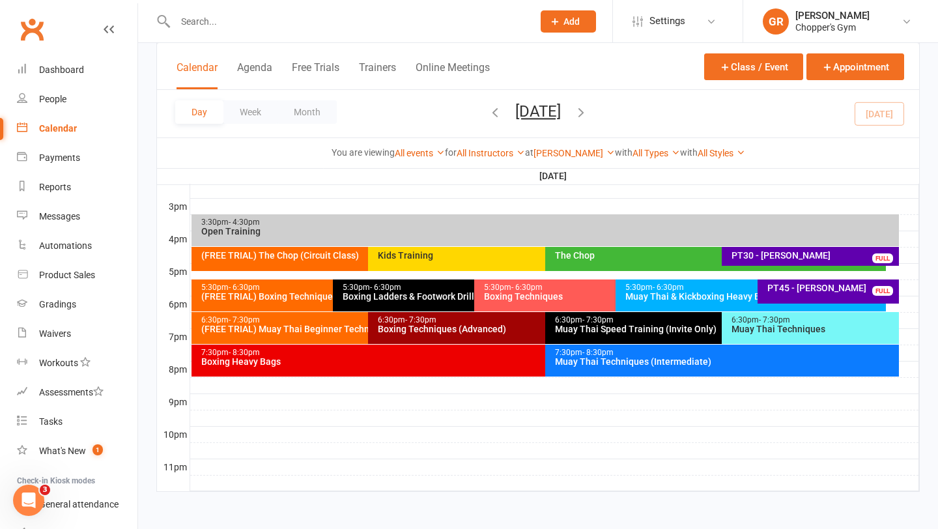
click at [758, 326] on div "Muay Thai Techniques" at bounding box center [813, 328] width 165 height 9
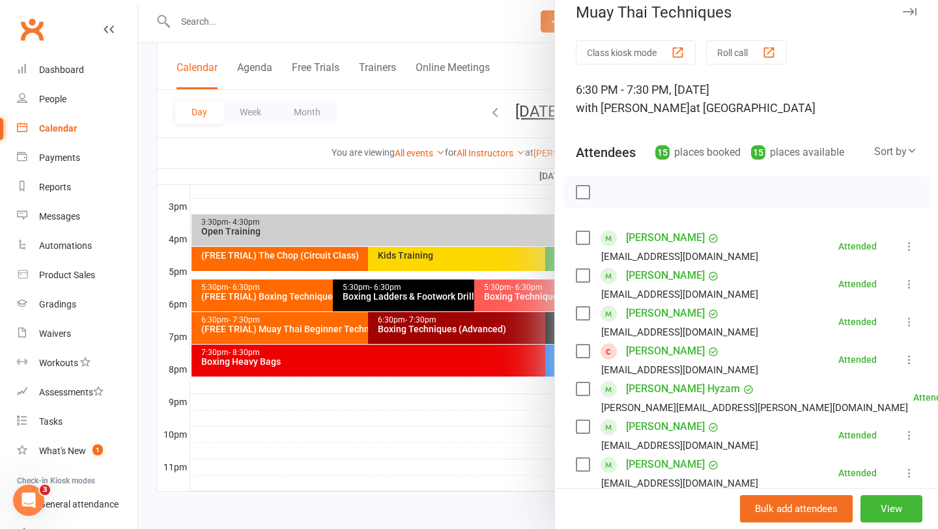
scroll to position [18, 0]
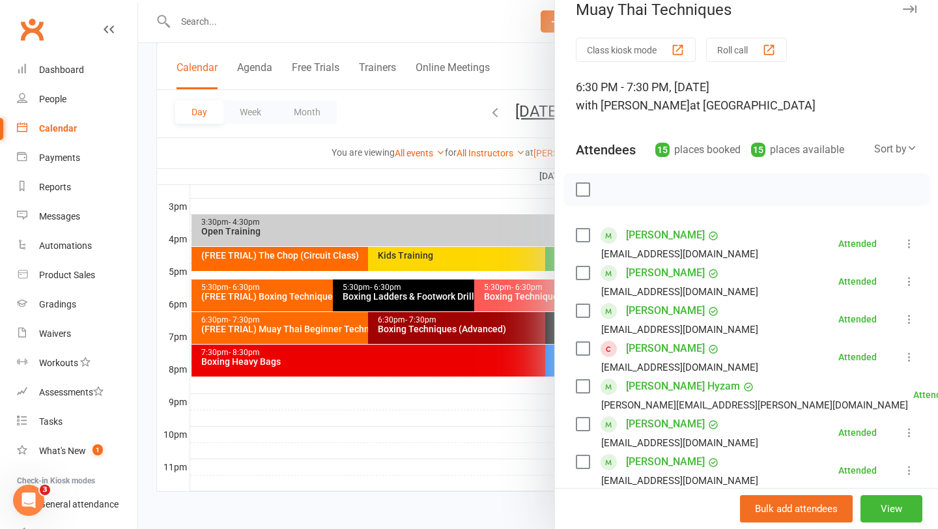
click at [632, 313] on link "Ethan Doherty" at bounding box center [665, 310] width 79 height 21
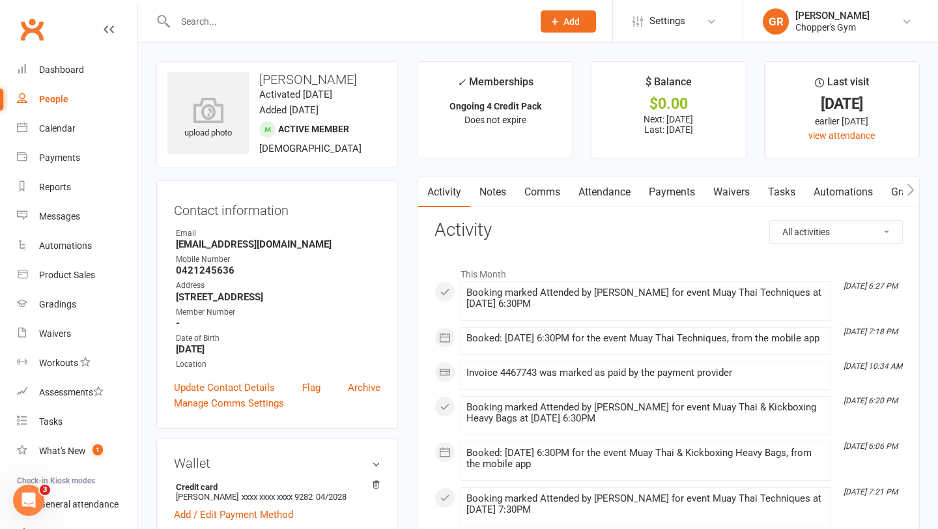
click at [485, 193] on link "Notes" at bounding box center [492, 192] width 45 height 30
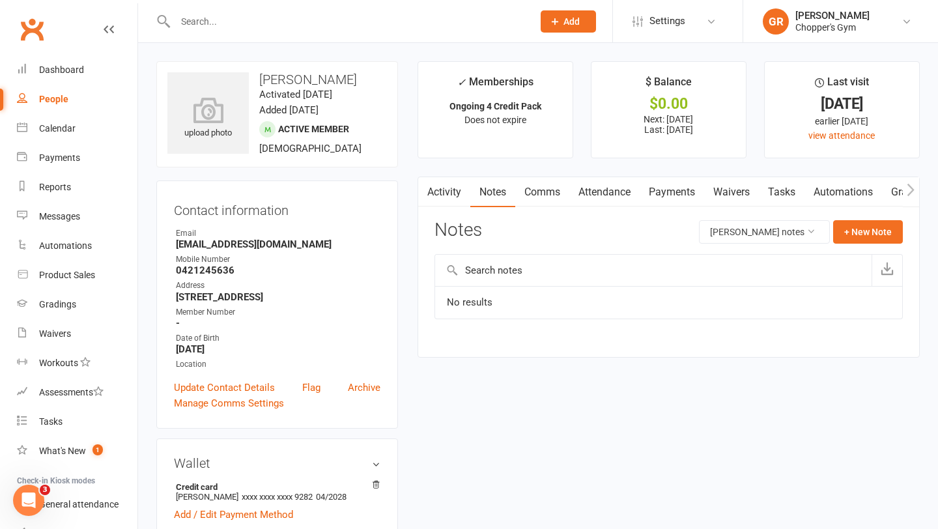
scroll to position [35, 0]
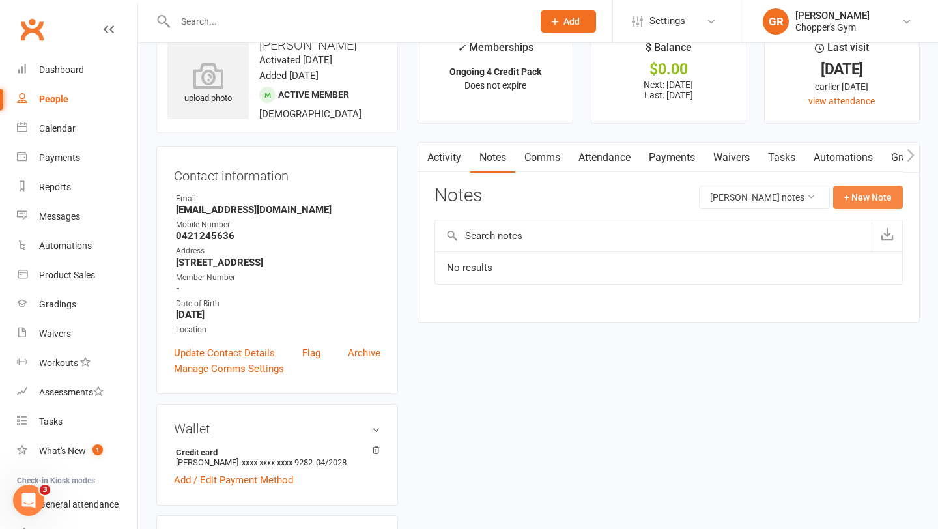
click at [854, 200] on button "+ New Note" at bounding box center [868, 197] width 70 height 23
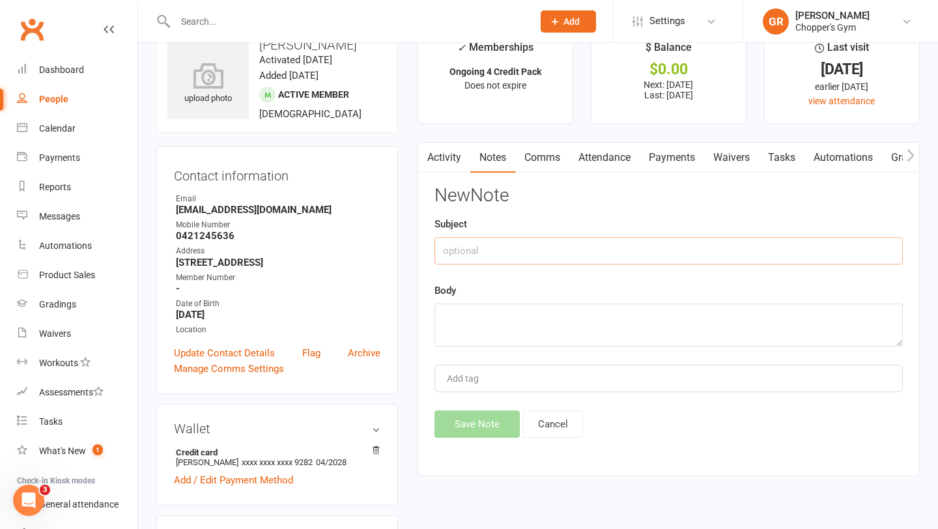
click at [515, 243] on input "text" at bounding box center [668, 250] width 468 height 27
type input "grading"
click at [478, 322] on textarea at bounding box center [668, 325] width 468 height 43
type textarea "mt intermediate"
click at [474, 414] on button "Save Note" at bounding box center [476, 423] width 85 height 27
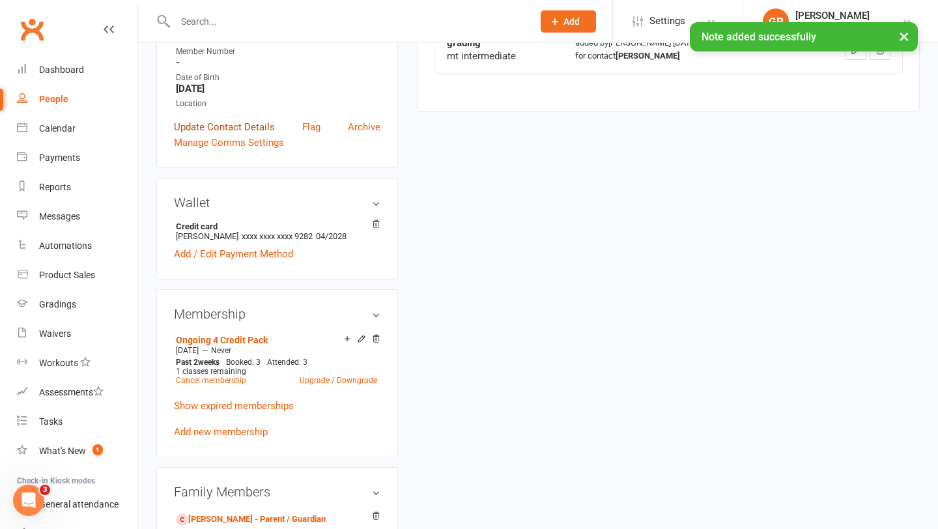
scroll to position [313, 0]
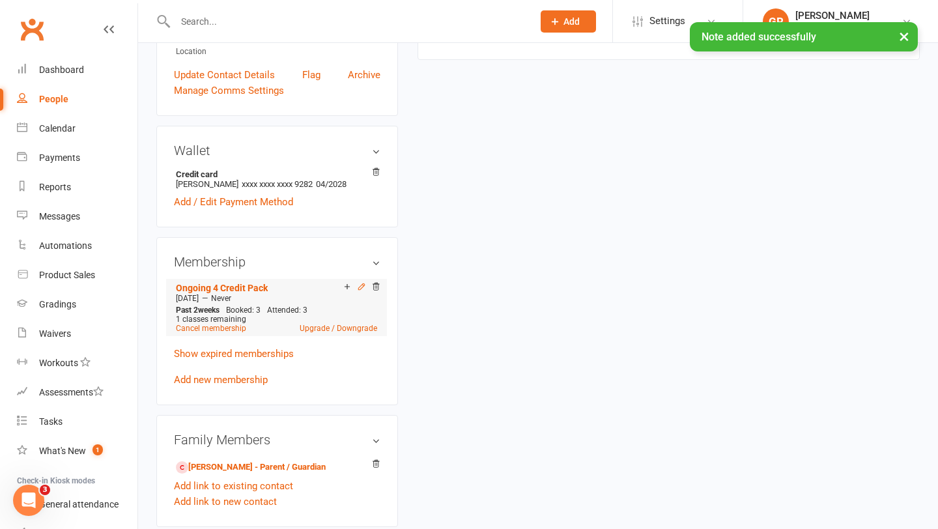
click at [361, 287] on icon at bounding box center [361, 286] width 9 height 9
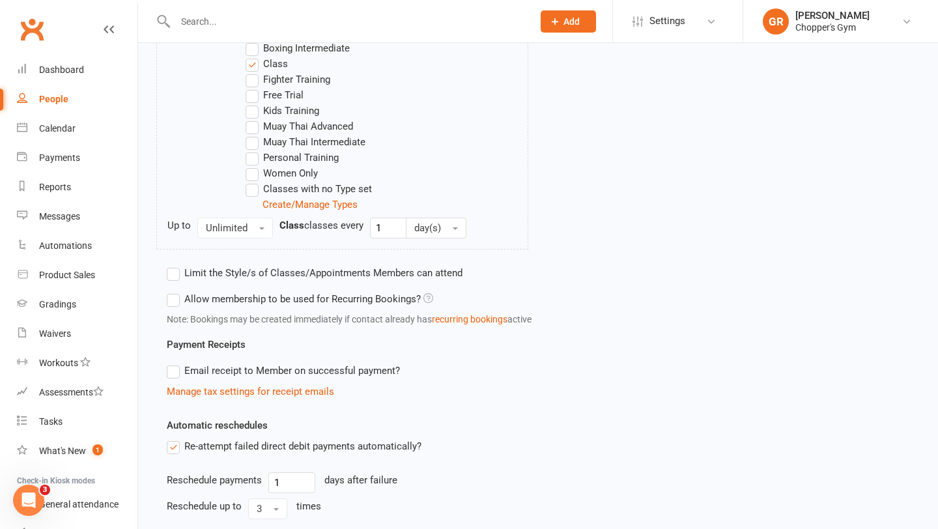
scroll to position [453, 0]
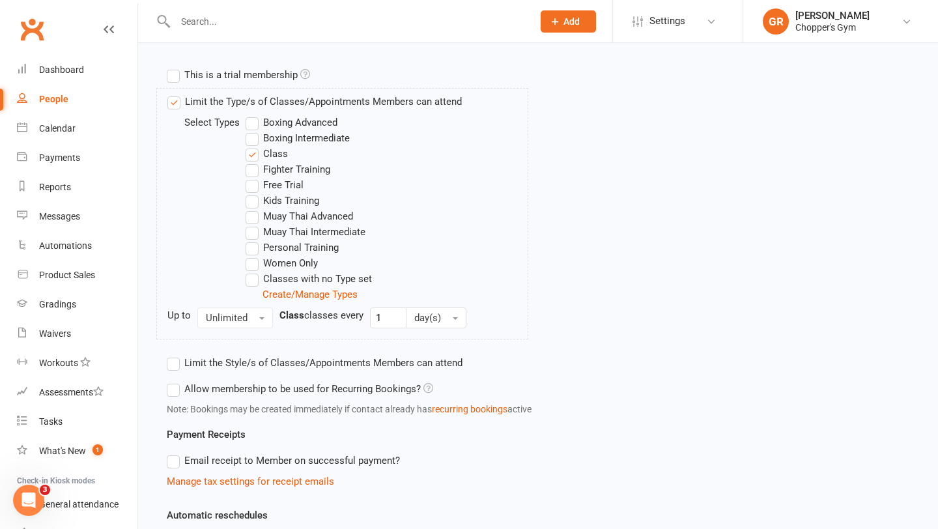
click at [255, 142] on label "Boxing Intermediate" at bounding box center [298, 138] width 104 height 16
click at [254, 130] on input "Boxing Intermediate" at bounding box center [250, 130] width 8 height 0
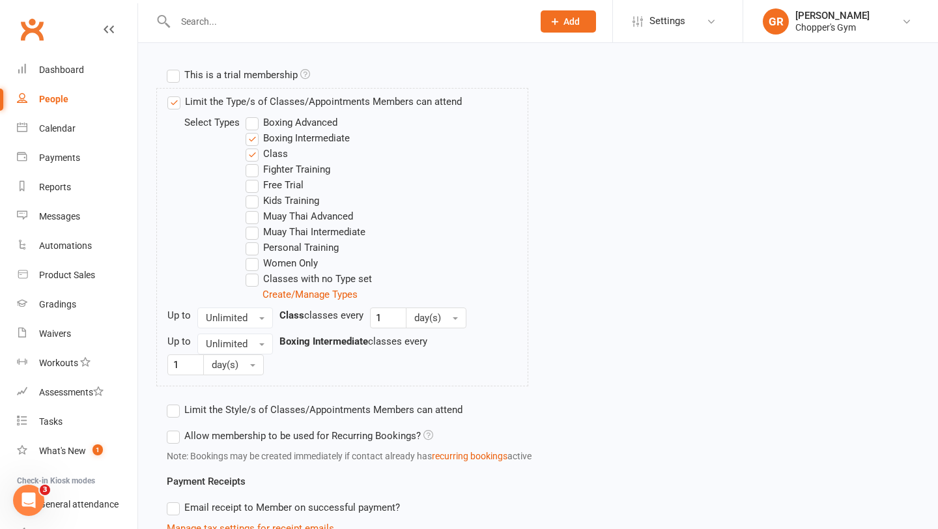
click at [253, 230] on label "Muay Thai Intermediate" at bounding box center [306, 232] width 120 height 16
click at [253, 224] on input "Muay Thai Intermediate" at bounding box center [250, 224] width 8 height 0
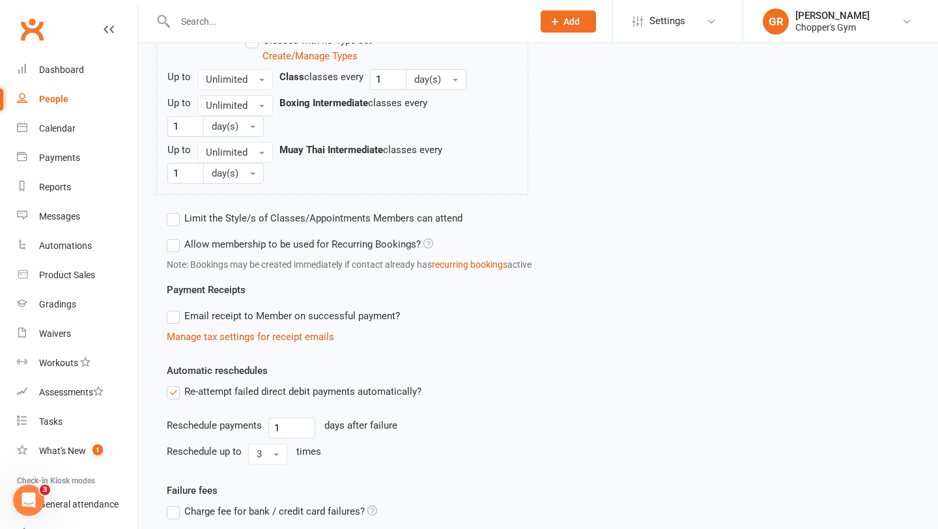
scroll to position [801, 0]
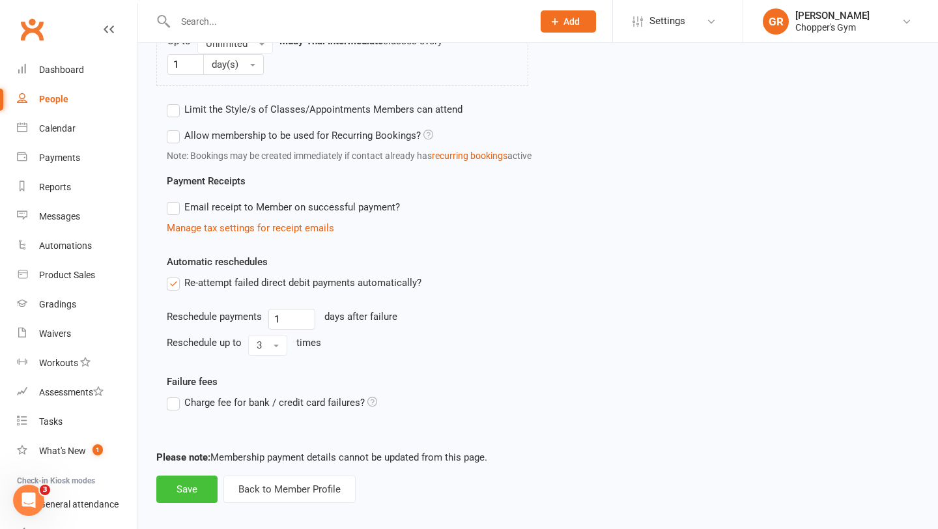
click at [196, 487] on button "Save" at bounding box center [186, 489] width 61 height 27
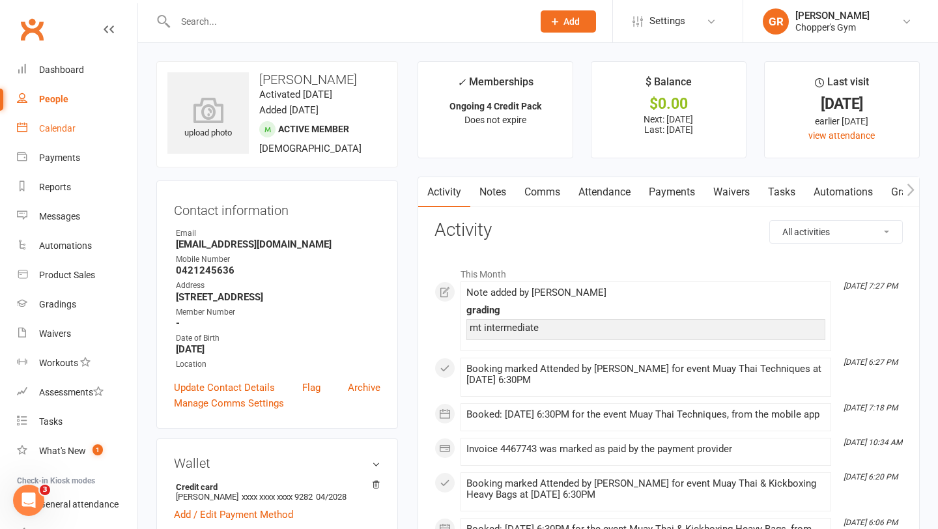
click at [51, 130] on div "Calendar" at bounding box center [57, 128] width 36 height 10
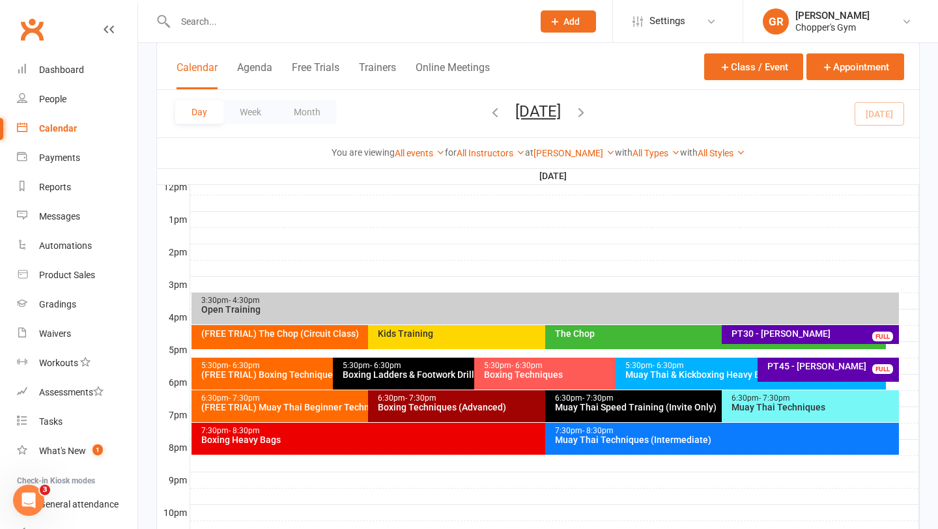
scroll to position [501, 0]
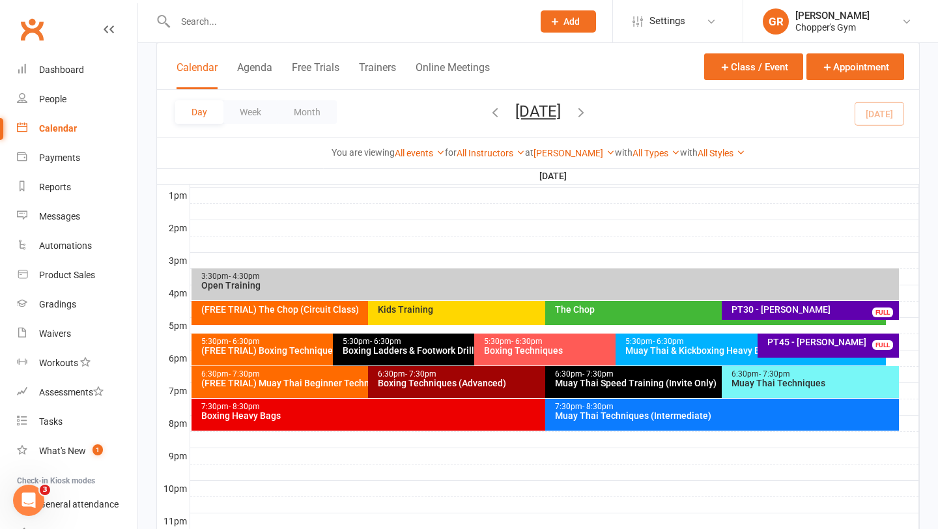
click at [760, 384] on div "Muay Thai Techniques" at bounding box center [813, 382] width 165 height 9
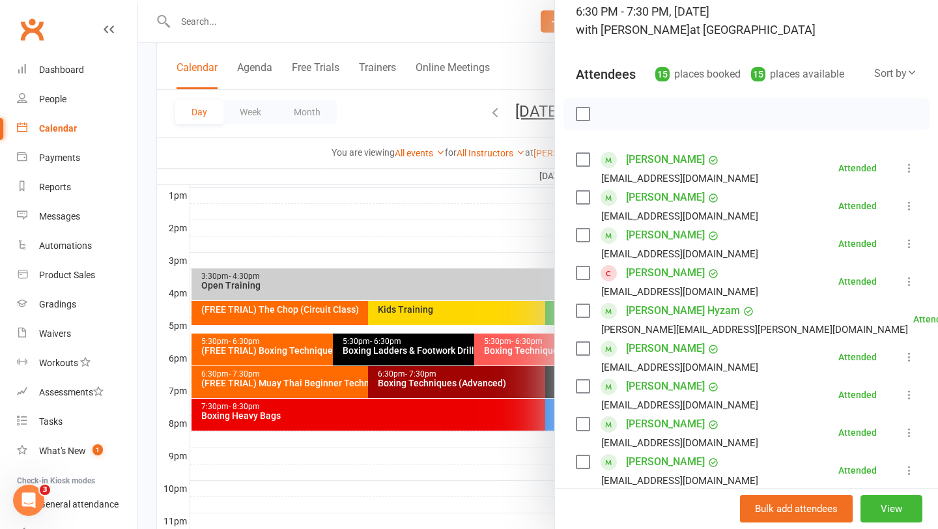
scroll to position [107, 0]
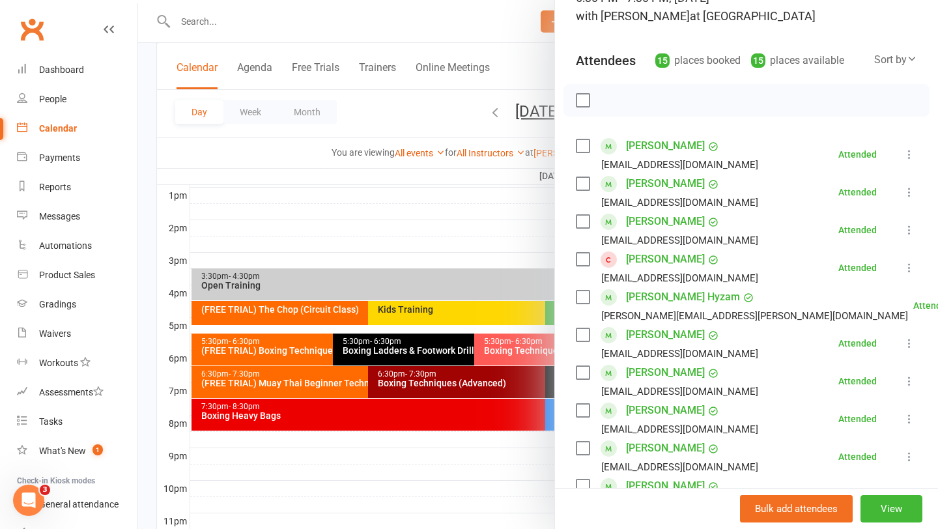
click at [907, 343] on icon at bounding box center [909, 343] width 13 height 13
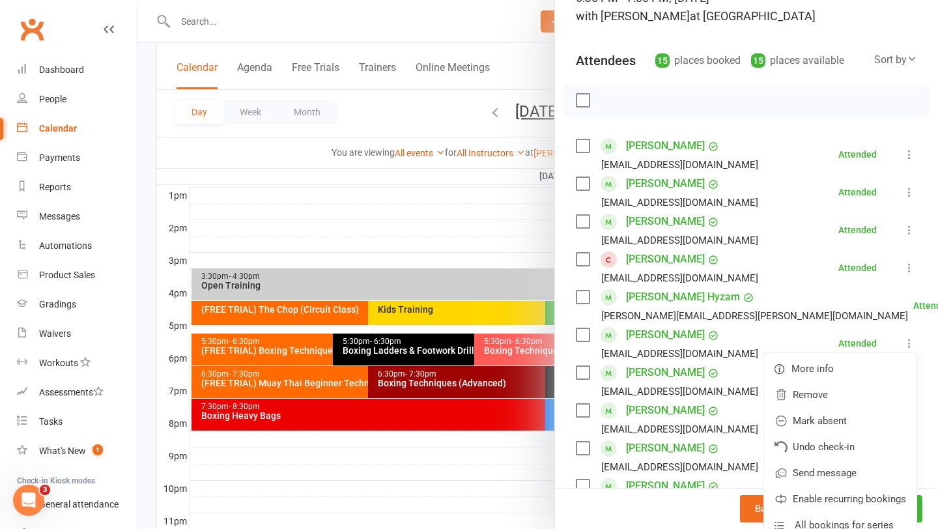
click at [653, 325] on link "Oscar Power" at bounding box center [665, 334] width 79 height 21
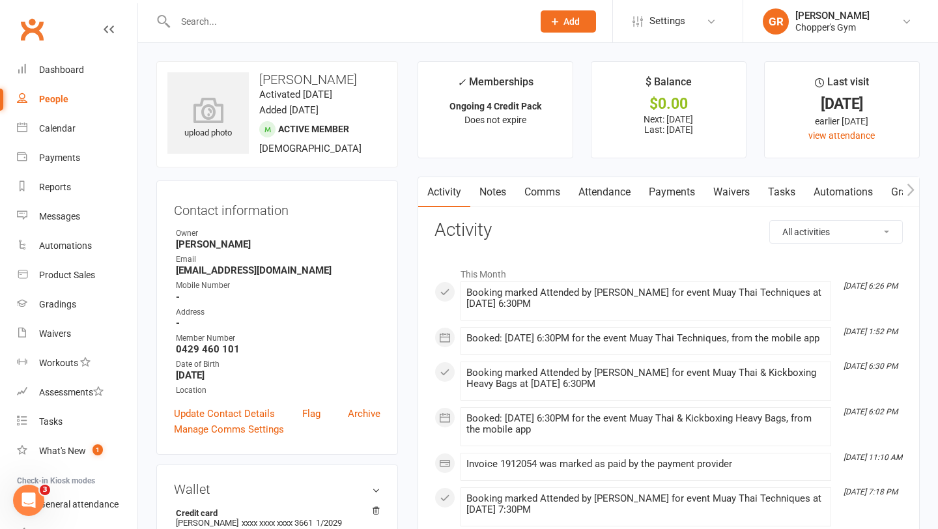
click at [502, 196] on link "Notes" at bounding box center [492, 192] width 45 height 30
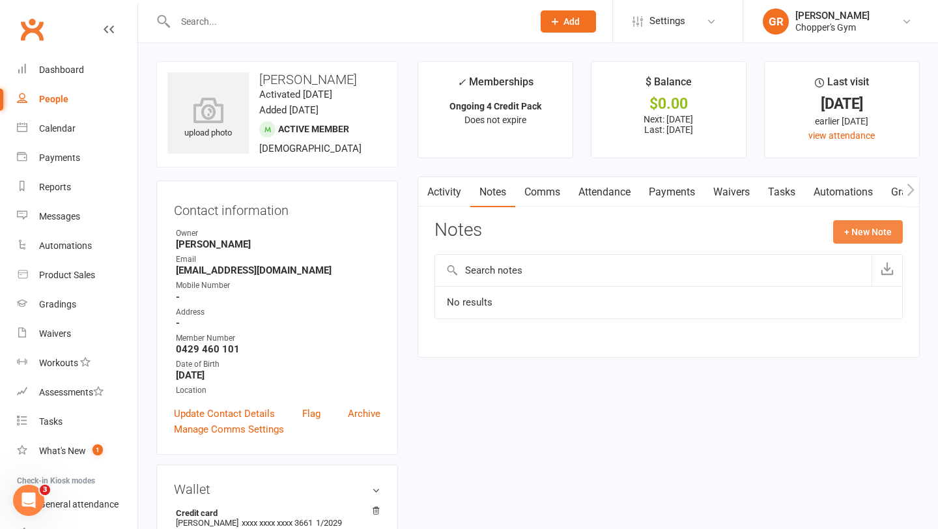
click at [861, 235] on button "+ New Note" at bounding box center [868, 231] width 70 height 23
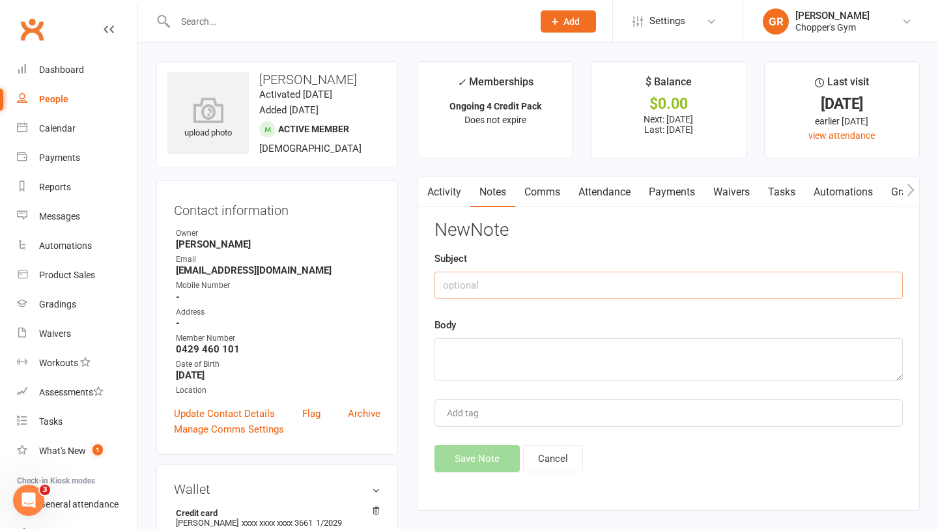
click at [587, 290] on input "text" at bounding box center [668, 285] width 468 height 27
type input "grading"
click at [551, 354] on textarea at bounding box center [668, 359] width 468 height 43
type textarea "i"
type textarea "mt intermediate"
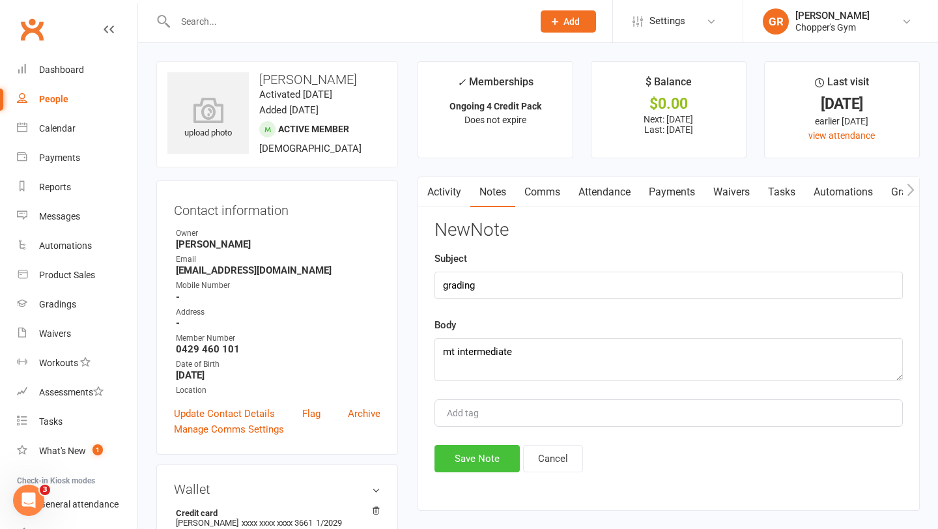
click at [481, 461] on button "Save Note" at bounding box center [476, 458] width 85 height 27
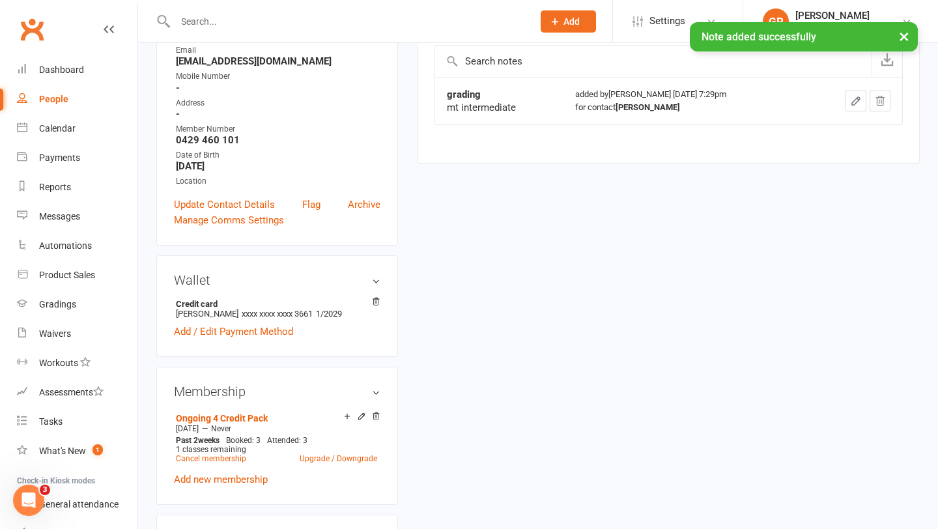
scroll to position [318, 0]
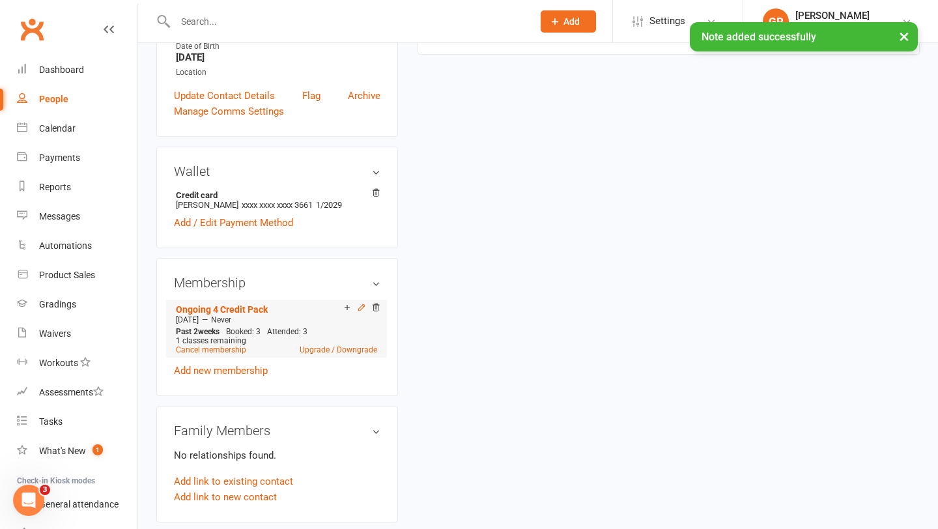
click at [361, 305] on icon at bounding box center [361, 307] width 9 height 9
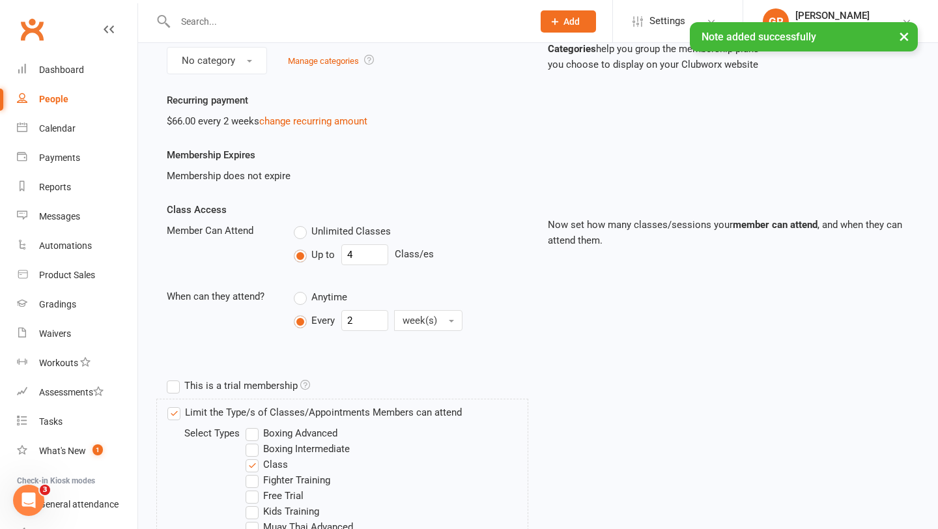
scroll to position [405, 0]
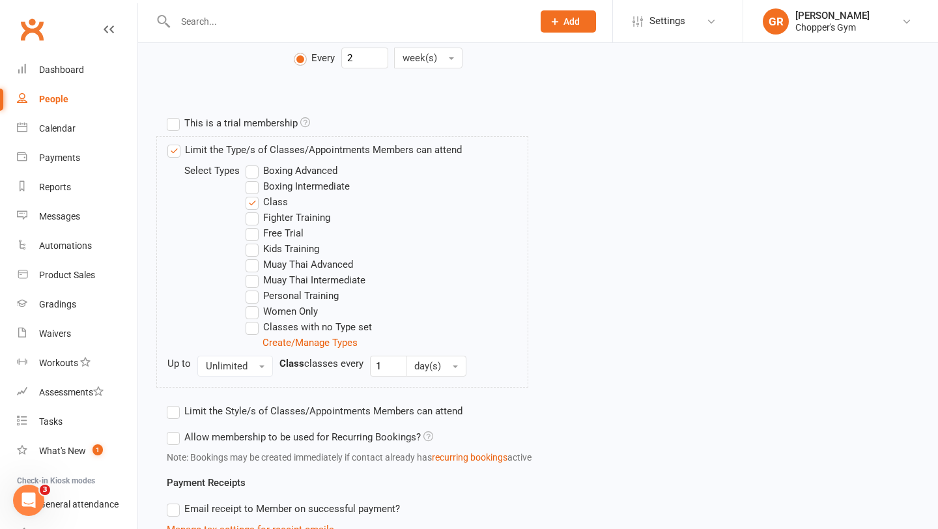
click at [251, 190] on label "Boxing Intermediate" at bounding box center [298, 186] width 104 height 16
click at [251, 178] on input "Boxing Intermediate" at bounding box center [250, 178] width 8 height 0
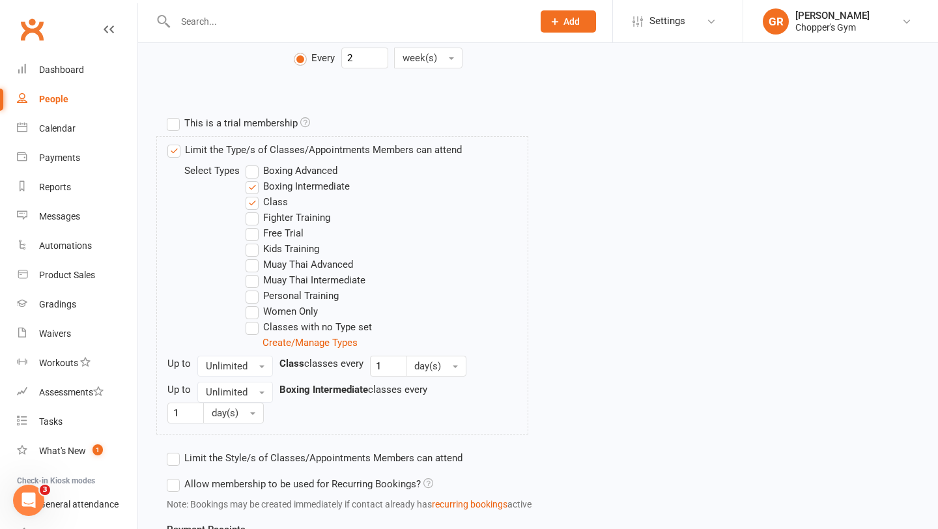
click at [254, 281] on label "Muay Thai Intermediate" at bounding box center [306, 280] width 120 height 16
click at [254, 272] on input "Muay Thai Intermediate" at bounding box center [250, 272] width 8 height 0
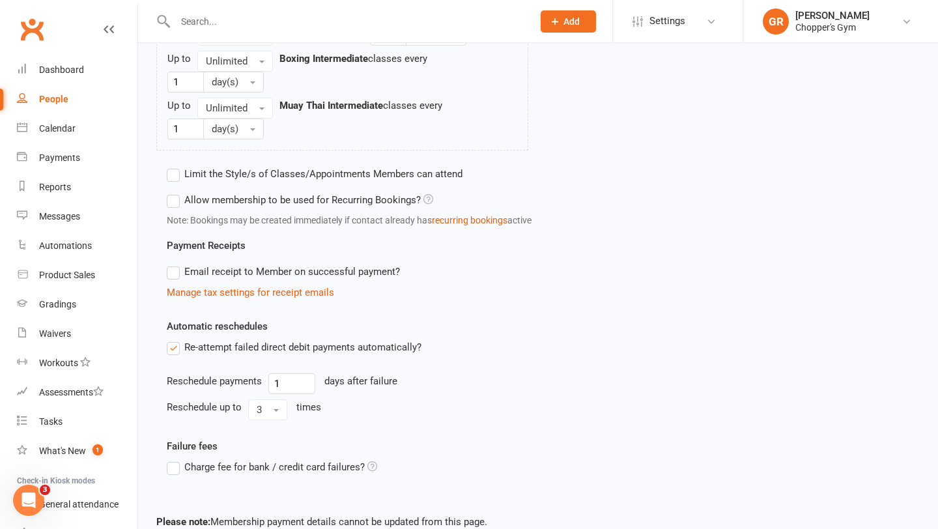
scroll to position [803, 0]
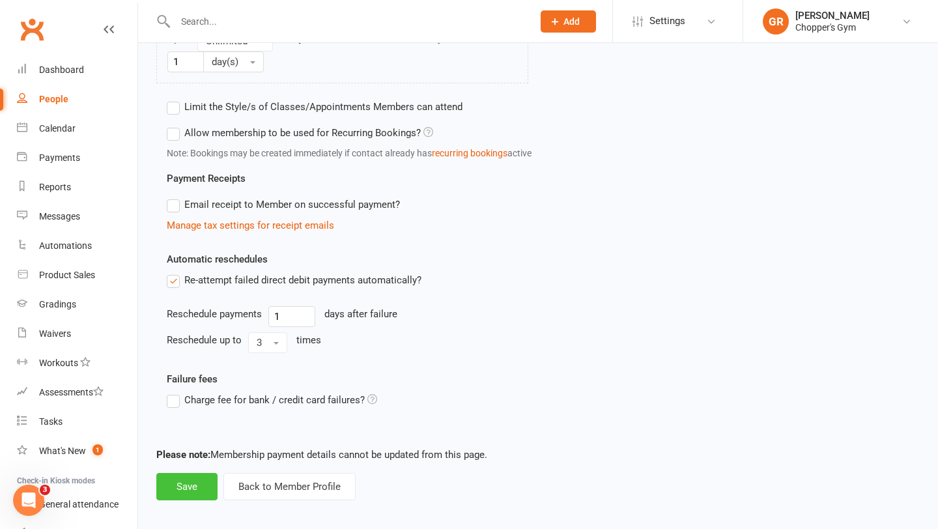
click at [193, 494] on button "Save" at bounding box center [186, 486] width 61 height 27
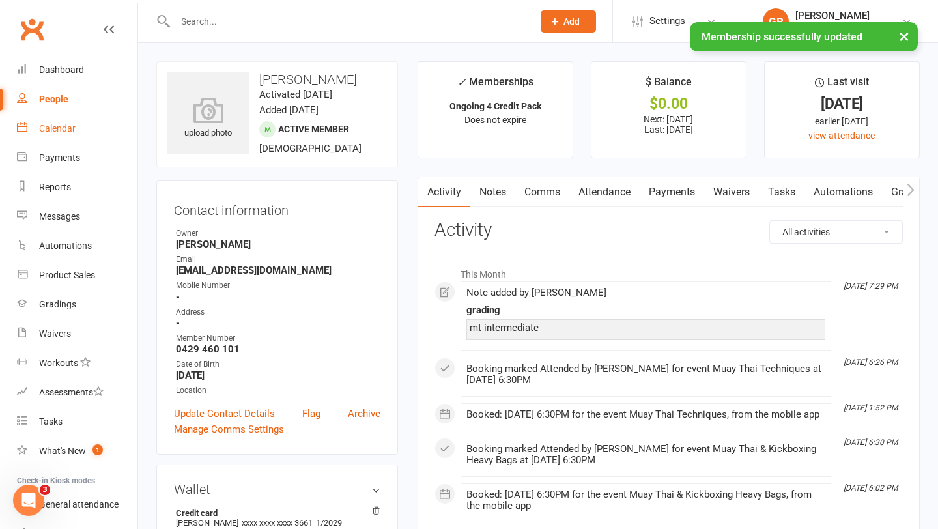
click at [76, 132] on link "Calendar" at bounding box center [77, 128] width 121 height 29
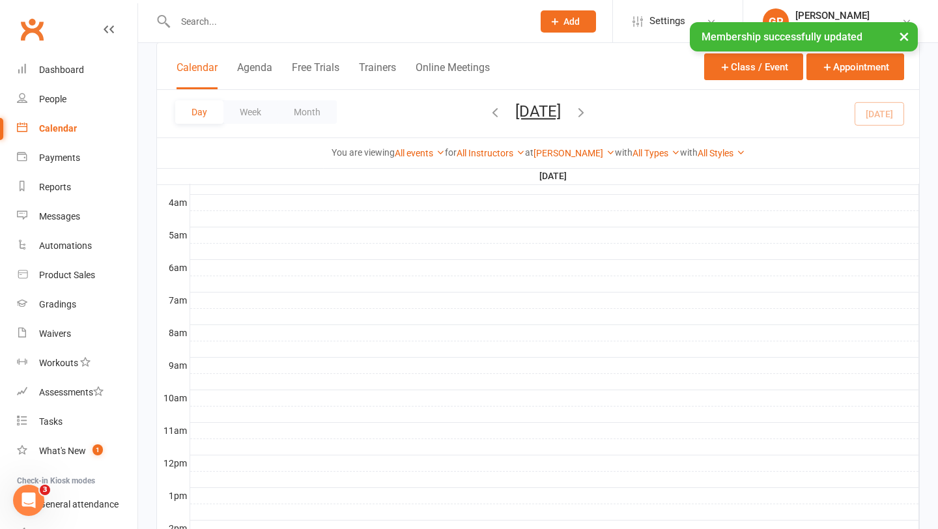
scroll to position [455, 0]
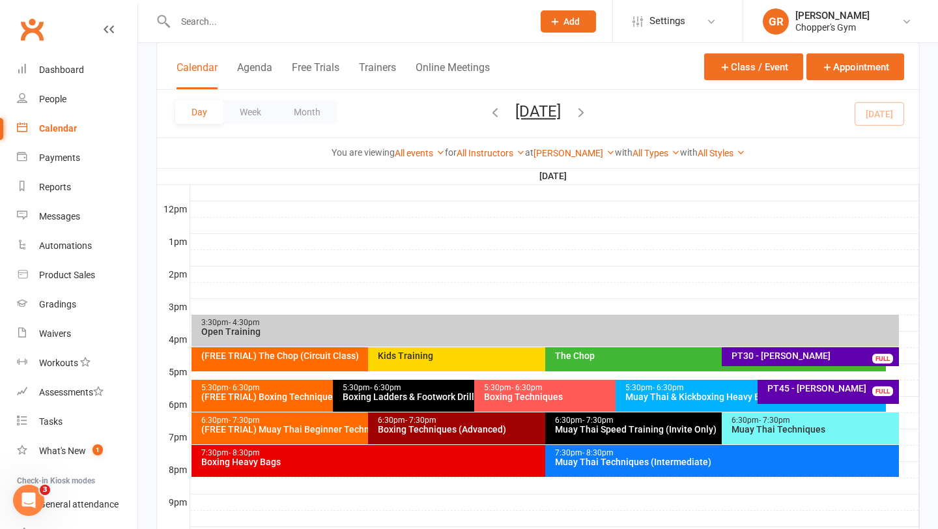
click at [752, 418] on div "6:30pm - 7:30pm" at bounding box center [813, 420] width 165 height 8
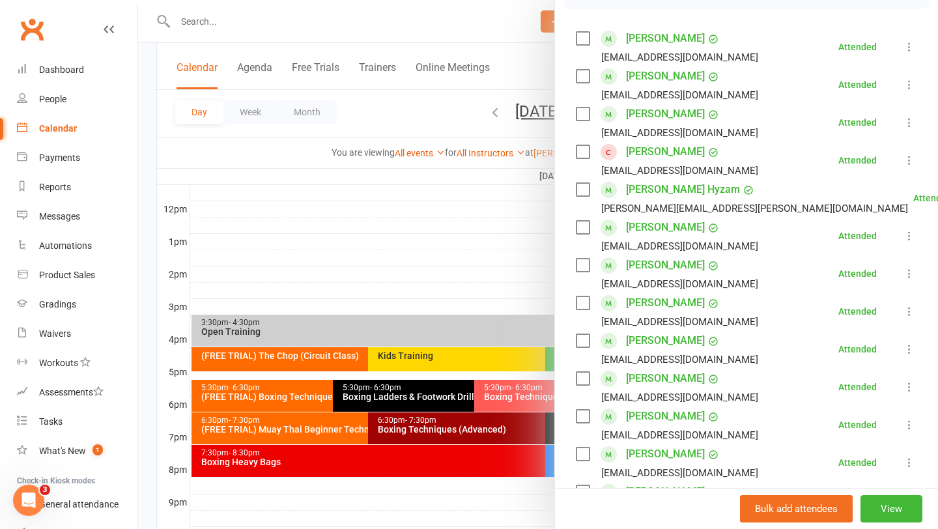
scroll to position [221, 0]
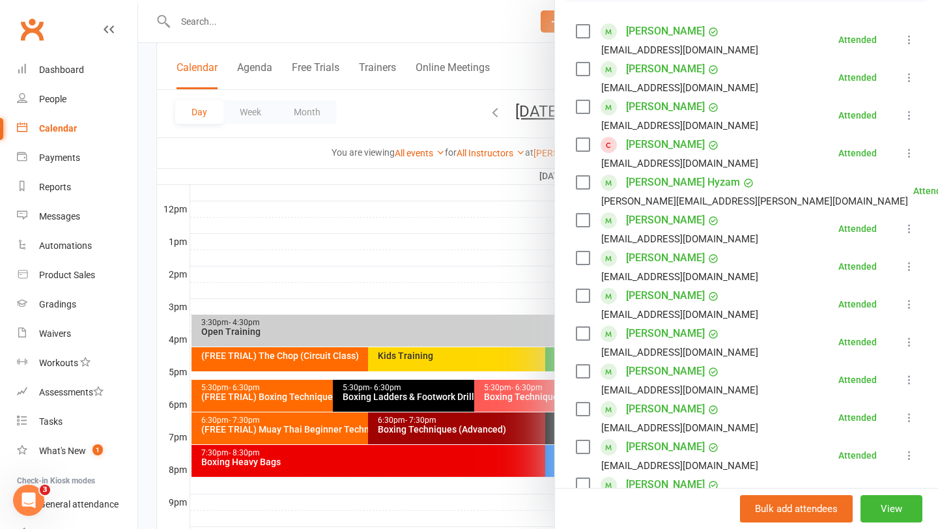
click at [649, 337] on link "Peter Turnbull" at bounding box center [665, 333] width 79 height 21
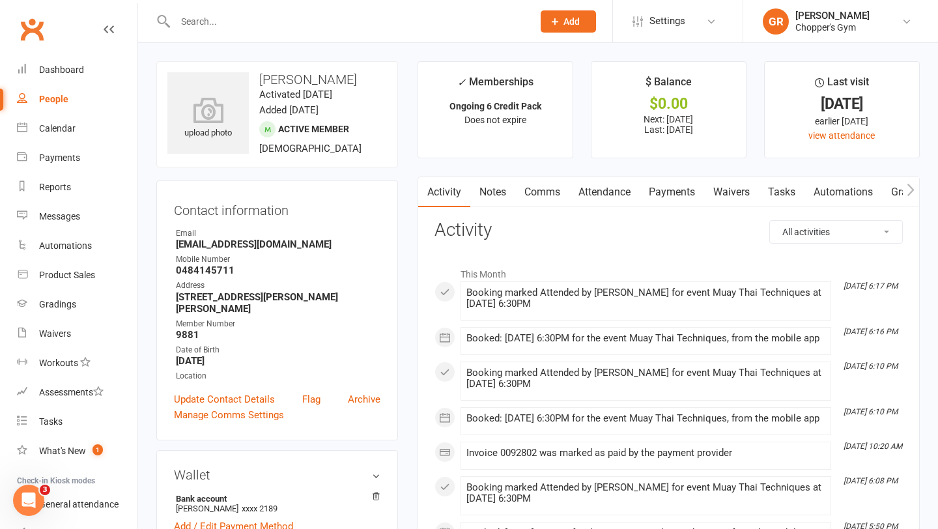
click at [501, 197] on link "Notes" at bounding box center [492, 192] width 45 height 30
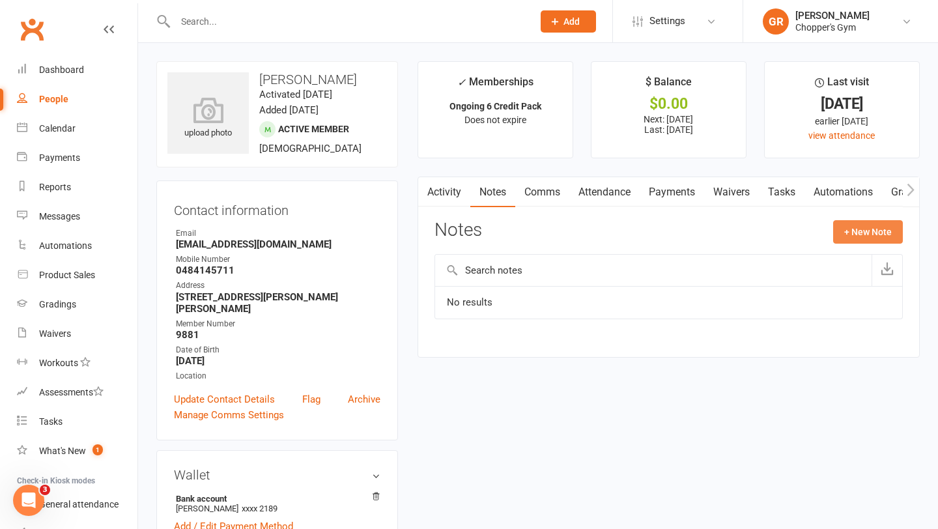
click at [844, 238] on button "+ New Note" at bounding box center [868, 231] width 70 height 23
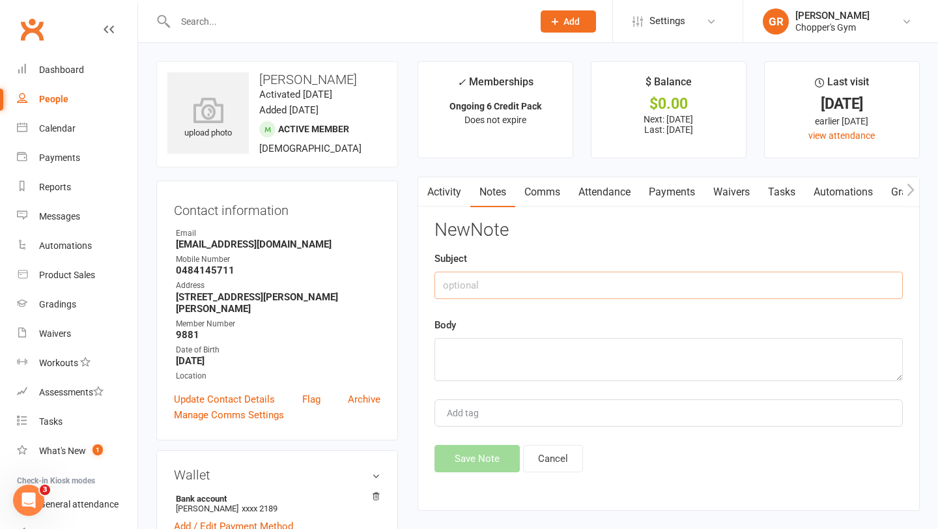
click at [516, 289] on input "text" at bounding box center [668, 285] width 468 height 27
type input "grading"
click at [492, 345] on textarea at bounding box center [668, 359] width 468 height 43
type textarea "mt intermediate"
click at [481, 454] on button "Save Note" at bounding box center [476, 458] width 85 height 27
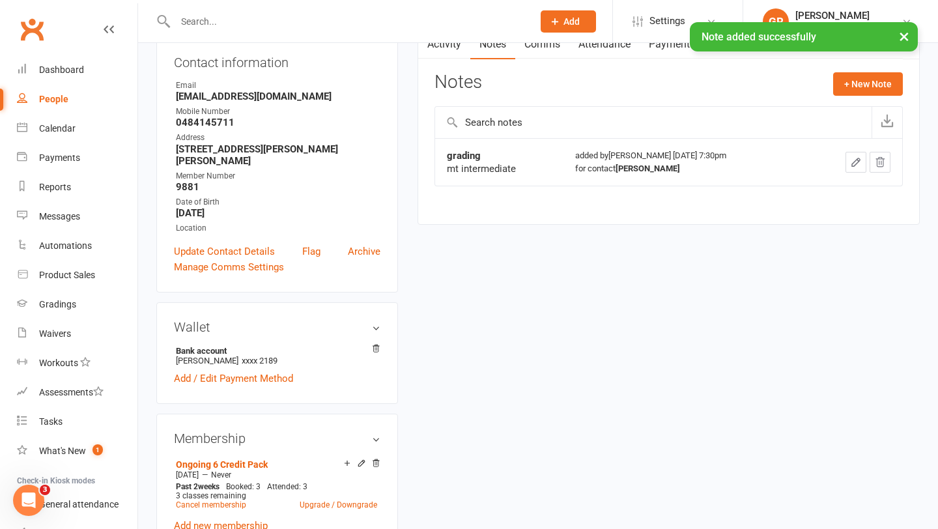
scroll to position [356, 0]
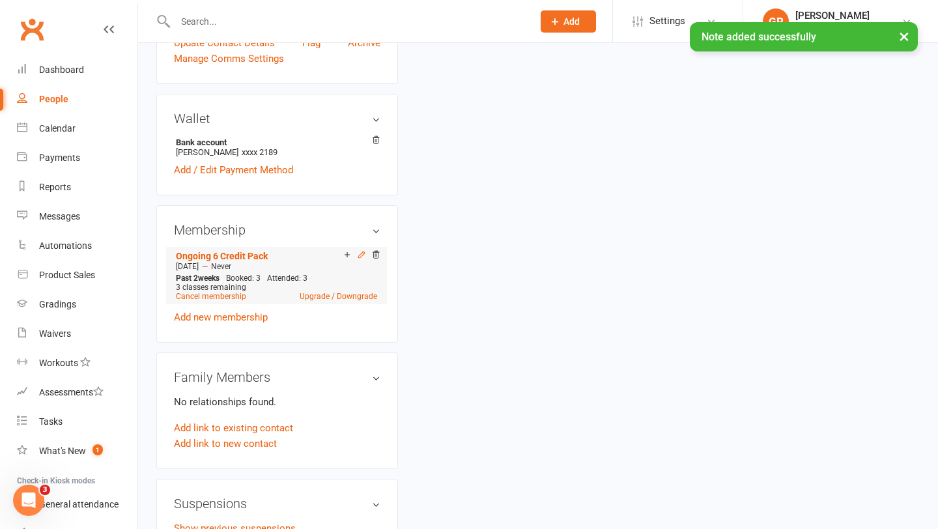
click at [360, 254] on icon at bounding box center [361, 254] width 9 height 9
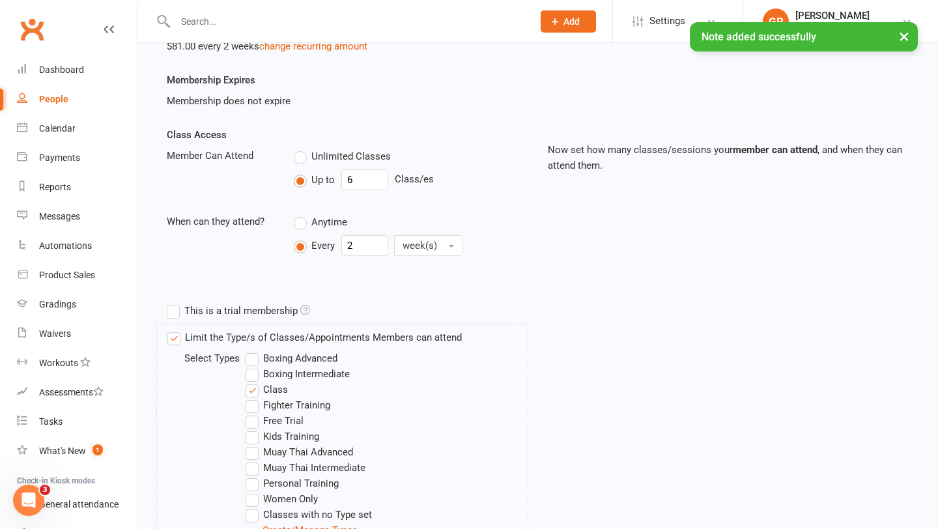
scroll to position [324, 0]
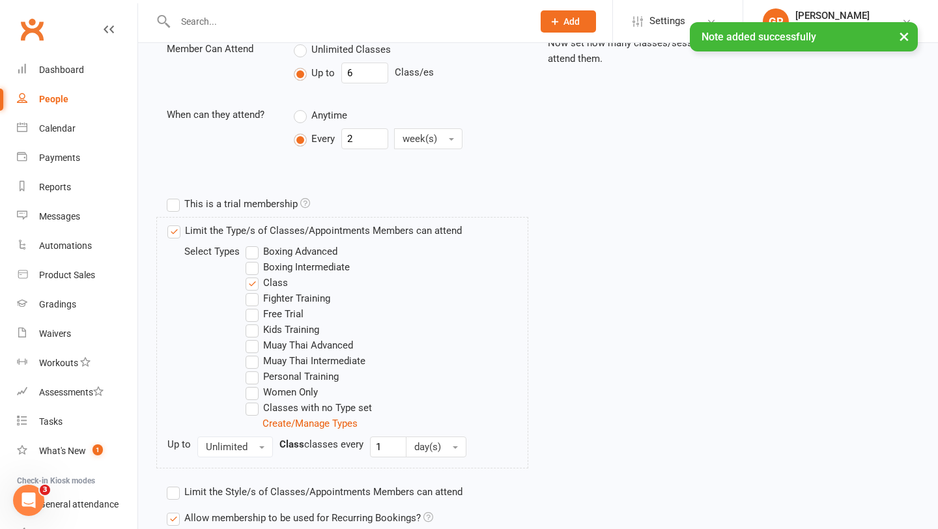
click at [250, 272] on label "Boxing Intermediate" at bounding box center [298, 267] width 104 height 16
click at [250, 259] on input "Boxing Intermediate" at bounding box center [250, 259] width 8 height 0
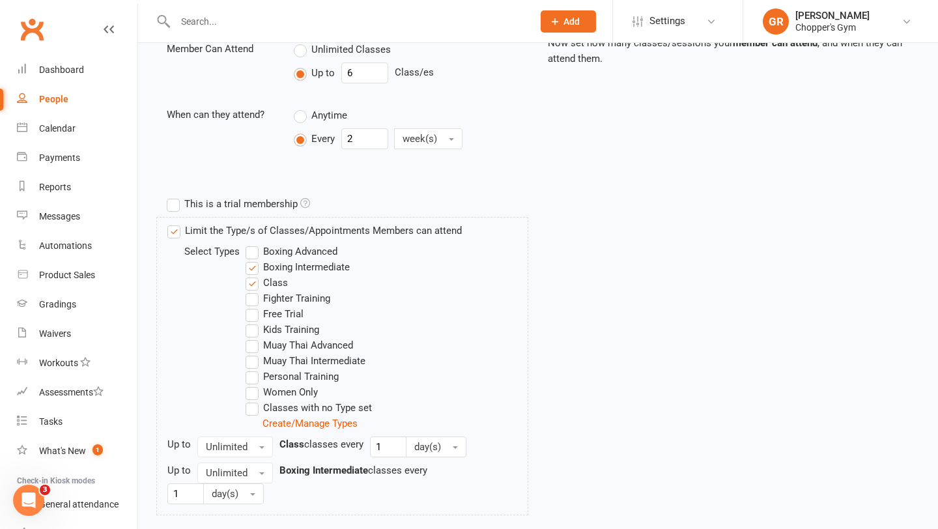
click at [251, 365] on label "Muay Thai Intermediate" at bounding box center [306, 361] width 120 height 16
click at [251, 353] on input "Muay Thai Intermediate" at bounding box center [250, 353] width 8 height 0
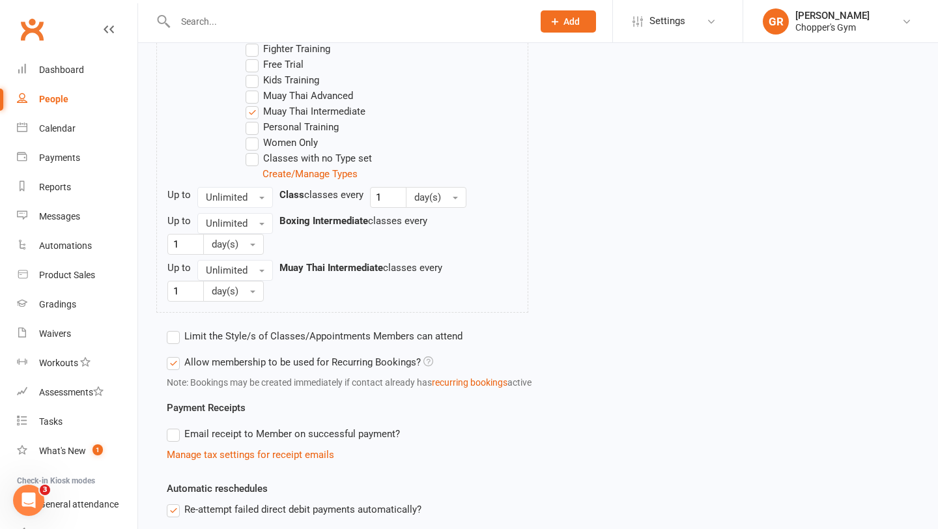
scroll to position [812, 0]
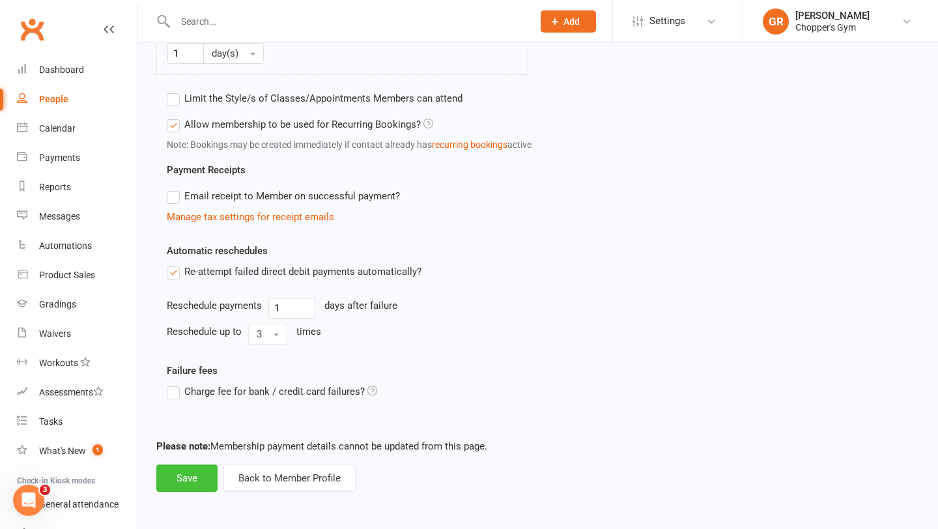
click at [189, 481] on button "Save" at bounding box center [186, 477] width 61 height 27
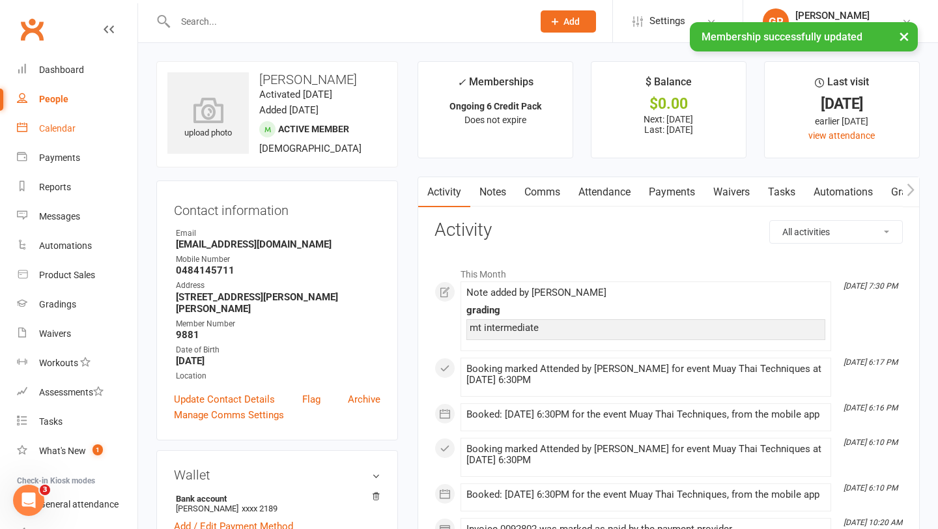
click at [66, 132] on div "Calendar" at bounding box center [57, 128] width 36 height 10
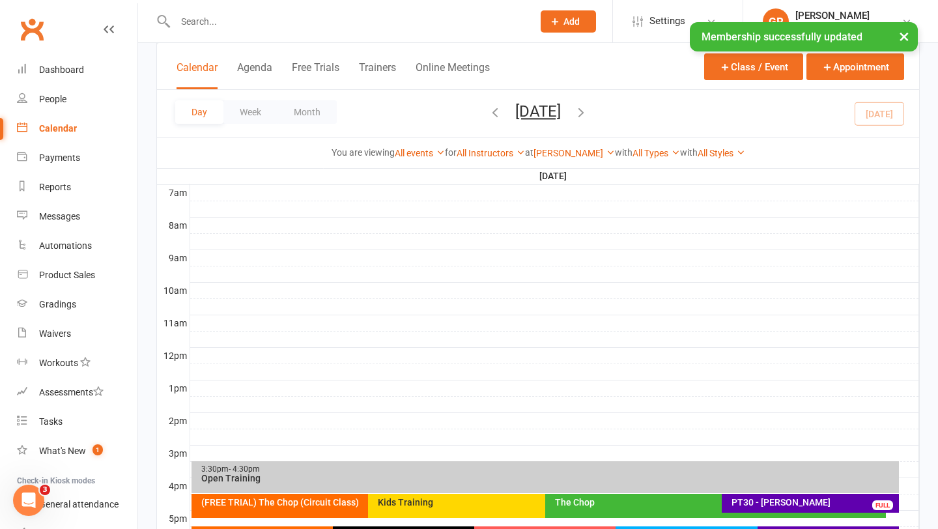
scroll to position [484, 0]
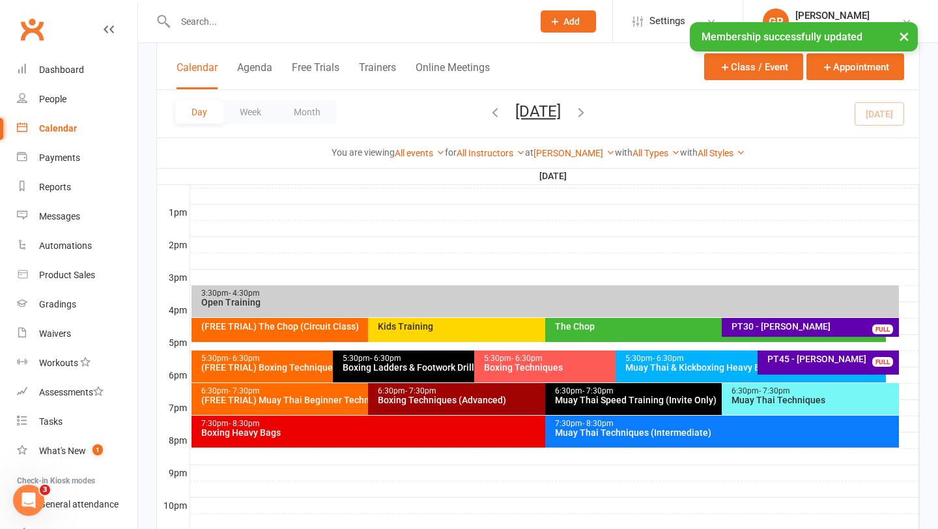
click at [743, 395] on div "Muay Thai Techniques" at bounding box center [813, 399] width 165 height 9
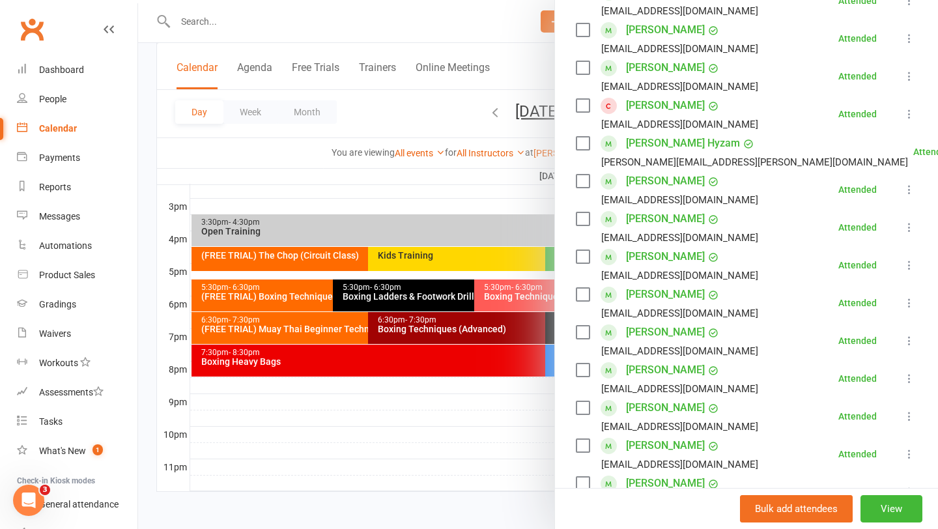
scroll to position [261, 0]
click at [655, 334] on link "Dimity Vlahos" at bounding box center [665, 331] width 79 height 21
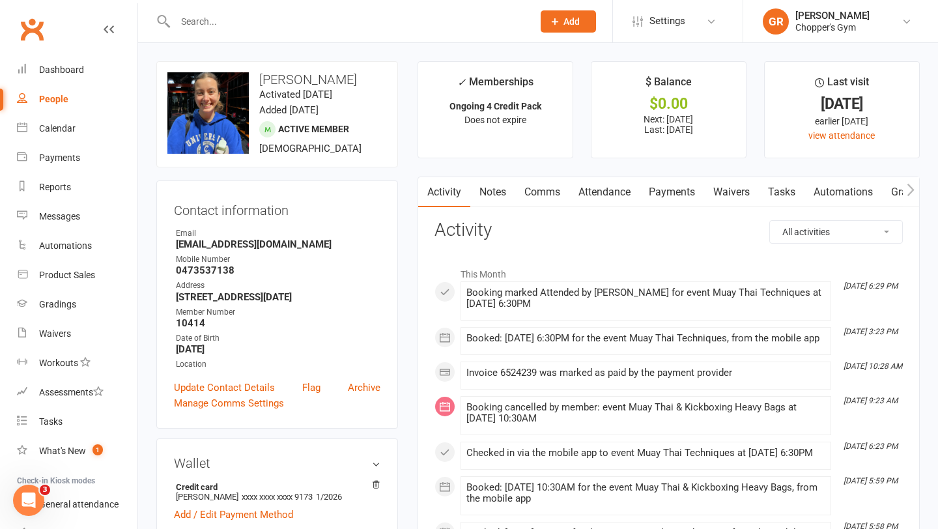
click at [488, 195] on link "Notes" at bounding box center [492, 192] width 45 height 30
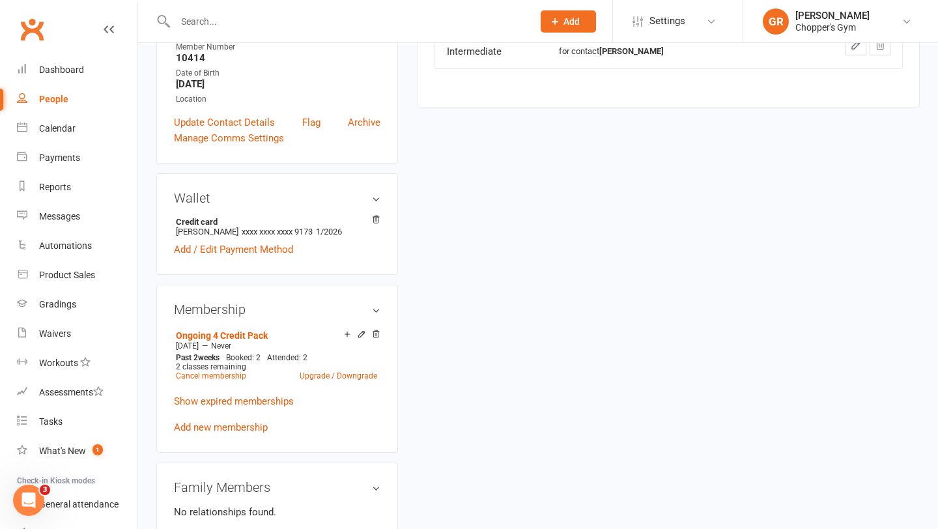
scroll to position [450, 0]
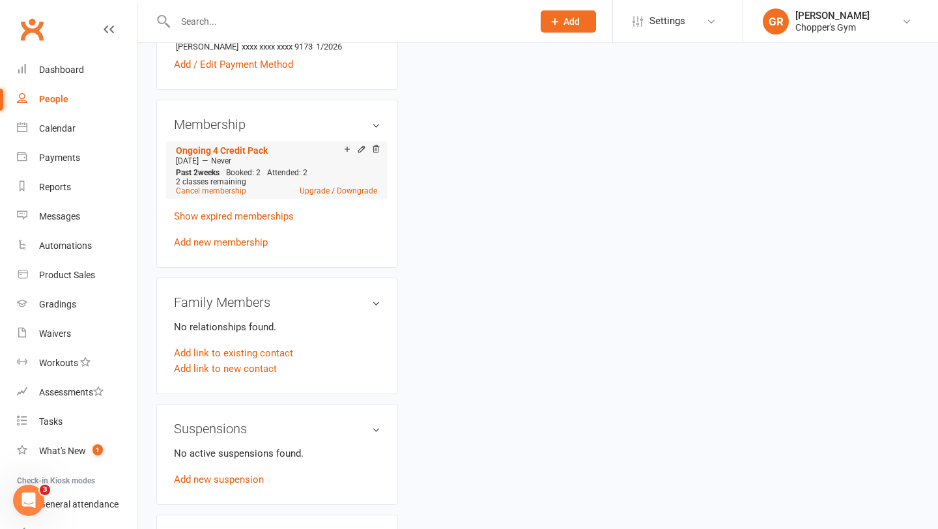
click at [362, 149] on div "Add make-up class" at bounding box center [392, 151] width 73 height 14
click at [362, 147] on icon at bounding box center [361, 149] width 6 height 6
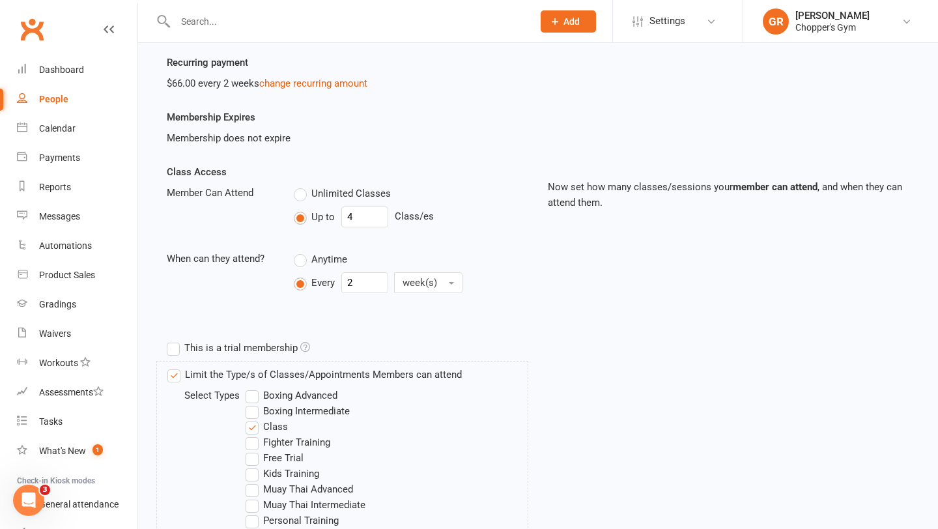
scroll to position [201, 0]
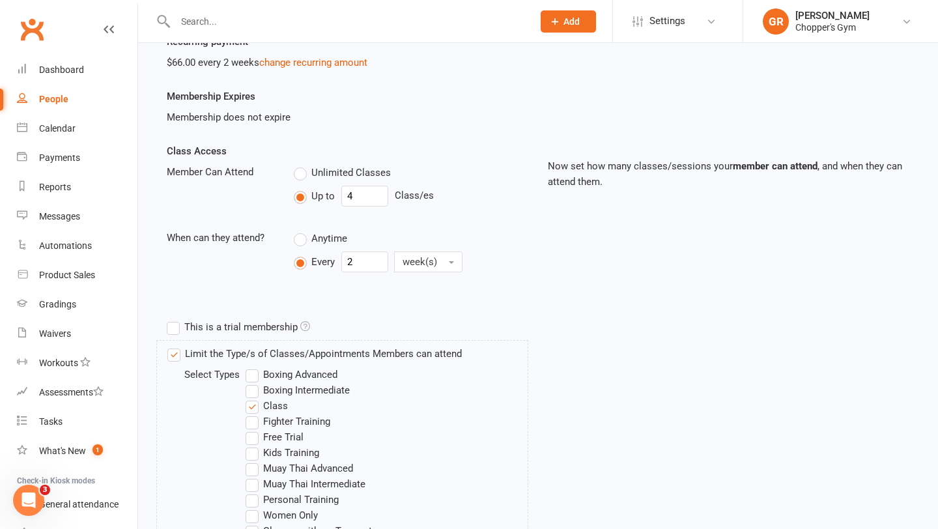
click at [259, 388] on label "Boxing Intermediate" at bounding box center [298, 390] width 104 height 16
click at [254, 382] on input "Boxing Intermediate" at bounding box center [250, 382] width 8 height 0
click at [253, 484] on label "Muay Thai Intermediate" at bounding box center [306, 484] width 120 height 16
click at [253, 476] on input "Muay Thai Intermediate" at bounding box center [250, 476] width 8 height 0
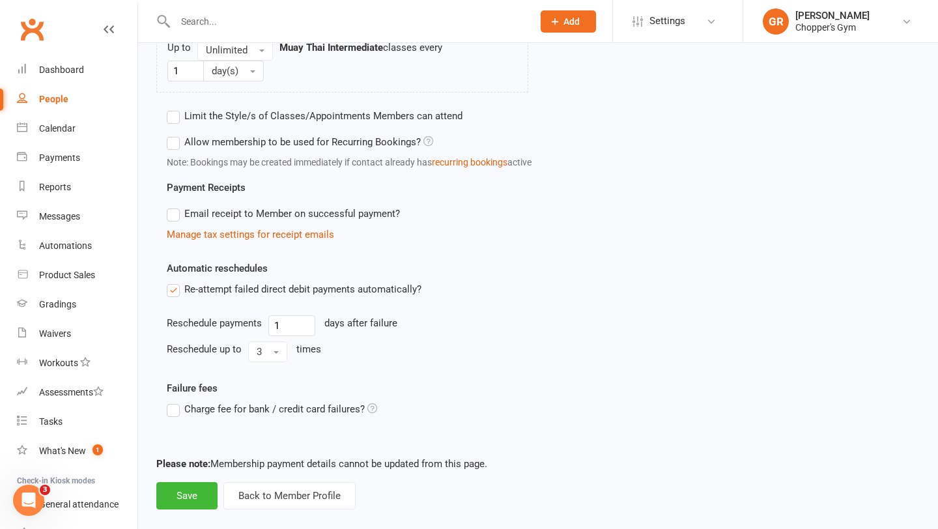
scroll to position [812, 0]
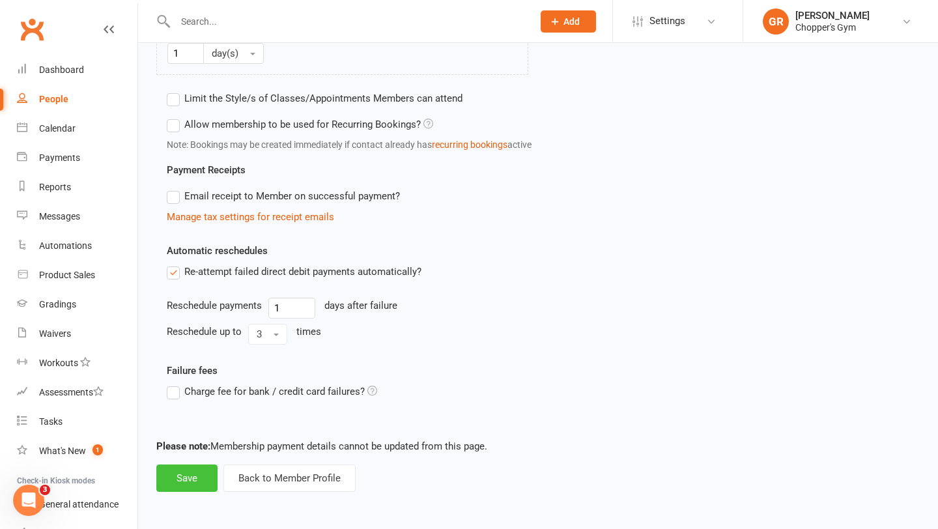
click at [186, 482] on button "Save" at bounding box center [186, 477] width 61 height 27
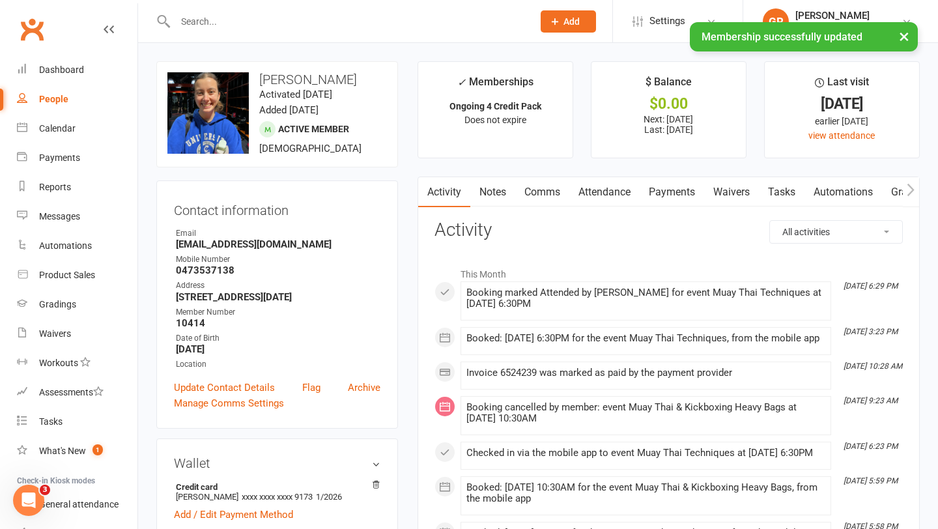
click at [511, 188] on link "Notes" at bounding box center [492, 192] width 45 height 30
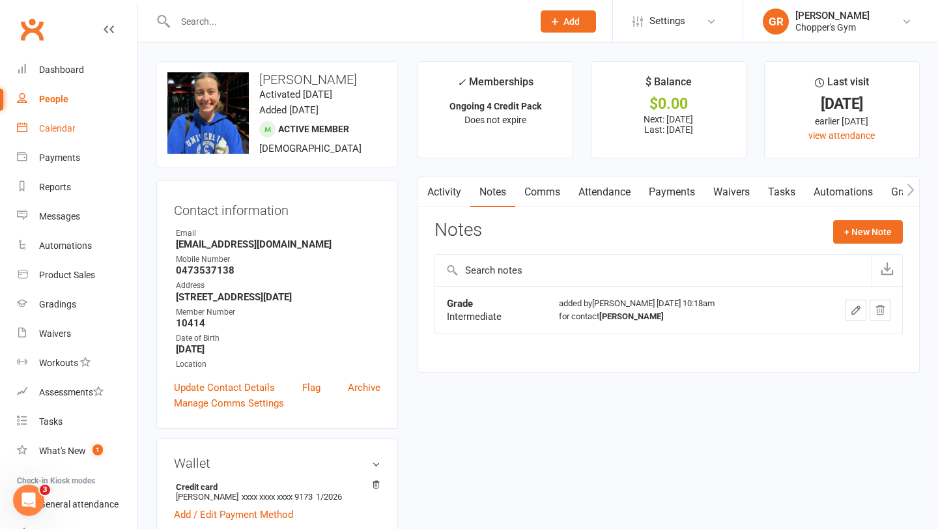
click at [63, 128] on div "Calendar" at bounding box center [57, 128] width 36 height 10
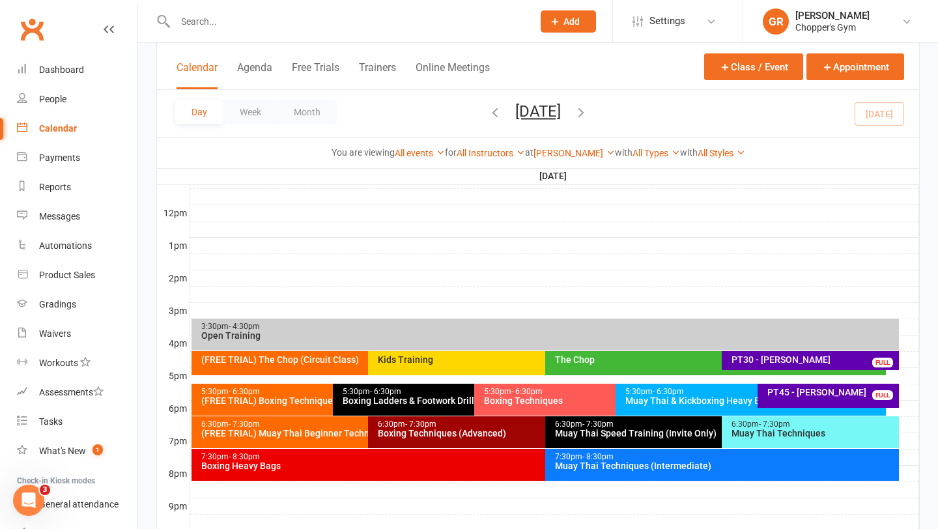
scroll to position [555, 0]
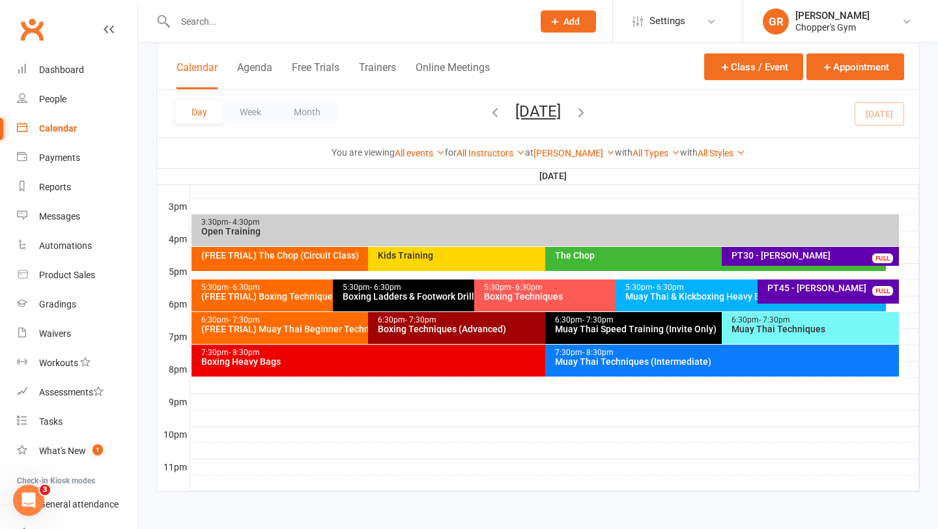
click at [762, 332] on div "Muay Thai Techniques" at bounding box center [813, 328] width 165 height 9
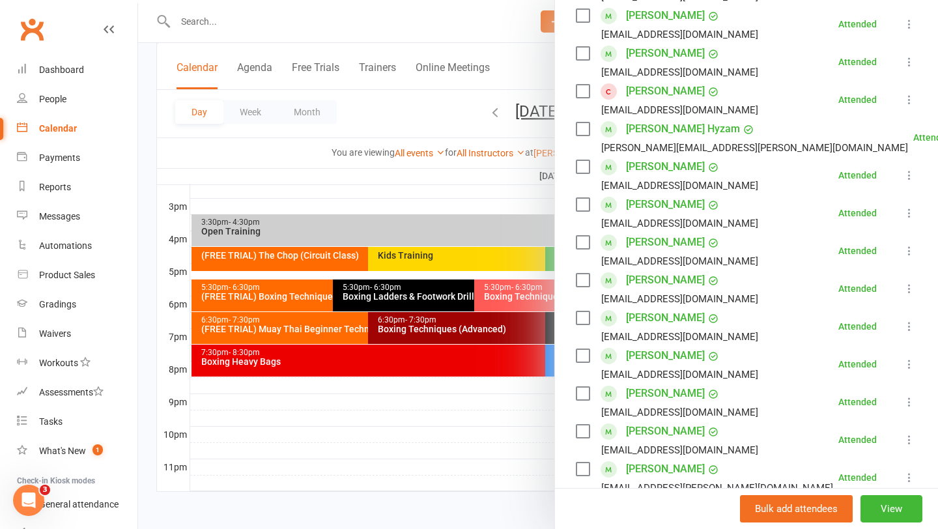
scroll to position [287, 0]
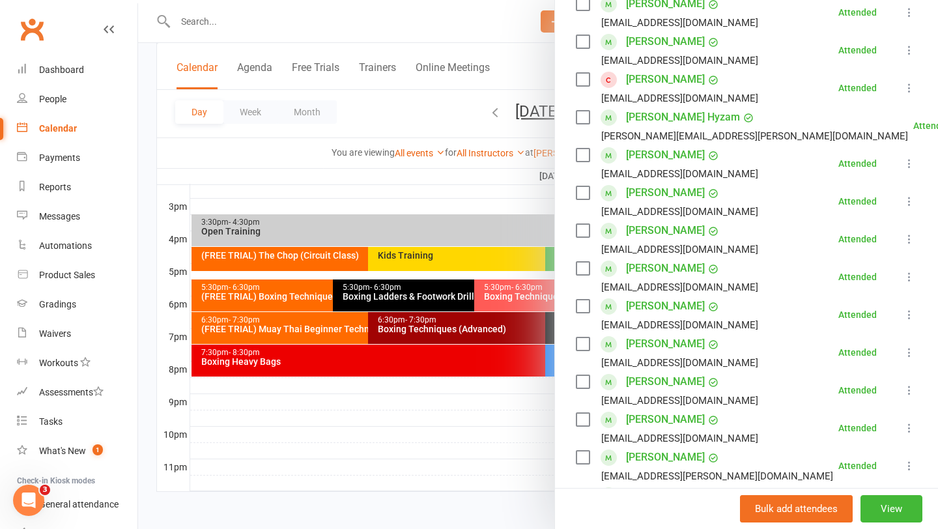
click at [642, 345] on link "Kosta Vlahos" at bounding box center [665, 344] width 79 height 21
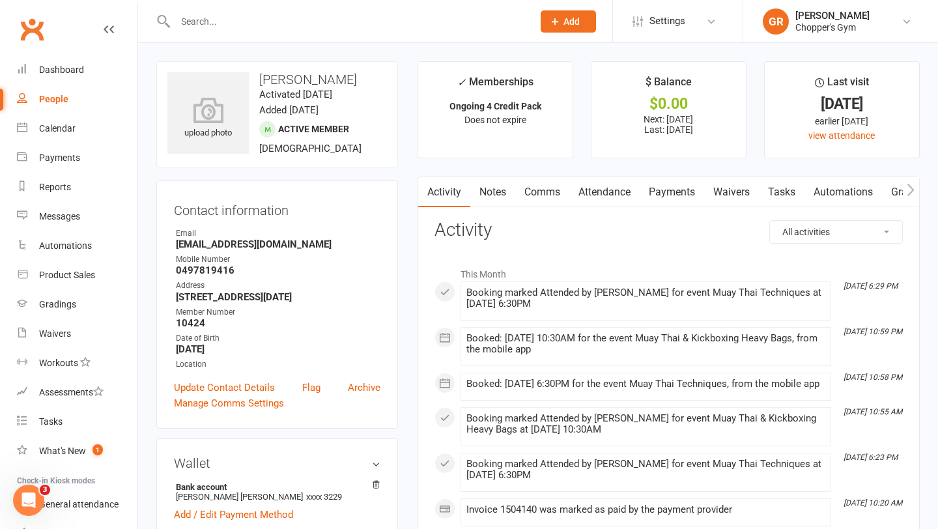
click at [488, 182] on link "Notes" at bounding box center [492, 192] width 45 height 30
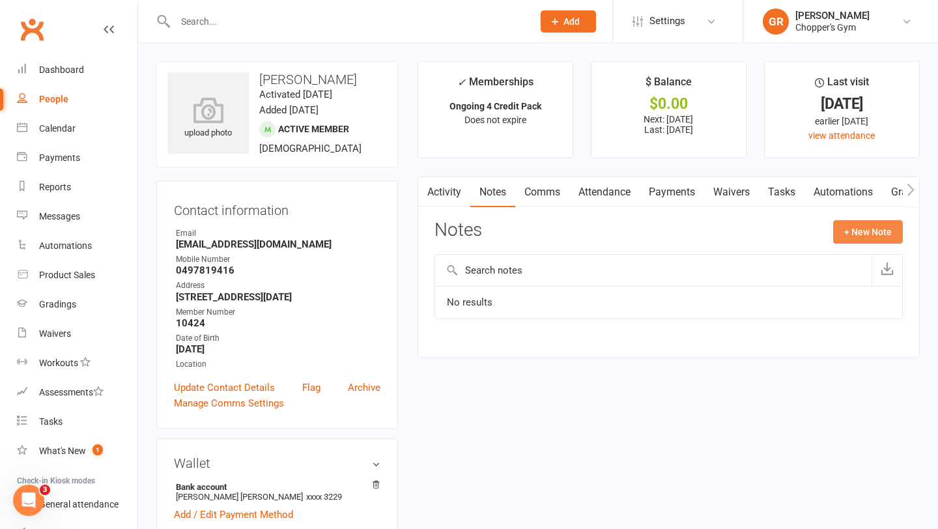
click at [849, 236] on button "+ New Note" at bounding box center [868, 231] width 70 height 23
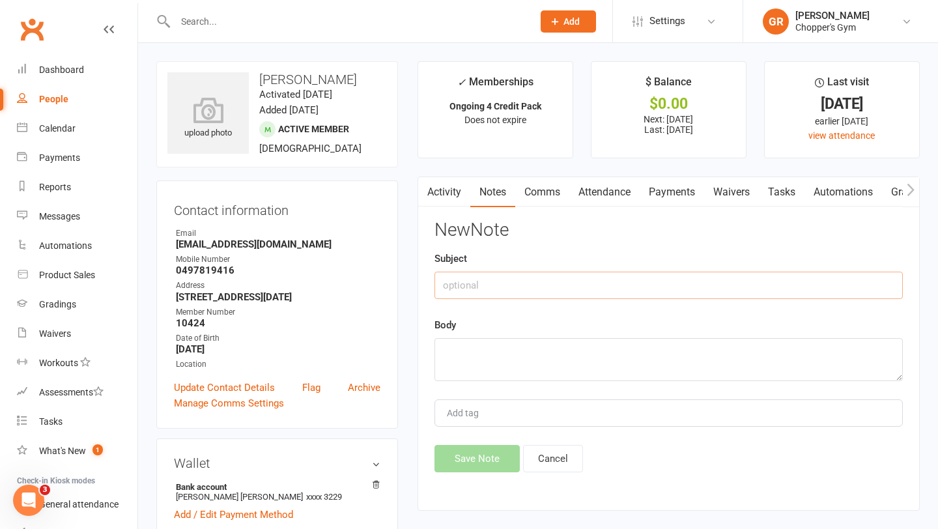
click at [532, 285] on input "text" at bounding box center [668, 285] width 468 height 27
type input "grading"
click at [506, 352] on textarea at bounding box center [668, 359] width 468 height 43
type textarea "mt intermediate"
click at [465, 461] on button "Save Note" at bounding box center [476, 458] width 85 height 27
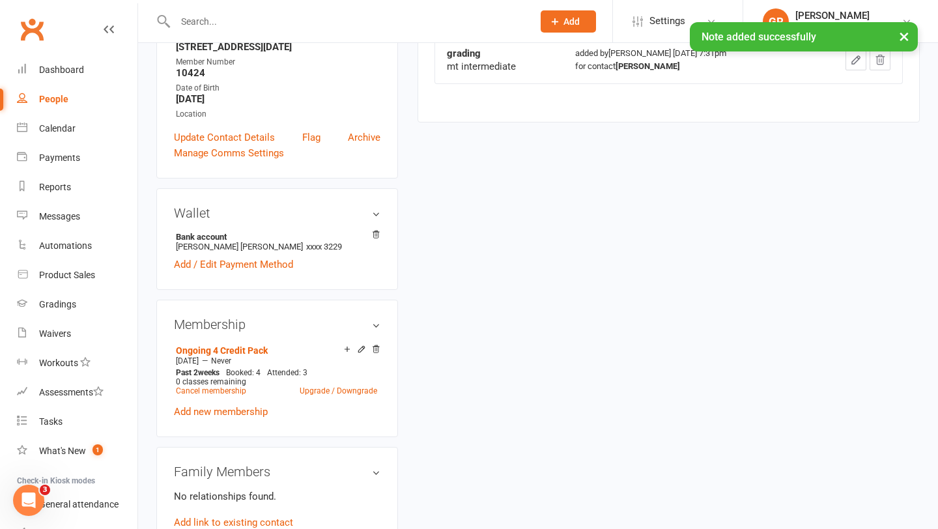
scroll to position [274, 0]
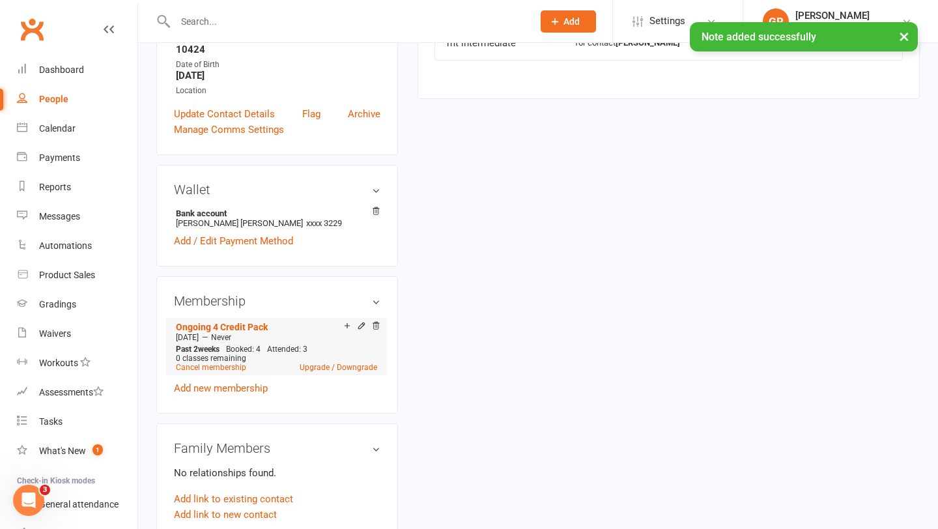
click at [358, 326] on div "Add make-up class" at bounding box center [392, 327] width 73 height 14
click at [358, 326] on icon at bounding box center [361, 325] width 6 height 6
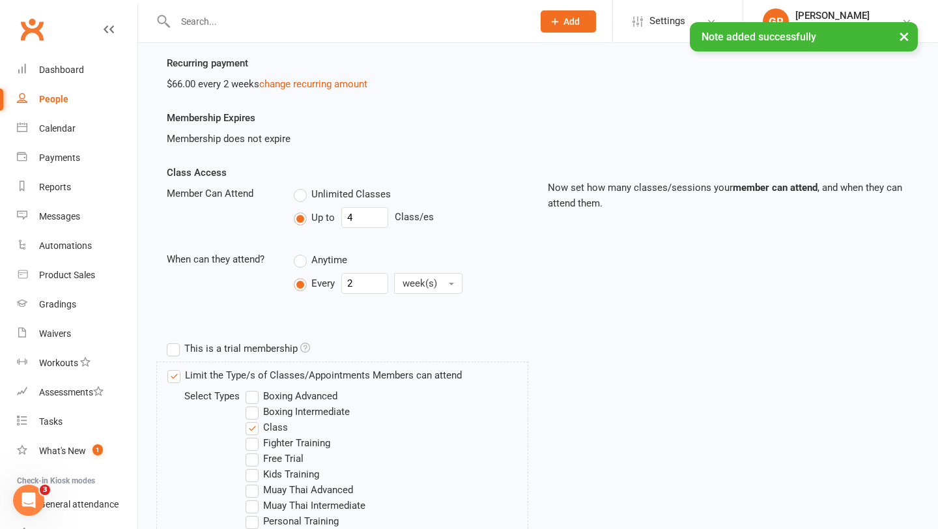
scroll to position [186, 0]
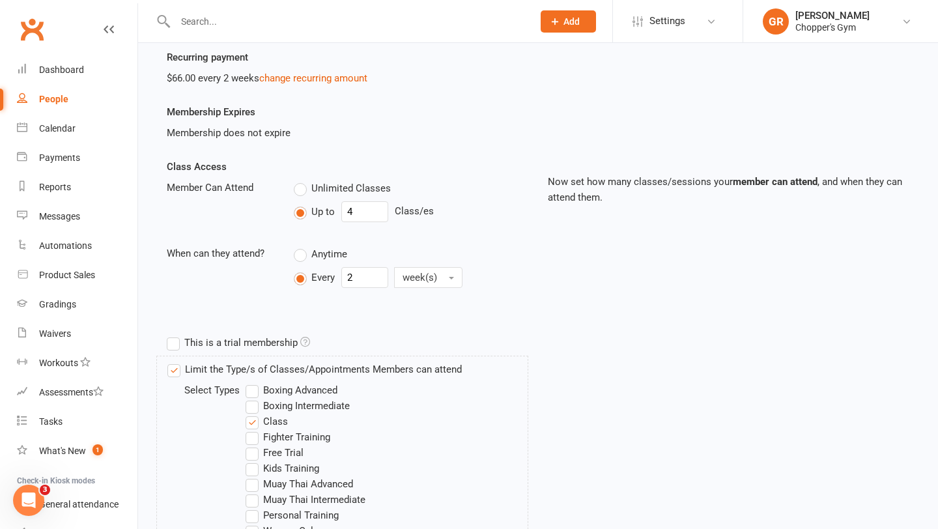
click at [257, 407] on label "Boxing Intermediate" at bounding box center [298, 406] width 104 height 16
click at [254, 398] on input "Boxing Intermediate" at bounding box center [250, 398] width 8 height 0
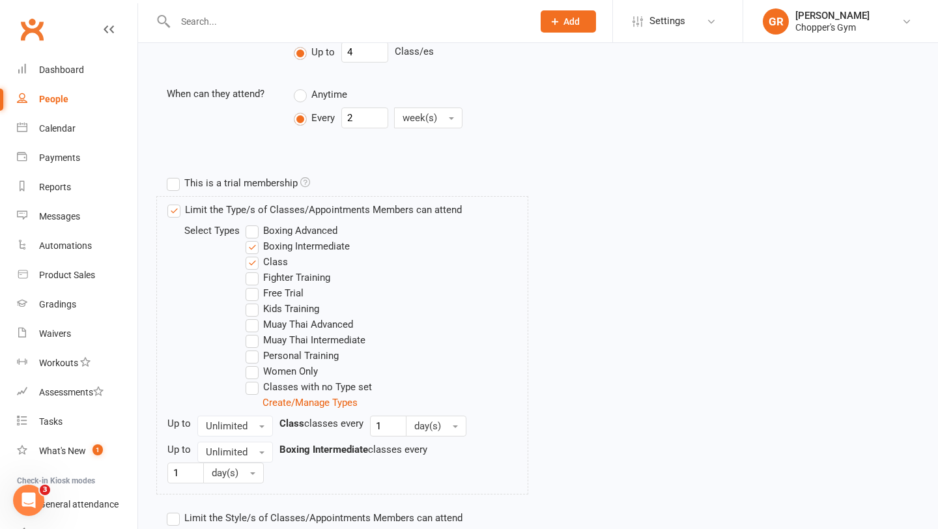
scroll to position [424, 0]
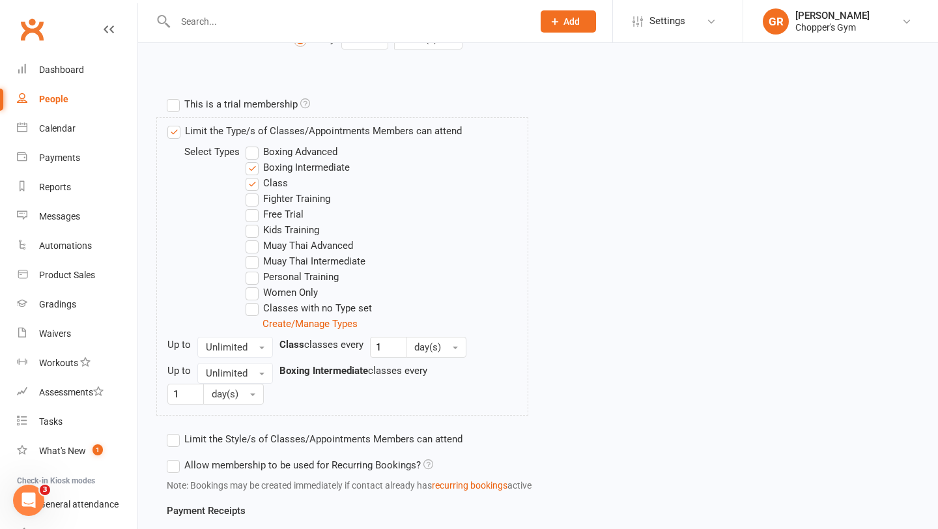
click at [251, 264] on label "Muay Thai Intermediate" at bounding box center [306, 261] width 120 height 16
click at [251, 253] on input "Muay Thai Intermediate" at bounding box center [250, 253] width 8 height 0
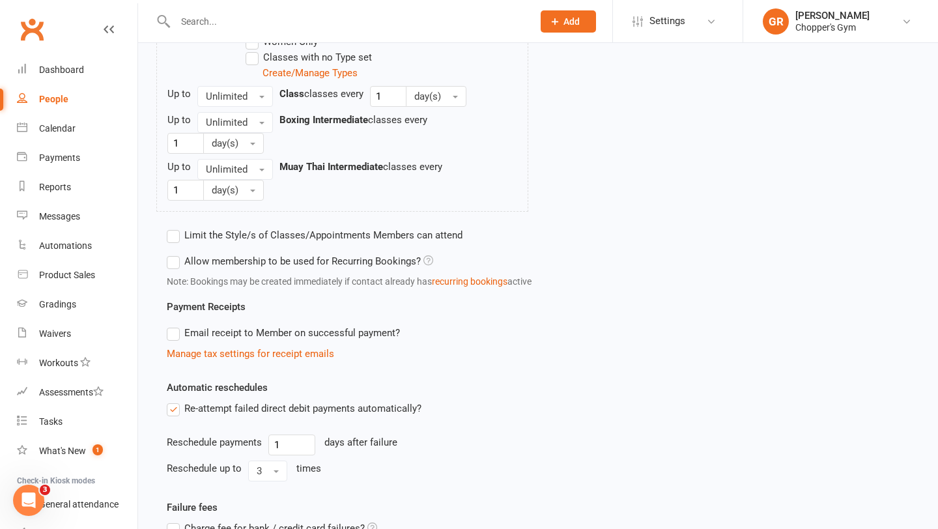
scroll to position [812, 0]
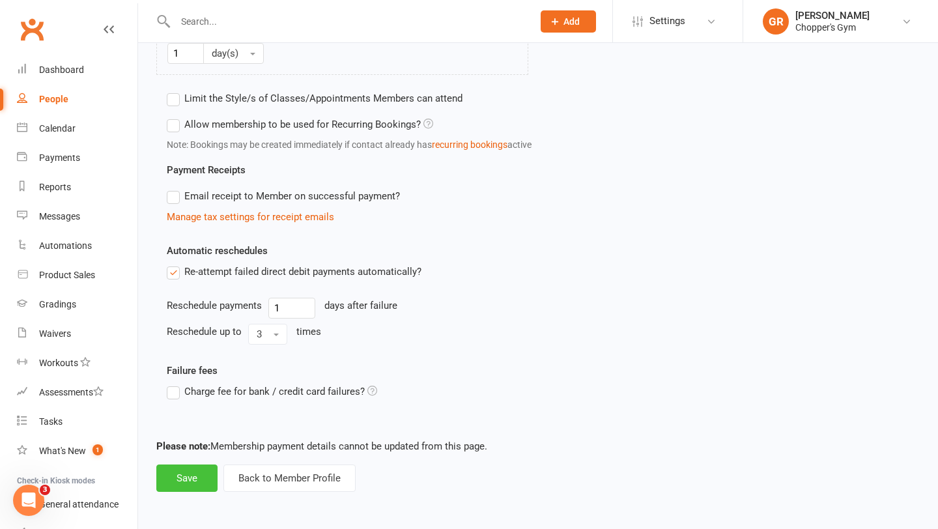
click at [201, 471] on button "Save" at bounding box center [186, 477] width 61 height 27
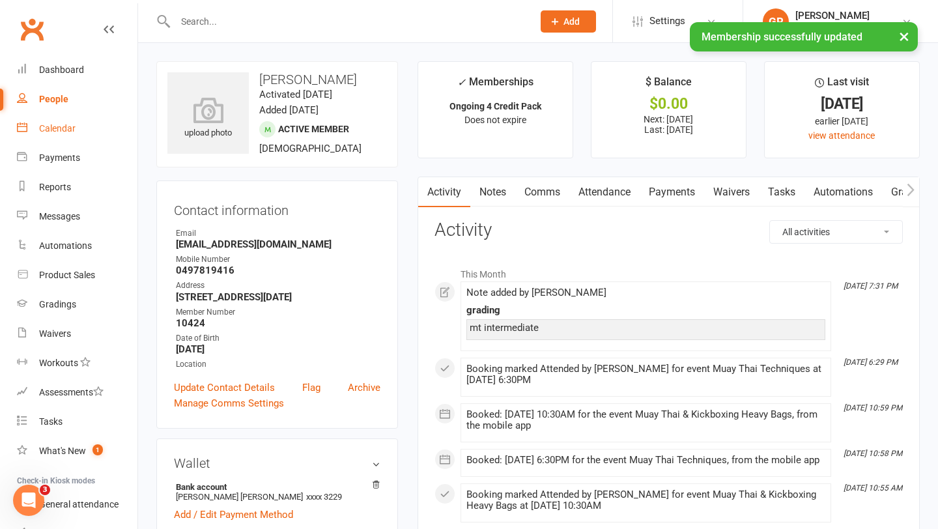
click at [53, 128] on div "Calendar" at bounding box center [57, 128] width 36 height 10
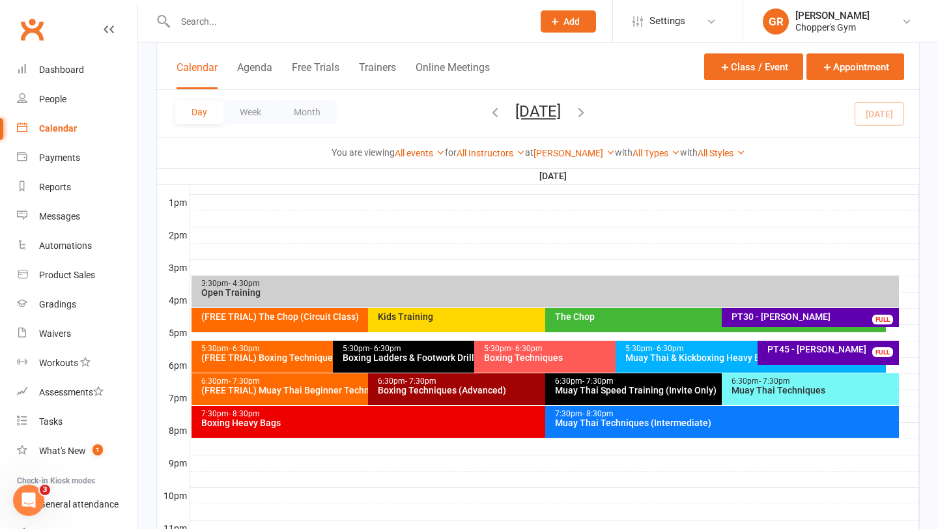
scroll to position [555, 0]
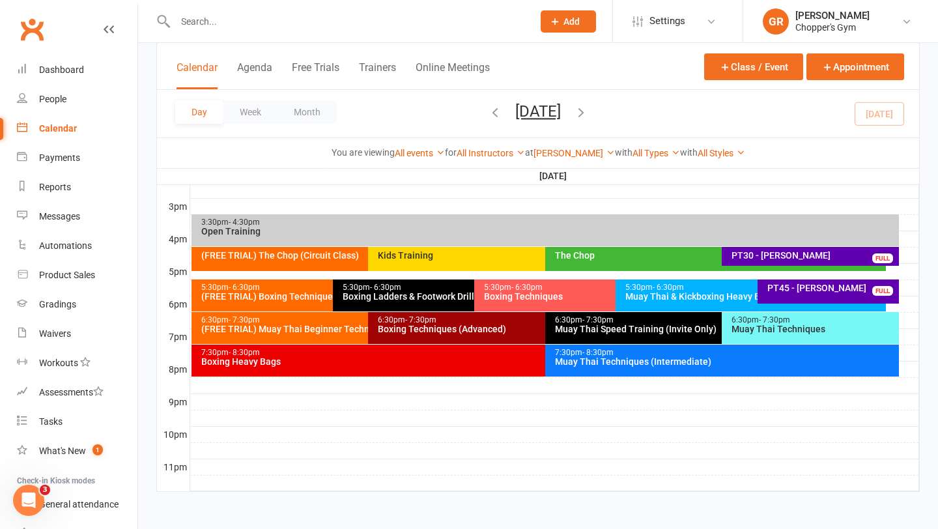
click at [773, 337] on div "6:30pm - 7:30pm Muay Thai Techniques" at bounding box center [810, 328] width 177 height 32
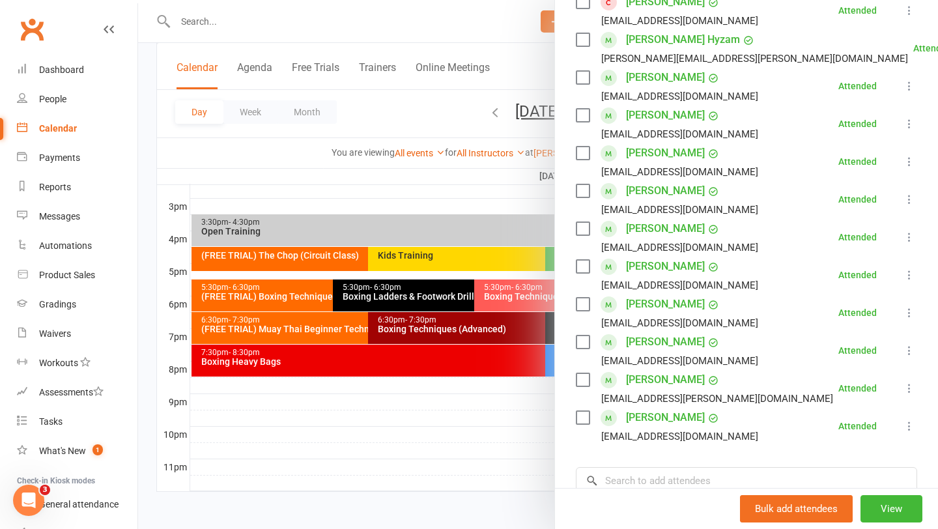
scroll to position [365, 0]
click at [645, 302] on link "Liam Ward" at bounding box center [665, 302] width 79 height 21
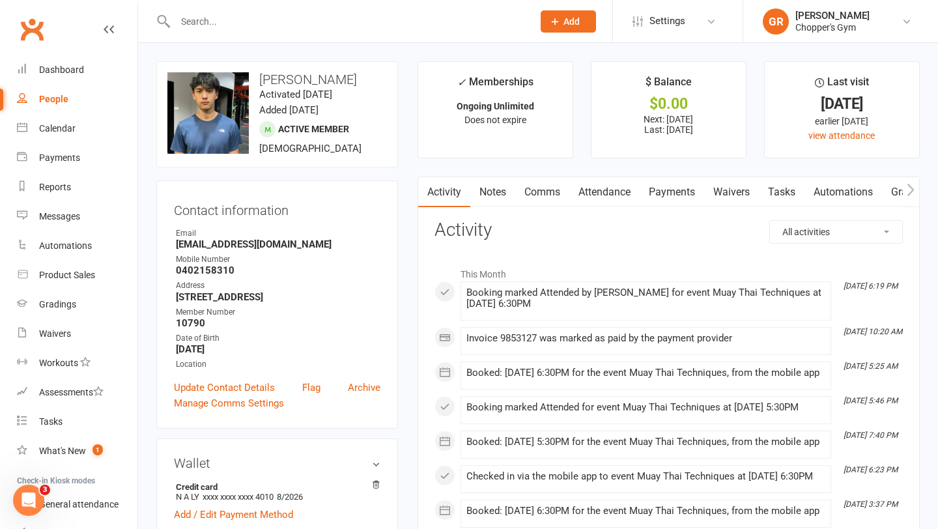
click at [496, 196] on link "Notes" at bounding box center [492, 192] width 45 height 30
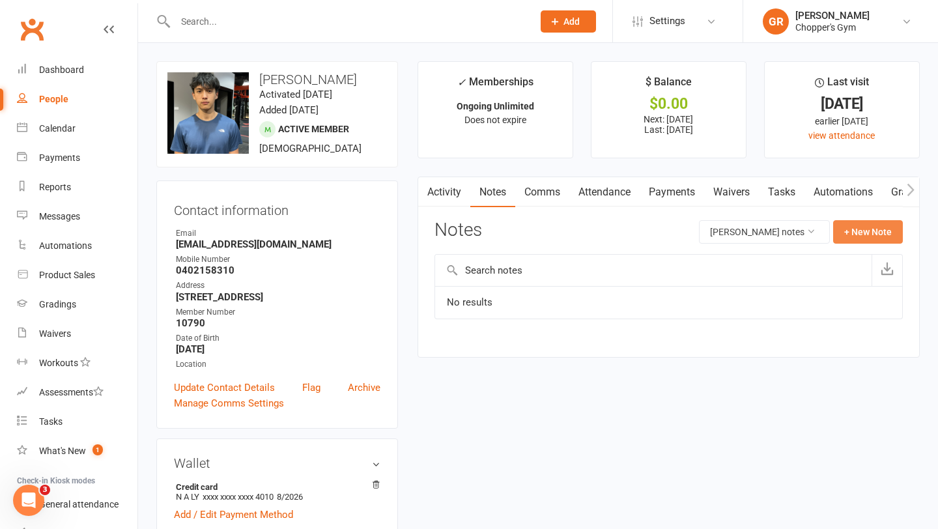
click at [862, 238] on button "+ New Note" at bounding box center [868, 231] width 70 height 23
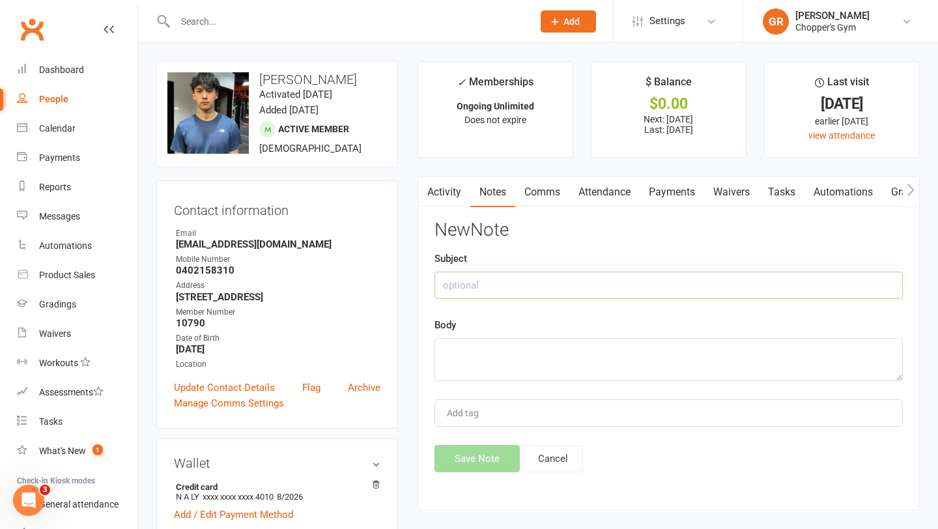
click at [541, 281] on input "text" at bounding box center [668, 285] width 468 height 27
type input "grading"
click at [455, 349] on textarea at bounding box center [668, 359] width 468 height 43
type textarea "mt intermediate"
click at [468, 448] on button "Save Note" at bounding box center [476, 458] width 85 height 27
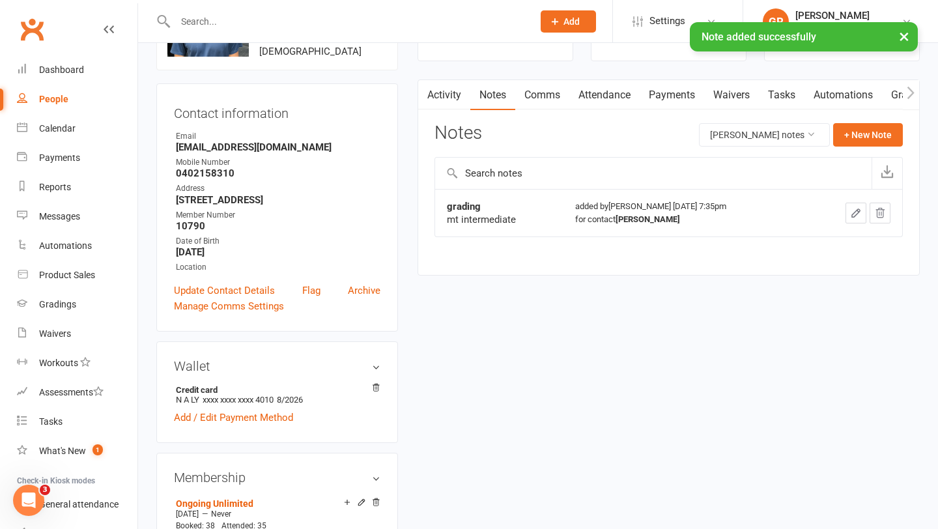
scroll to position [177, 0]
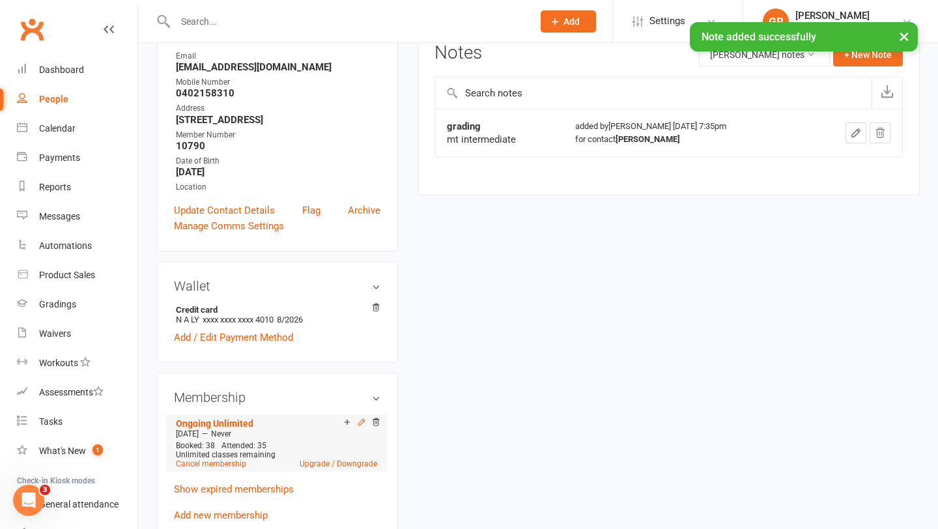
click at [360, 420] on icon at bounding box center [361, 422] width 9 height 9
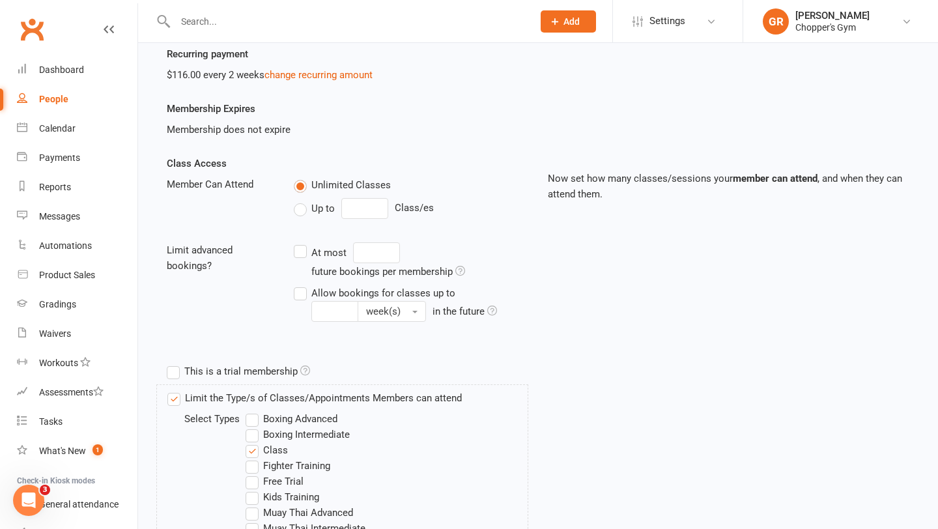
scroll to position [255, 0]
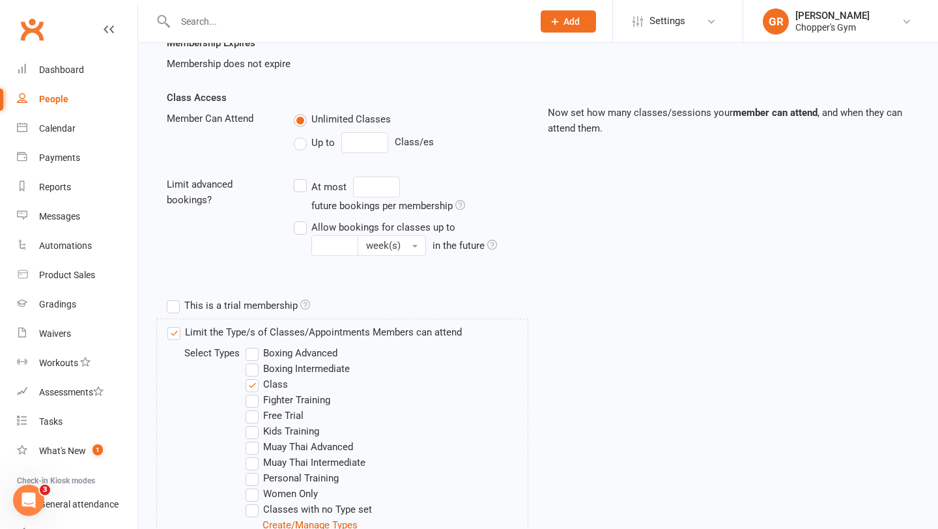
click at [248, 365] on label "Boxing Intermediate" at bounding box center [298, 369] width 104 height 16
click at [248, 361] on input "Boxing Intermediate" at bounding box center [250, 361] width 8 height 0
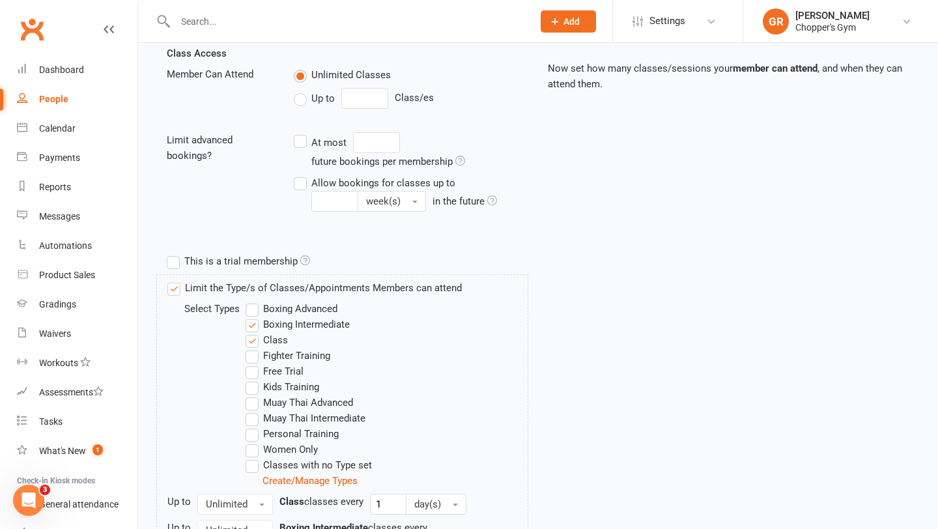
scroll to position [300, 0]
click at [253, 416] on label "Muay Thai Intermediate" at bounding box center [306, 417] width 120 height 16
click at [253, 409] on input "Muay Thai Intermediate" at bounding box center [250, 409] width 8 height 0
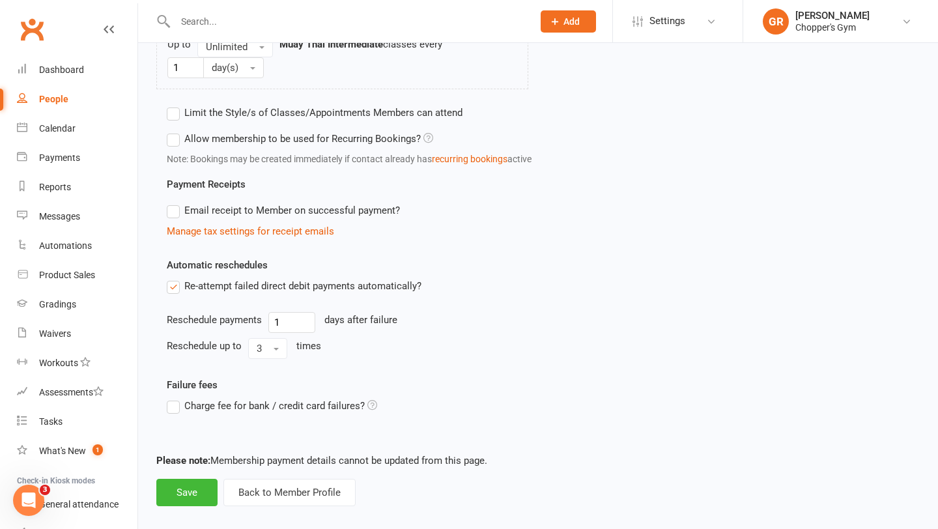
scroll to position [844, 0]
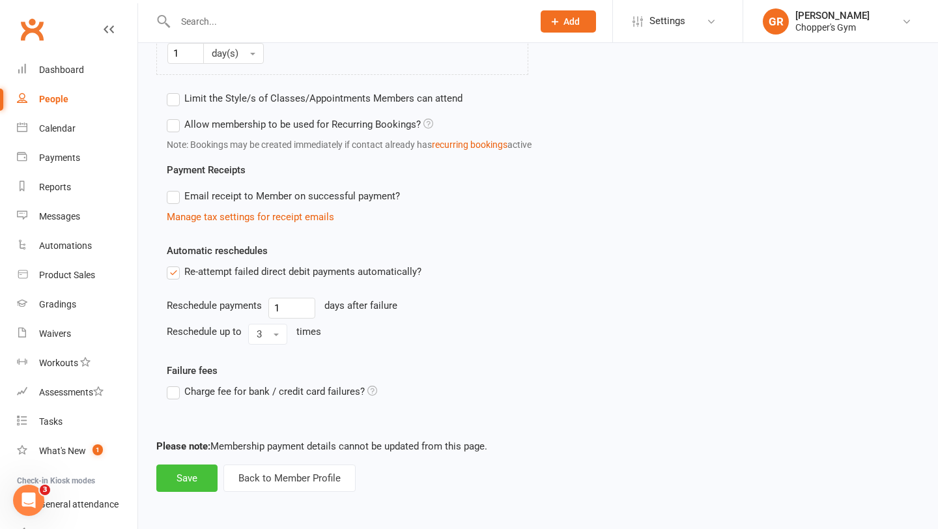
click at [184, 479] on button "Save" at bounding box center [186, 477] width 61 height 27
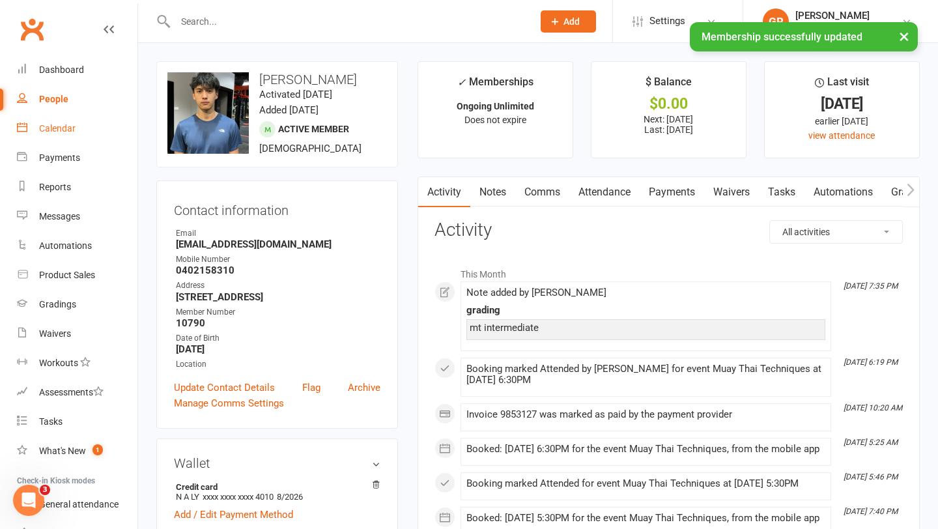
click at [76, 125] on link "Calendar" at bounding box center [77, 128] width 121 height 29
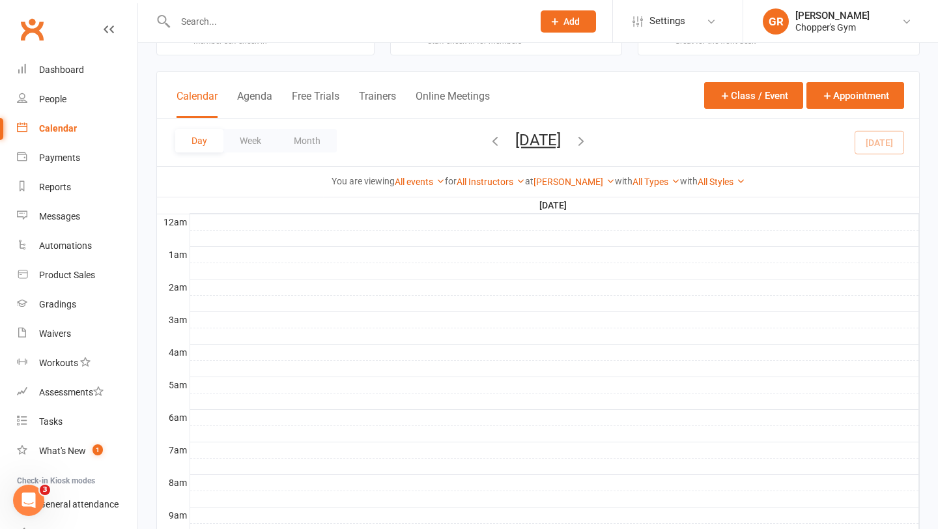
scroll to position [408, 0]
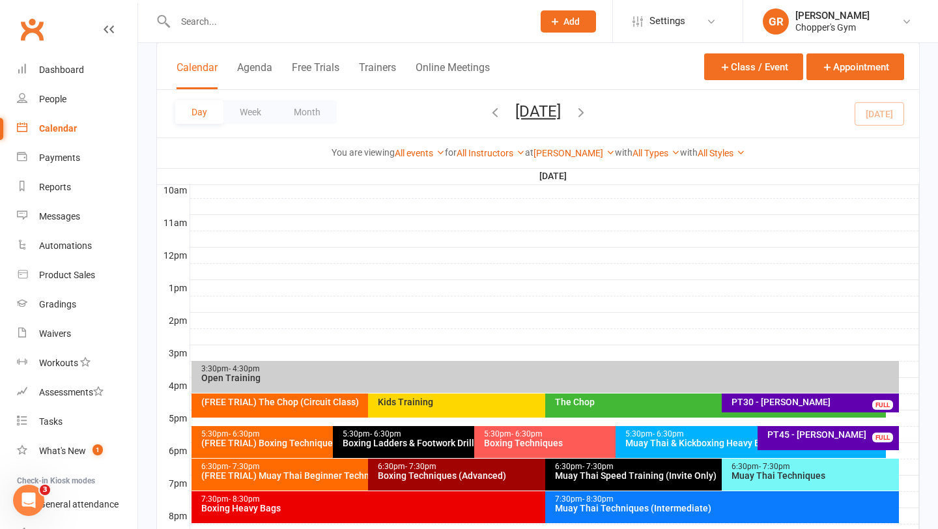
click at [278, 479] on div "(FREE TRIAL) Muay Thai Beginner Technique" at bounding box center [365, 475] width 329 height 9
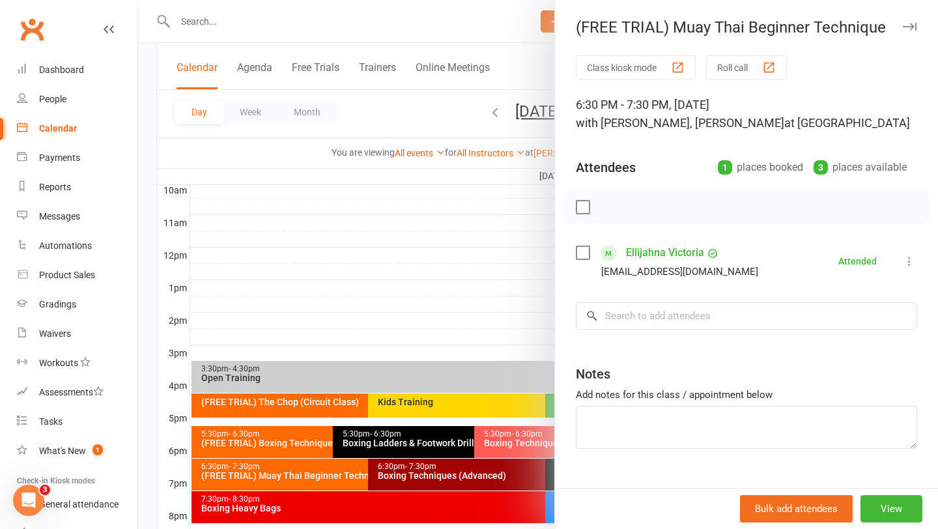
click at [673, 254] on link "Ellijahna Victoria" at bounding box center [665, 252] width 78 height 21
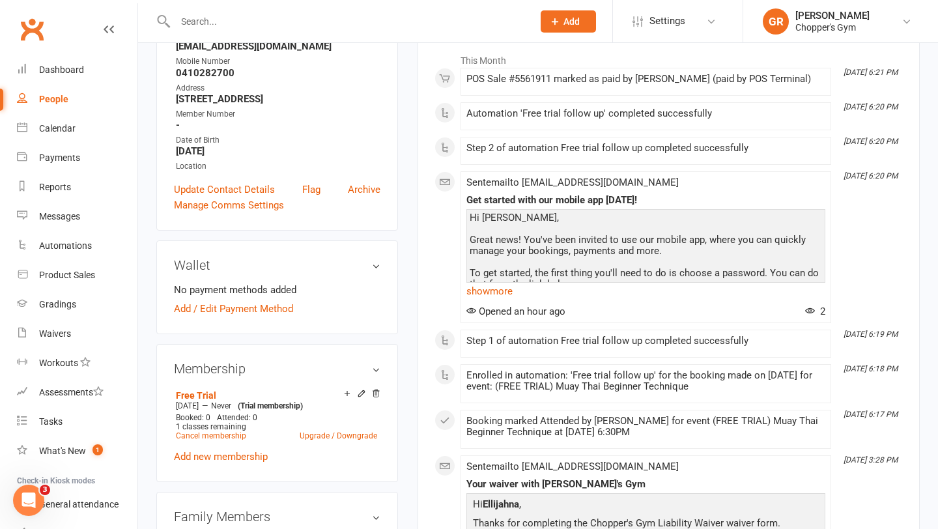
scroll to position [407, 0]
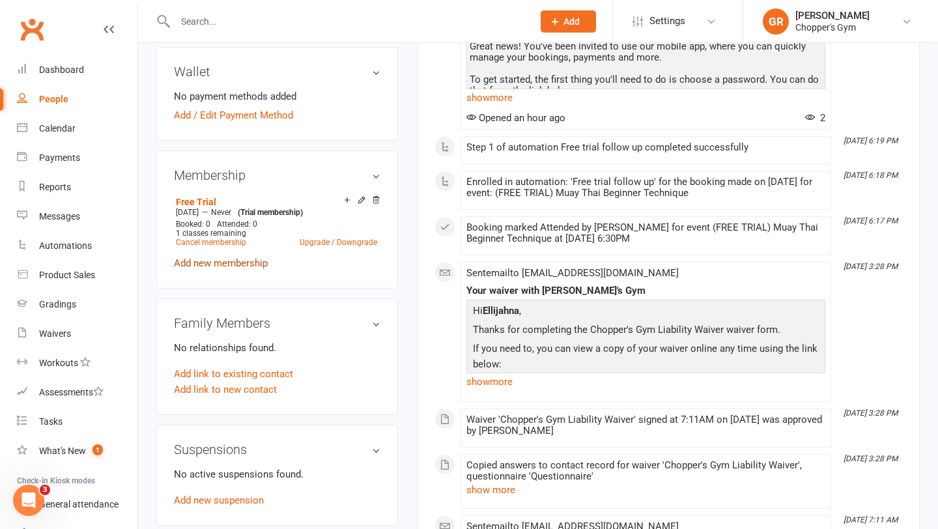
click at [226, 264] on link "Add new membership" at bounding box center [221, 263] width 94 height 12
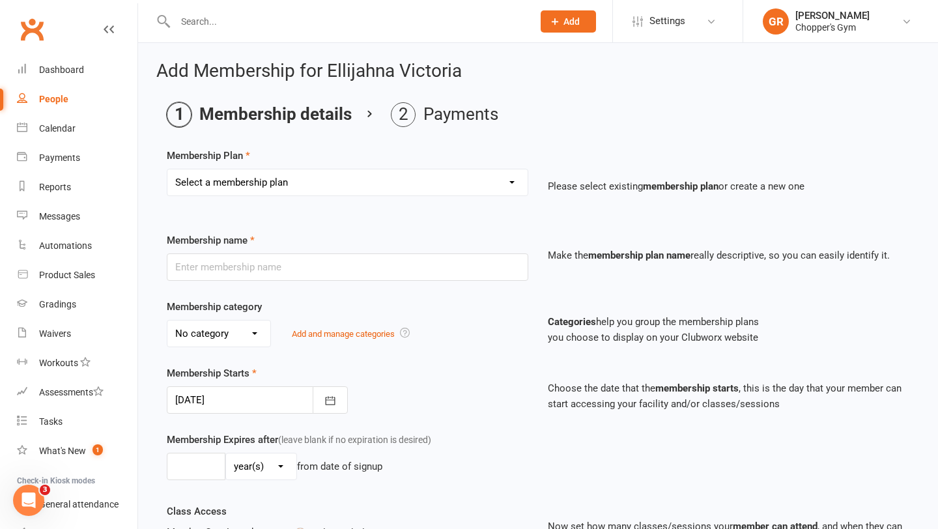
click at [509, 182] on select "Select a membership plan Create new Membership Plan Staff Membership Ongoing Un…" at bounding box center [347, 182] width 360 height 26
select select "9"
click at [167, 169] on select "Select a membership plan Create new Membership Plan Staff Membership Ongoing Un…" at bounding box center [347, 182] width 360 height 26
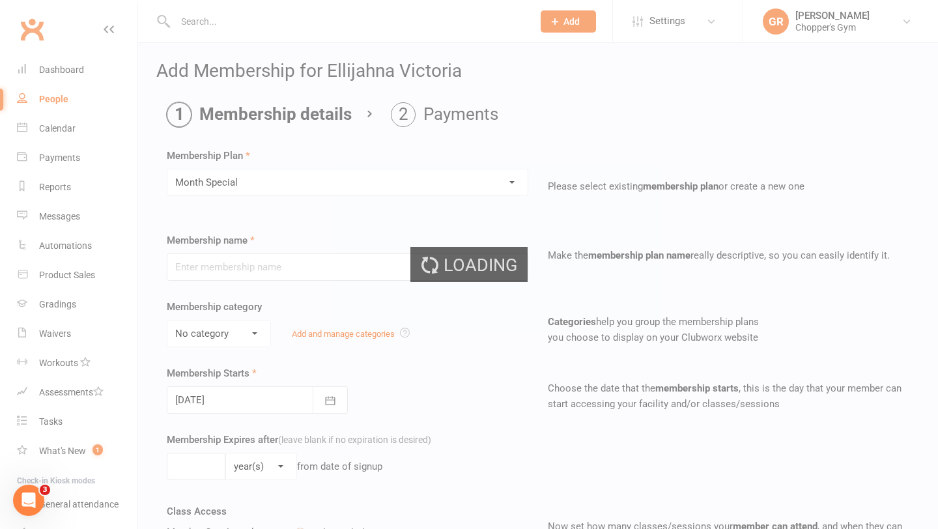
type input "Month Special"
type input "1"
select select "2"
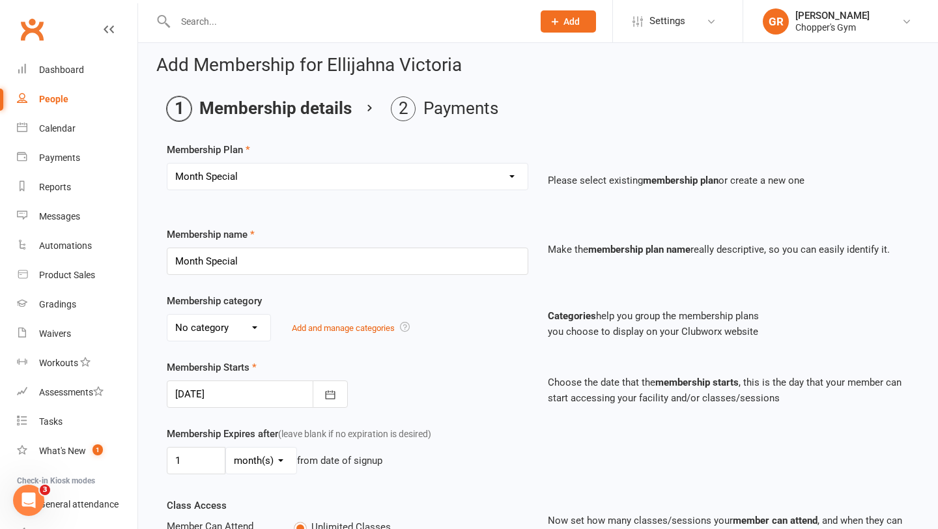
scroll to position [8, 0]
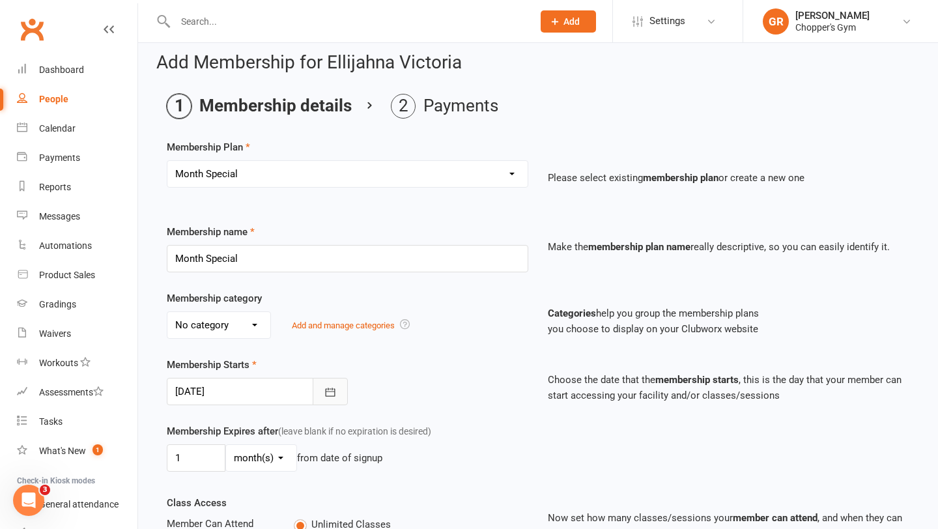
click at [326, 390] on icon "button" at bounding box center [330, 392] width 13 height 13
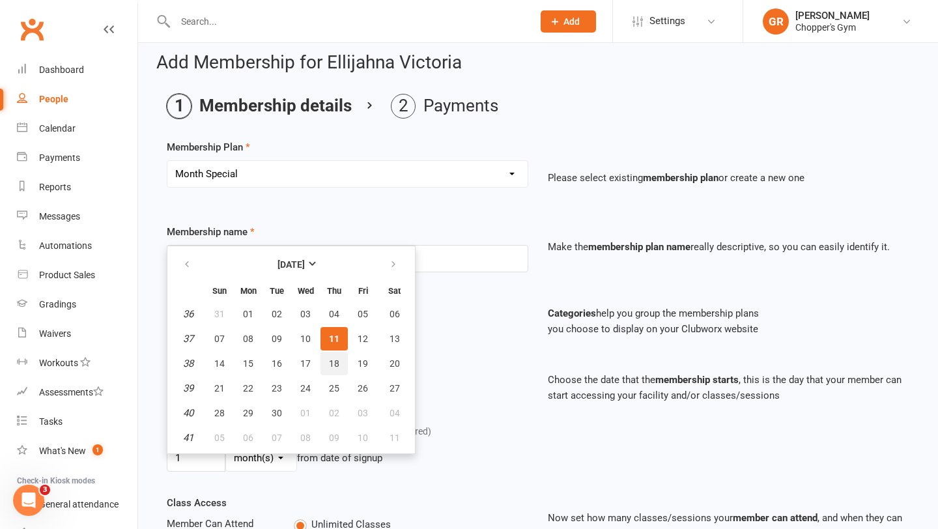
click at [330, 363] on span "18" at bounding box center [334, 363] width 10 height 10
type input "18 Sep 2025"
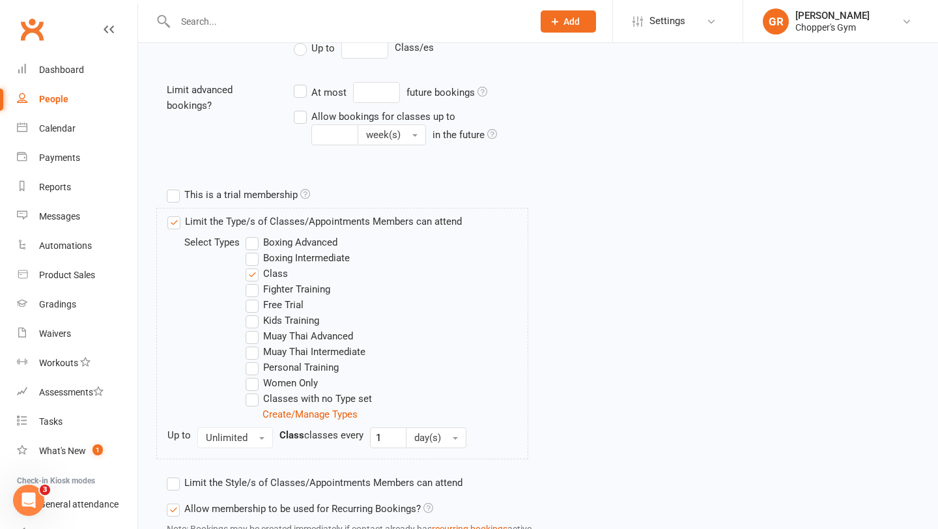
scroll to position [611, 0]
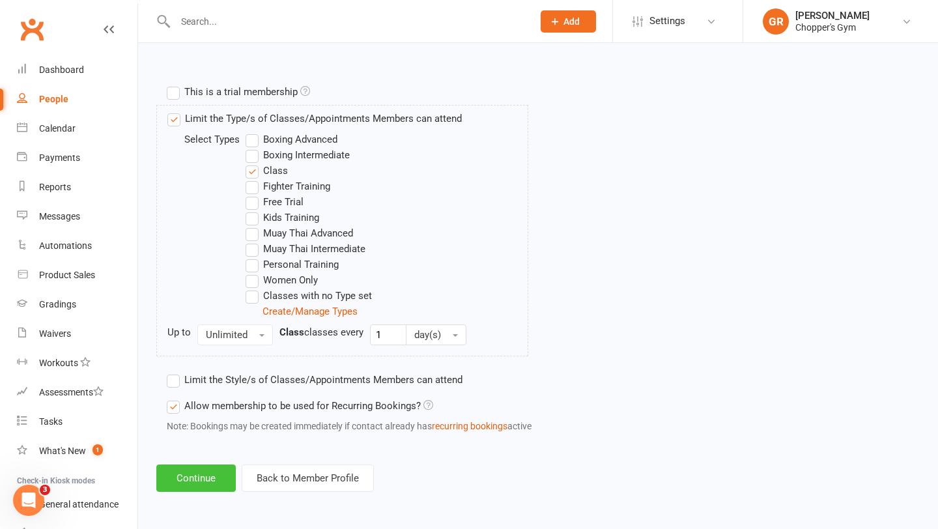
click at [198, 479] on button "Continue" at bounding box center [195, 477] width 79 height 27
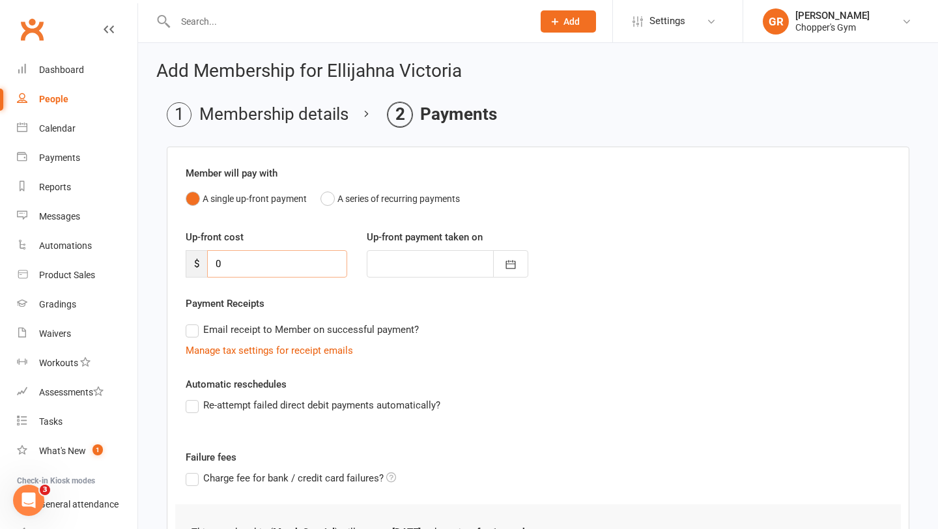
click at [227, 268] on input "0" at bounding box center [277, 263] width 140 height 27
type input "1"
type input "11 Sep 2025"
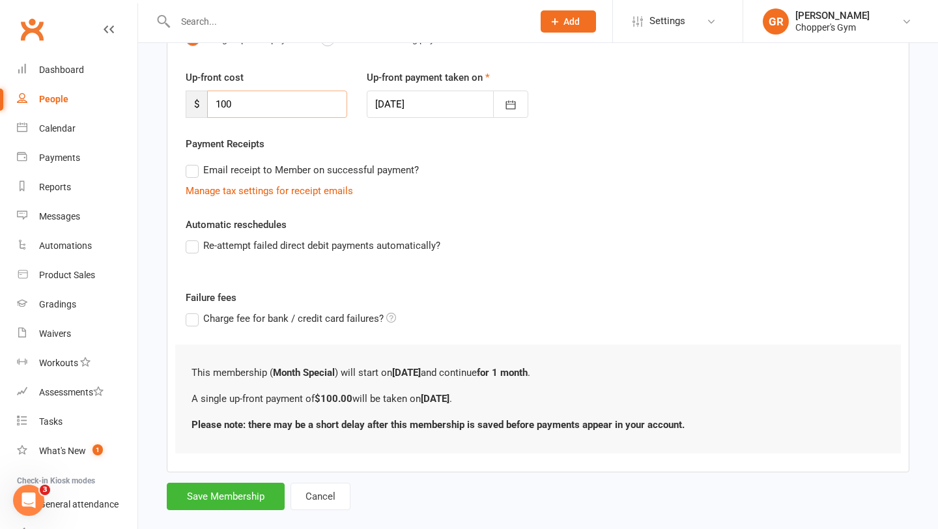
scroll to position [180, 0]
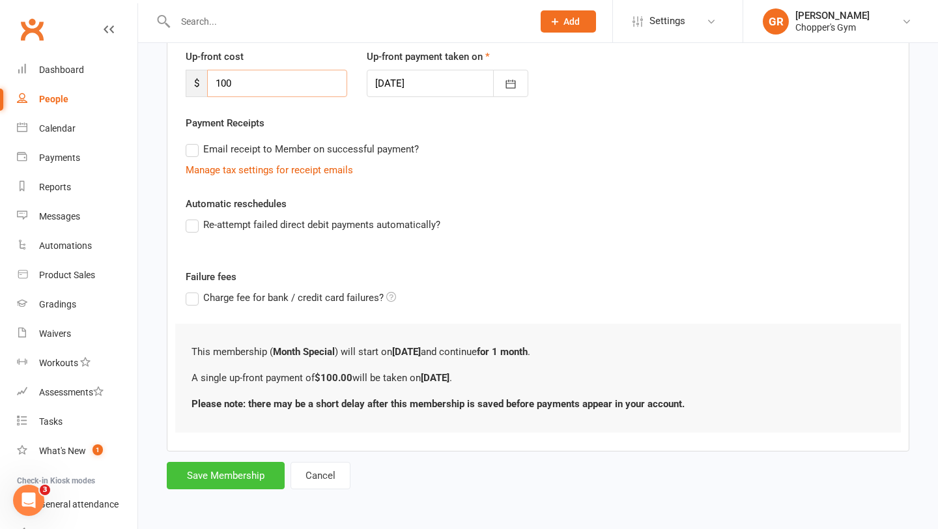
type input "100"
click at [216, 484] on button "Save Membership" at bounding box center [226, 475] width 118 height 27
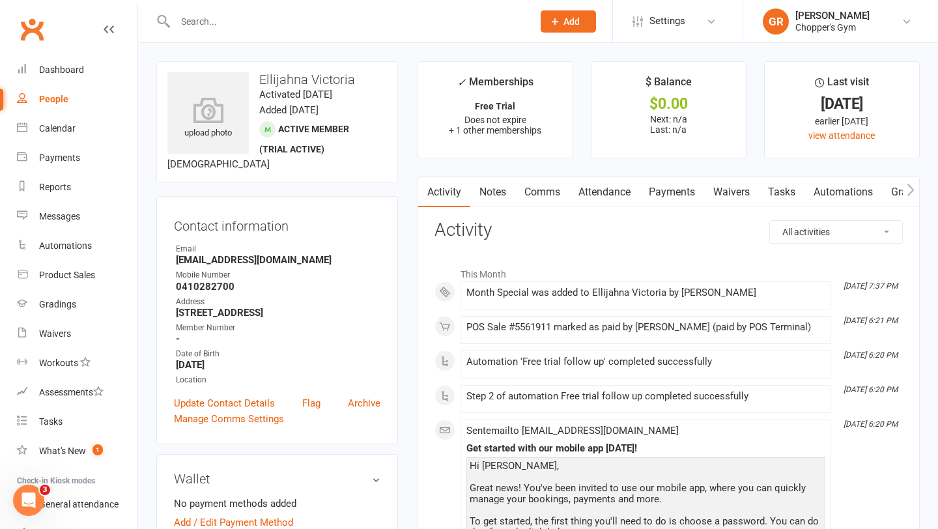
click at [676, 194] on link "Payments" at bounding box center [672, 192] width 64 height 30
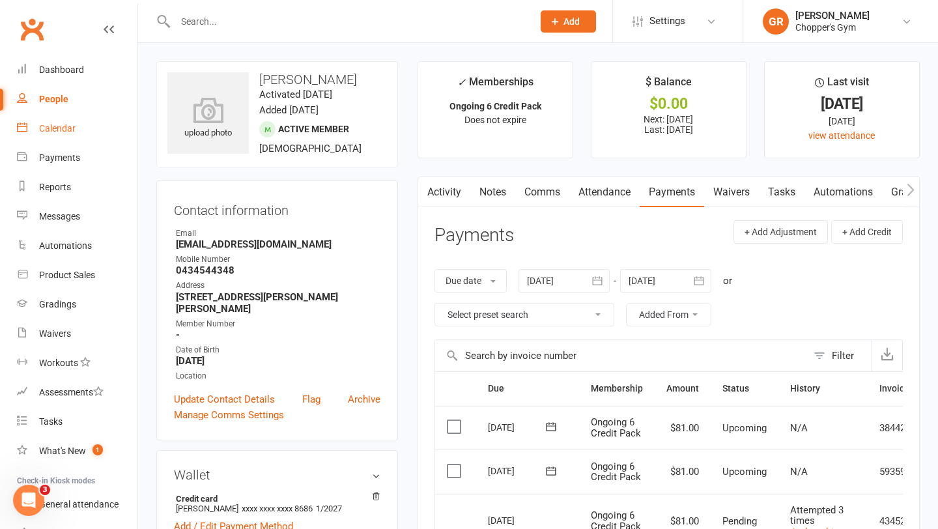
click at [55, 124] on div "Calendar" at bounding box center [57, 128] width 36 height 10
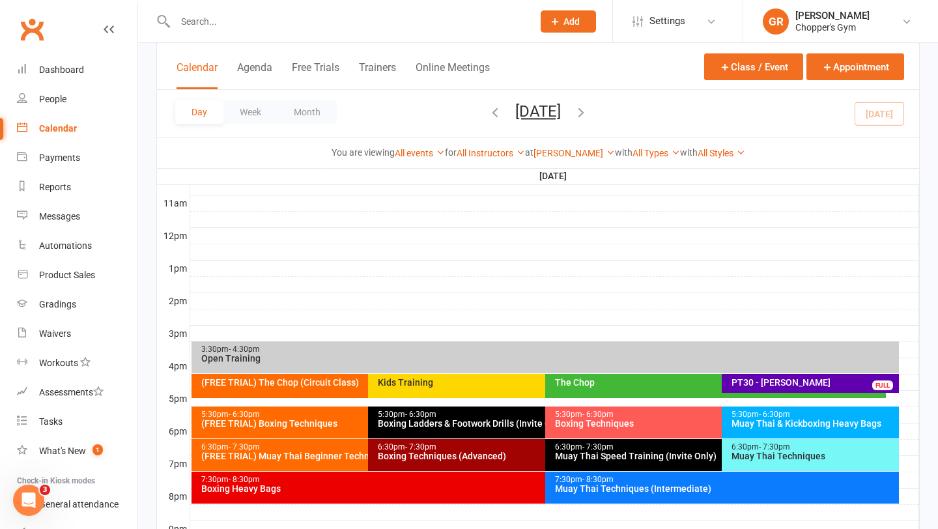
scroll to position [429, 0]
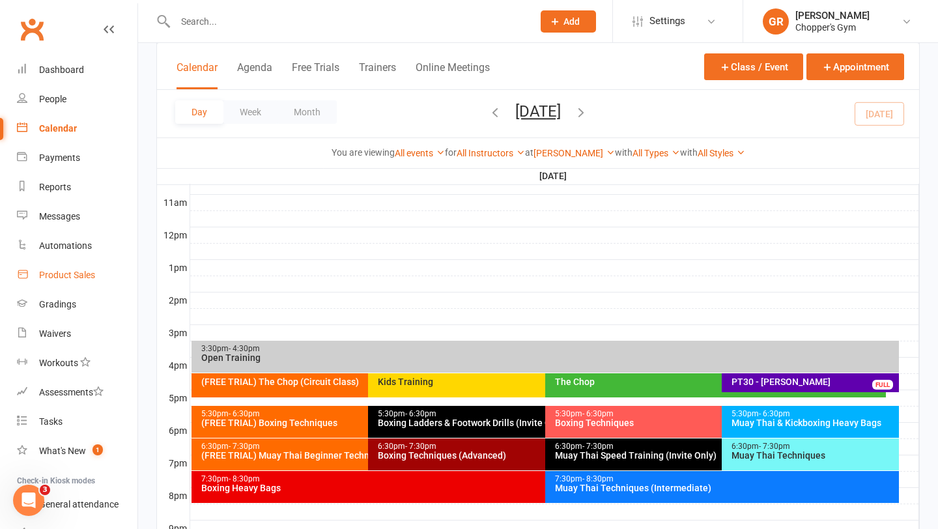
click at [65, 265] on link "Product Sales" at bounding box center [77, 275] width 121 height 29
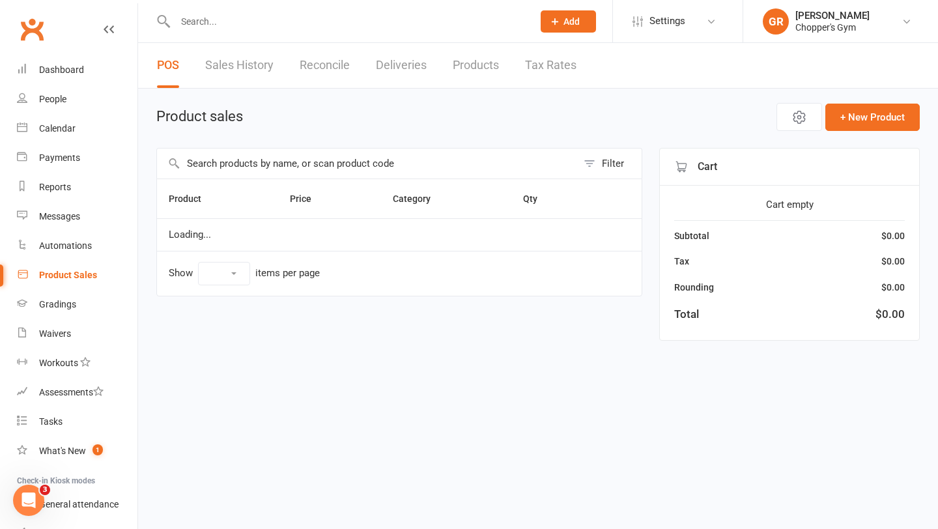
select select "100"
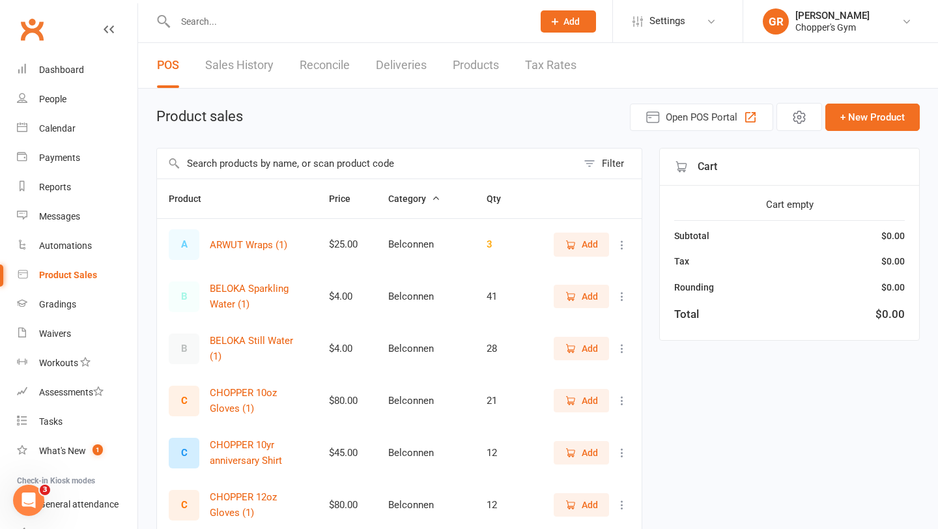
click at [309, 169] on input "text" at bounding box center [367, 164] width 420 height 30
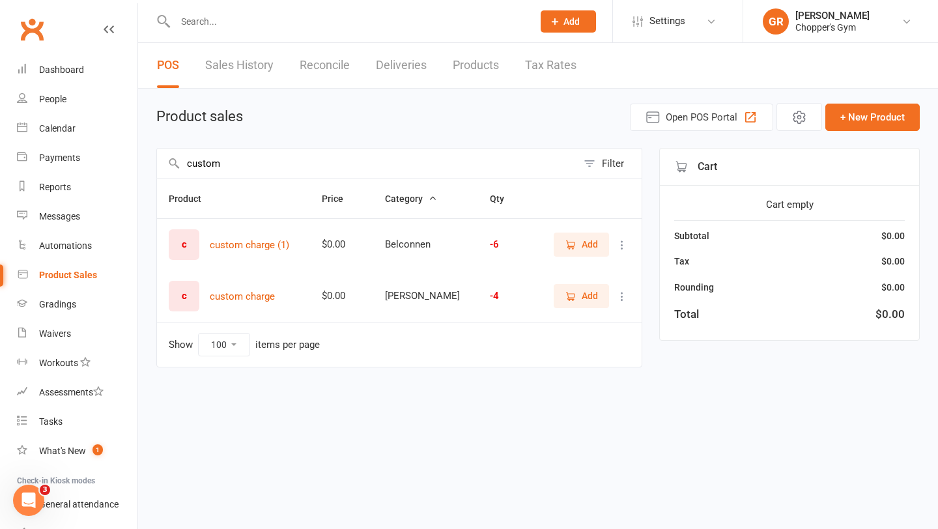
type input "custom"
click at [580, 294] on span "Add" at bounding box center [581, 296] width 33 height 14
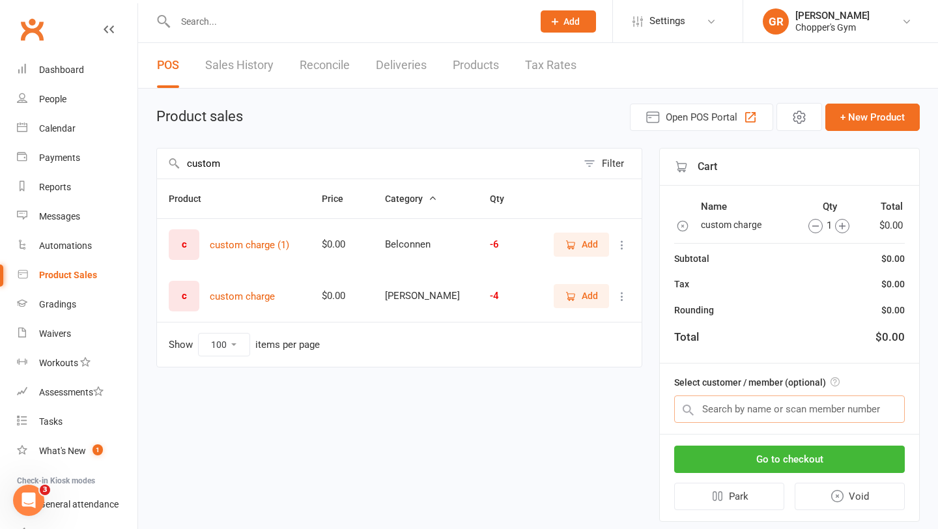
click at [755, 414] on input "text" at bounding box center [789, 408] width 231 height 27
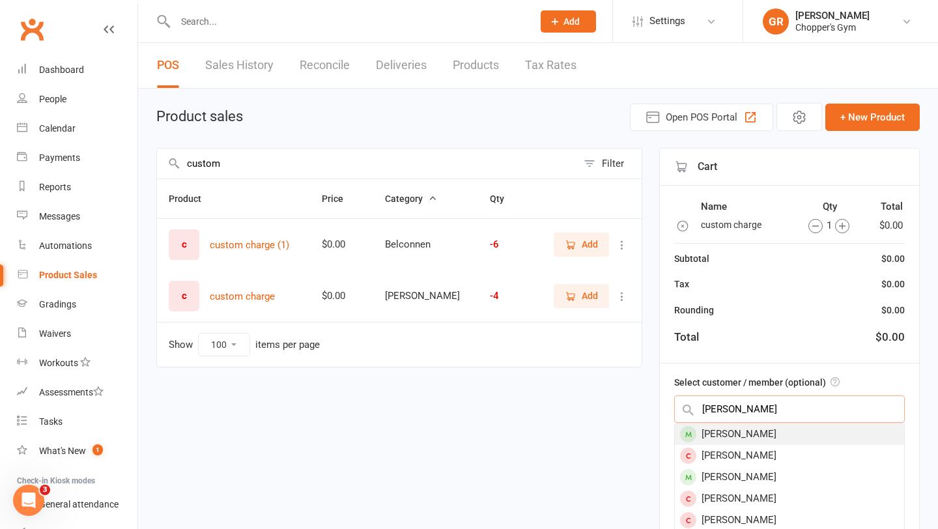
type input "[PERSON_NAME]"
click at [755, 432] on div "[PERSON_NAME]" at bounding box center [789, 433] width 229 height 21
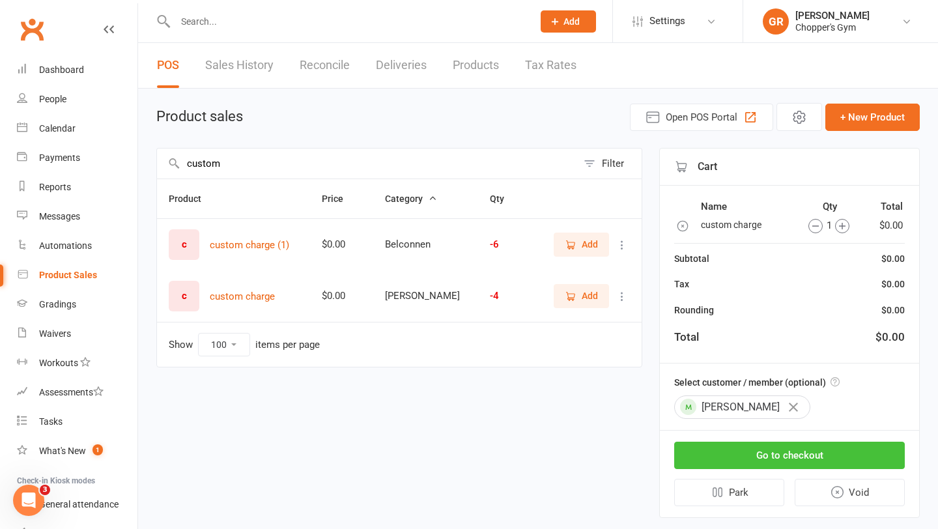
click at [750, 455] on button "Go to checkout" at bounding box center [789, 455] width 231 height 27
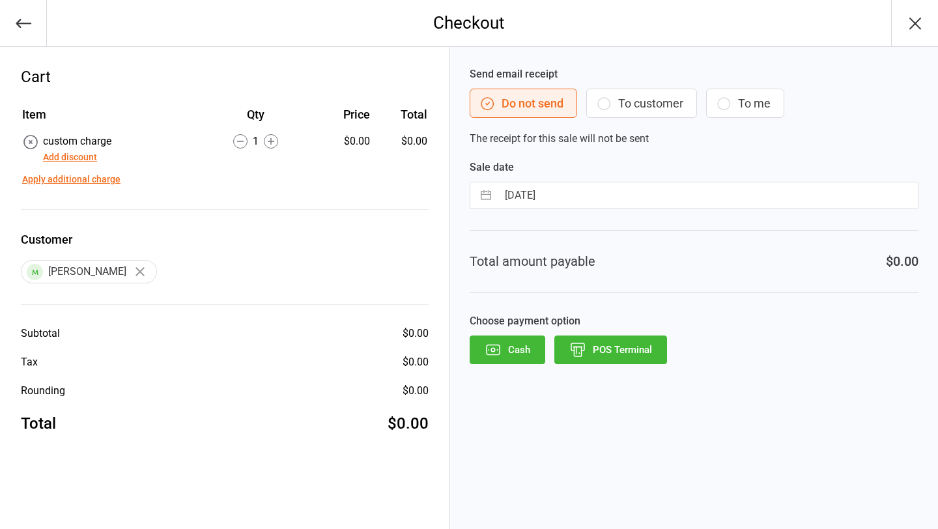
click at [57, 180] on button "Apply additional charge" at bounding box center [71, 180] width 98 height 14
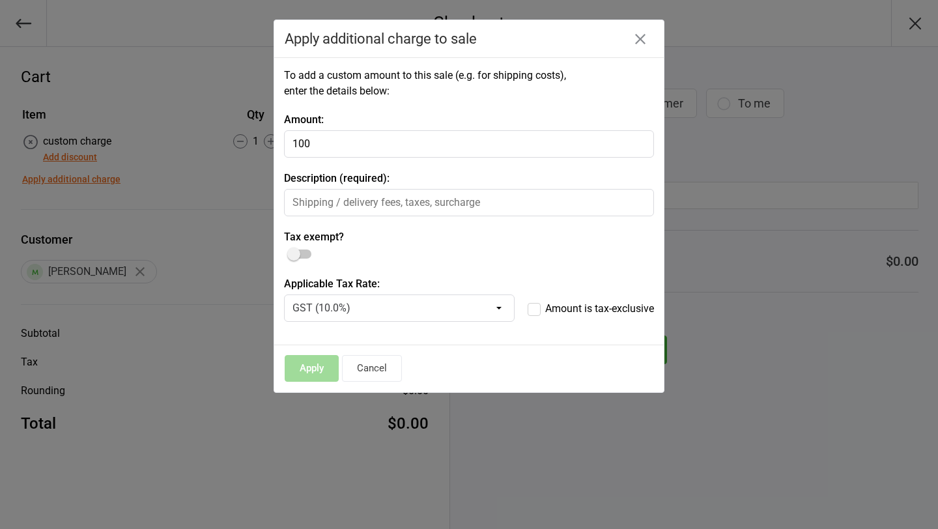
type input "100"
click at [367, 203] on input "text" at bounding box center [469, 202] width 370 height 27
type input "Chopper jersey top & bottom"
click at [322, 371] on button "Apply" at bounding box center [312, 368] width 54 height 27
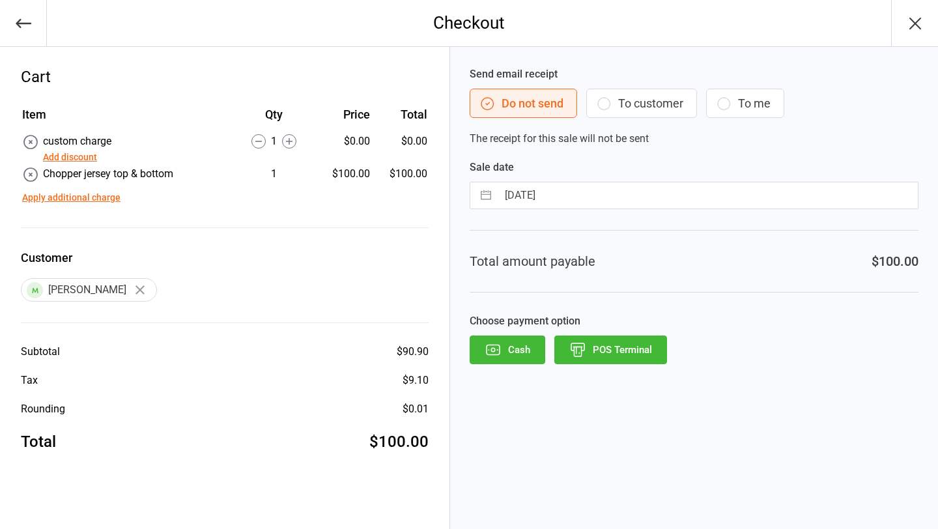
click at [610, 348] on button "POS Terminal" at bounding box center [610, 349] width 113 height 29
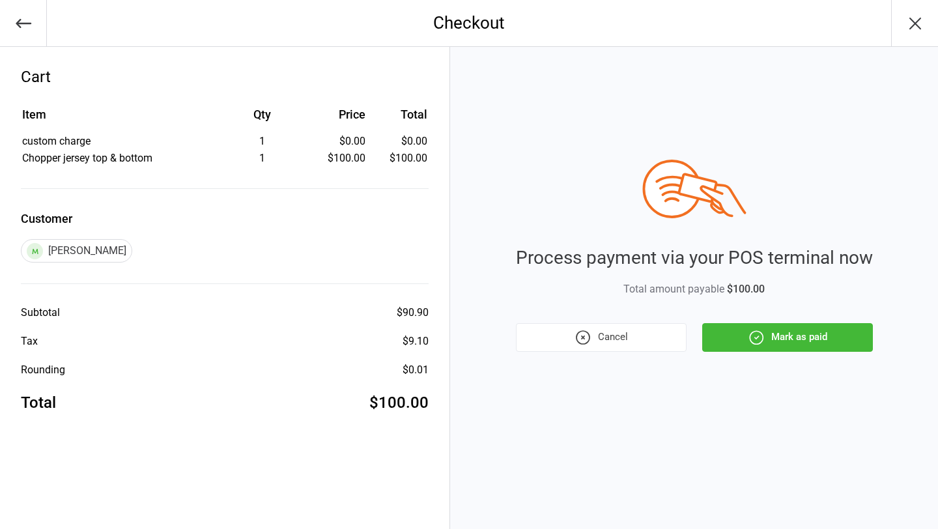
click at [788, 339] on button "Mark as paid" at bounding box center [787, 337] width 171 height 29
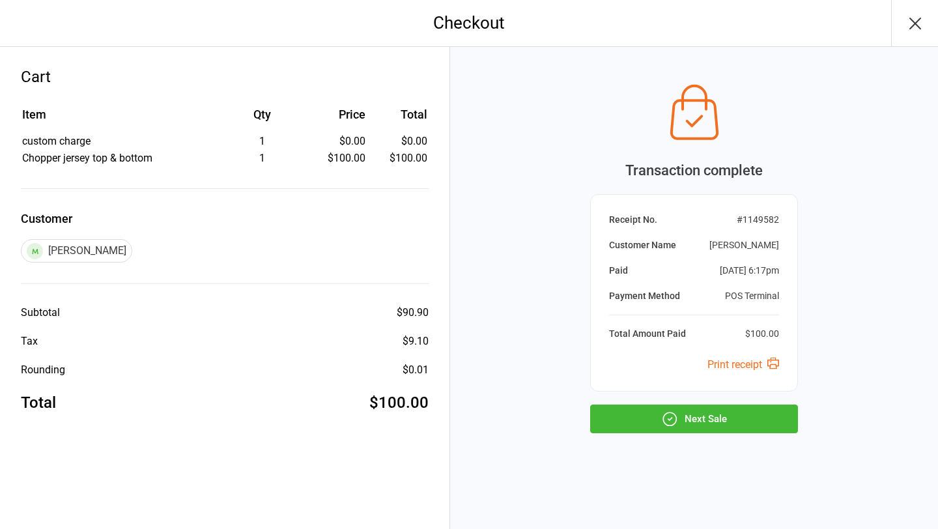
click at [690, 414] on button "Next Sale" at bounding box center [694, 419] width 208 height 29
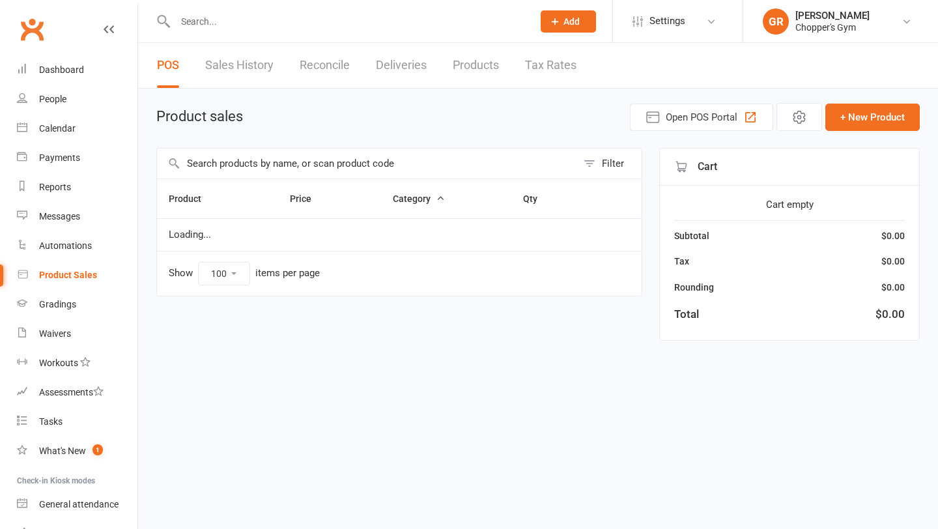
select select "100"
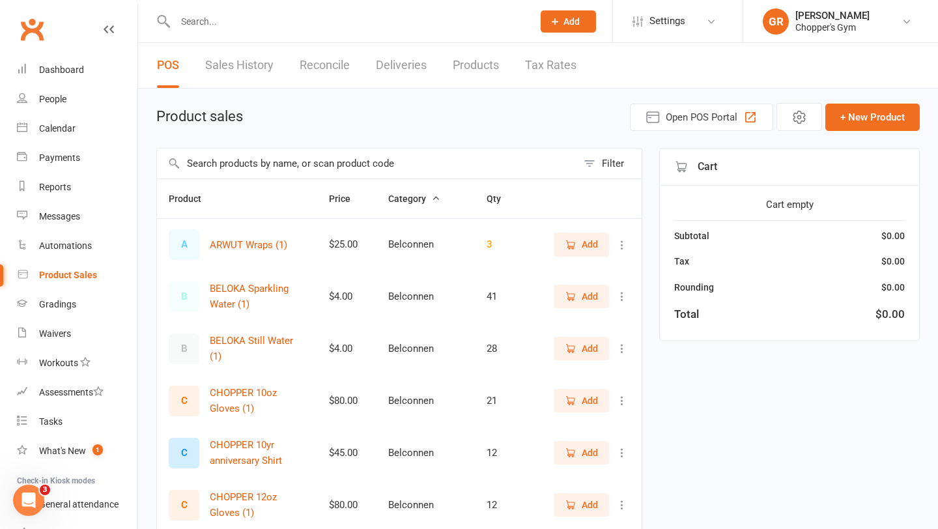
click at [241, 18] on input "text" at bounding box center [347, 21] width 352 height 18
type input "[PERSON_NAME]"
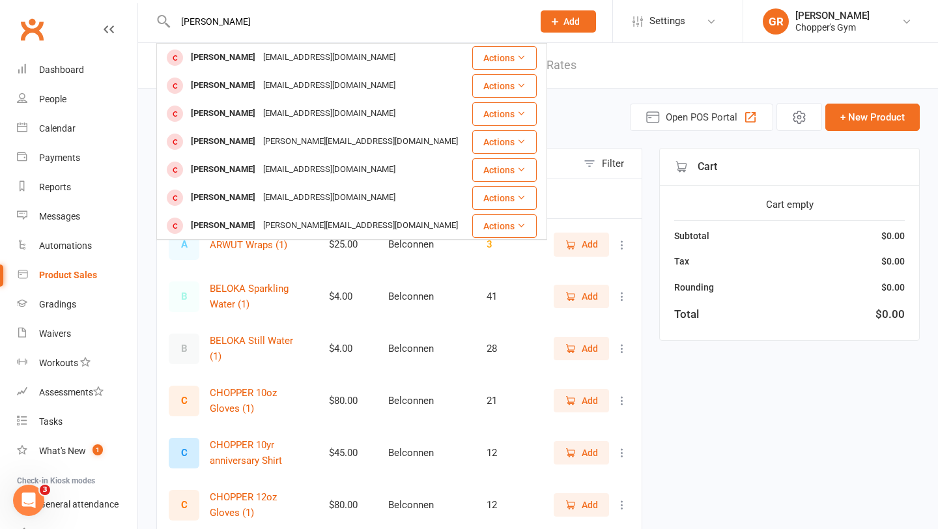
click at [261, 13] on input "[PERSON_NAME]" at bounding box center [347, 21] width 352 height 18
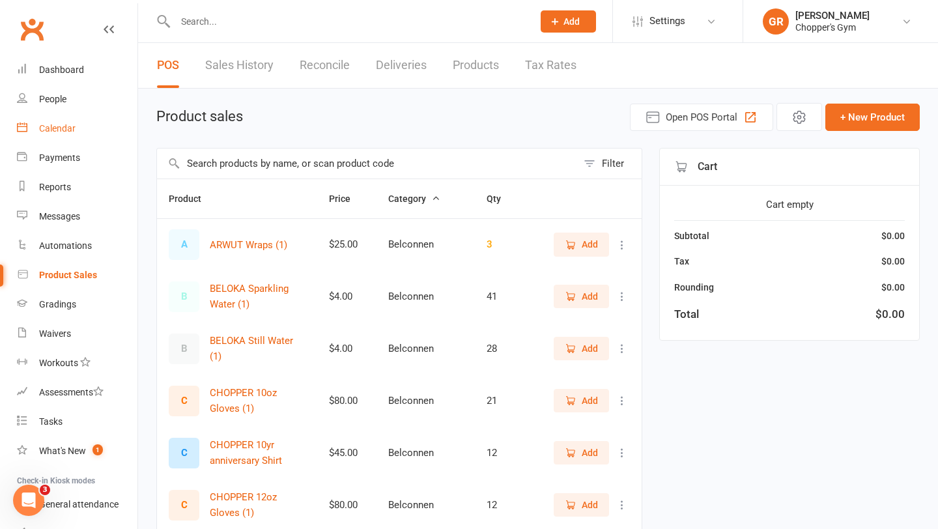
click at [61, 139] on link "Calendar" at bounding box center [77, 128] width 121 height 29
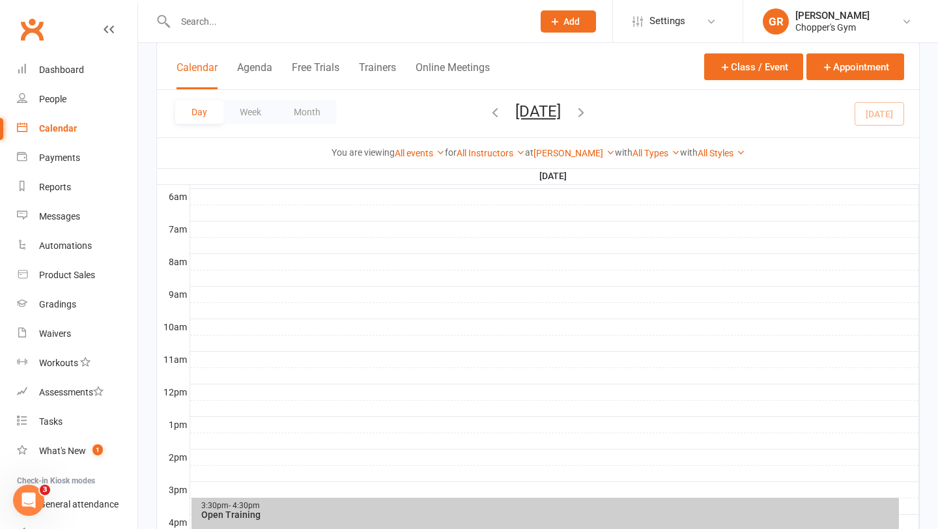
scroll to position [421, 0]
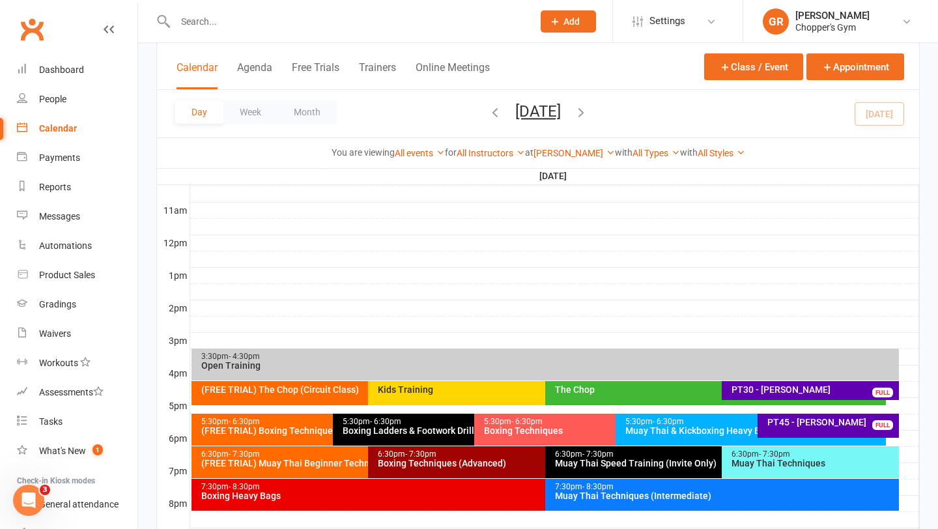
click at [736, 464] on div "Muay Thai Techniques" at bounding box center [813, 463] width 165 height 9
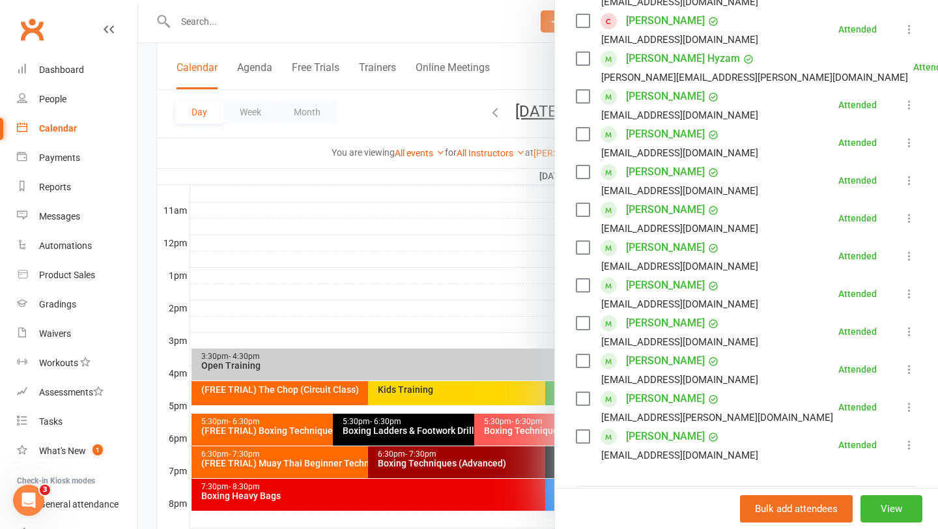
scroll to position [355, 0]
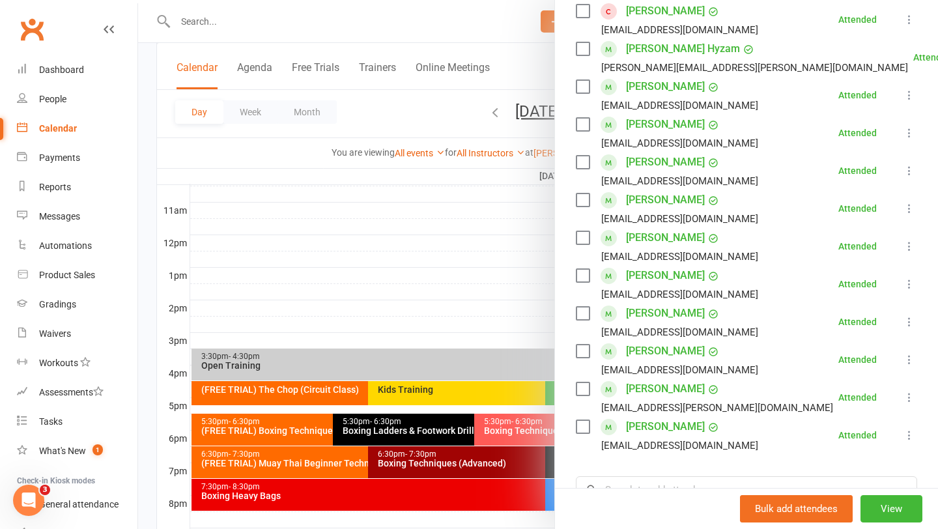
click at [319, 293] on div at bounding box center [538, 264] width 800 height 529
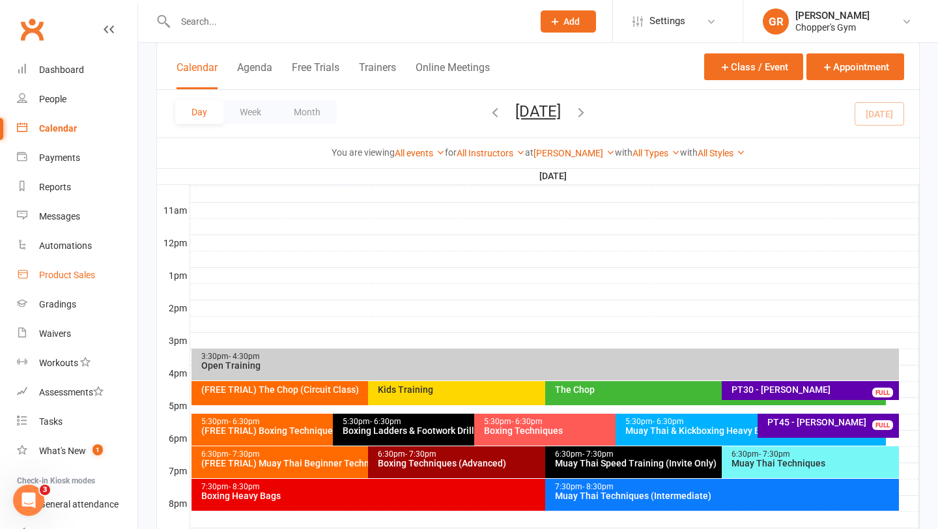
click at [45, 273] on div "Product Sales" at bounding box center [67, 275] width 56 height 10
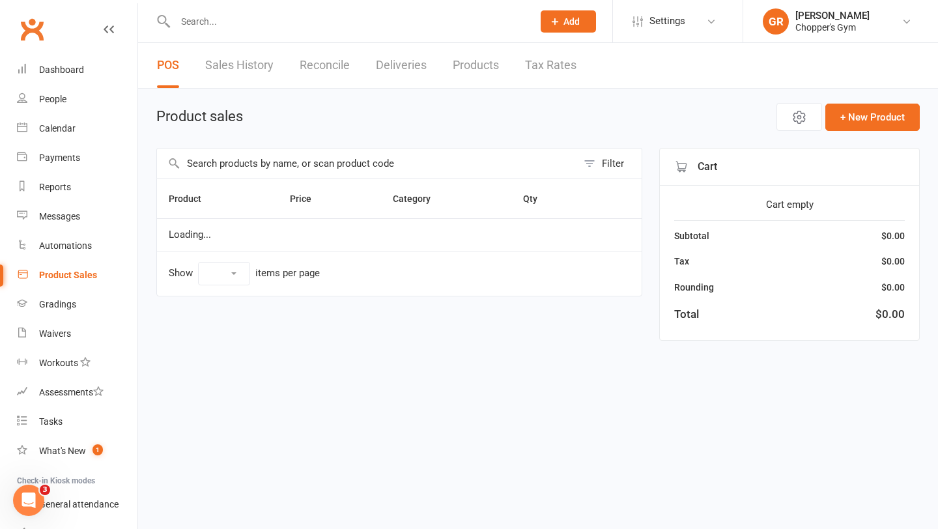
select select "100"
click at [228, 168] on input "text" at bounding box center [367, 164] width 420 height 30
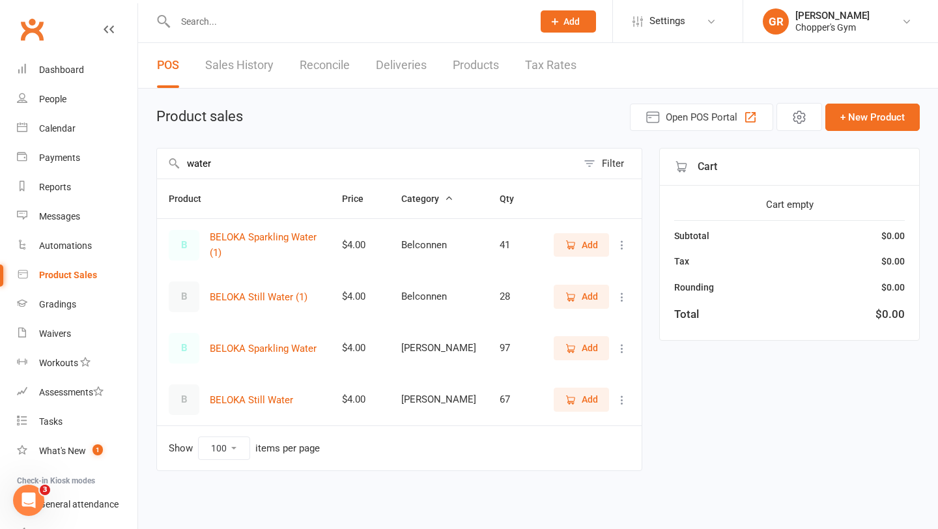
click at [590, 405] on span "Add" at bounding box center [590, 399] width 16 height 14
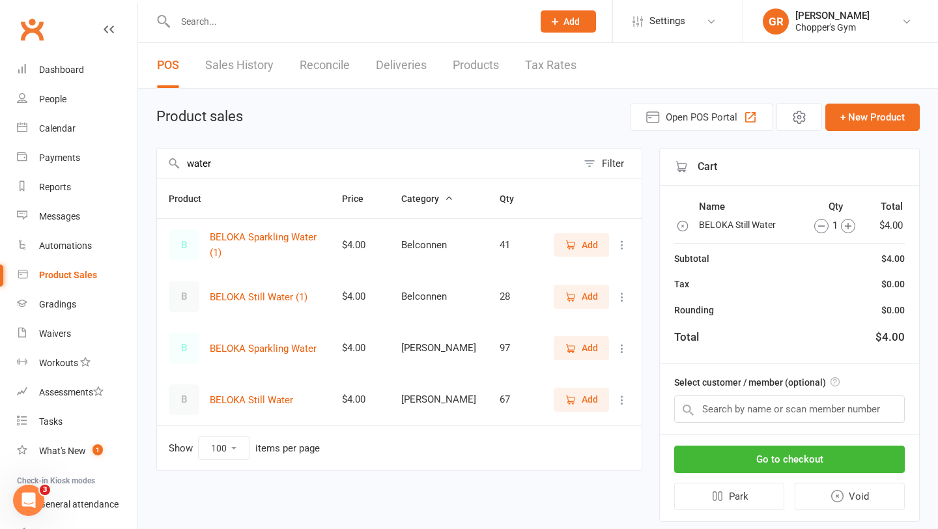
click at [308, 167] on input "water" at bounding box center [367, 164] width 420 height 30
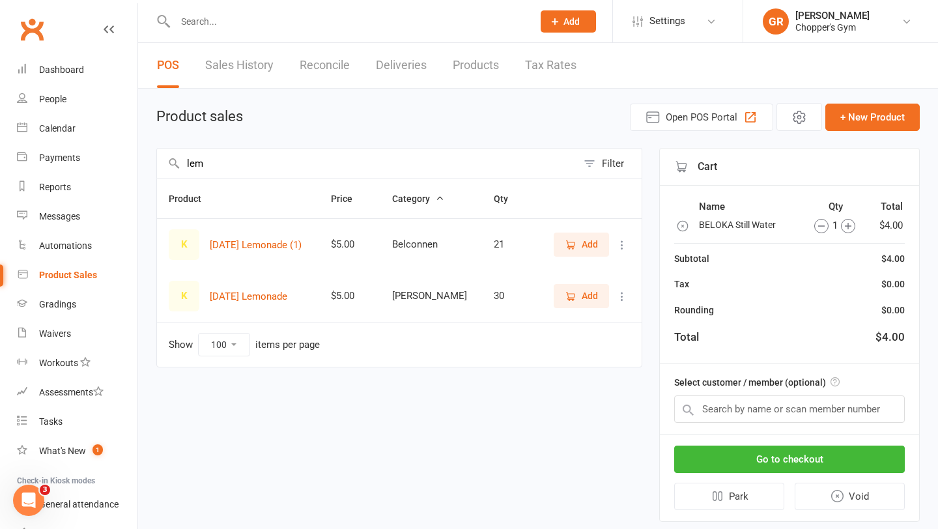
type input "lem"
click at [591, 299] on span "Add" at bounding box center [590, 296] width 16 height 14
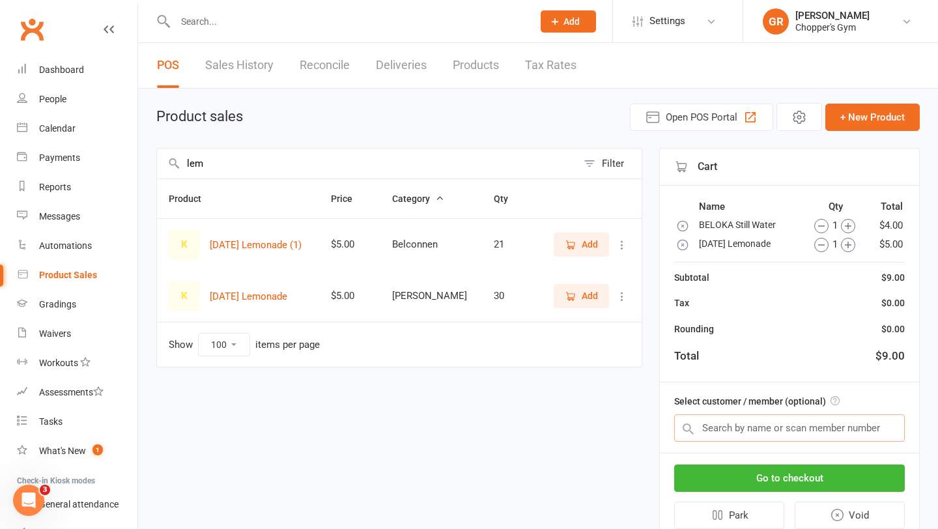
click at [726, 436] on input "text" at bounding box center [789, 427] width 231 height 27
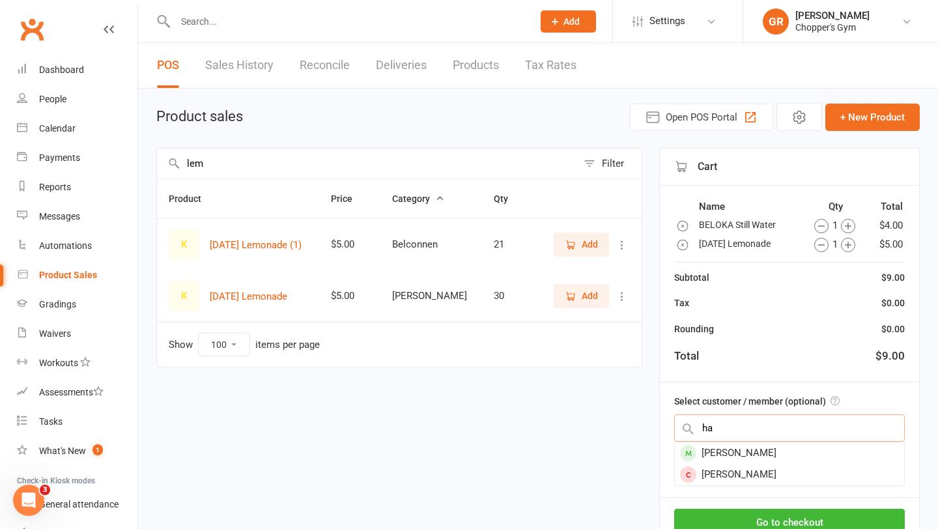
type input "h"
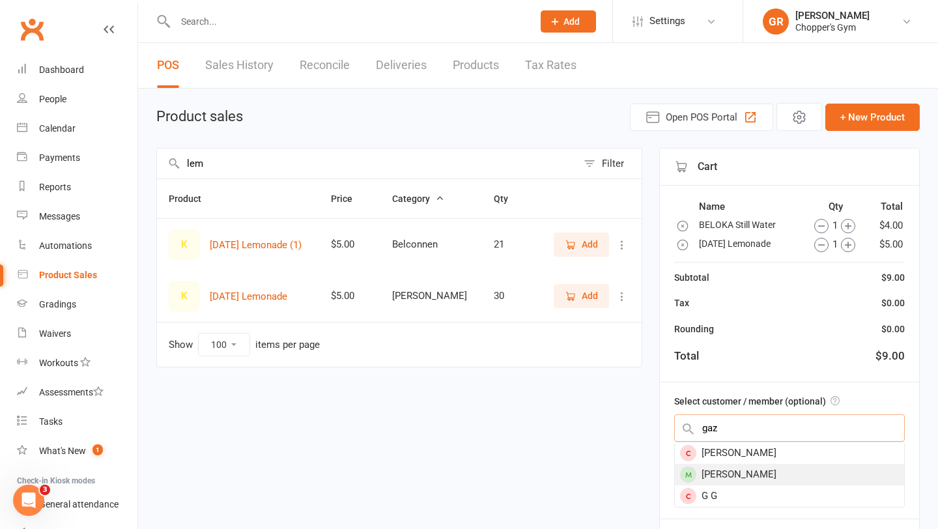
type input "gaz"
click at [747, 473] on div "[PERSON_NAME]" at bounding box center [789, 474] width 229 height 21
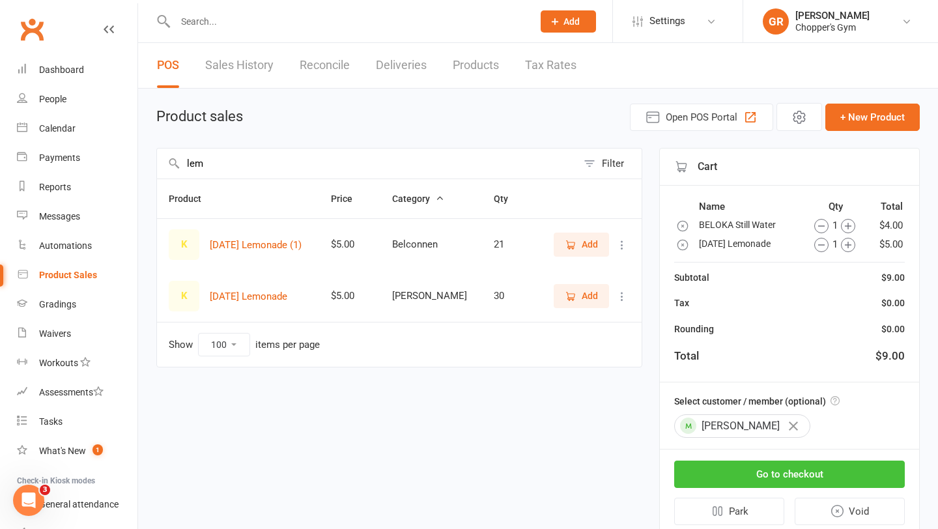
click at [749, 471] on button "Go to checkout" at bounding box center [789, 474] width 231 height 27
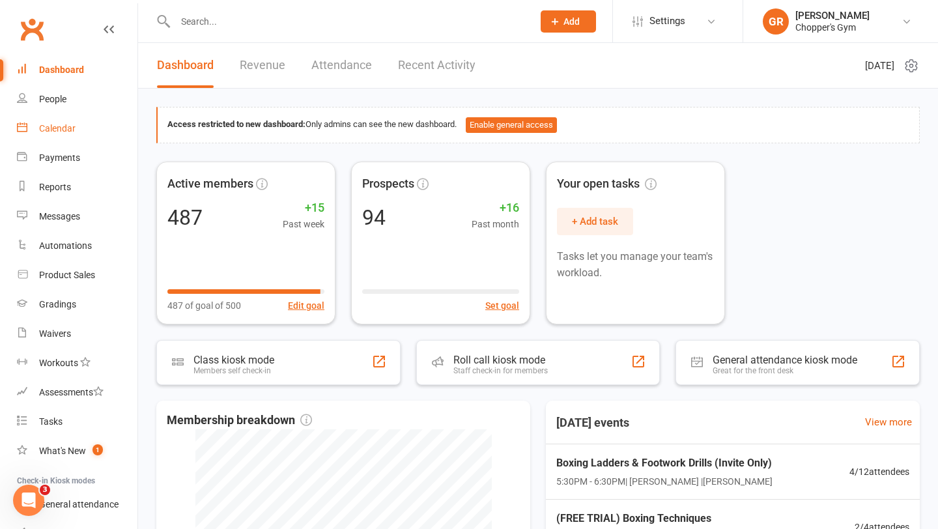
click at [49, 126] on div "Calendar" at bounding box center [57, 128] width 36 height 10
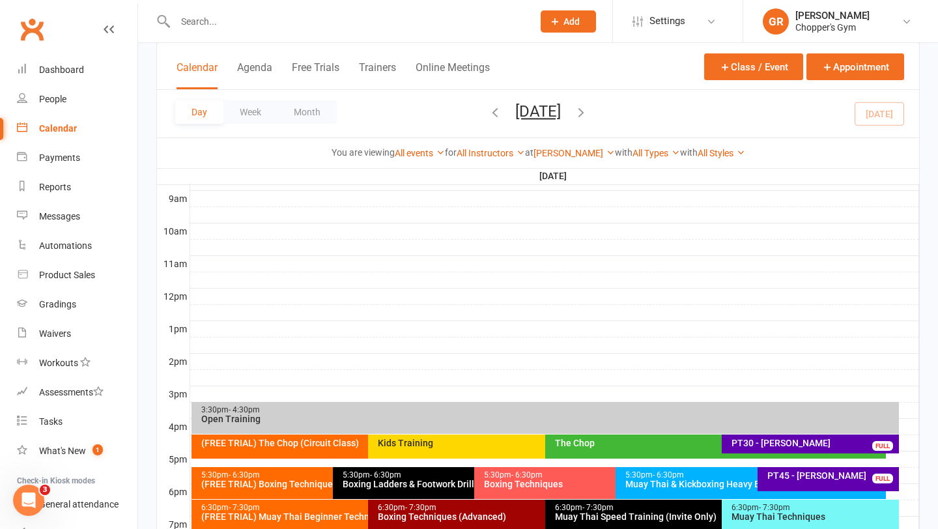
scroll to position [555, 0]
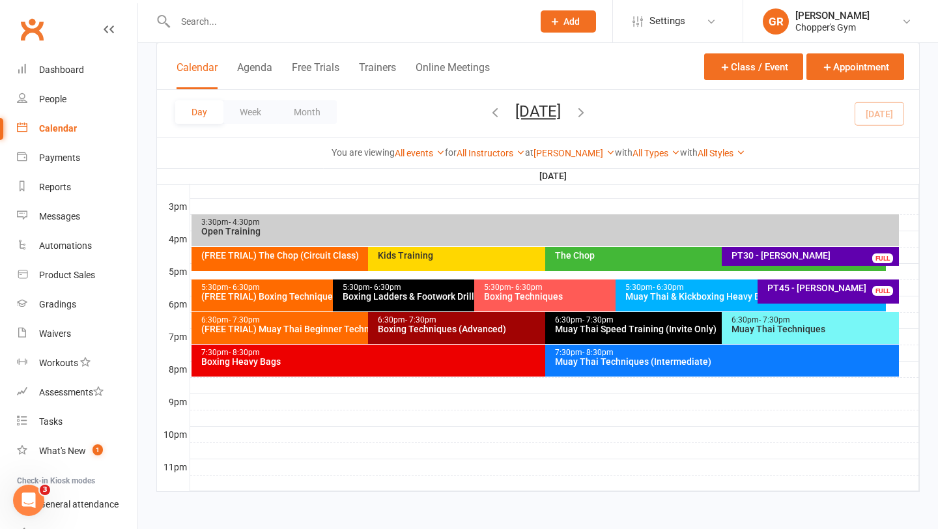
click at [278, 297] on div "(FREE TRIAL) Boxing Techniques" at bounding box center [330, 296] width 259 height 9
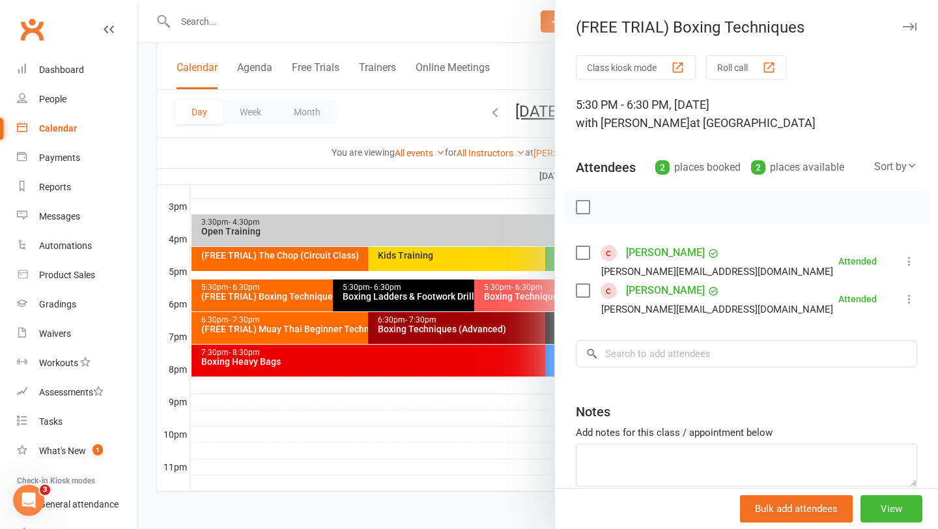
click at [640, 290] on link "[PERSON_NAME]" at bounding box center [665, 290] width 79 height 21
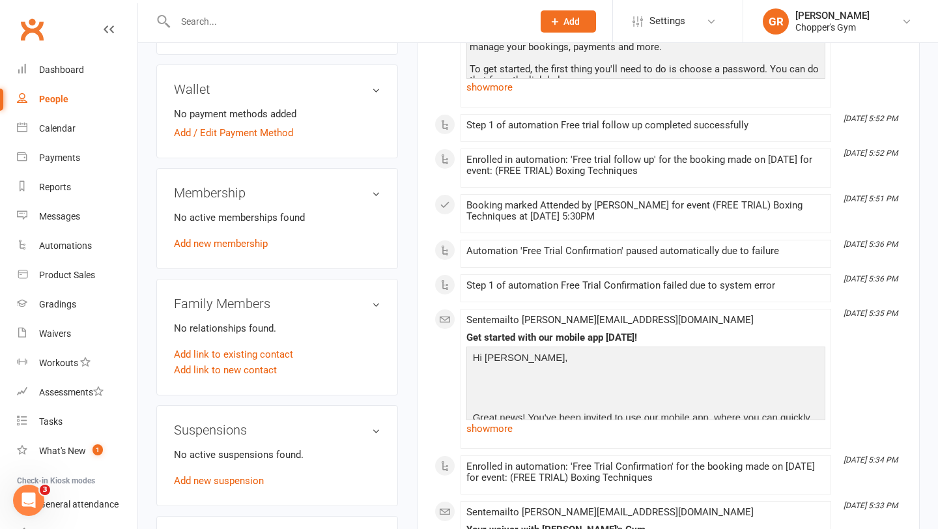
scroll to position [382, 0]
click at [247, 238] on link "Add new membership" at bounding box center [221, 244] width 94 height 12
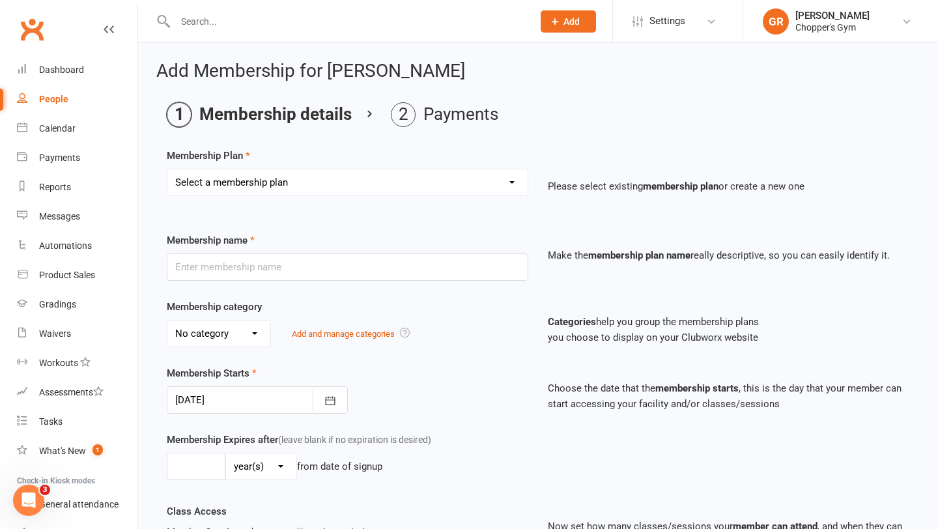
click at [511, 184] on select "Select a membership plan Create new Membership Plan Staff Membership Ongoing Un…" at bounding box center [347, 182] width 360 height 26
select select "9"
click at [167, 169] on select "Select a membership plan Create new Membership Plan Staff Membership Ongoing Un…" at bounding box center [347, 182] width 360 height 26
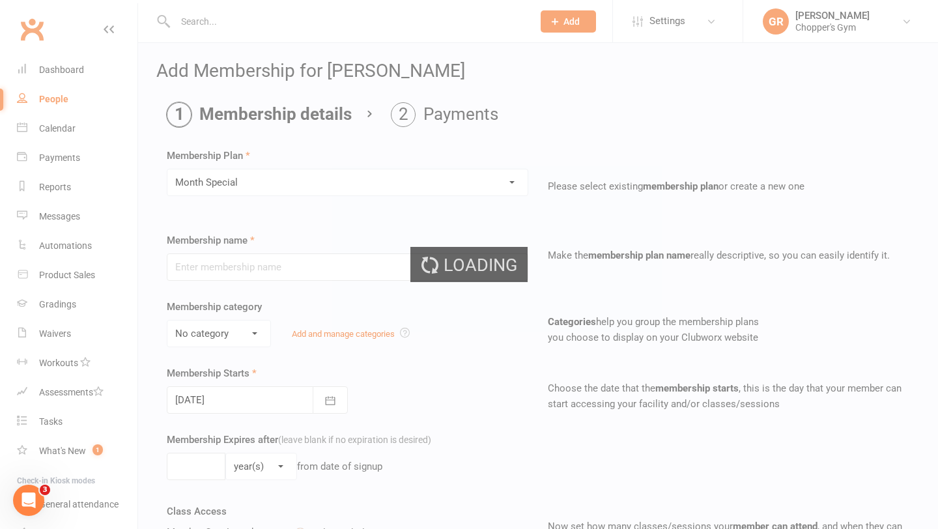
type input "Month Special"
type input "1"
select select "2"
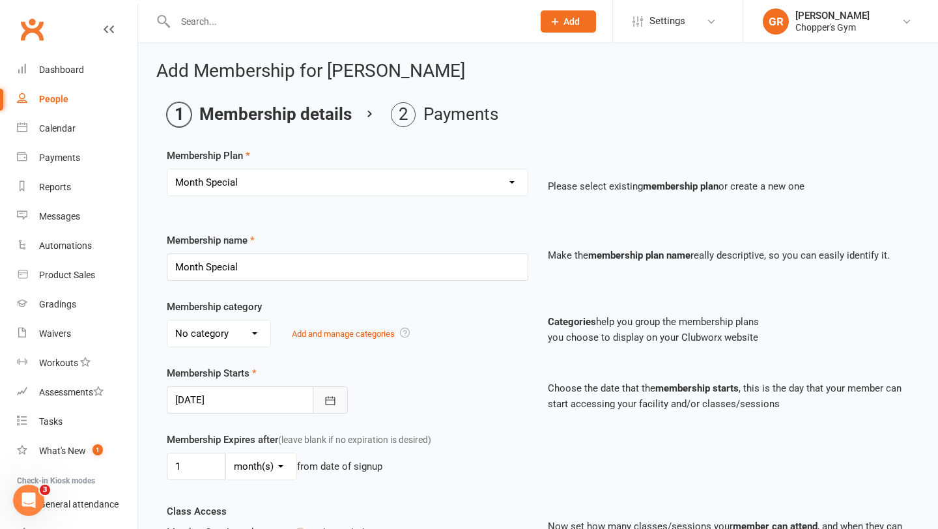
click at [332, 397] on icon "button" at bounding box center [330, 400] width 10 height 8
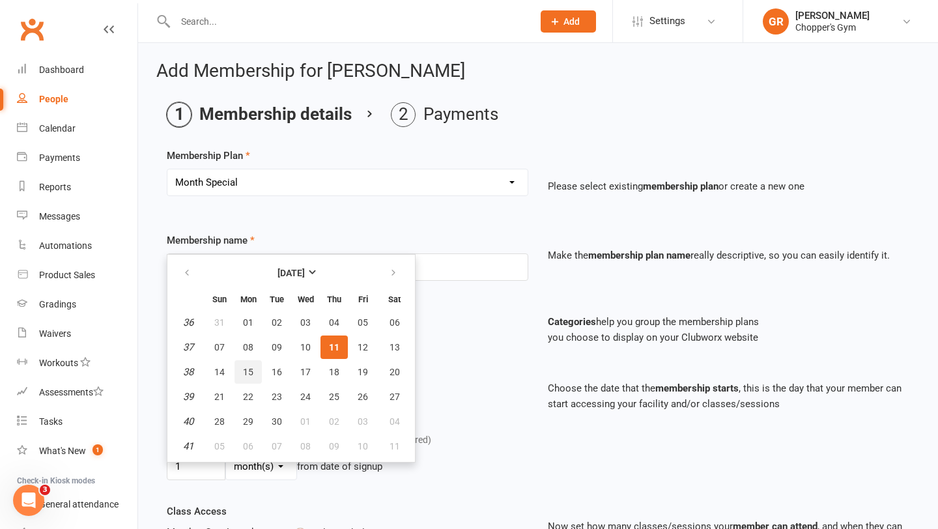
click at [252, 375] on span "15" at bounding box center [248, 372] width 10 height 10
type input "[DATE]"
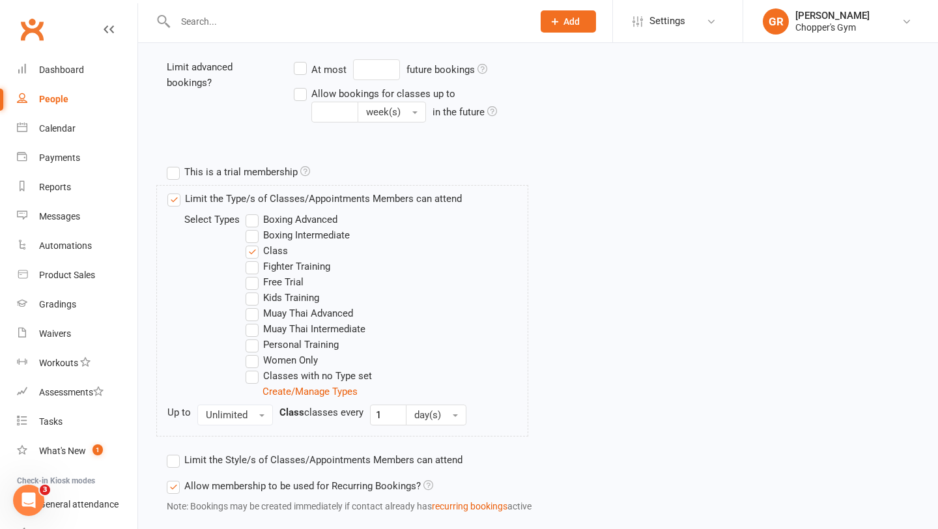
scroll to position [611, 0]
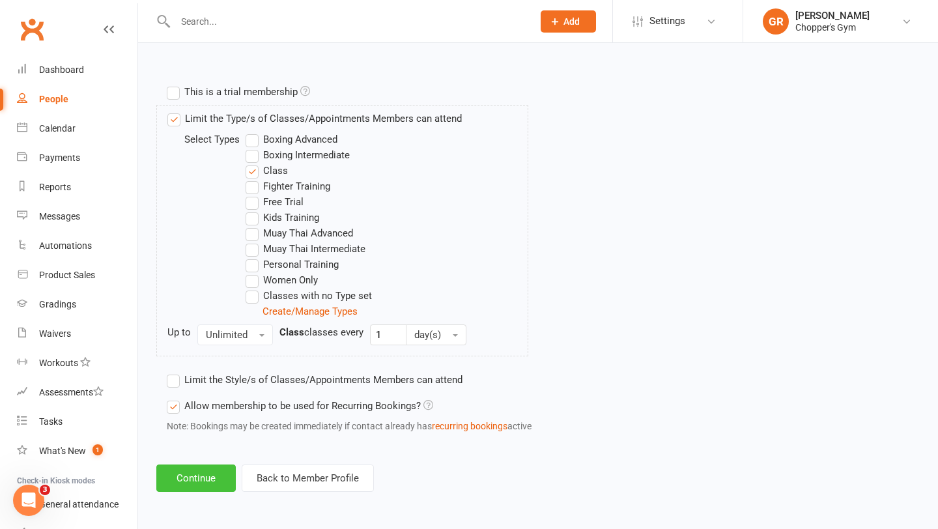
click at [177, 481] on button "Continue" at bounding box center [195, 477] width 79 height 27
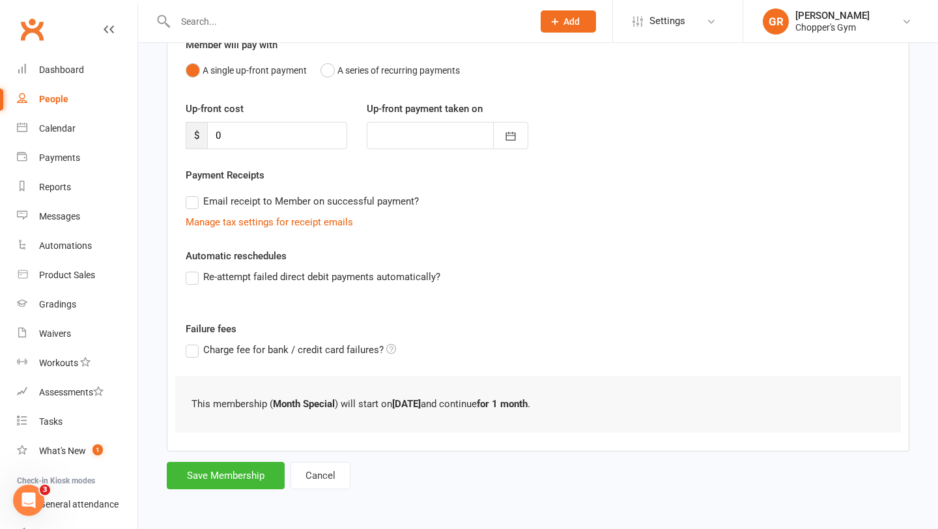
scroll to position [0, 0]
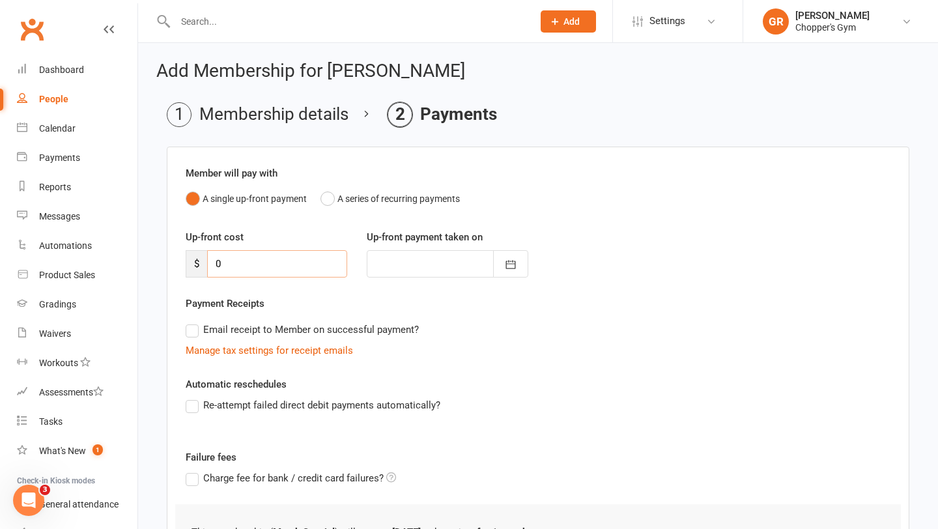
click at [289, 266] on input "0" at bounding box center [277, 263] width 140 height 27
type input "1"
type input "[DATE]"
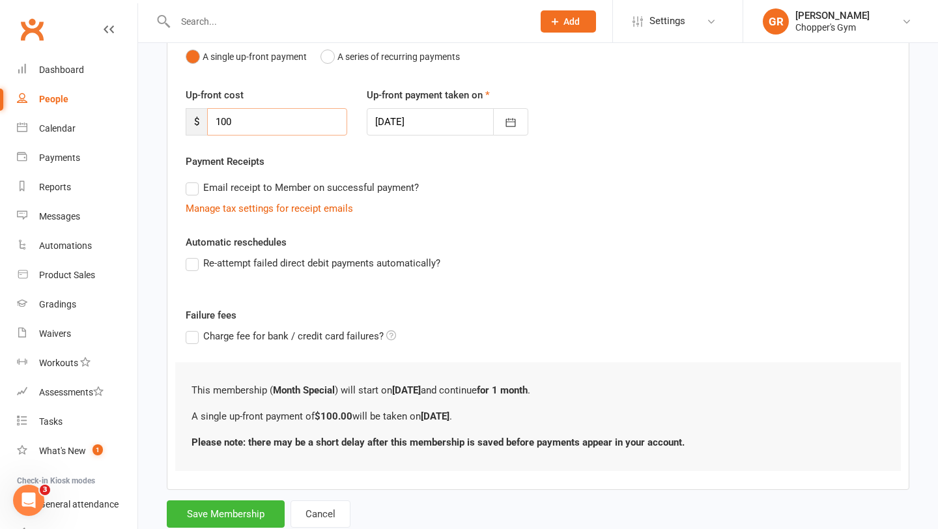
scroll to position [47, 0]
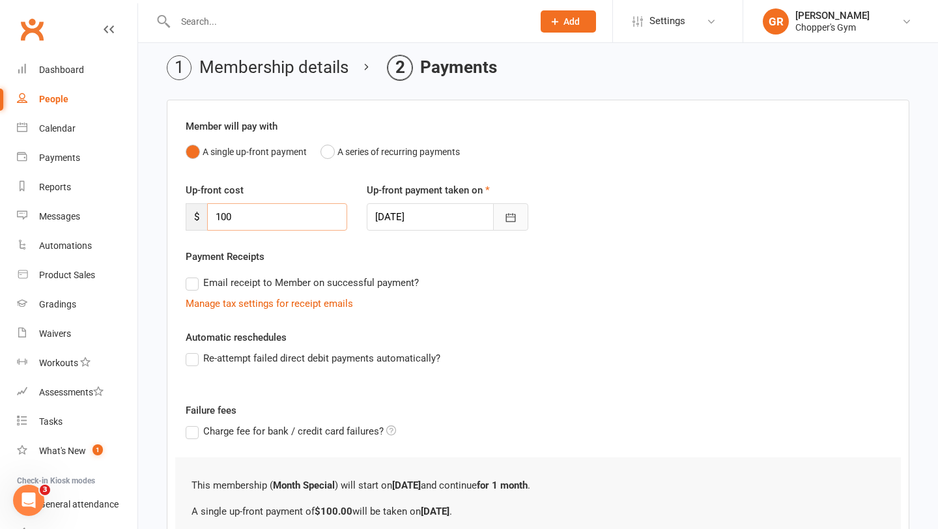
type input "100"
click at [514, 225] on button "button" at bounding box center [510, 216] width 35 height 27
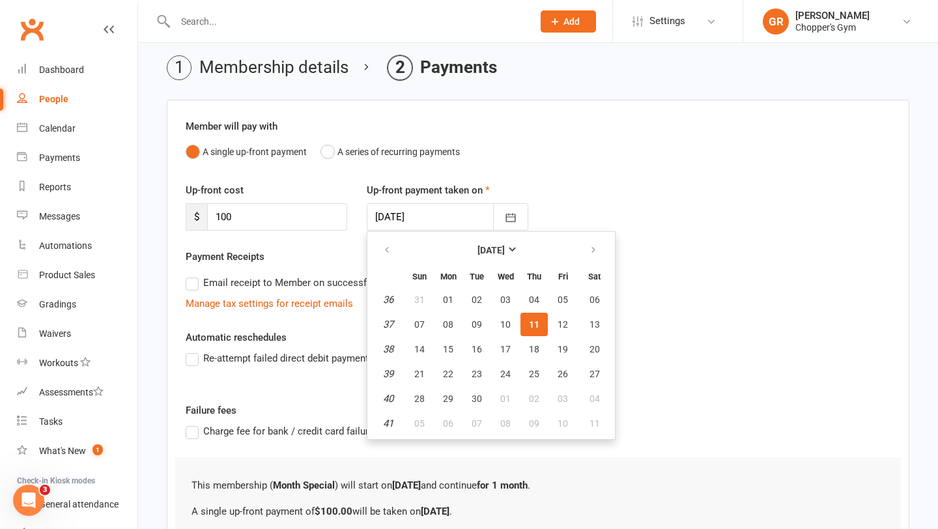
click at [537, 320] on span "11" at bounding box center [534, 324] width 10 height 10
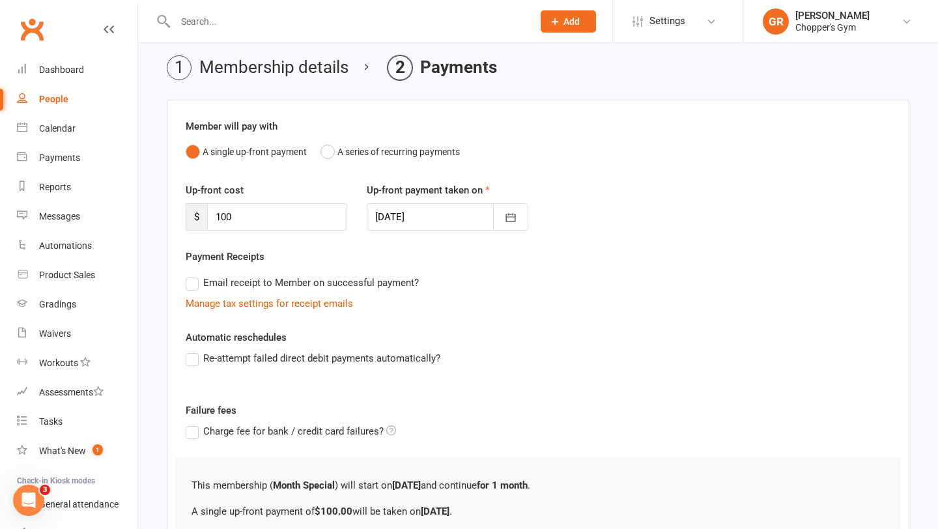
click at [634, 272] on div "Email receipt to Member on successful payment?" at bounding box center [532, 283] width 715 height 26
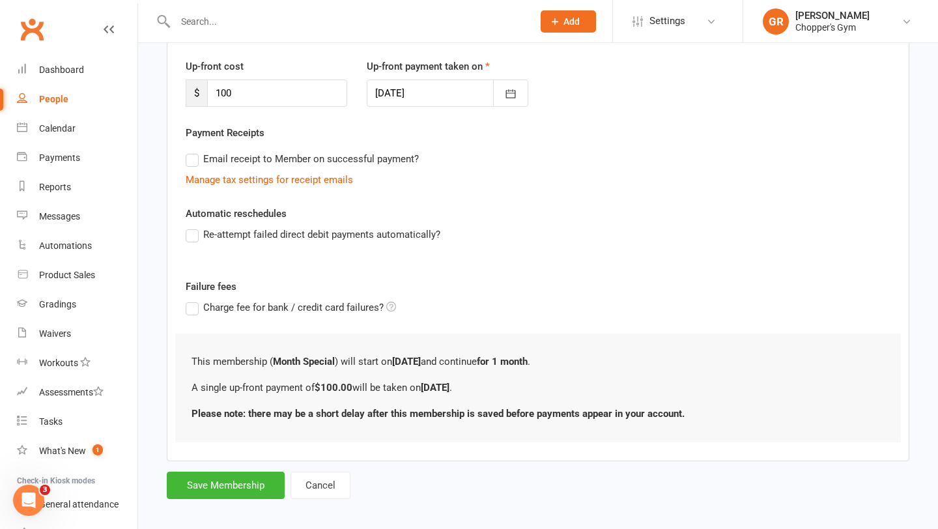
scroll to position [180, 0]
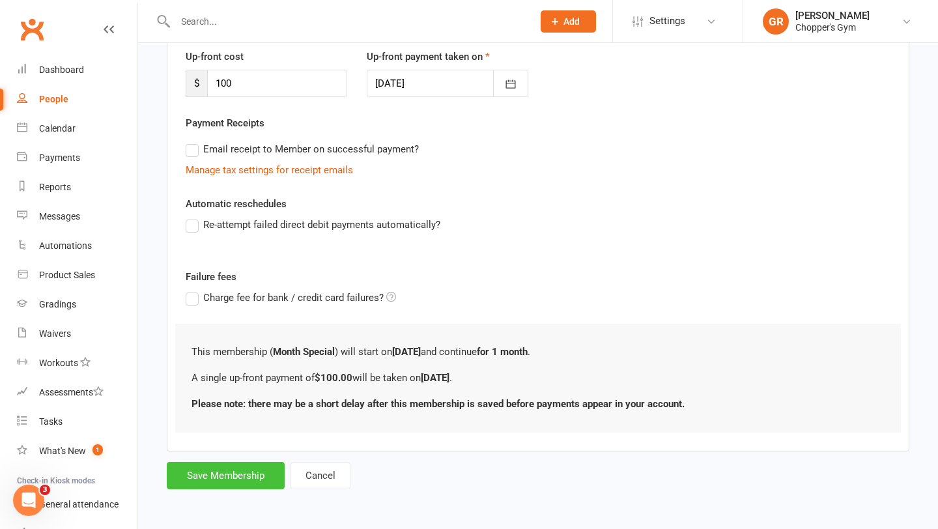
click at [237, 473] on button "Save Membership" at bounding box center [226, 475] width 118 height 27
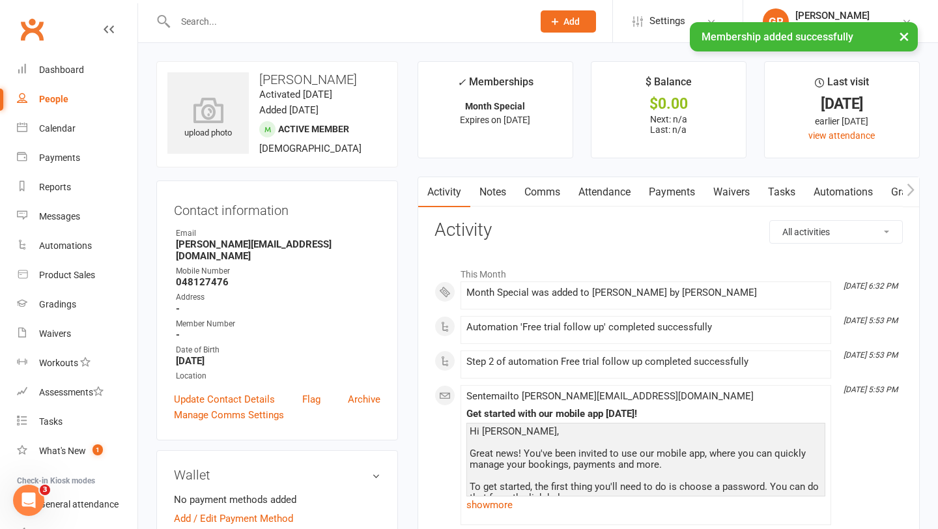
click at [666, 202] on link "Payments" at bounding box center [672, 192] width 64 height 30
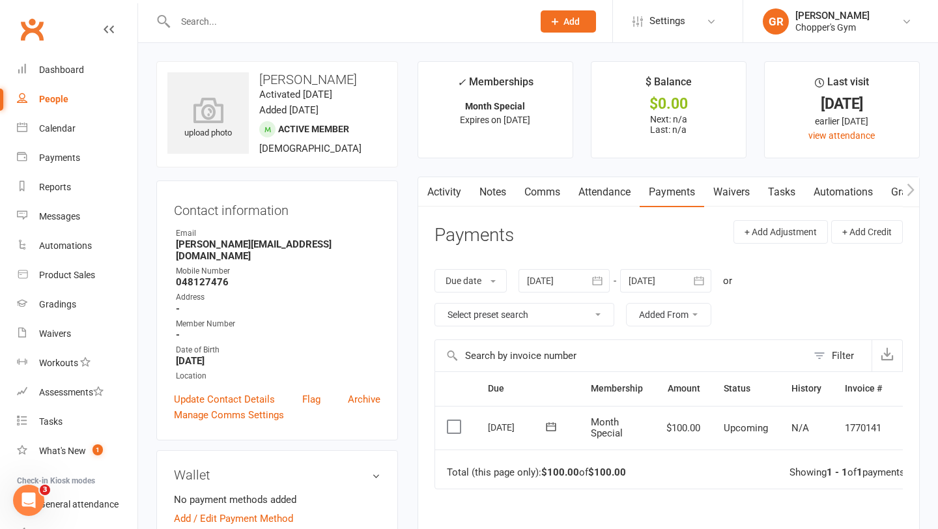
click at [446, 429] on td "Select this" at bounding box center [455, 428] width 41 height 44
click at [457, 427] on label at bounding box center [456, 426] width 18 height 13
click at [455, 420] on input "checkbox" at bounding box center [451, 420] width 8 height 0
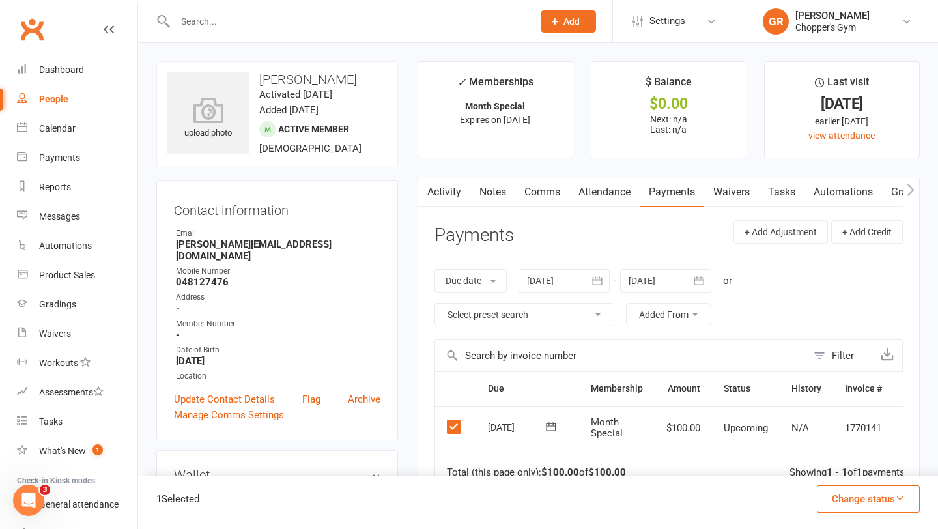
click at [889, 497] on button "Change status" at bounding box center [868, 498] width 103 height 27
click at [871, 412] on link "Paid (POS)" at bounding box center [854, 412] width 129 height 26
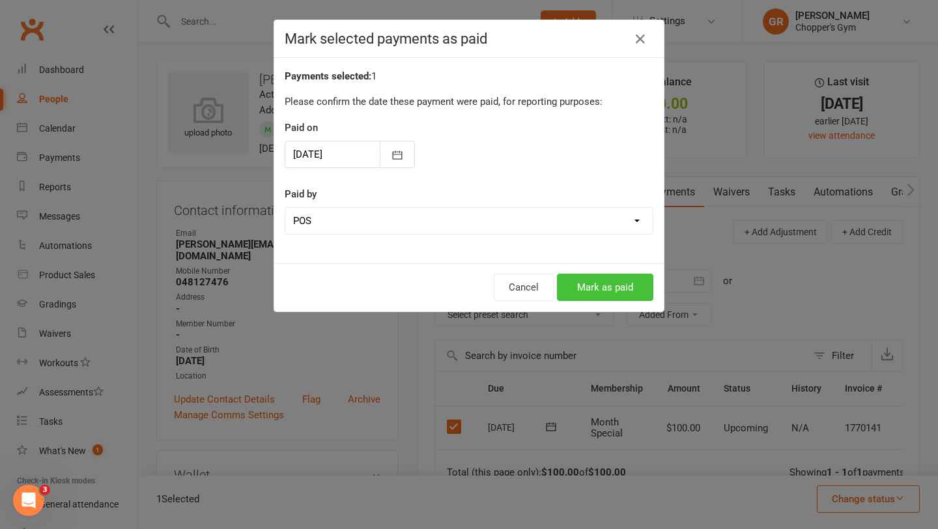
click at [612, 283] on button "Mark as paid" at bounding box center [605, 287] width 96 height 27
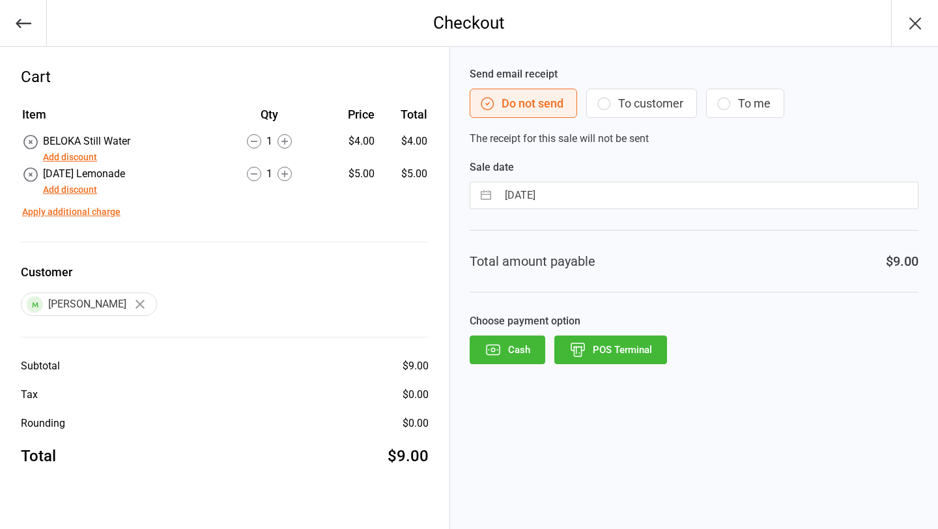
click at [79, 160] on button "Add discount" at bounding box center [70, 157] width 54 height 14
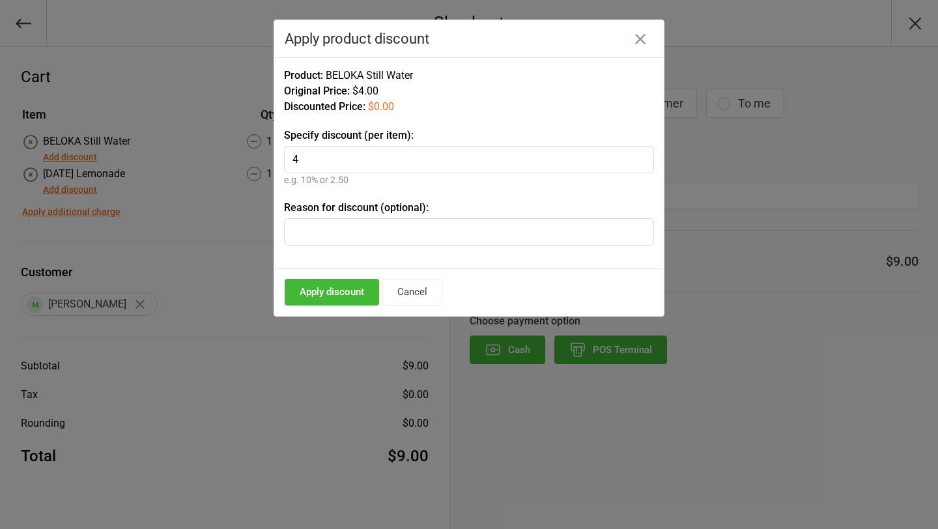
type input "4"
click at [316, 296] on button "Apply discount" at bounding box center [332, 292] width 94 height 27
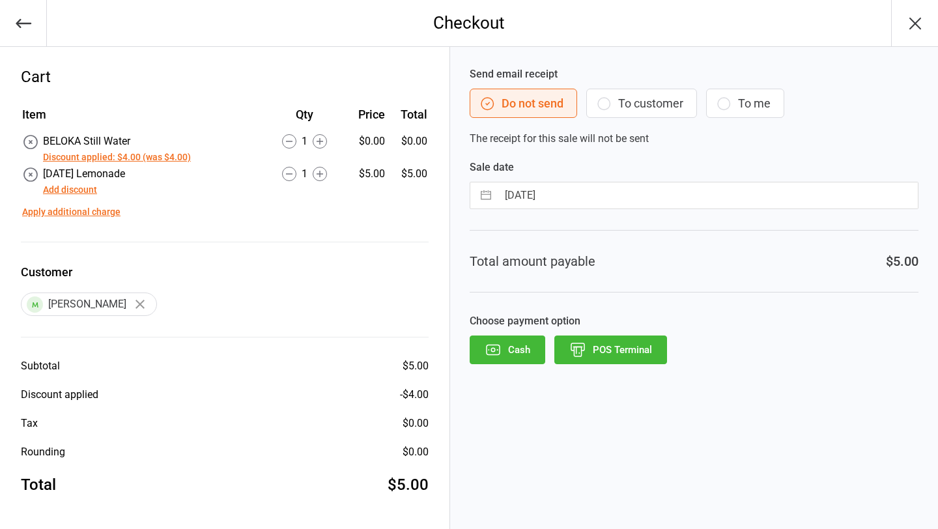
click at [66, 190] on button "Add discount" at bounding box center [70, 190] width 54 height 14
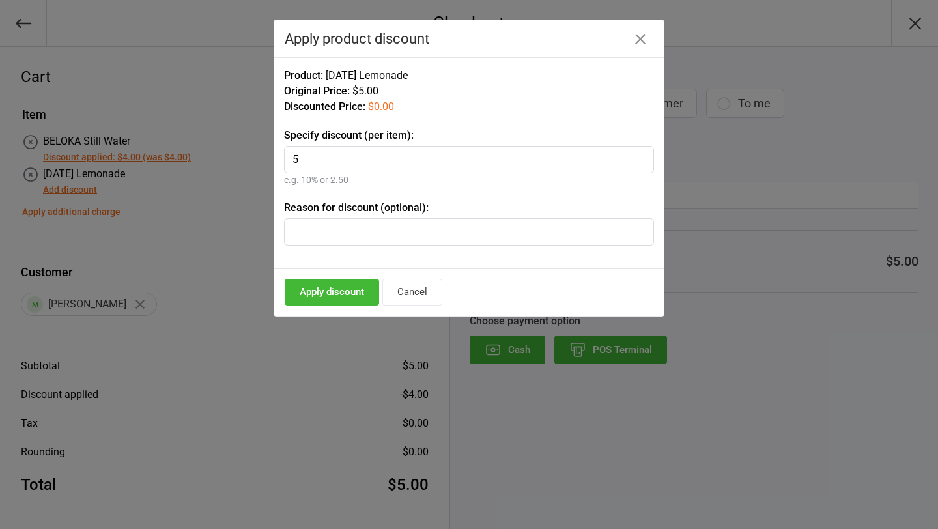
type input "5"
click at [336, 289] on button "Apply discount" at bounding box center [332, 292] width 94 height 27
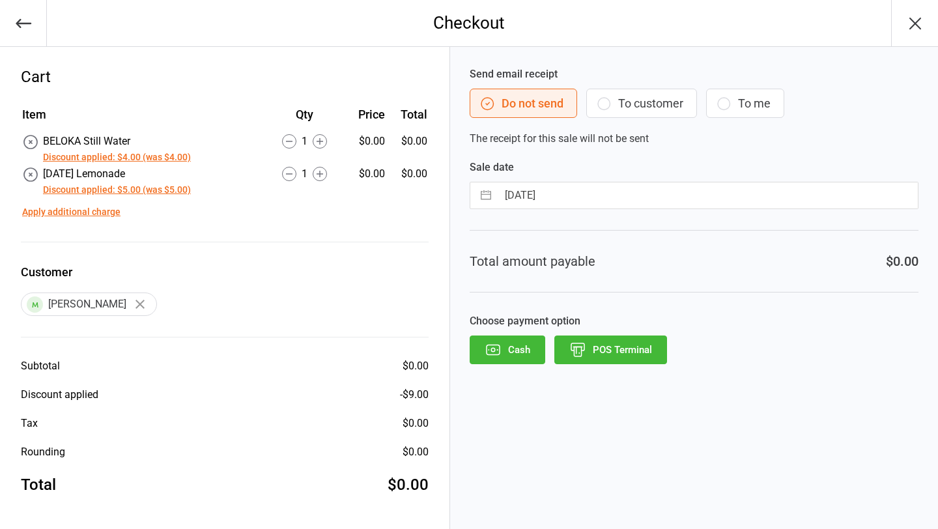
click at [595, 350] on button "POS Terminal" at bounding box center [610, 349] width 113 height 29
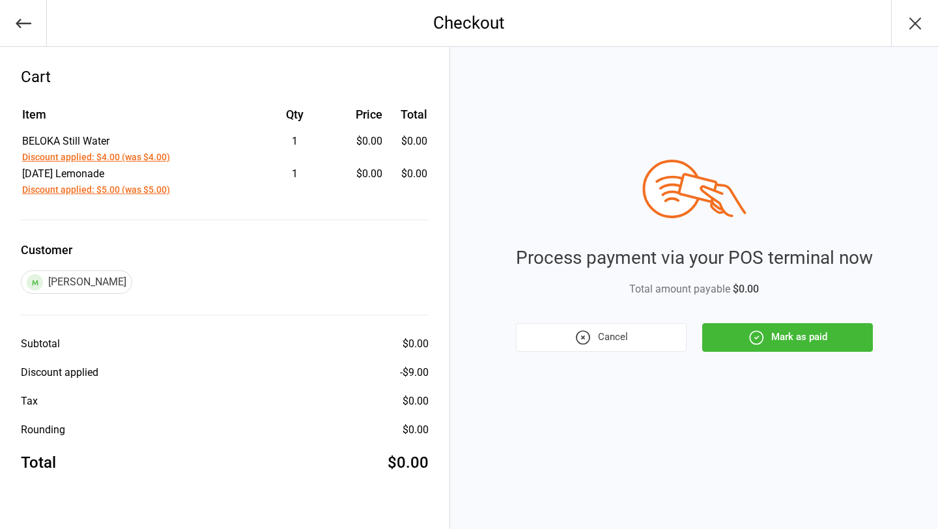
click at [786, 340] on button "Mark as paid" at bounding box center [787, 337] width 171 height 29
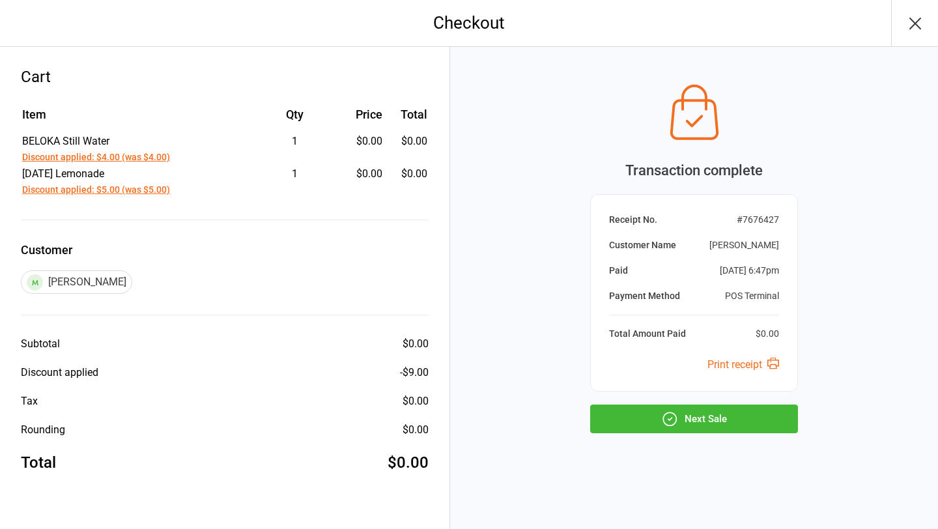
click at [747, 422] on button "Next Sale" at bounding box center [694, 419] width 208 height 29
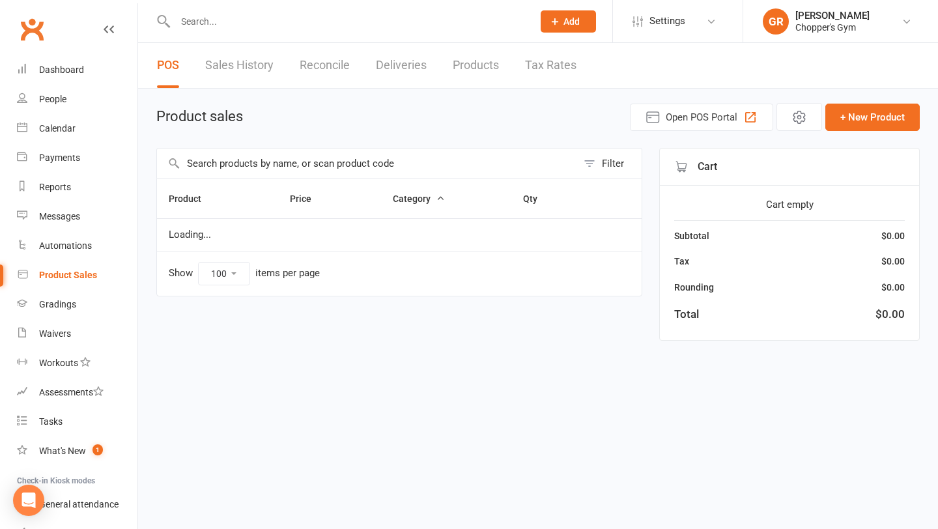
select select "100"
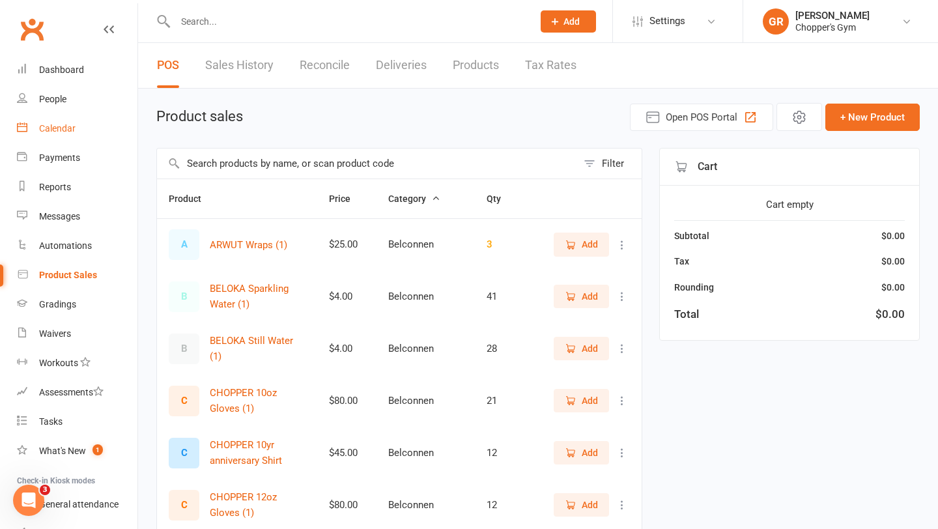
click at [63, 121] on link "Calendar" at bounding box center [77, 128] width 121 height 29
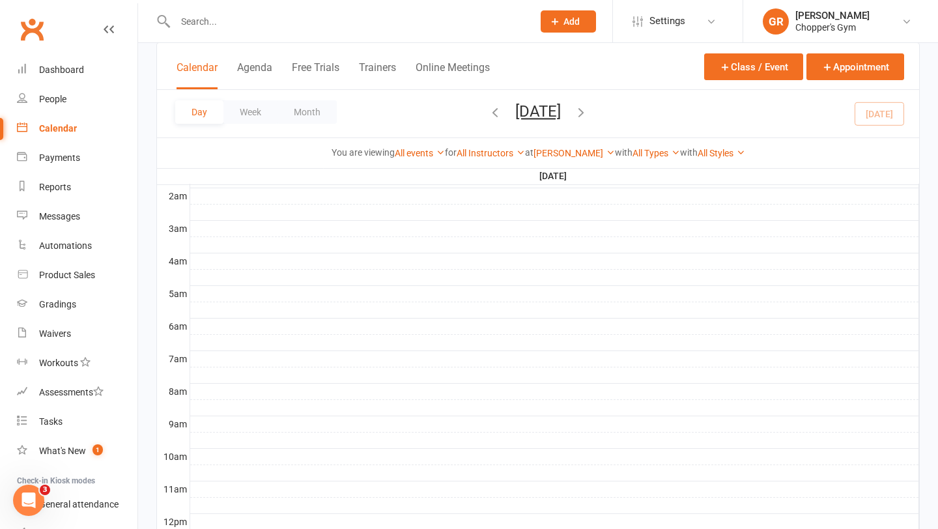
scroll to position [143, 0]
click at [255, 108] on button "Week" at bounding box center [250, 111] width 54 height 23
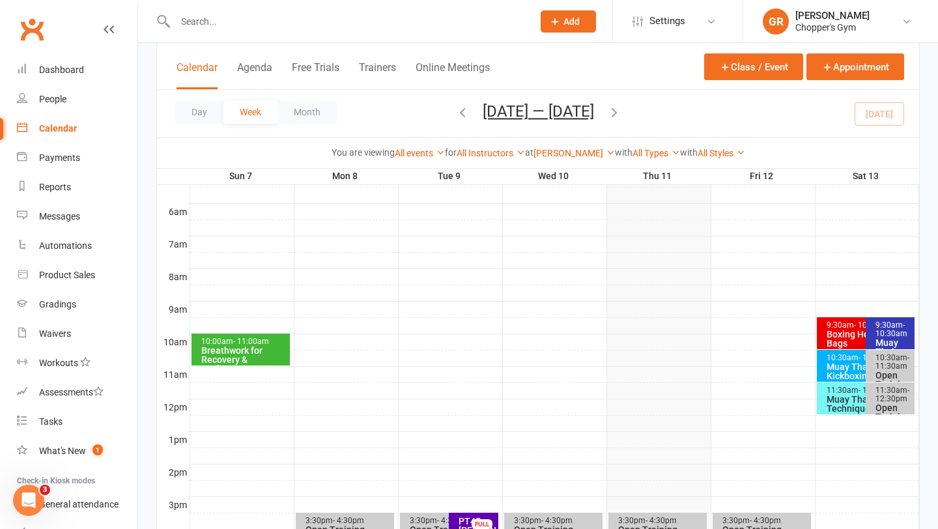
scroll to position [274, 0]
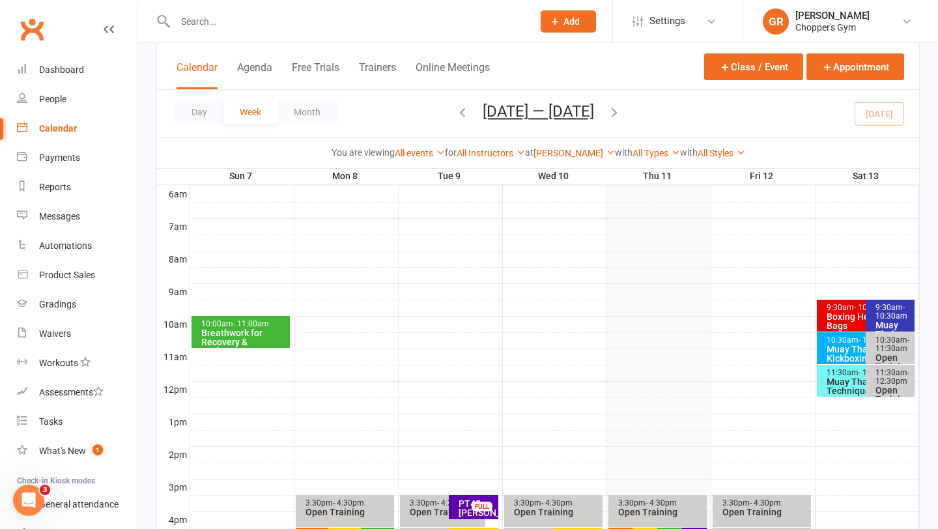
click at [844, 383] on div "Muay Thai Techniques" at bounding box center [863, 386] width 74 height 18
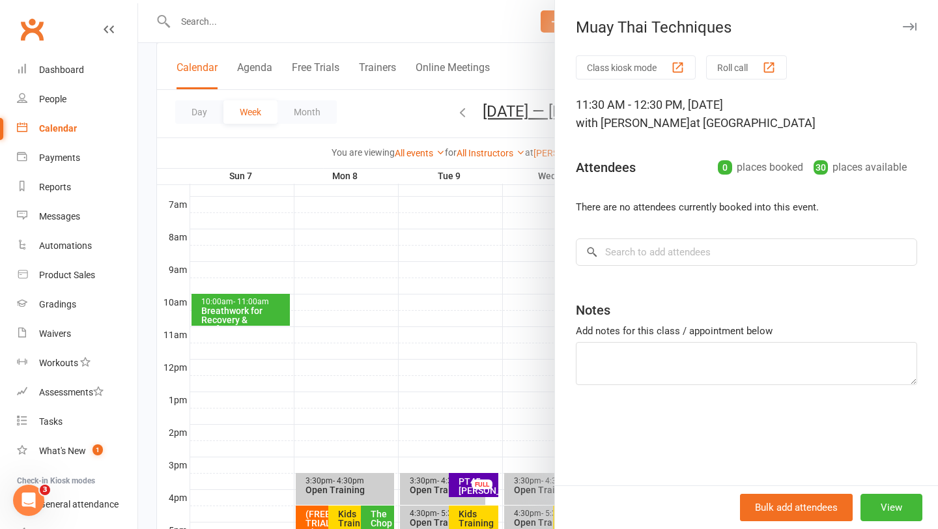
scroll to position [298, 0]
click at [527, 265] on div at bounding box center [538, 264] width 800 height 529
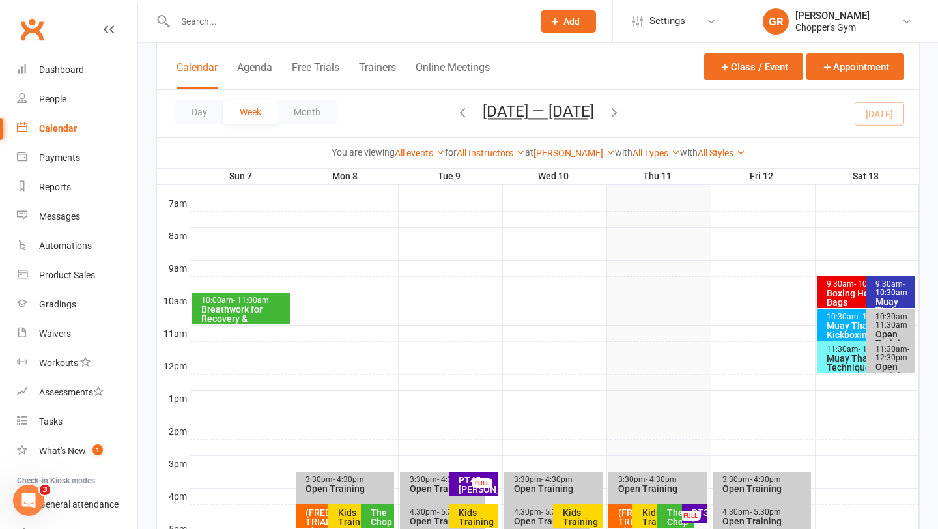
click at [879, 362] on div "Open Training" at bounding box center [893, 371] width 37 height 18
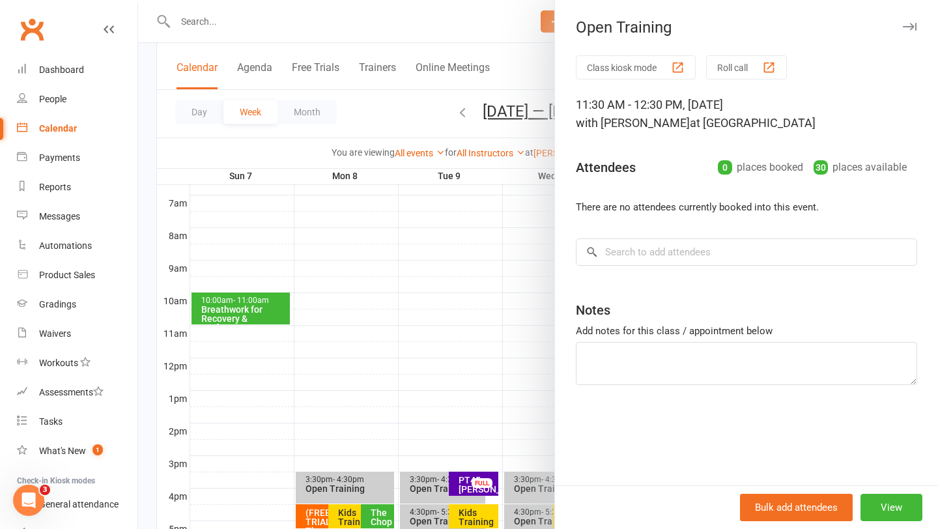
click at [528, 256] on div at bounding box center [538, 264] width 800 height 529
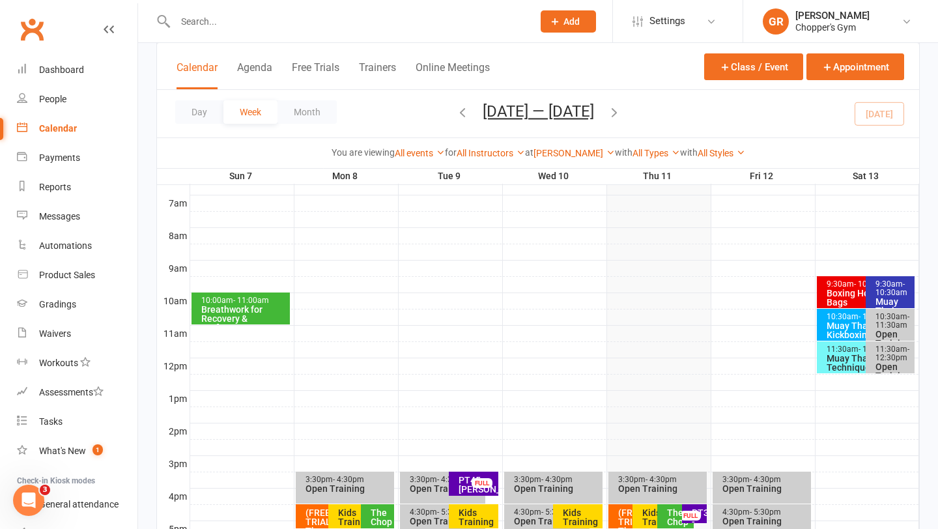
click at [840, 358] on div "Muay Thai Techniques" at bounding box center [863, 363] width 74 height 18
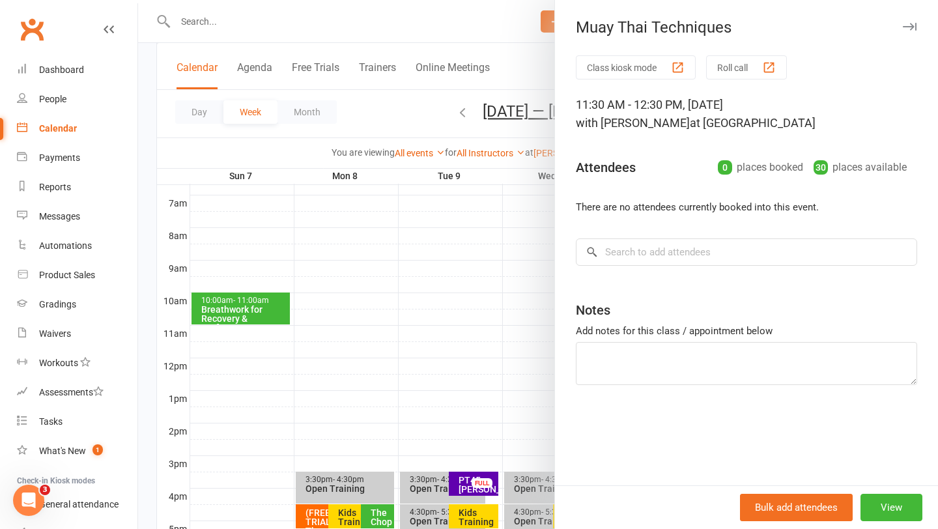
click at [532, 320] on div at bounding box center [538, 264] width 800 height 529
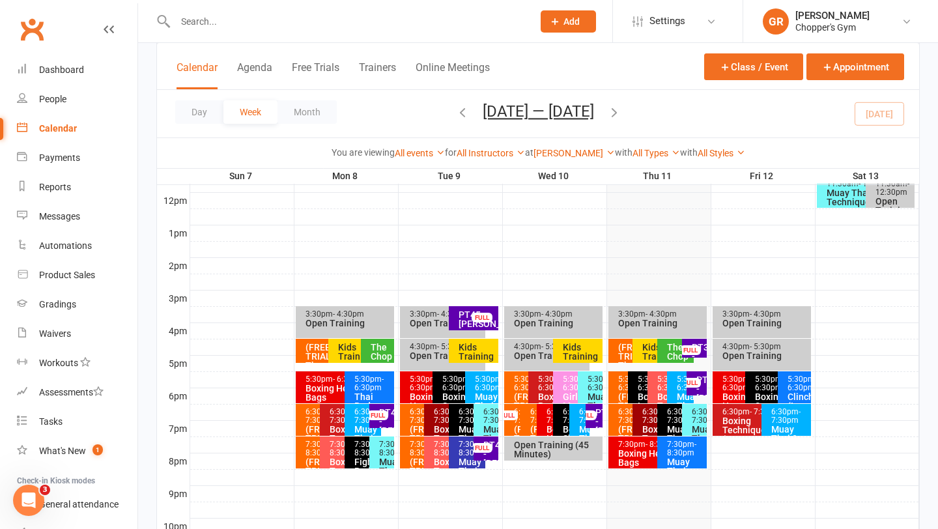
scroll to position [555, 0]
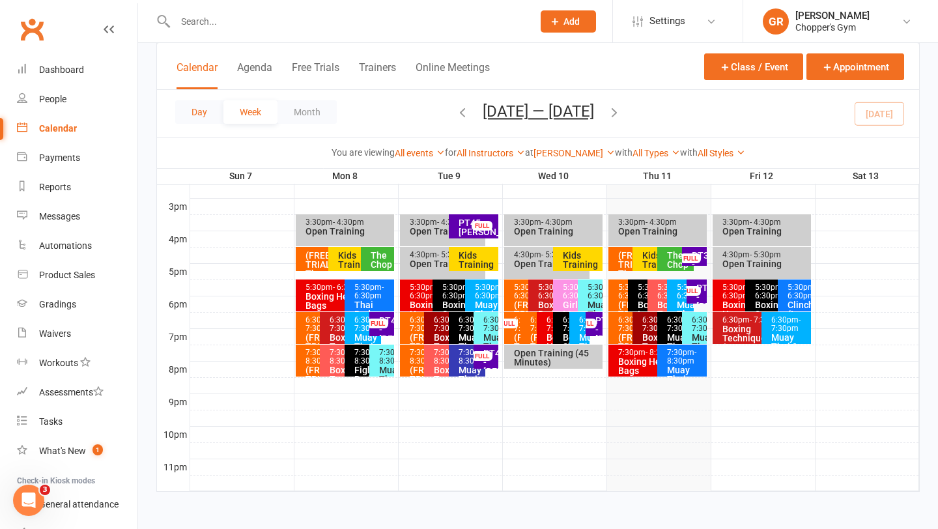
click at [201, 121] on button "Day" at bounding box center [199, 111] width 48 height 23
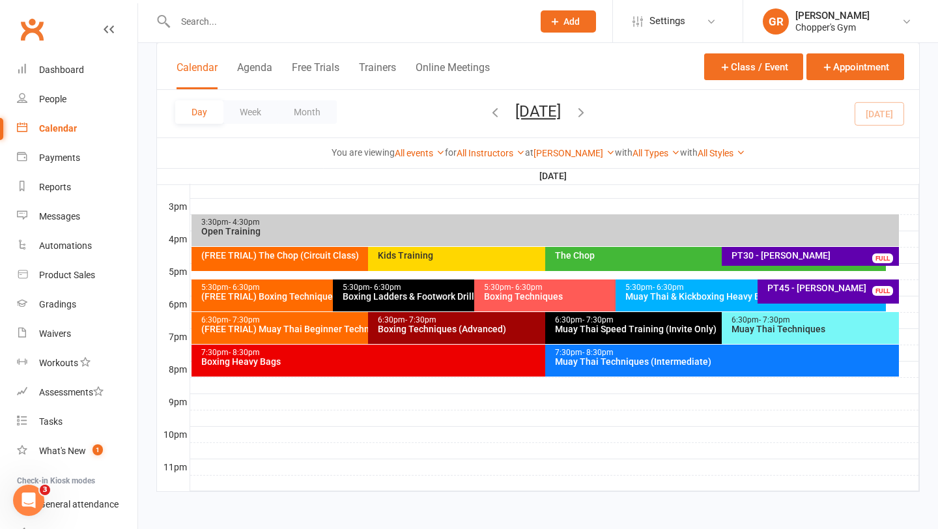
click at [871, 109] on div "Day Week Month Thursday, Sep 11, 2025 September 2025 Sun Mon Tue Wed Thu Fri Sa…" at bounding box center [538, 114] width 762 height 48
click at [618, 368] on div "7:30pm - 8:30pm Muay Thai Techniques (Intermediate)" at bounding box center [722, 361] width 354 height 32
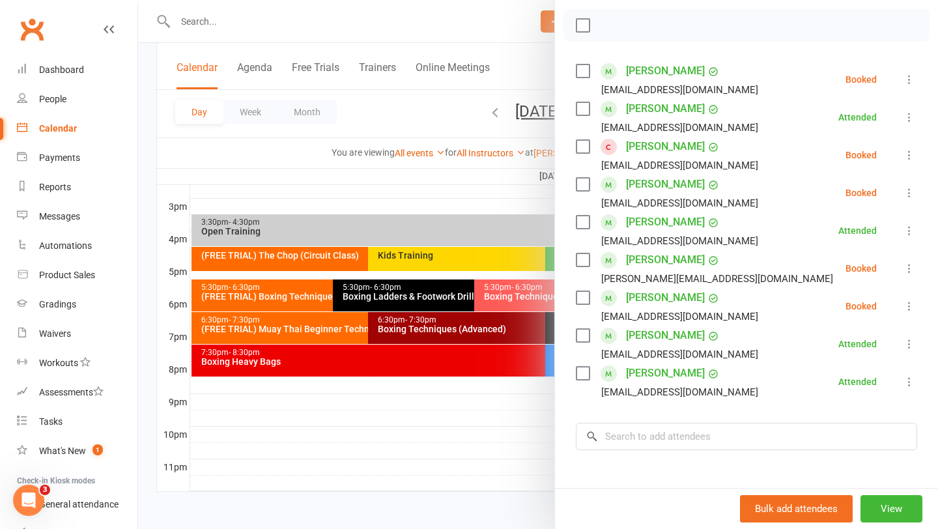
scroll to position [180, 0]
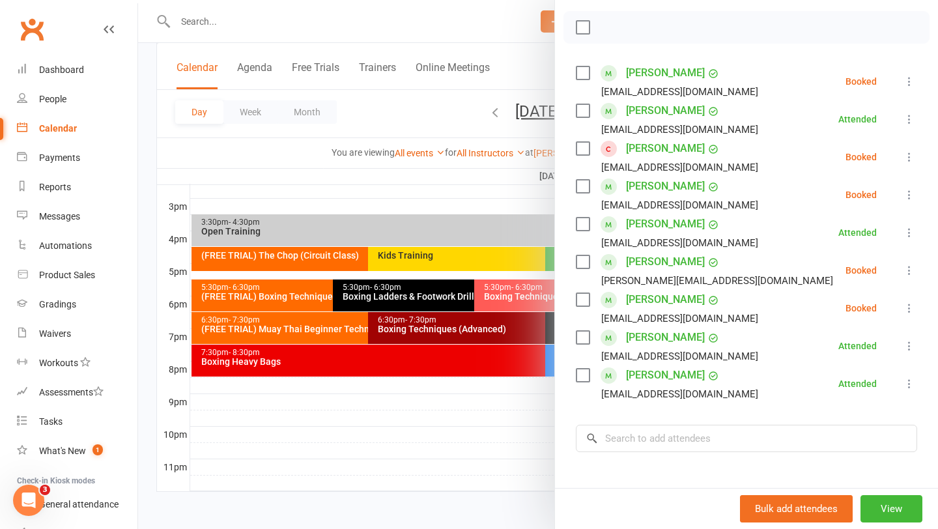
click at [580, 300] on label at bounding box center [582, 299] width 13 height 13
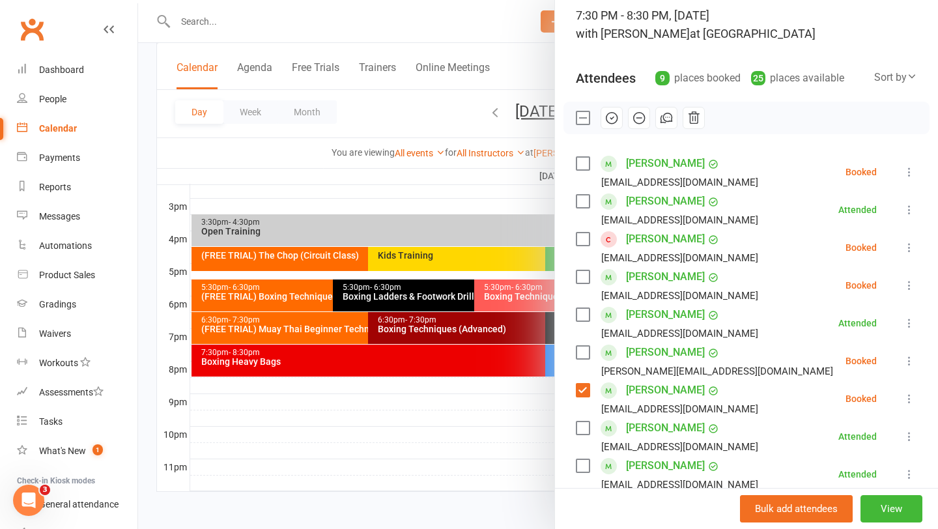
scroll to position [61, 0]
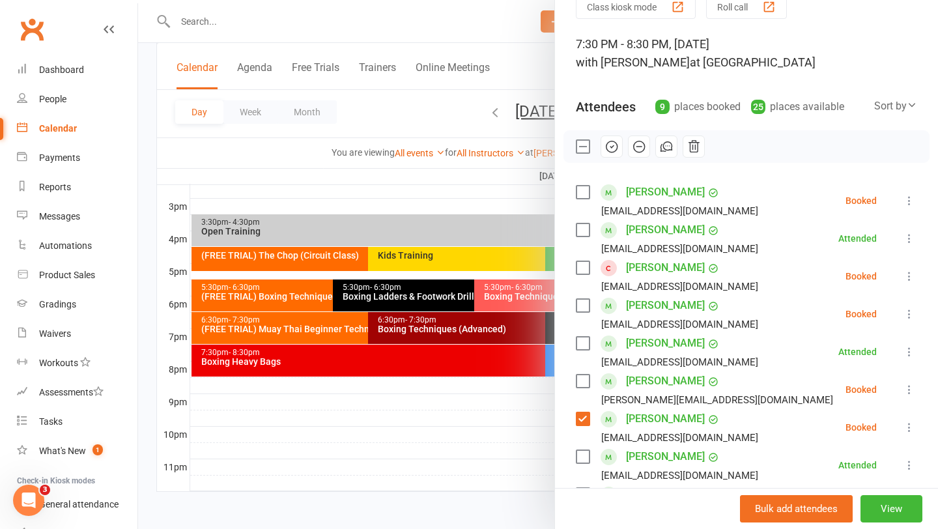
click at [607, 149] on icon "button" at bounding box center [612, 146] width 14 height 14
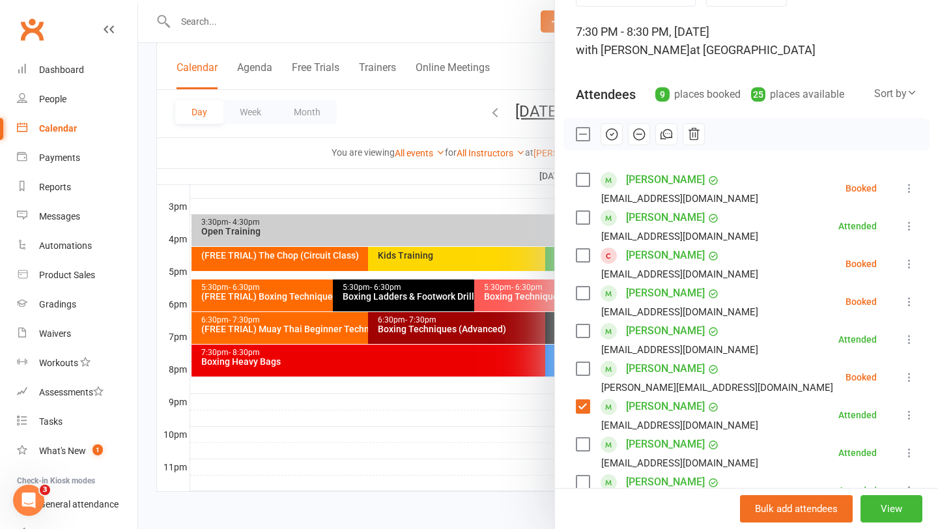
scroll to position [74, 0]
click at [406, 369] on div at bounding box center [538, 264] width 800 height 529
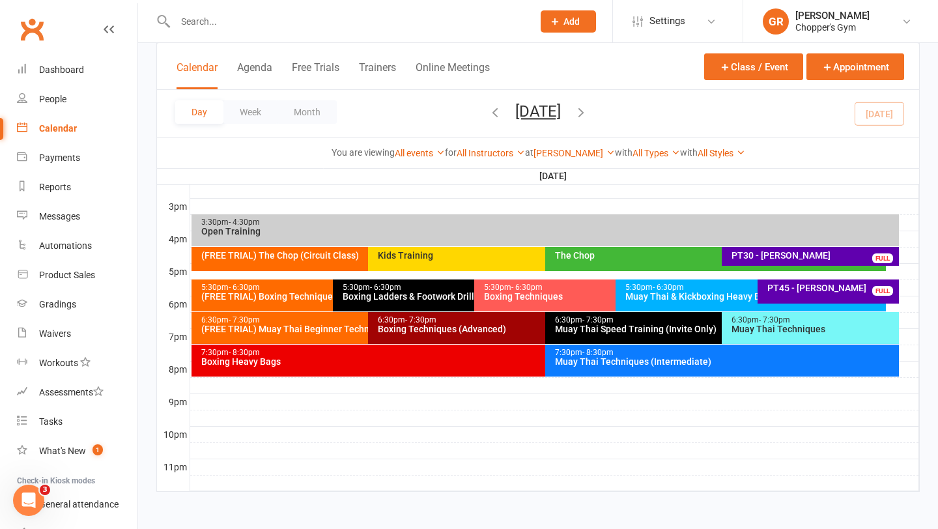
click at [406, 369] on div "7:30pm - 8:30pm Boxing Heavy Bags" at bounding box center [539, 361] width 695 height 32
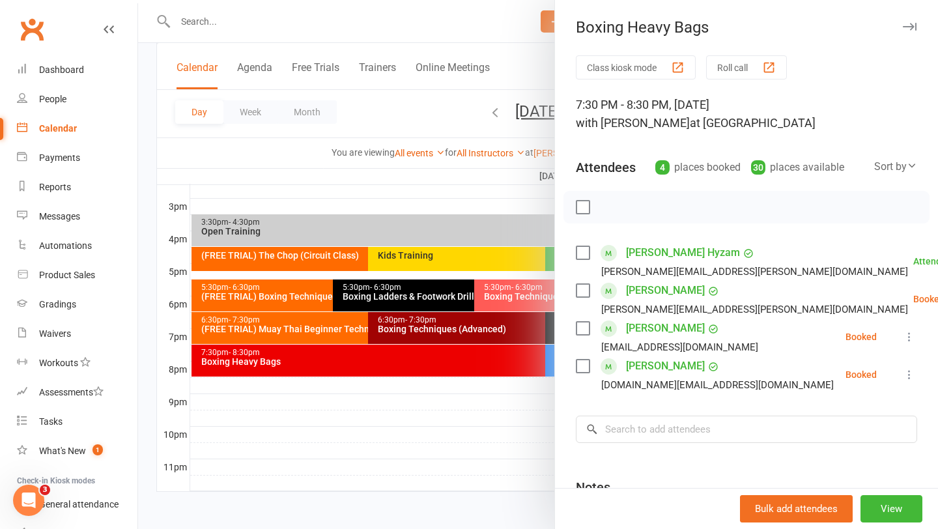
click at [445, 457] on div at bounding box center [538, 264] width 800 height 529
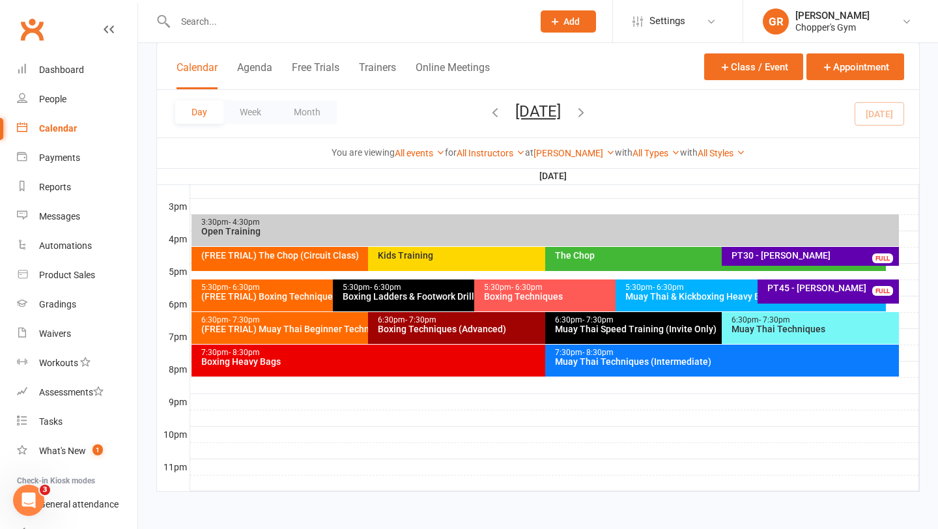
click at [791, 332] on div "Muay Thai Techniques" at bounding box center [813, 328] width 165 height 9
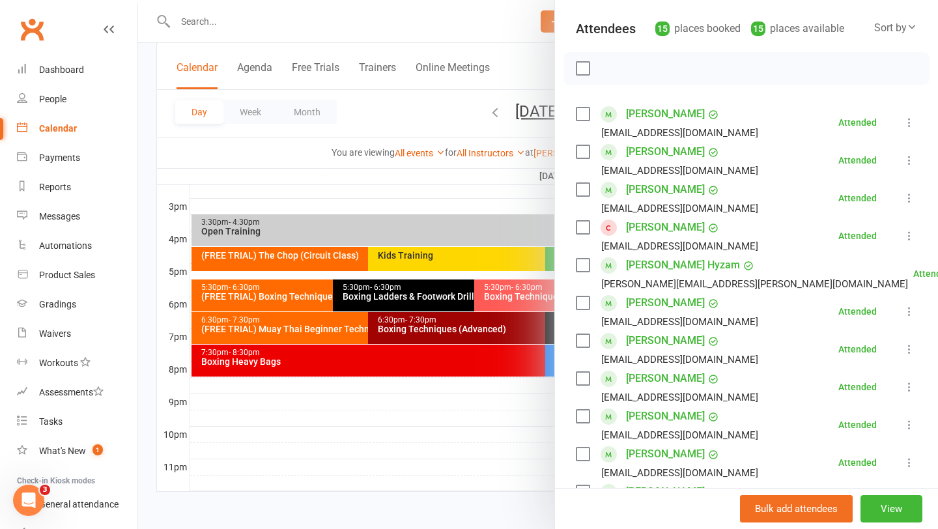
scroll to position [137, 0]
click at [283, 30] on div at bounding box center [538, 264] width 800 height 529
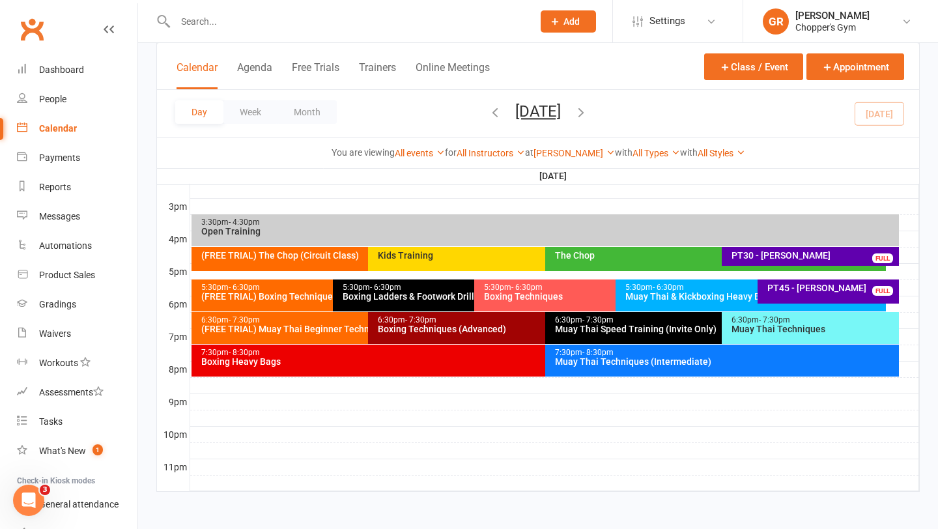
click at [277, 29] on input "text" at bounding box center [347, 21] width 352 height 18
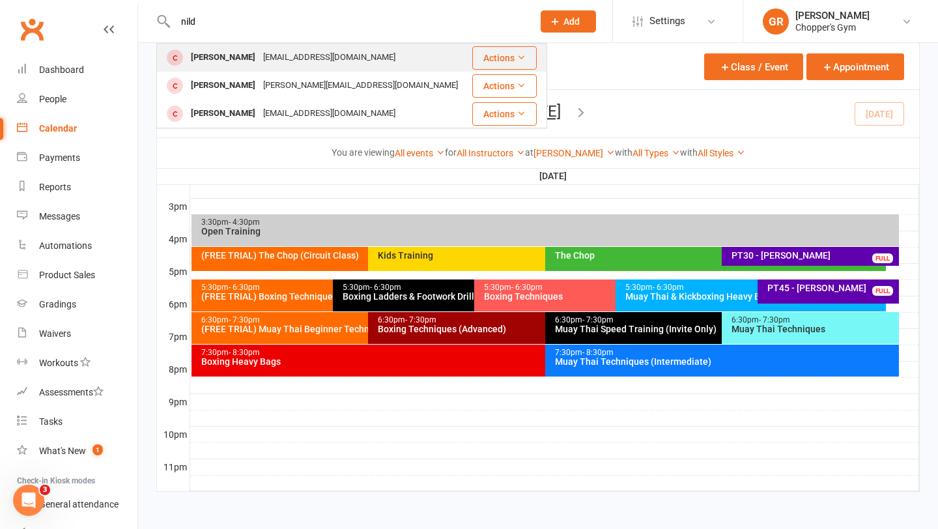
type input "nild"
click at [255, 65] on div "Nild Mendigorin" at bounding box center [223, 57] width 72 height 19
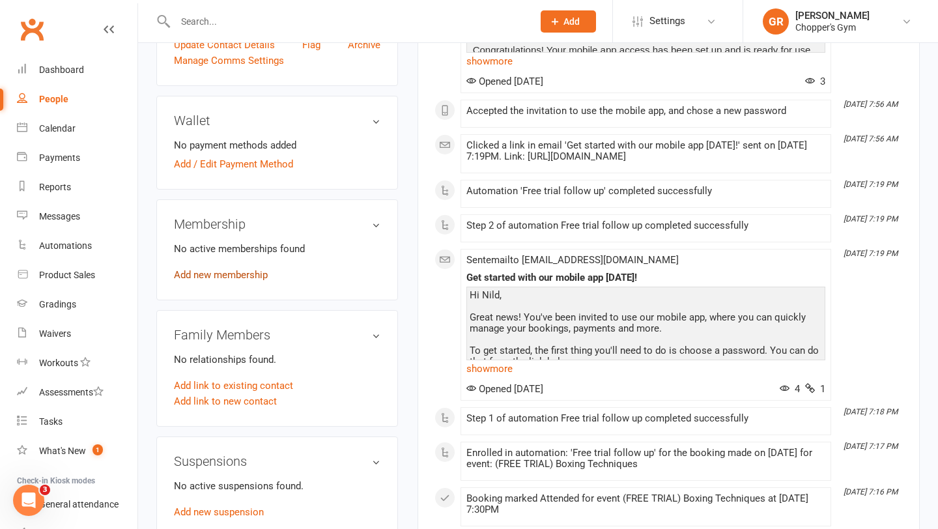
scroll to position [359, 0]
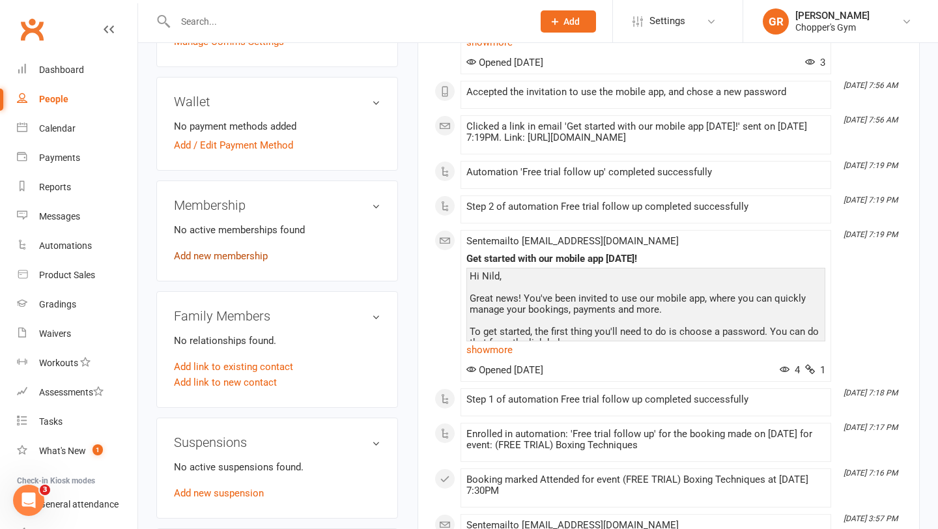
click at [240, 251] on link "Add new membership" at bounding box center [221, 256] width 94 height 12
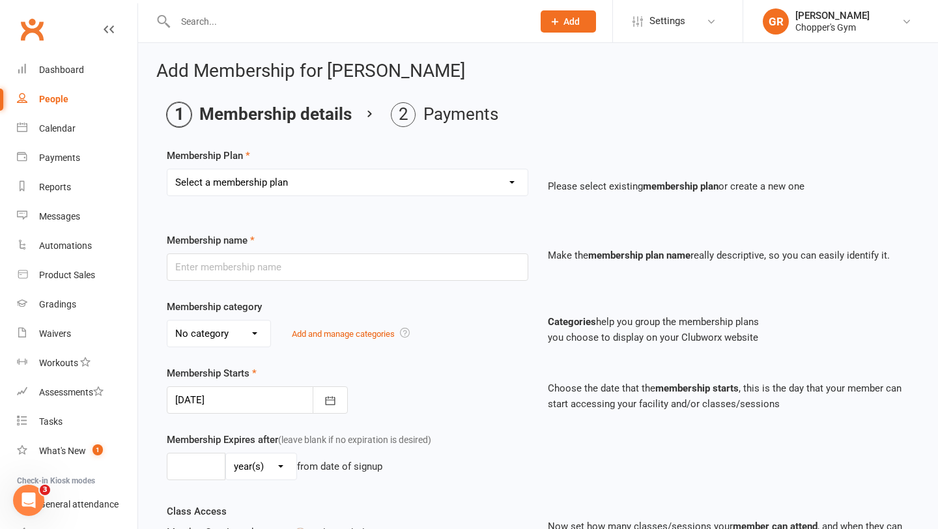
click at [425, 180] on select "Select a membership plan Create new Membership Plan Staff Membership Ongoing Un…" at bounding box center [347, 182] width 360 height 26
select select "9"
click at [167, 169] on select "Select a membership plan Create new Membership Plan Staff Membership Ongoing Un…" at bounding box center [347, 182] width 360 height 26
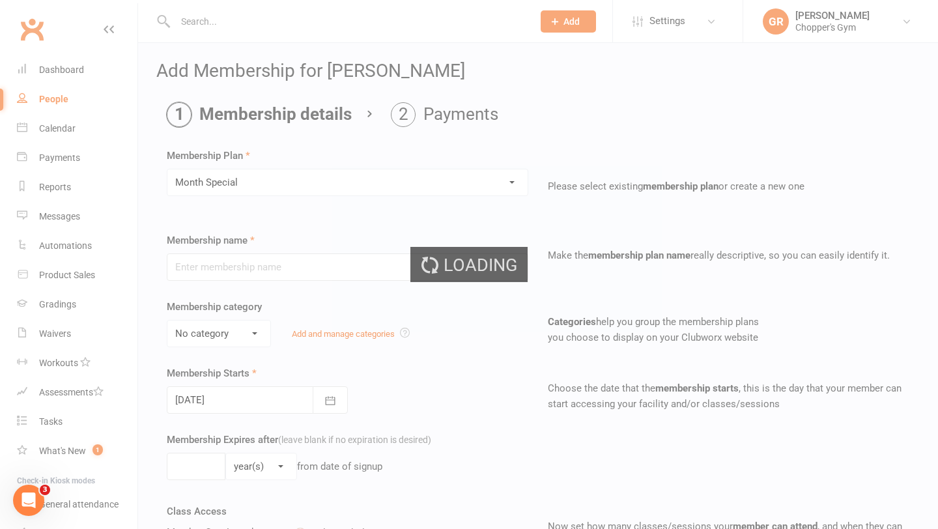
type input "Month Special"
type input "1"
select select "2"
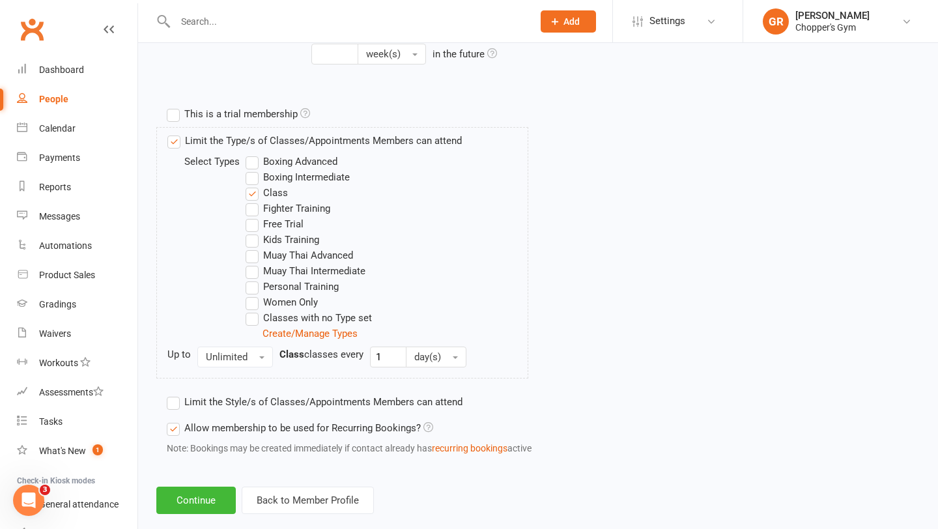
scroll to position [611, 0]
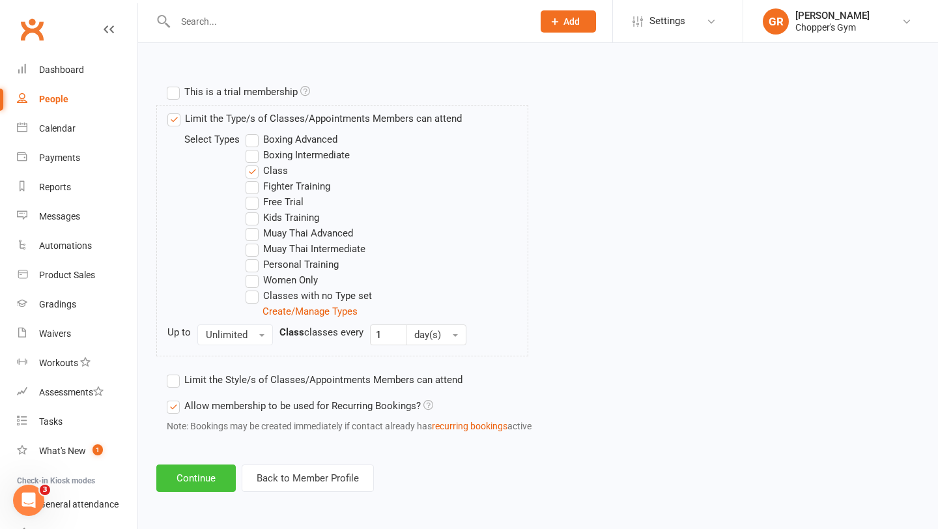
click at [202, 481] on button "Continue" at bounding box center [195, 477] width 79 height 27
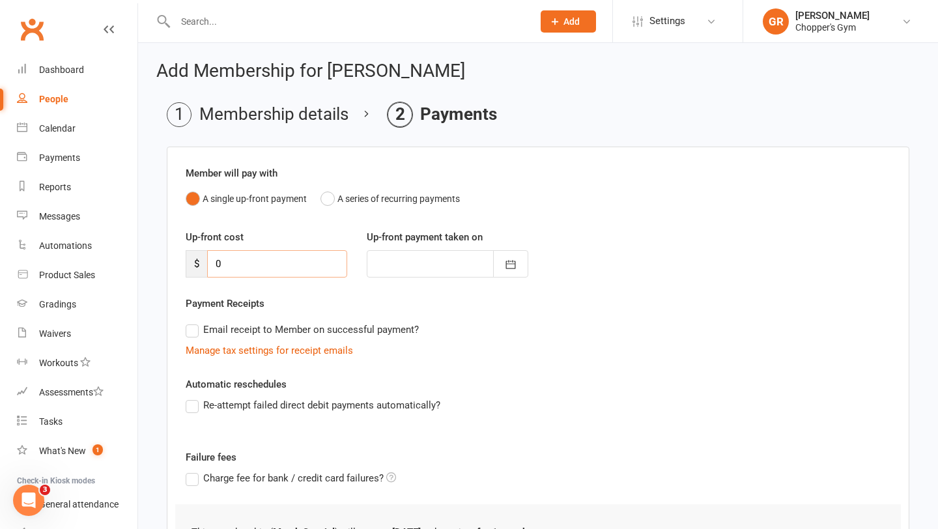
click at [249, 257] on input "0" at bounding box center [277, 263] width 140 height 27
type input "1"
type input "[DATE]"
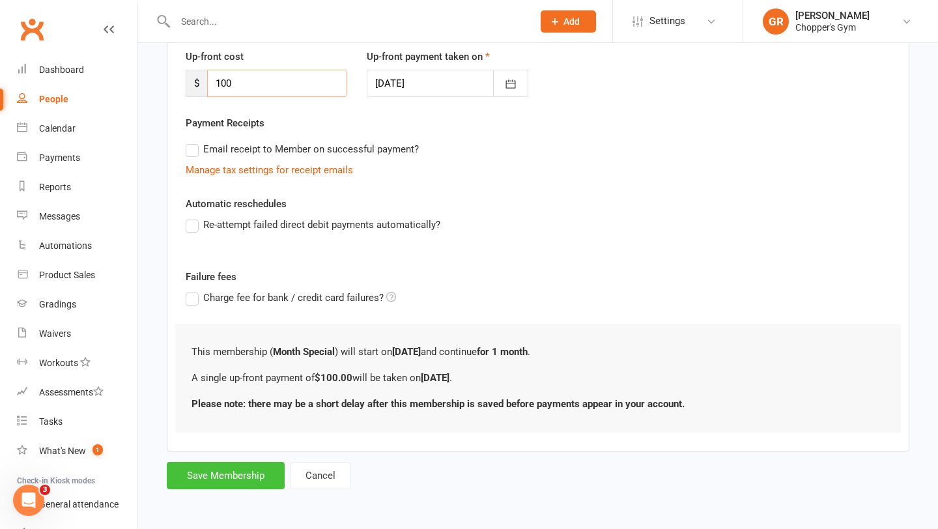
type input "100"
click at [236, 479] on button "Save Membership" at bounding box center [226, 475] width 118 height 27
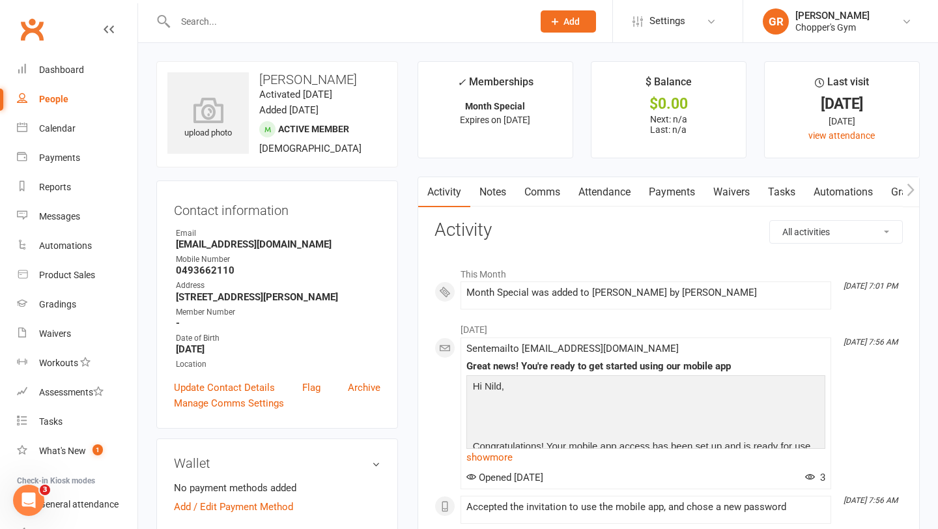
click at [670, 194] on link "Payments" at bounding box center [672, 192] width 64 height 30
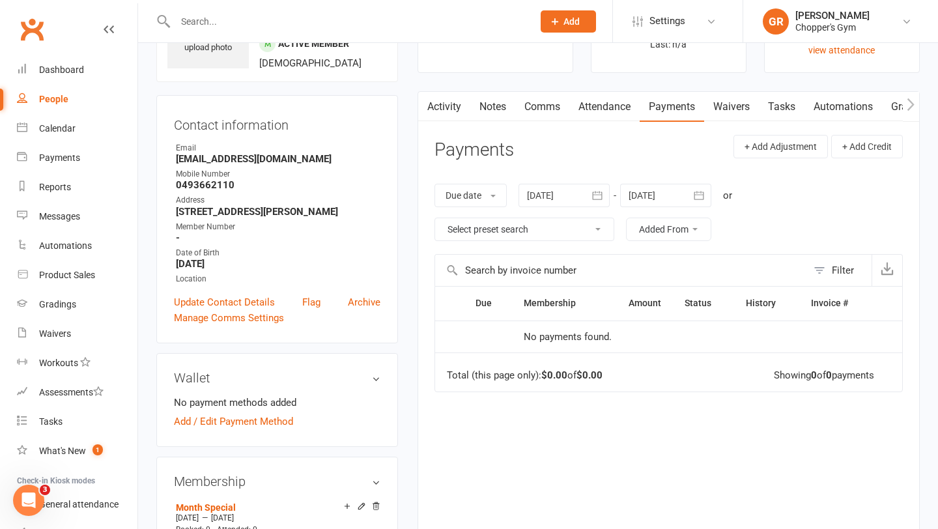
scroll to position [89, 0]
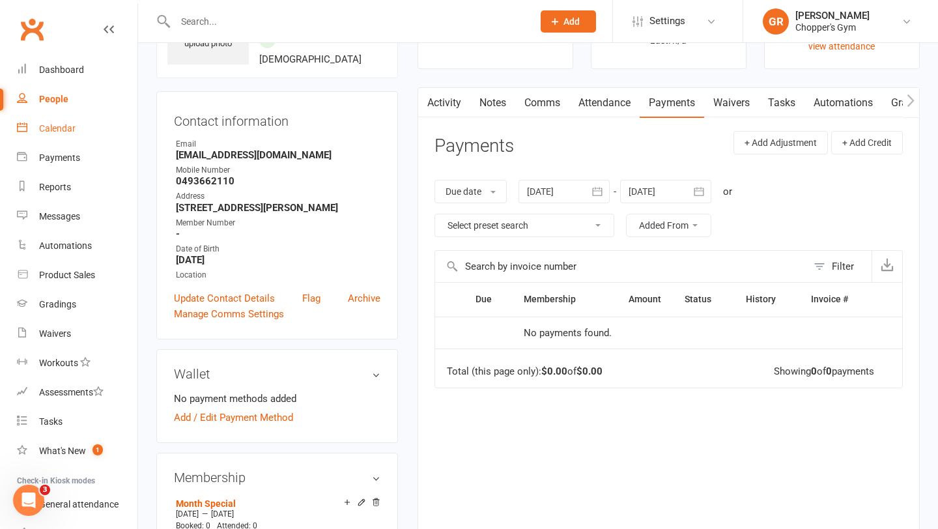
click at [51, 130] on div "Calendar" at bounding box center [57, 128] width 36 height 10
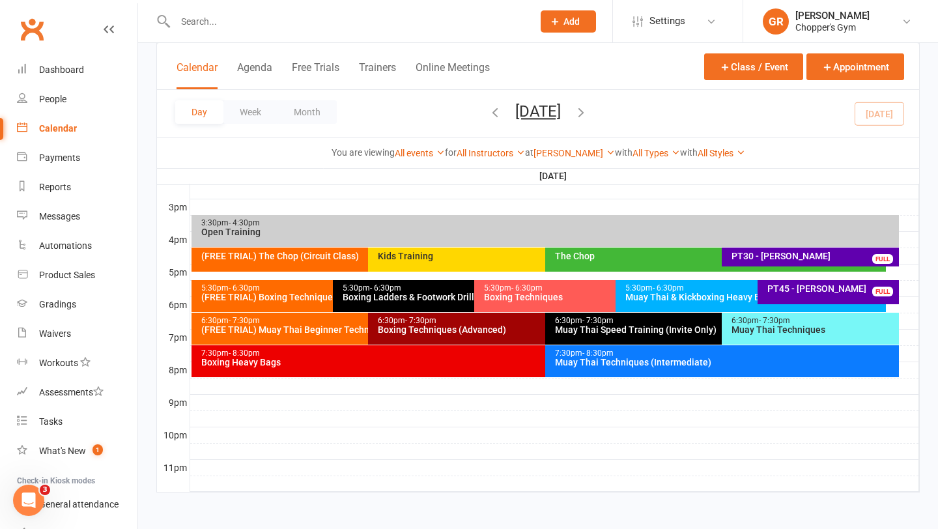
scroll to position [555, 0]
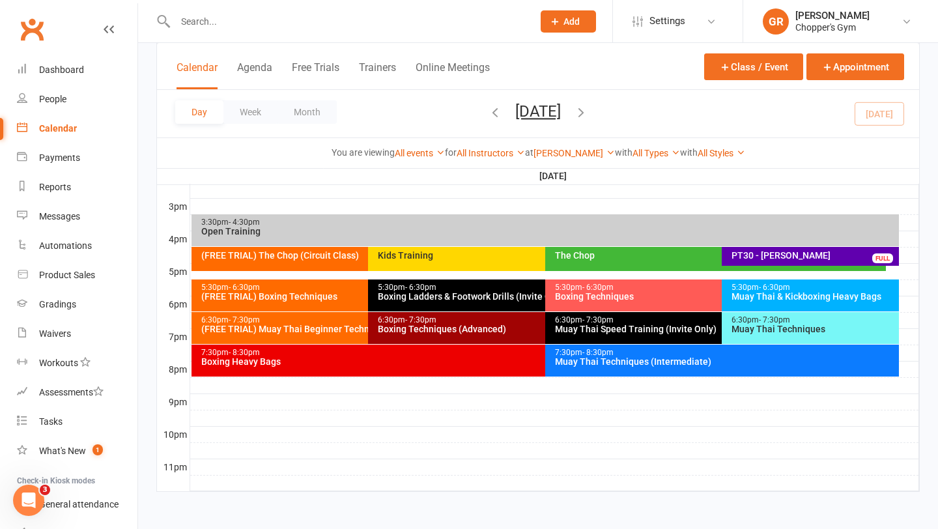
click at [623, 359] on div "Muay Thai Techniques (Intermediate)" at bounding box center [725, 361] width 342 height 9
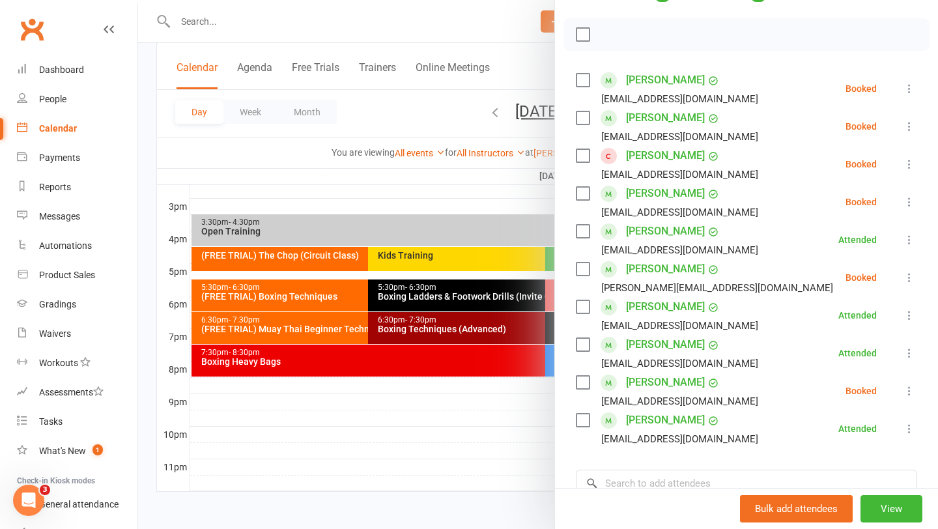
scroll to position [175, 0]
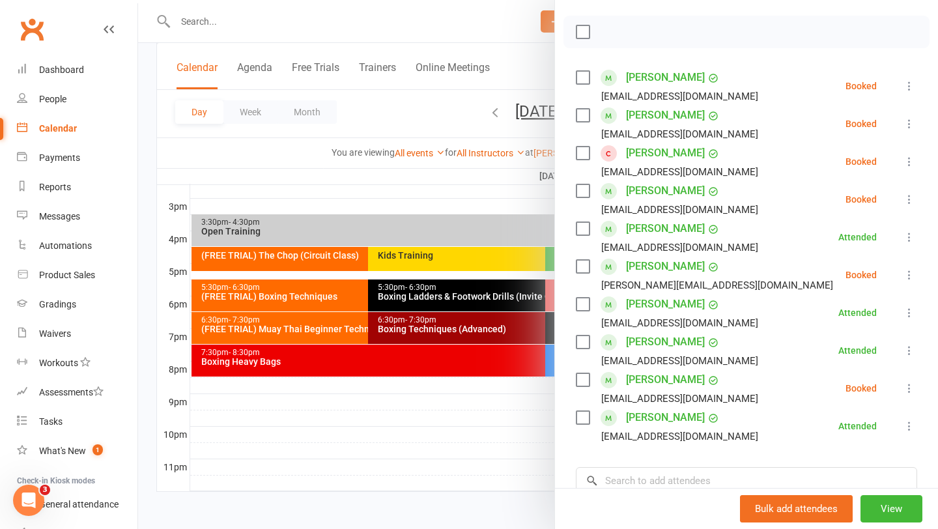
click at [586, 78] on label at bounding box center [582, 77] width 13 height 13
click at [612, 34] on icon "button" at bounding box center [612, 32] width 14 height 14
click at [468, 204] on div at bounding box center [538, 264] width 800 height 529
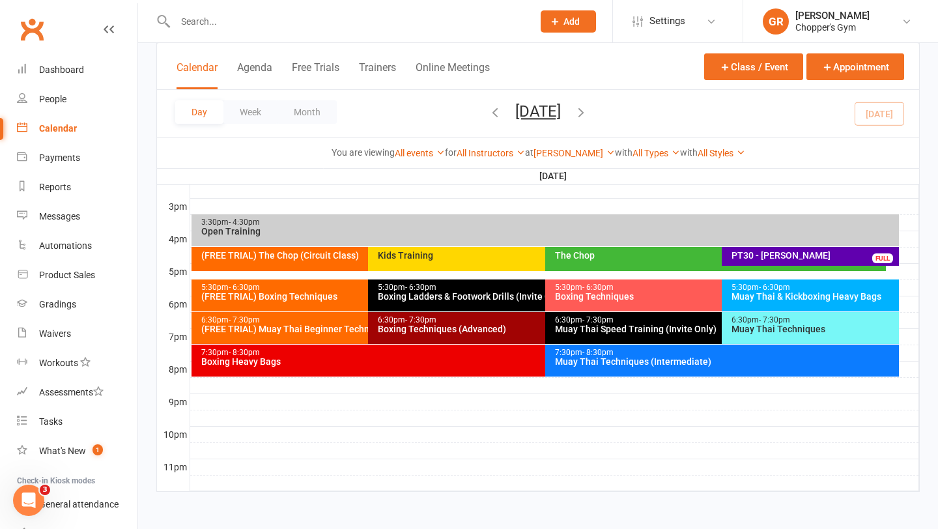
click at [780, 322] on span "- 7:30pm" at bounding box center [774, 319] width 31 height 9
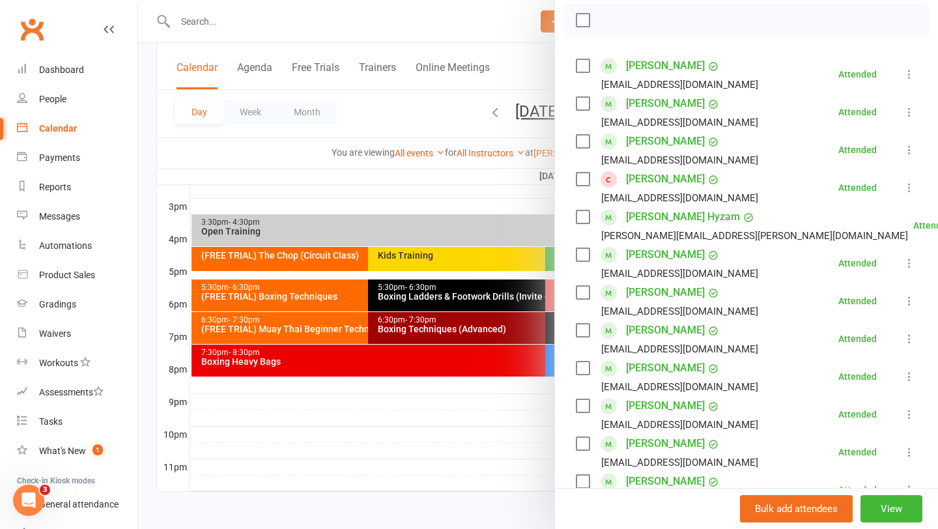
scroll to position [181, 0]
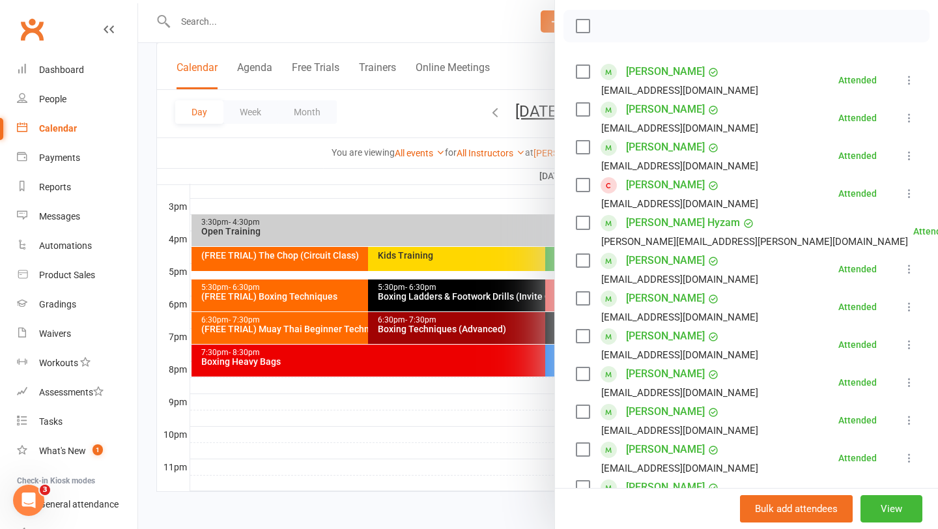
click at [651, 259] on link "[PERSON_NAME]" at bounding box center [665, 260] width 79 height 21
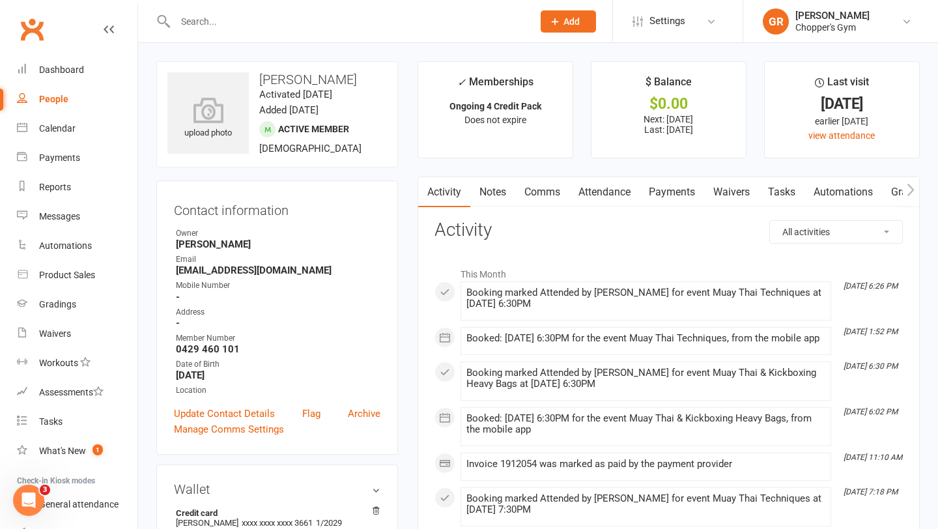
click at [498, 192] on link "Notes" at bounding box center [492, 192] width 45 height 30
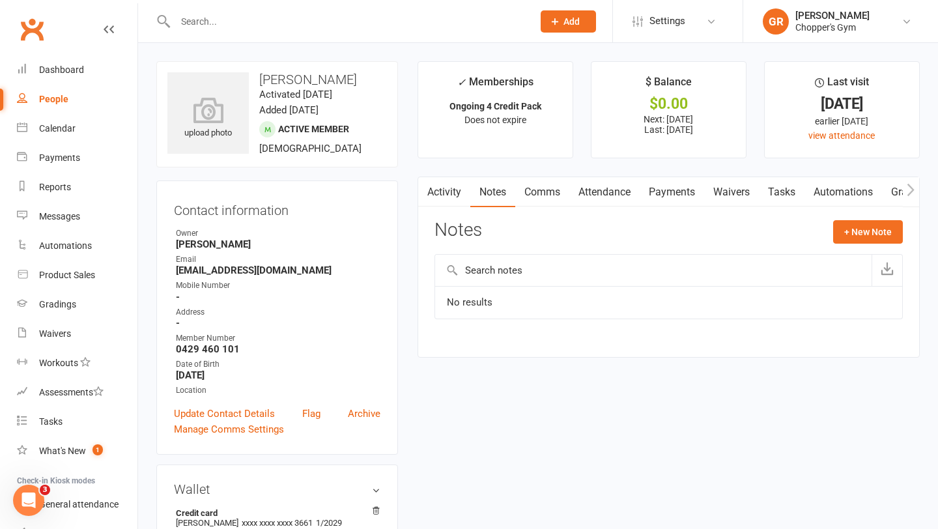
click at [594, 190] on link "Attendance" at bounding box center [604, 192] width 70 height 30
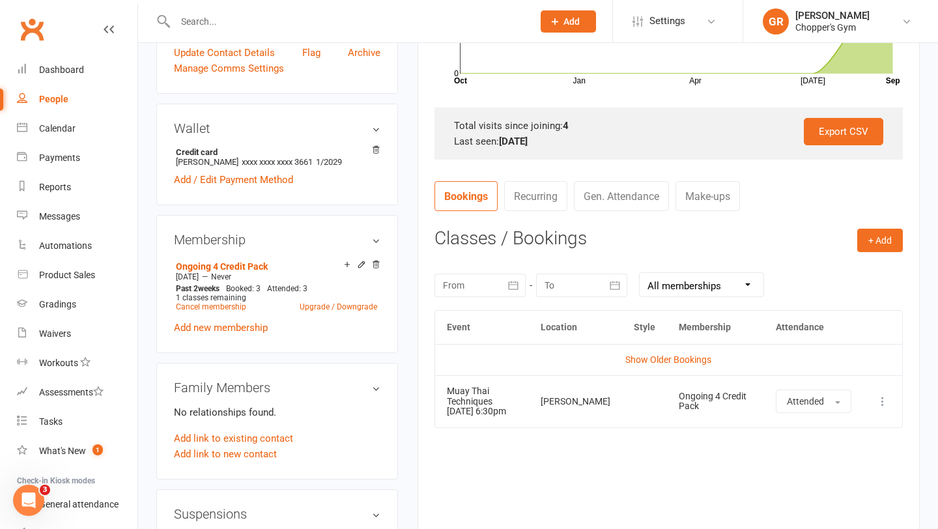
scroll to position [383, 0]
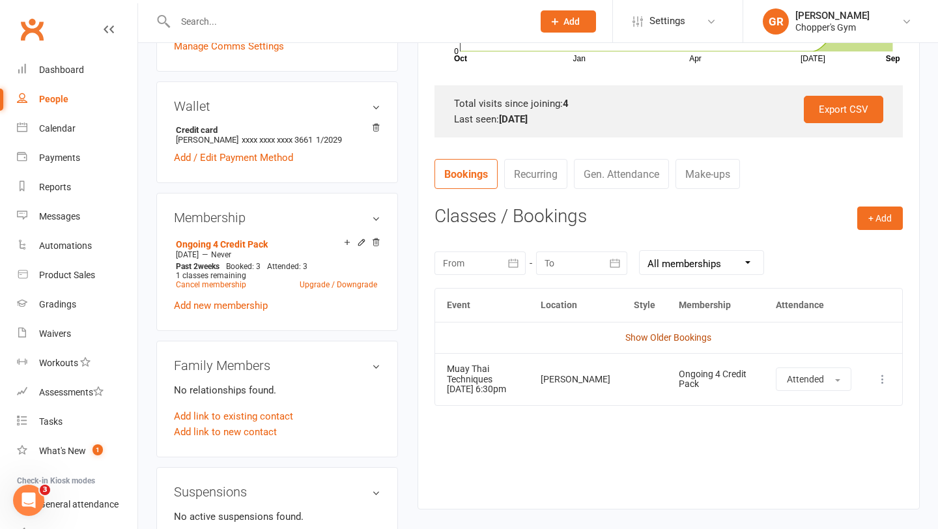
click at [657, 341] on link "Show Older Bookings" at bounding box center [668, 337] width 86 height 10
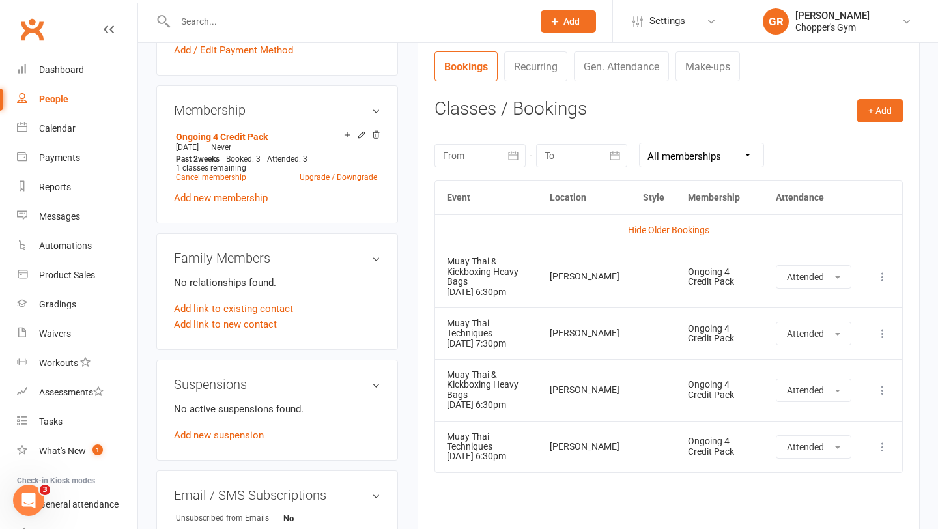
scroll to position [494, 0]
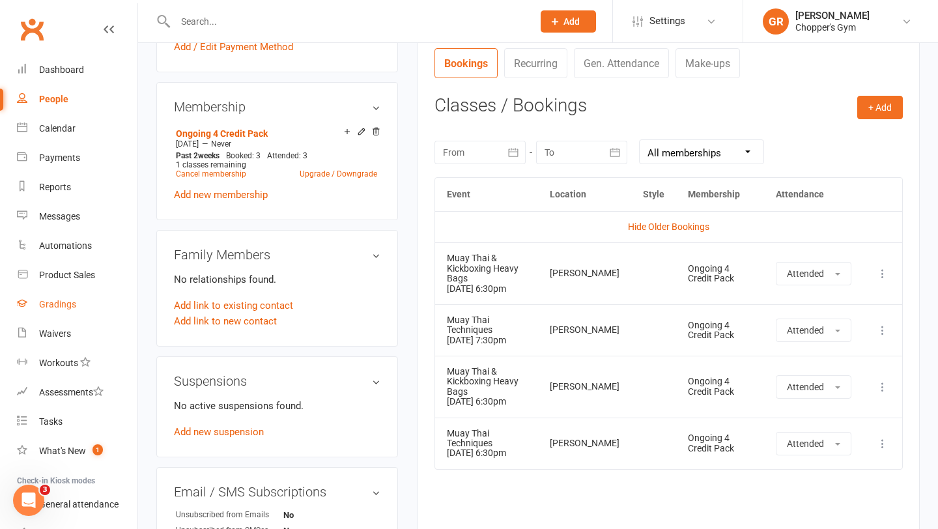
click at [52, 297] on link "Gradings" at bounding box center [77, 304] width 121 height 29
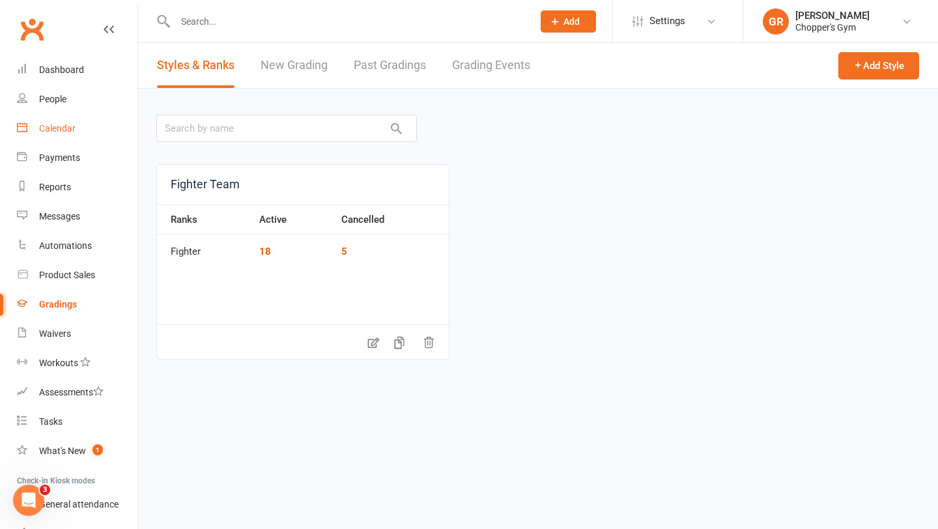
click at [60, 129] on div "Calendar" at bounding box center [57, 128] width 36 height 10
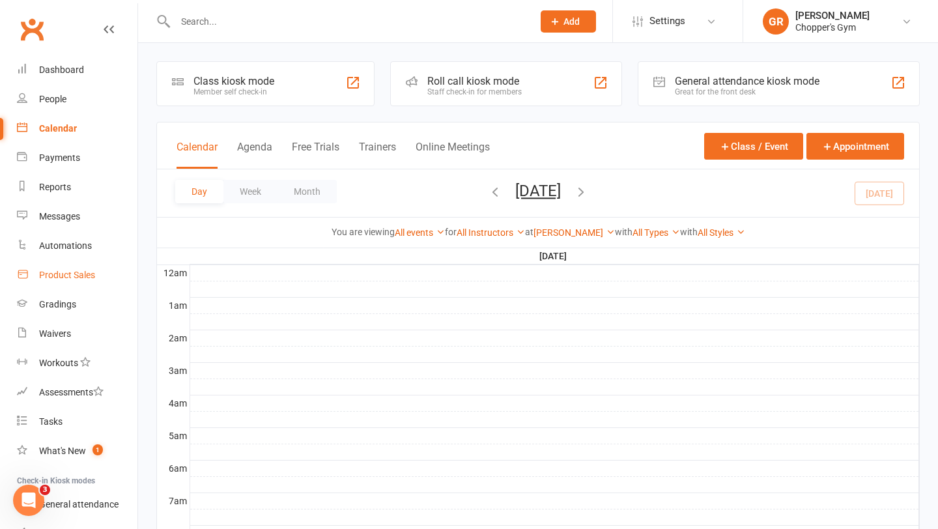
click at [70, 275] on div "Product Sales" at bounding box center [67, 275] width 56 height 10
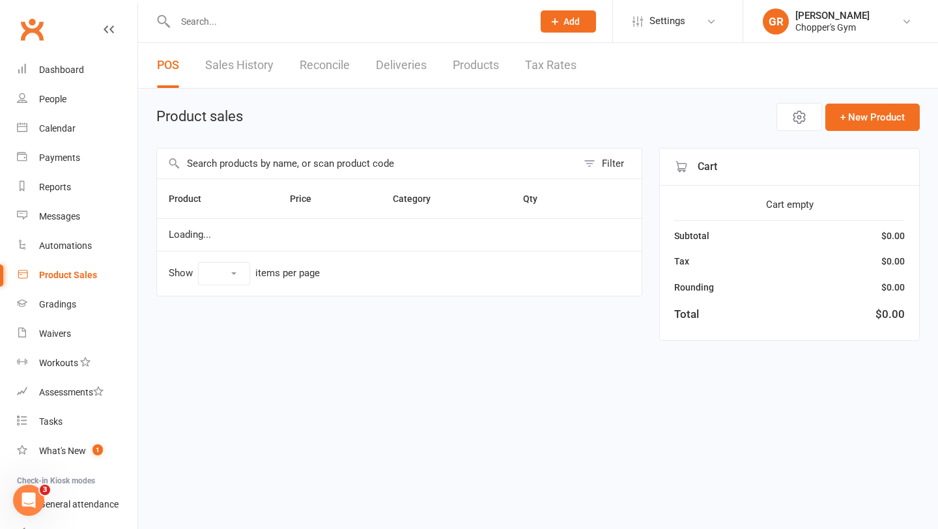
select select "100"
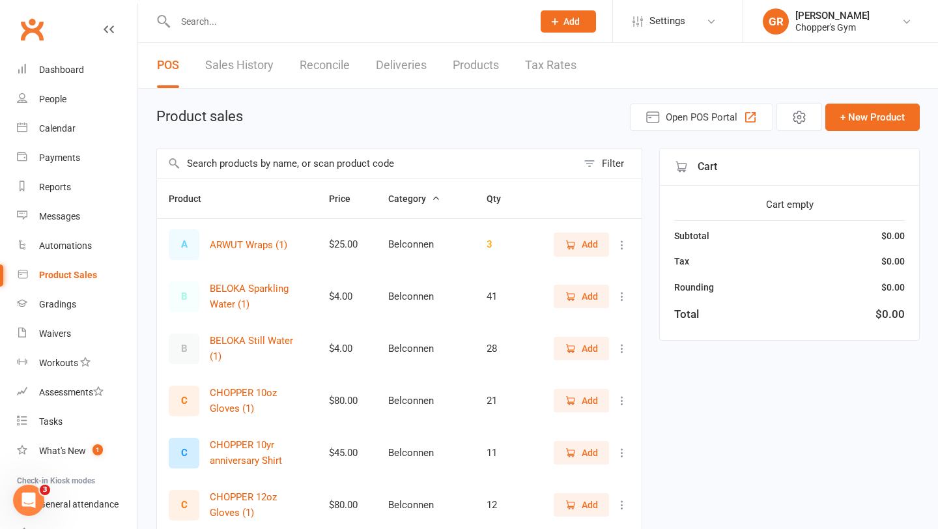
click at [320, 166] on input "text" at bounding box center [367, 164] width 420 height 30
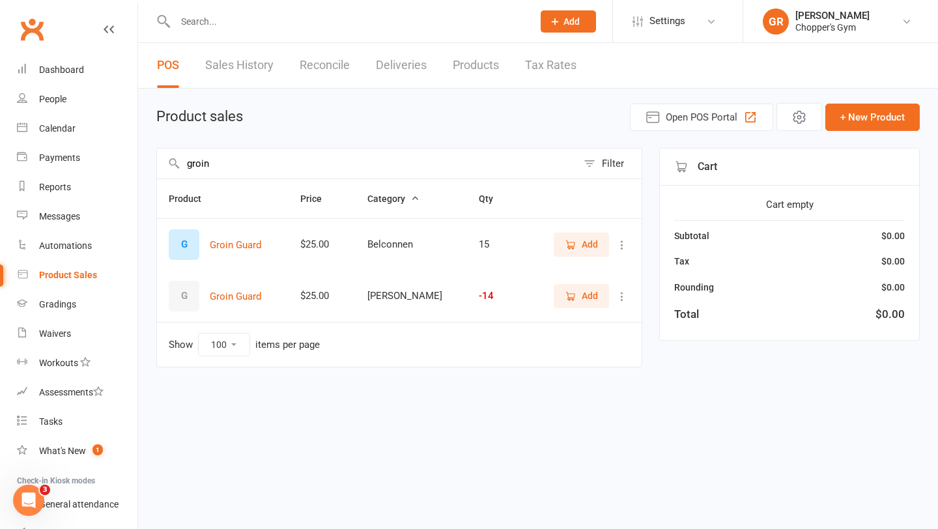
type input "groin"
click at [582, 299] on span "Add" at bounding box center [590, 296] width 16 height 14
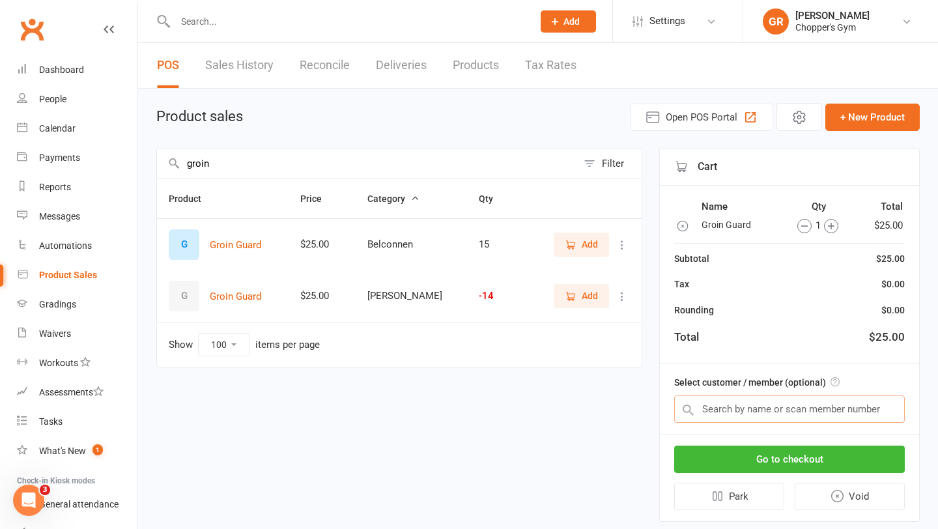
click at [810, 417] on input "text" at bounding box center [789, 408] width 231 height 27
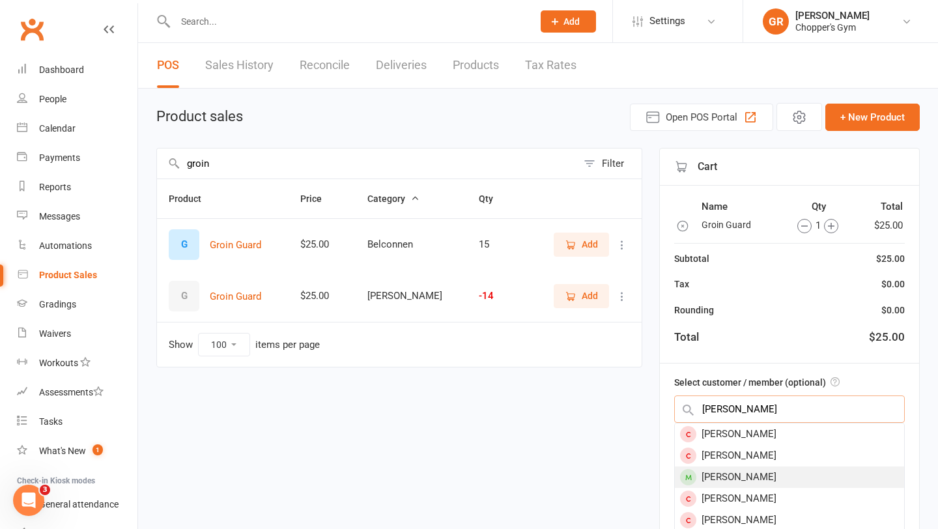
type input "liam ward"
click at [793, 472] on div "[PERSON_NAME]" at bounding box center [789, 476] width 229 height 21
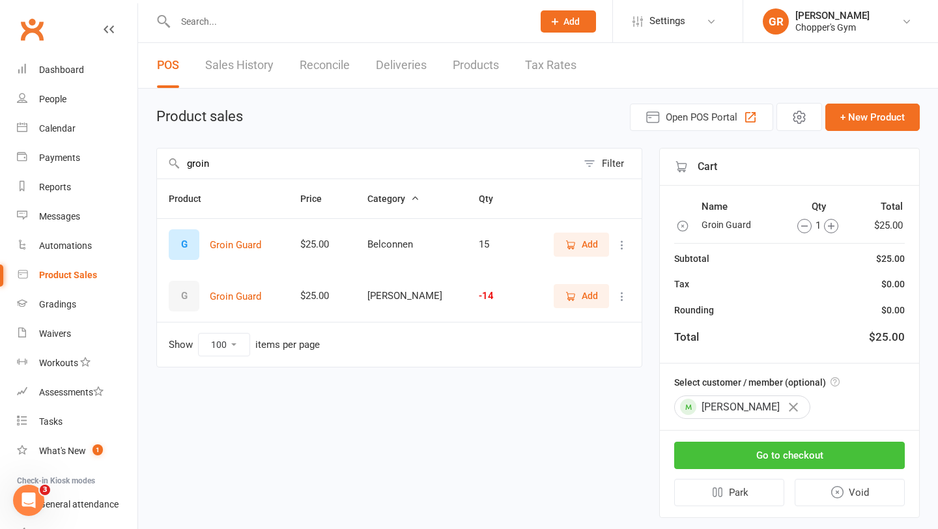
click at [806, 458] on button "Go to checkout" at bounding box center [789, 455] width 231 height 27
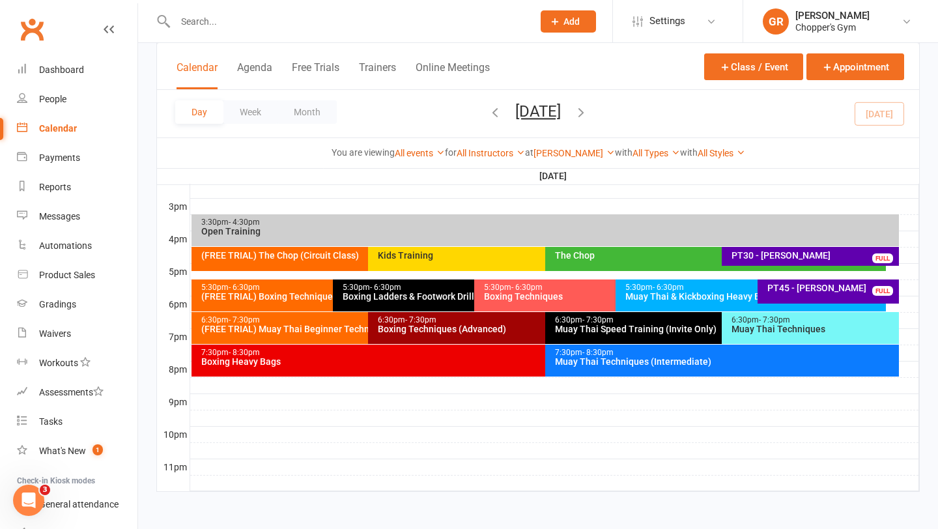
scroll to position [555, 0]
click at [81, 275] on div "Product Sales" at bounding box center [67, 275] width 56 height 10
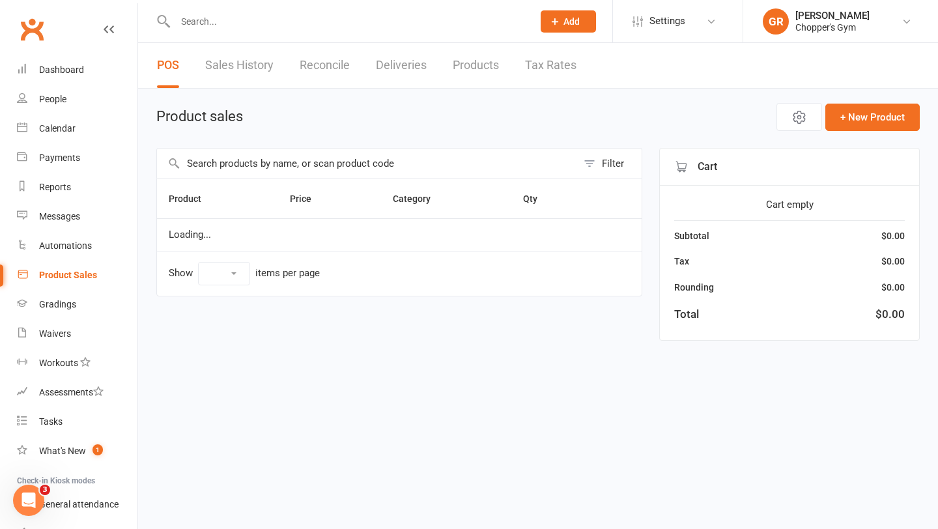
select select "100"
click at [264, 164] on input "text" at bounding box center [367, 164] width 420 height 30
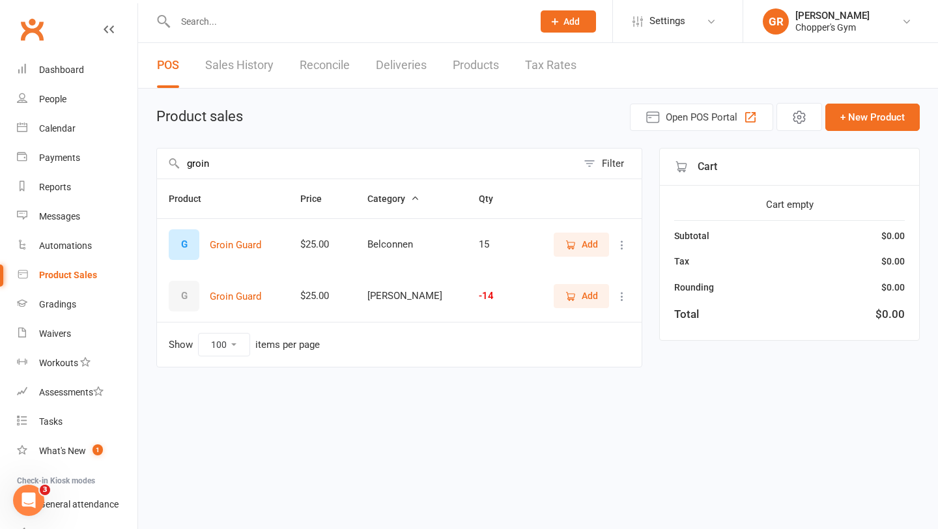
type input "groin"
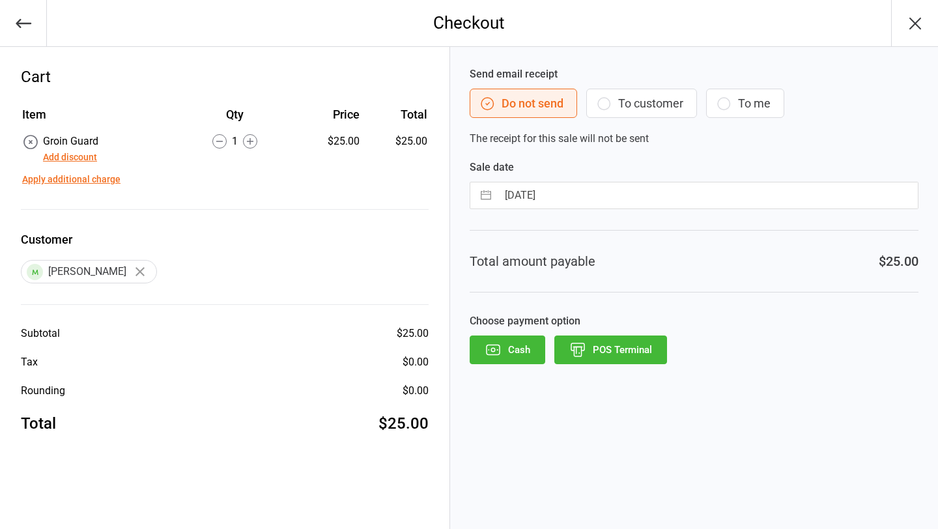
click at [610, 354] on button "POS Terminal" at bounding box center [610, 349] width 113 height 29
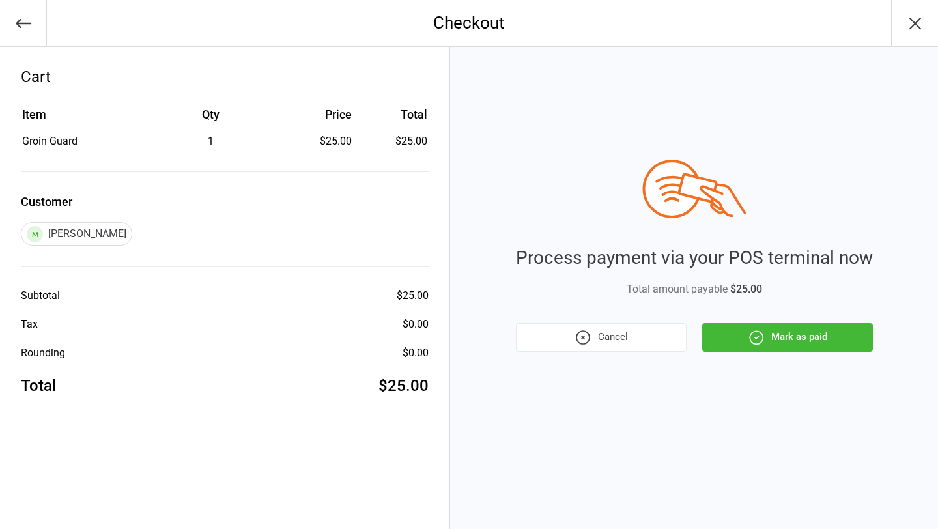
click at [788, 336] on button "Mark as paid" at bounding box center [787, 337] width 171 height 29
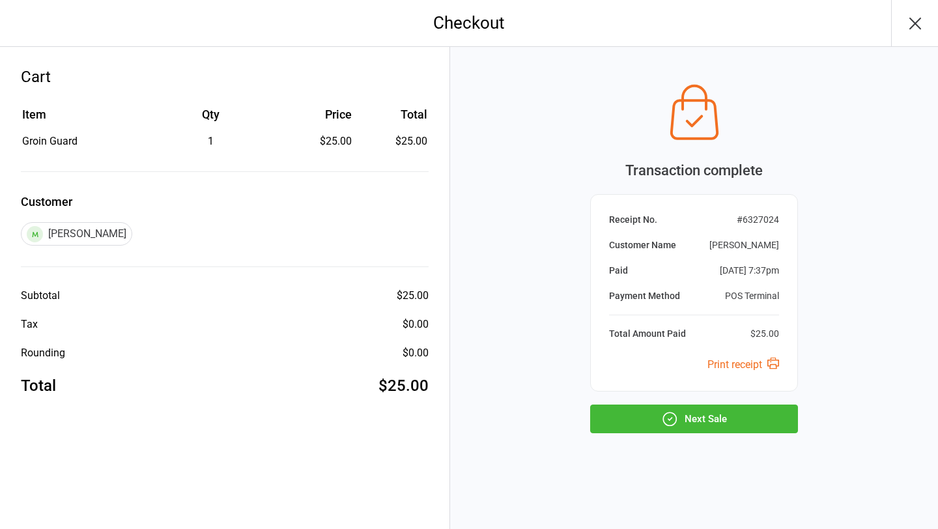
click at [711, 424] on button "Next Sale" at bounding box center [694, 419] width 208 height 29
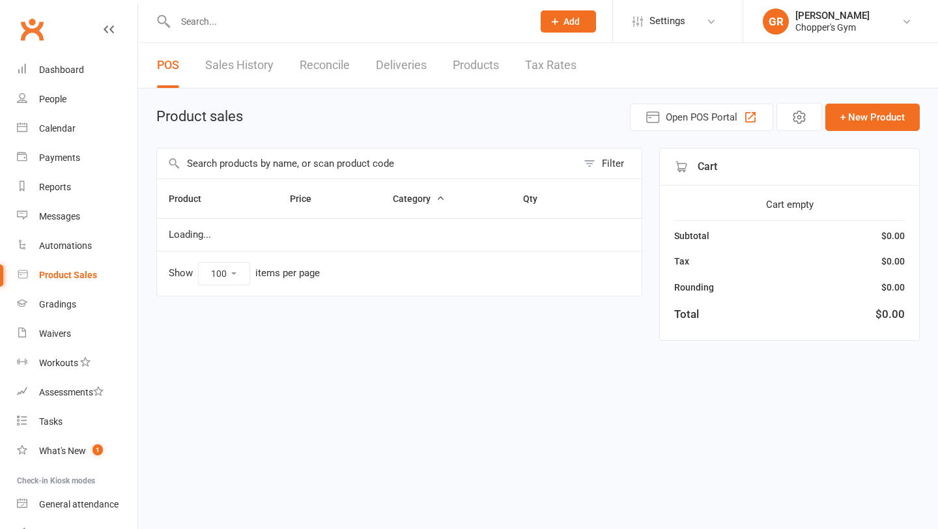
select select "100"
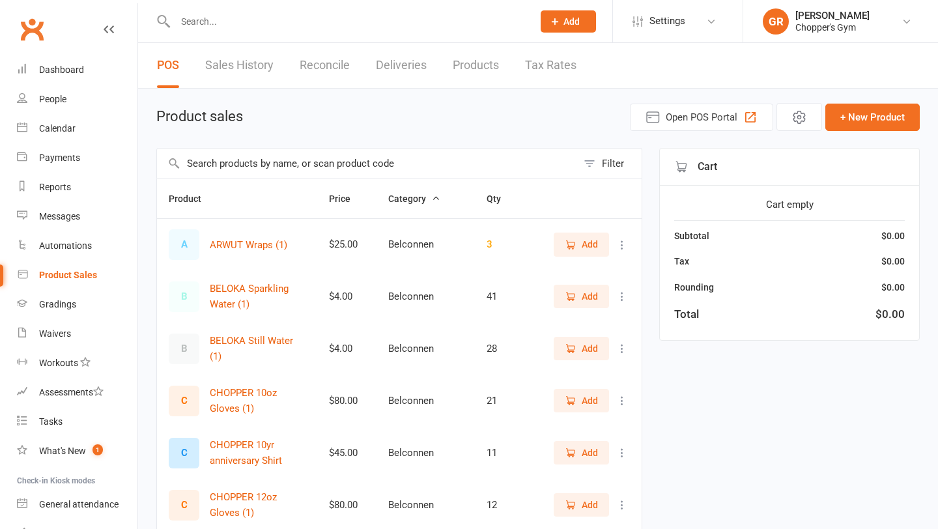
click at [295, 154] on input "text" at bounding box center [367, 164] width 420 height 30
click at [287, 166] on input "text" at bounding box center [367, 164] width 420 height 30
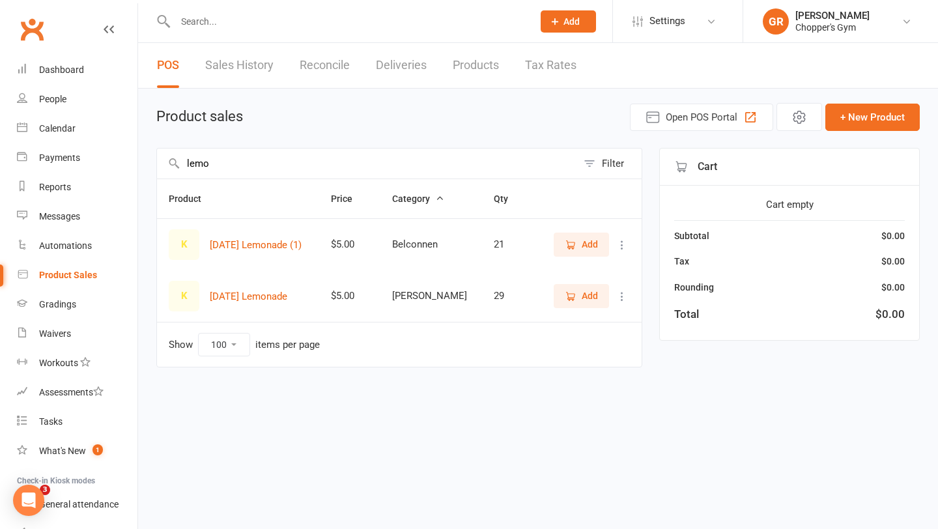
type input "lemo"
click at [571, 294] on icon "button" at bounding box center [571, 297] width 12 height 12
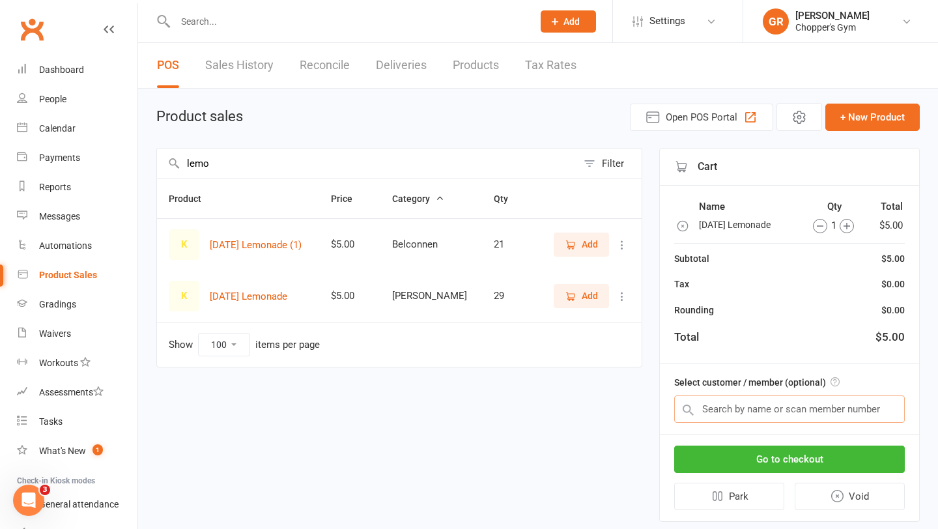
click at [767, 408] on input "text" at bounding box center [789, 408] width 231 height 27
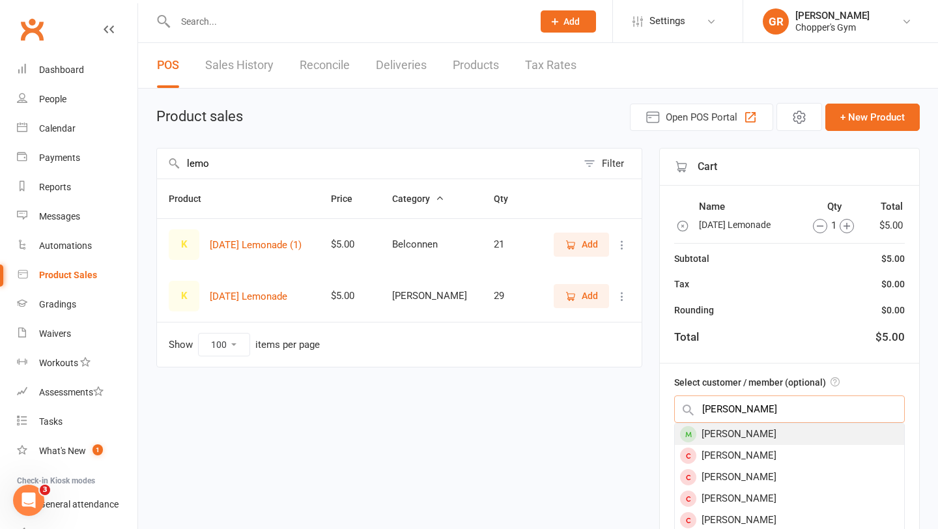
type input "josh rapt"
click at [762, 432] on div "[PERSON_NAME]" at bounding box center [789, 433] width 229 height 21
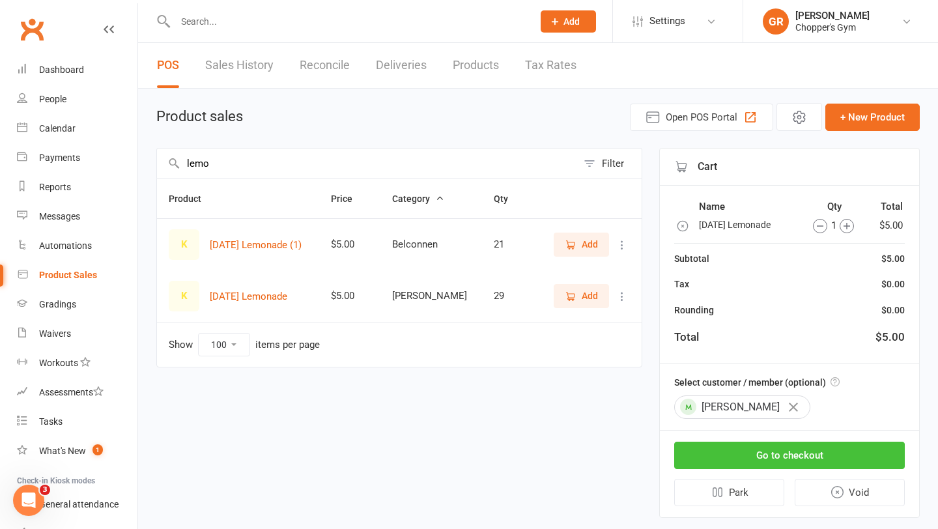
click at [772, 454] on button "Go to checkout" at bounding box center [789, 455] width 231 height 27
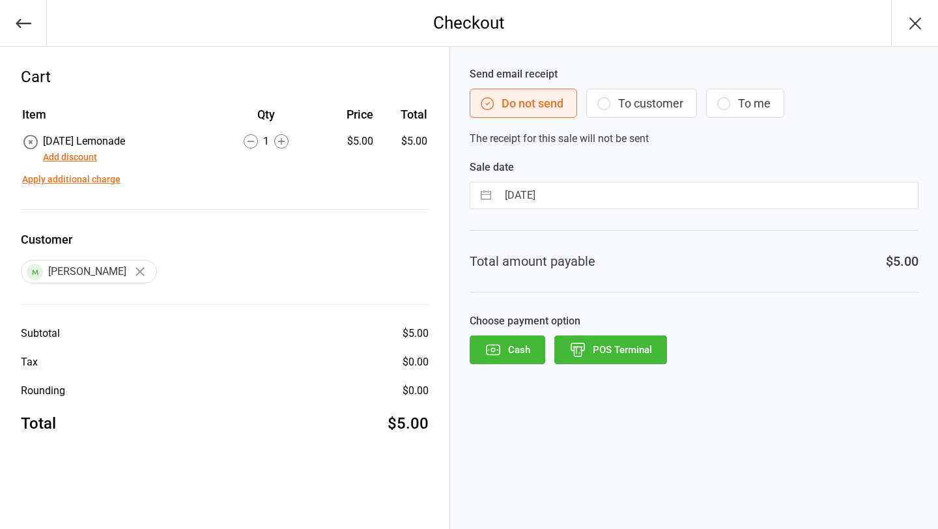
click at [616, 351] on button "POS Terminal" at bounding box center [610, 349] width 113 height 29
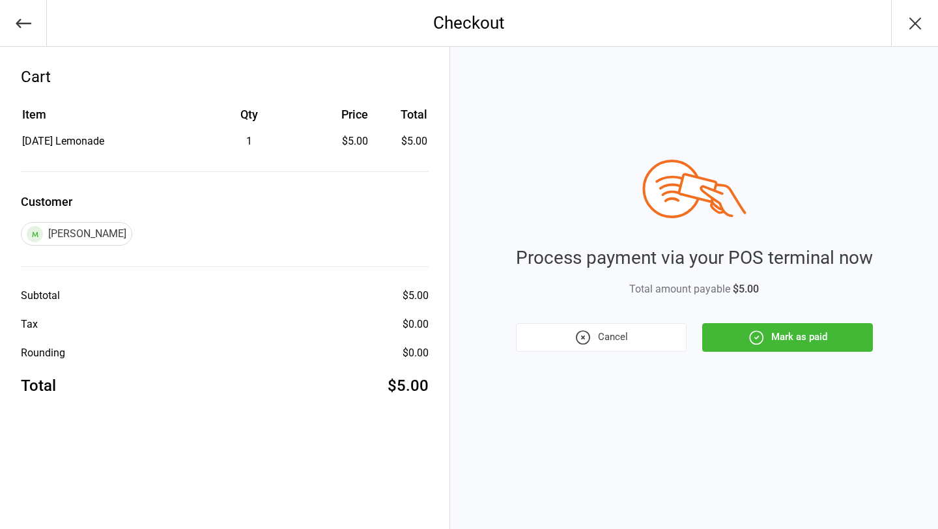
click at [750, 329] on icon "button" at bounding box center [756, 337] width 17 height 17
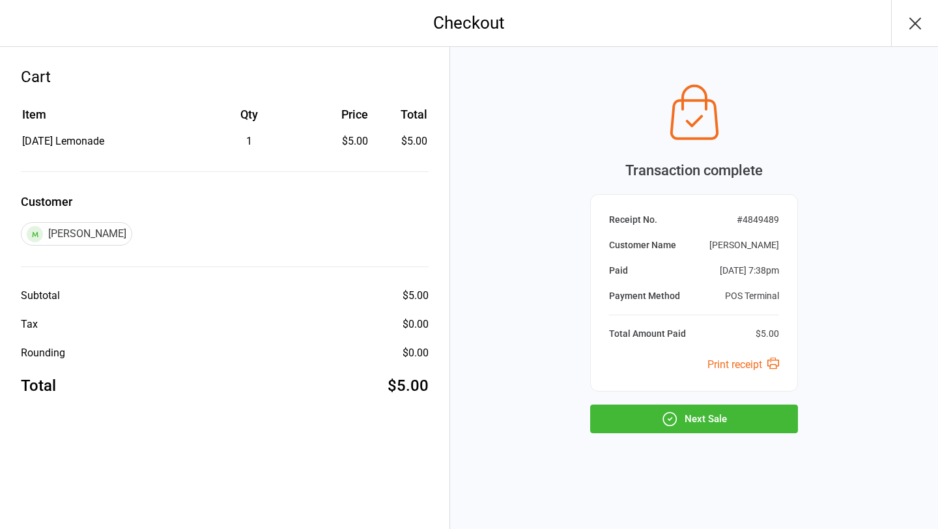
click at [689, 420] on button "Next Sale" at bounding box center [694, 419] width 208 height 29
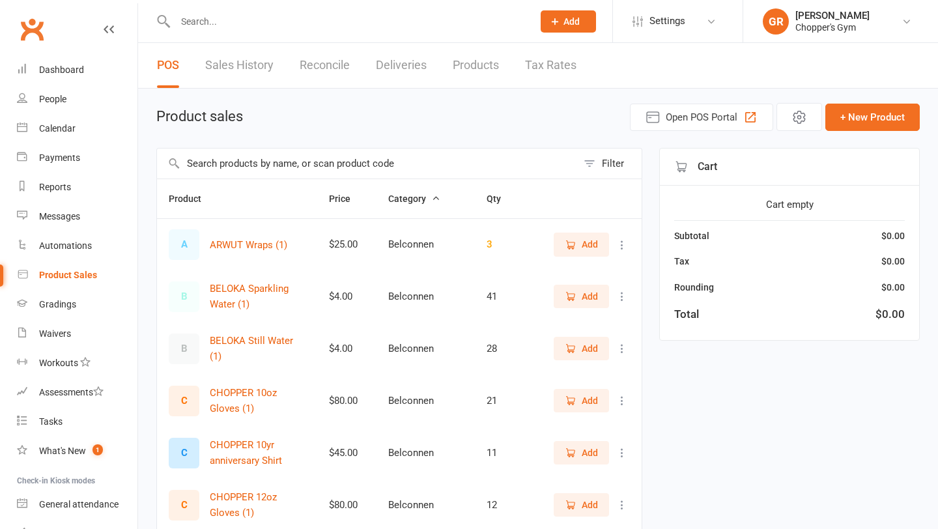
select select "100"
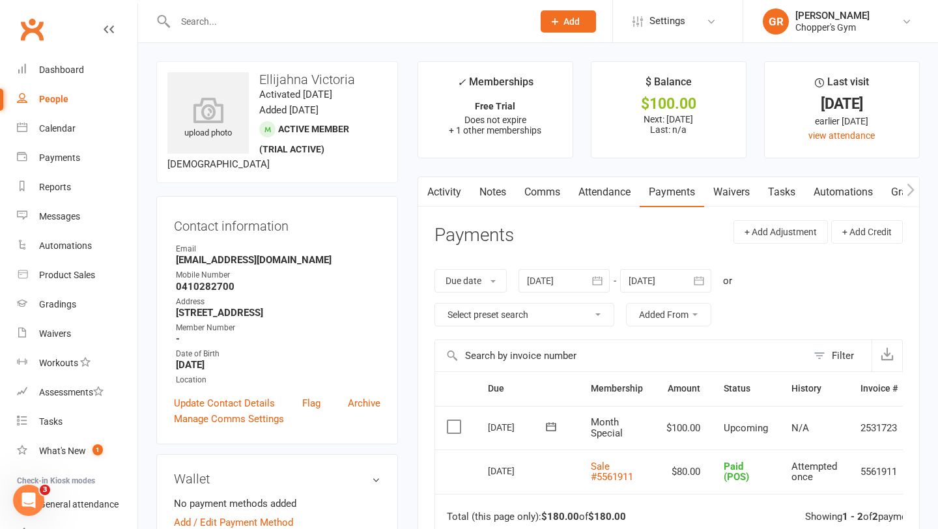
click at [462, 431] on label at bounding box center [456, 426] width 18 height 13
click at [455, 420] on input "checkbox" at bounding box center [451, 420] width 8 height 0
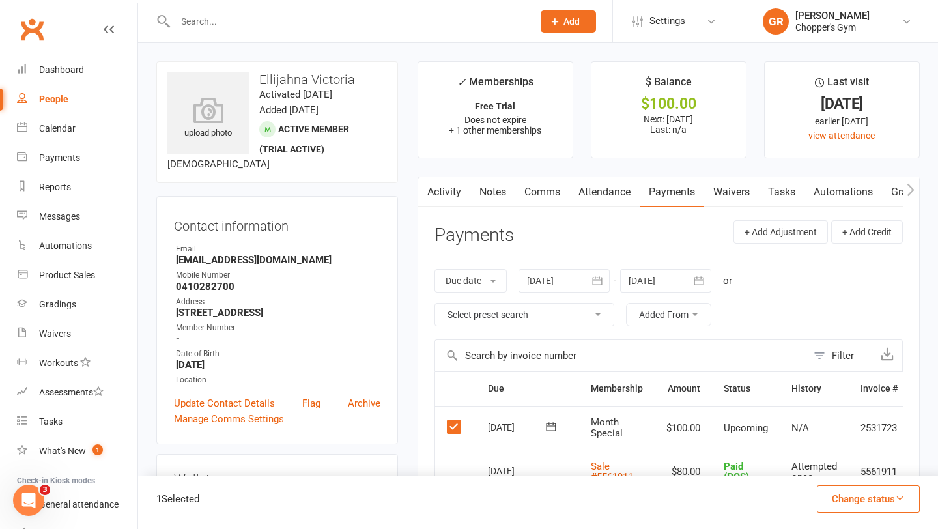
click at [859, 504] on button "Change status" at bounding box center [868, 498] width 103 height 27
click at [844, 405] on link "Paid (POS)" at bounding box center [854, 412] width 129 height 26
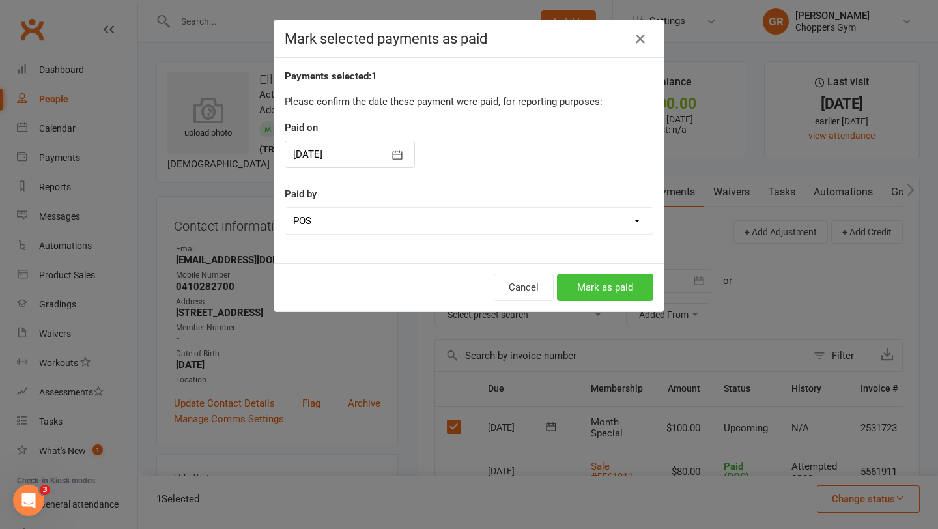
click at [623, 287] on button "Mark as paid" at bounding box center [605, 287] width 96 height 27
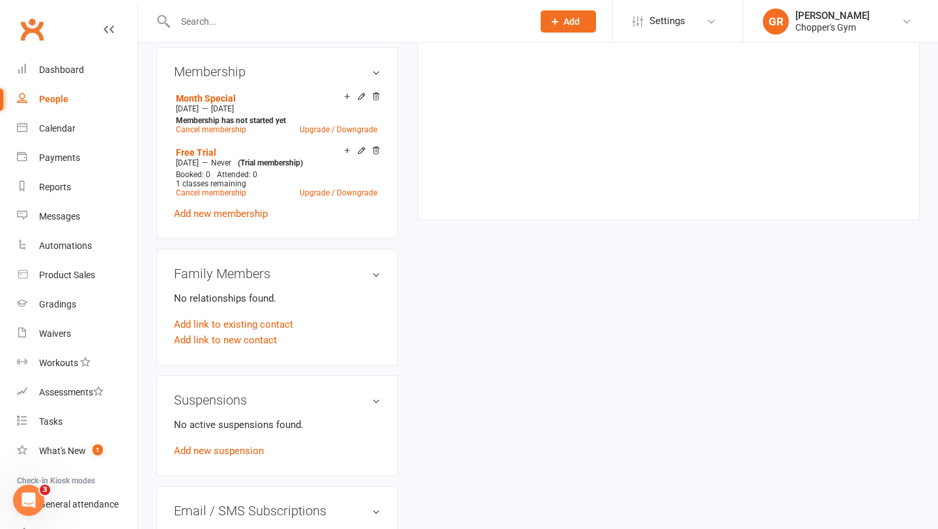
scroll to position [268, 0]
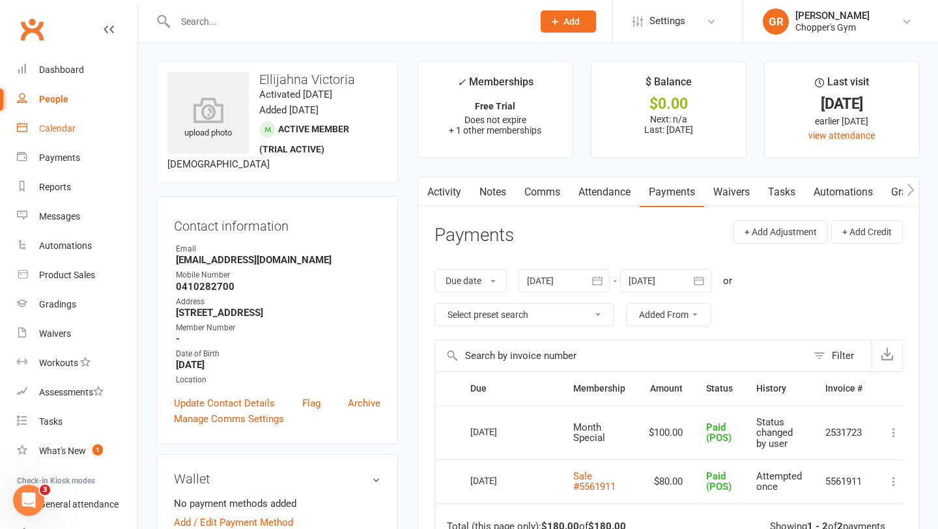
click at [66, 134] on link "Calendar" at bounding box center [77, 128] width 121 height 29
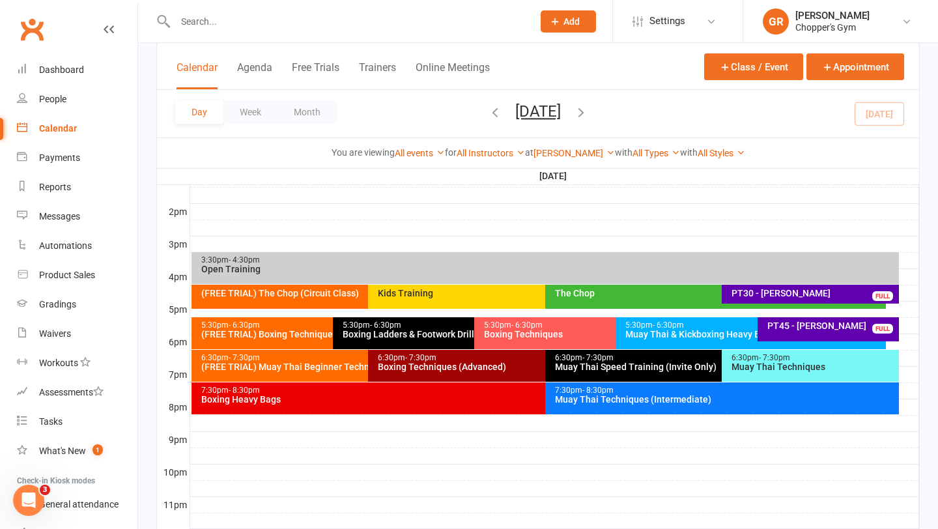
scroll to position [555, 0]
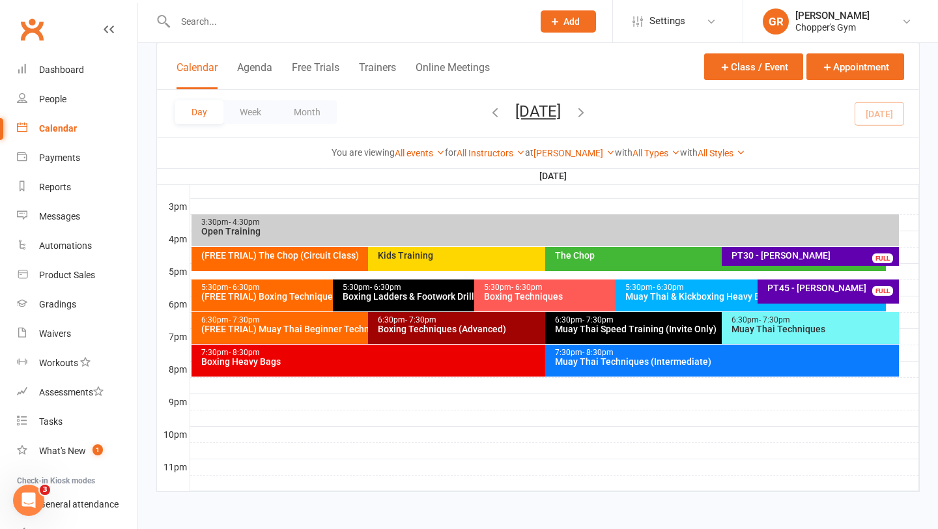
click at [612, 363] on div "Muay Thai Techniques (Intermediate)" at bounding box center [725, 361] width 342 height 9
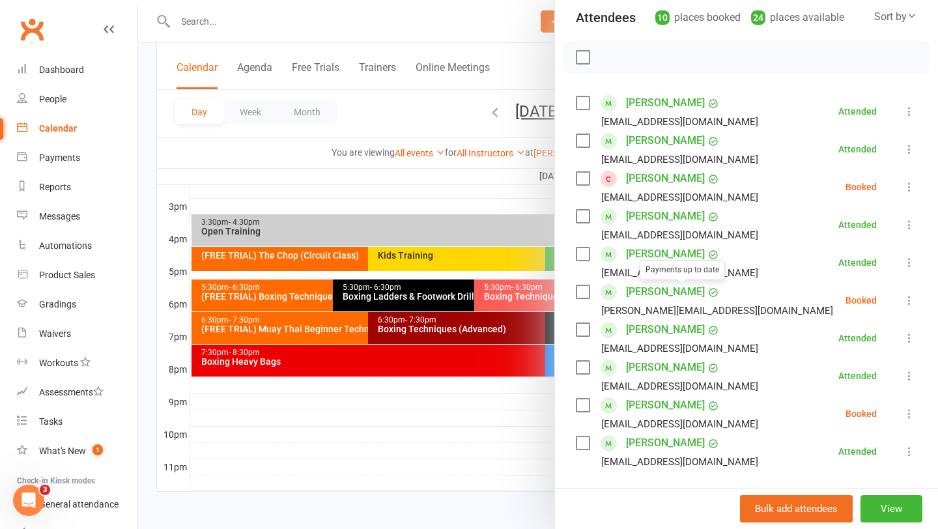
scroll to position [153, 0]
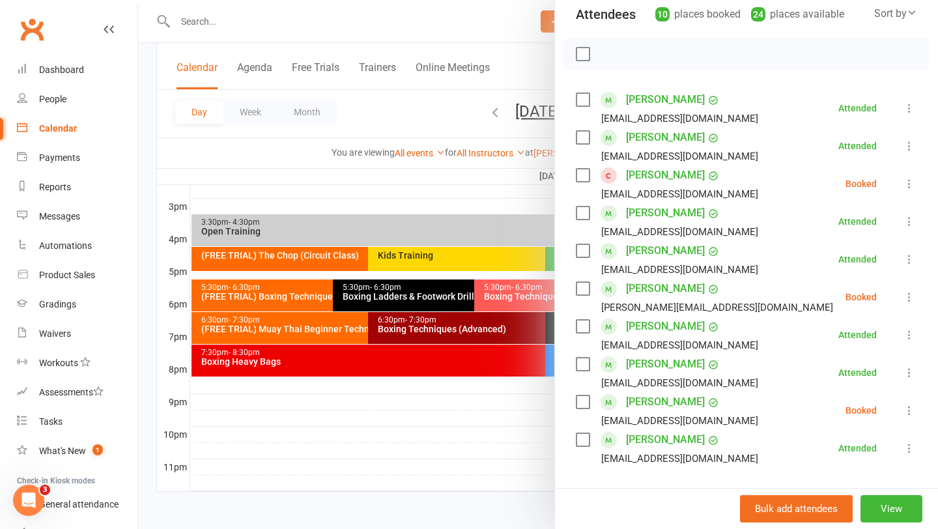
click at [650, 178] on link "Ethan Carew" at bounding box center [665, 175] width 79 height 21
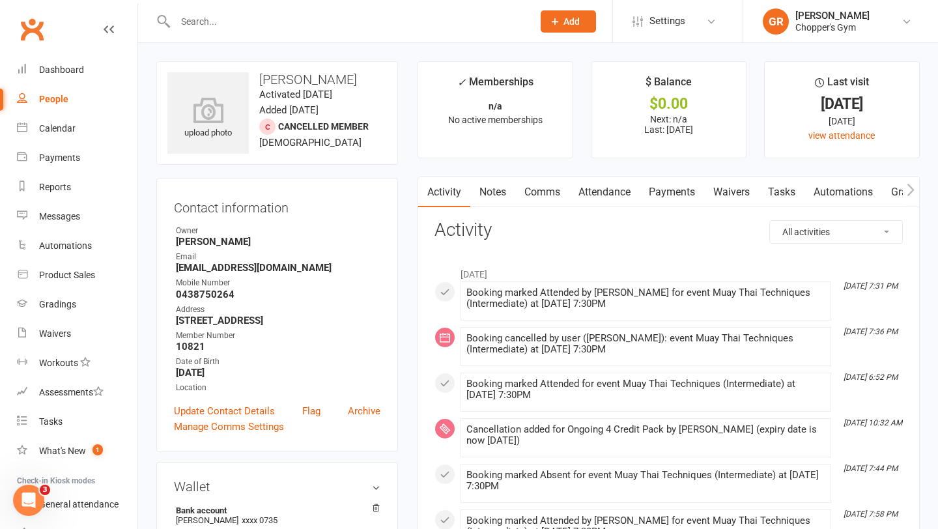
click at [613, 193] on link "Attendance" at bounding box center [604, 192] width 70 height 30
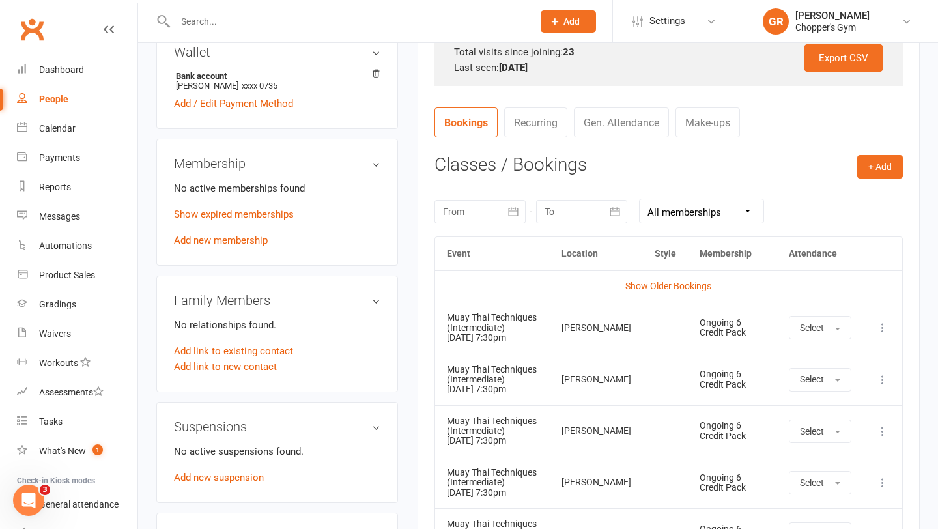
scroll to position [567, 0]
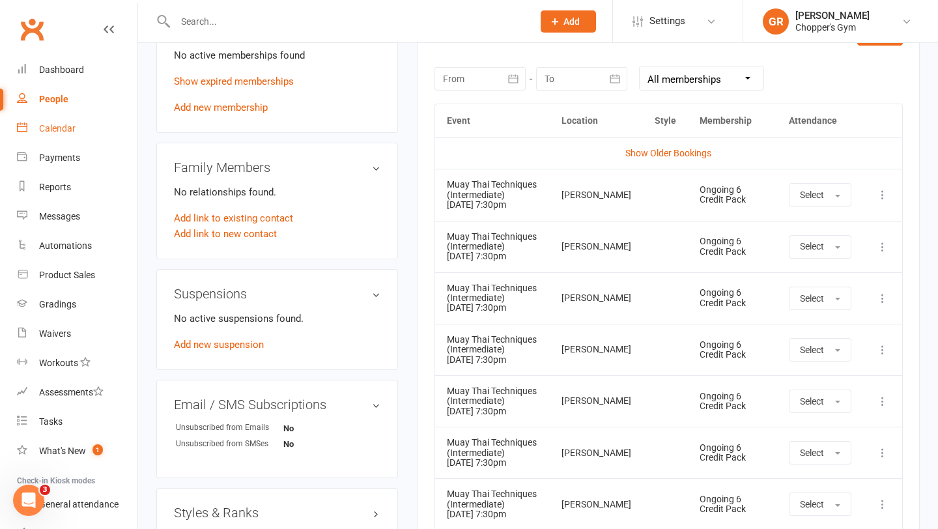
click at [65, 128] on div "Calendar" at bounding box center [57, 128] width 36 height 10
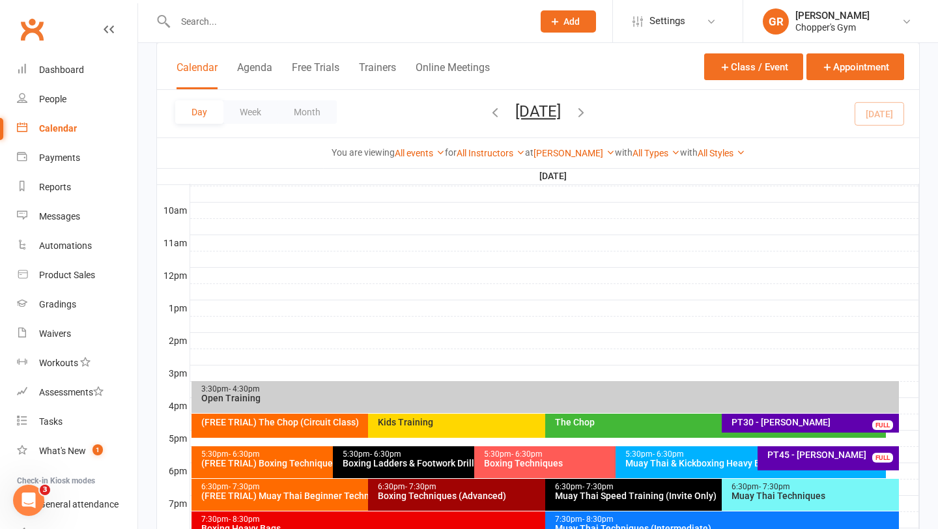
scroll to position [457, 0]
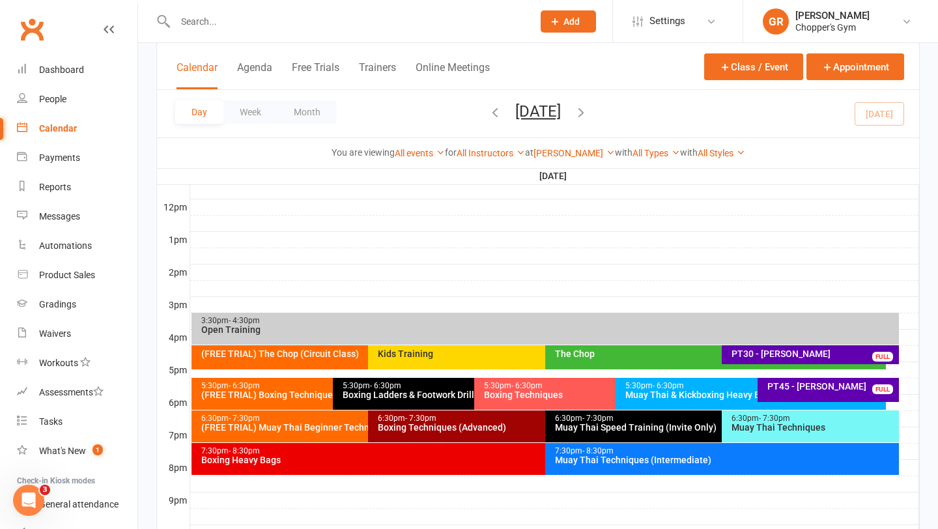
click at [682, 464] on div "Muay Thai Techniques (Intermediate)" at bounding box center [725, 459] width 342 height 9
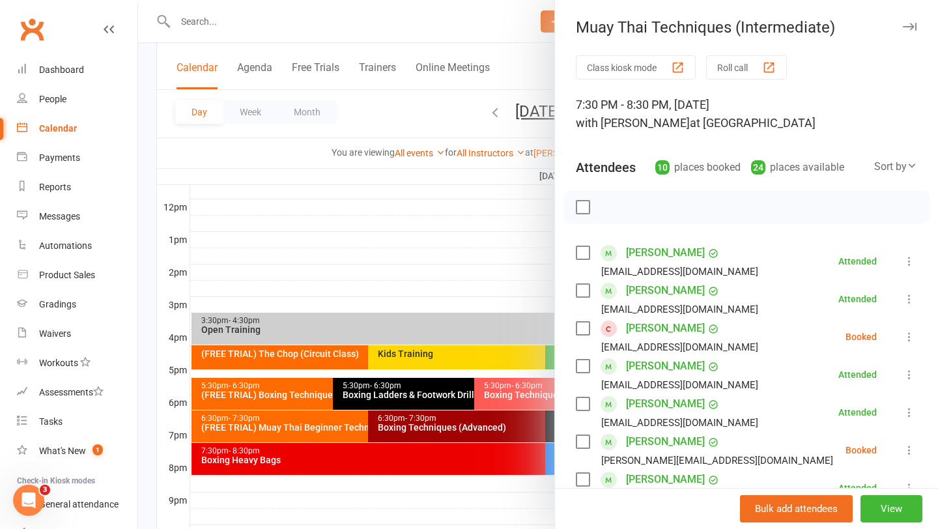
click at [908, 341] on icon at bounding box center [909, 336] width 13 height 13
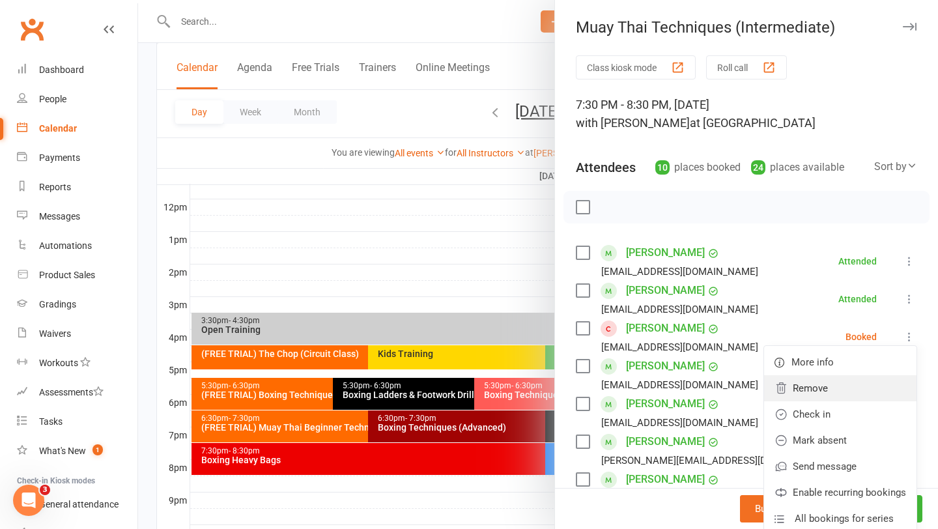
click at [839, 388] on link "Remove" at bounding box center [840, 388] width 152 height 26
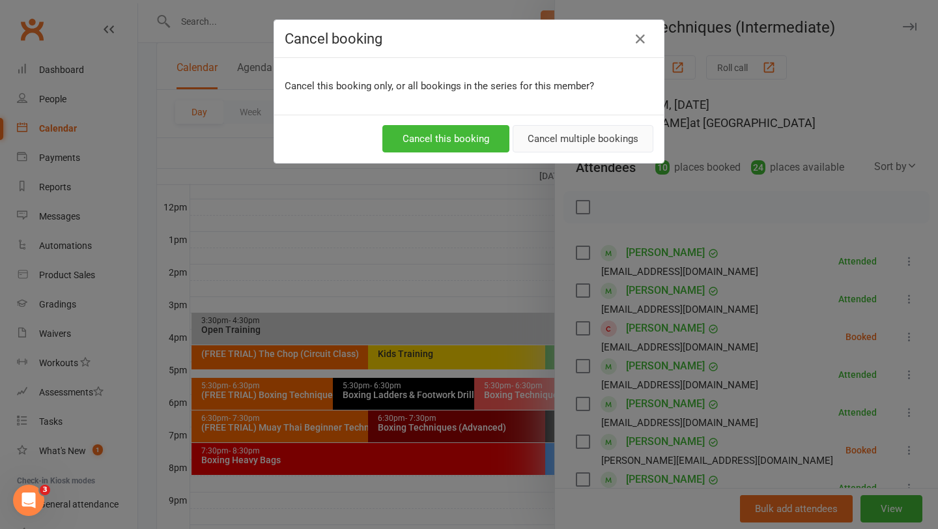
click at [579, 138] on button "Cancel multiple bookings" at bounding box center [583, 138] width 141 height 27
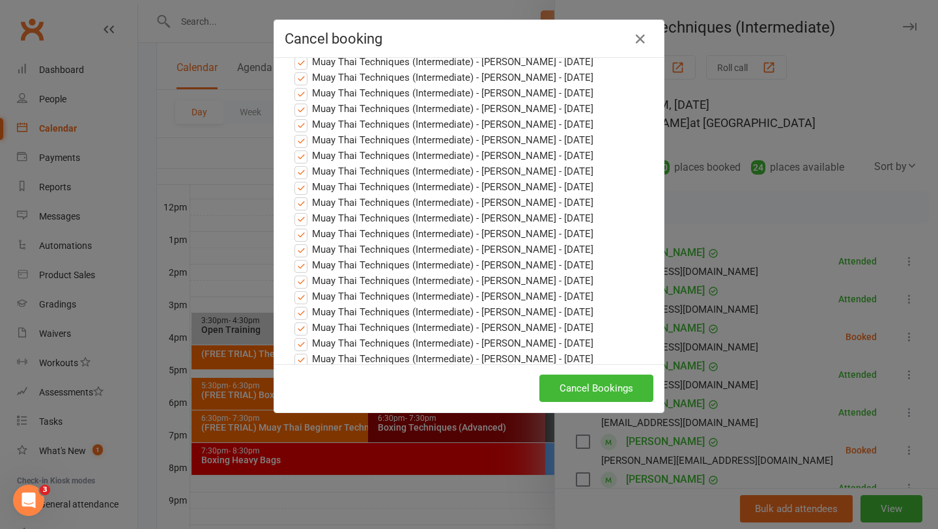
scroll to position [176, 0]
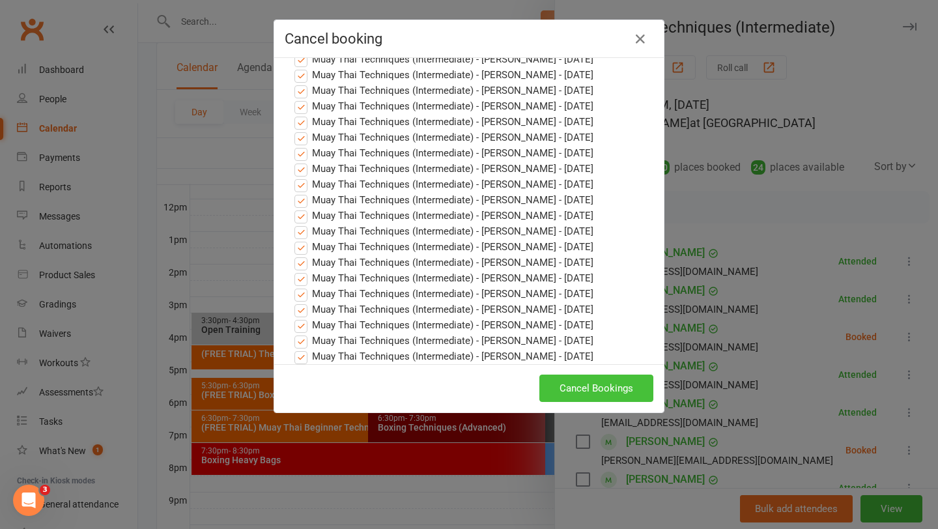
click at [591, 391] on button "Cancel Bookings" at bounding box center [596, 388] width 114 height 27
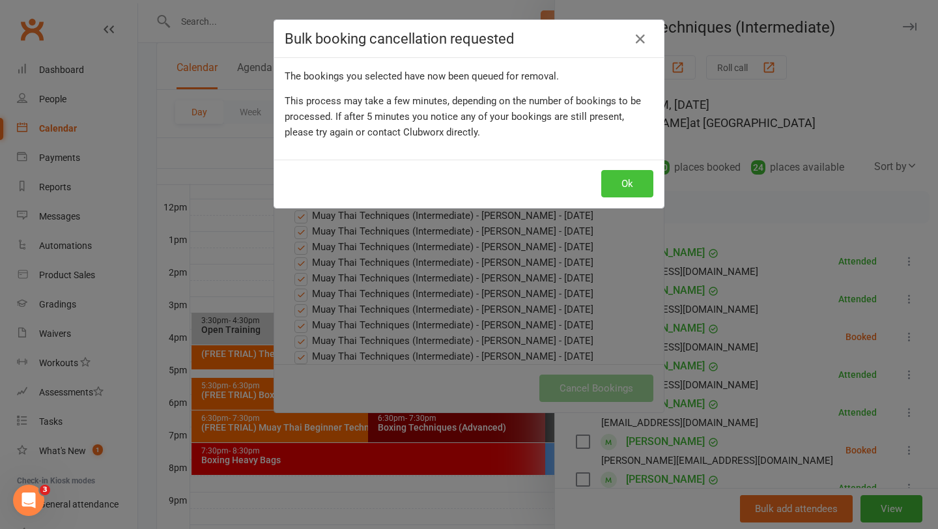
click at [625, 183] on button "Ok" at bounding box center [627, 183] width 52 height 27
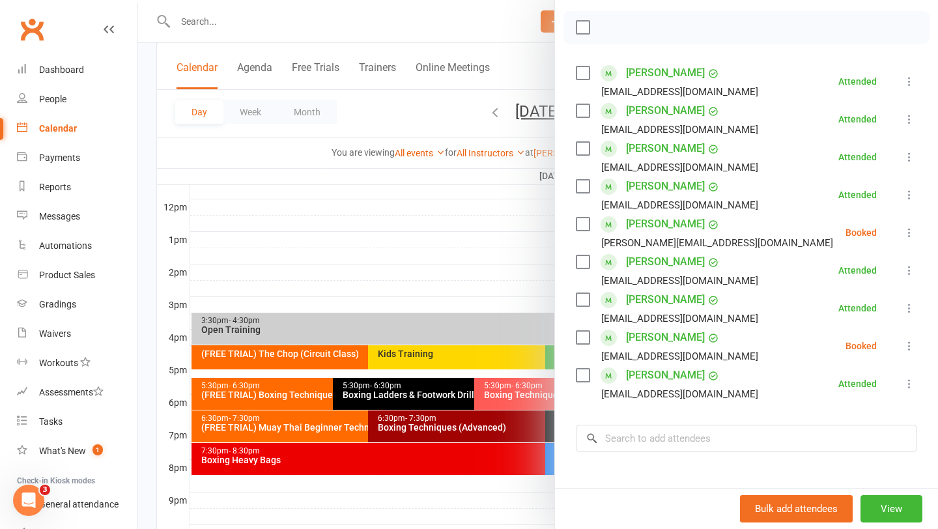
scroll to position [204, 0]
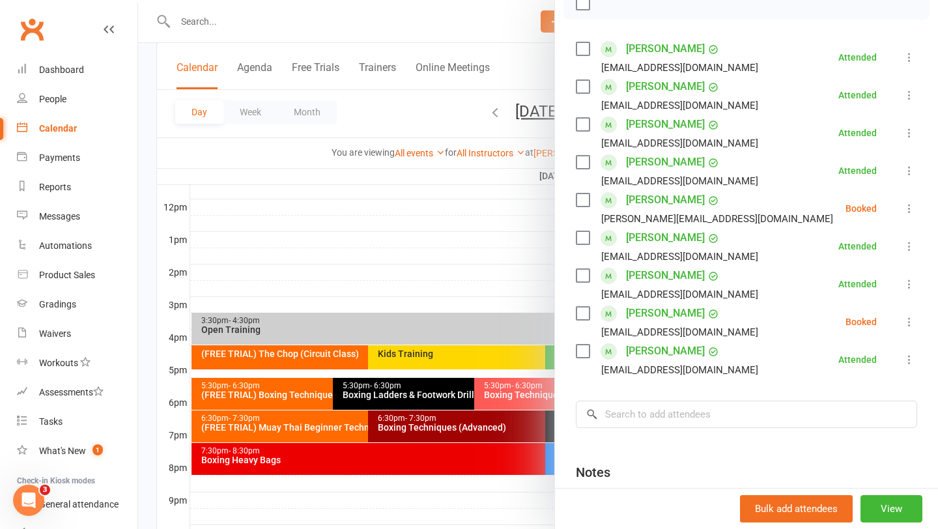
click at [582, 205] on label at bounding box center [582, 199] width 13 height 13
click at [588, 311] on label at bounding box center [582, 313] width 13 height 13
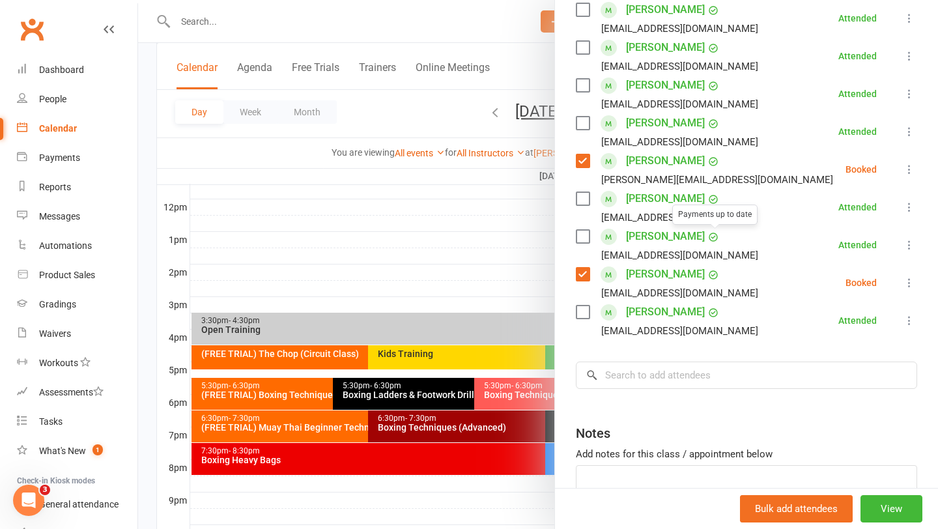
scroll to position [244, 0]
click at [672, 374] on input "search" at bounding box center [746, 373] width 341 height 27
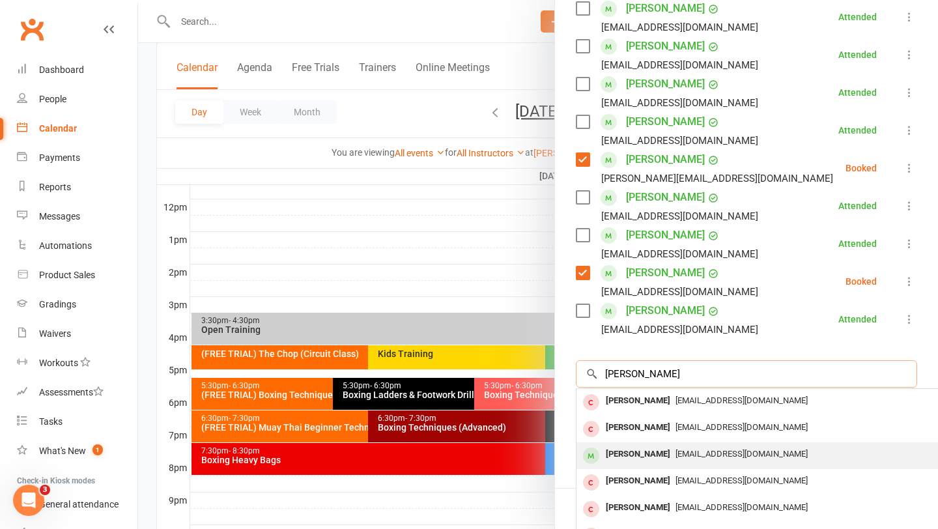
type input "liam ward"
click at [686, 452] on span "[EMAIL_ADDRESS][DOMAIN_NAME]" at bounding box center [742, 454] width 132 height 10
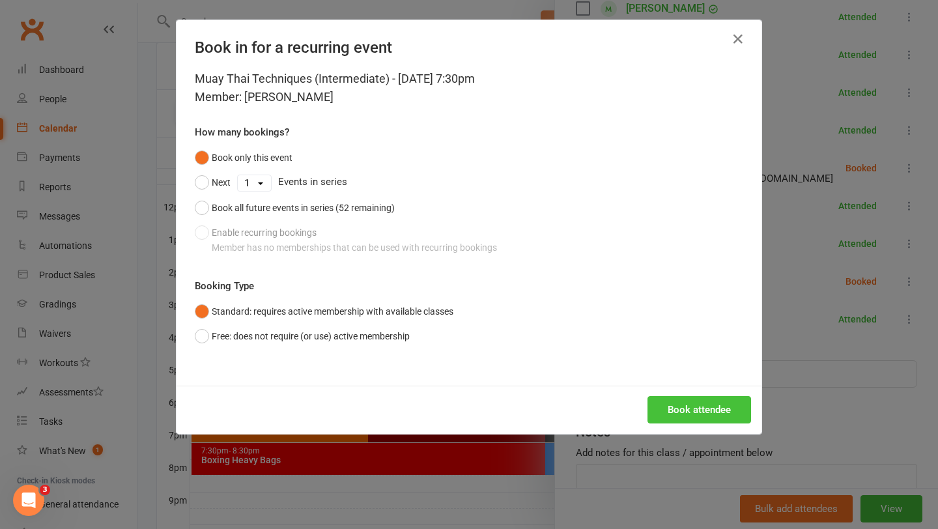
click at [700, 410] on button "Book attendee" at bounding box center [700, 409] width 104 height 27
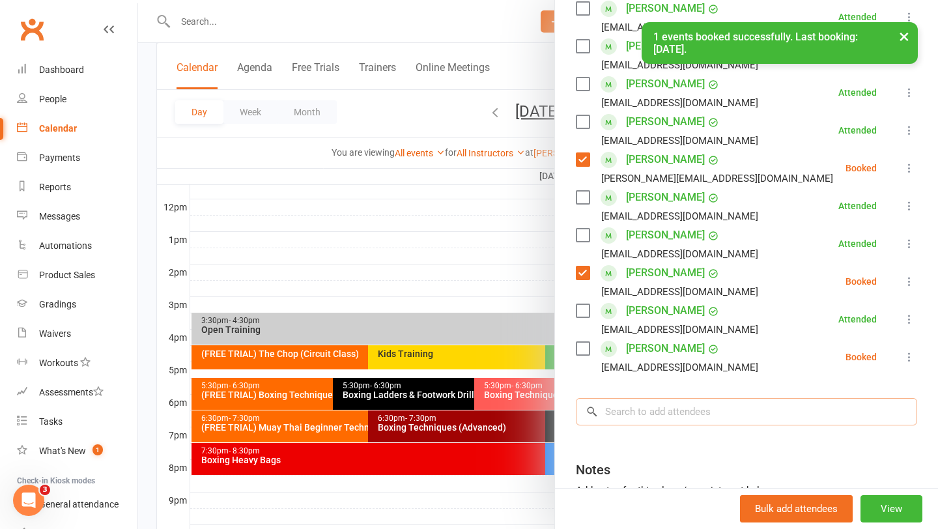
click at [706, 416] on input "search" at bounding box center [746, 411] width 341 height 27
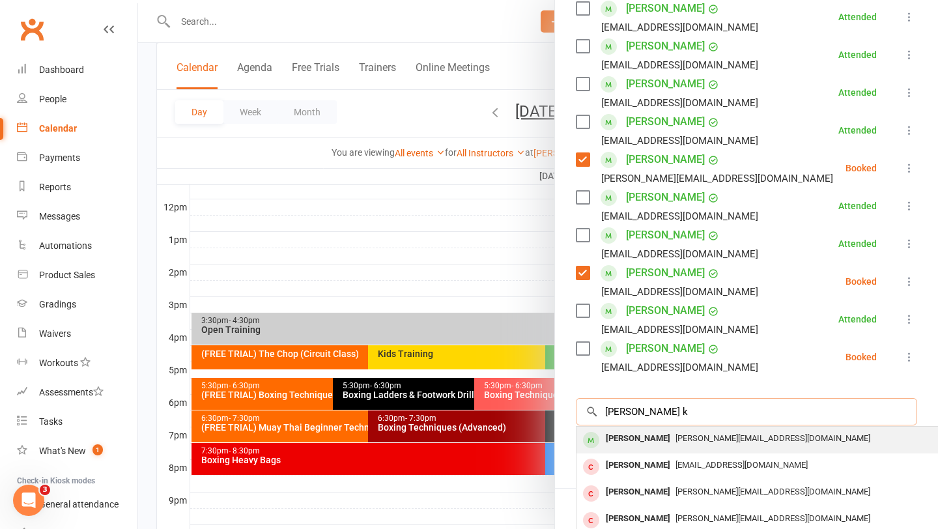
type input "neel k"
click at [713, 451] on div "Neel Kaushik neel.kaushik2798@gmail.com" at bounding box center [772, 440] width 390 height 27
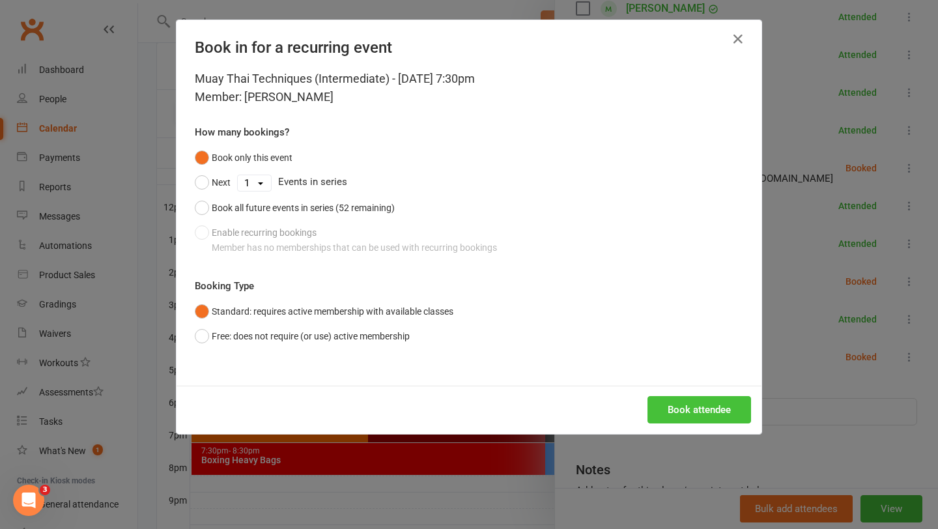
click at [710, 421] on button "Book attendee" at bounding box center [700, 409] width 104 height 27
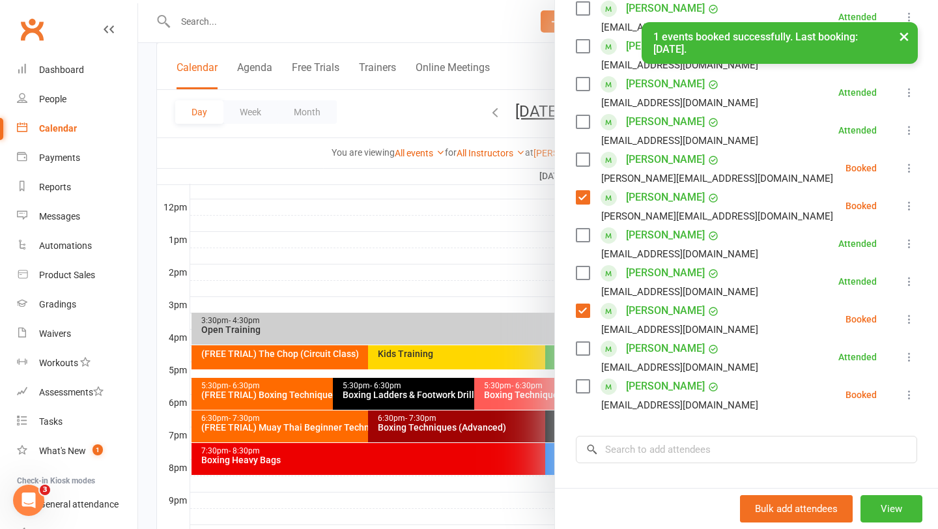
click at [584, 387] on label at bounding box center [582, 386] width 13 height 13
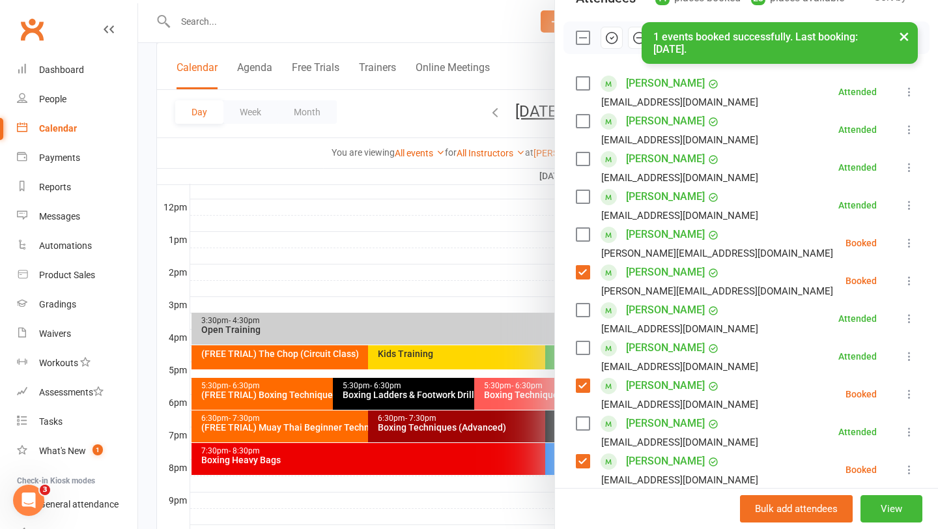
scroll to position [124, 0]
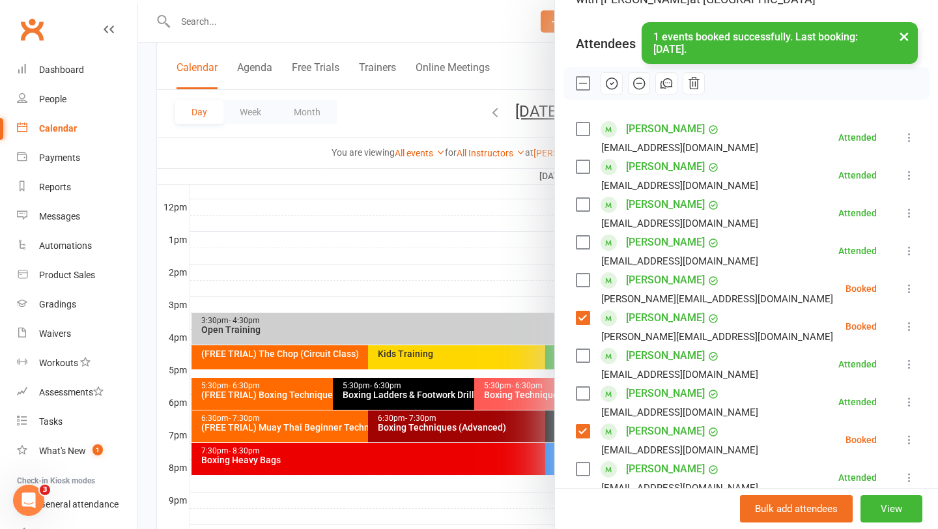
click at [579, 283] on label at bounding box center [582, 280] width 13 height 13
click at [612, 84] on icon "button" at bounding box center [612, 83] width 14 height 14
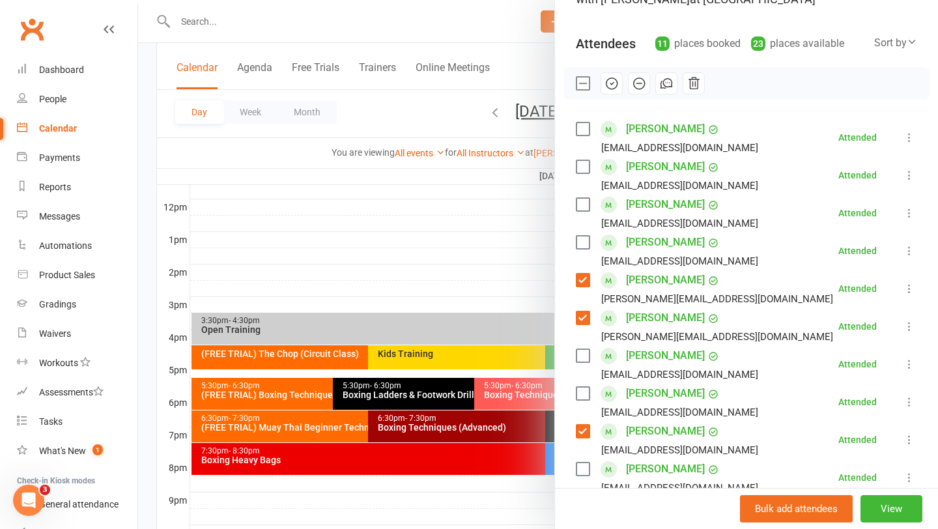
click at [417, 264] on div at bounding box center [538, 264] width 800 height 529
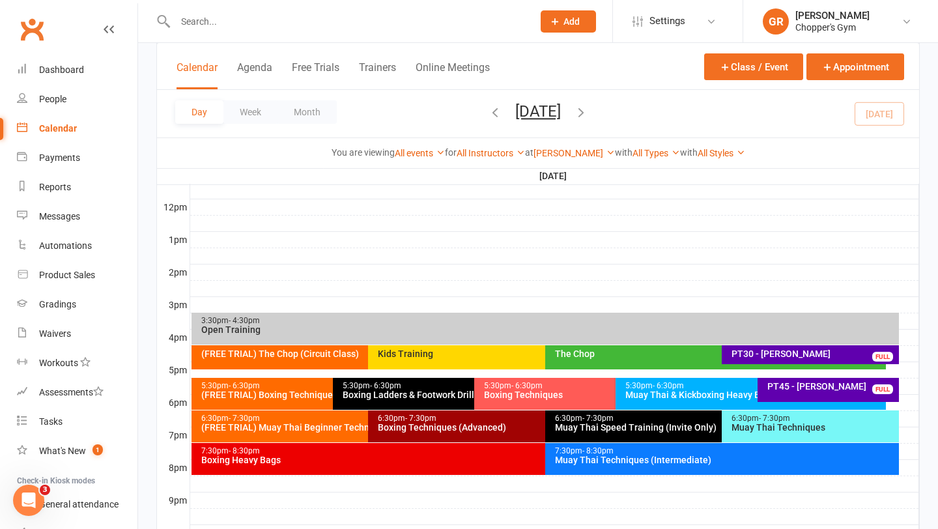
click at [415, 464] on div "7:30pm - 8:30pm Boxing Heavy Bags" at bounding box center [539, 459] width 695 height 32
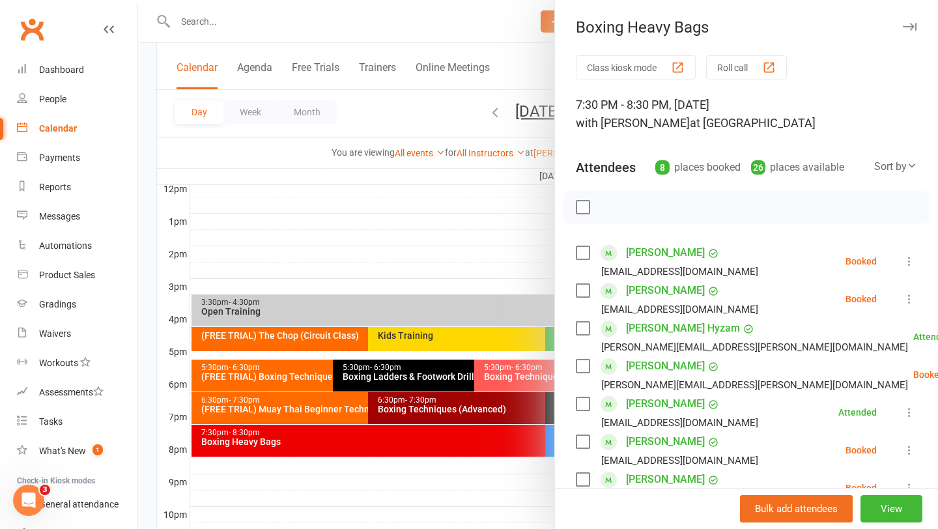
scroll to position [482, 0]
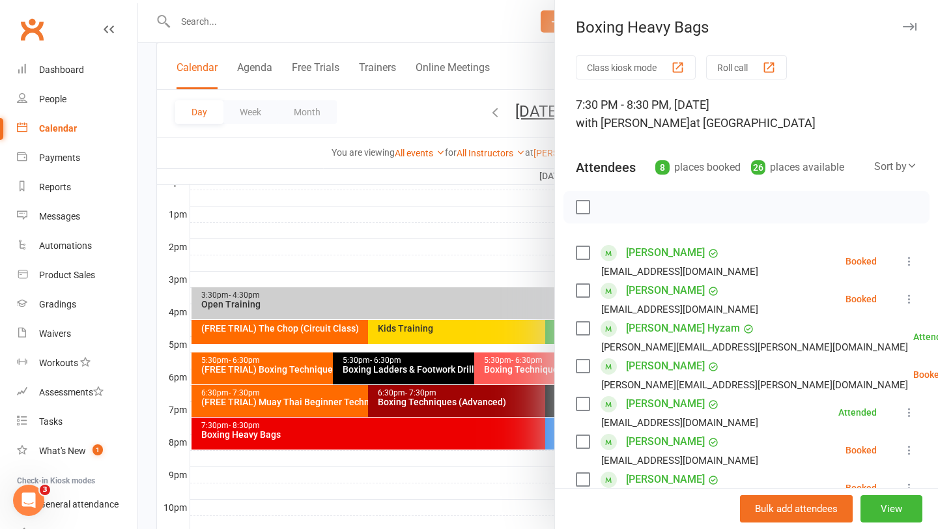
click at [583, 253] on label at bounding box center [582, 252] width 13 height 13
click at [582, 288] on label at bounding box center [582, 290] width 13 height 13
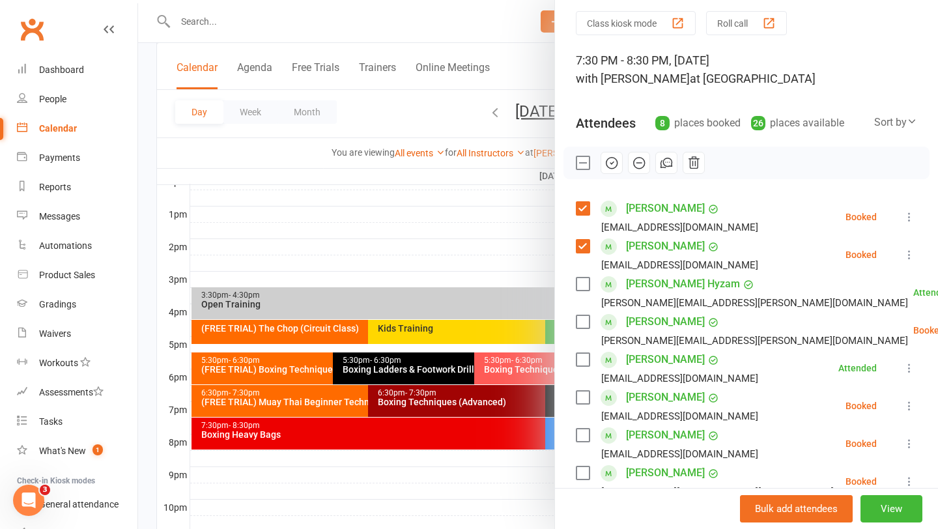
scroll to position [45, 0]
click at [582, 395] on label at bounding box center [582, 396] width 13 height 13
click at [582, 429] on label at bounding box center [582, 434] width 13 height 13
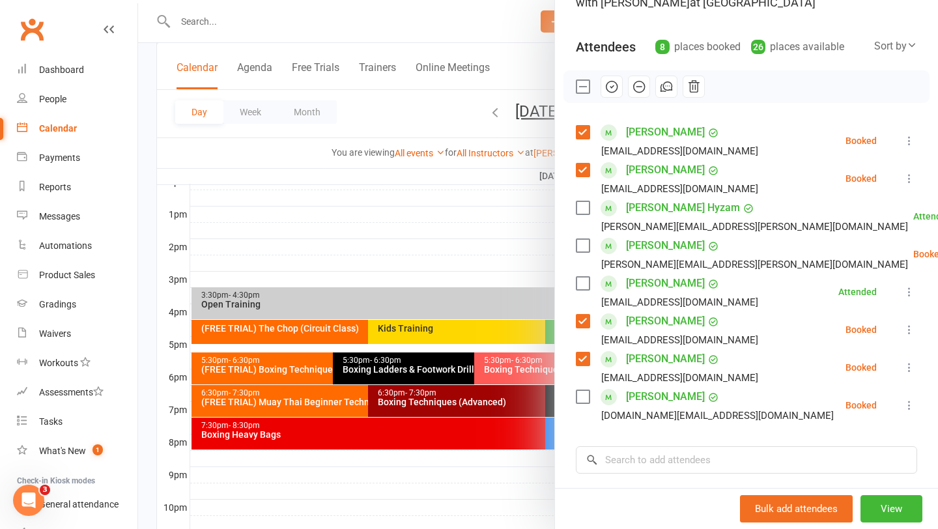
scroll to position [121, 0]
click at [582, 396] on label at bounding box center [582, 396] width 13 height 13
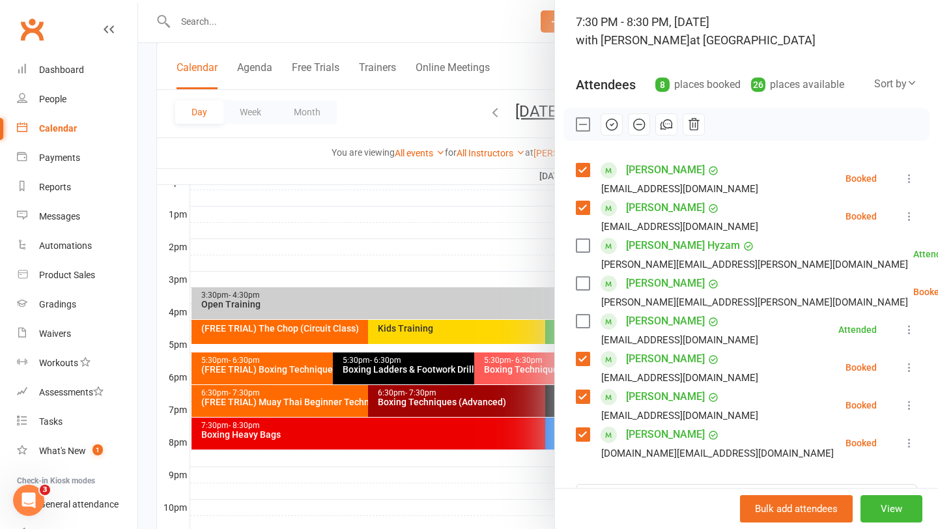
scroll to position [73, 0]
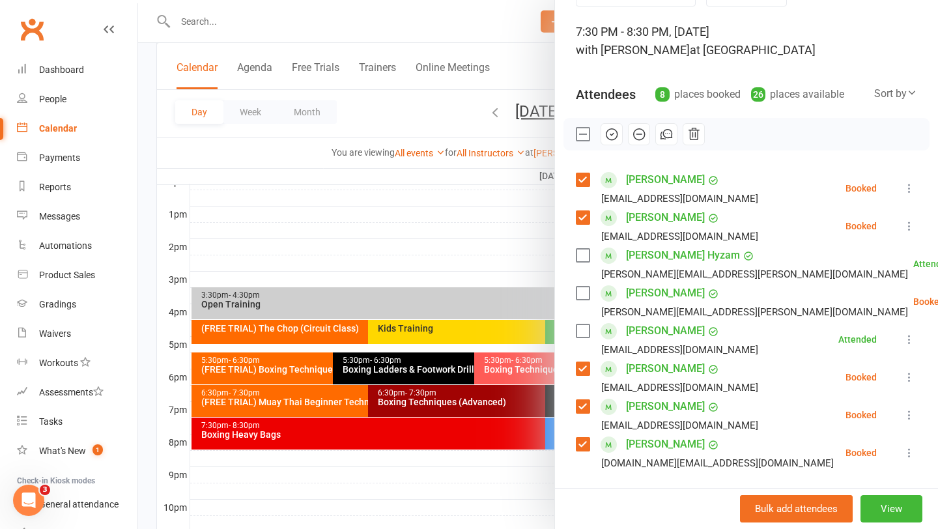
click at [612, 136] on icon "button" at bounding box center [612, 134] width 14 height 14
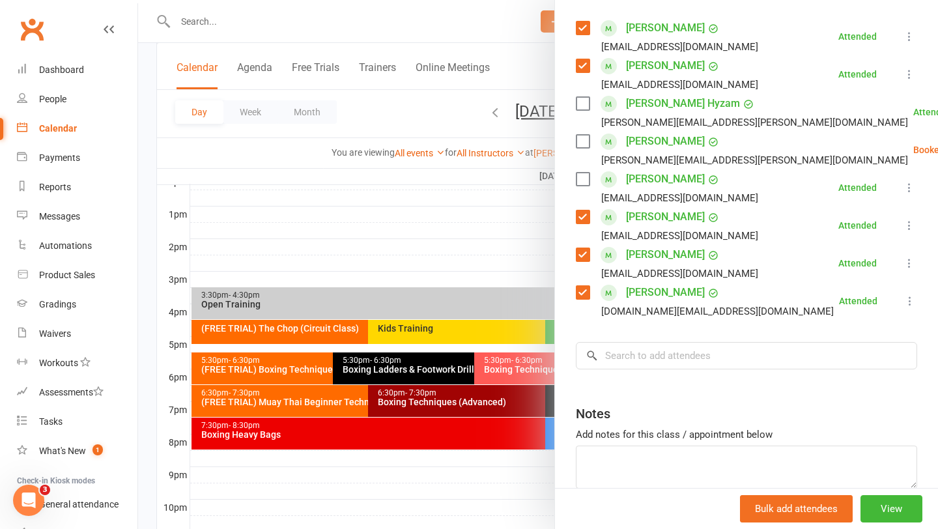
scroll to position [291, 0]
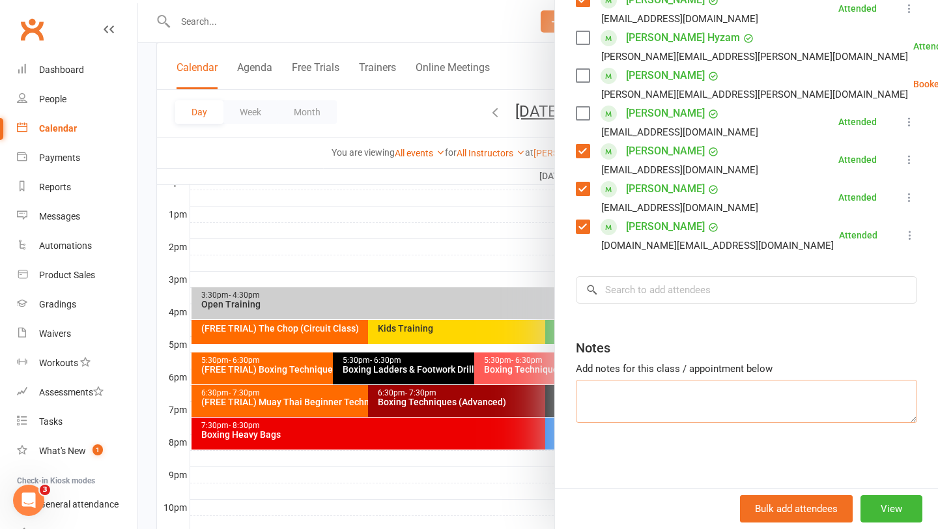
click at [668, 399] on textarea at bounding box center [746, 401] width 341 height 43
click at [684, 294] on input "search" at bounding box center [746, 289] width 341 height 27
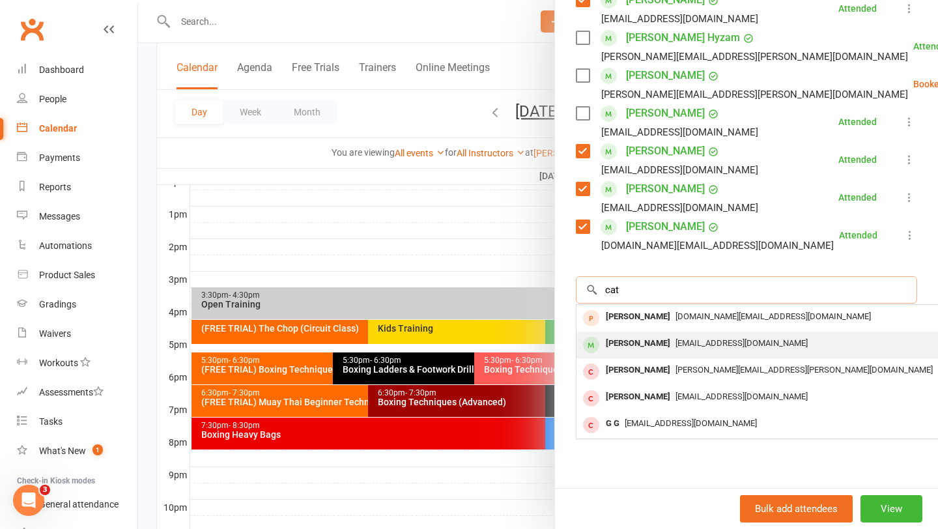
type input "cat"
click at [684, 340] on span "catc.001@hotmail.com" at bounding box center [742, 343] width 132 height 10
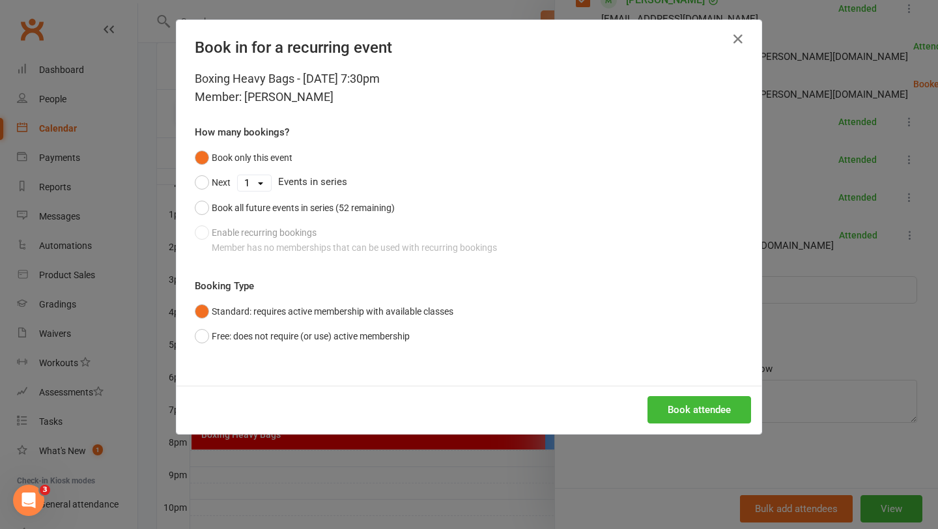
click at [683, 395] on div "Book attendee" at bounding box center [469, 410] width 585 height 48
click at [682, 403] on button "Book attendee" at bounding box center [700, 409] width 104 height 27
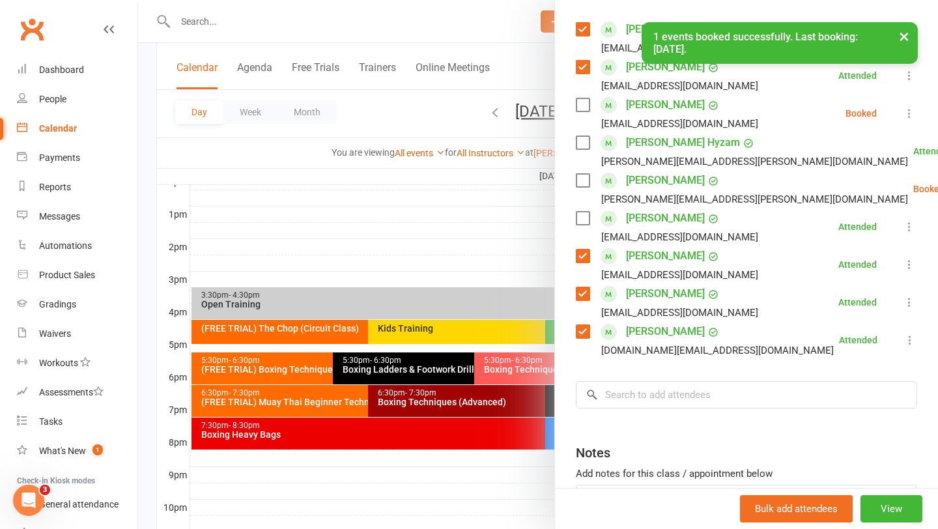
scroll to position [203, 0]
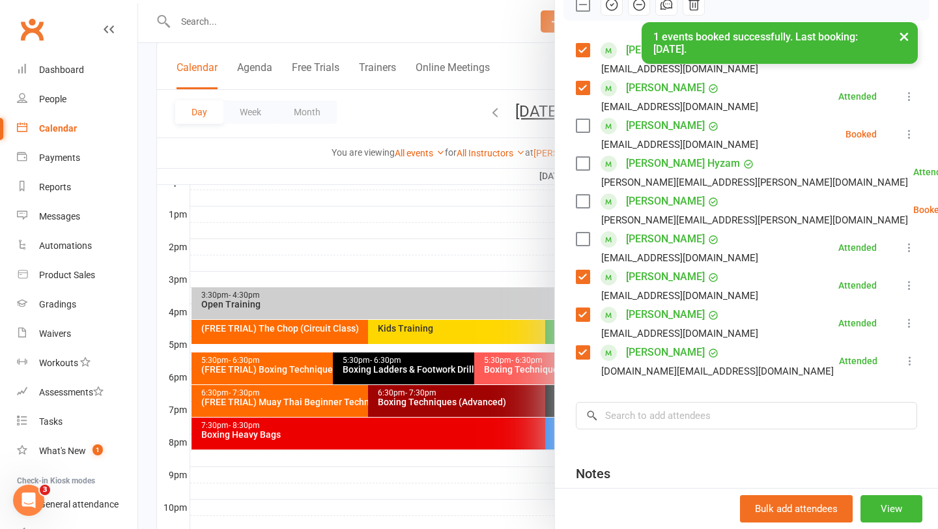
click at [578, 127] on label at bounding box center [582, 125] width 13 height 13
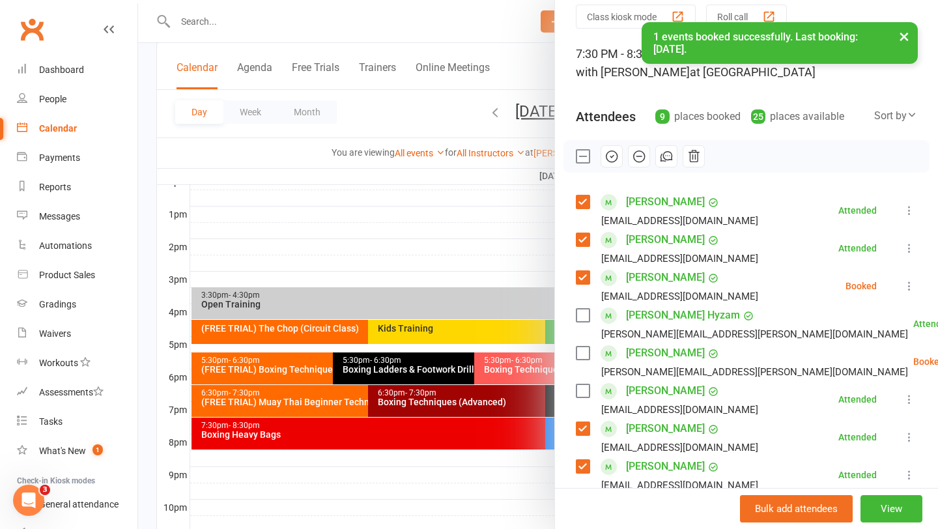
scroll to position [31, 0]
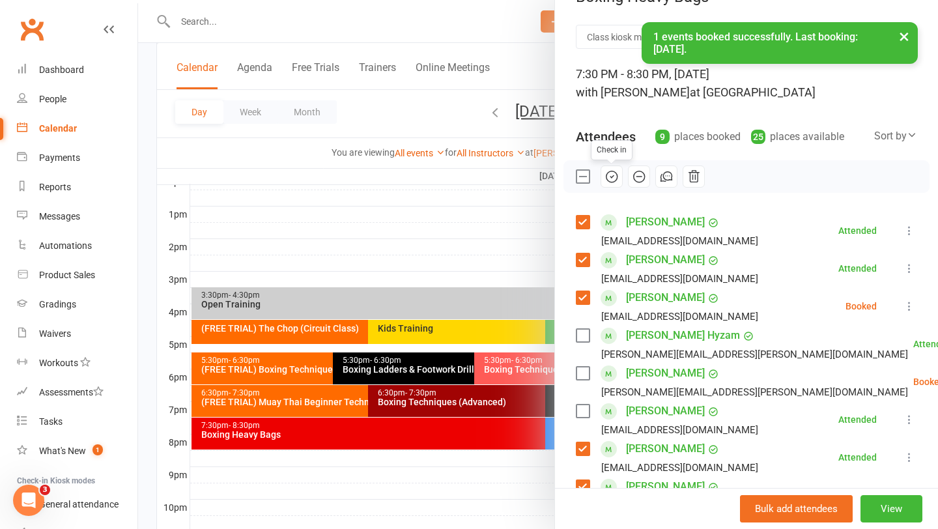
click at [614, 175] on icon "button" at bounding box center [612, 176] width 14 height 14
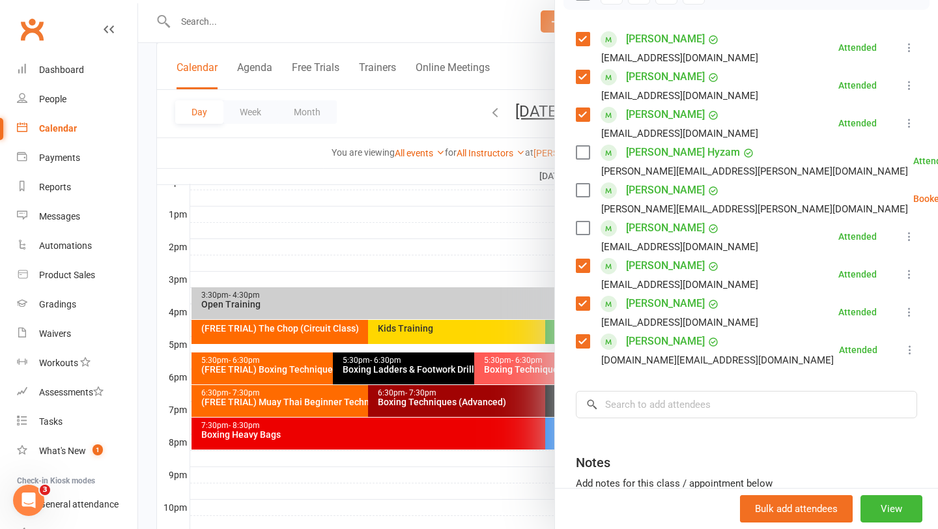
scroll to position [222, 0]
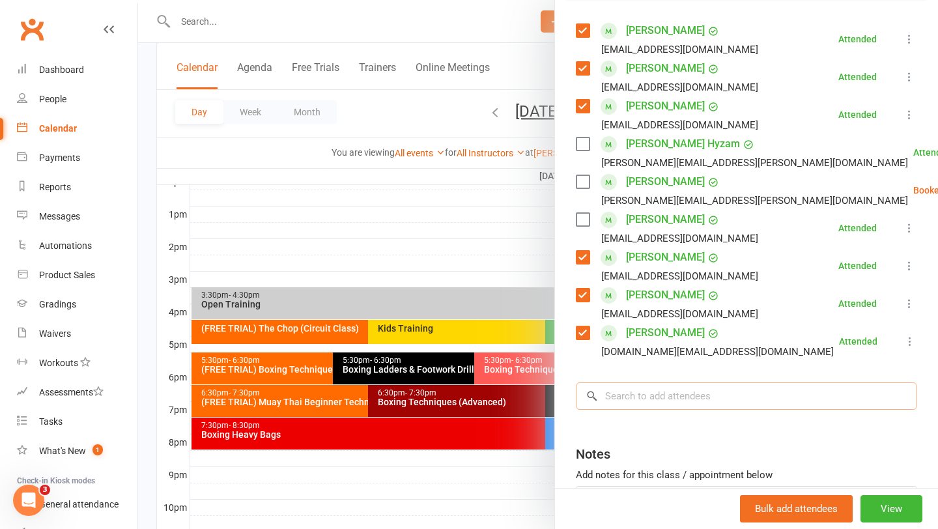
click at [720, 397] on input "search" at bounding box center [746, 395] width 341 height 27
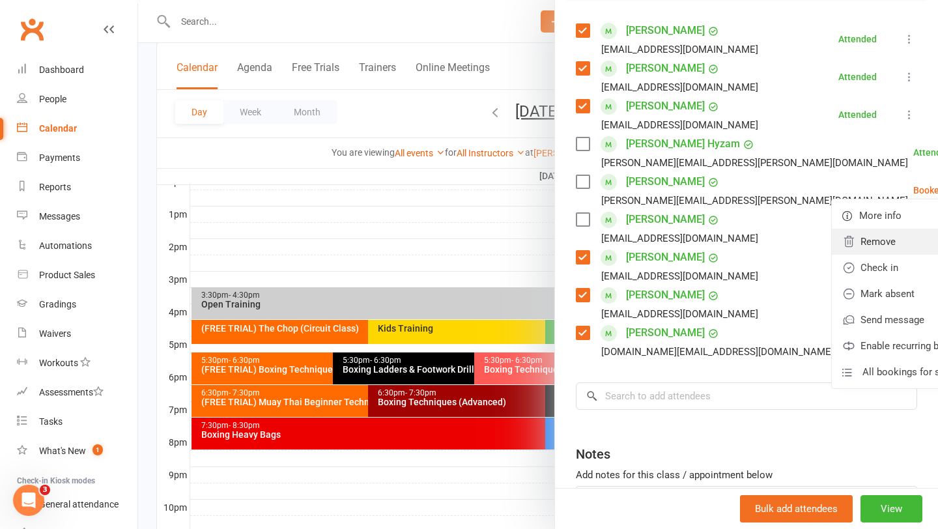
click at [833, 240] on link "Remove" at bounding box center [908, 242] width 152 height 26
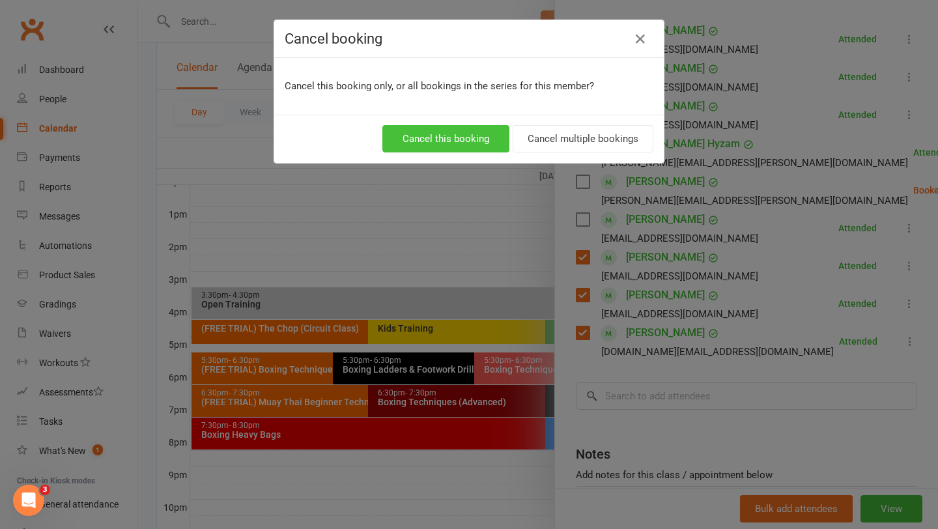
click at [461, 146] on button "Cancel this booking" at bounding box center [445, 138] width 127 height 27
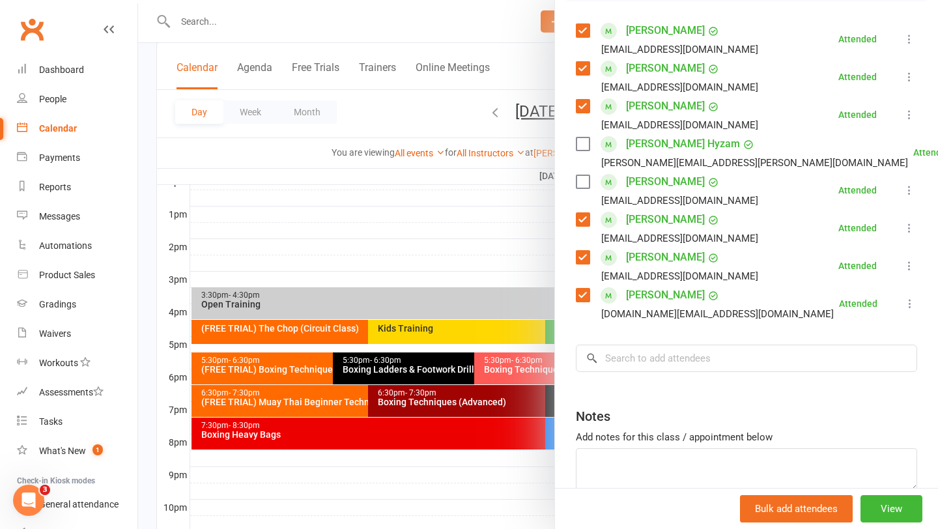
click at [358, 196] on div at bounding box center [538, 264] width 800 height 529
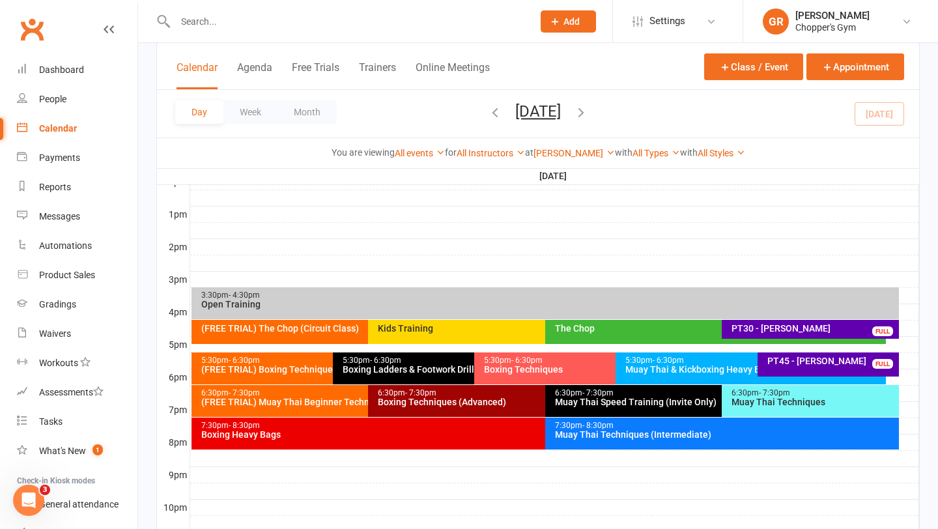
click at [588, 113] on icon "button" at bounding box center [581, 112] width 14 height 14
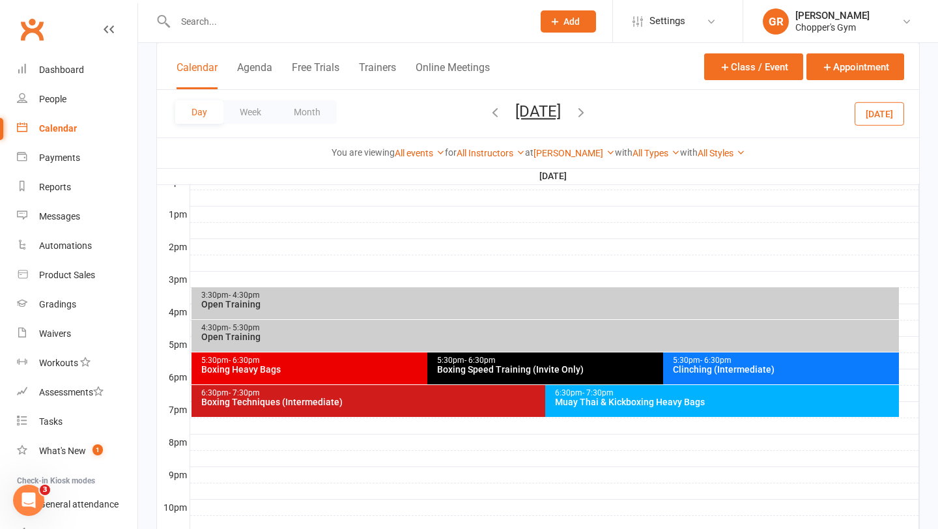
click at [588, 112] on icon "button" at bounding box center [581, 112] width 14 height 14
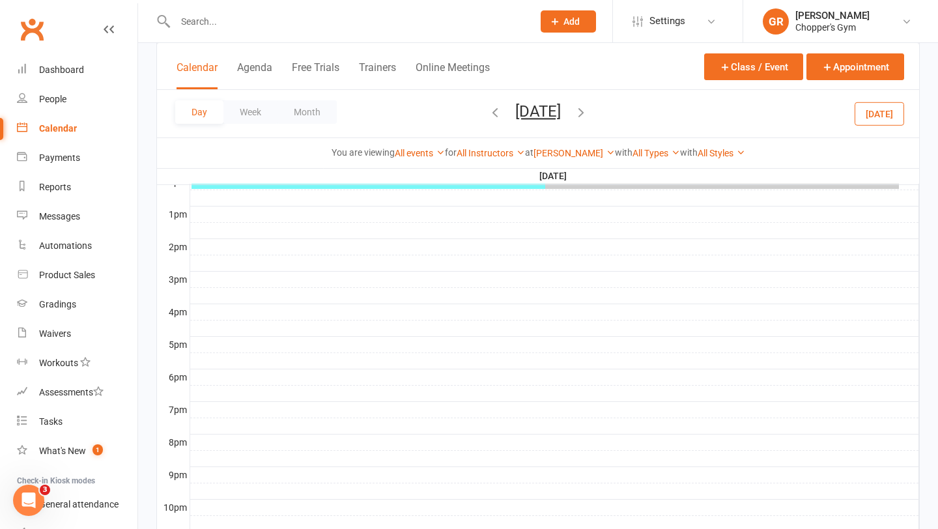
click at [588, 112] on icon "button" at bounding box center [581, 112] width 14 height 14
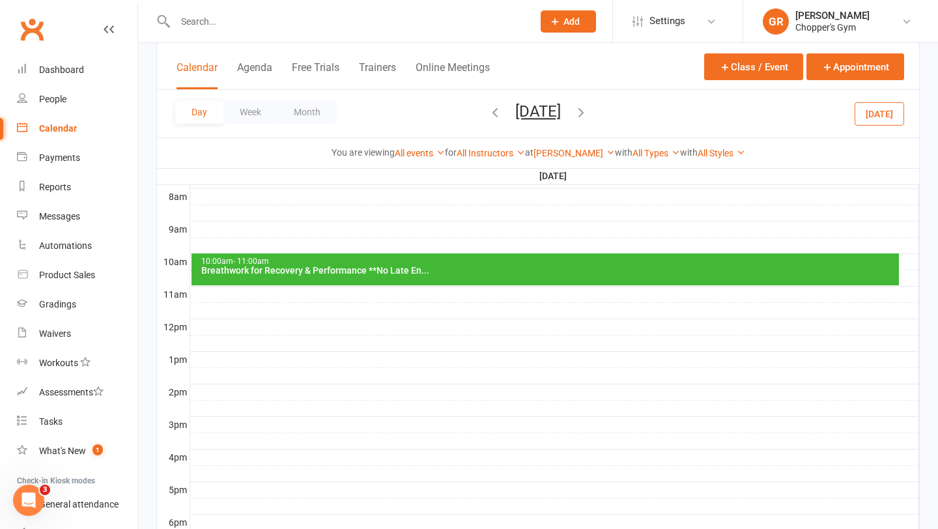
scroll to position [271, 0]
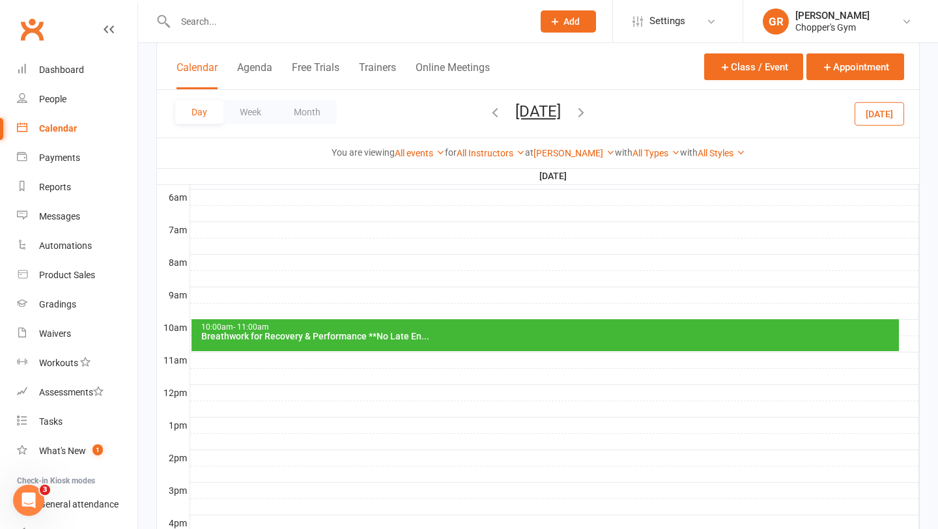
click at [451, 335] on div "Breathwork for Recovery & Performance **No Late En..." at bounding box center [549, 336] width 696 height 9
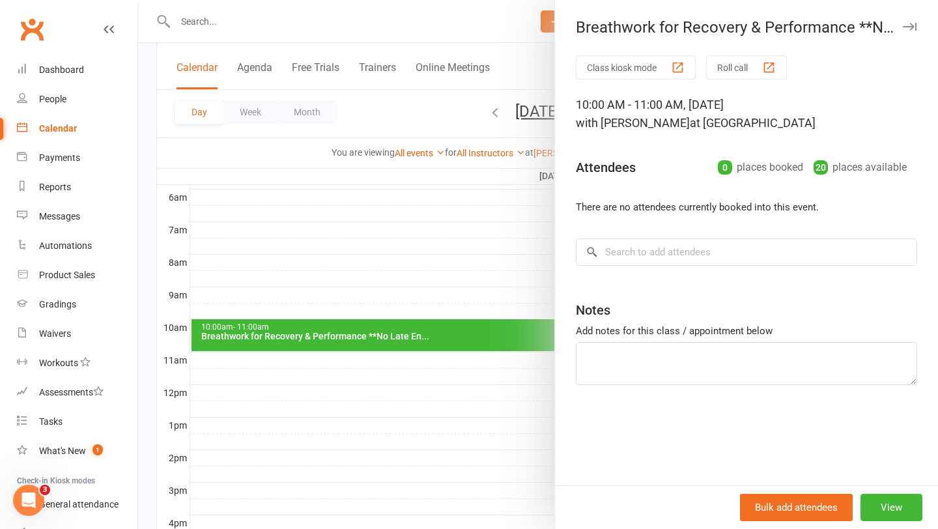
click at [399, 278] on div at bounding box center [538, 264] width 800 height 529
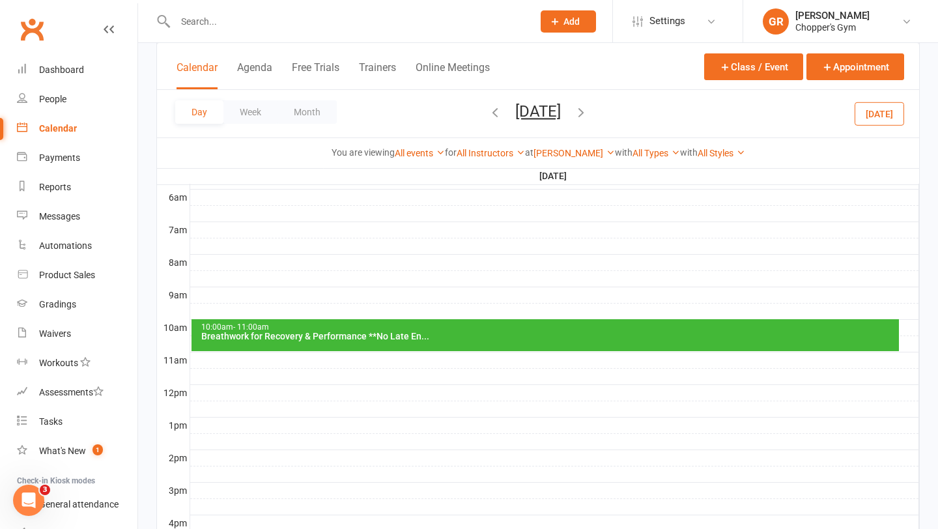
click at [854, 113] on div "Day Week Month Sunday, Sep 14, 2025 September 2025 Sun Mon Tue Wed Thu Fri Sat …" at bounding box center [538, 114] width 762 height 48
click at [881, 113] on button "Today" at bounding box center [880, 113] width 50 height 23
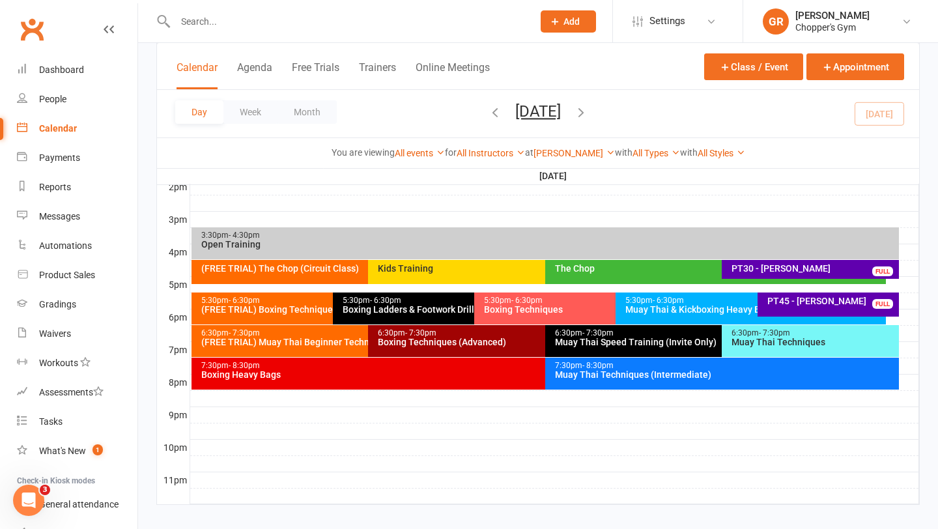
scroll to position [555, 0]
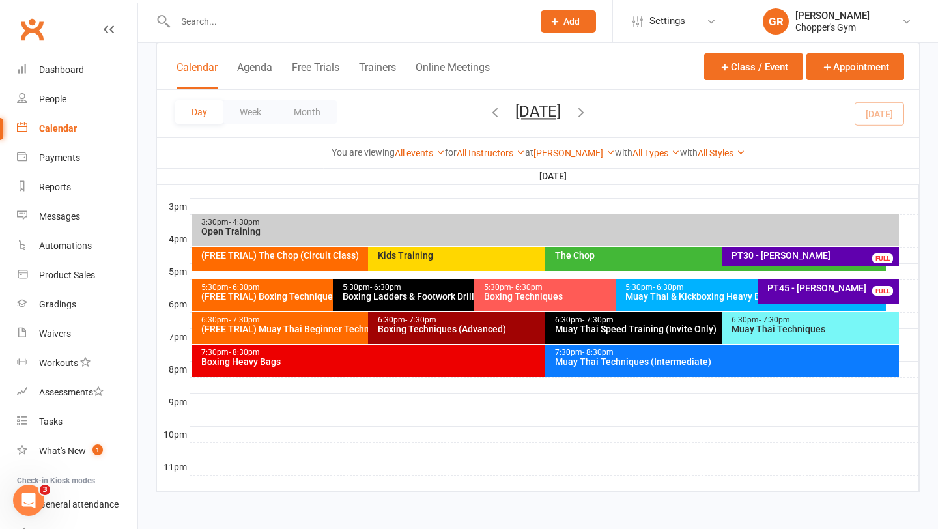
click at [337, 360] on div "Boxing Heavy Bags" at bounding box center [542, 361] width 683 height 9
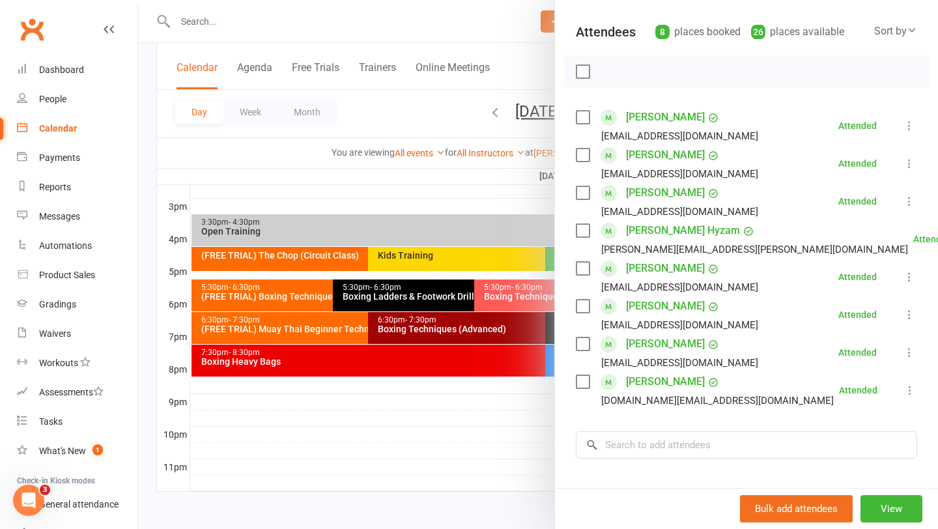
scroll to position [137, 0]
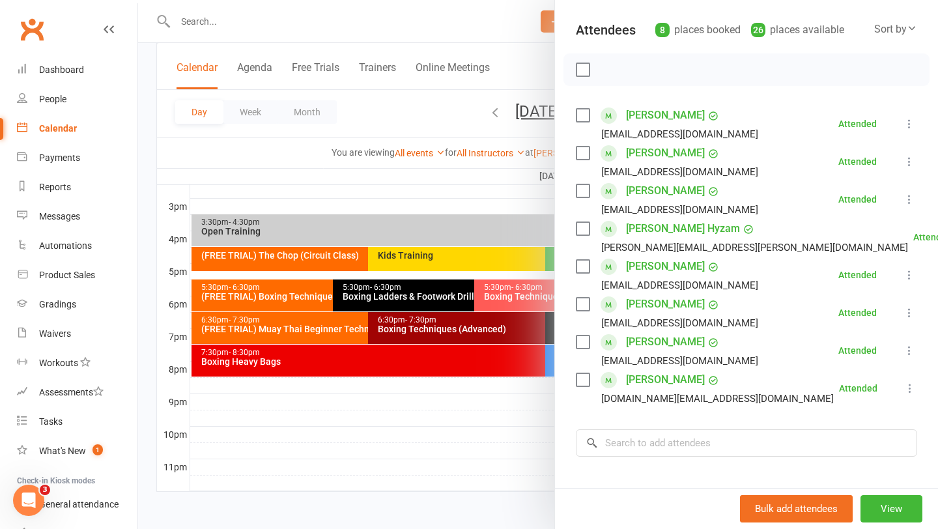
click at [481, 208] on div at bounding box center [538, 264] width 800 height 529
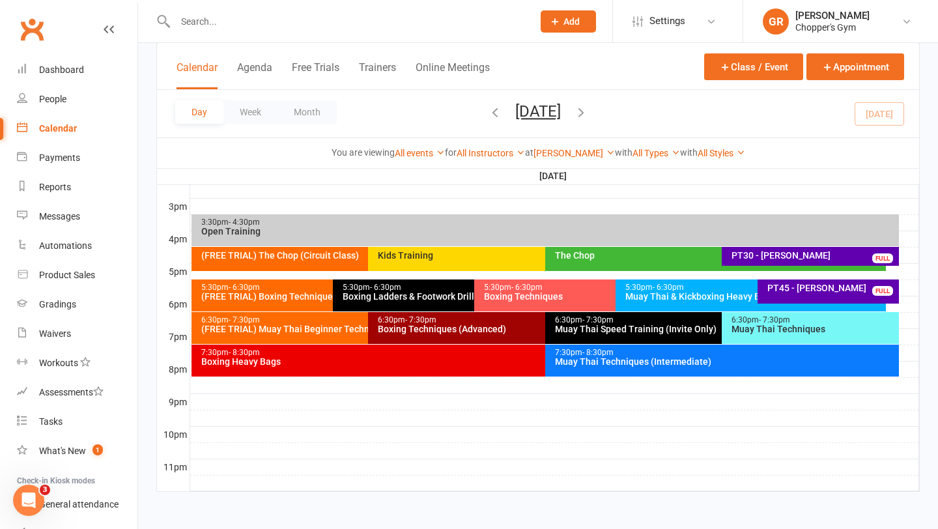
click at [352, 12] on input "text" at bounding box center [347, 21] width 352 height 18
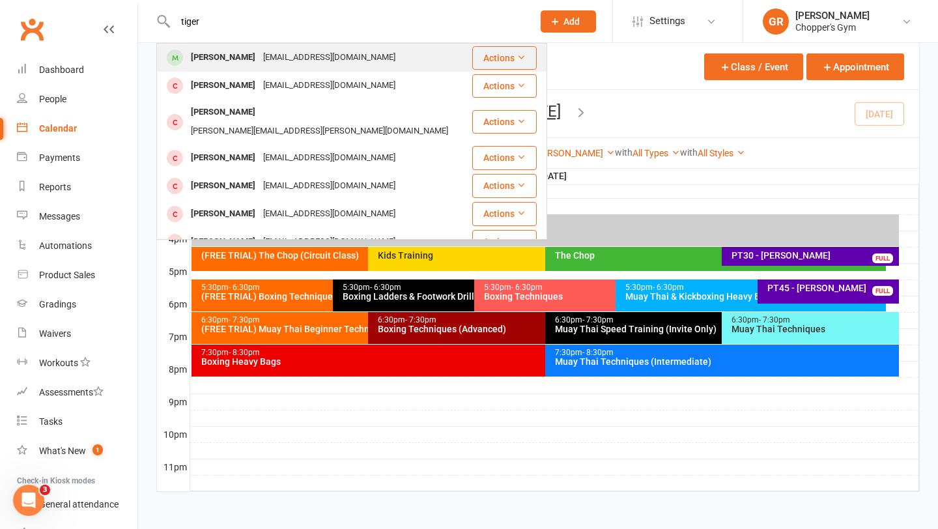
type input "tiger"
click at [311, 47] on div "Tiger Graham Tigergraham000@gmail.com" at bounding box center [314, 57] width 313 height 27
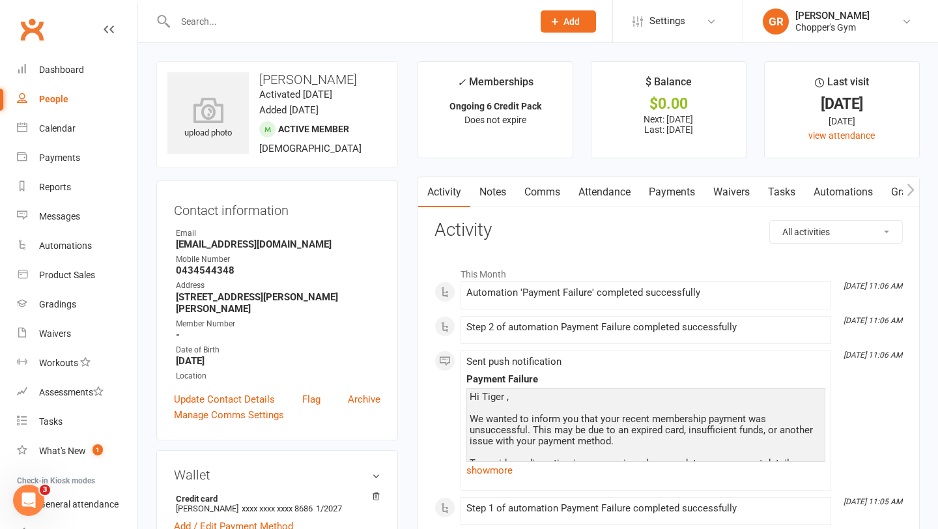
click at [666, 188] on link "Payments" at bounding box center [672, 192] width 64 height 30
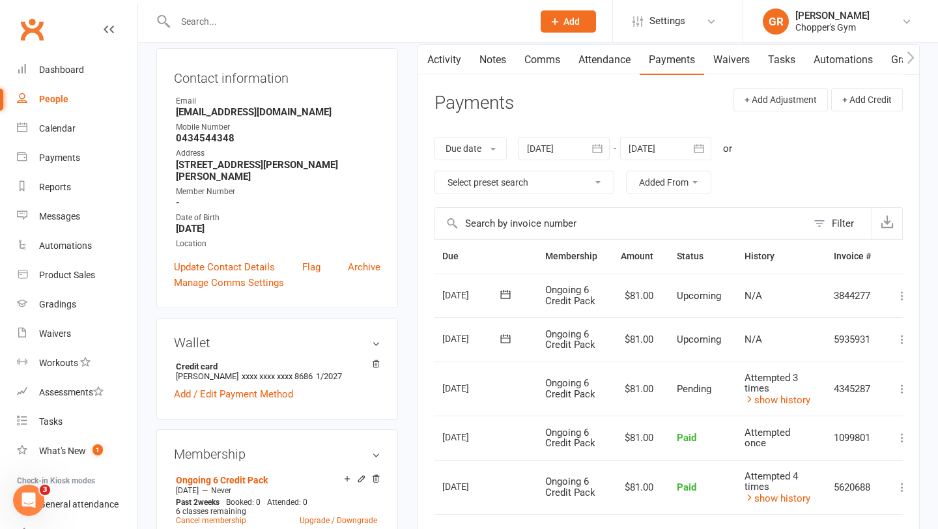
scroll to position [0, 66]
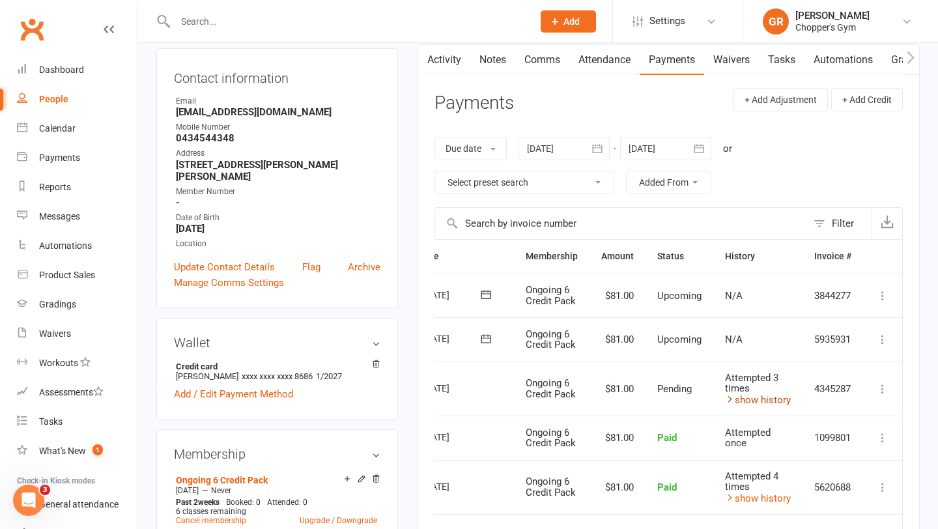
click at [743, 397] on link "show history" at bounding box center [758, 400] width 66 height 12
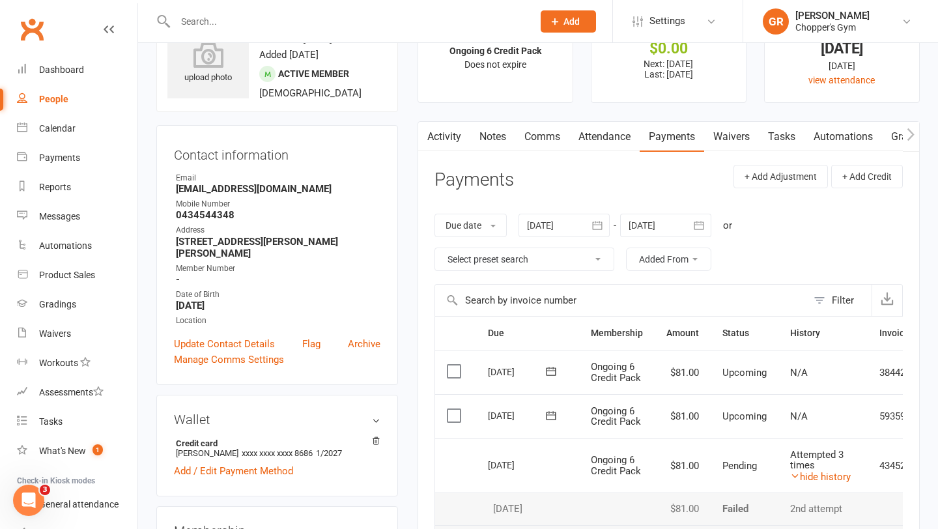
scroll to position [45, 0]
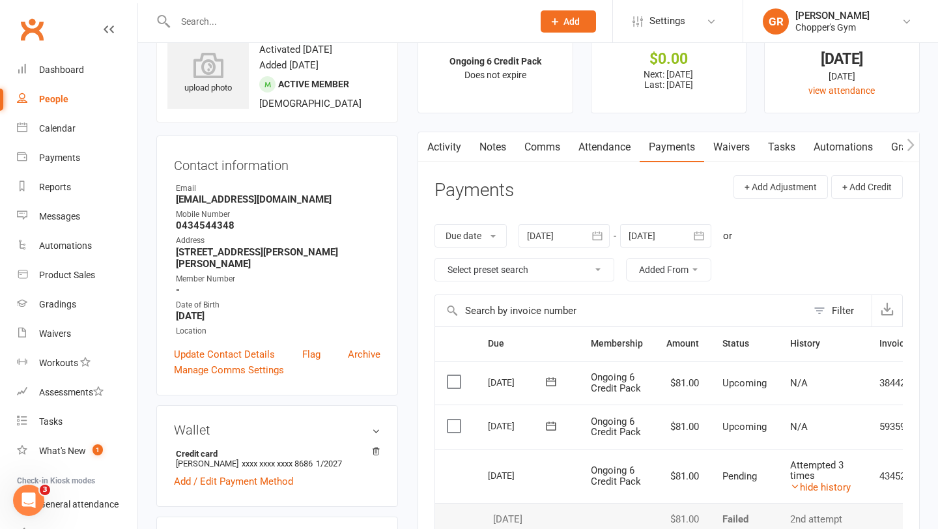
click at [593, 141] on link "Attendance" at bounding box center [604, 147] width 70 height 30
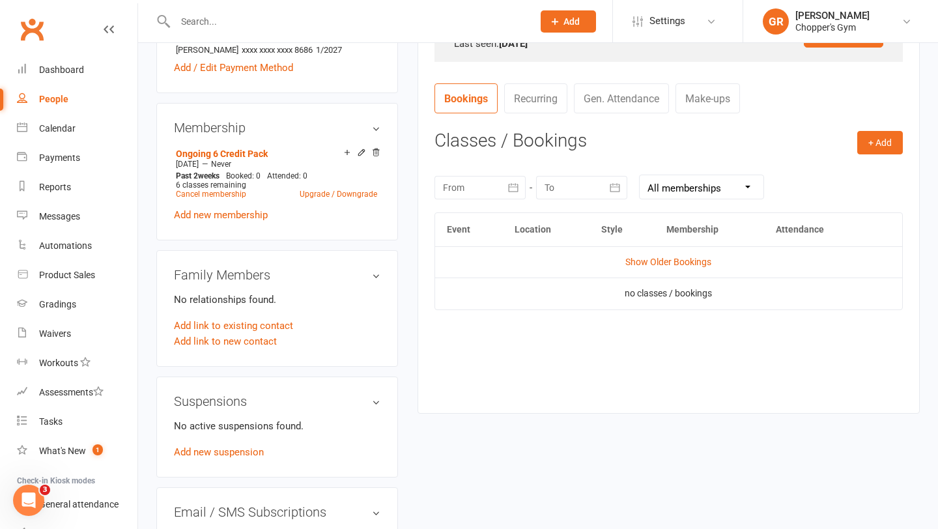
scroll to position [548, 0]
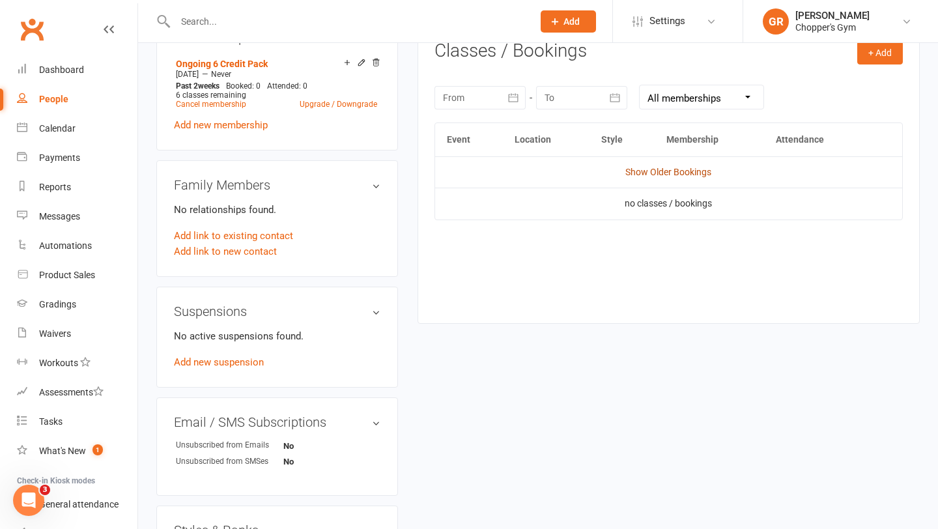
click at [657, 176] on link "Show Older Bookings" at bounding box center [668, 172] width 86 height 10
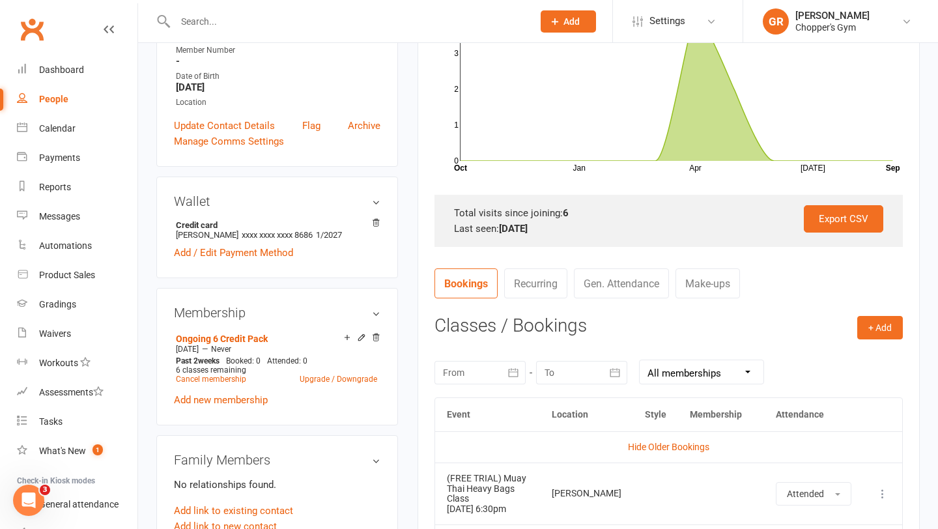
scroll to position [0, 0]
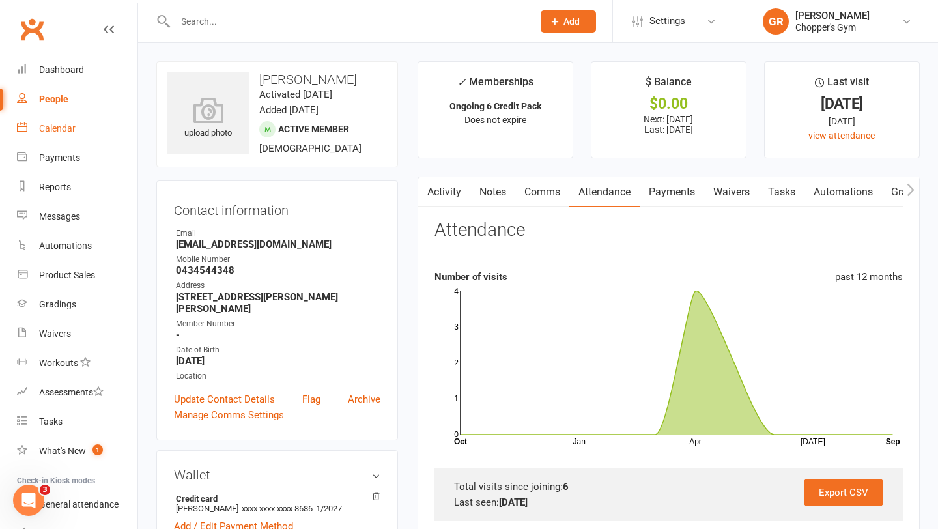
click at [66, 135] on link "Calendar" at bounding box center [77, 128] width 121 height 29
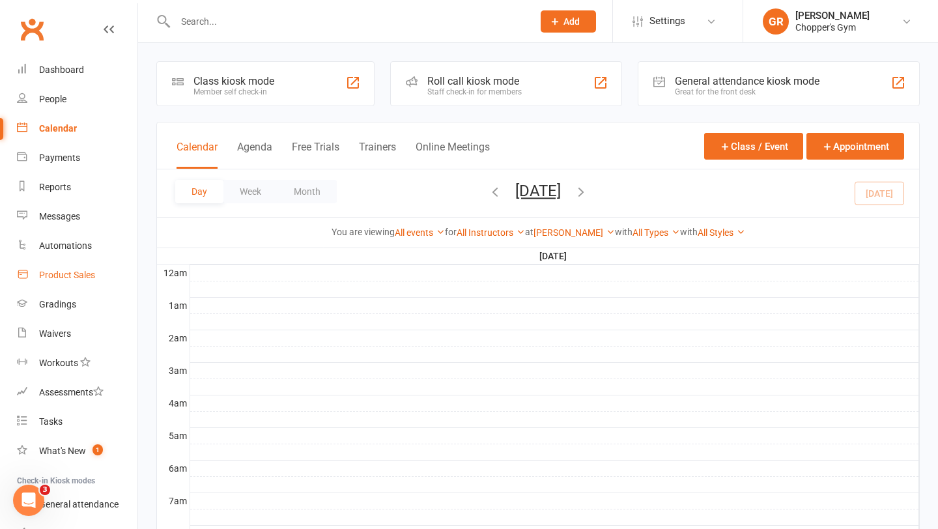
click at [40, 278] on div "Product Sales" at bounding box center [67, 275] width 56 height 10
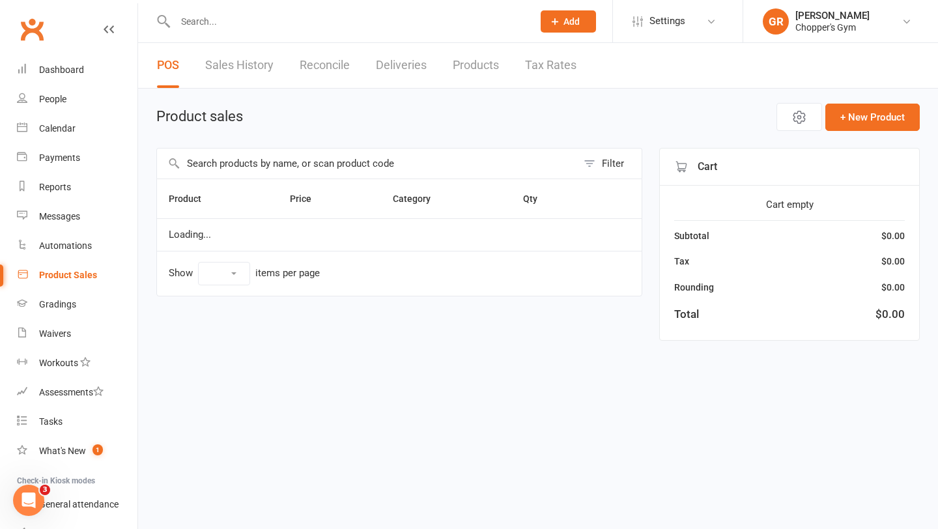
select select "100"
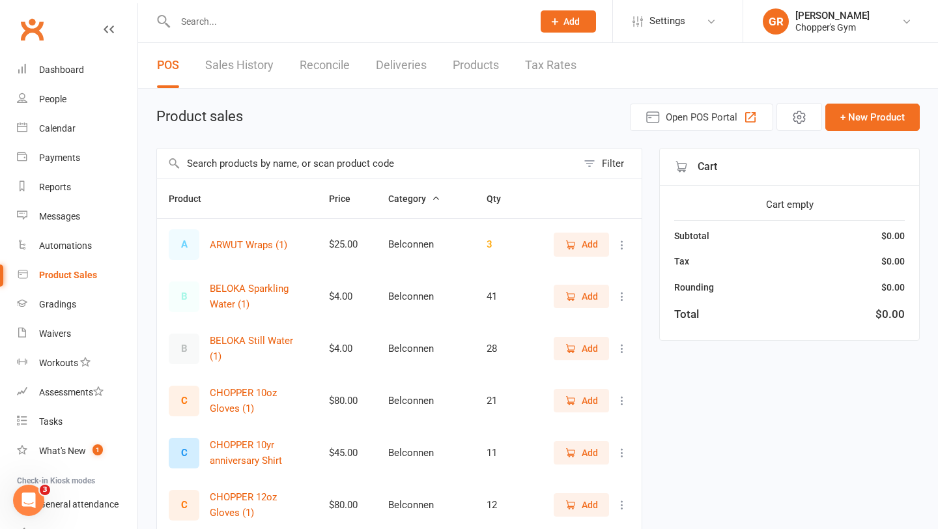
click at [338, 169] on input "text" at bounding box center [367, 164] width 420 height 30
click at [343, 165] on input "text" at bounding box center [367, 164] width 420 height 30
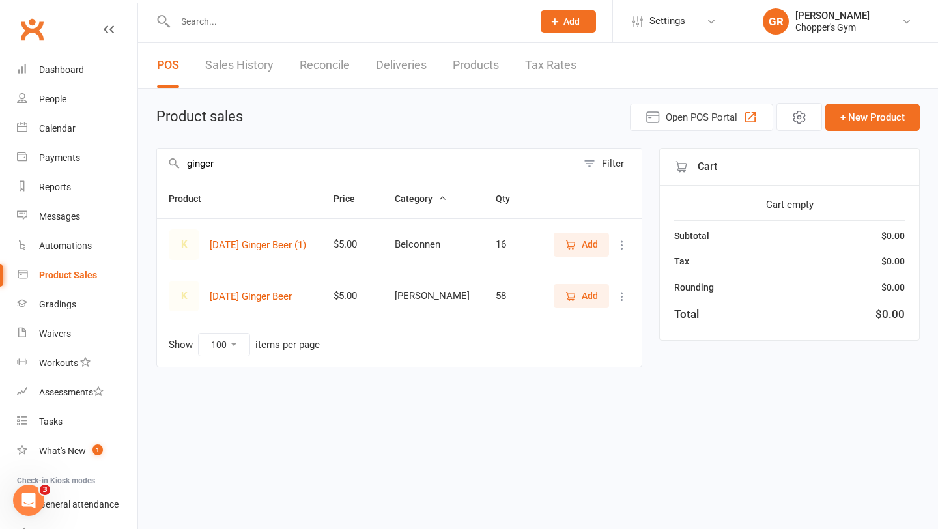
type input "ginger"
click at [575, 300] on icon "button" at bounding box center [571, 297] width 12 height 12
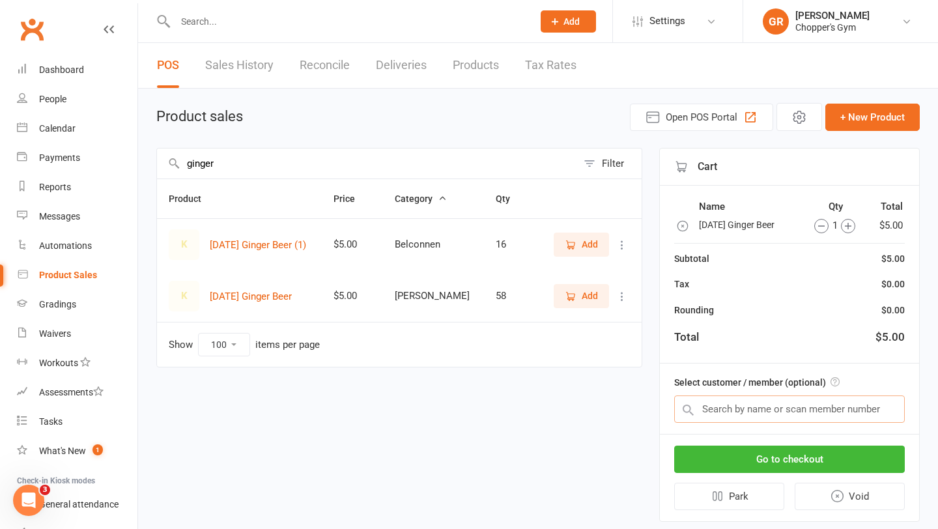
click at [743, 416] on input "text" at bounding box center [789, 408] width 231 height 27
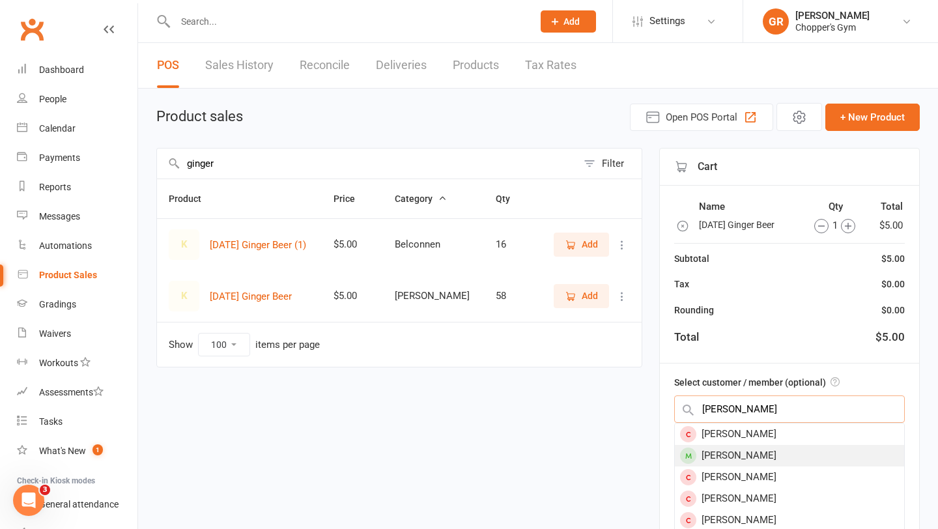
type input "sean"
click at [739, 449] on div "Sean Goss" at bounding box center [789, 455] width 229 height 21
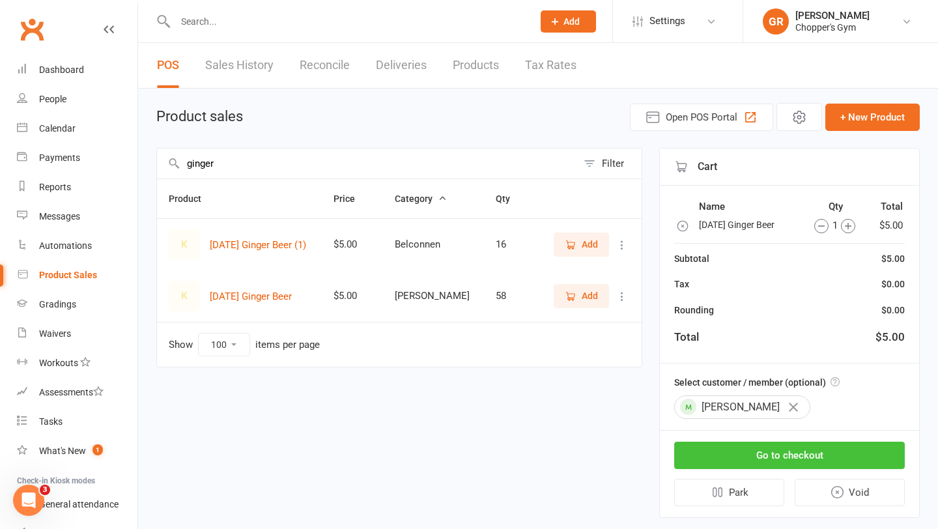
click at [761, 455] on button "Go to checkout" at bounding box center [789, 455] width 231 height 27
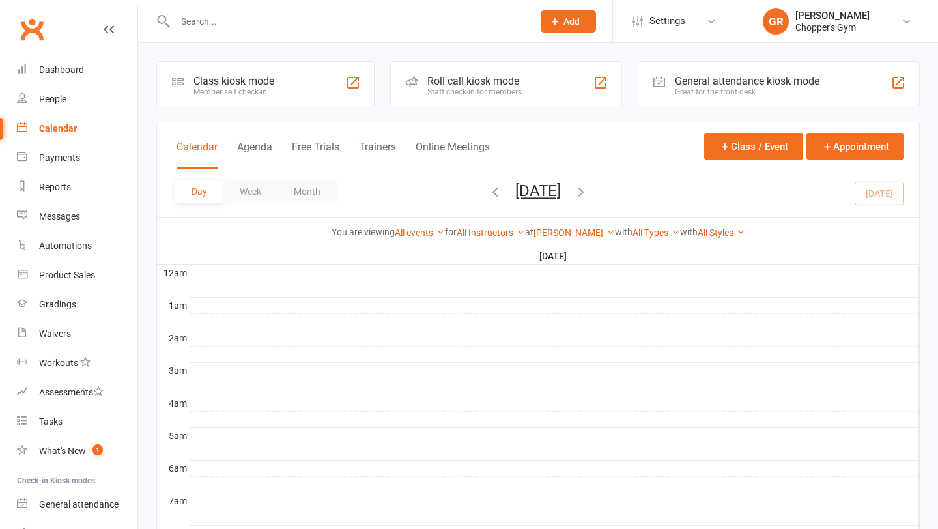
click at [58, 182] on div "Reports" at bounding box center [55, 187] width 32 height 10
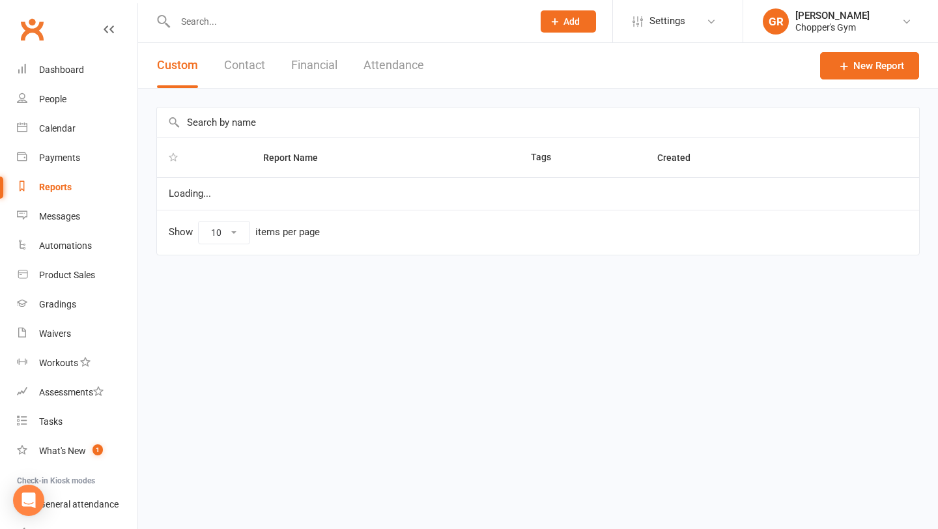
select select "100"
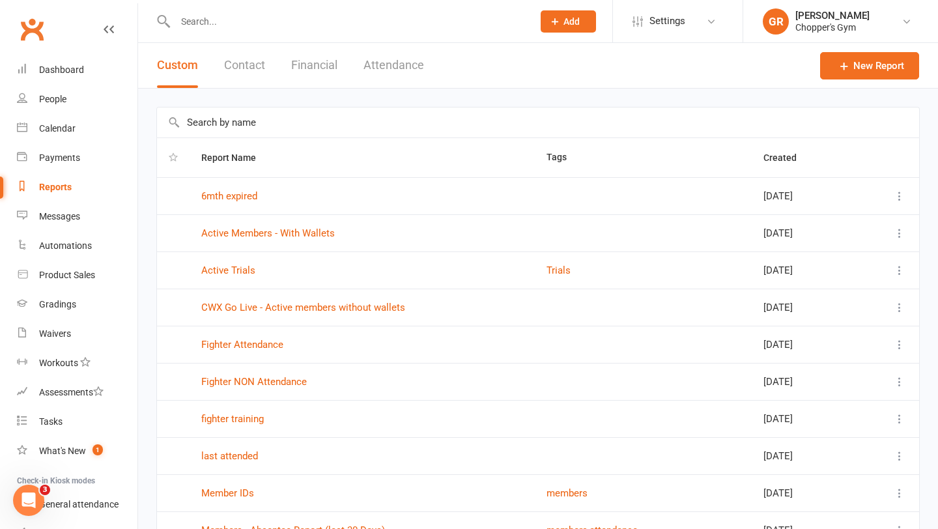
click at [304, 64] on button "Financial" at bounding box center [314, 65] width 46 height 45
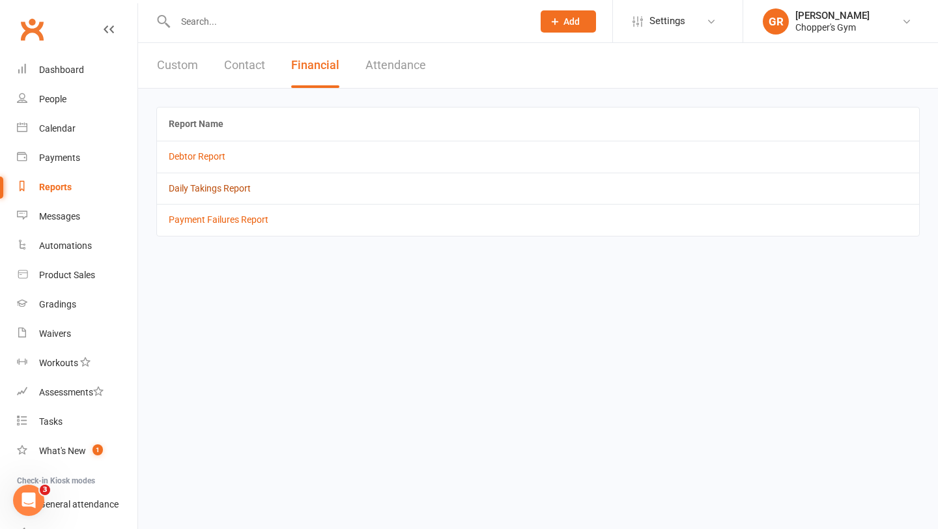
click at [201, 190] on link "Daily Takings Report" at bounding box center [210, 188] width 82 height 10
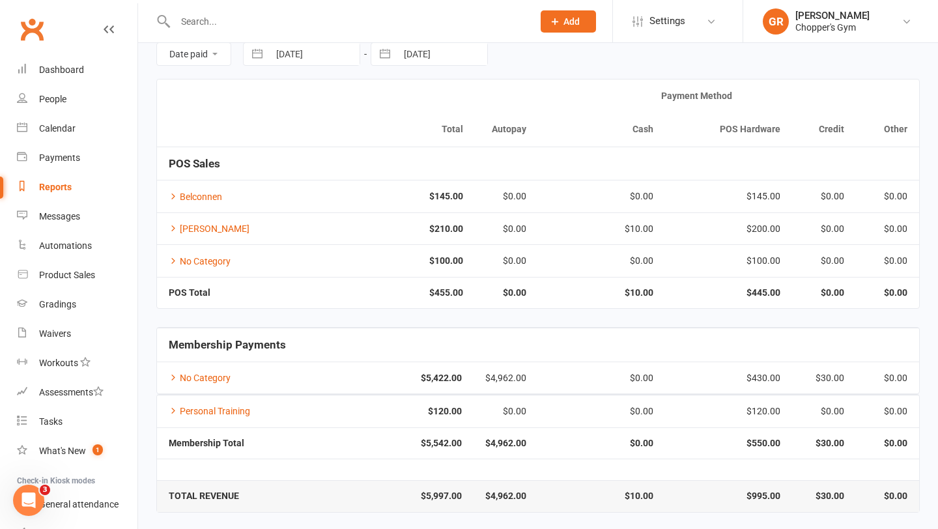
scroll to position [61, 0]
click at [176, 380] on link "No Category" at bounding box center [200, 376] width 62 height 10
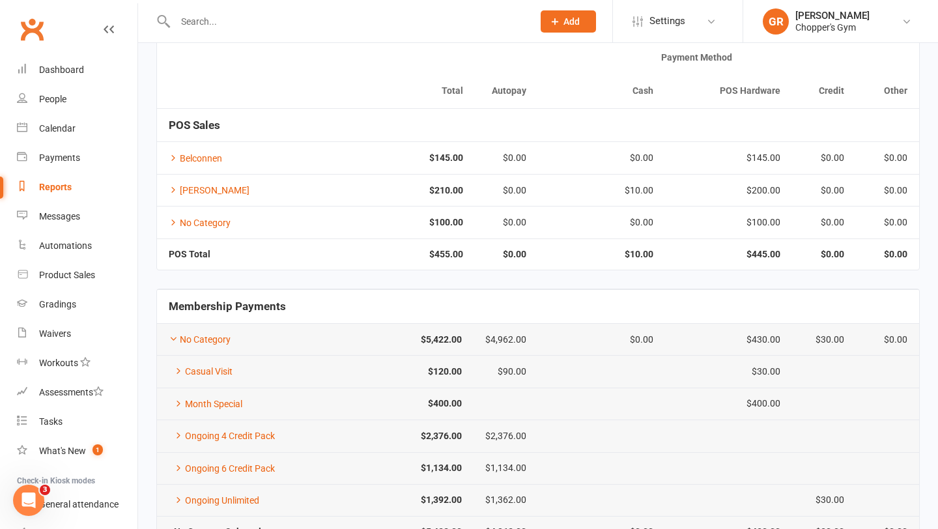
scroll to position [100, 0]
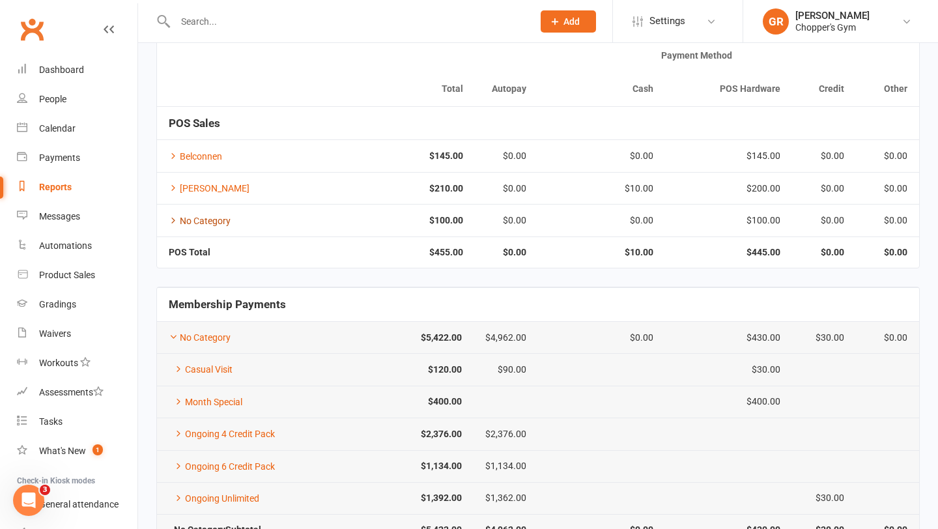
click at [174, 221] on icon at bounding box center [173, 220] width 9 height 9
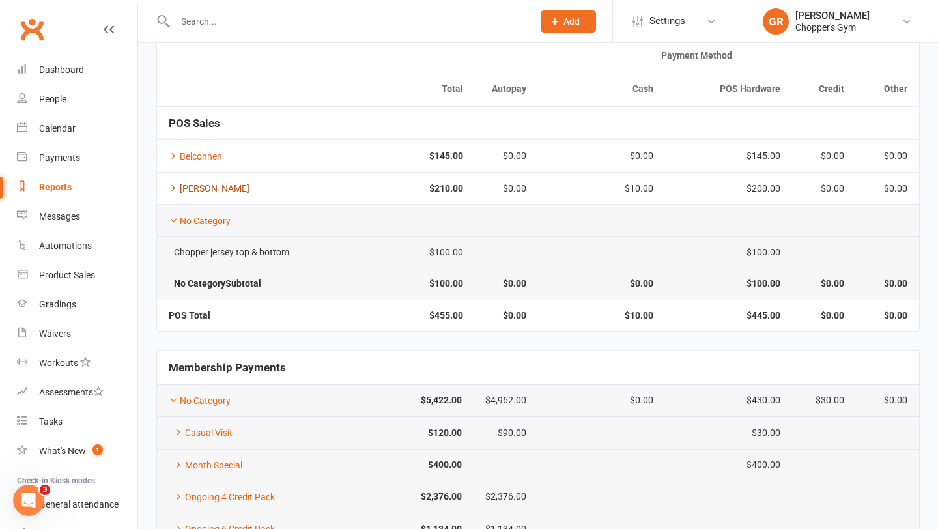
click at [172, 188] on icon at bounding box center [173, 187] width 9 height 9
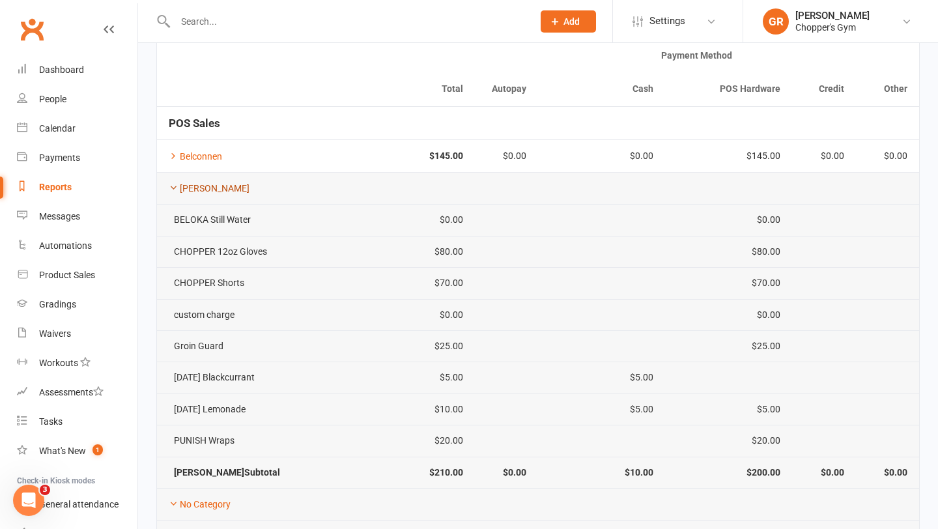
click at [173, 187] on icon at bounding box center [173, 187] width 9 height 9
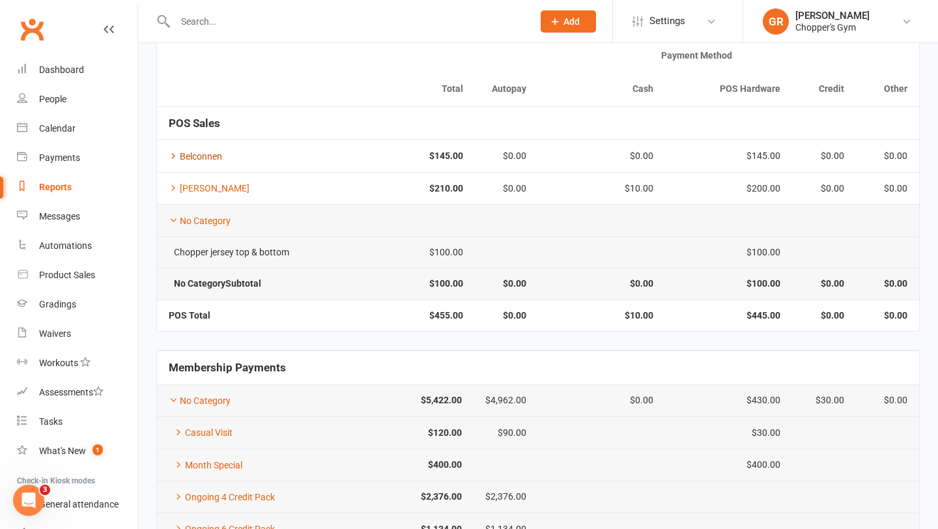
click at [171, 158] on icon at bounding box center [173, 155] width 9 height 9
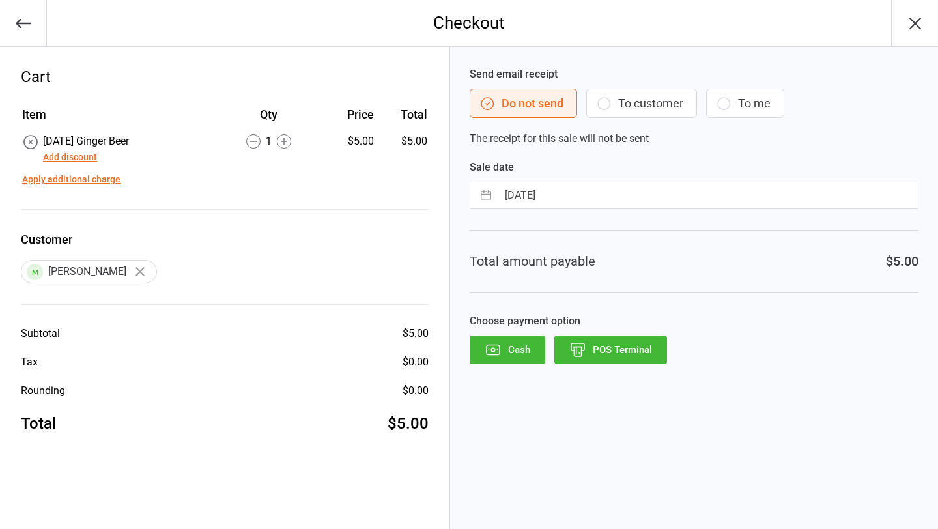
click at [83, 161] on button "Add discount" at bounding box center [70, 157] width 54 height 14
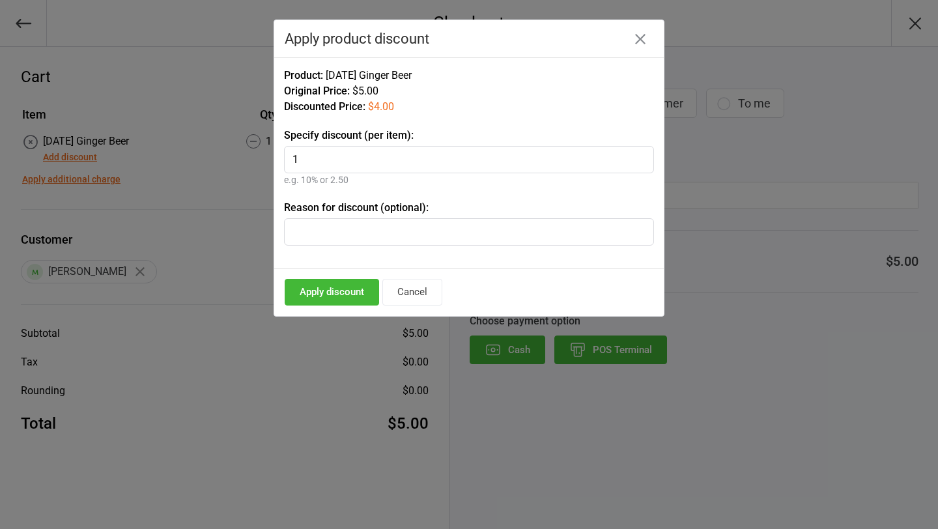
type input "1"
click at [363, 287] on button "Apply discount" at bounding box center [332, 292] width 94 height 27
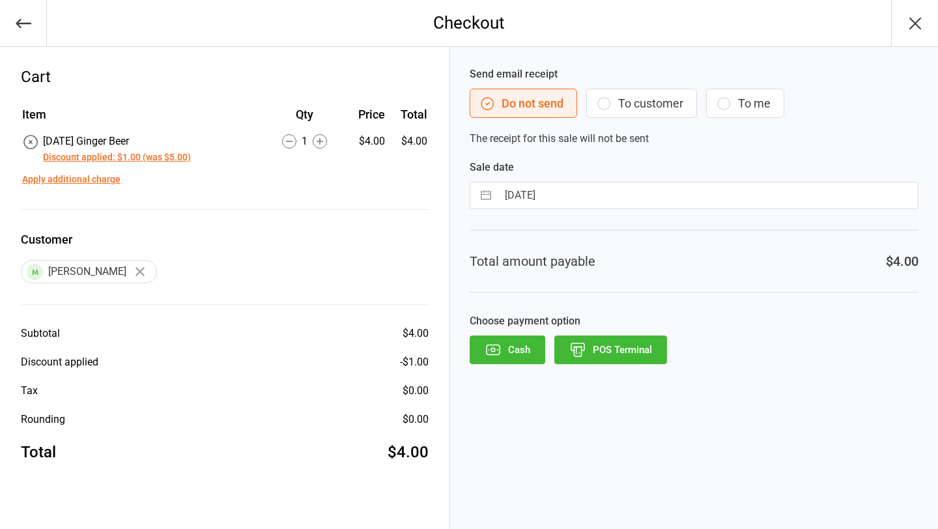
click at [640, 339] on button "POS Terminal" at bounding box center [610, 349] width 113 height 29
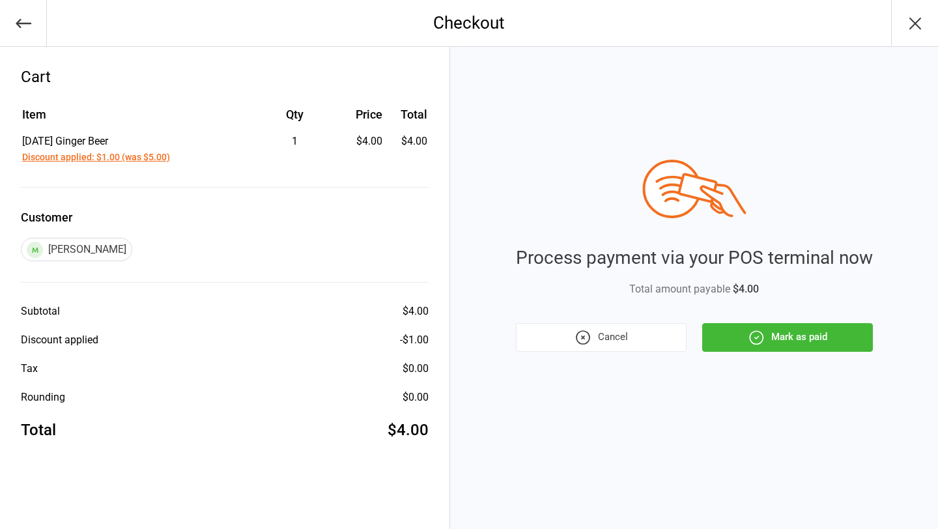
click at [821, 334] on button "Mark as paid" at bounding box center [787, 337] width 171 height 29
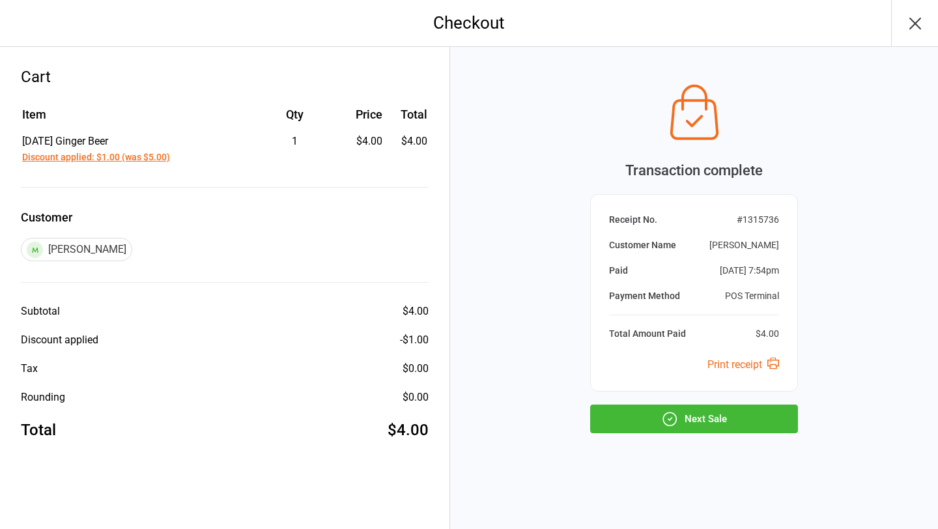
click at [728, 420] on button "Next Sale" at bounding box center [694, 419] width 208 height 29
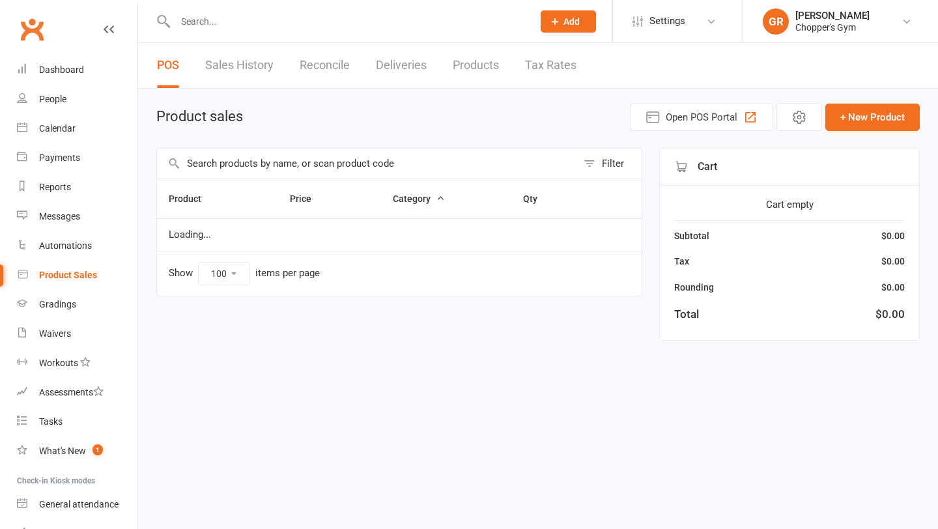
select select "100"
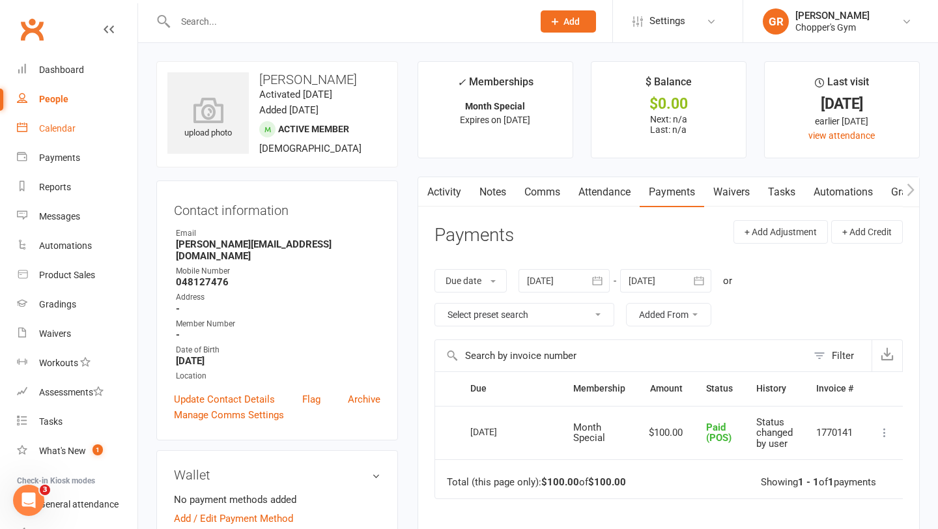
click at [70, 117] on link "Calendar" at bounding box center [77, 128] width 121 height 29
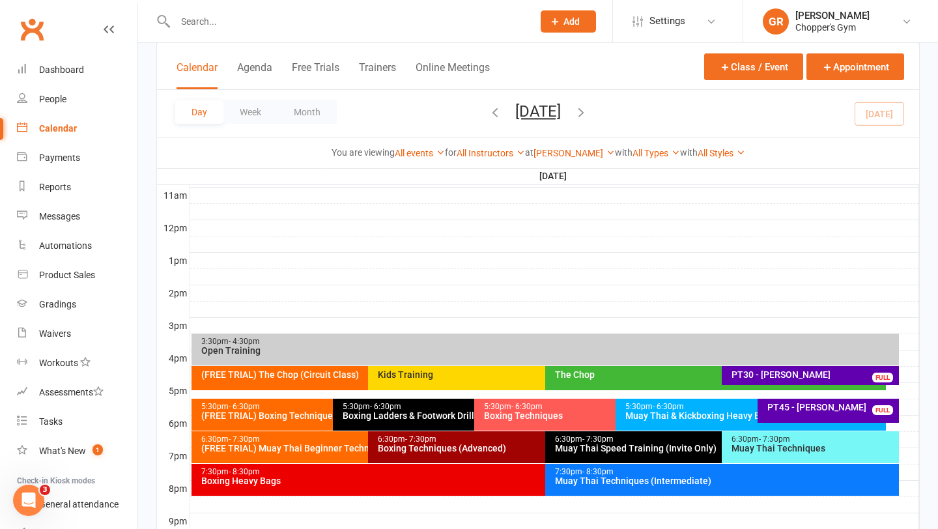
scroll to position [547, 0]
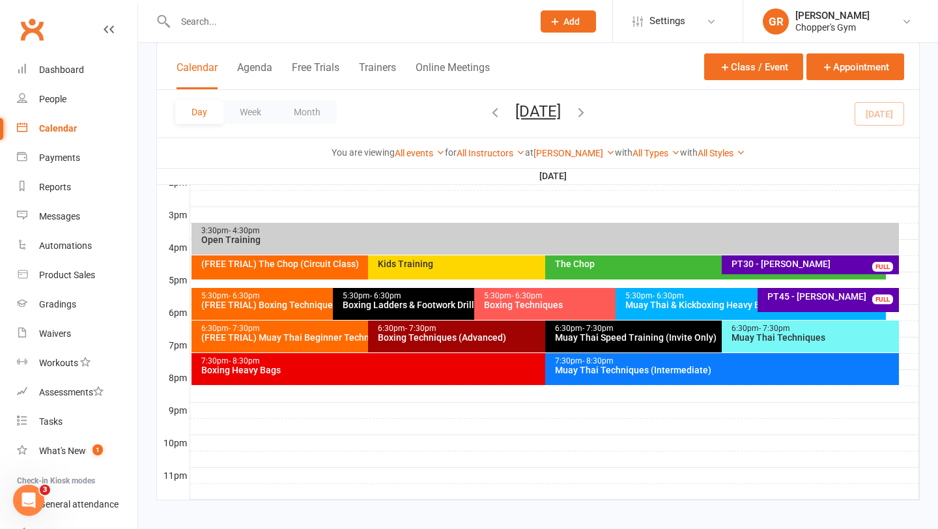
click at [732, 366] on div "Muay Thai Techniques (Intermediate)" at bounding box center [725, 369] width 342 height 9
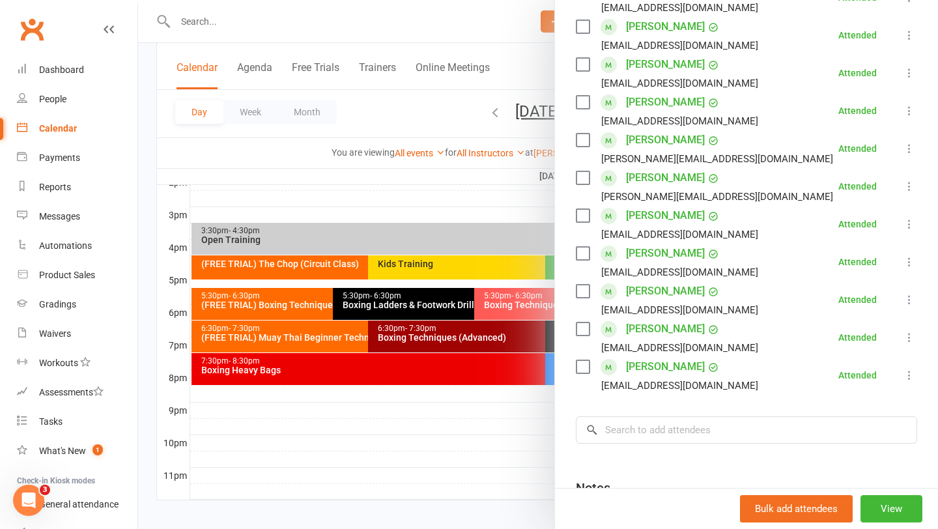
scroll to position [281, 0]
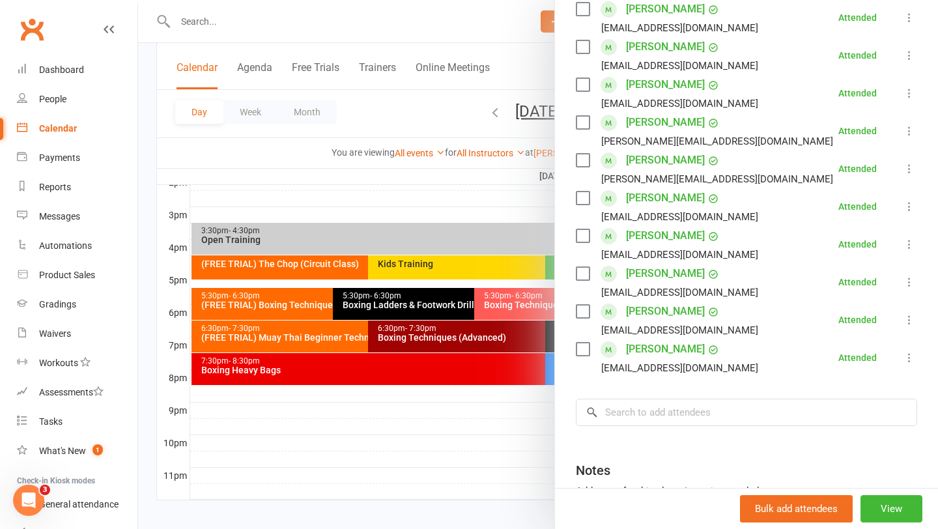
click at [656, 315] on link "[PERSON_NAME]" at bounding box center [665, 311] width 79 height 21
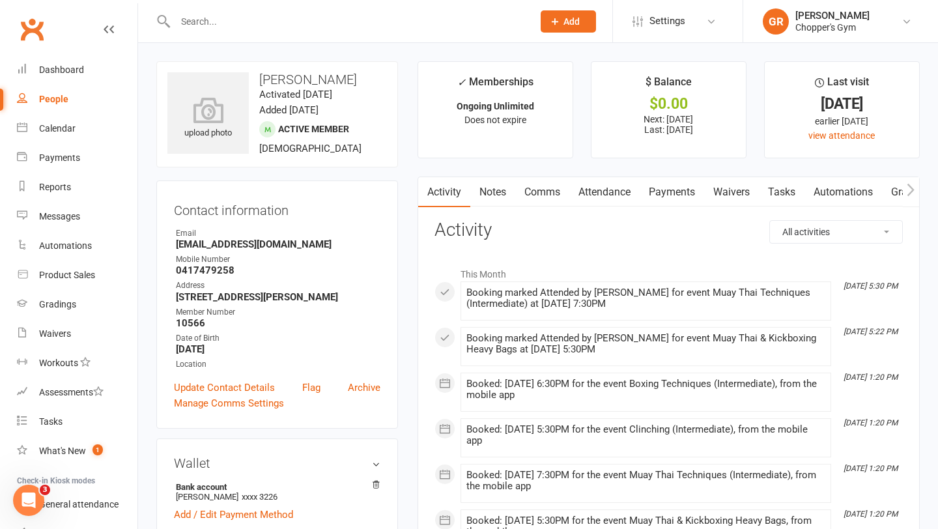
click at [520, 191] on link "Comms" at bounding box center [542, 192] width 54 height 30
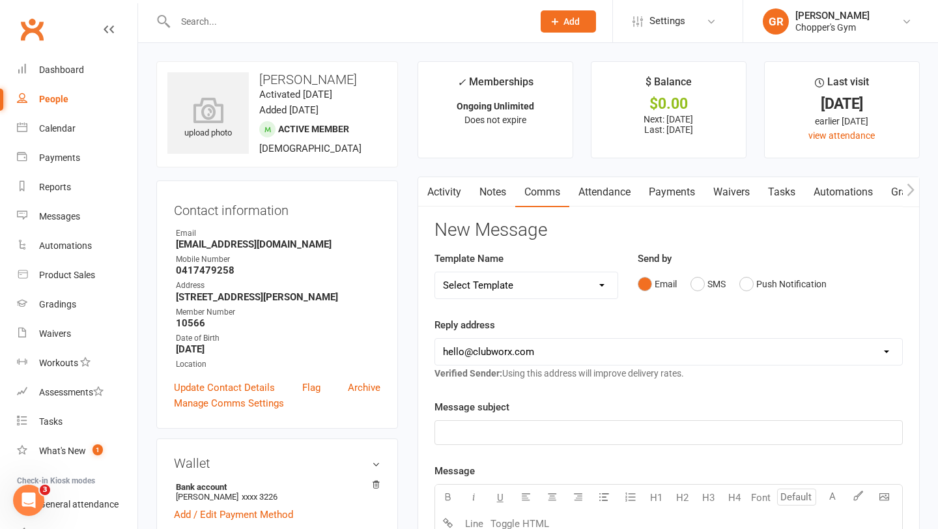
click at [496, 191] on link "Notes" at bounding box center [492, 192] width 45 height 30
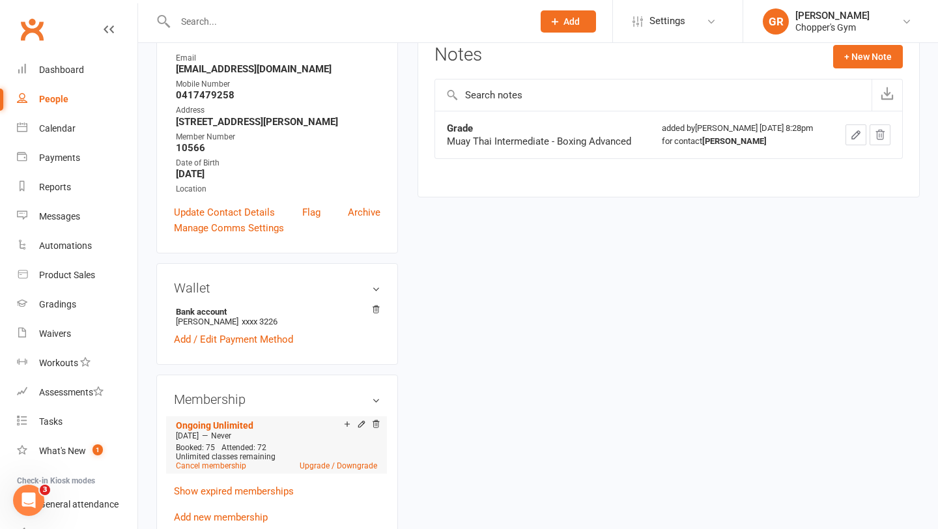
scroll to position [180, 0]
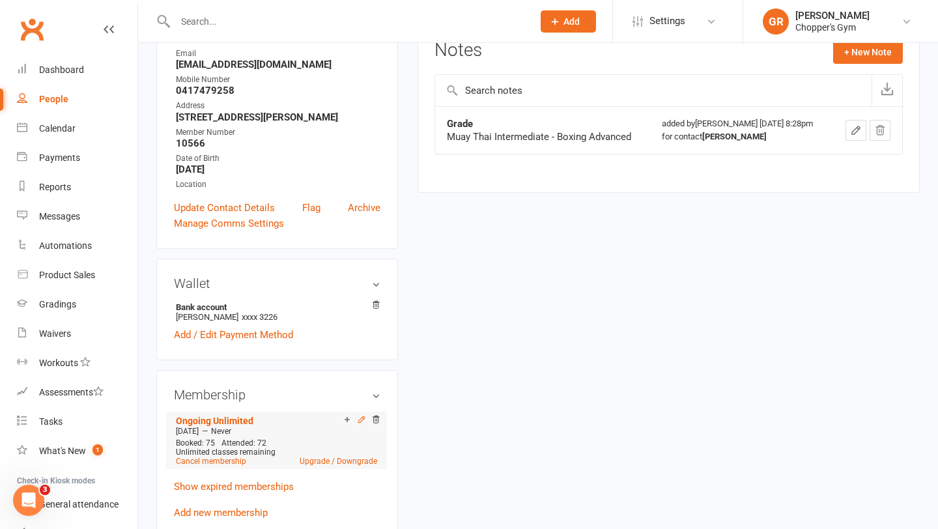
click at [363, 422] on icon at bounding box center [361, 419] width 6 height 6
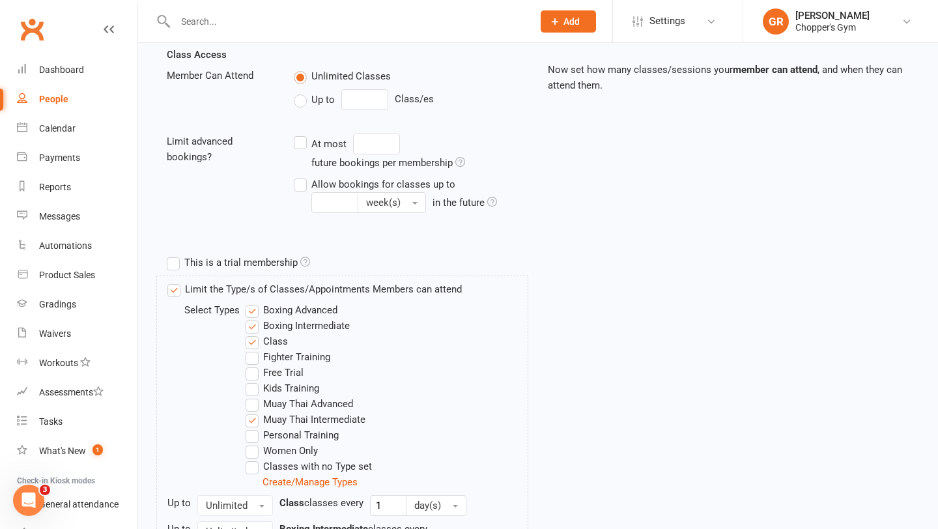
scroll to position [299, 0]
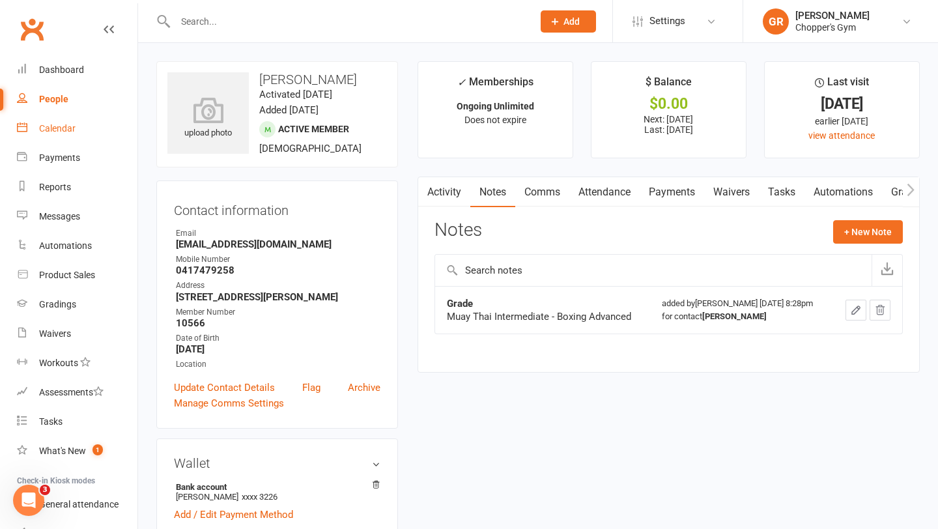
click at [57, 124] on div "Calendar" at bounding box center [57, 128] width 36 height 10
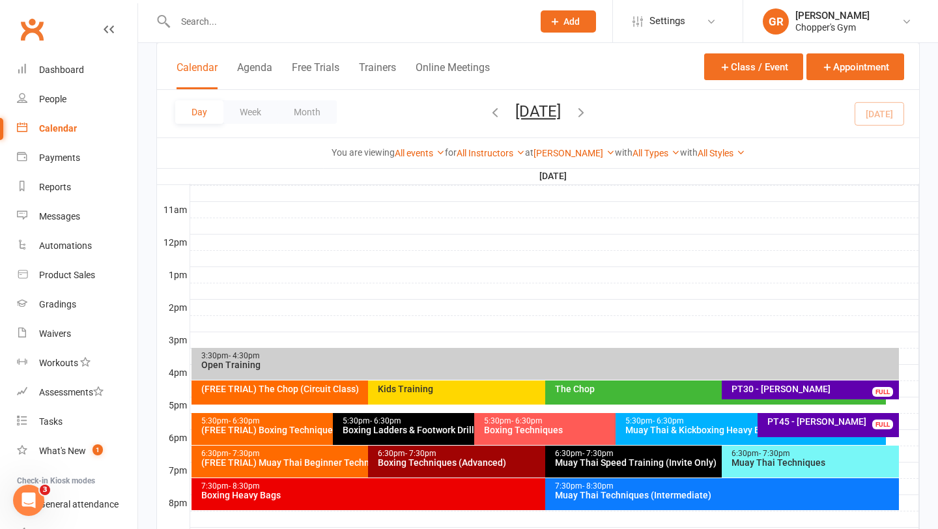
scroll to position [555, 0]
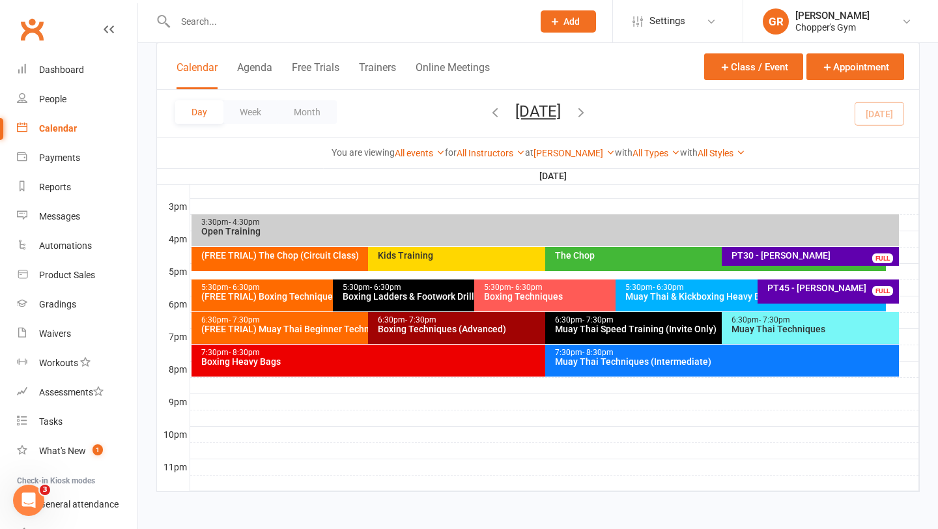
click at [645, 360] on div "Muay Thai Techniques (Intermediate)" at bounding box center [725, 361] width 342 height 9
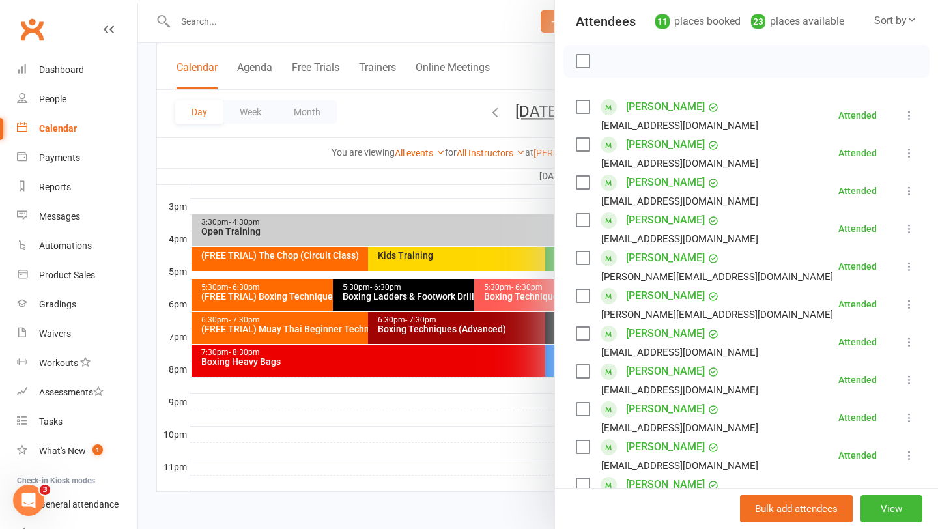
scroll to position [149, 0]
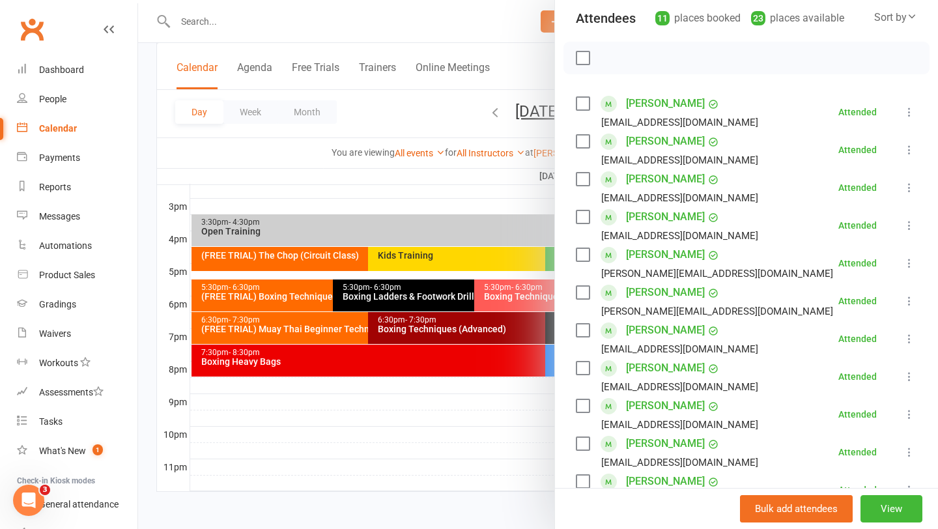
click at [661, 412] on link "[PERSON_NAME]" at bounding box center [665, 405] width 79 height 21
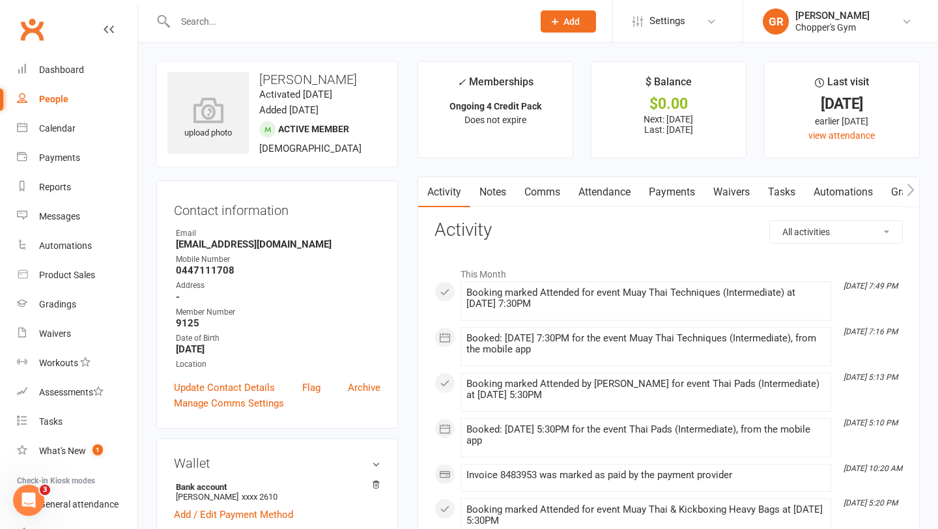
click at [496, 188] on link "Notes" at bounding box center [492, 192] width 45 height 30
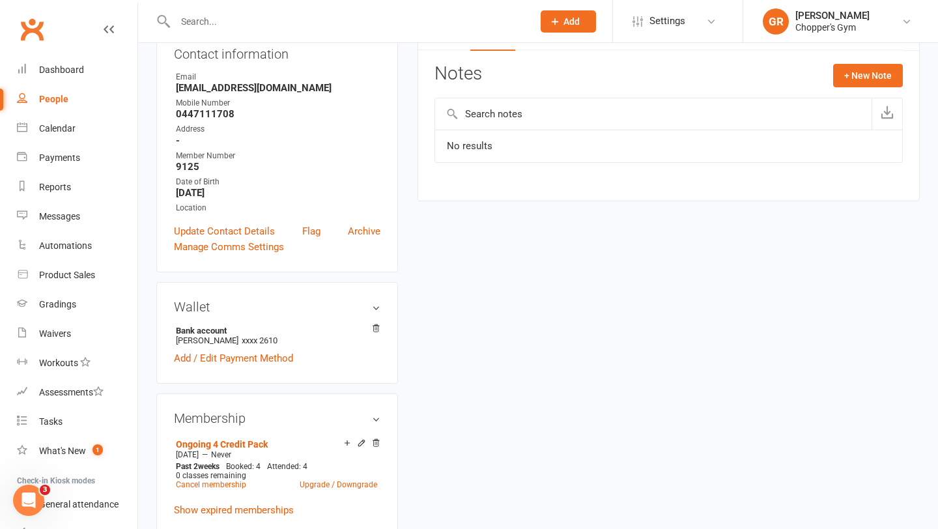
scroll to position [334, 0]
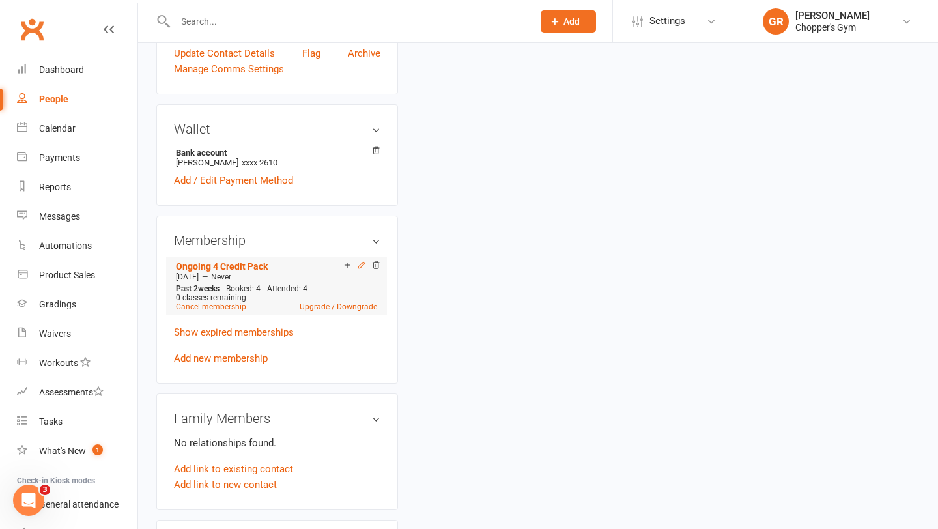
click at [360, 263] on icon at bounding box center [361, 265] width 6 height 6
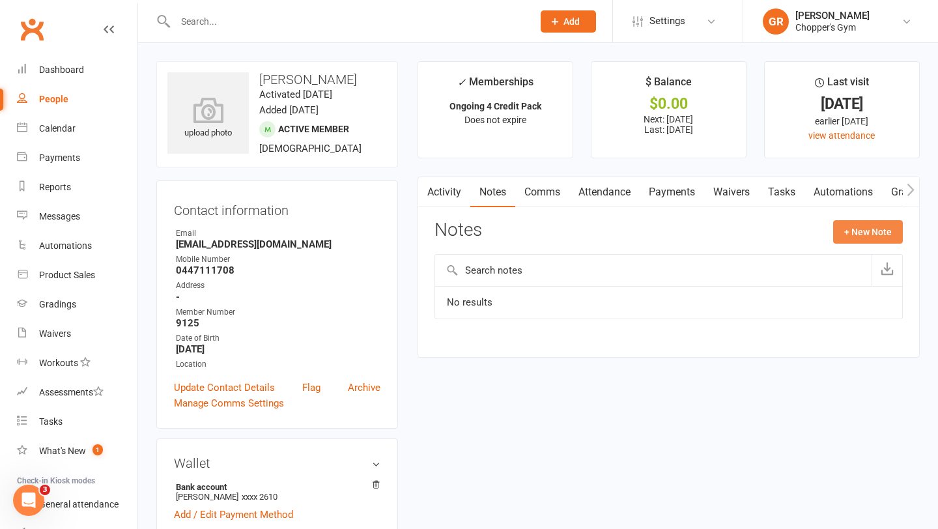
click at [862, 240] on button "+ New Note" at bounding box center [868, 231] width 70 height 23
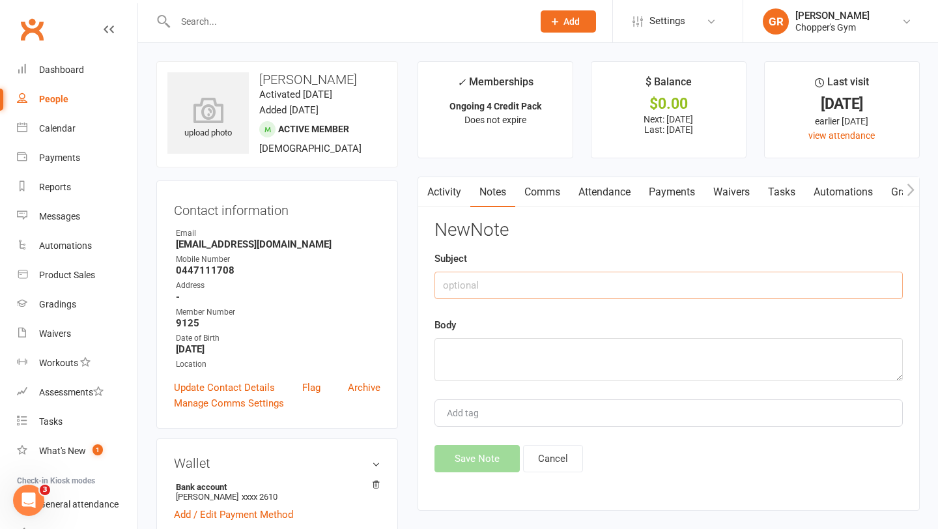
click at [590, 298] on input "text" at bounding box center [668, 285] width 468 height 27
type input "grading"
click at [580, 344] on textarea at bounding box center [668, 359] width 468 height 43
type textarea "mt intermediats"
click at [483, 463] on button "Save Note" at bounding box center [476, 458] width 85 height 27
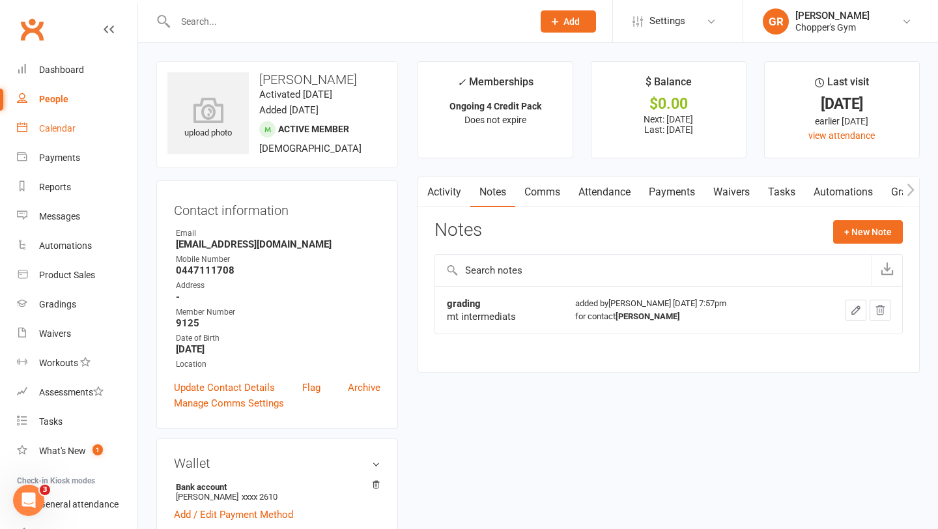
click at [58, 130] on div "Calendar" at bounding box center [57, 128] width 36 height 10
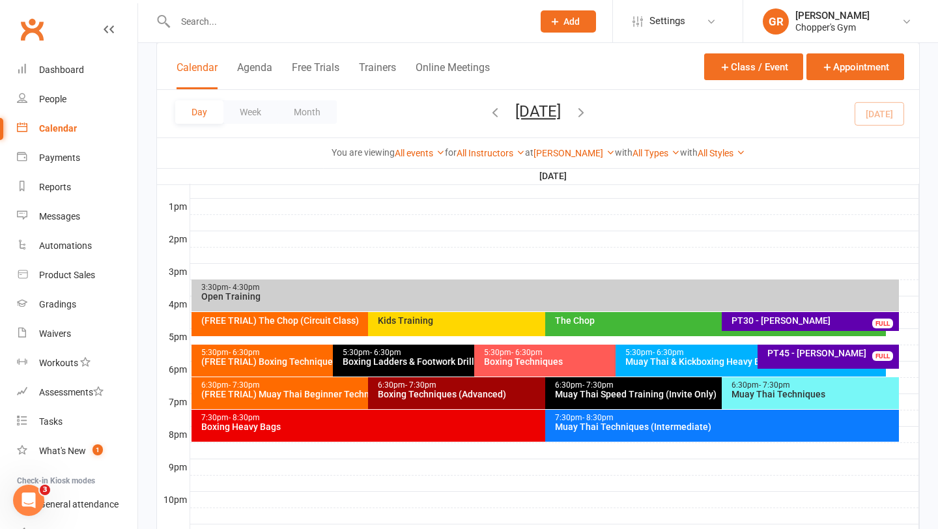
scroll to position [492, 0]
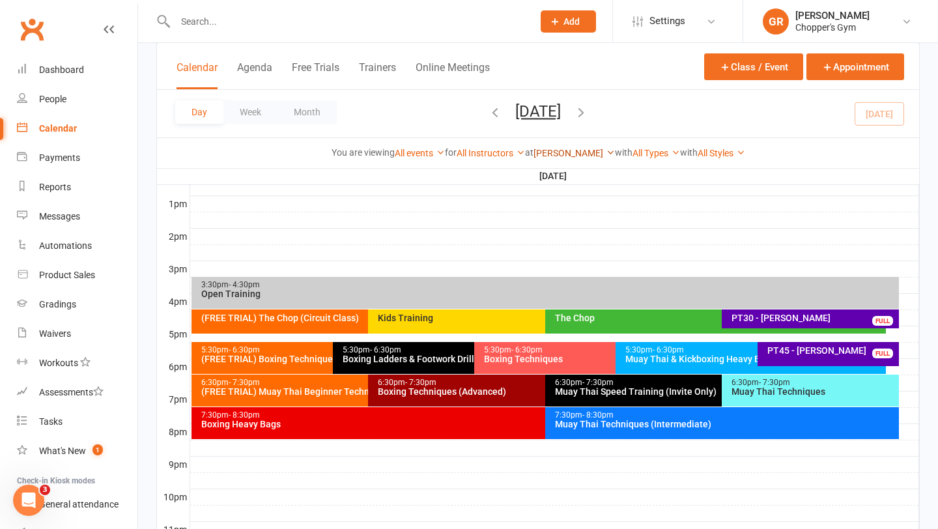
click at [569, 148] on link "[PERSON_NAME]" at bounding box center [574, 153] width 81 height 10
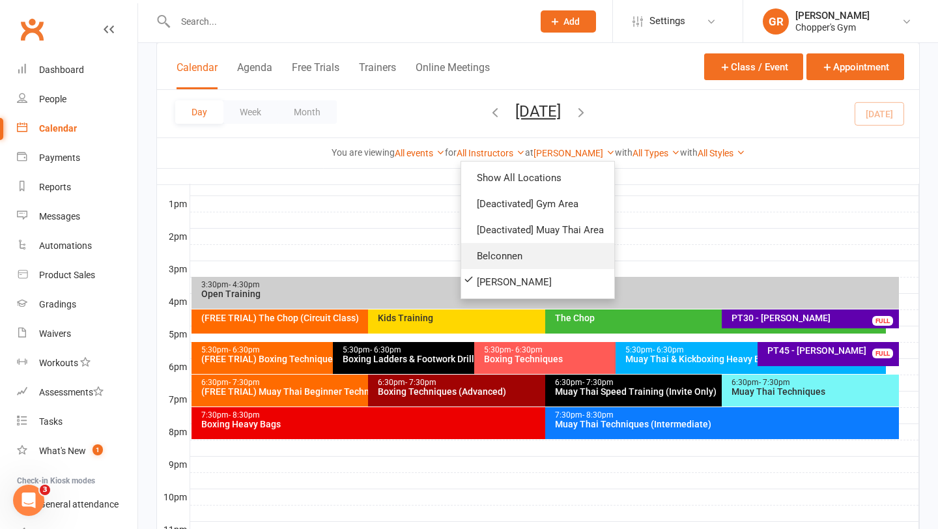
click at [511, 253] on link "Belconnen" at bounding box center [537, 256] width 153 height 26
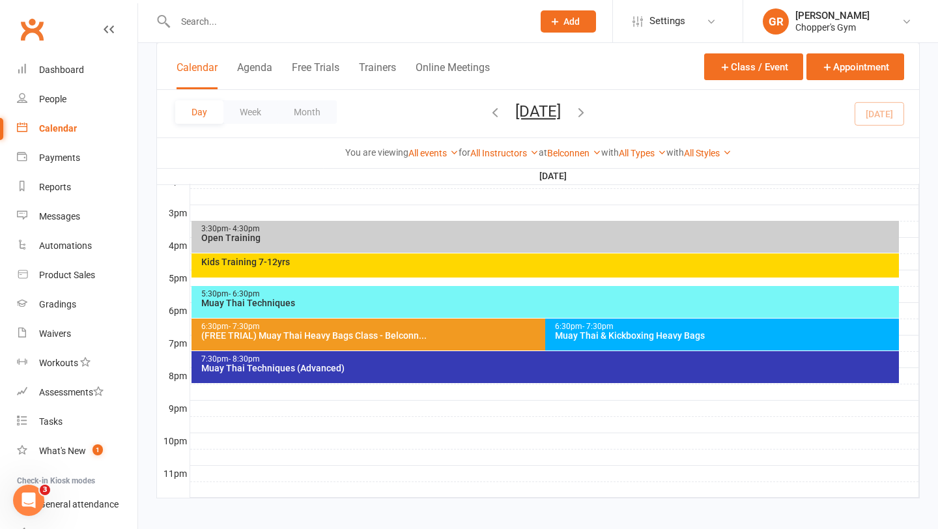
scroll to position [555, 0]
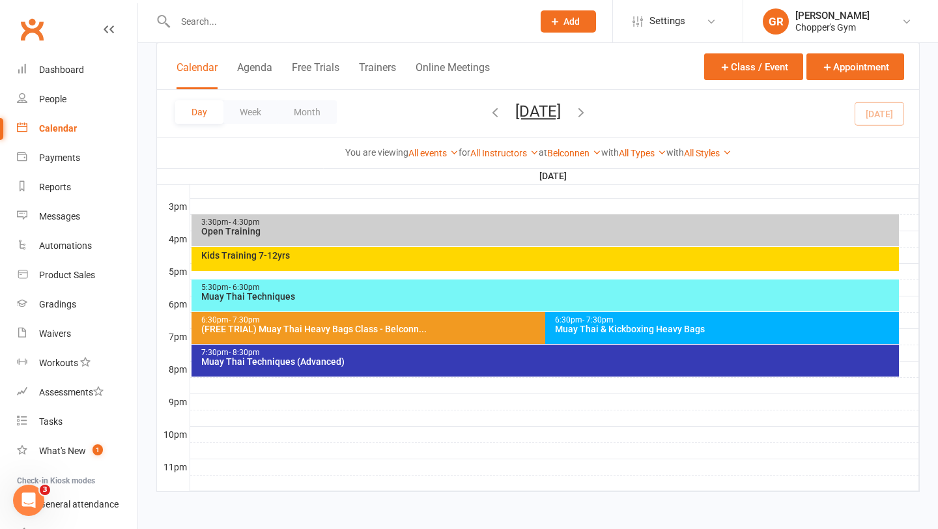
click at [583, 365] on div "Muay Thai Techniques (Advanced)" at bounding box center [549, 361] width 696 height 9
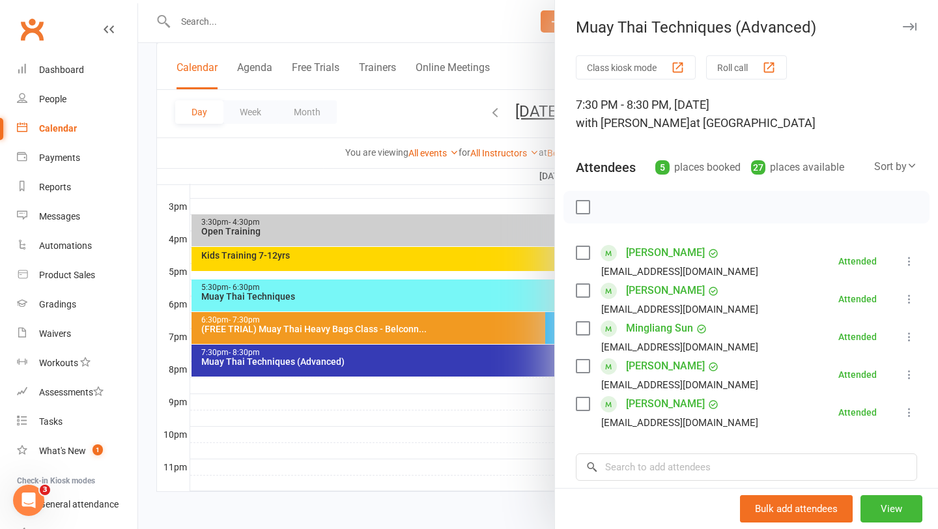
click at [468, 429] on div at bounding box center [538, 264] width 800 height 529
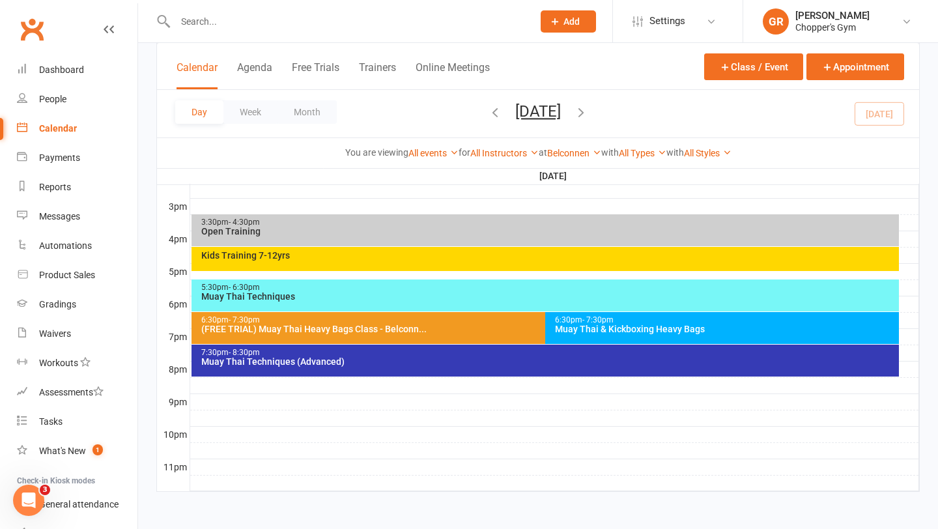
click at [600, 324] on div "Muay Thai & Kickboxing Heavy Bags" at bounding box center [725, 328] width 342 height 9
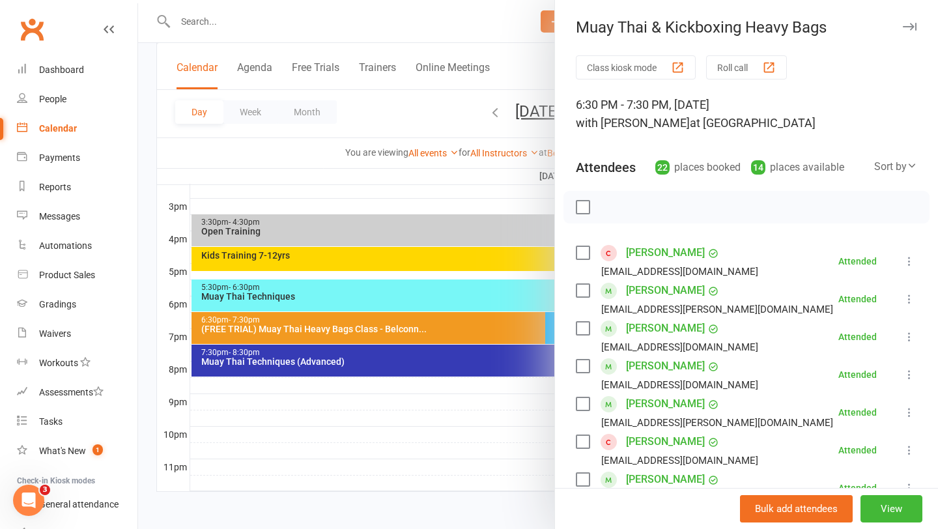
click at [498, 290] on div at bounding box center [538, 264] width 800 height 529
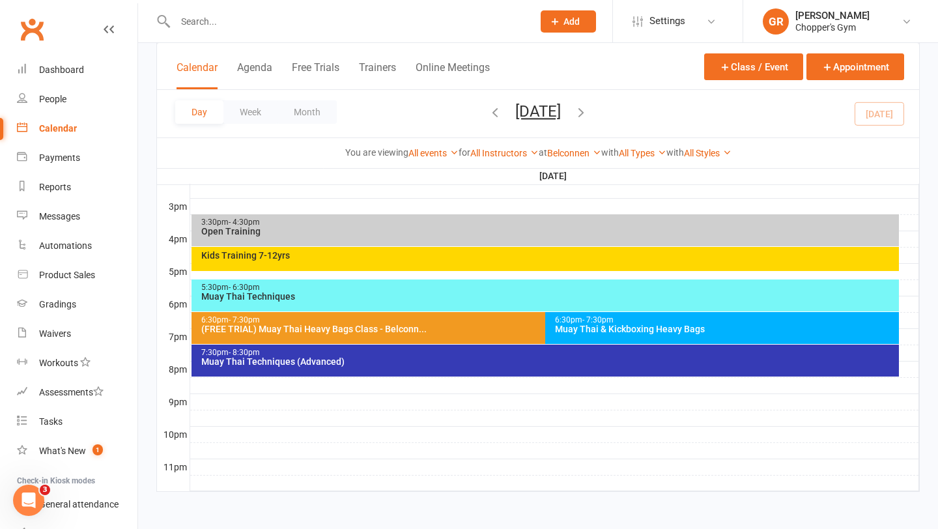
click at [481, 294] on div "Muay Thai Techniques" at bounding box center [549, 296] width 696 height 9
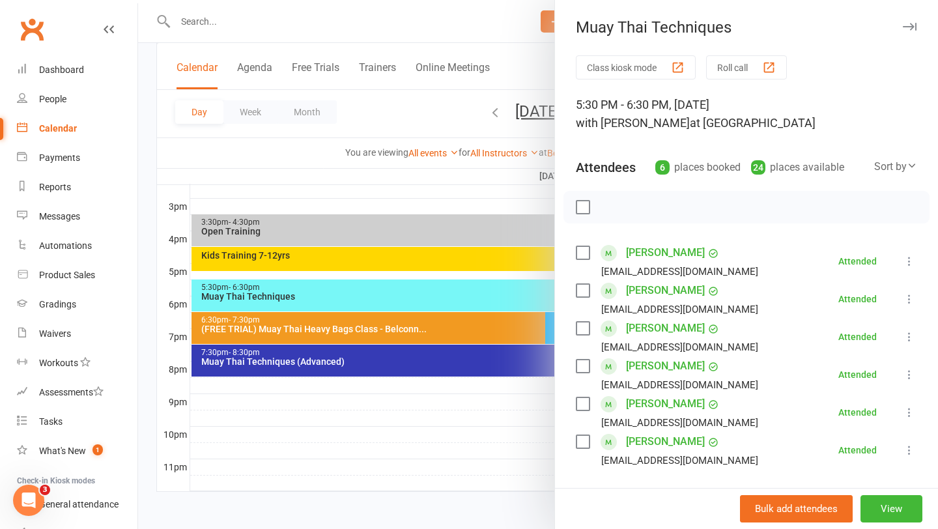
click at [509, 443] on div at bounding box center [538, 264] width 800 height 529
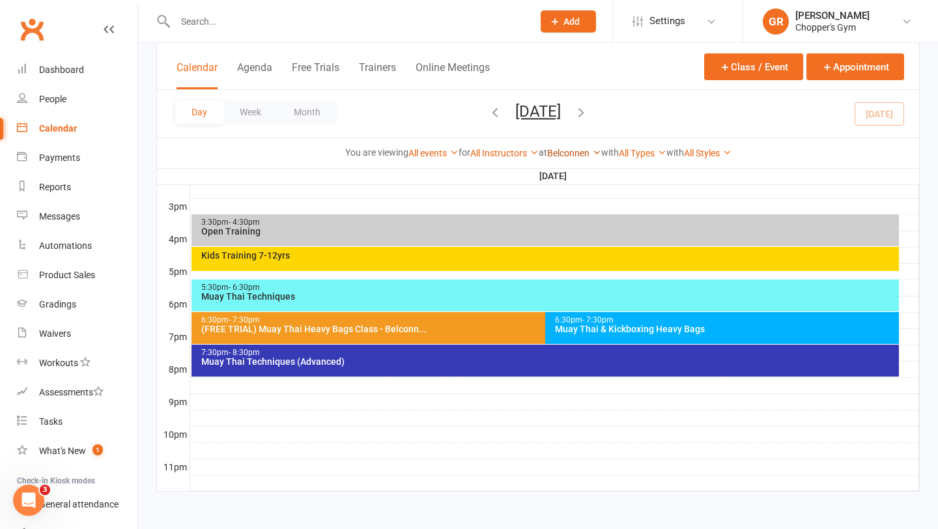
click at [582, 150] on link "Belconnen" at bounding box center [574, 153] width 54 height 10
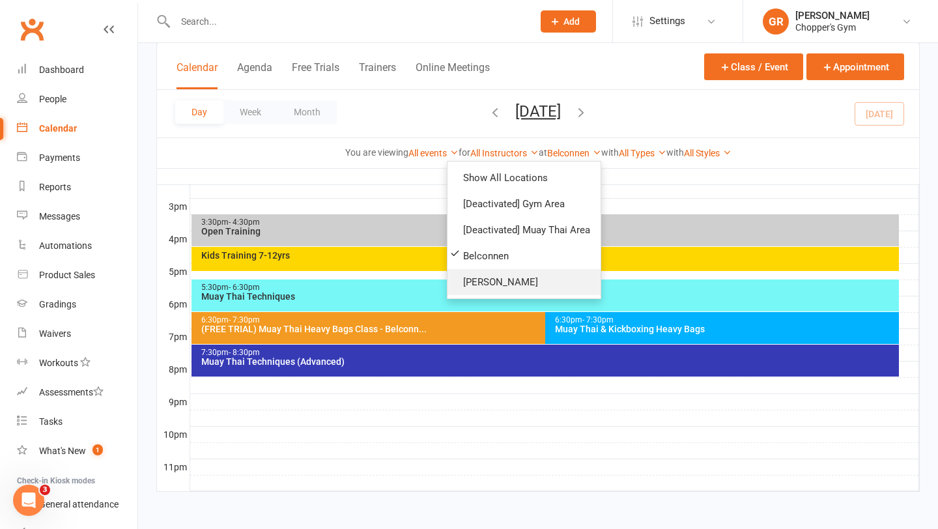
click at [511, 291] on link "[PERSON_NAME]" at bounding box center [524, 282] width 153 height 26
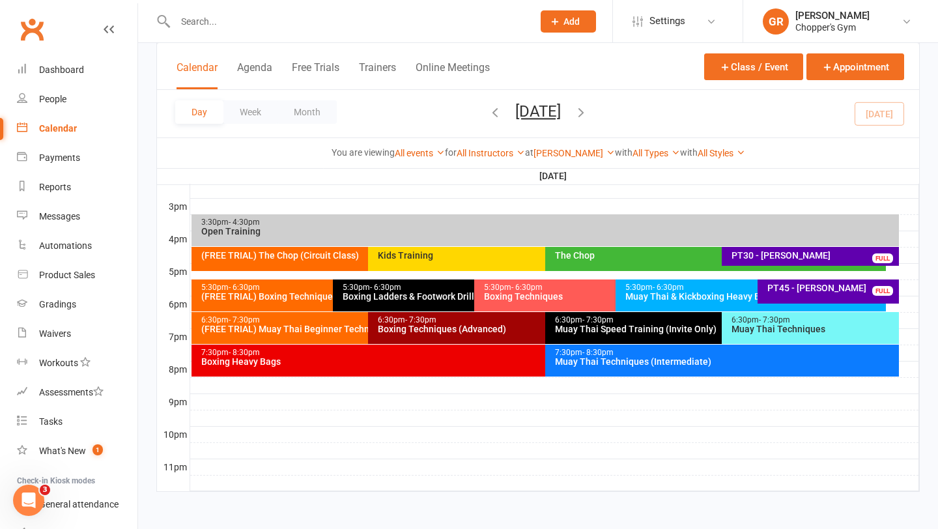
click at [508, 363] on div "Boxing Heavy Bags" at bounding box center [542, 361] width 683 height 9
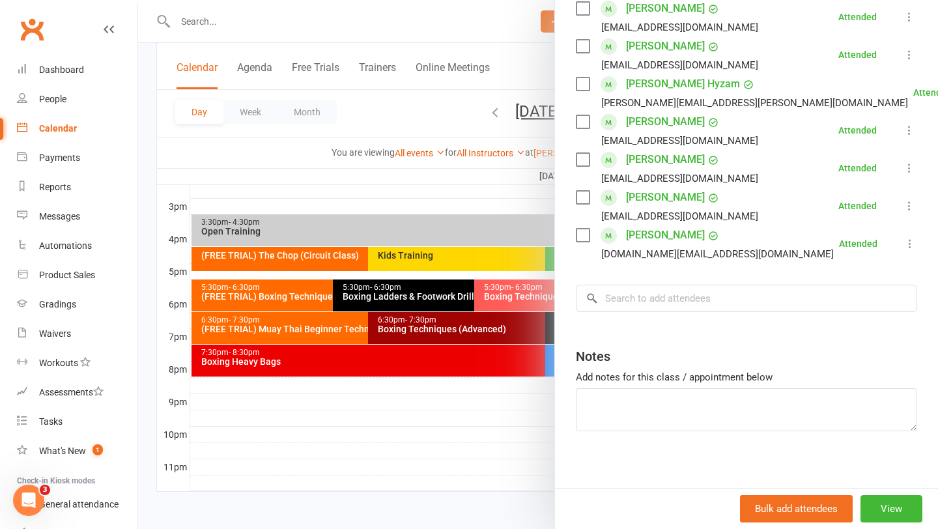
scroll to position [285, 0]
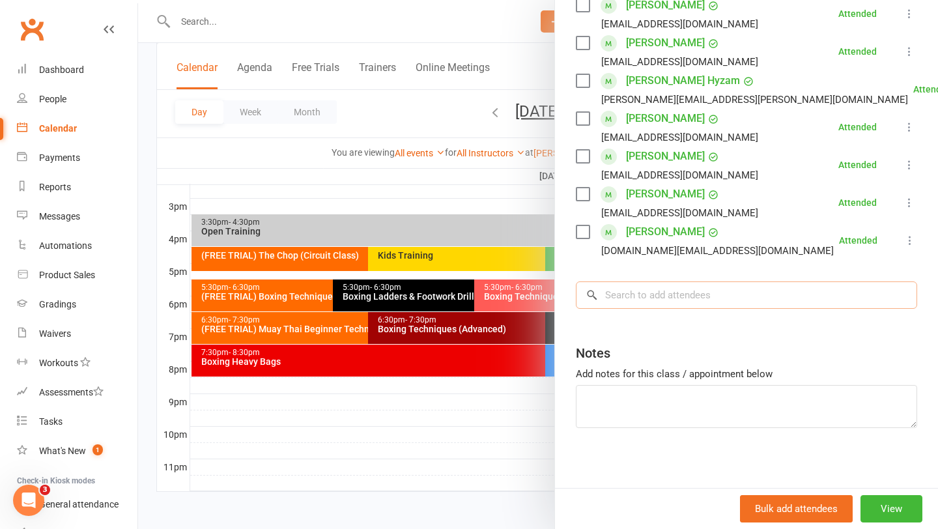
click at [650, 303] on input "search" at bounding box center [746, 294] width 341 height 27
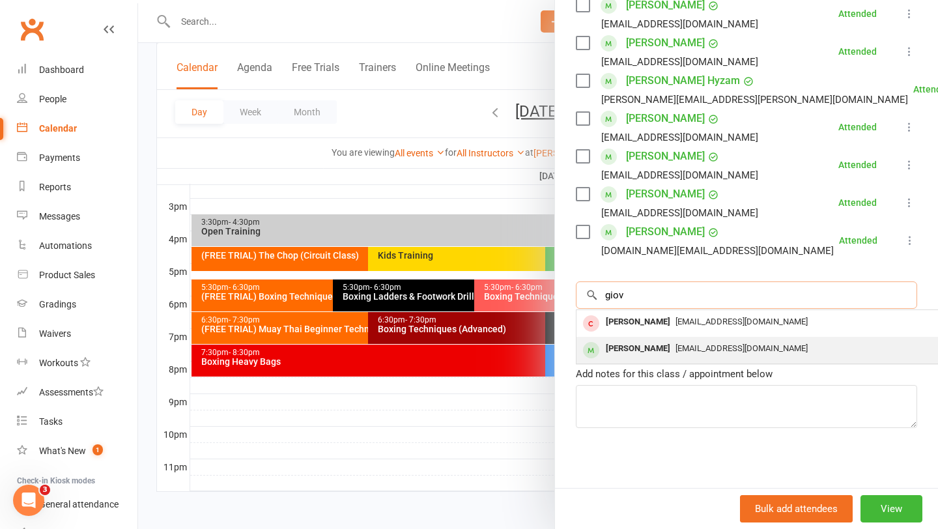
type input "giov"
click at [634, 347] on div "Giovanni Bartlett" at bounding box center [638, 348] width 75 height 19
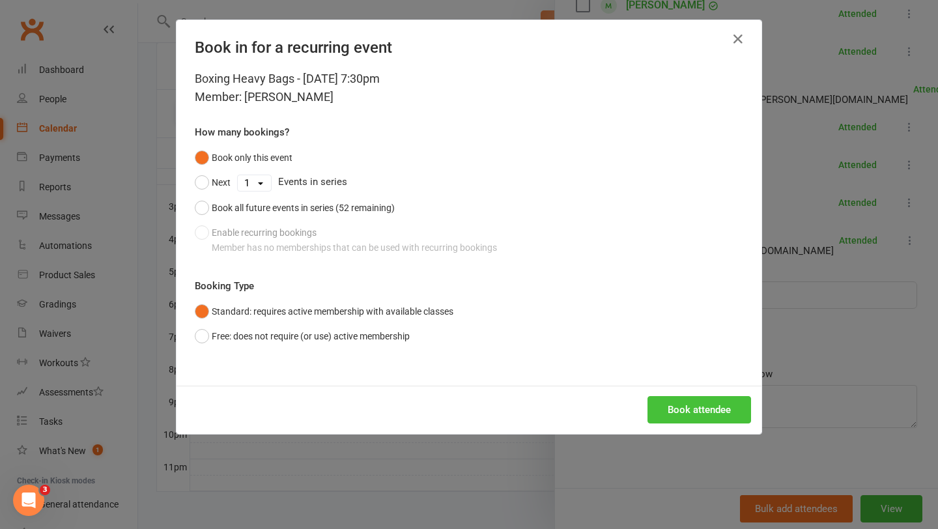
click at [666, 399] on button "Book attendee" at bounding box center [700, 409] width 104 height 27
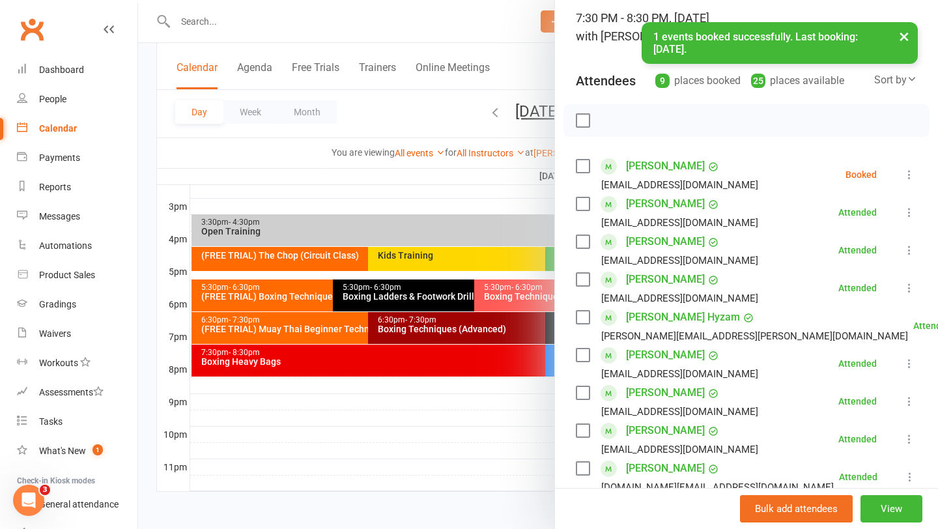
scroll to position [60, 0]
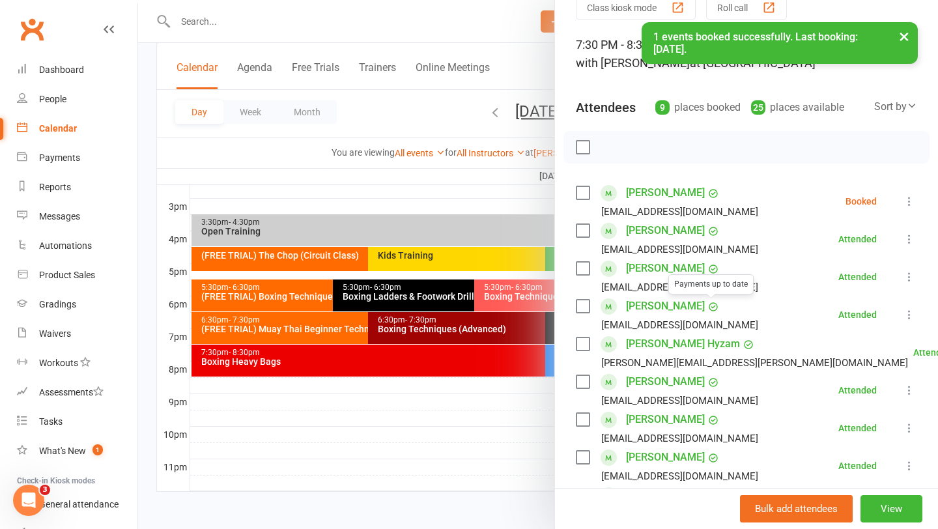
click at [584, 197] on label at bounding box center [582, 192] width 13 height 13
click at [612, 143] on icon "button" at bounding box center [612, 147] width 14 height 14
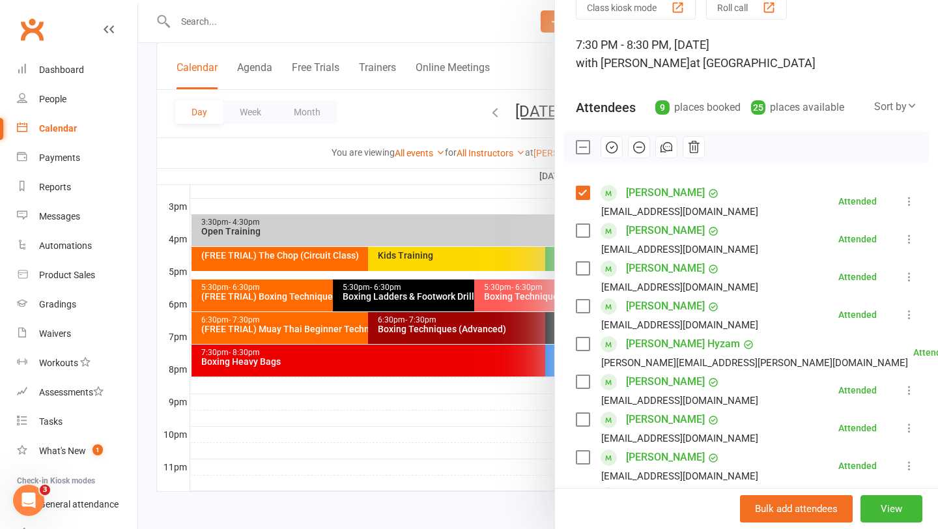
click at [61, 128] on div "Calendar" at bounding box center [58, 128] width 38 height 10
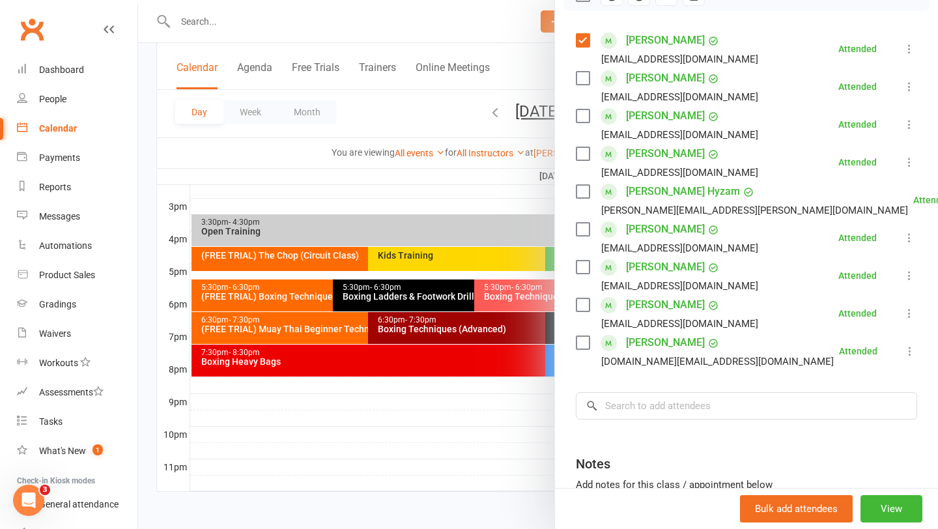
scroll to position [214, 0]
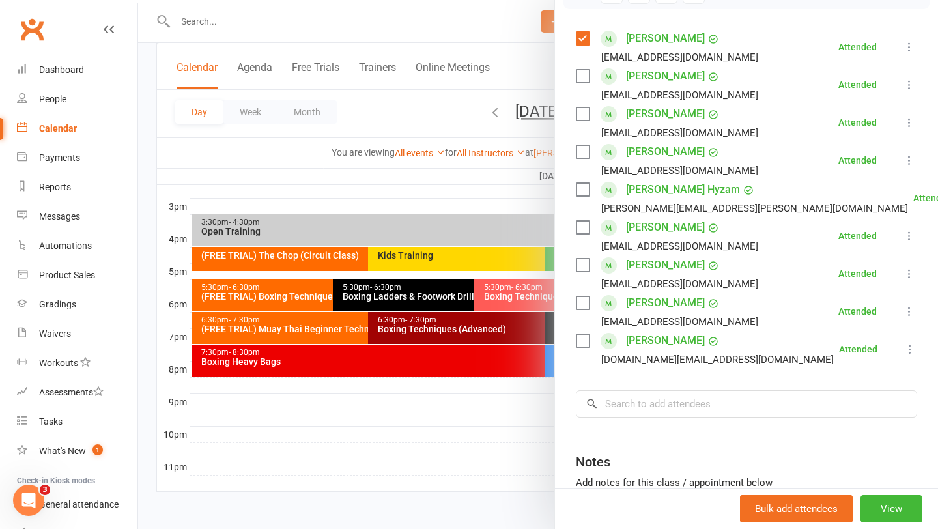
click at [446, 443] on div at bounding box center [538, 264] width 800 height 529
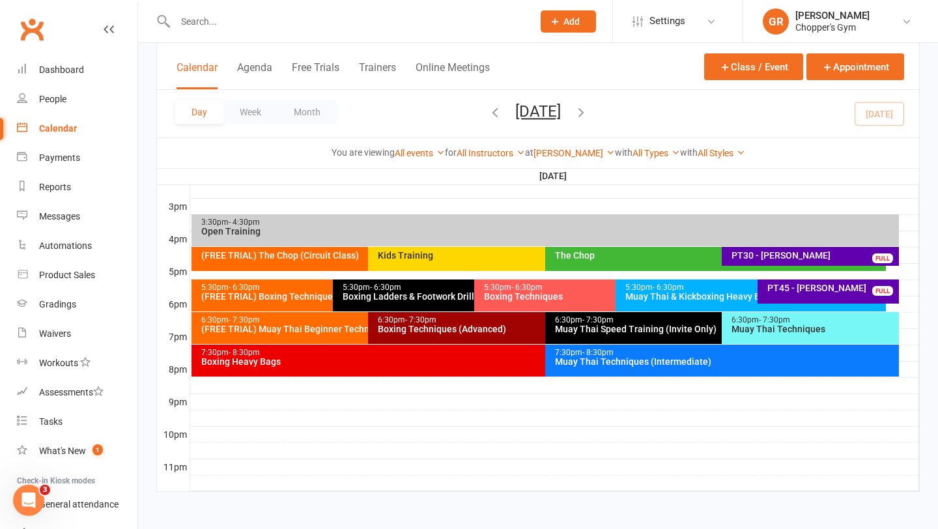
click at [591, 362] on div "Muay Thai Techniques (Intermediate)" at bounding box center [725, 361] width 342 height 9
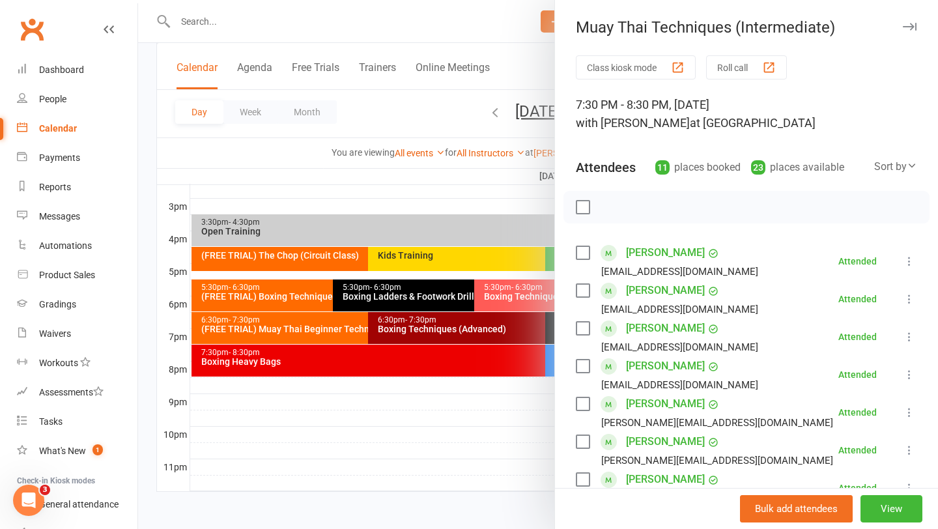
scroll to position [13, 0]
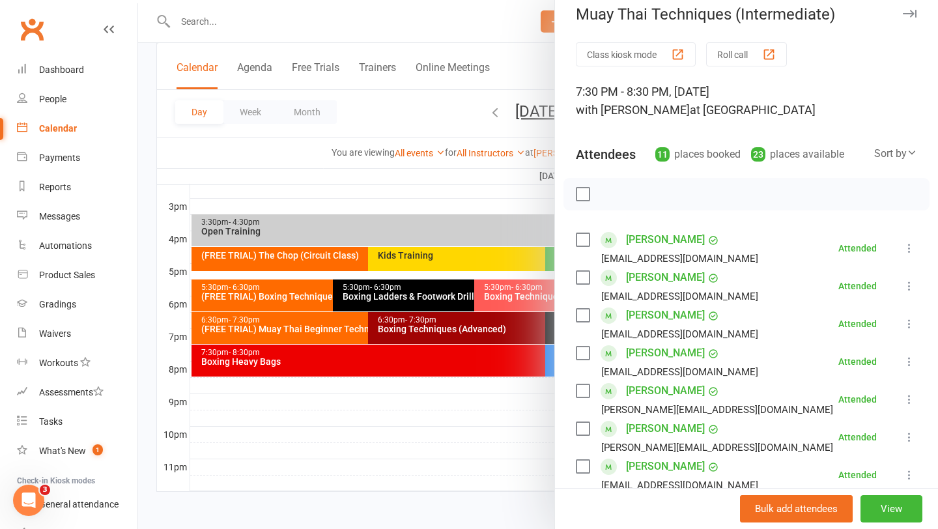
click at [659, 427] on link "Jay Mokrij" at bounding box center [665, 428] width 79 height 21
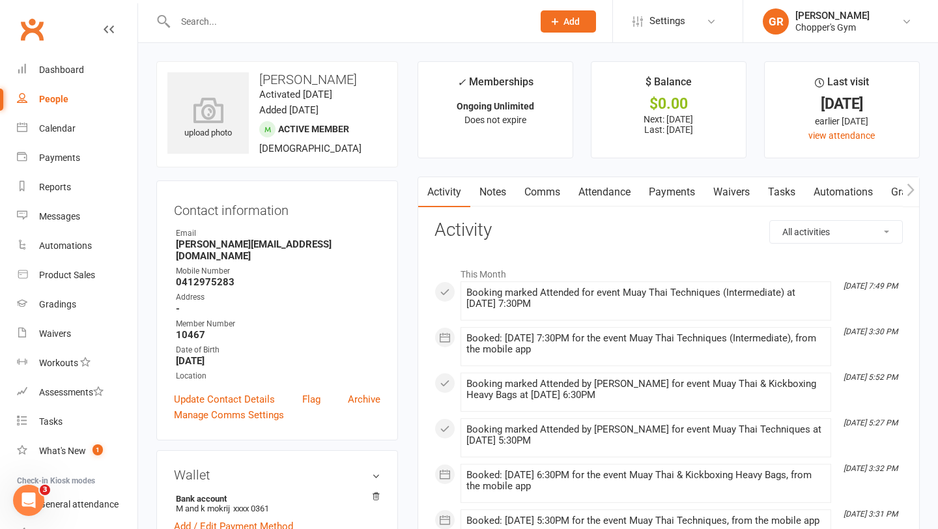
click at [489, 192] on link "Notes" at bounding box center [492, 192] width 45 height 30
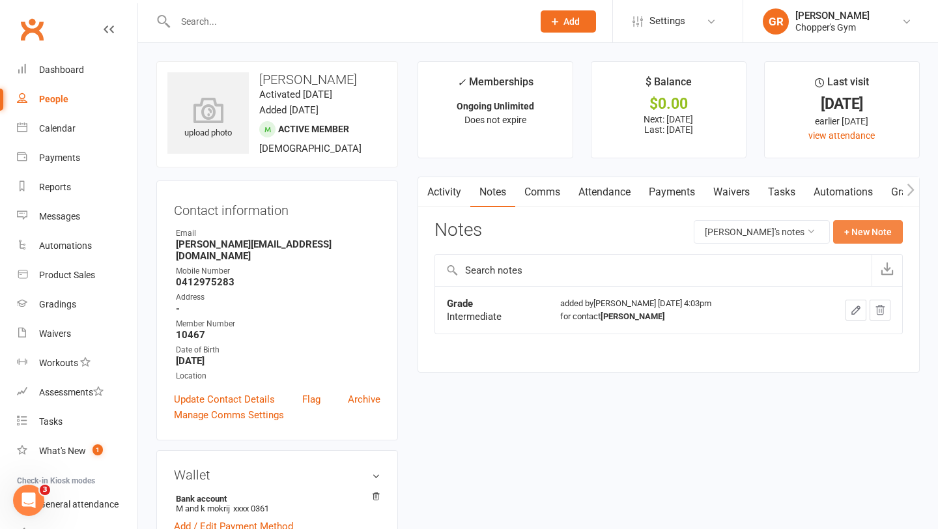
click at [870, 242] on button "+ New Note" at bounding box center [868, 231] width 70 height 23
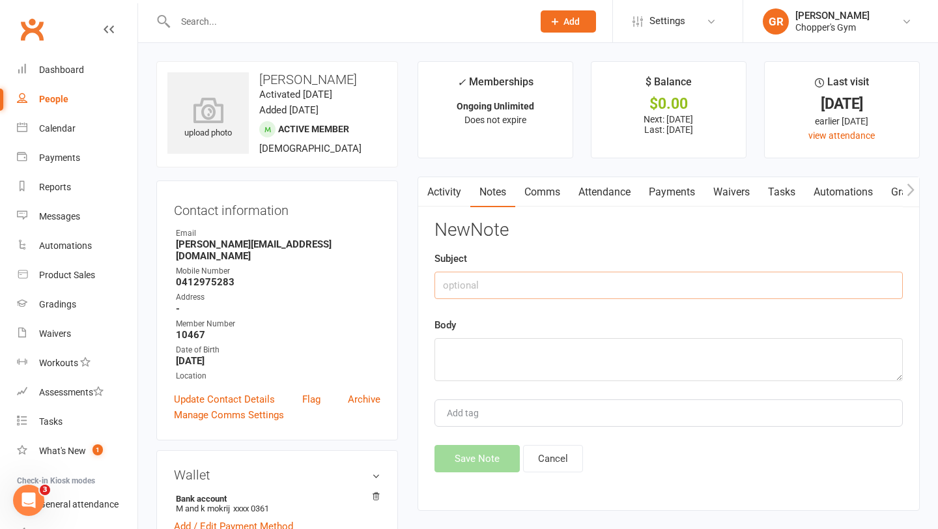
click at [534, 282] on input "text" at bounding box center [668, 285] width 468 height 27
type input "grading"
click at [485, 348] on textarea at bounding box center [668, 359] width 468 height 43
type textarea "mt advanced"
click at [473, 461] on button "Save Note" at bounding box center [476, 458] width 85 height 27
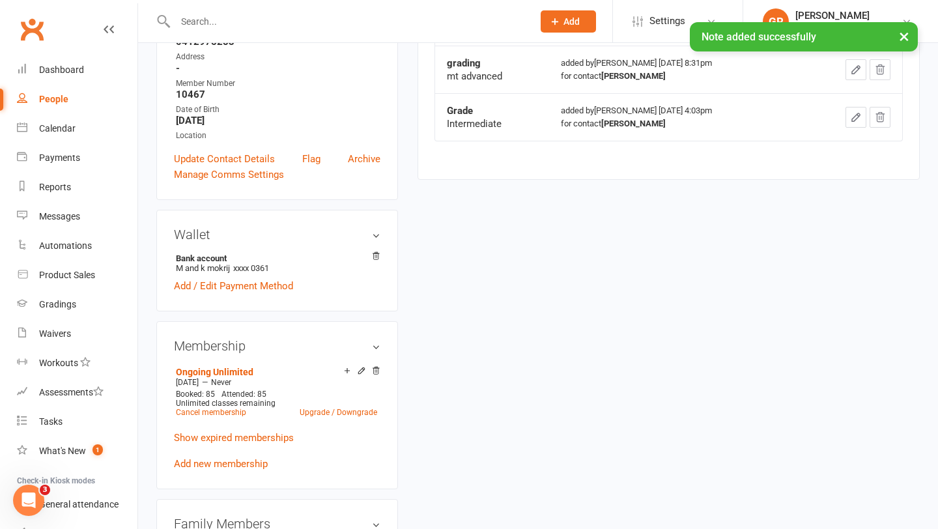
scroll to position [318, 0]
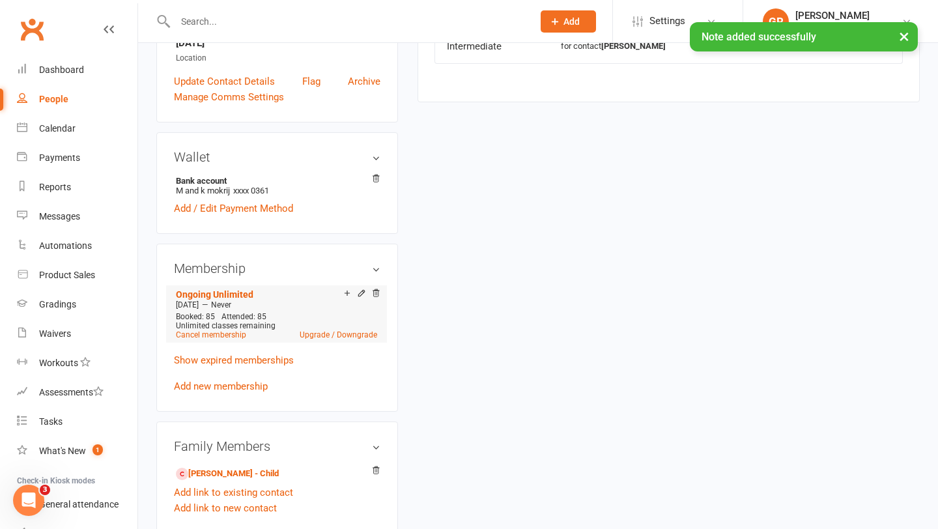
click at [366, 289] on div at bounding box center [359, 294] width 41 height 11
click at [364, 289] on icon at bounding box center [361, 293] width 9 height 9
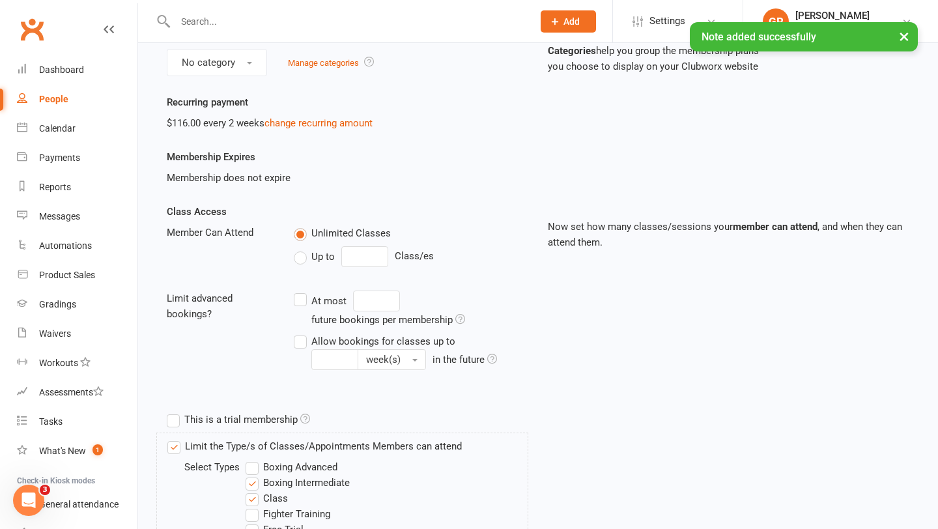
scroll to position [315, 0]
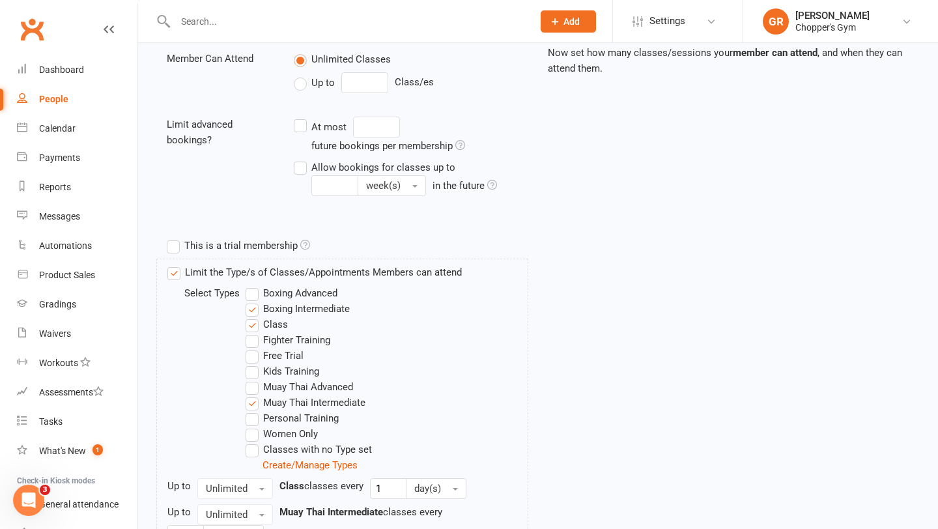
click at [253, 390] on label "Muay Thai Advanced" at bounding box center [299, 387] width 107 height 16
click at [253, 379] on input "Muay Thai Advanced" at bounding box center [250, 379] width 8 height 0
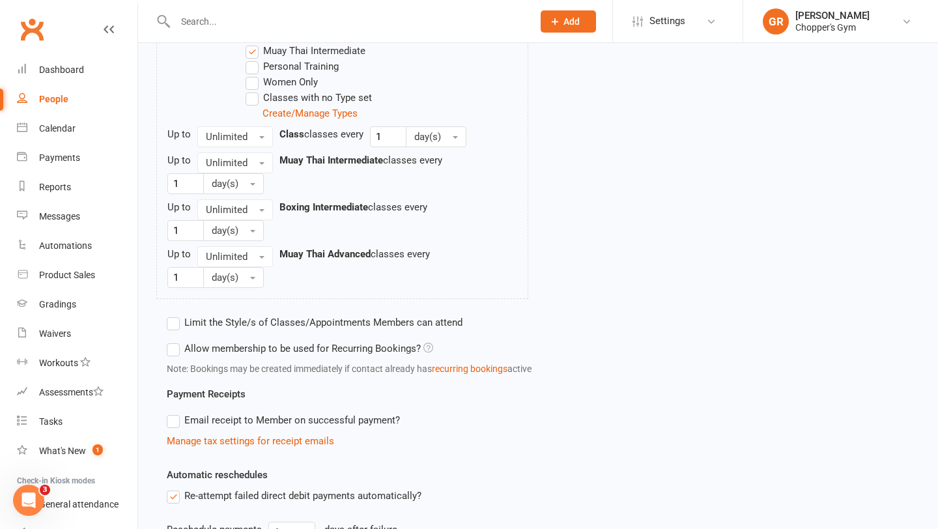
scroll to position [890, 0]
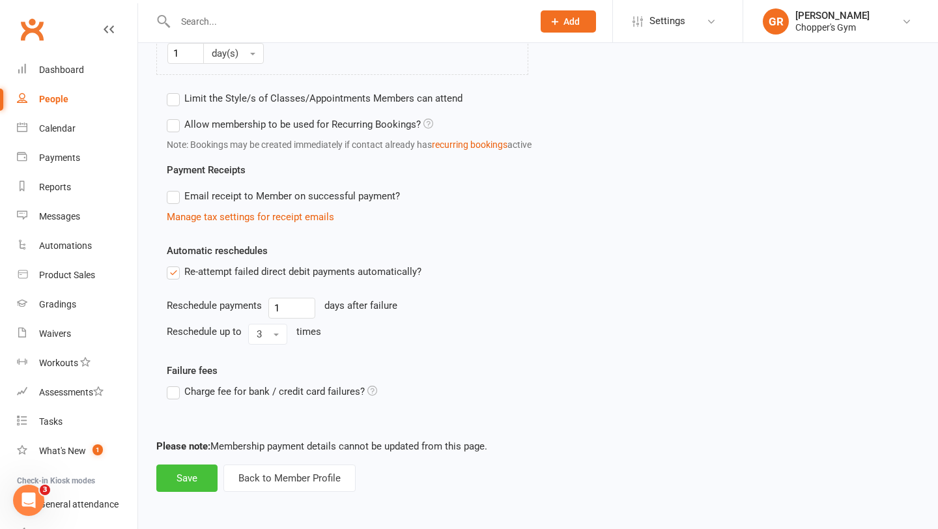
click at [198, 472] on button "Save" at bounding box center [186, 477] width 61 height 27
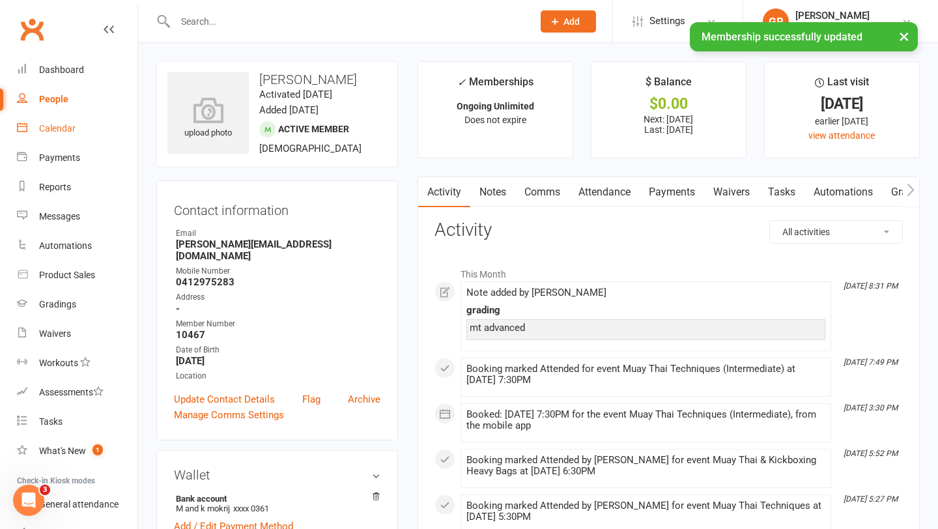
click at [63, 131] on div "Calendar" at bounding box center [57, 128] width 36 height 10
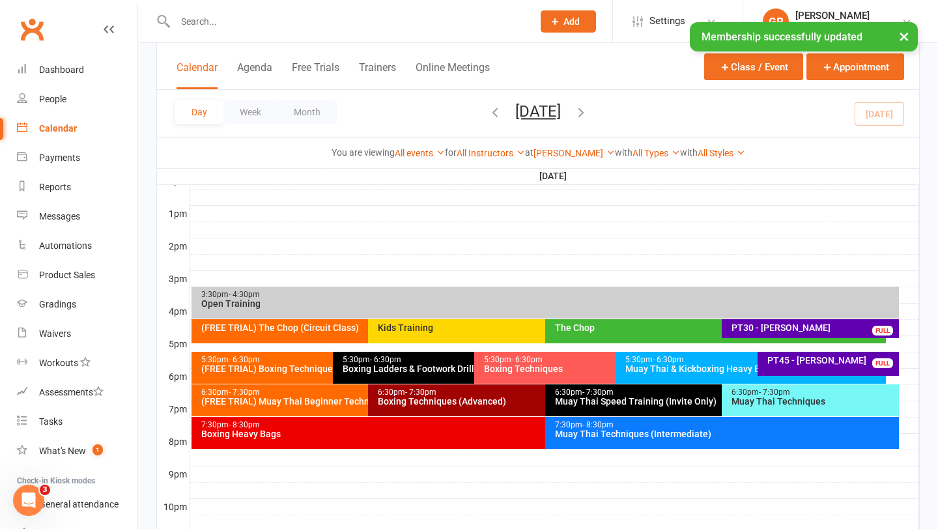
scroll to position [555, 0]
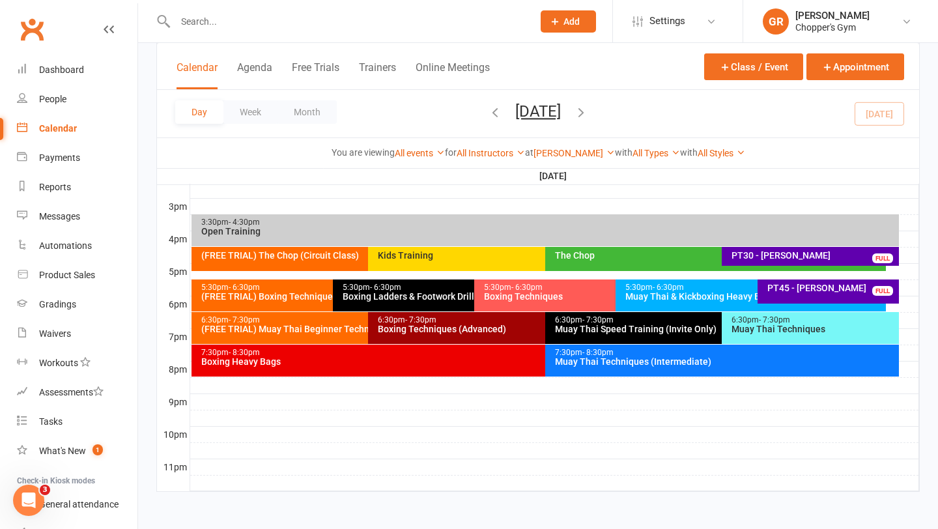
click at [622, 360] on div "Muay Thai Techniques (Intermediate)" at bounding box center [725, 361] width 342 height 9
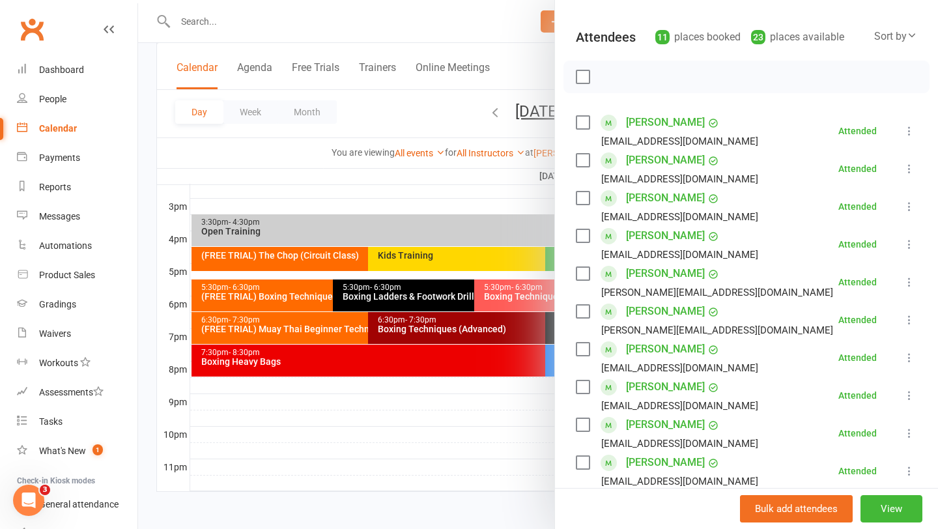
scroll to position [196, 0]
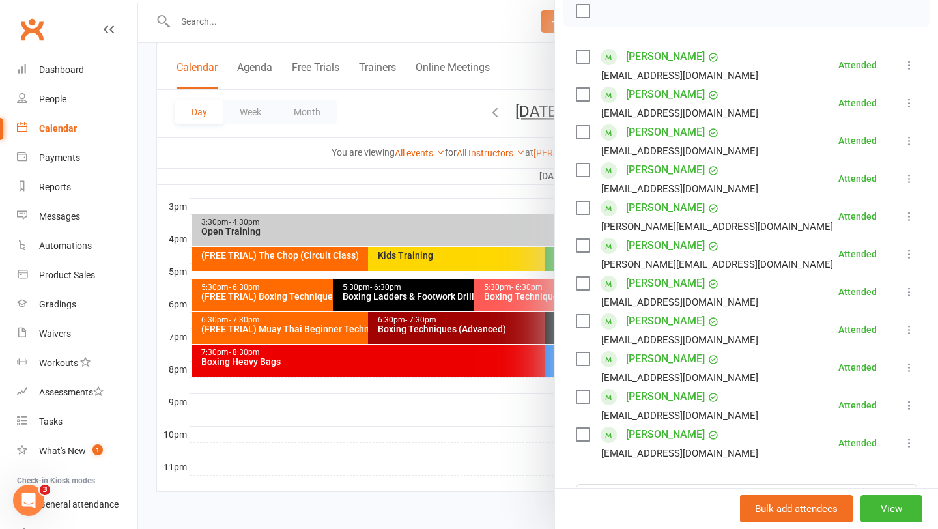
click at [650, 402] on link "Harrison Upton" at bounding box center [665, 396] width 79 height 21
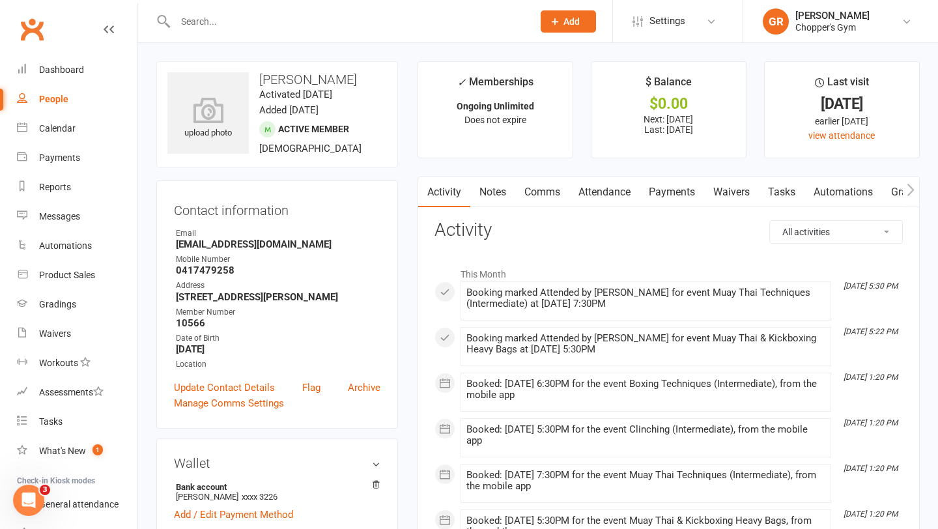
click at [614, 201] on link "Attendance" at bounding box center [604, 192] width 70 height 30
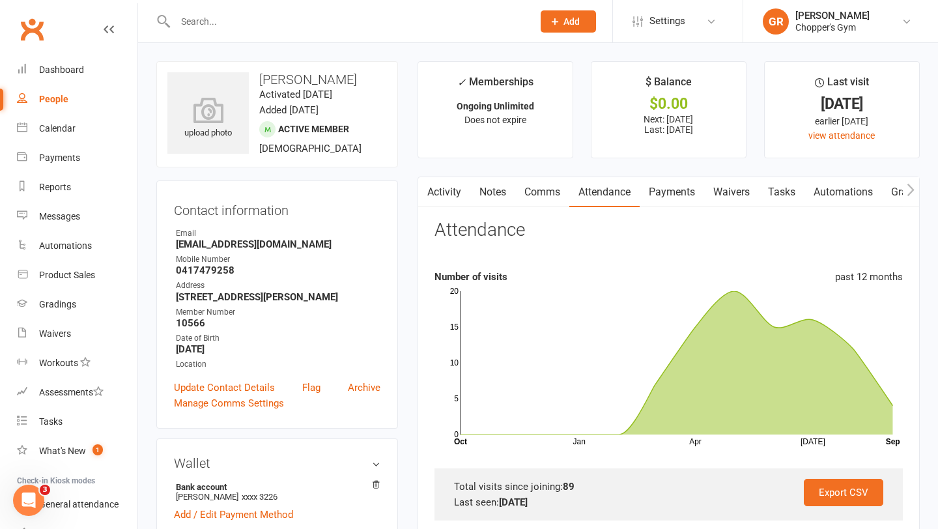
click at [487, 198] on link "Notes" at bounding box center [492, 192] width 45 height 30
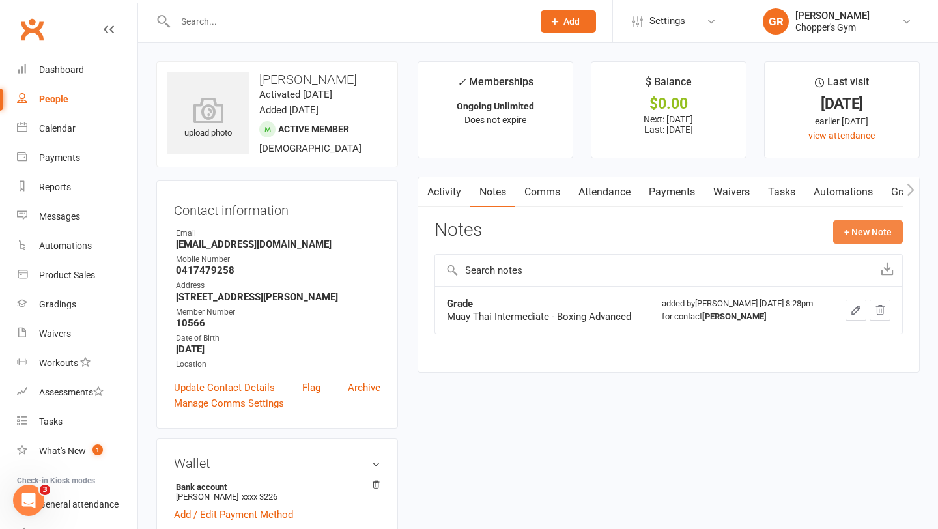
click at [853, 236] on button "+ New Note" at bounding box center [868, 231] width 70 height 23
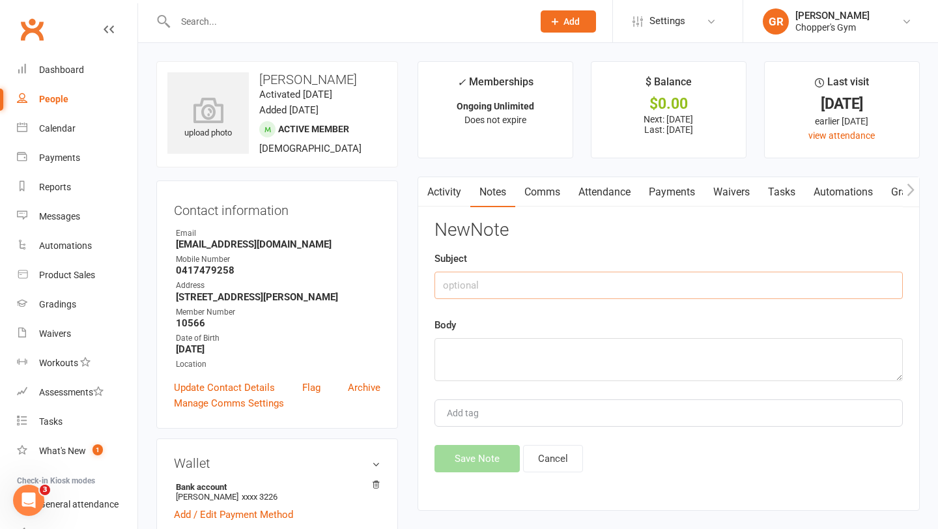
click at [506, 285] on input "text" at bounding box center [668, 285] width 468 height 27
type input "grading"
click at [468, 358] on textarea at bounding box center [668, 359] width 468 height 43
type textarea "mt advanced"
click at [482, 459] on button "Save Note" at bounding box center [476, 458] width 85 height 27
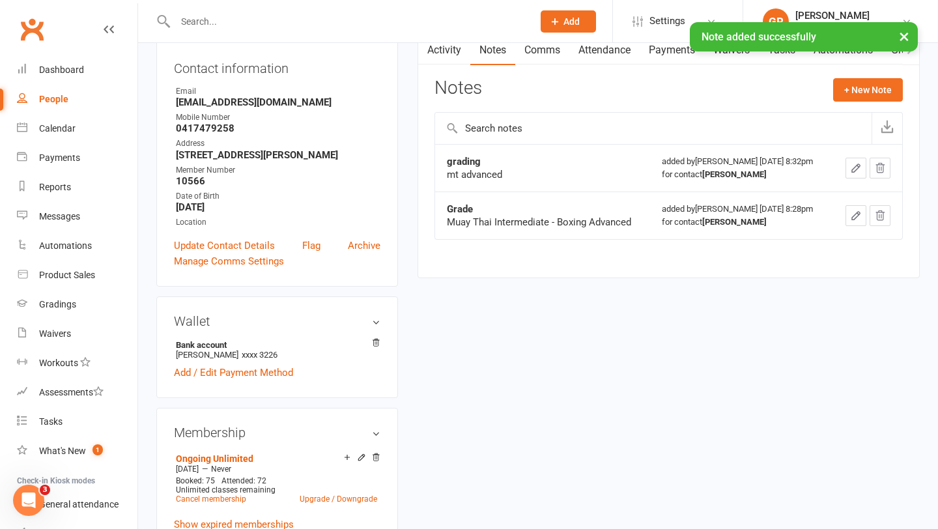
scroll to position [270, 0]
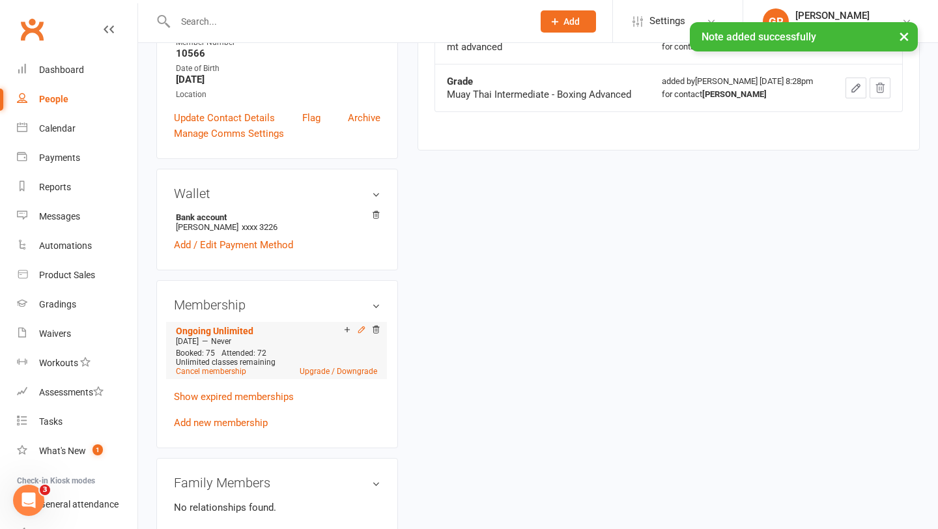
click at [362, 334] on icon at bounding box center [361, 329] width 9 height 9
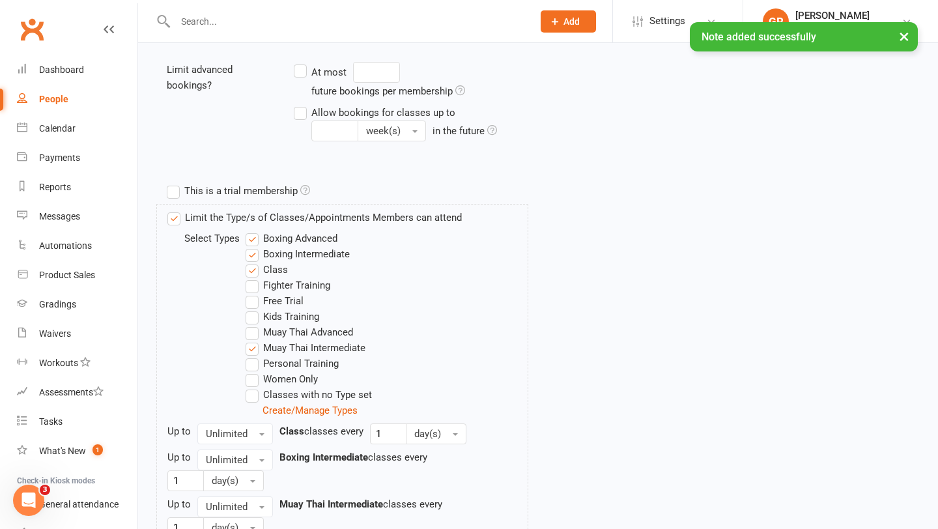
scroll to position [542, 0]
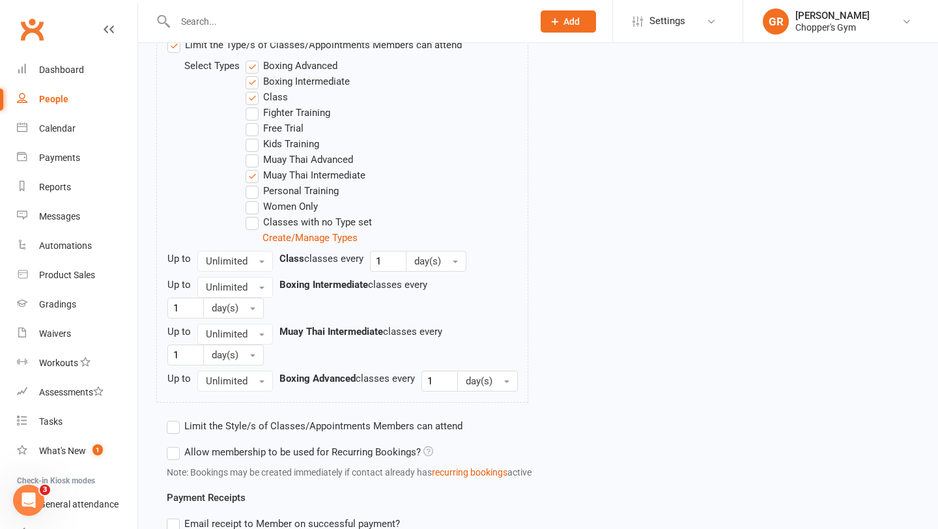
click at [254, 162] on label "Muay Thai Advanced" at bounding box center [299, 160] width 107 height 16
click at [254, 152] on input "Muay Thai Advanced" at bounding box center [250, 152] width 8 height 0
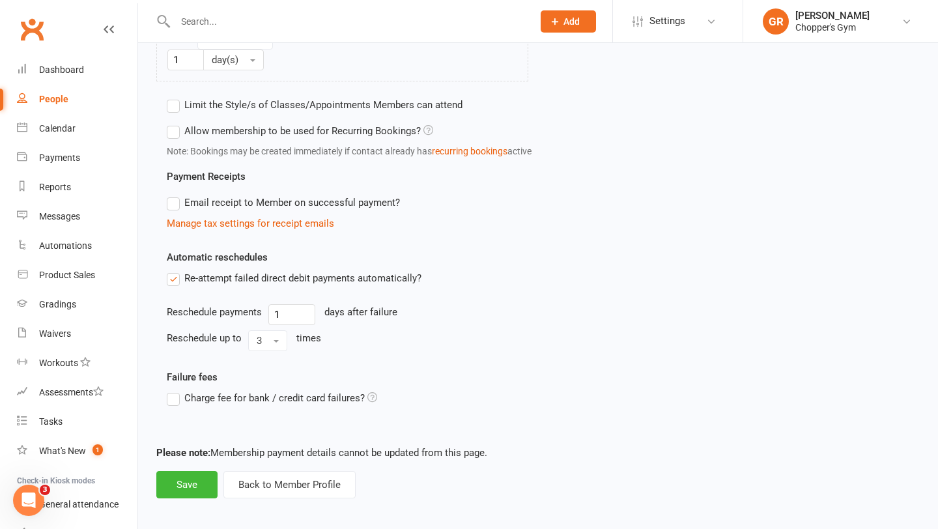
scroll to position [917, 0]
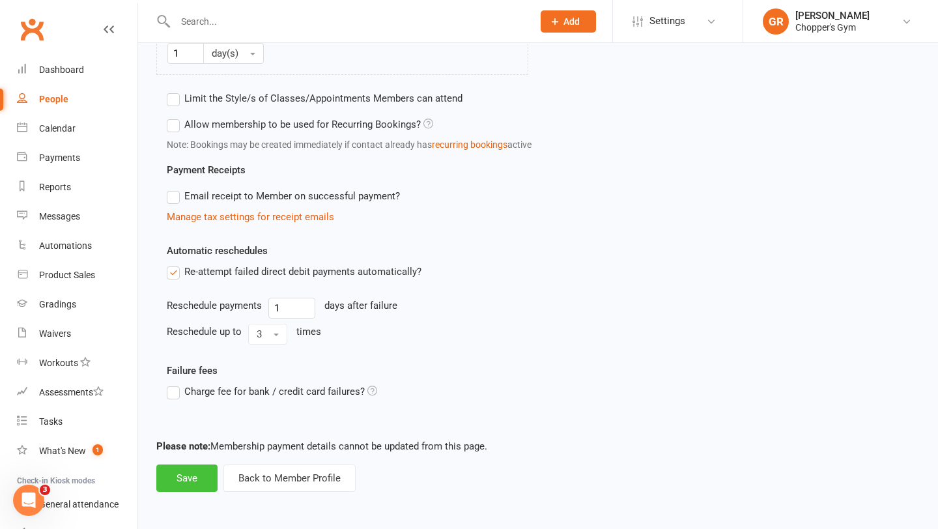
click at [190, 488] on button "Save" at bounding box center [186, 477] width 61 height 27
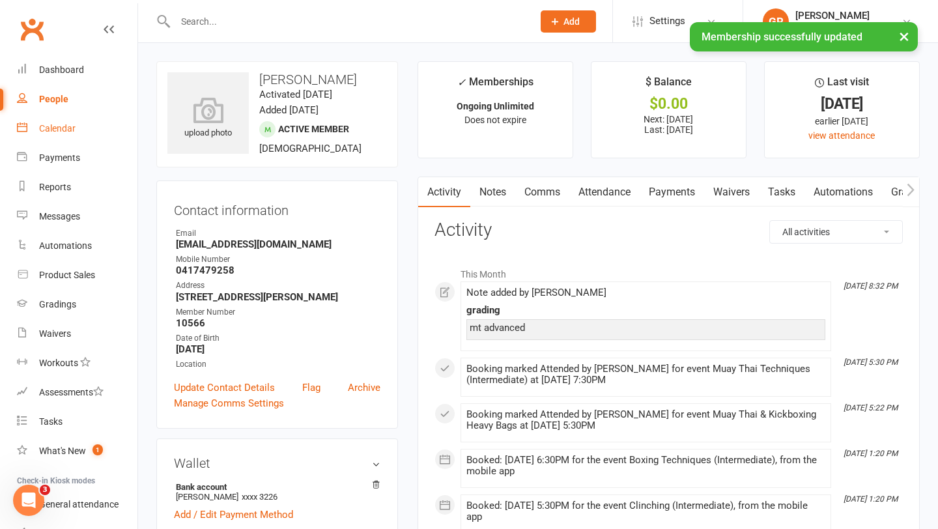
click at [75, 129] on link "Calendar" at bounding box center [77, 128] width 121 height 29
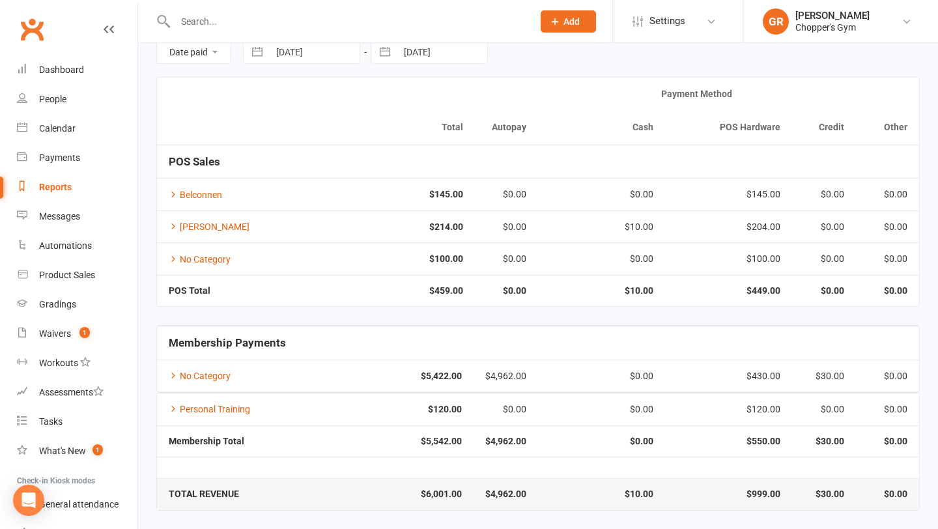
scroll to position [61, 0]
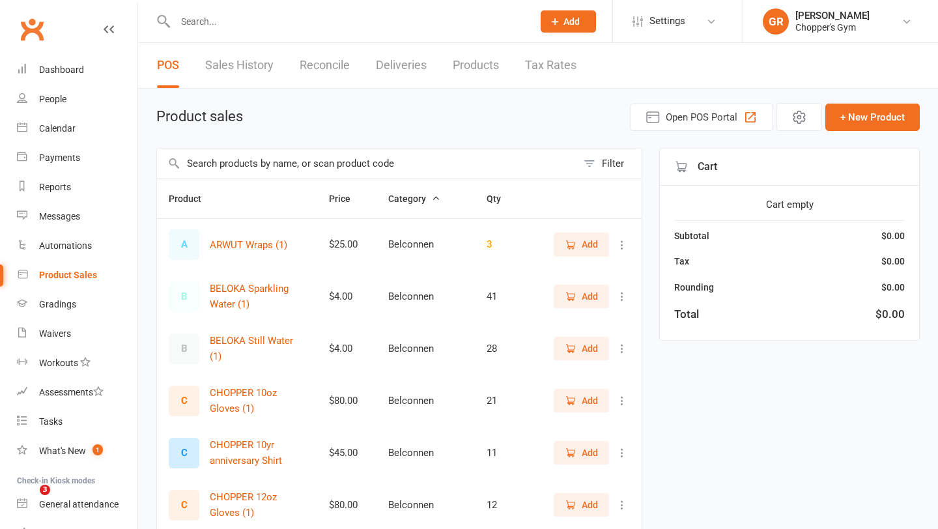
select select "100"
click at [296, 25] on input "text" at bounding box center [347, 21] width 352 height 18
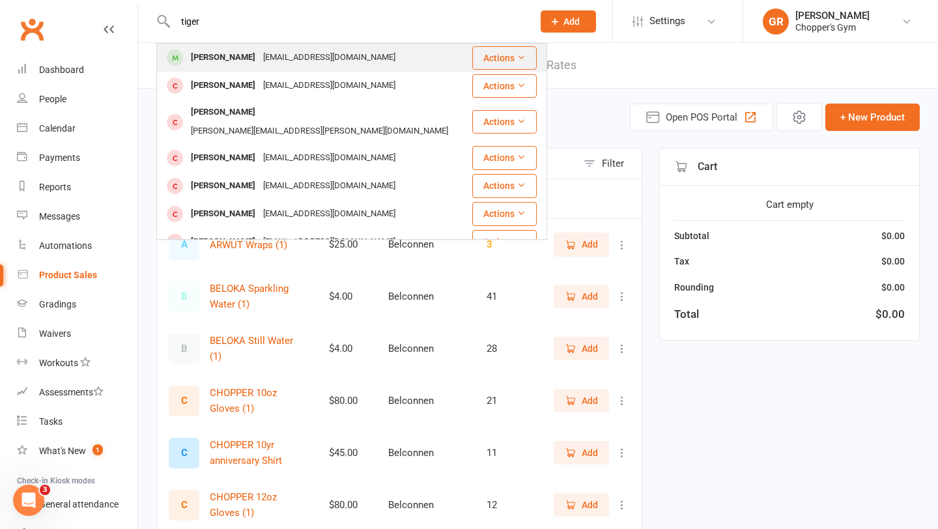
type input "tiger"
click at [286, 46] on div "[PERSON_NAME] [EMAIL_ADDRESS][DOMAIN_NAME]" at bounding box center [314, 57] width 313 height 27
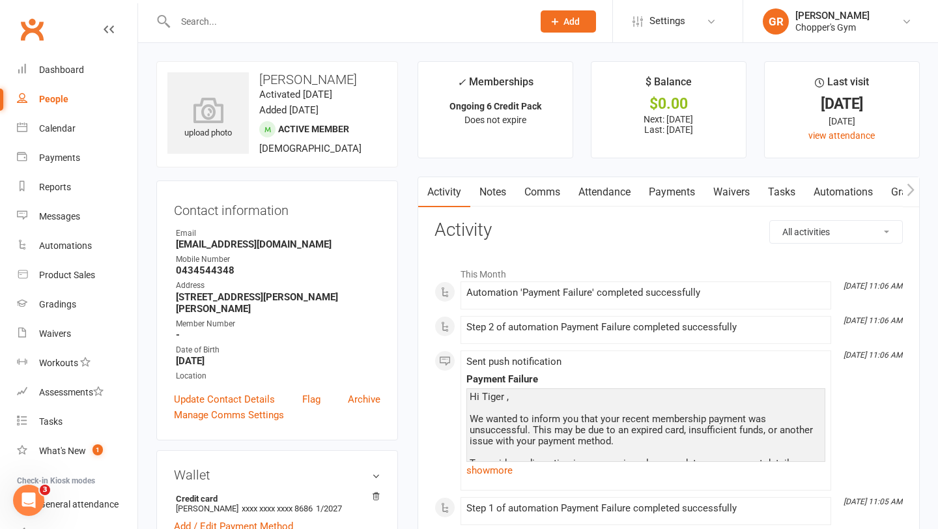
click at [659, 197] on link "Payments" at bounding box center [672, 192] width 64 height 30
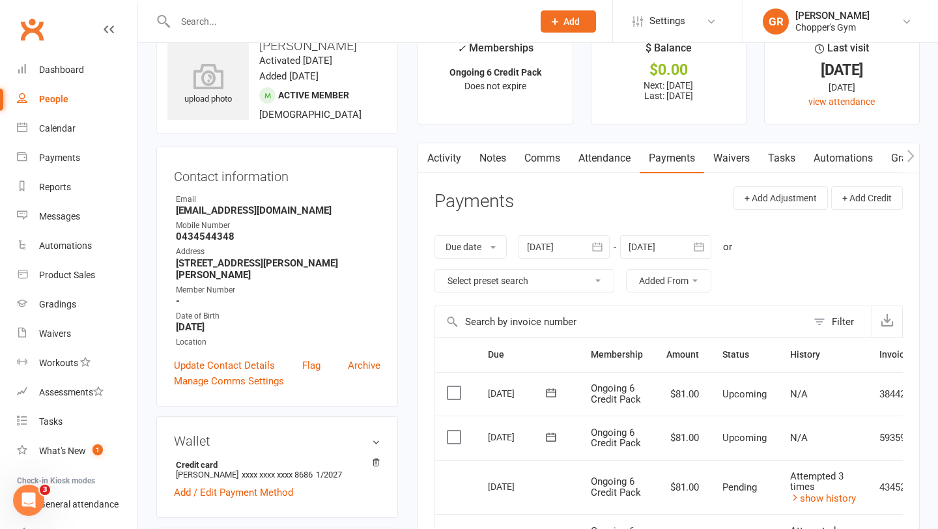
scroll to position [35, 0]
click at [55, 127] on div "Calendar" at bounding box center [57, 128] width 36 height 10
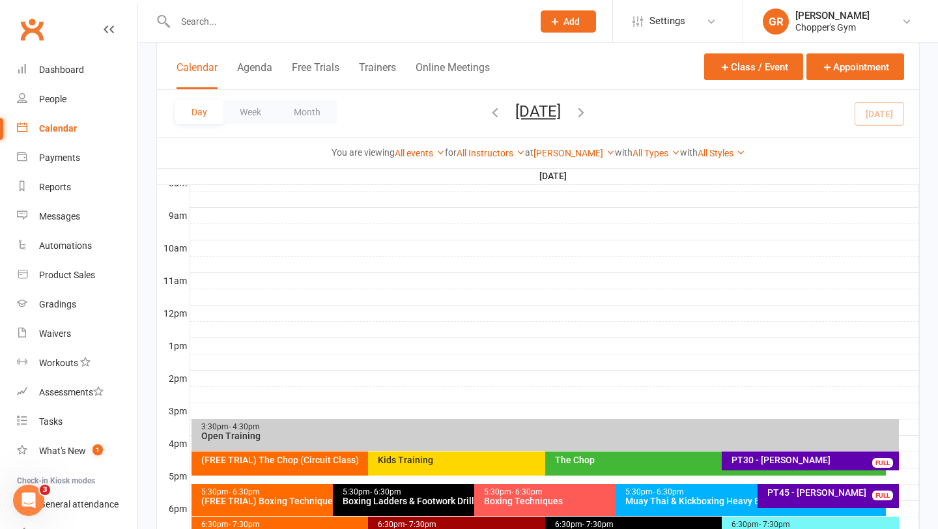
scroll to position [353, 0]
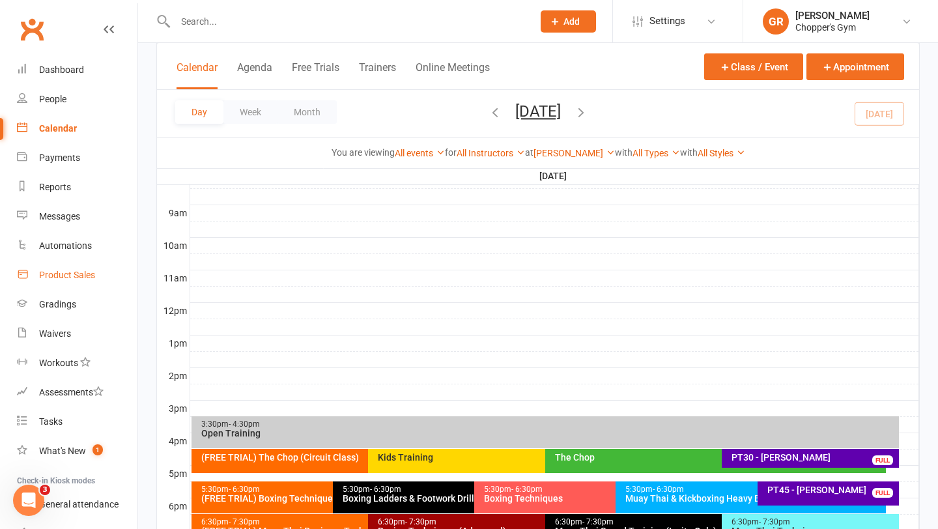
click at [73, 271] on div "Product Sales" at bounding box center [67, 275] width 56 height 10
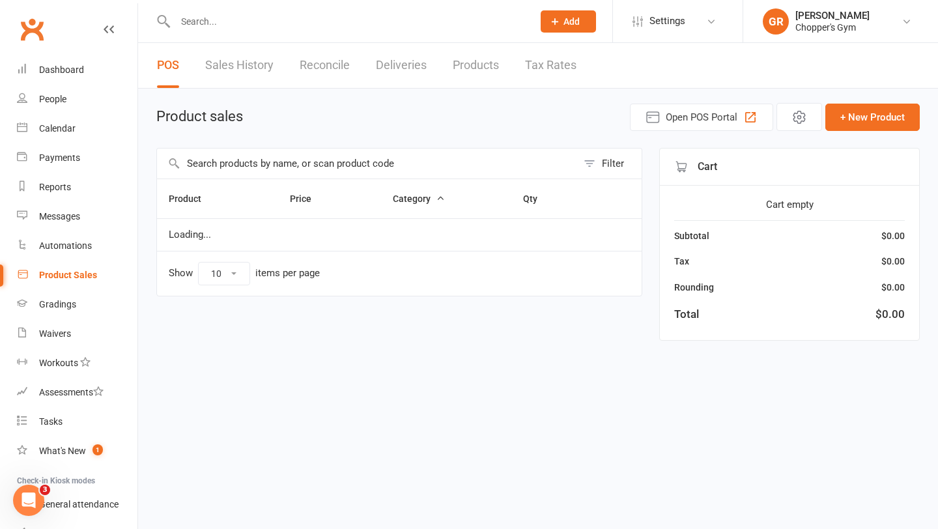
select select "100"
click at [305, 169] on input "text" at bounding box center [367, 164] width 420 height 30
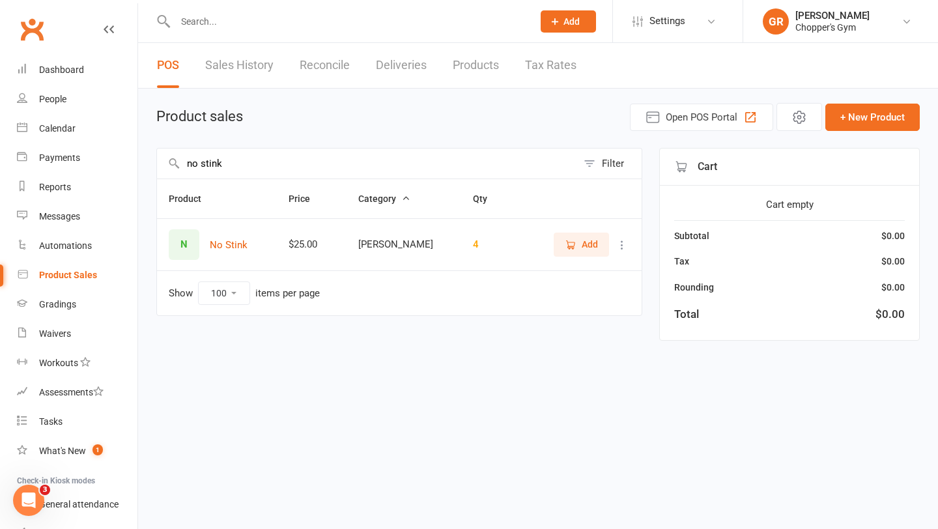
type input "no stink"
click at [585, 246] on span "Add" at bounding box center [590, 244] width 16 height 14
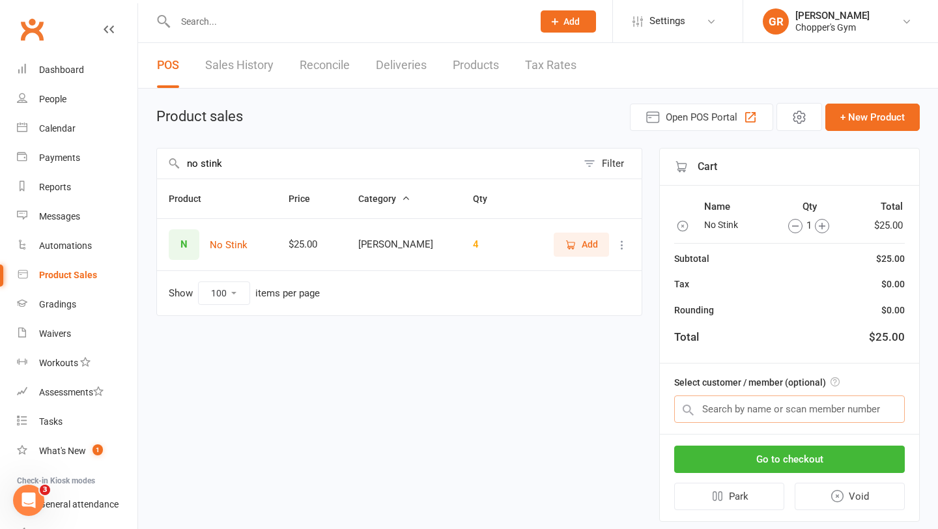
click at [819, 410] on input "text" at bounding box center [789, 408] width 231 height 27
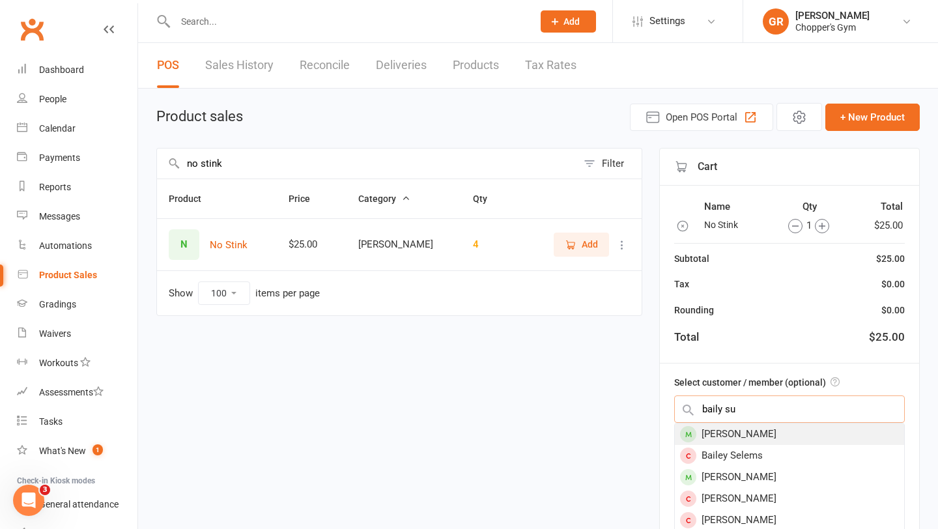
type input "baily su"
click at [823, 436] on div "Bailey Sutherland" at bounding box center [789, 433] width 229 height 21
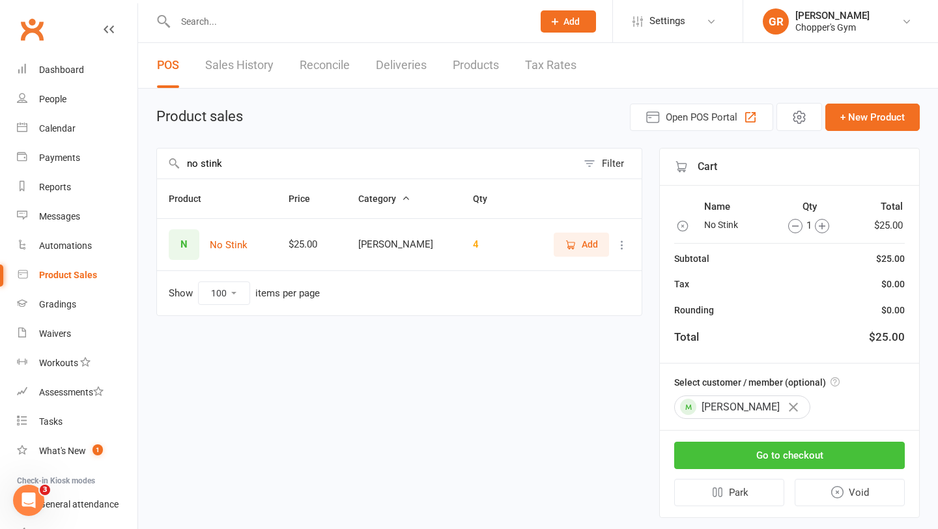
click at [813, 454] on button "Go to checkout" at bounding box center [789, 455] width 231 height 27
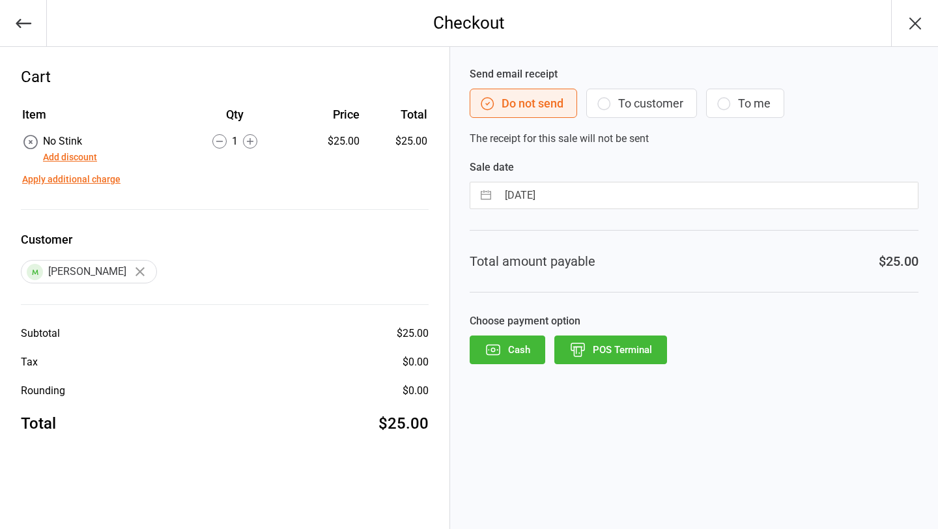
click at [582, 347] on icon "button" at bounding box center [577, 349] width 17 height 17
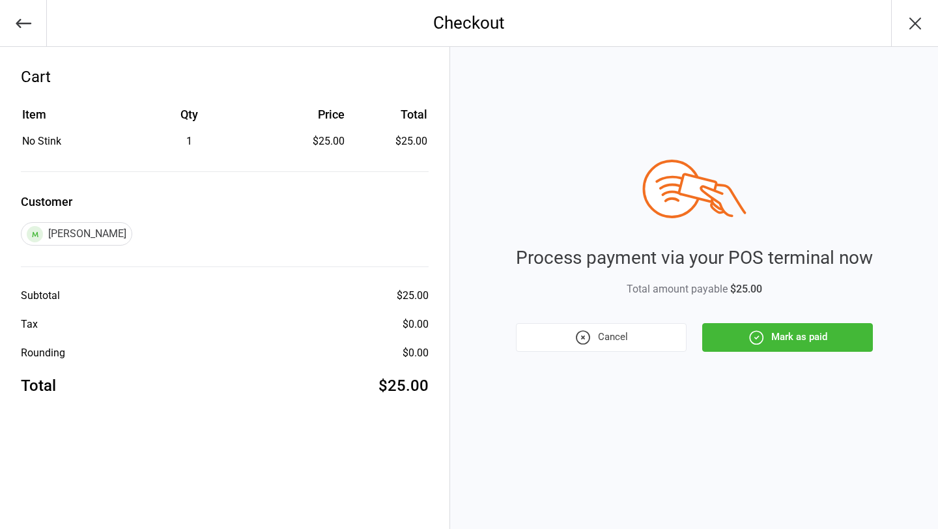
click at [730, 334] on button "Mark as paid" at bounding box center [787, 337] width 171 height 29
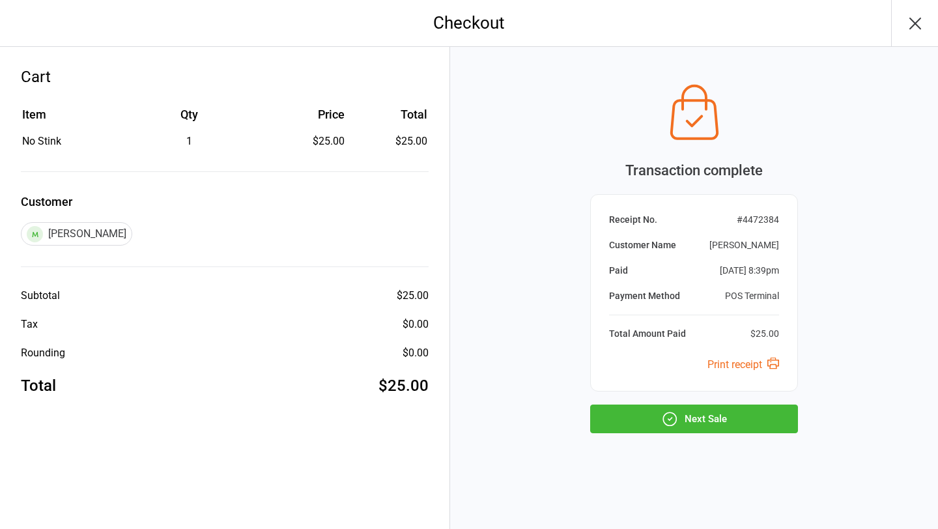
click at [698, 413] on button "Next Sale" at bounding box center [694, 419] width 208 height 29
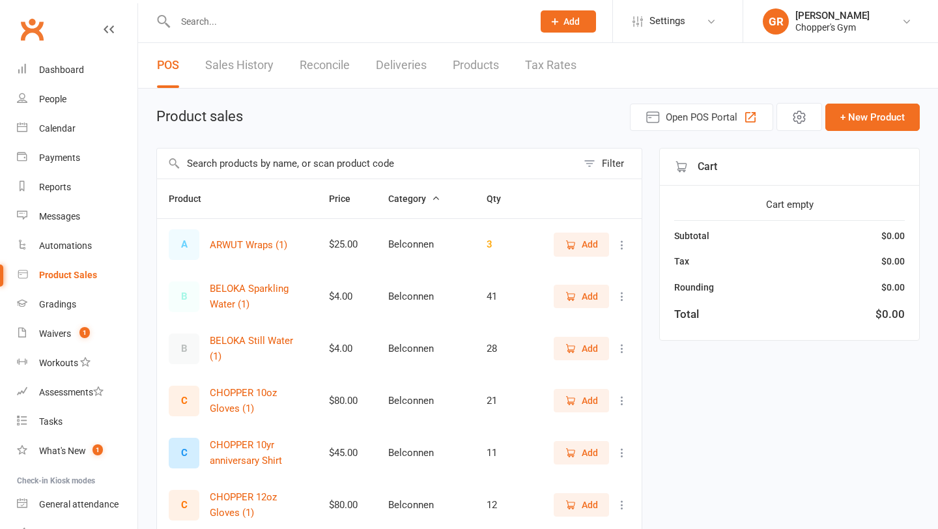
select select "100"
